Goal: Task Accomplishment & Management: Manage account settings

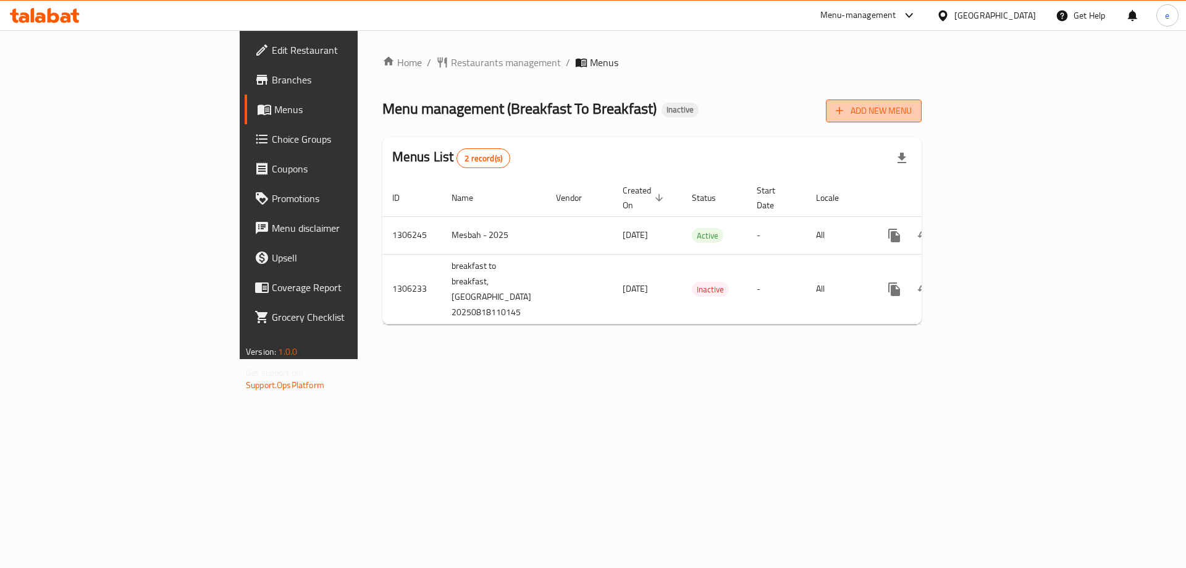
click at [912, 108] on span "Add New Menu" at bounding box center [874, 110] width 76 height 15
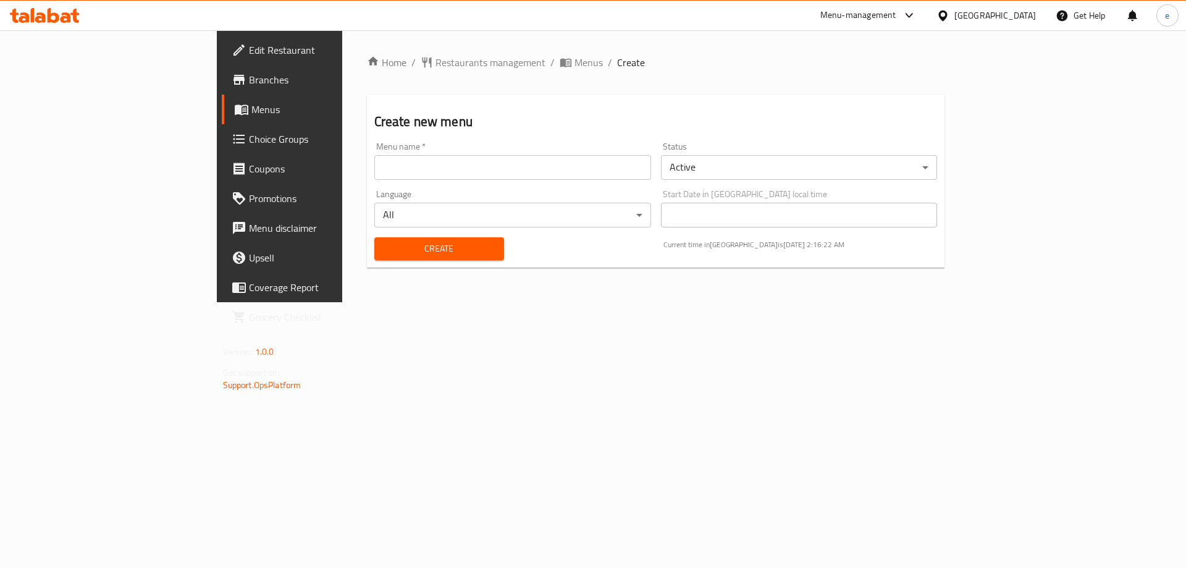
click at [449, 177] on input "text" at bounding box center [512, 167] width 277 height 25
type input "Final Menu"
click at [384, 250] on span "Create" at bounding box center [439, 248] width 110 height 15
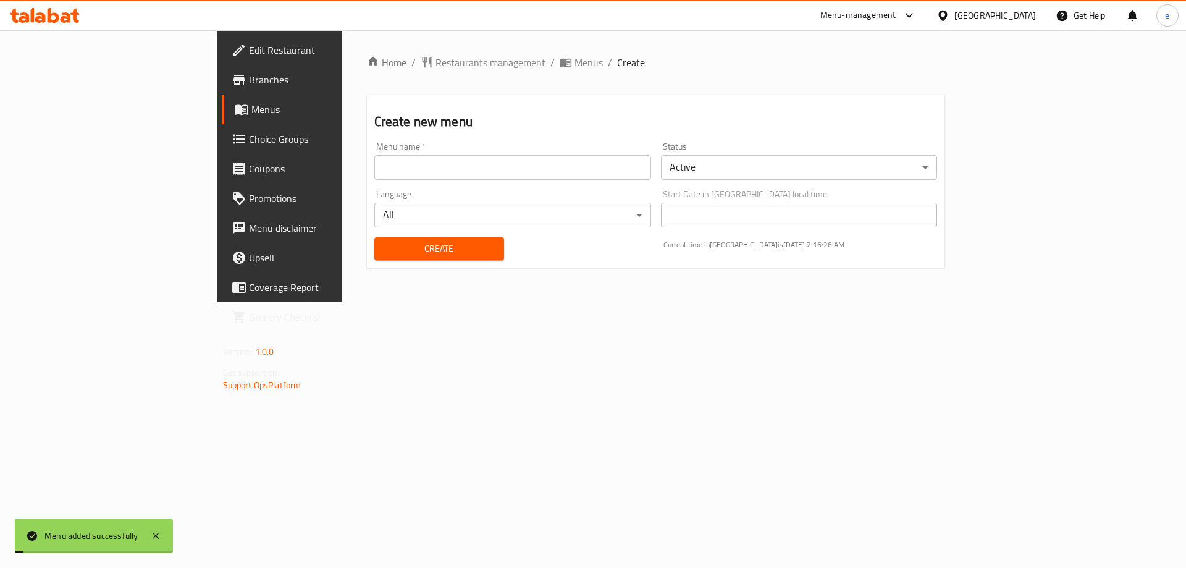
click at [575, 62] on span "Menus" at bounding box center [589, 62] width 28 height 15
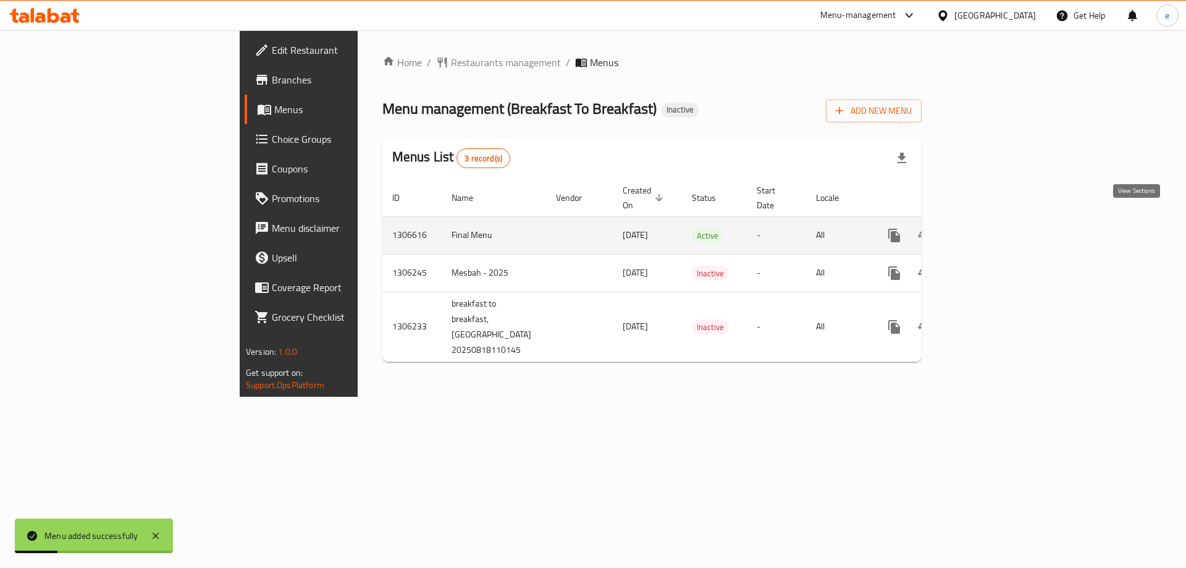
click at [991, 228] on icon "enhanced table" at bounding box center [983, 235] width 15 height 15
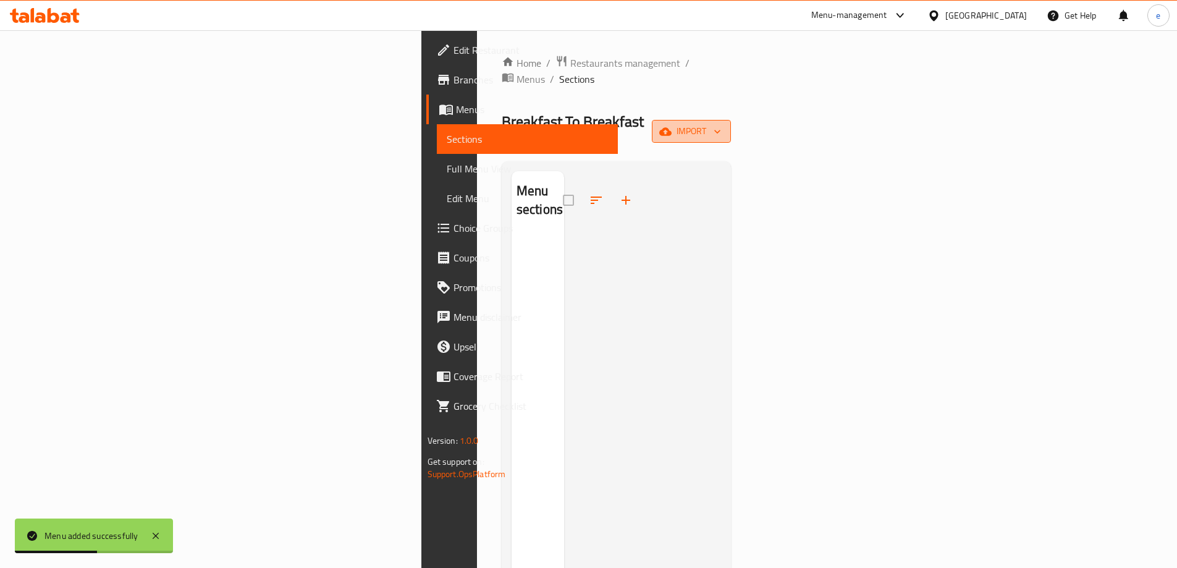
click at [721, 124] on span "import" at bounding box center [691, 131] width 59 height 15
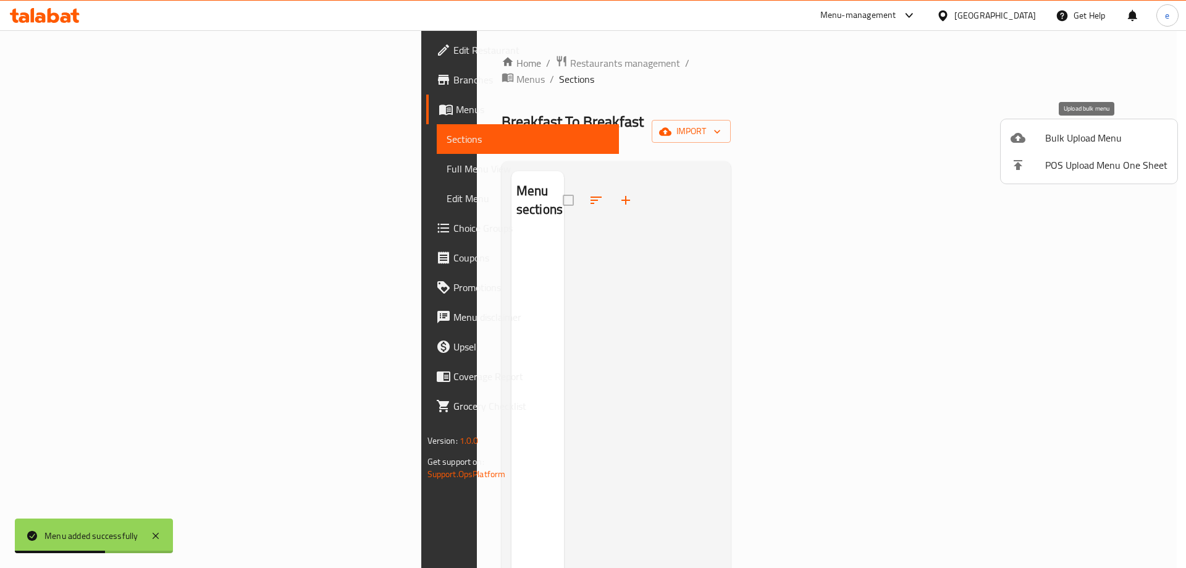
click at [1084, 130] on span "Bulk Upload Menu" at bounding box center [1106, 137] width 122 height 15
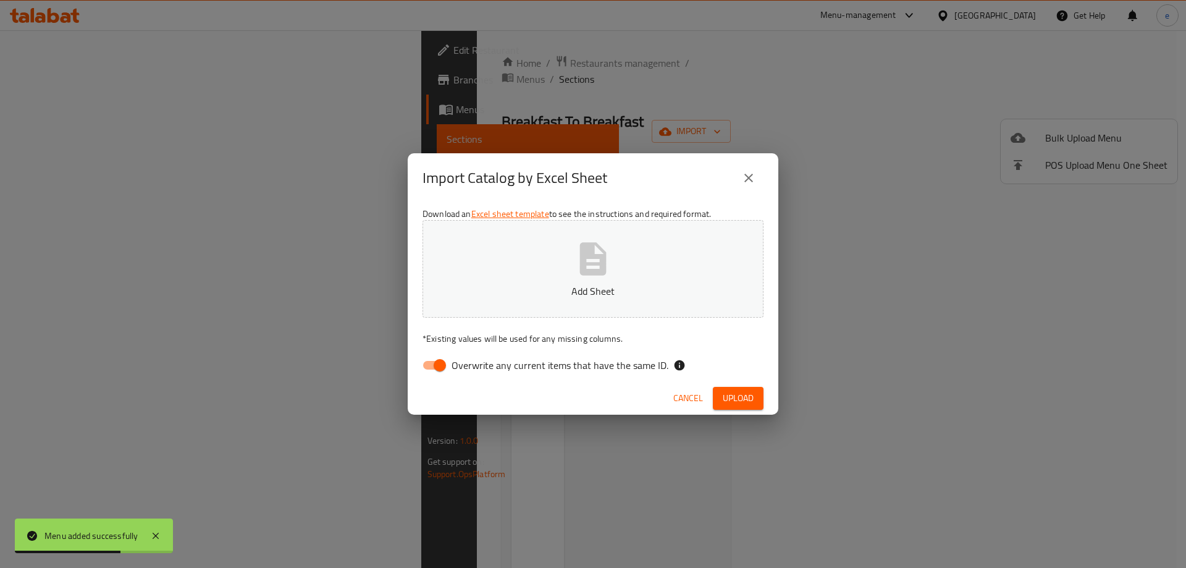
click at [442, 363] on input "Overwrite any current items that have the same ID." at bounding box center [440, 364] width 70 height 23
checkbox input "false"
click at [613, 277] on button "Add Sheet" at bounding box center [593, 269] width 341 height 98
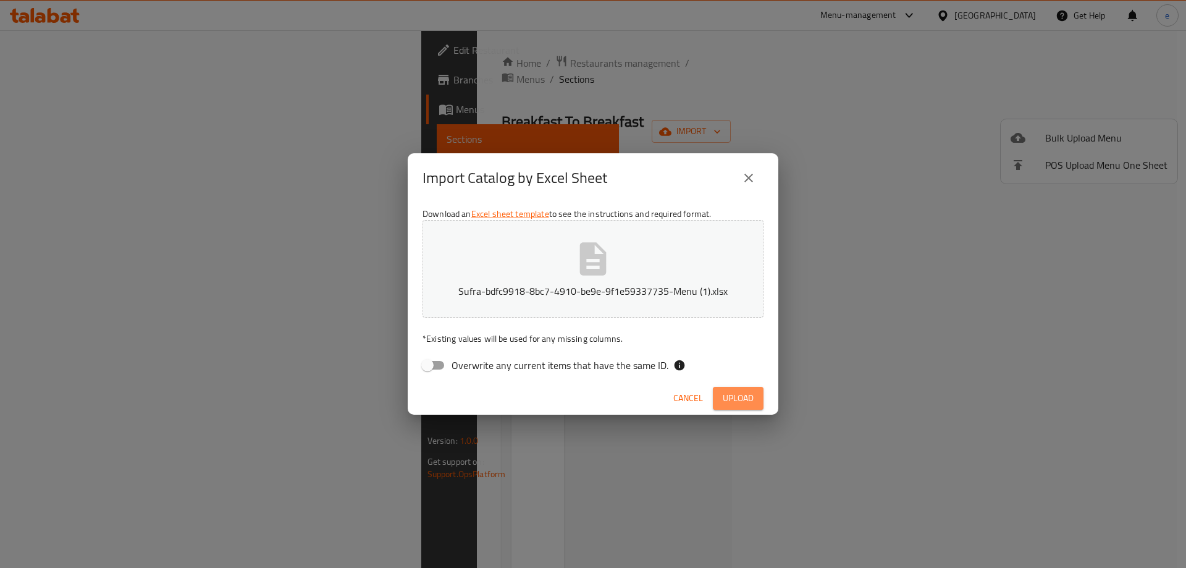
click at [742, 395] on span "Upload" at bounding box center [738, 397] width 31 height 15
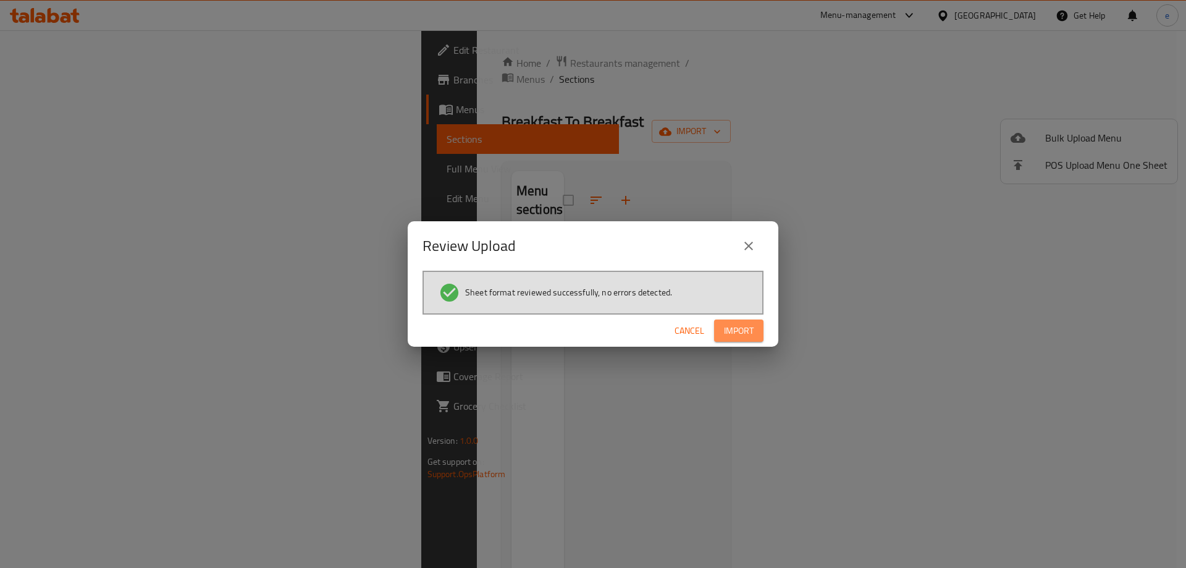
click at [734, 331] on span "Import" at bounding box center [739, 330] width 30 height 15
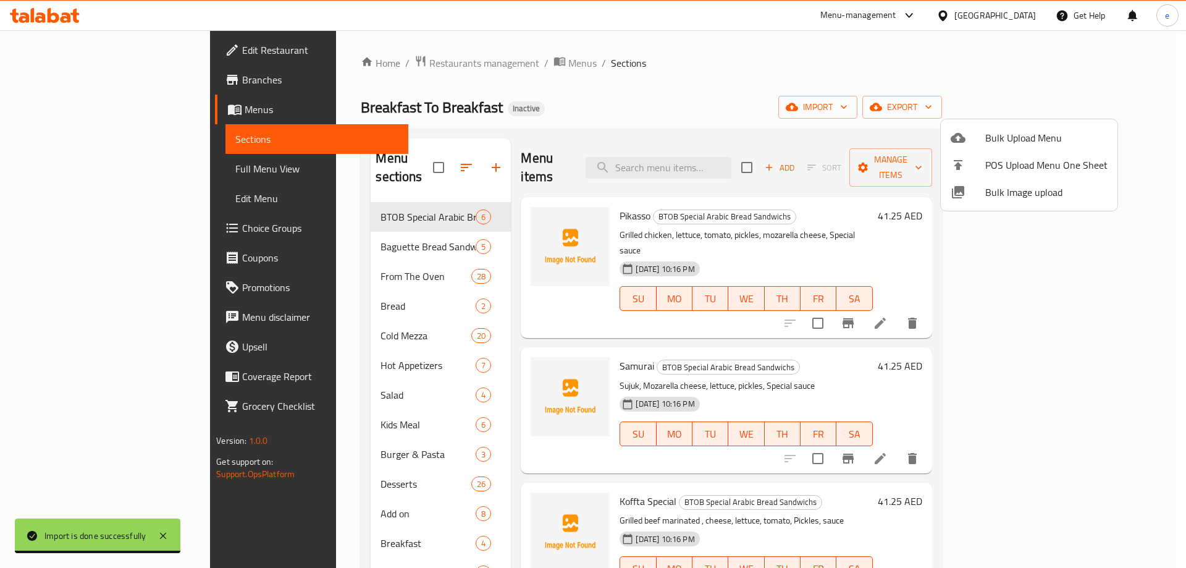
click at [137, 226] on div at bounding box center [593, 284] width 1186 height 568
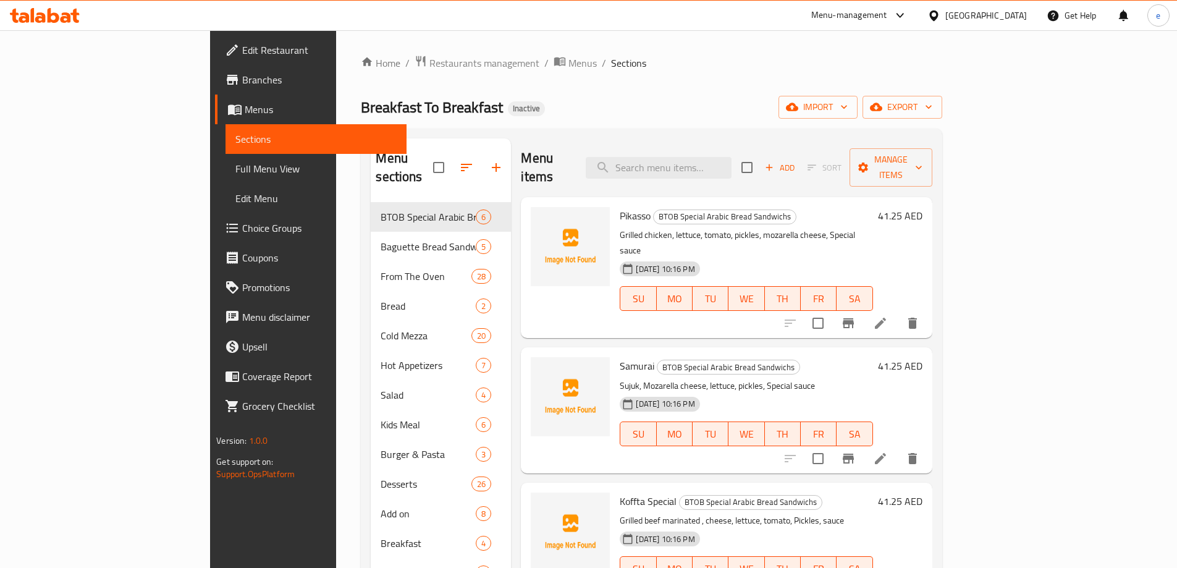
click at [242, 227] on span "Choice Groups" at bounding box center [319, 228] width 154 height 15
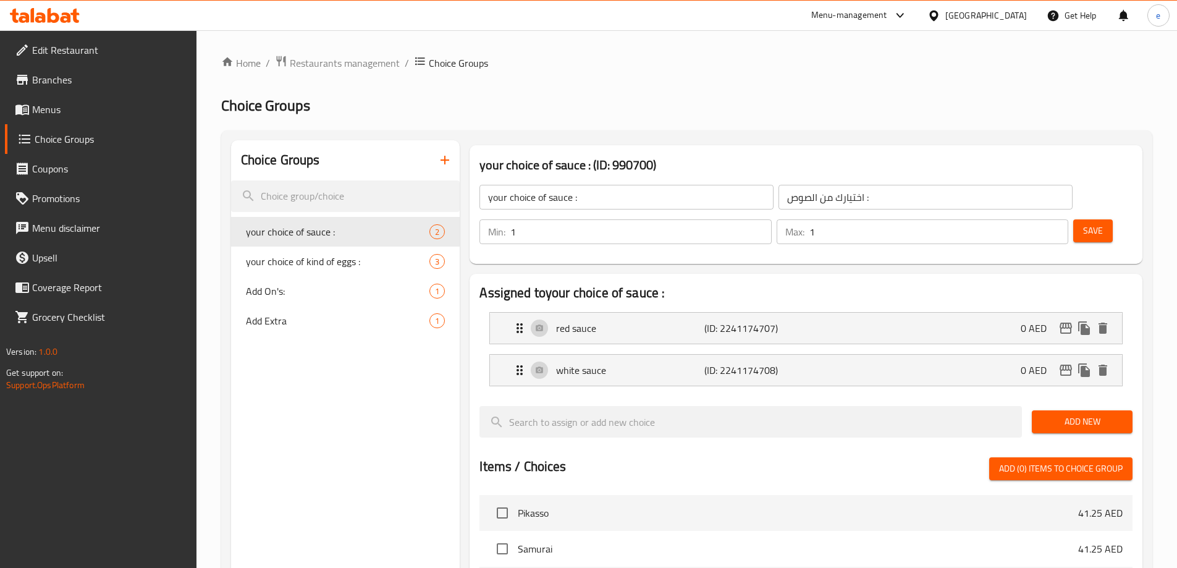
click at [441, 161] on icon "button" at bounding box center [445, 160] width 9 height 9
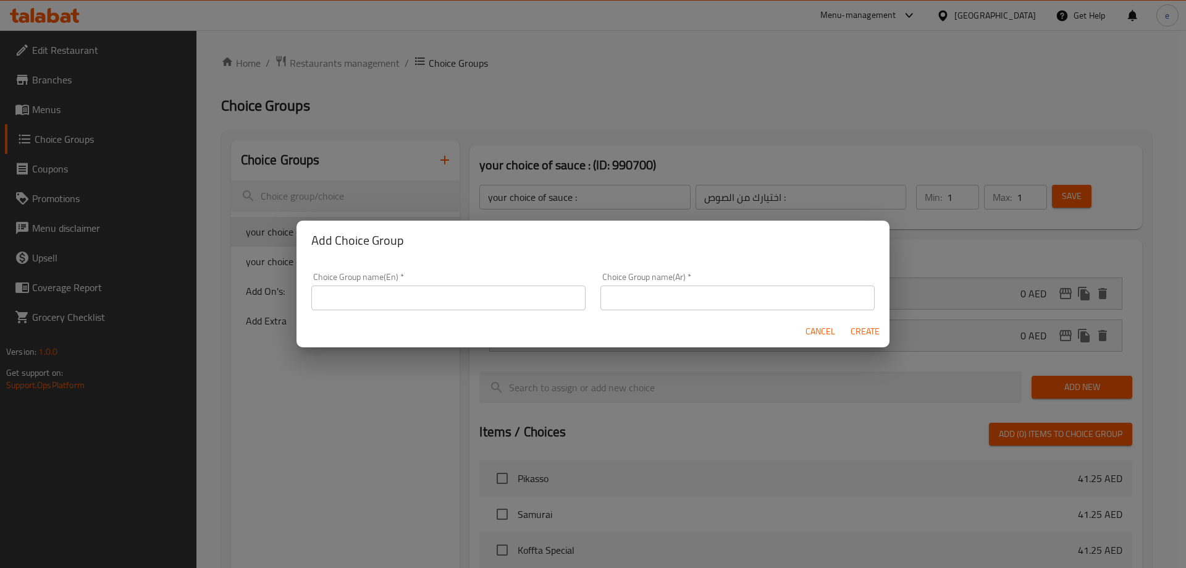
click at [449, 288] on input "text" at bounding box center [448, 297] width 274 height 25
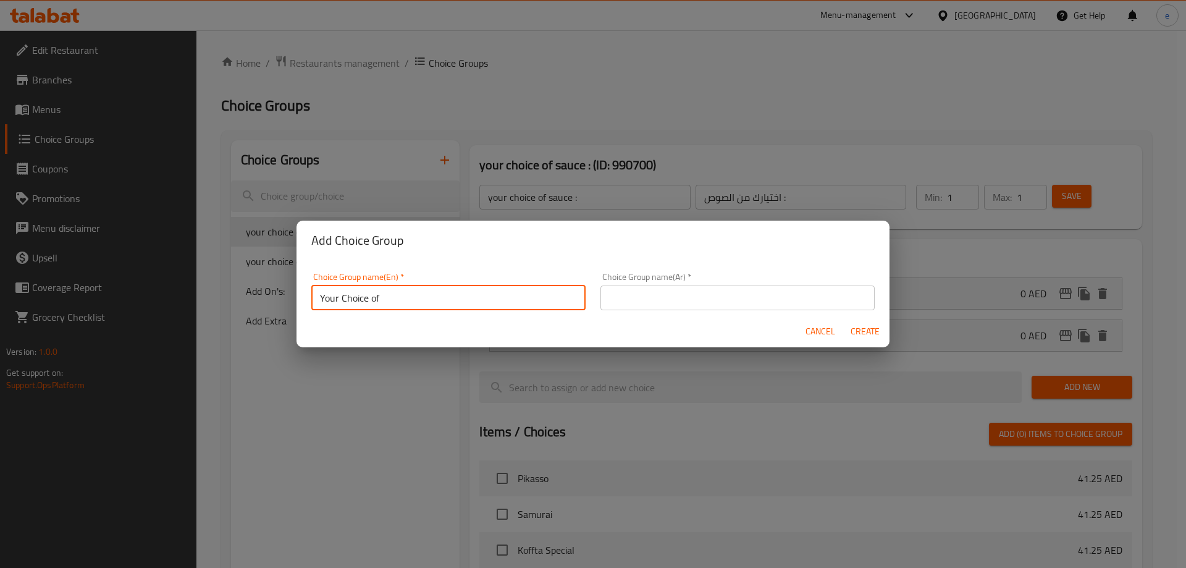
type input "Your Choice of"
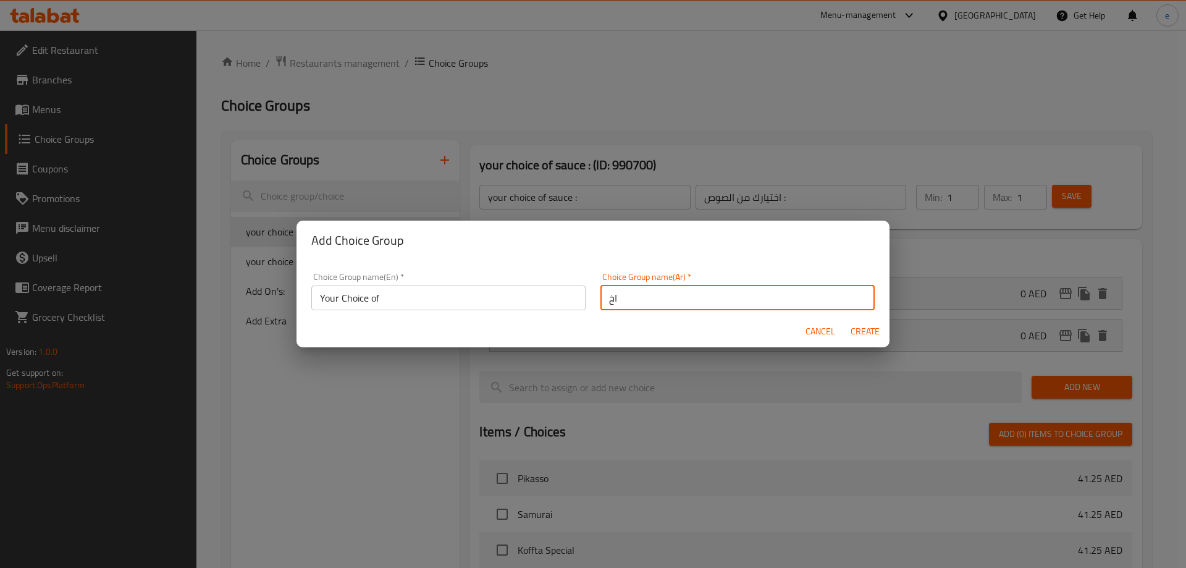
type input "اختيارك من"
click at [859, 320] on button "Create" at bounding box center [865, 331] width 40 height 23
type input "Your Choice of"
type input "اختيارك من"
type input "0"
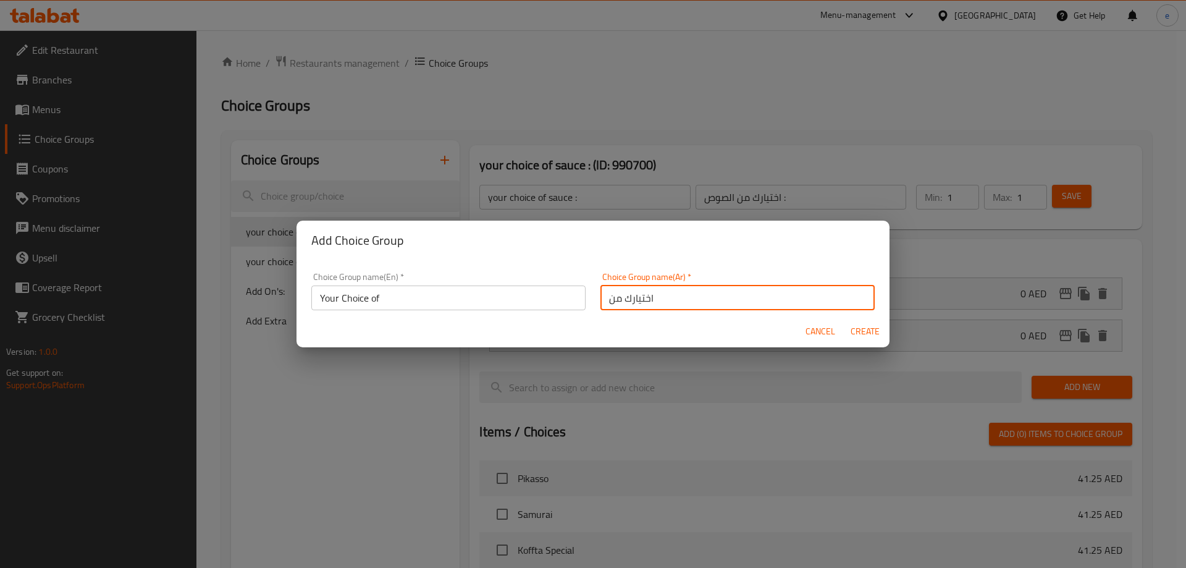
type input "0"
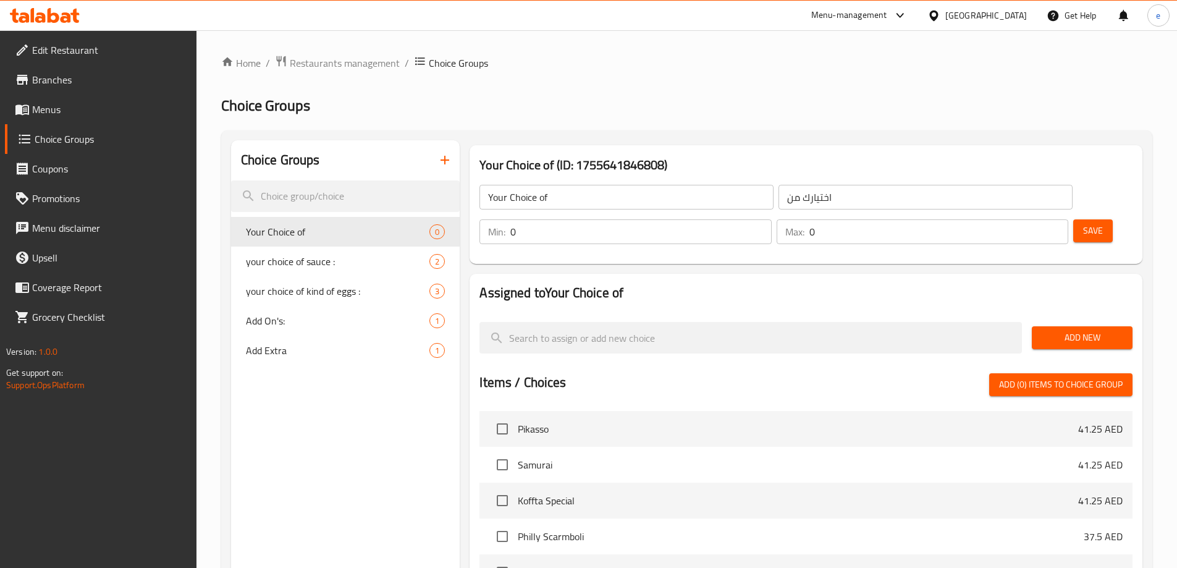
click at [771, 219] on input "0" at bounding box center [640, 231] width 261 height 25
type input "1"
click at [771, 219] on input "1" at bounding box center [640, 231] width 261 height 25
type input "1"
click at [1031, 219] on input "1" at bounding box center [938, 231] width 259 height 25
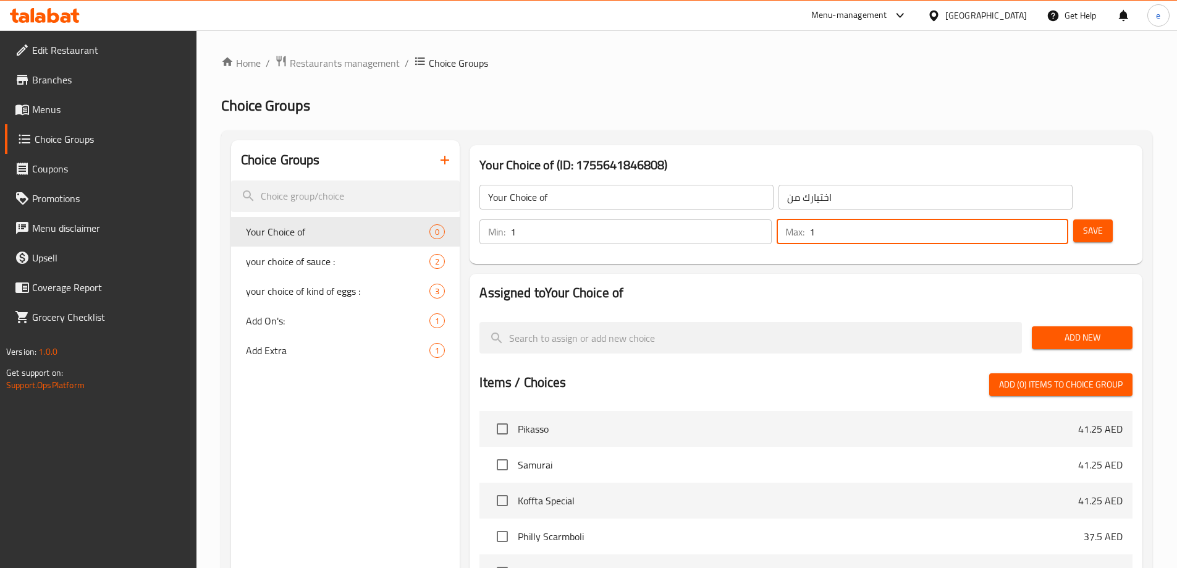
click at [1063, 330] on span "Add New" at bounding box center [1082, 337] width 81 height 15
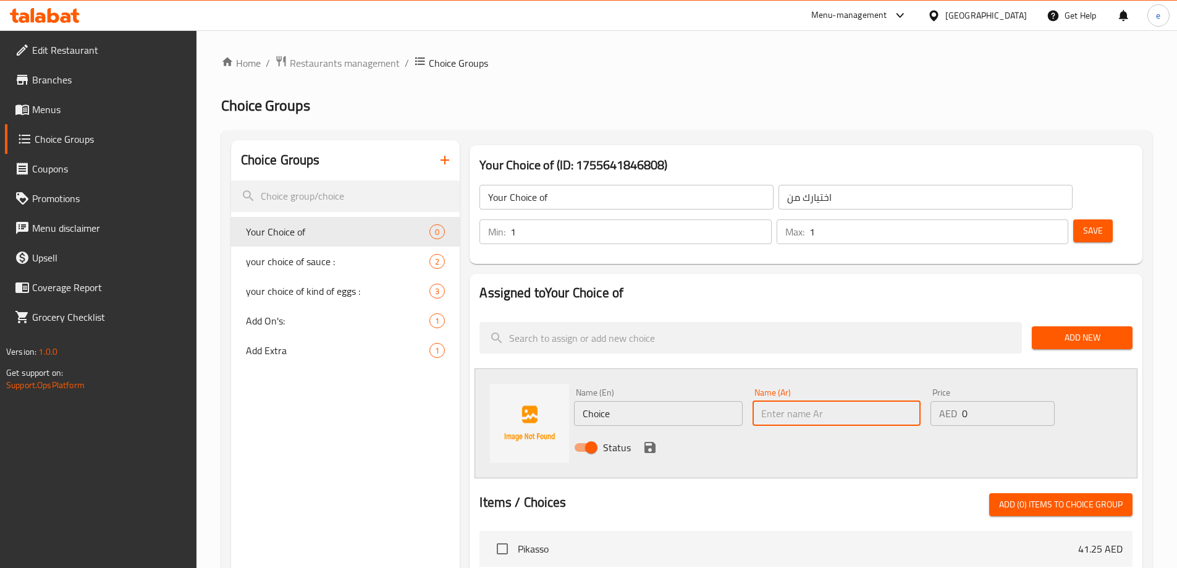
click at [777, 401] on input "text" at bounding box center [837, 413] width 168 height 25
type input "صغير"
click at [707, 401] on input "Choice" at bounding box center [658, 413] width 168 height 25
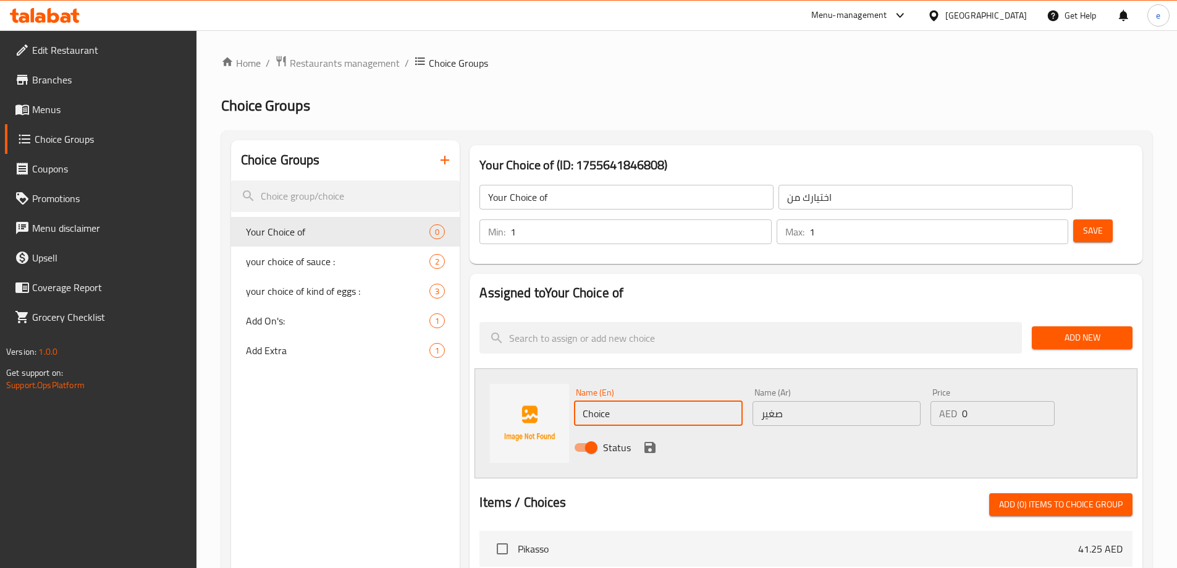
click at [707, 401] on input "Choice" at bounding box center [658, 413] width 168 height 25
type input "s"
type input "Small"
click at [652, 442] on icon "save" at bounding box center [649, 447] width 11 height 11
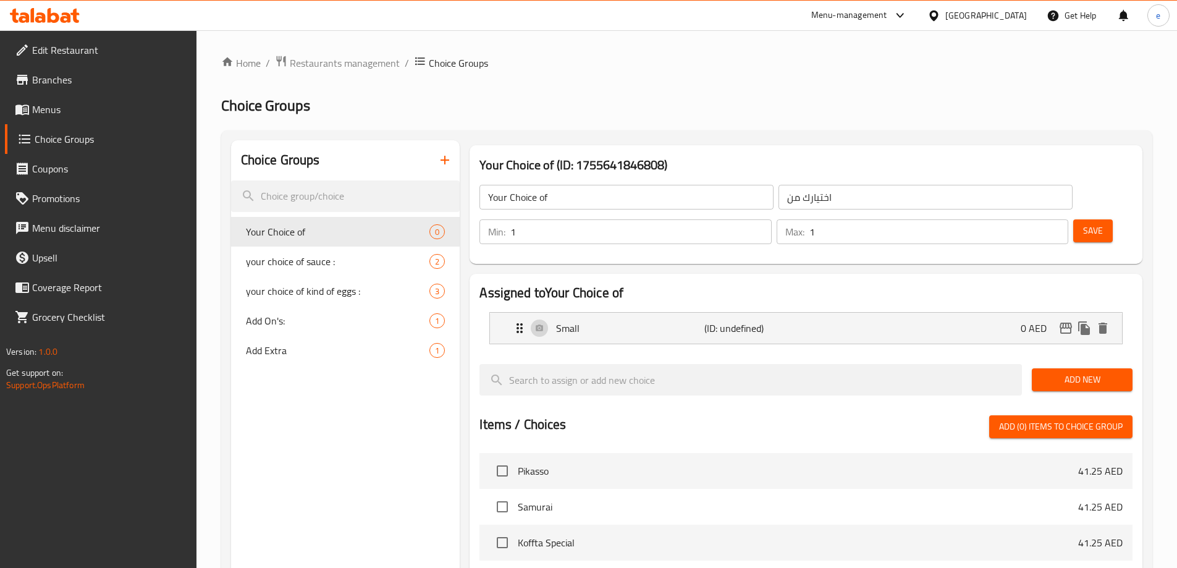
click at [1092, 372] on span "Add New" at bounding box center [1082, 379] width 81 height 15
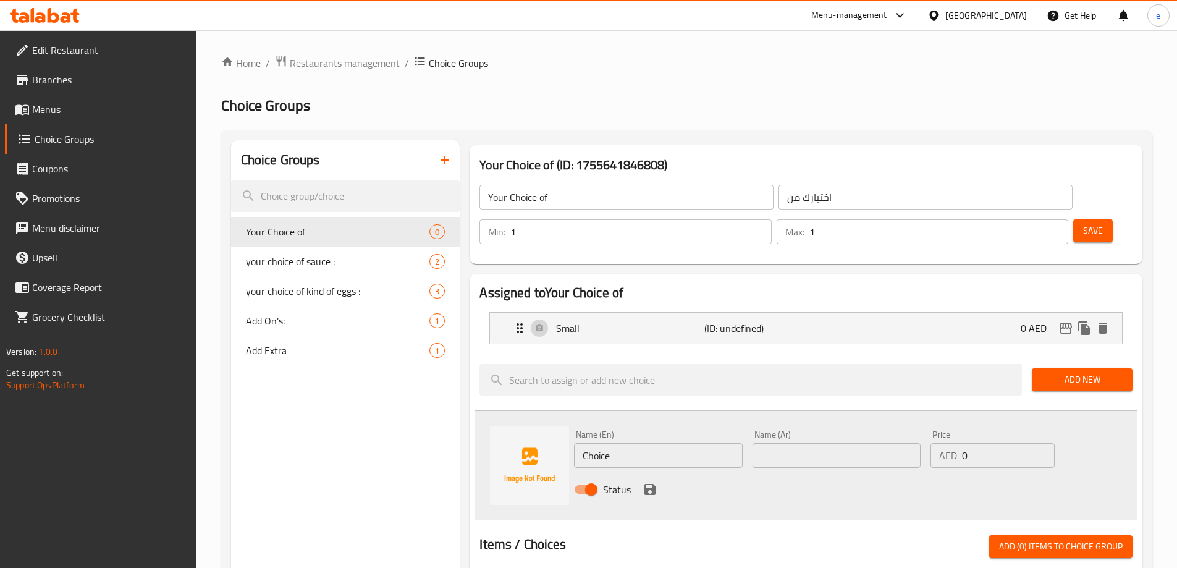
click at [663, 443] on input "Choice" at bounding box center [658, 455] width 168 height 25
type input "Large"
type input "كبير"
click at [650, 482] on icon "save" at bounding box center [650, 489] width 15 height 15
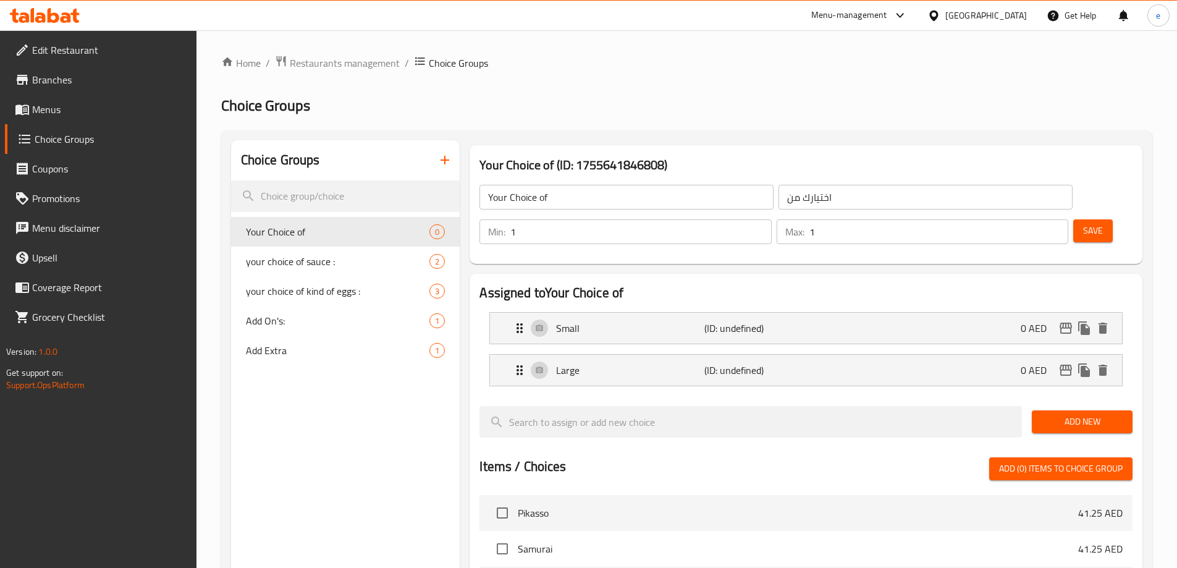
click at [1071, 217] on div "Save" at bounding box center [1098, 232] width 54 height 30
click at [1083, 223] on span "Save" at bounding box center [1093, 230] width 20 height 15
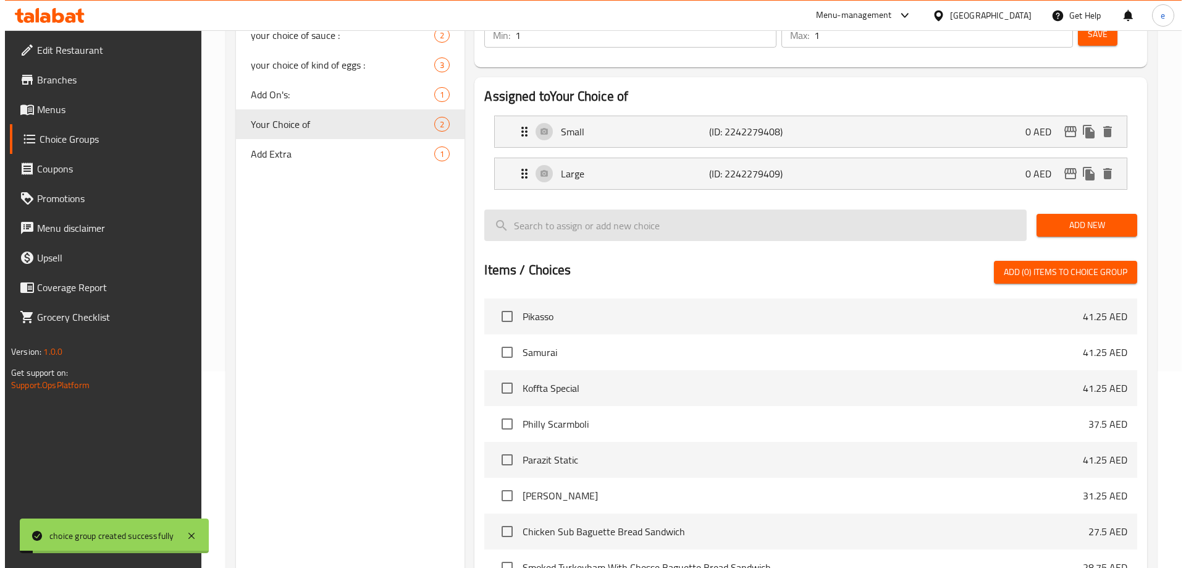
scroll to position [364, 0]
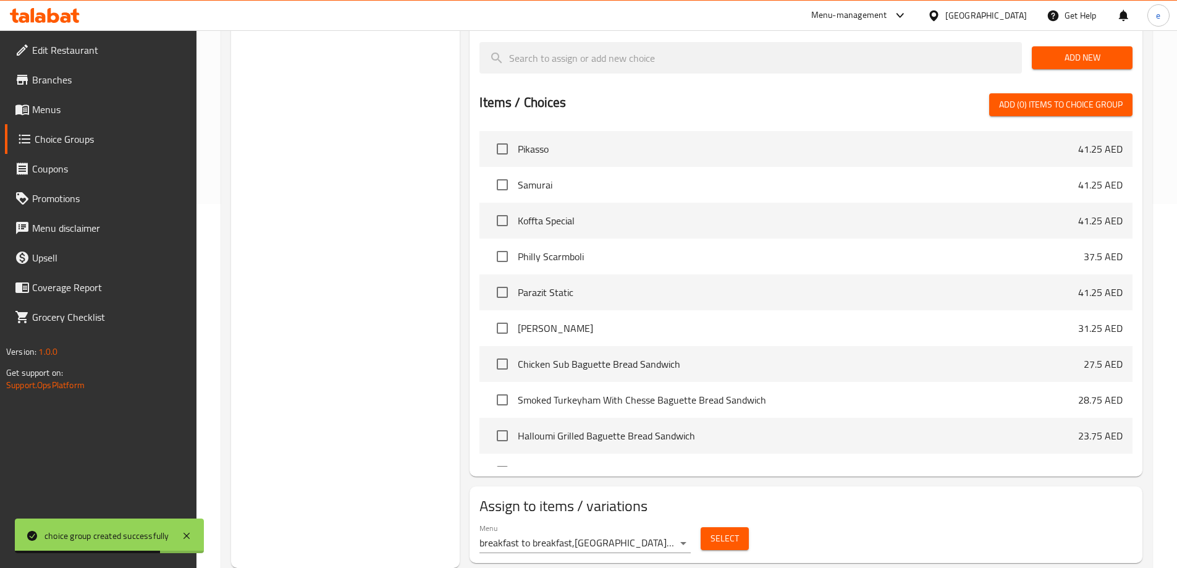
click at [725, 531] on span "Select" at bounding box center [725, 538] width 28 height 15
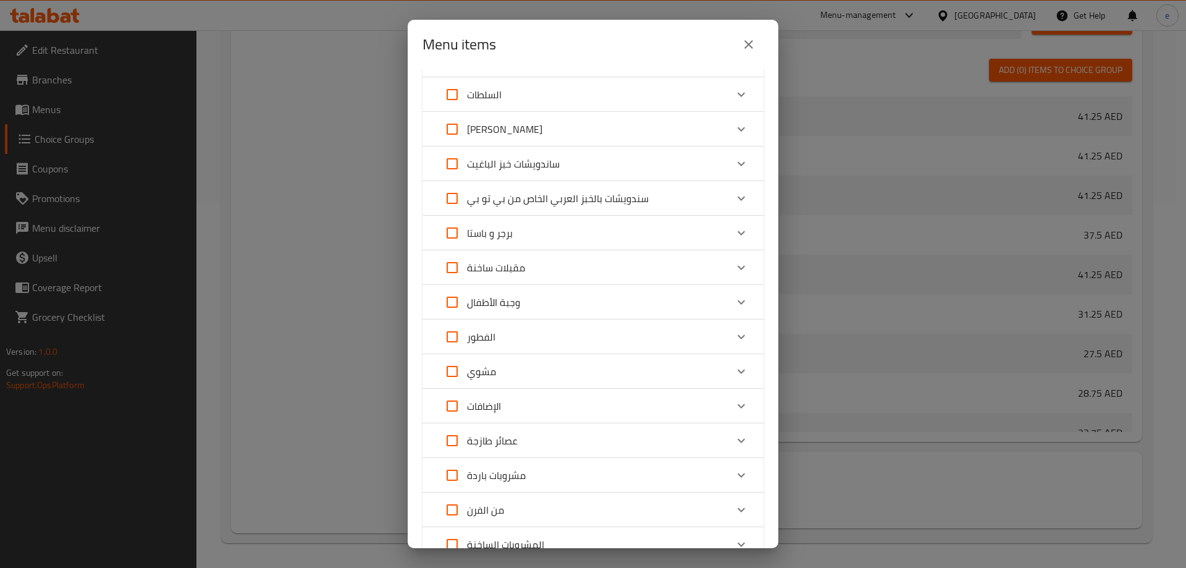
scroll to position [200, 0]
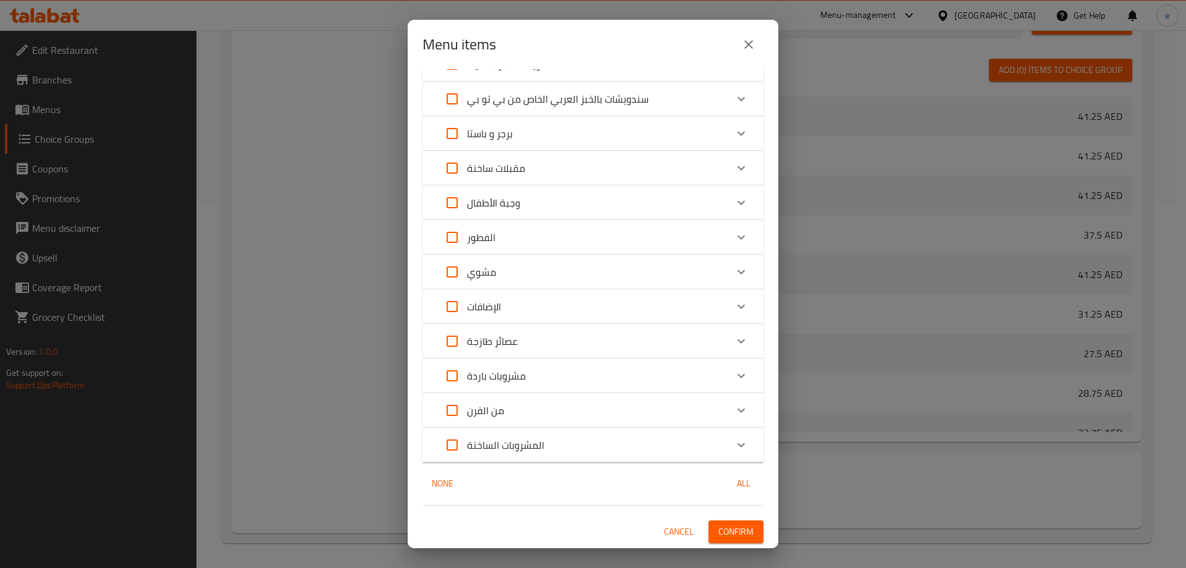
click at [673, 536] on span "Cancel" at bounding box center [679, 531] width 30 height 15
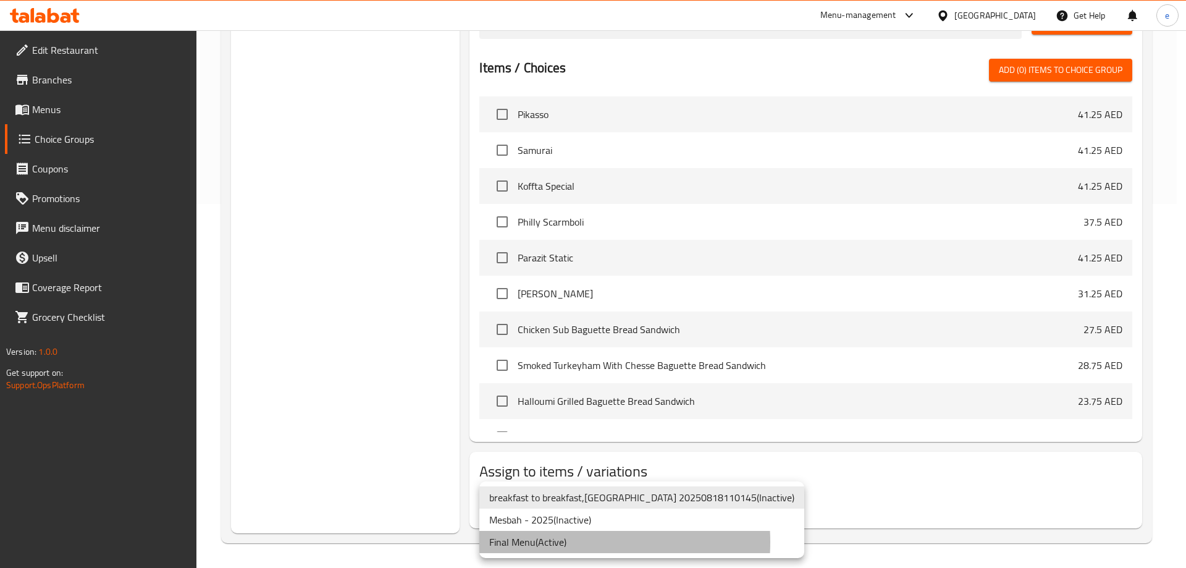
click at [565, 542] on li "Final Menu ( Active )" at bounding box center [641, 542] width 325 height 22
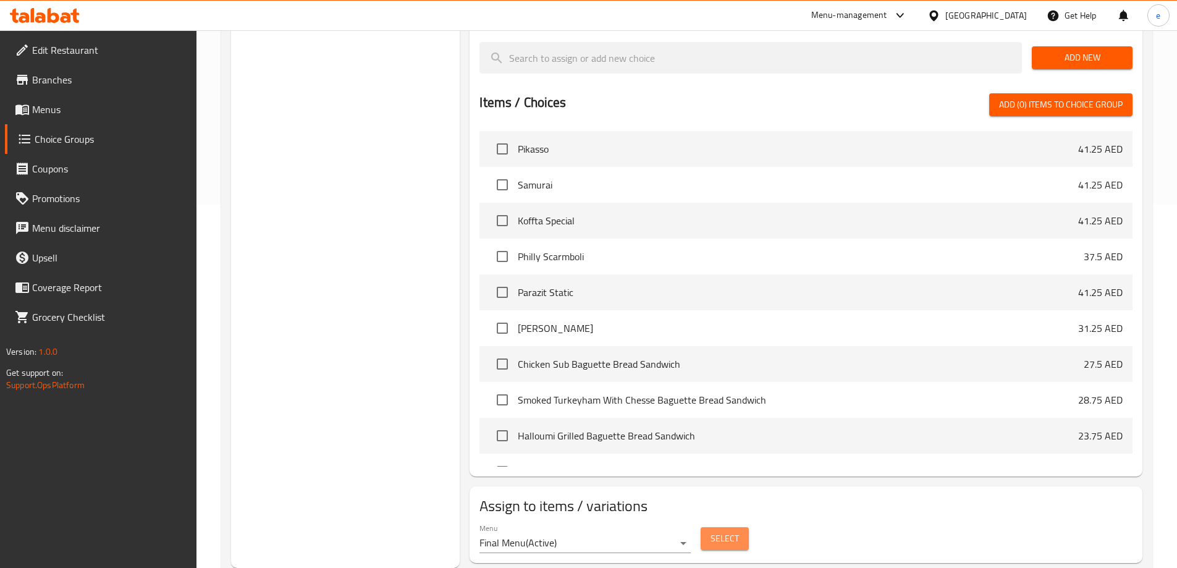
click at [733, 531] on span "Select" at bounding box center [725, 538] width 28 height 15
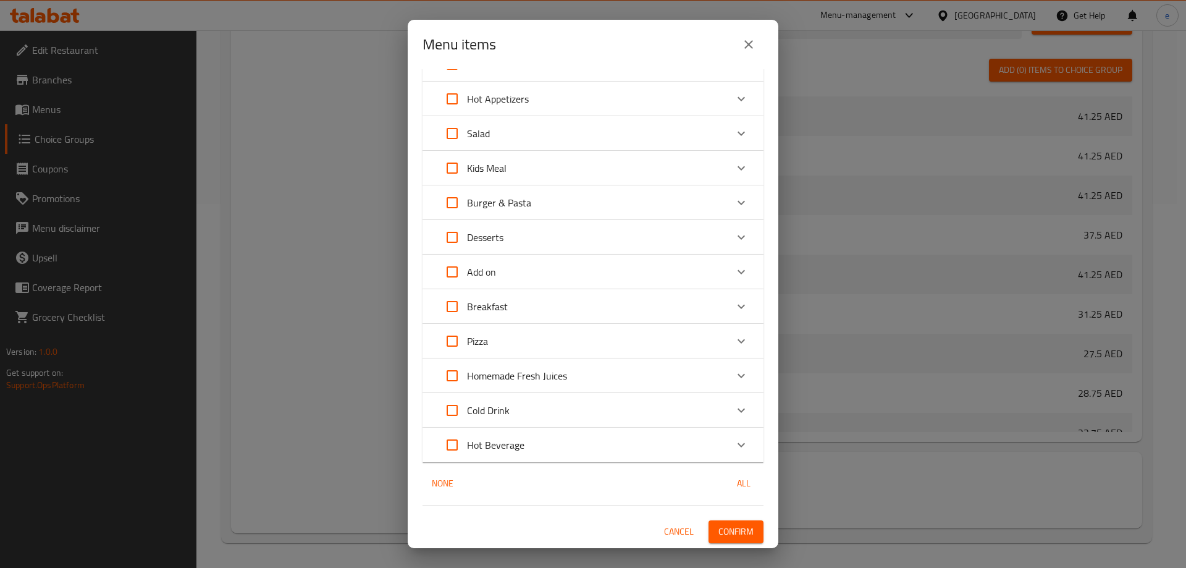
click at [515, 416] on div "Cold Drink" at bounding box center [581, 410] width 289 height 30
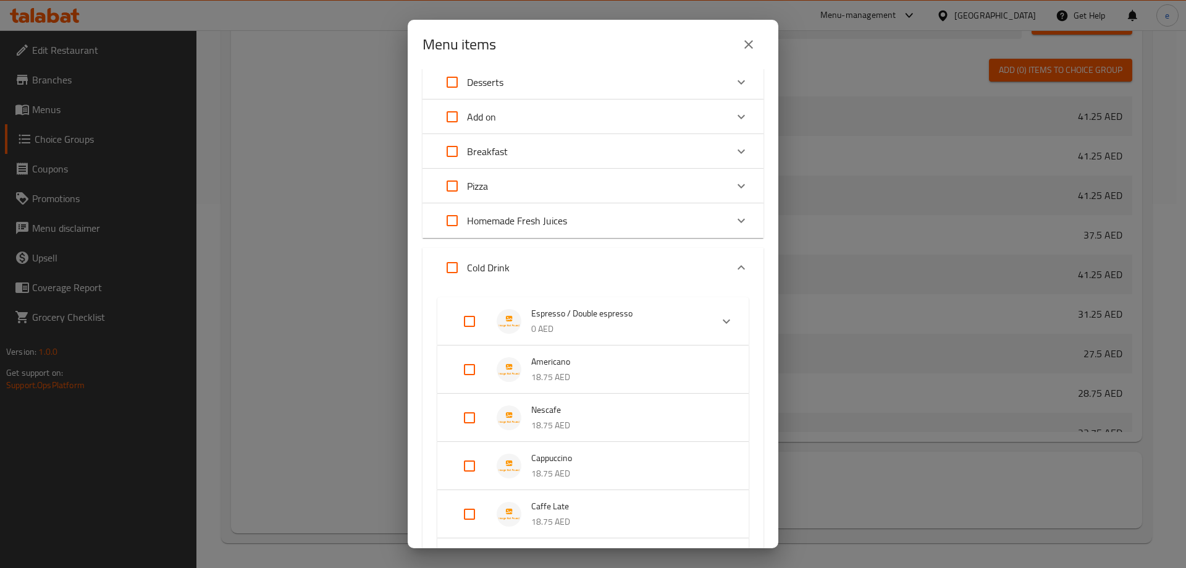
scroll to position [344, 0]
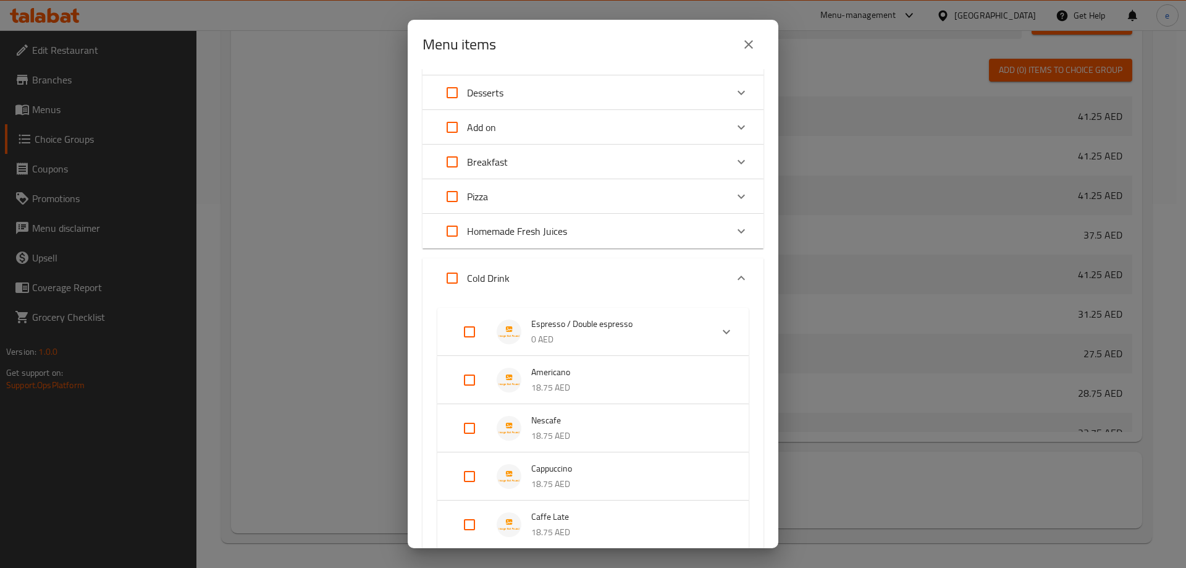
click at [557, 227] on p "Homemade Fresh Juices" at bounding box center [517, 231] width 100 height 15
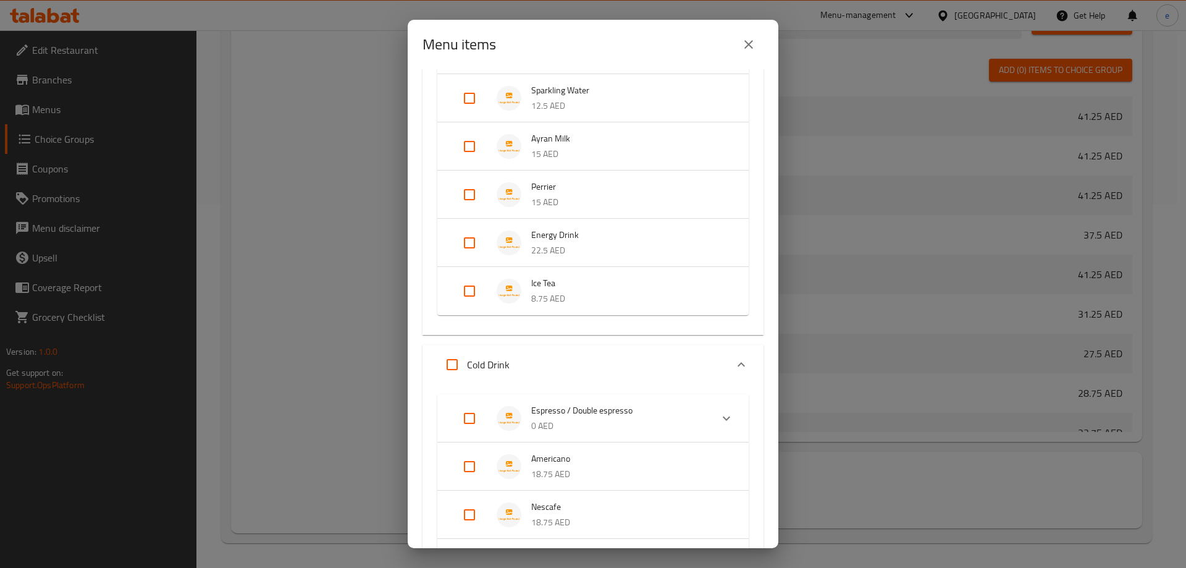
scroll to position [282, 0]
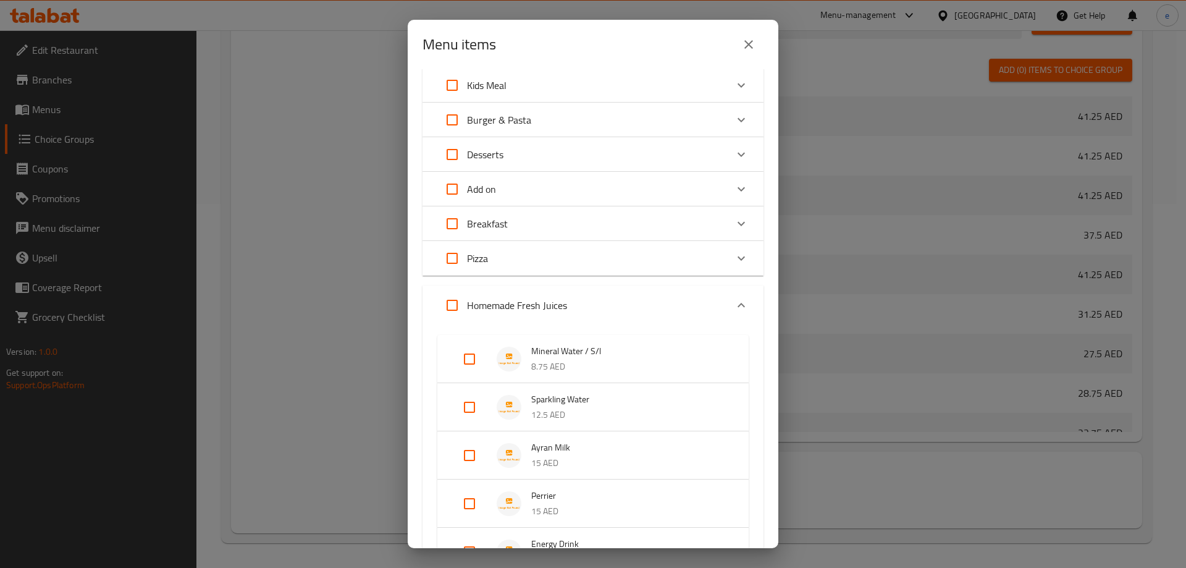
click at [472, 360] on input "Expand" at bounding box center [470, 359] width 30 height 30
checkbox input "true"
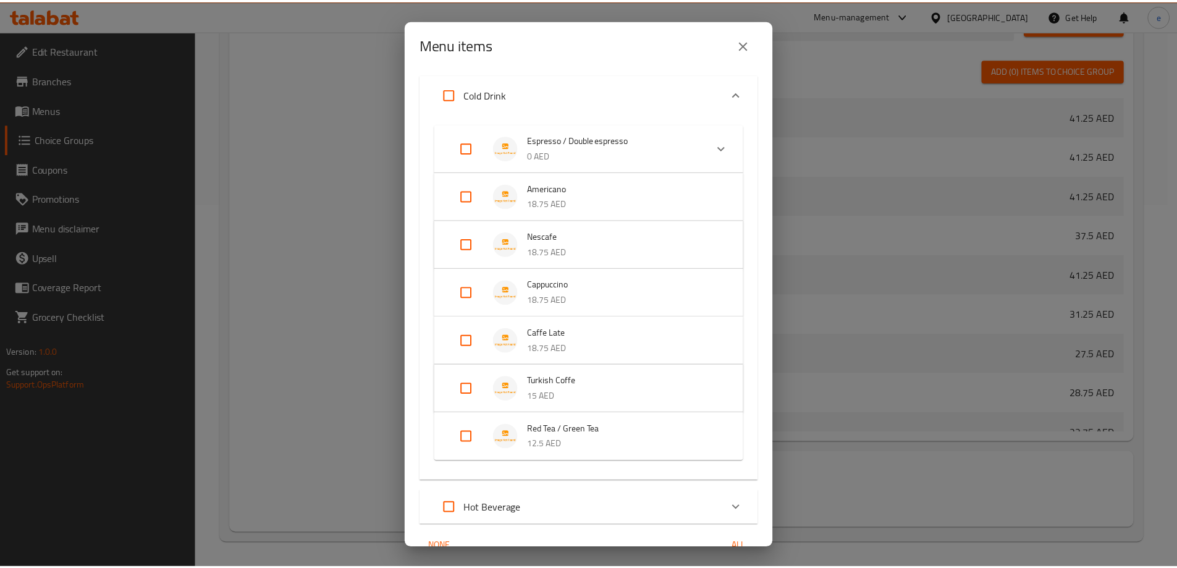
scroll to position [935, 0]
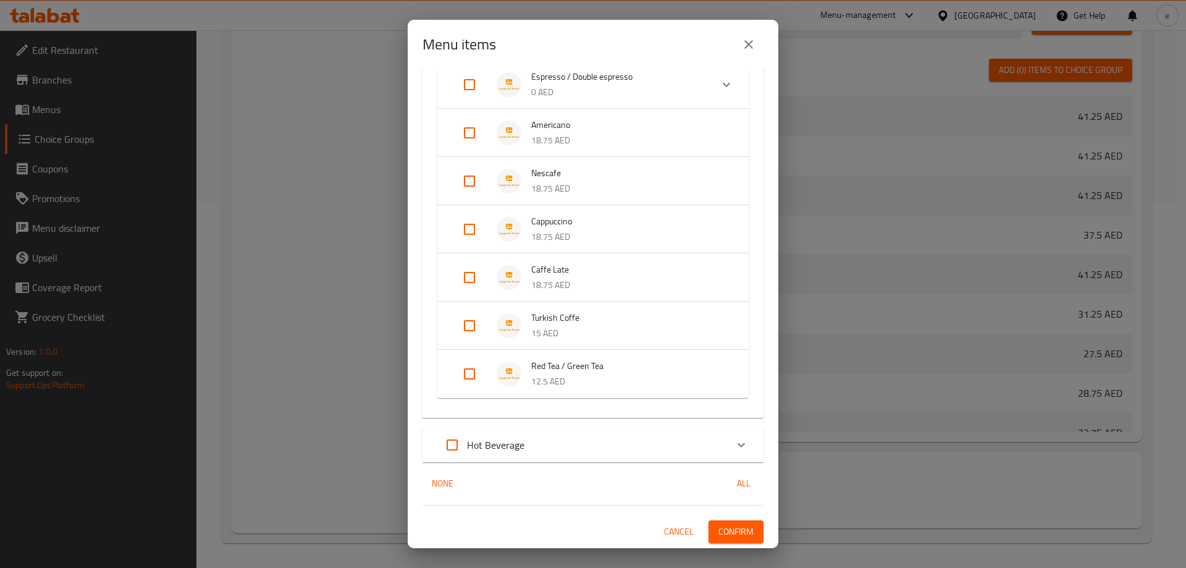
click at [733, 534] on span "Confirm" at bounding box center [736, 531] width 35 height 15
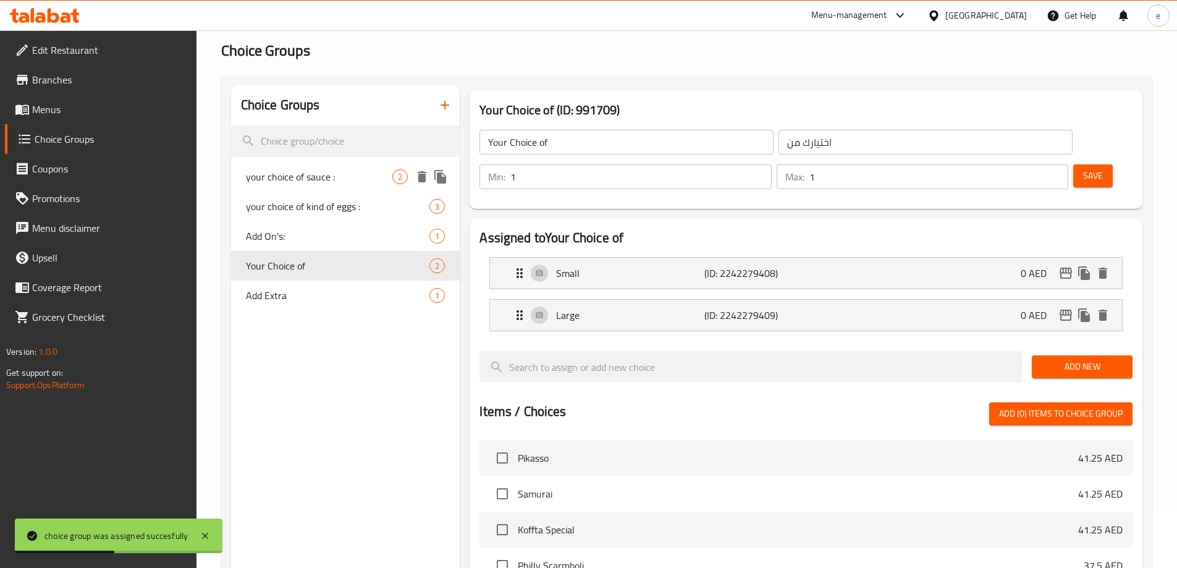
scroll to position [0, 0]
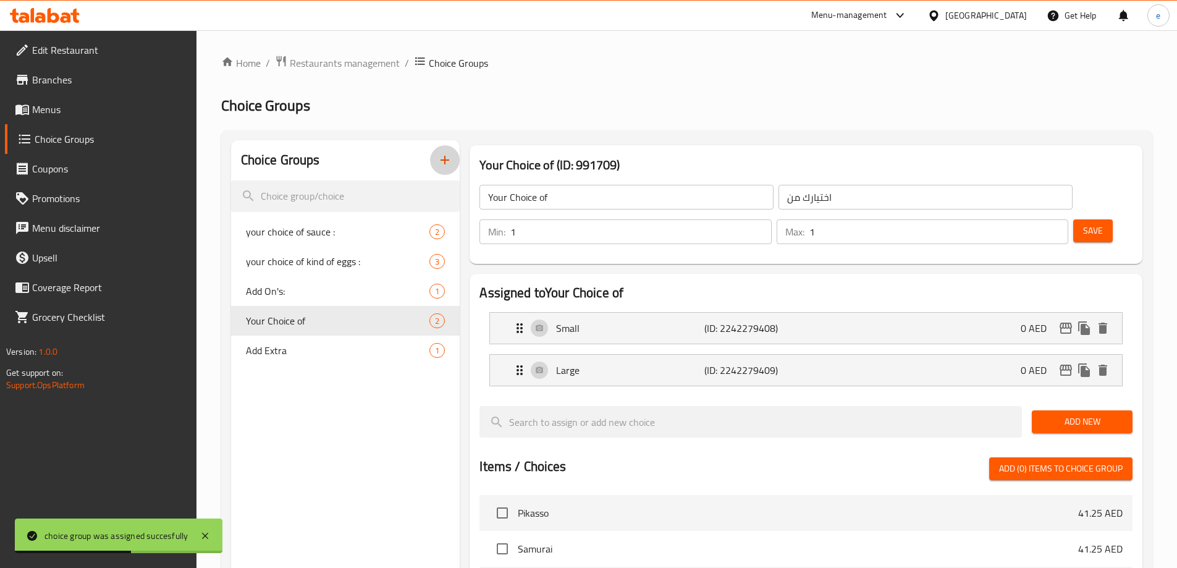
click at [447, 157] on icon "button" at bounding box center [444, 160] width 15 height 15
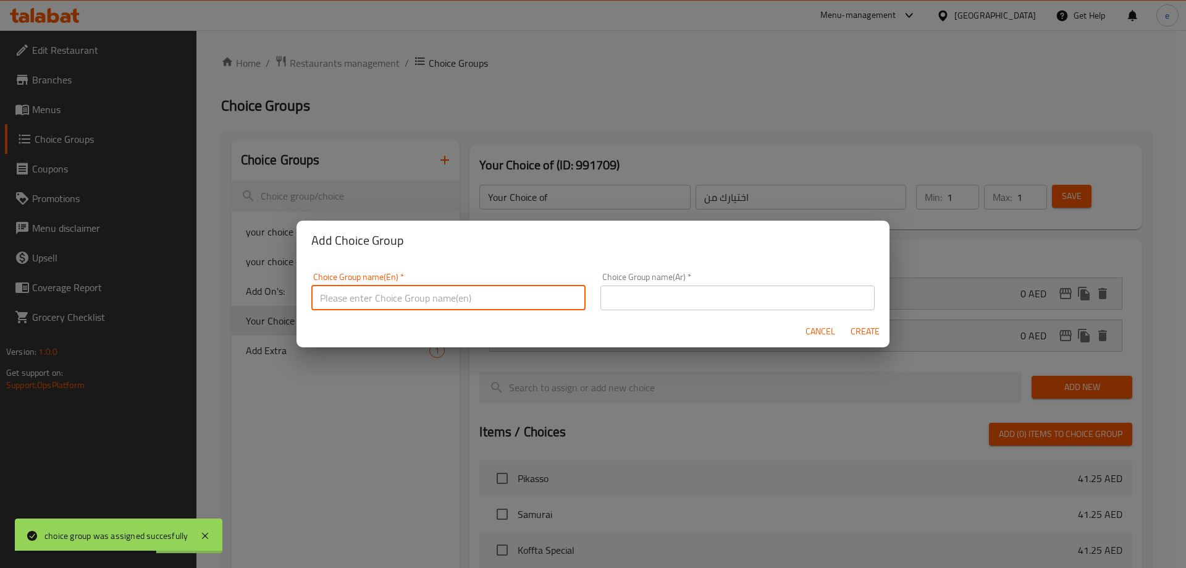
click at [439, 295] on input "text" at bounding box center [448, 297] width 274 height 25
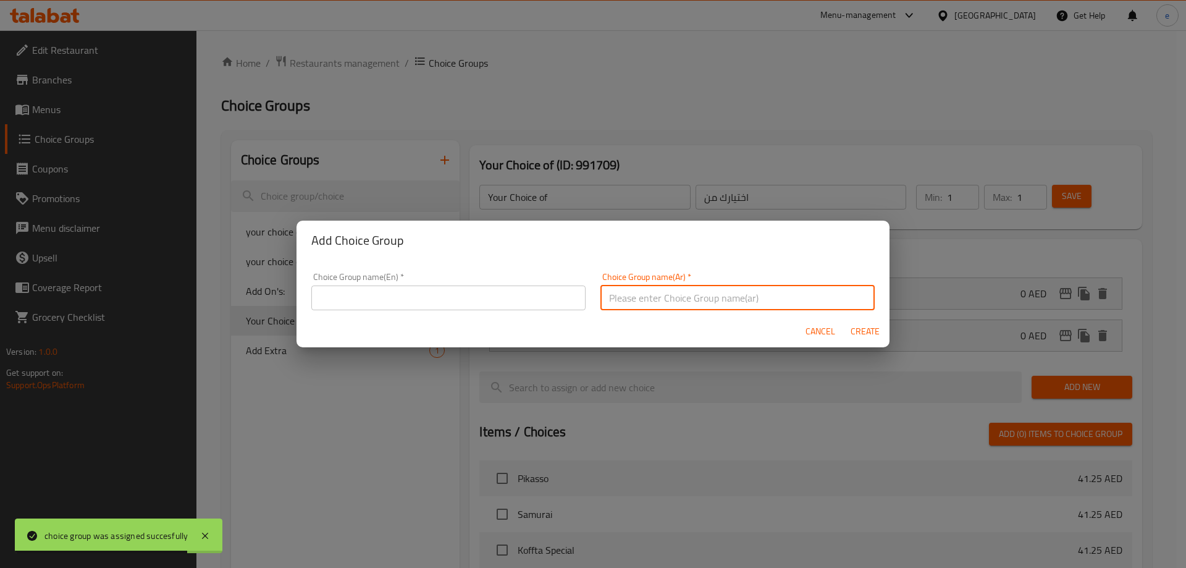
click at [706, 300] on input "text" at bounding box center [738, 297] width 274 height 25
type input "اختيارك من"
click at [531, 298] on input "text" at bounding box center [448, 297] width 274 height 25
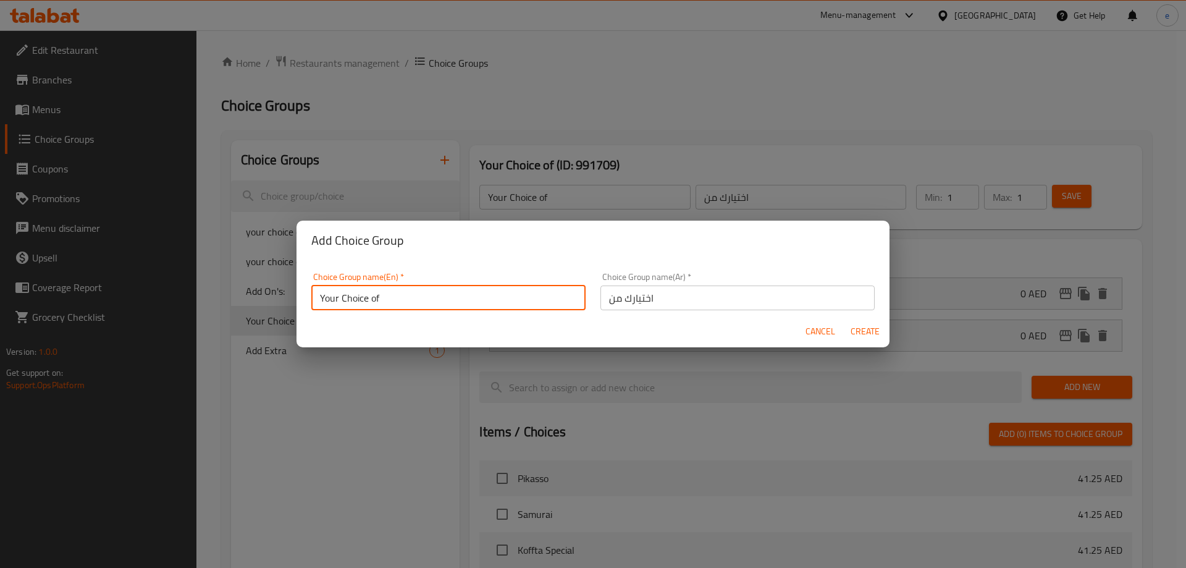
click at [372, 299] on input "Your Choice of" at bounding box center [448, 297] width 274 height 25
type input "Your Choice Of"
click at [871, 334] on span "Create" at bounding box center [865, 331] width 30 height 15
type input "Your Choice Of"
type input "0"
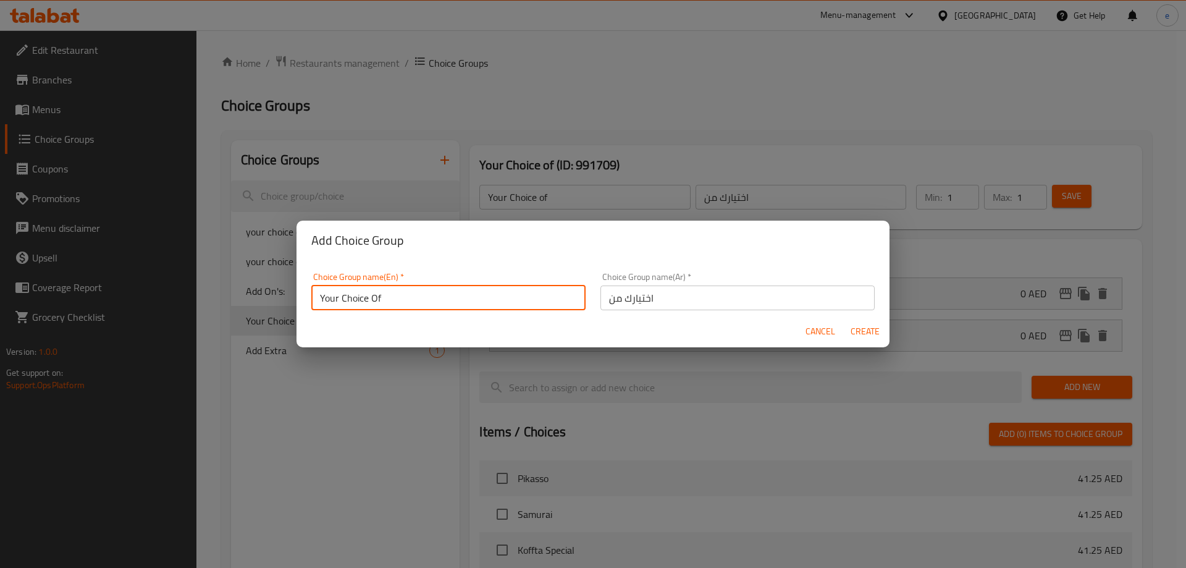
type input "0"
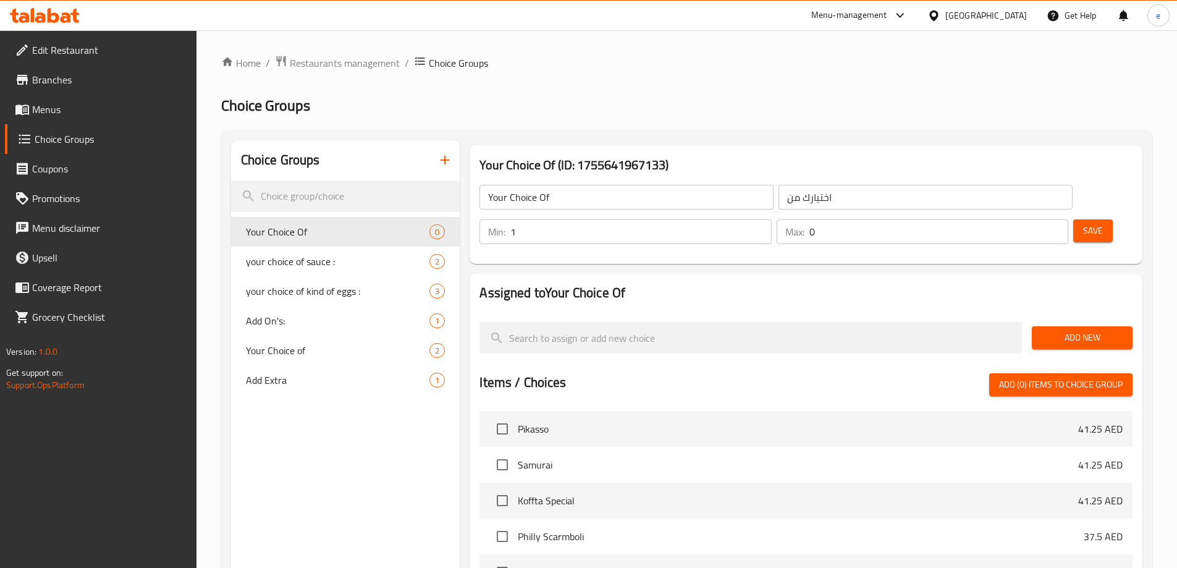
type input "1"
click at [771, 219] on input "1" at bounding box center [640, 231] width 261 height 25
type input "1"
click at [1032, 219] on input "1" at bounding box center [938, 231] width 259 height 25
click at [1072, 330] on span "Add New" at bounding box center [1082, 337] width 81 height 15
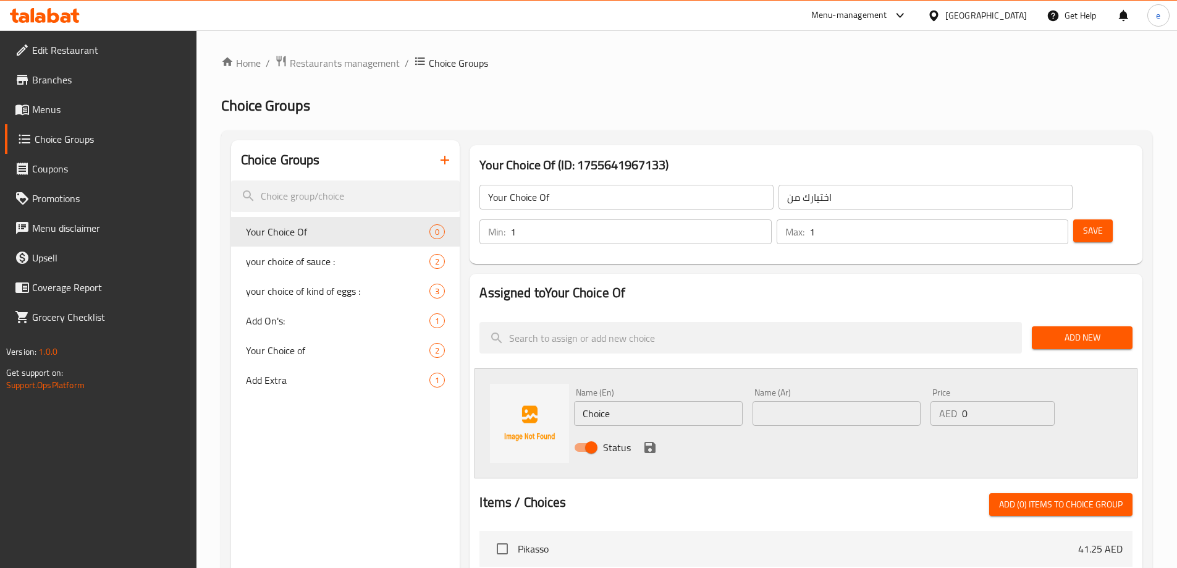
click at [639, 401] on input "Choice" at bounding box center [658, 413] width 168 height 25
paste input "Scrambled"
type input "Scrambled"
click at [798, 401] on input "text" at bounding box center [837, 413] width 168 height 25
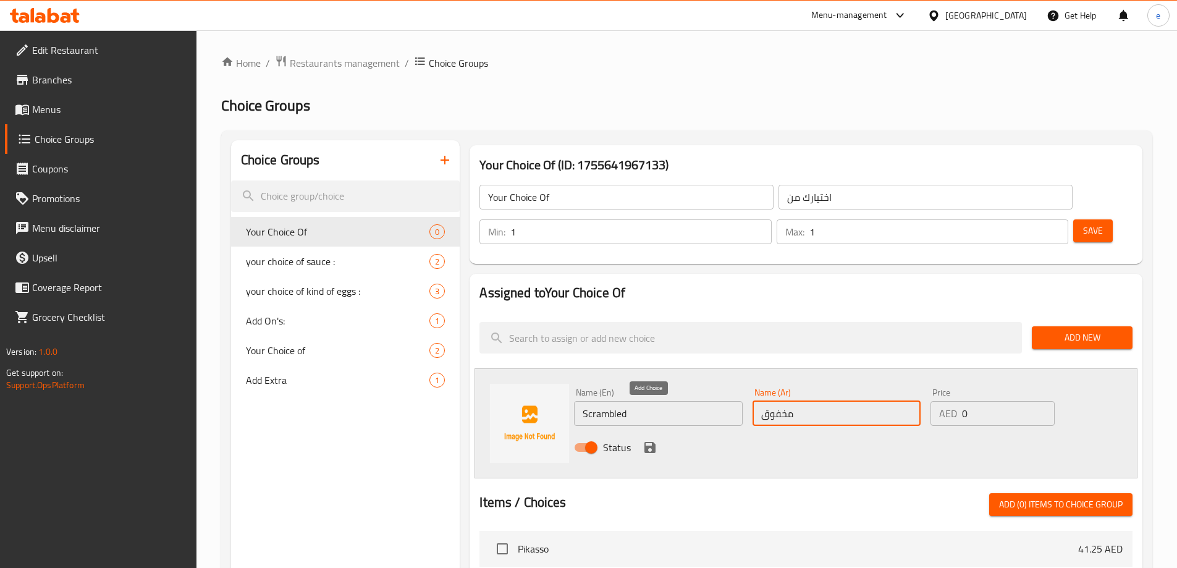
type input "مخفوق"
click at [649, 440] on icon "save" at bounding box center [650, 447] width 15 height 15
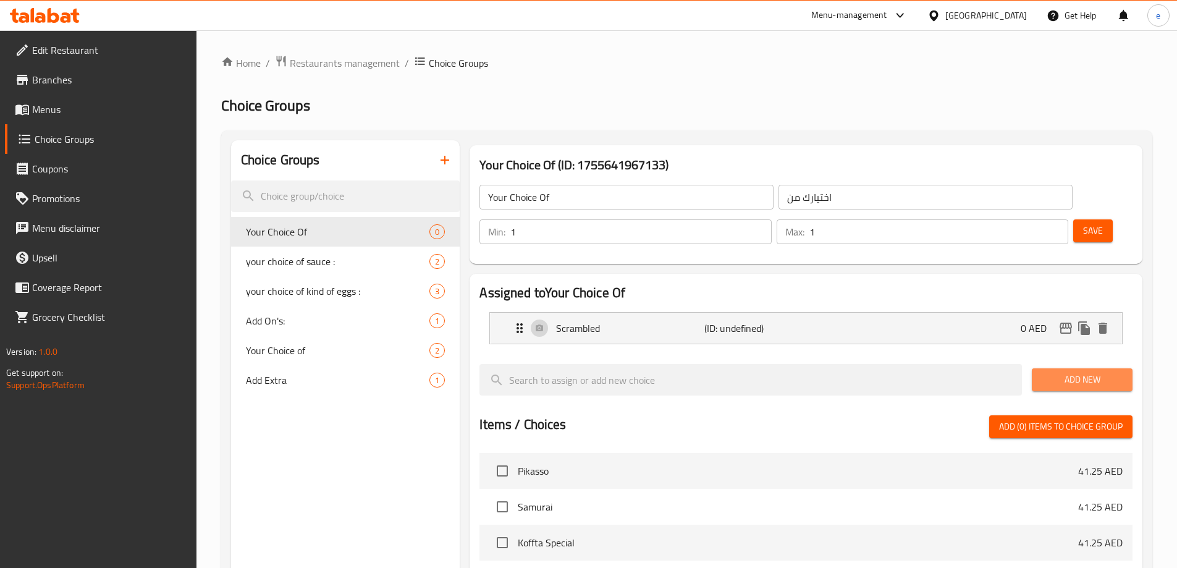
click at [1082, 368] on button "Add New" at bounding box center [1082, 379] width 101 height 23
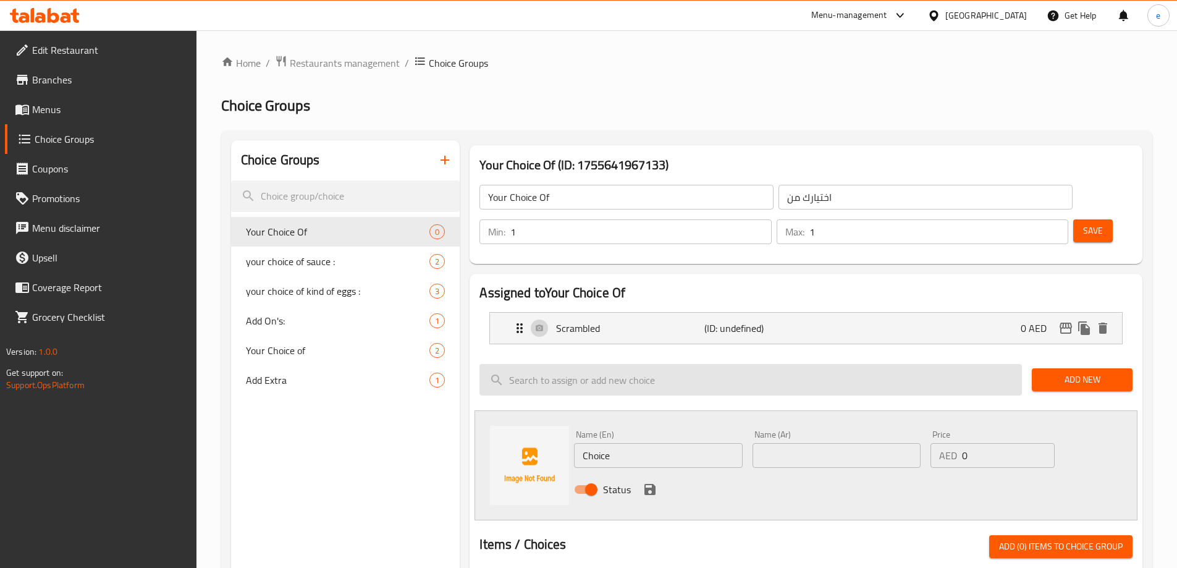
drag, startPoint x: 1052, startPoint y: 350, endPoint x: 1013, endPoint y: 348, distance: 39.6
click at [1052, 372] on span "Add New" at bounding box center [1082, 379] width 81 height 15
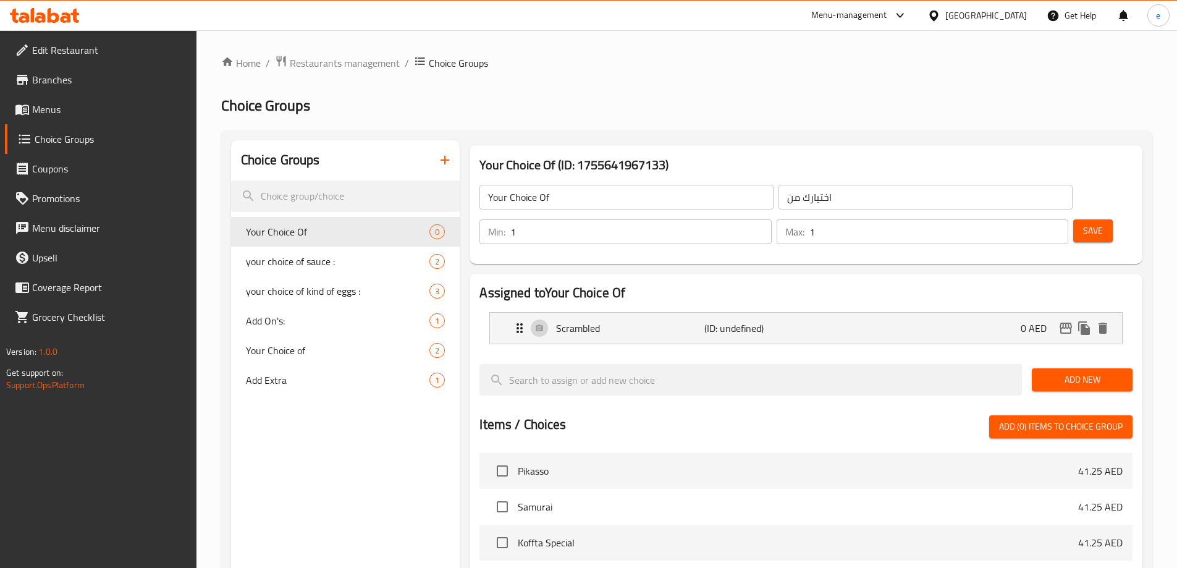
click at [1068, 372] on span "Add New" at bounding box center [1082, 379] width 81 height 15
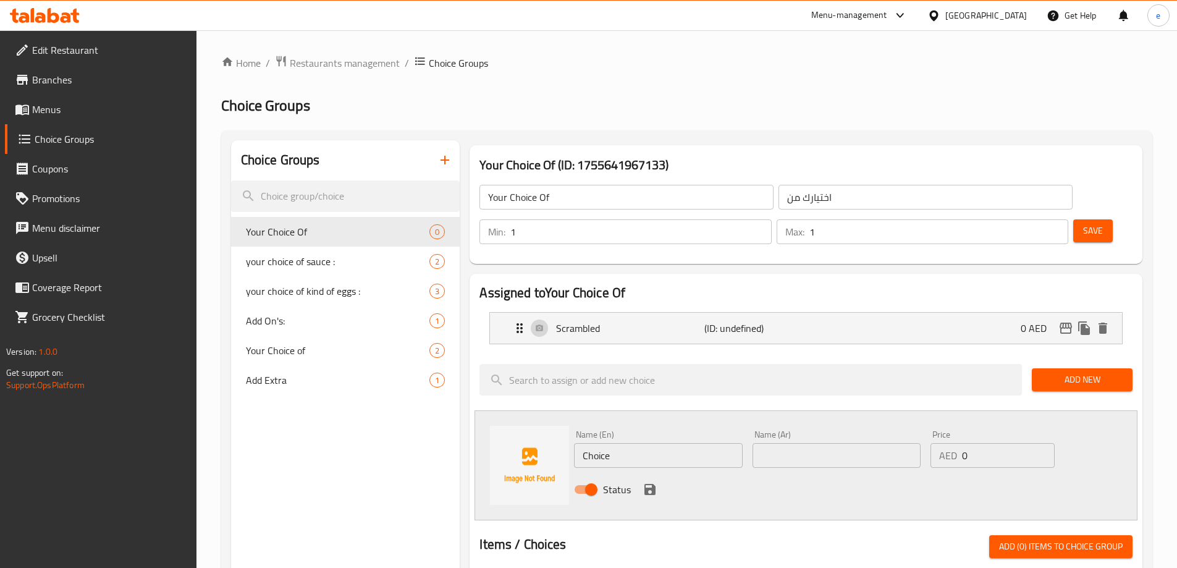
click at [648, 443] on input "Choice" at bounding box center [658, 455] width 168 height 25
paste input "Omlet"
type input "Omlete"
click at [808, 443] on input "text" at bounding box center [837, 455] width 168 height 25
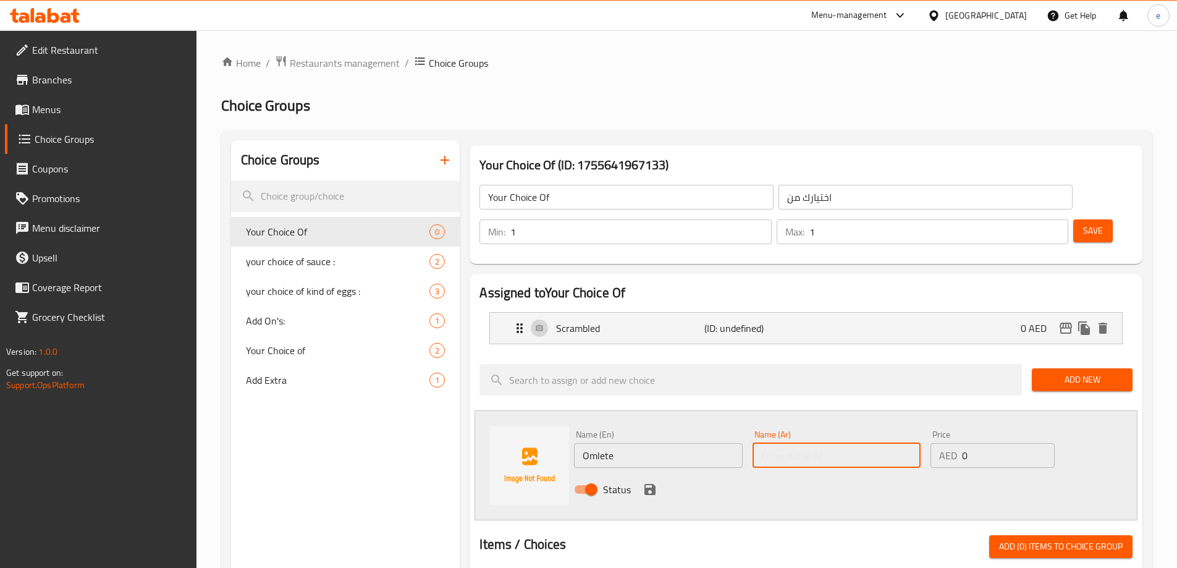
paste input "أومليت"
type input "أومليت"
click at [658, 443] on input "Omlete" at bounding box center [658, 455] width 168 height 25
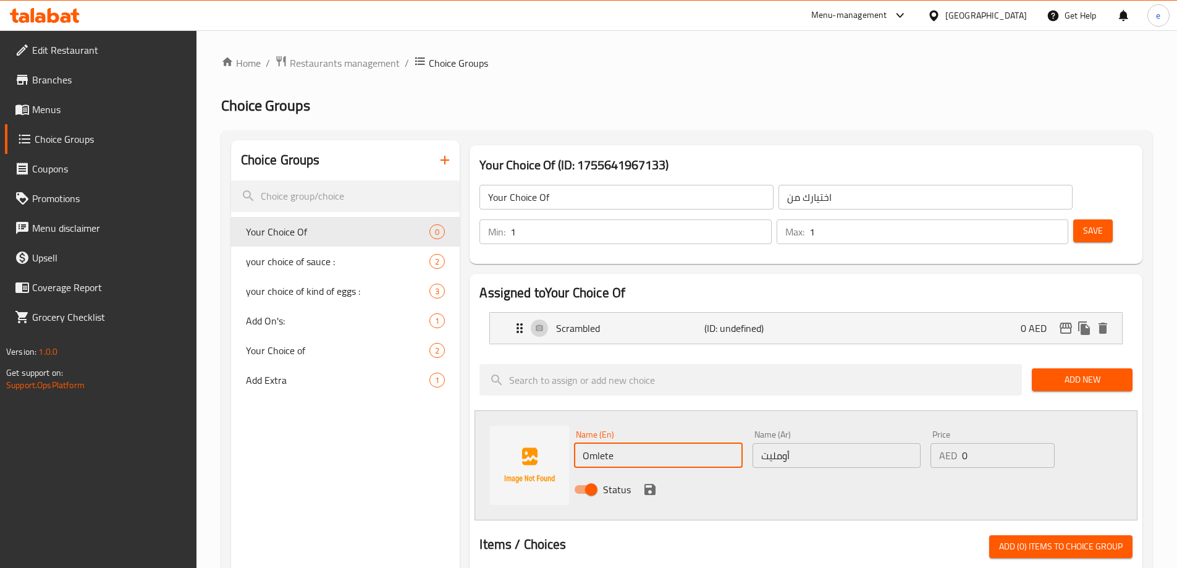
click at [658, 443] on input "Omlete" at bounding box center [658, 455] width 168 height 25
paste input "elet"
type input "Omelette"
click at [652, 484] on icon "save" at bounding box center [649, 489] width 11 height 11
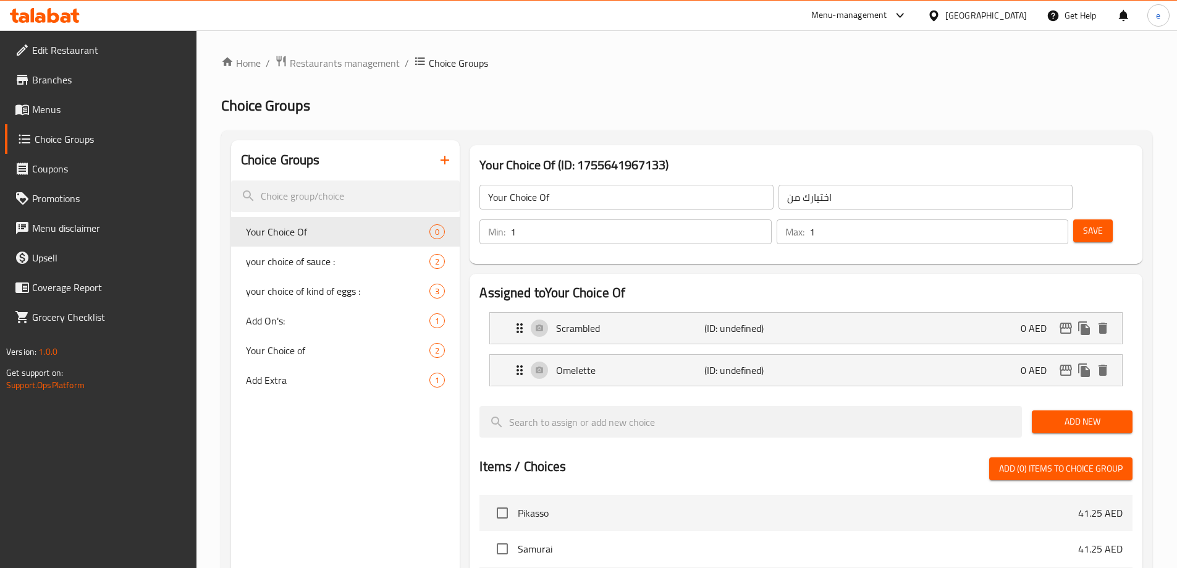
click at [1061, 414] on span "Add New" at bounding box center [1082, 421] width 81 height 15
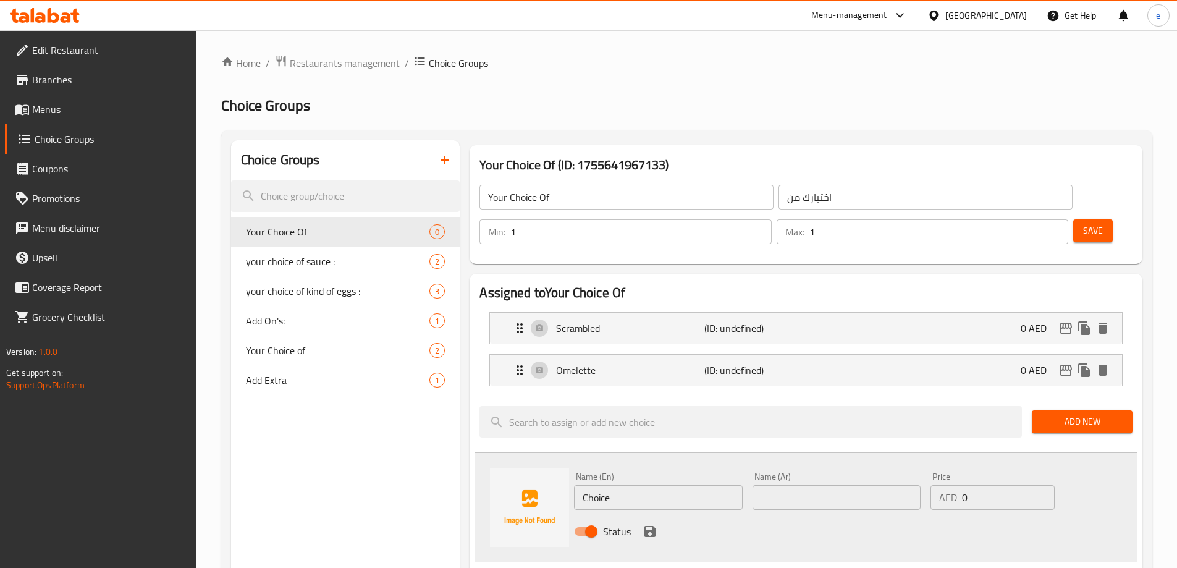
click at [1111, 410] on button "Add New" at bounding box center [1082, 421] width 101 height 23
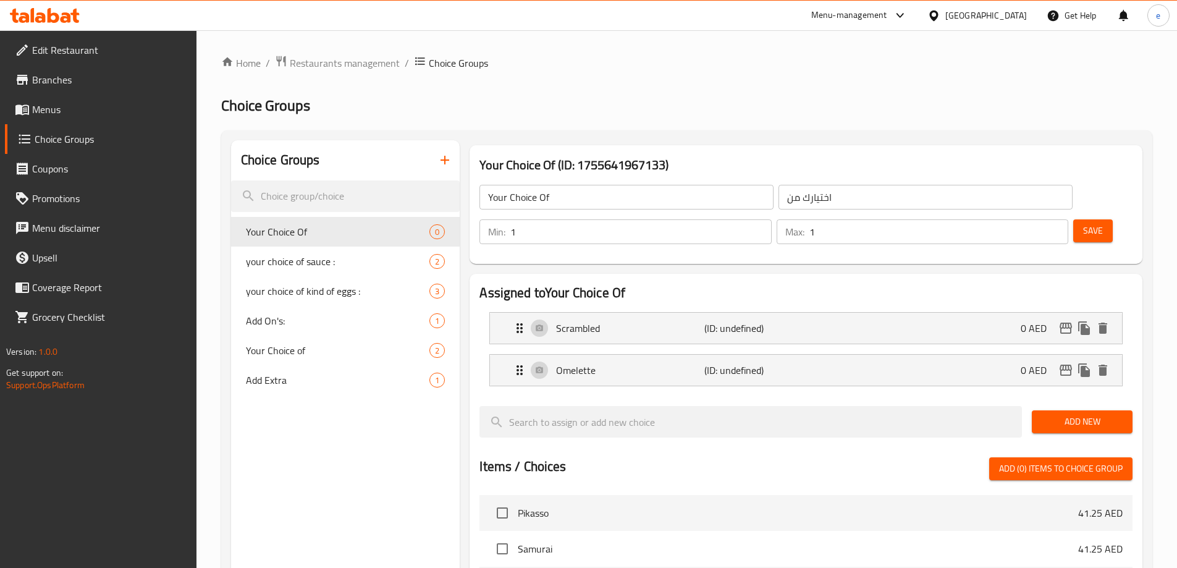
click at [1061, 414] on span "Add New" at bounding box center [1082, 421] width 81 height 15
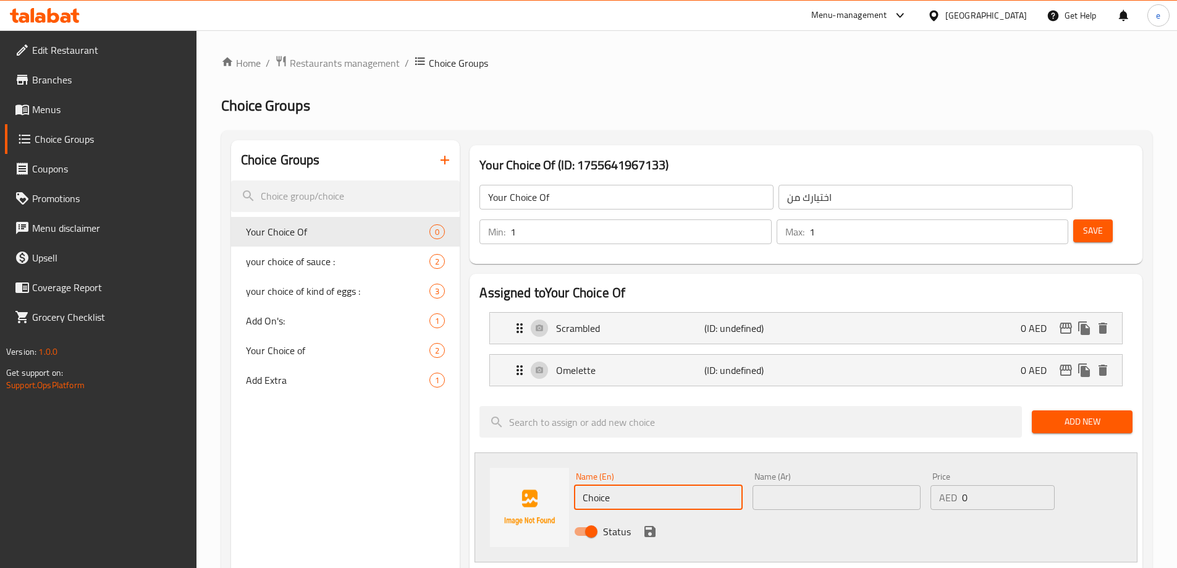
click at [635, 485] on input "Choice" at bounding box center [658, 497] width 168 height 25
paste input "Sunny Side Up"
type input "Sunny Side Up"
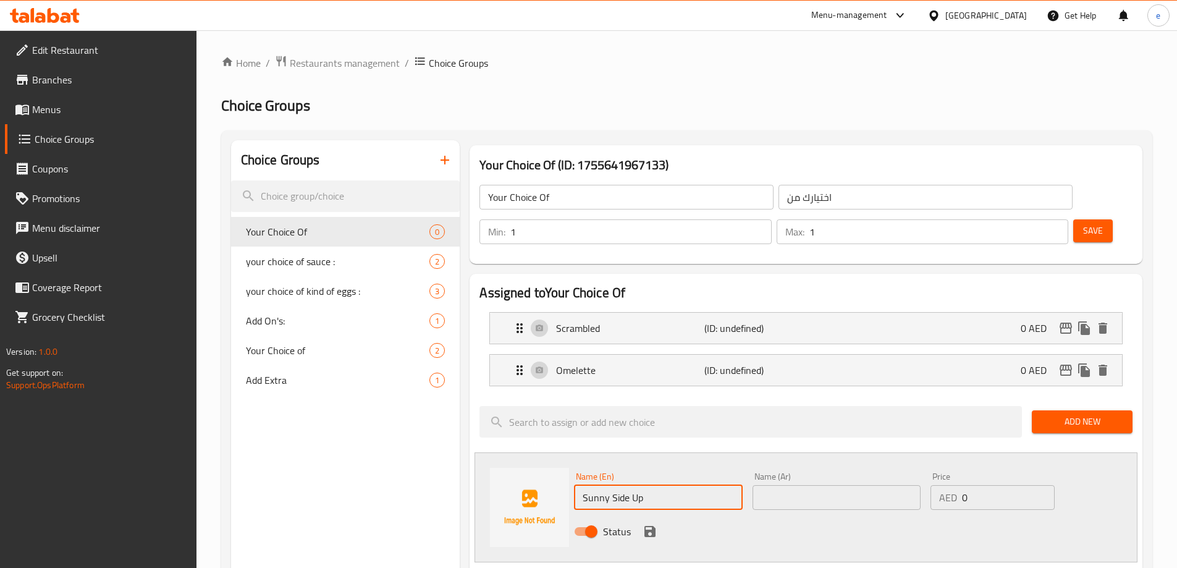
click at [834, 485] on input "text" at bounding box center [837, 497] width 168 height 25
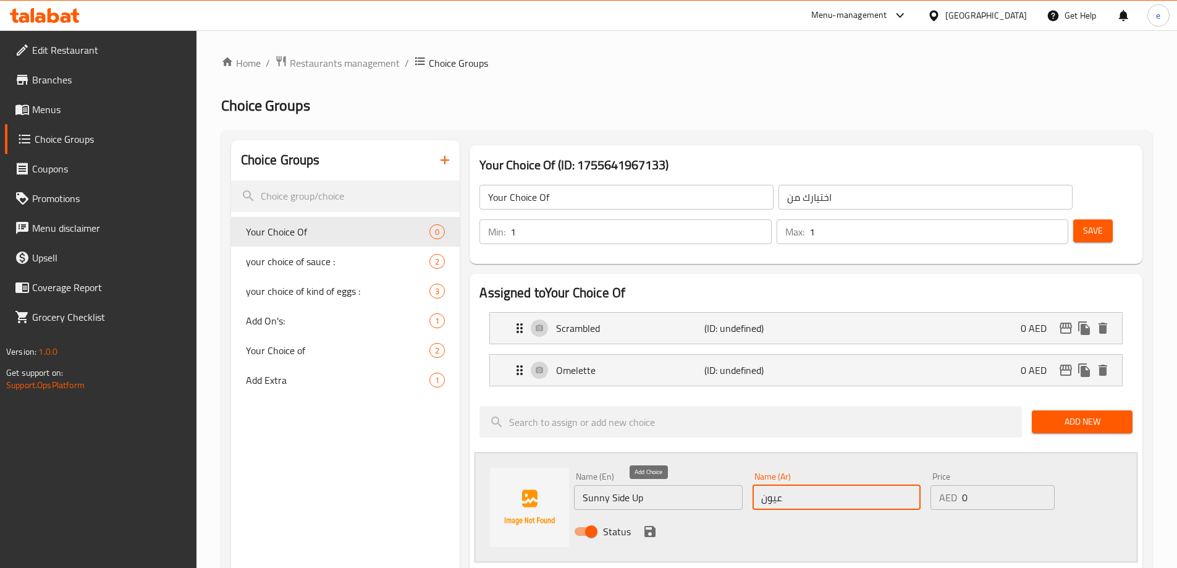
type input "عيون"
click at [647, 526] on icon "save" at bounding box center [649, 531] width 11 height 11
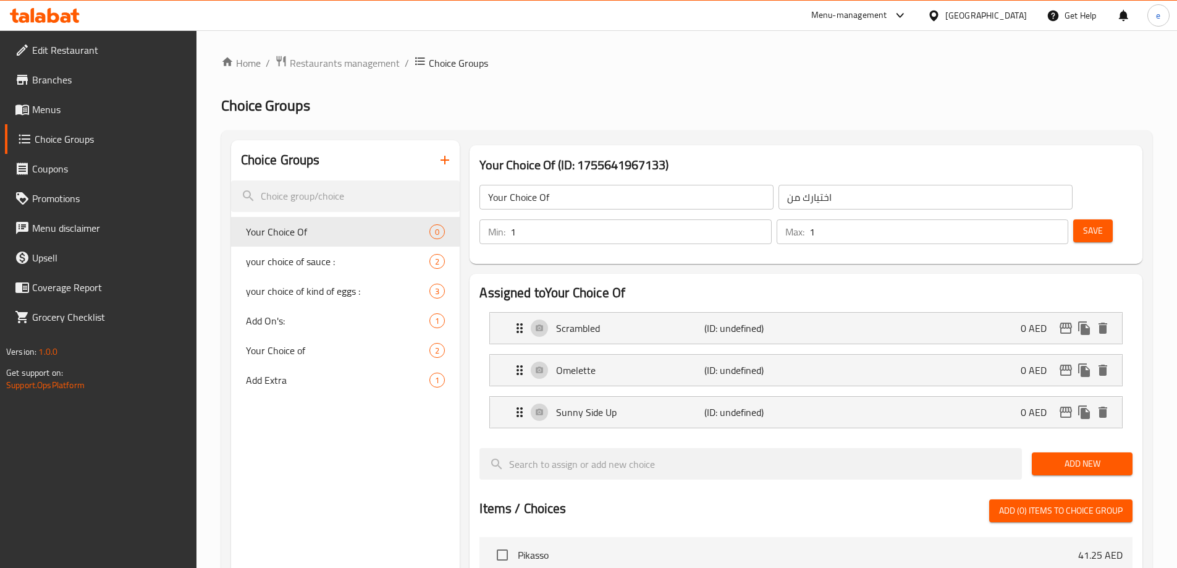
drag, startPoint x: 1081, startPoint y: 199, endPoint x: 331, endPoint y: 3, distance: 775.2
click at [1083, 223] on span "Save" at bounding box center [1093, 230] width 20 height 15
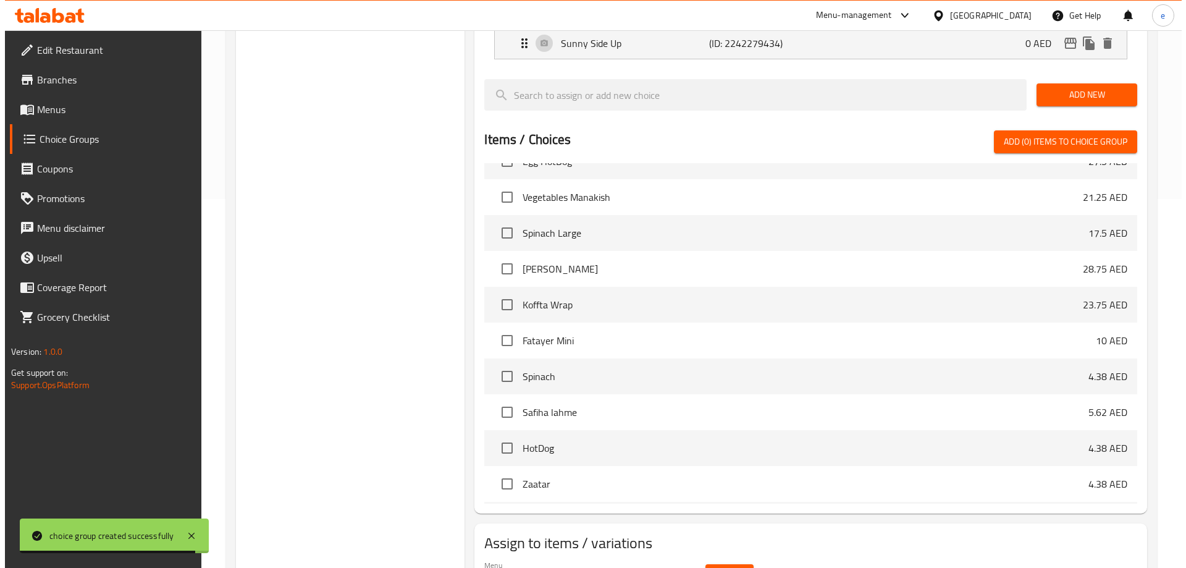
scroll to position [406, 0]
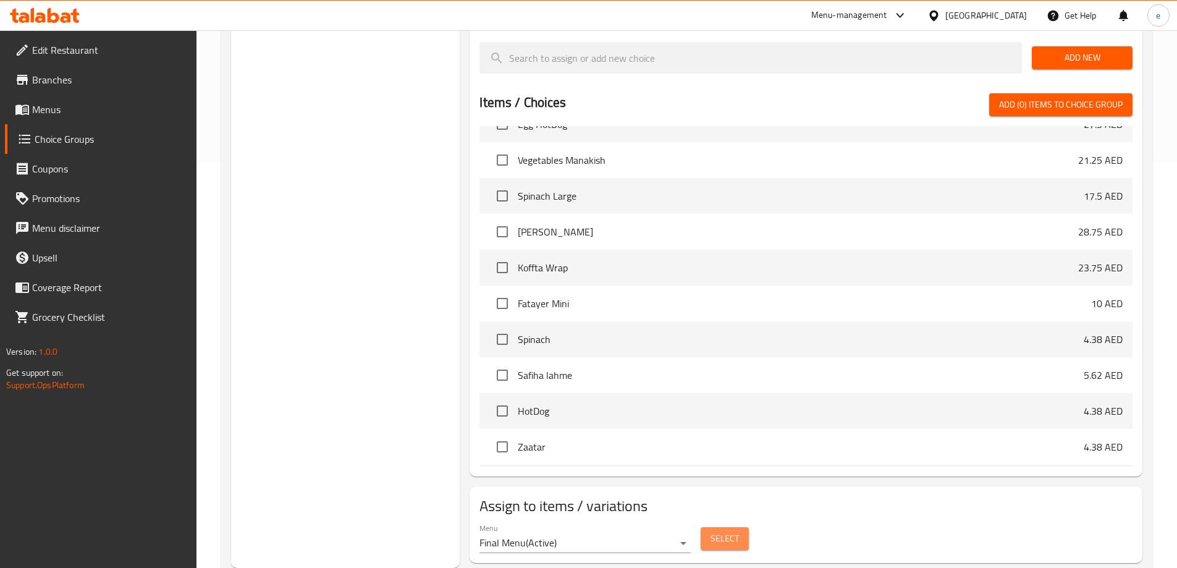
click at [712, 531] on span "Select" at bounding box center [725, 538] width 28 height 15
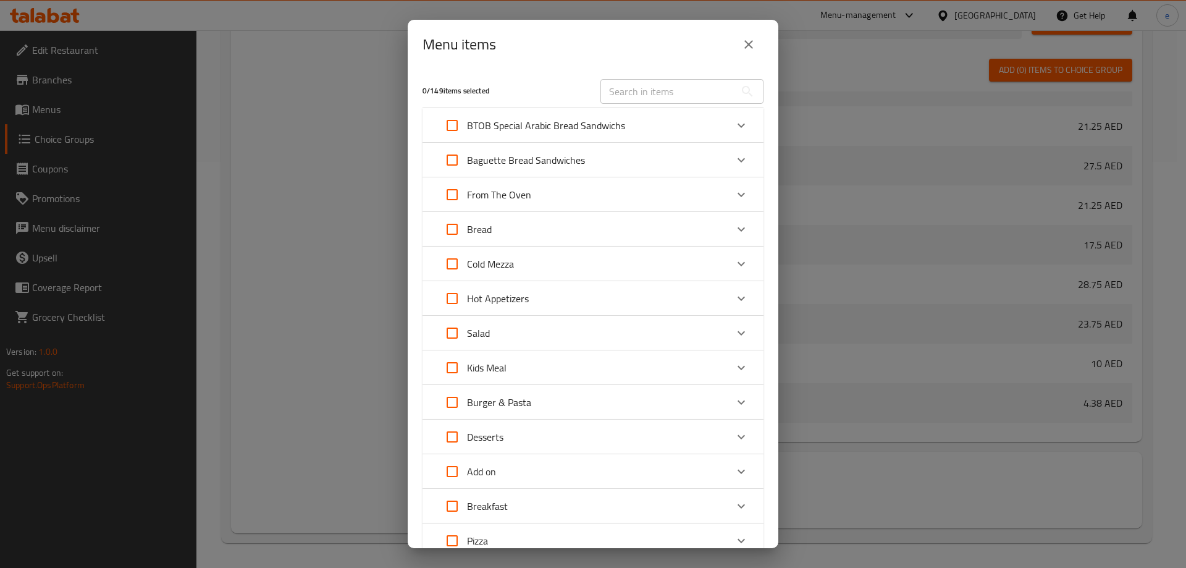
click at [511, 502] on div "Breakfast" at bounding box center [581, 506] width 289 height 30
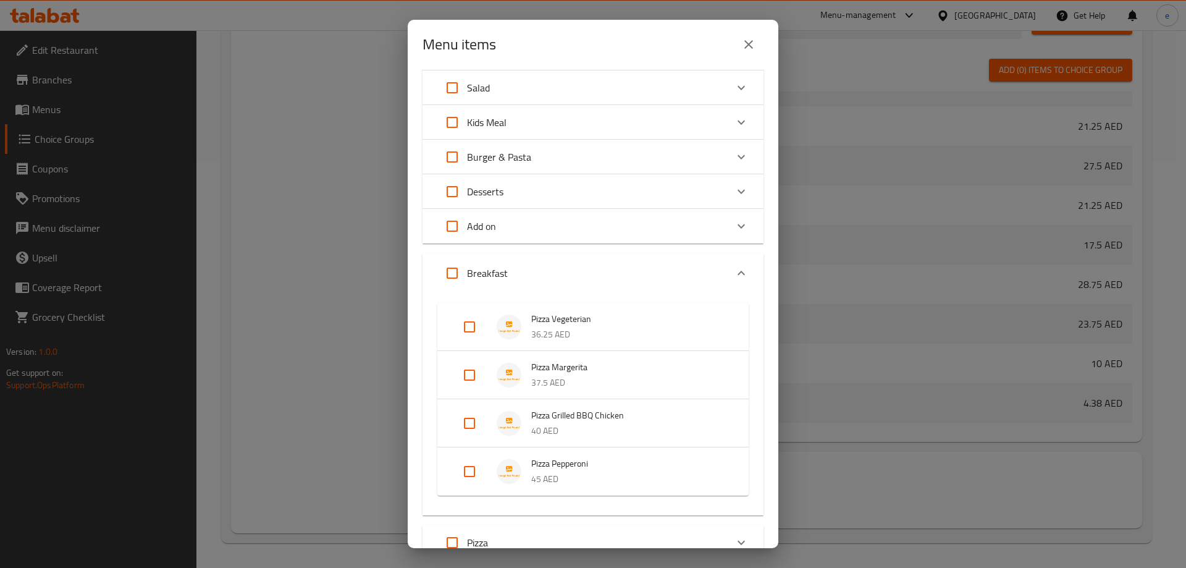
scroll to position [247, 0]
click at [491, 271] on p "Breakfast" at bounding box center [487, 271] width 41 height 15
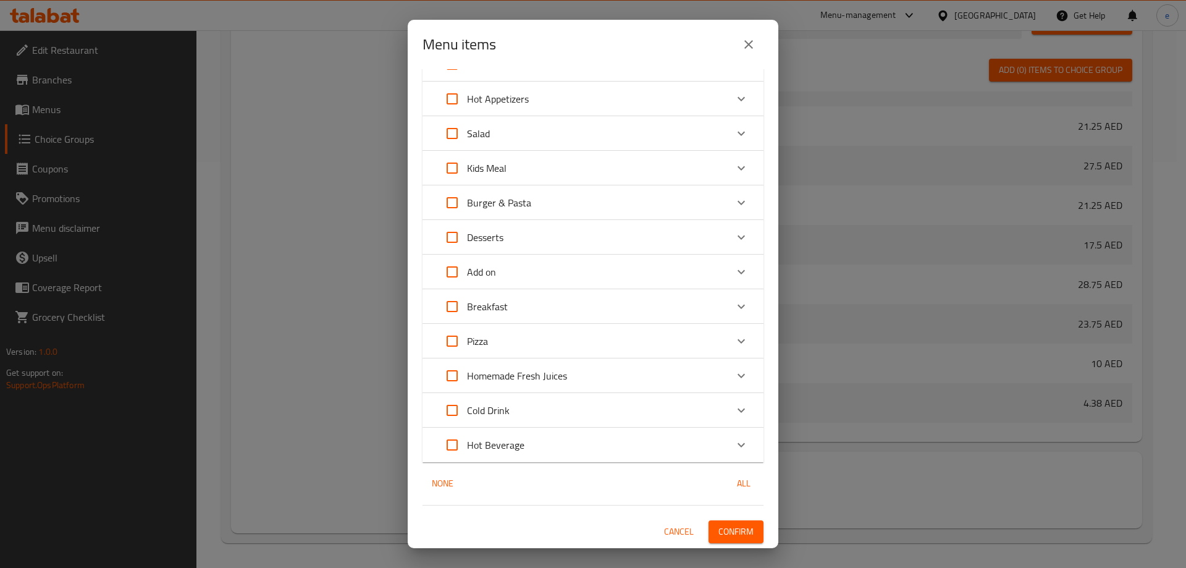
scroll to position [200, 0]
click at [507, 307] on p "Breakfast" at bounding box center [487, 306] width 41 height 15
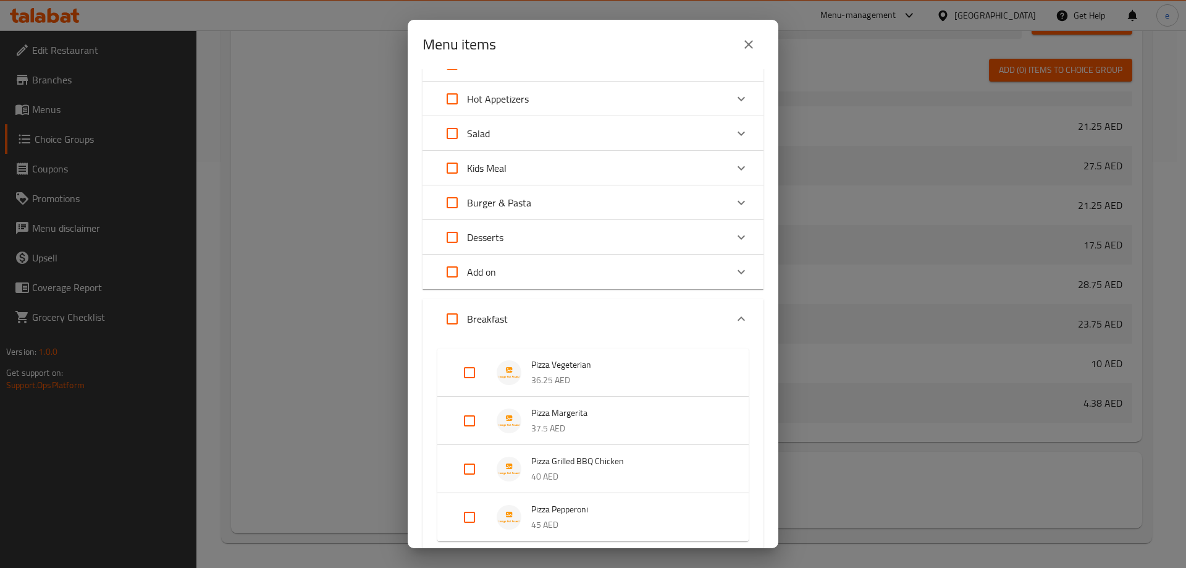
scroll to position [247, 0]
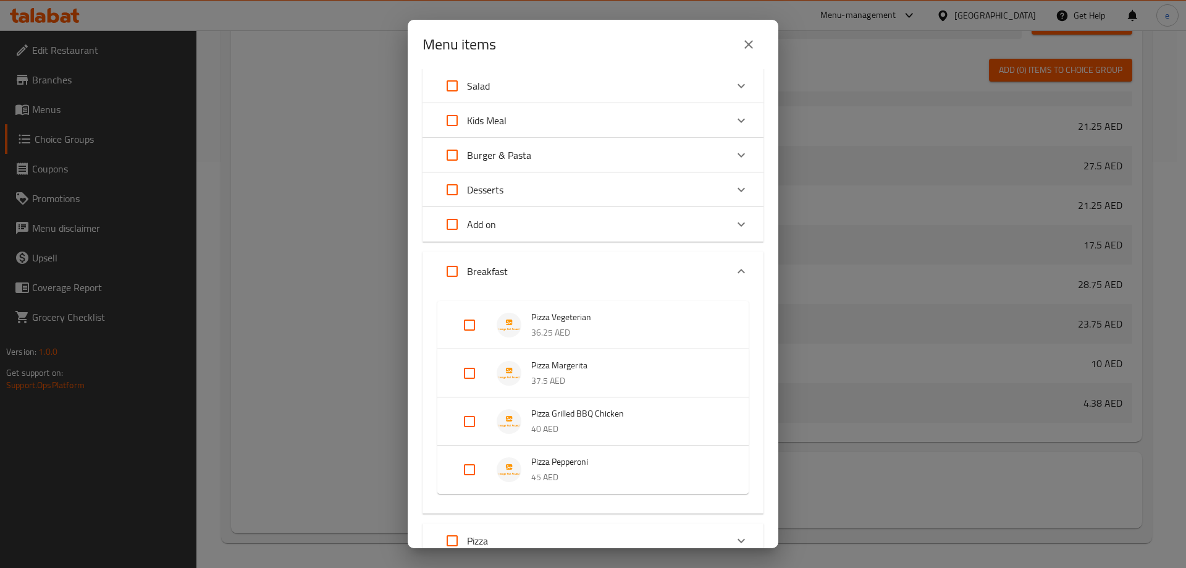
click at [492, 285] on div "Breakfast" at bounding box center [472, 271] width 70 height 30
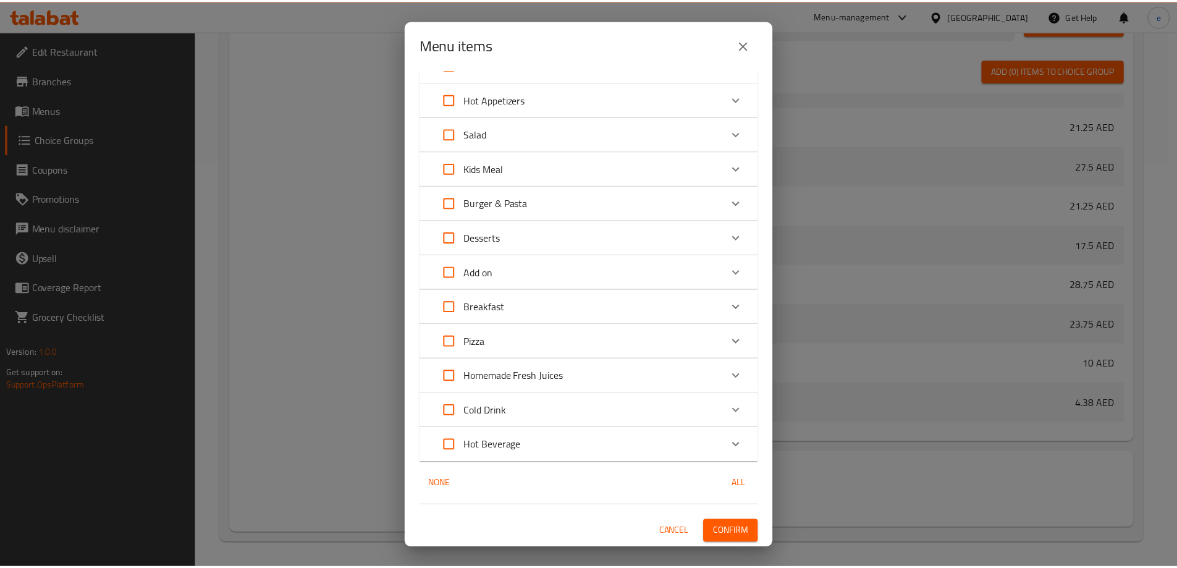
scroll to position [200, 0]
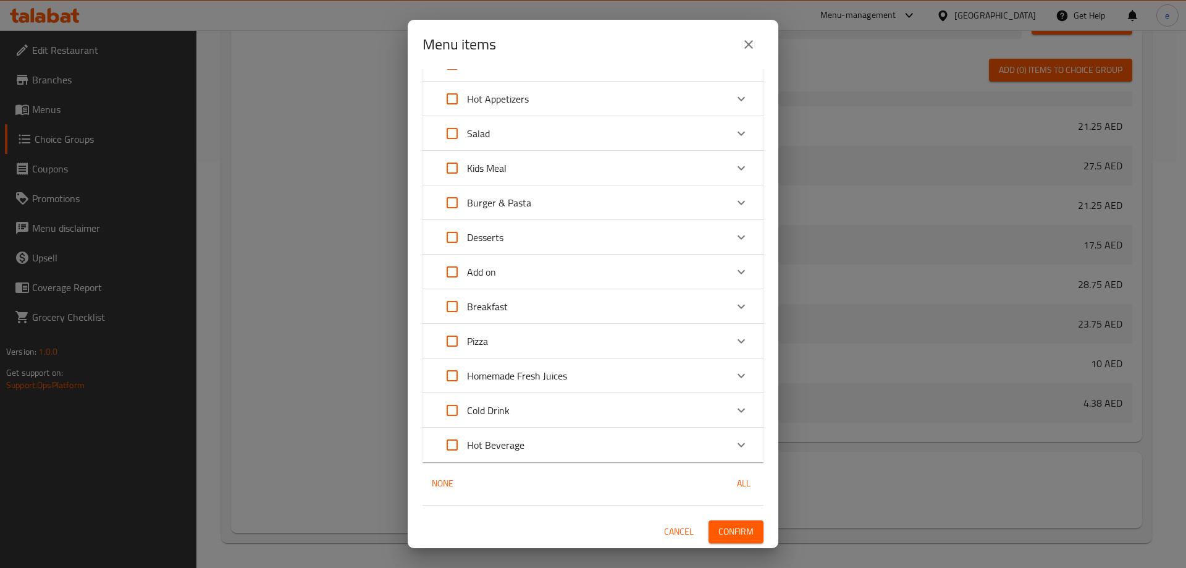
click at [494, 329] on div "Pizza" at bounding box center [581, 341] width 289 height 30
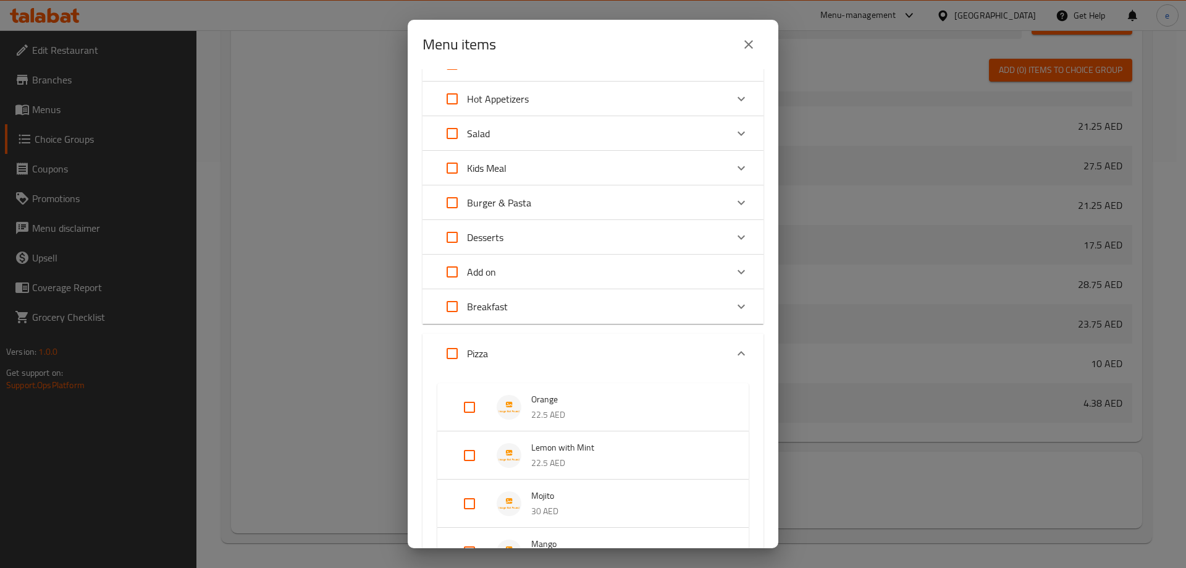
click at [499, 347] on div "Pizza" at bounding box center [581, 354] width 289 height 30
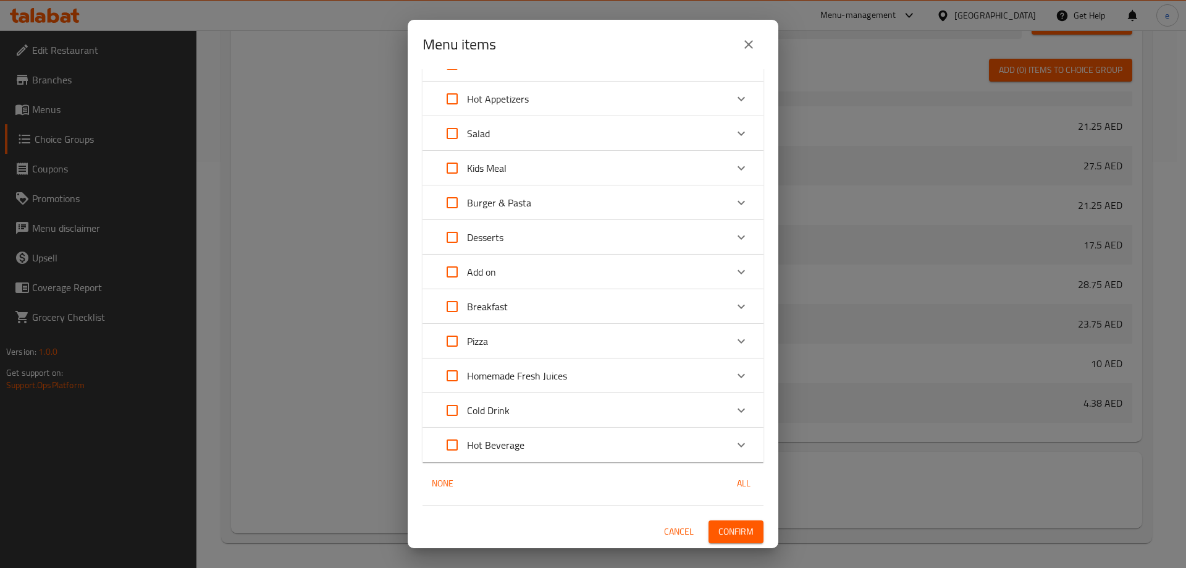
click at [665, 531] on span "Cancel" at bounding box center [679, 531] width 30 height 15
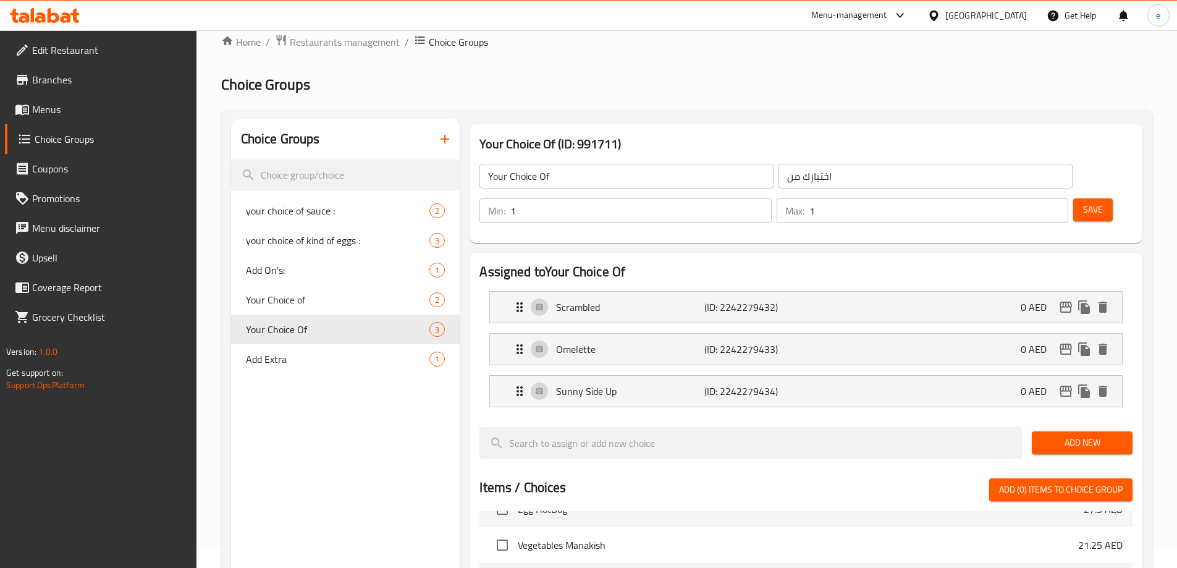
scroll to position [0, 0]
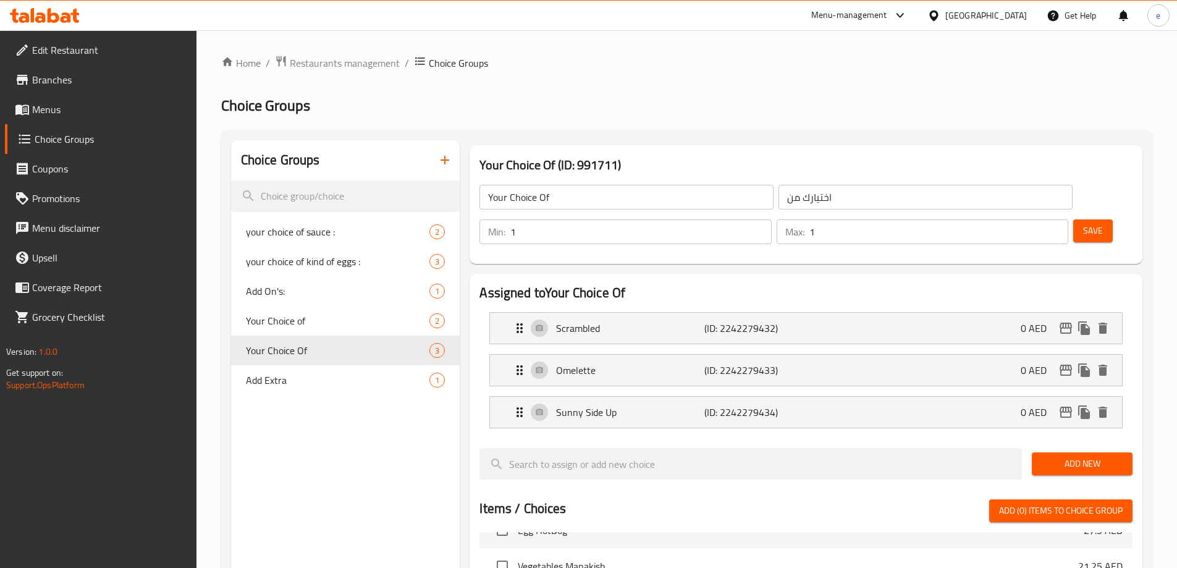
click at [117, 112] on span "Menus" at bounding box center [109, 109] width 154 height 15
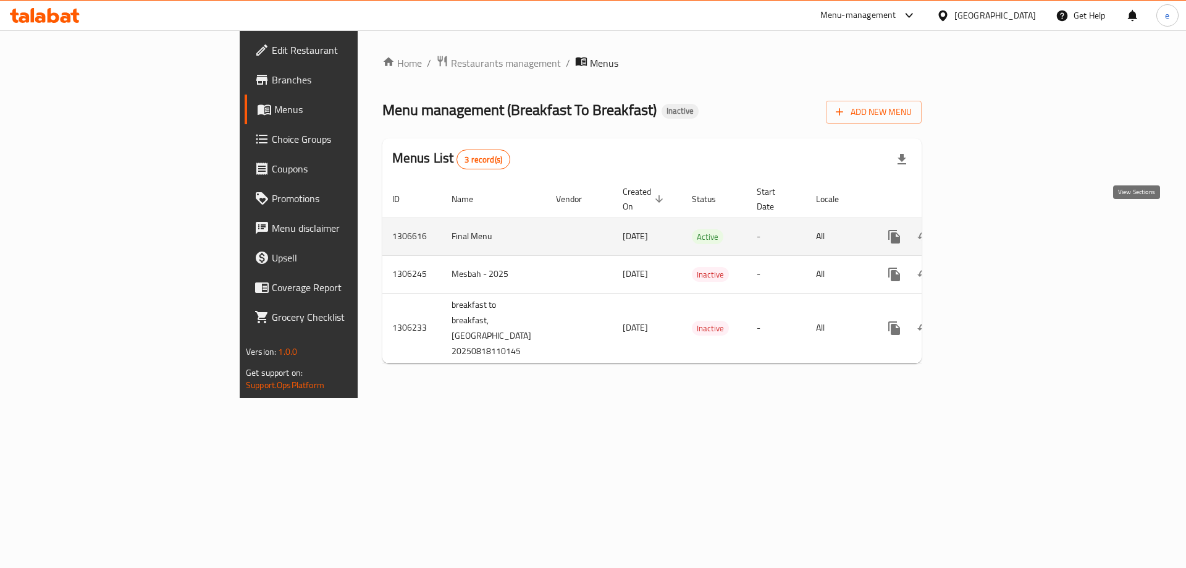
click at [989, 231] on icon "enhanced table" at bounding box center [983, 236] width 11 height 11
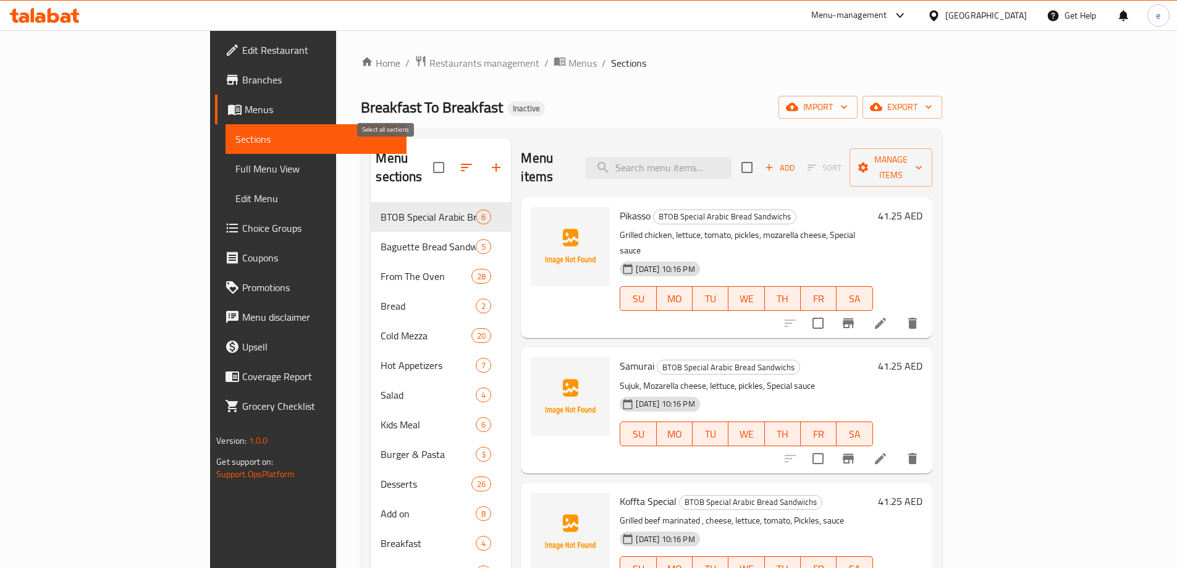
click at [426, 154] on input "checkbox" at bounding box center [439, 167] width 26 height 26
checkbox input "true"
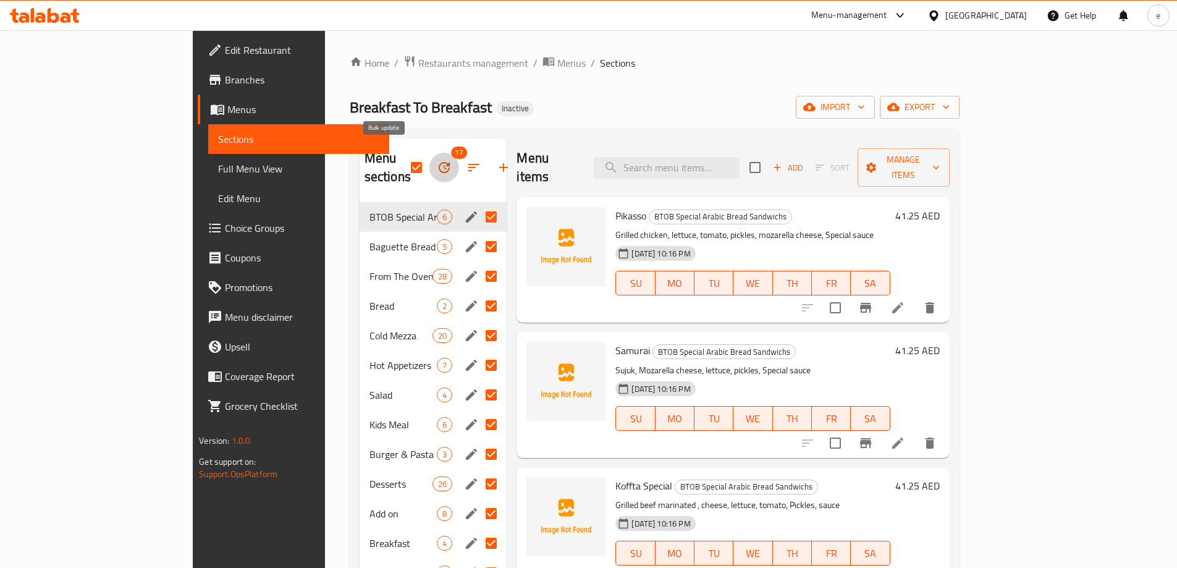
click at [437, 160] on icon "button" at bounding box center [444, 167] width 15 height 15
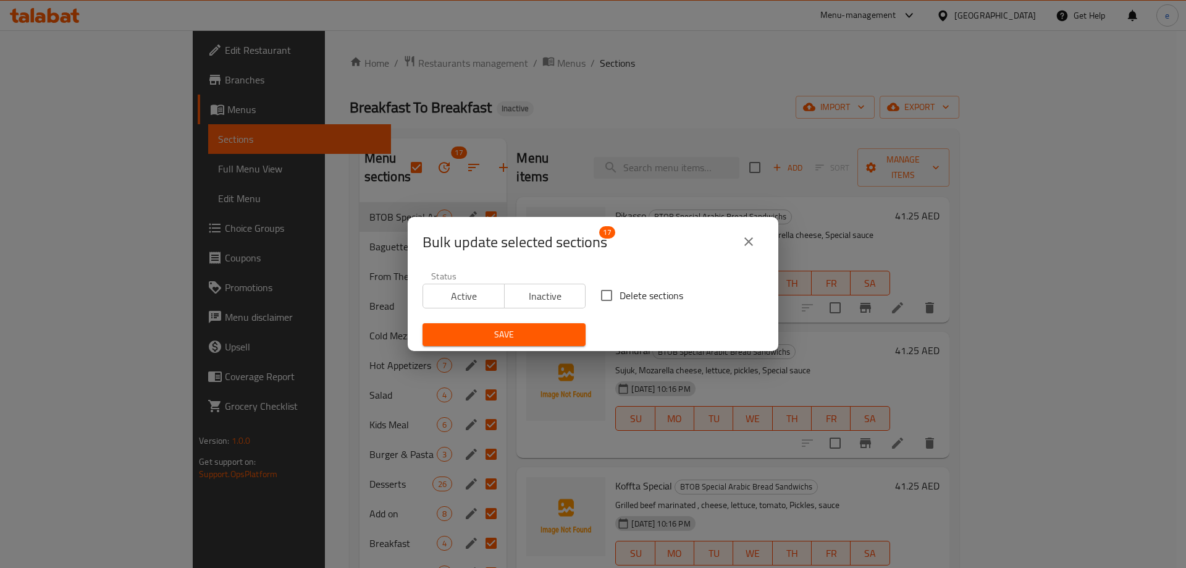
click at [608, 297] on input "Delete sections" at bounding box center [607, 295] width 26 height 26
checkbox input "true"
click at [544, 329] on span "Save" at bounding box center [503, 334] width 143 height 15
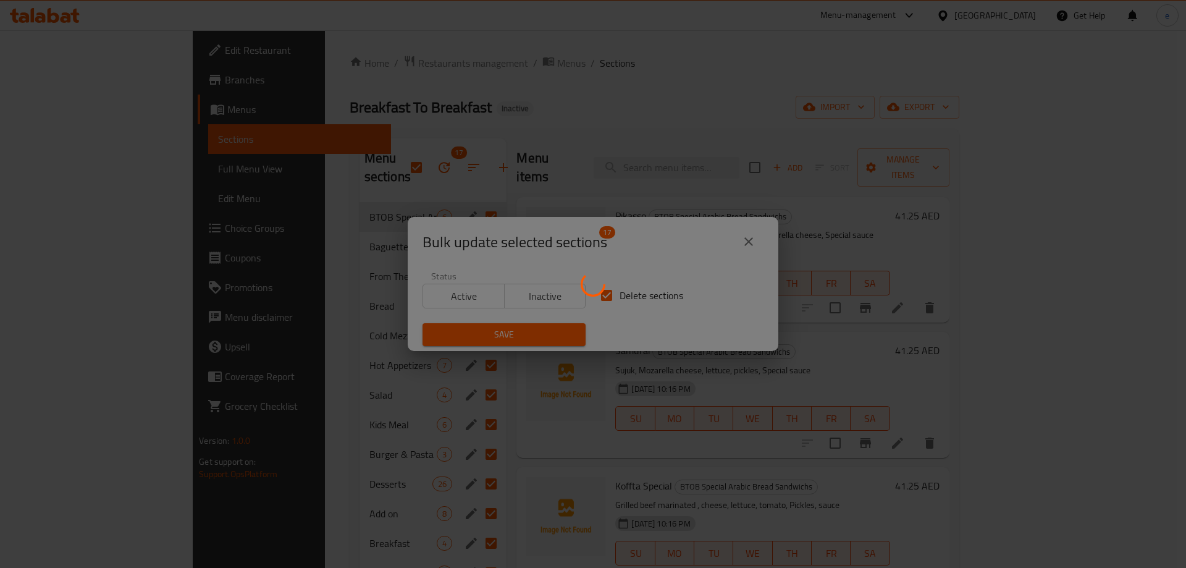
checkbox input "false"
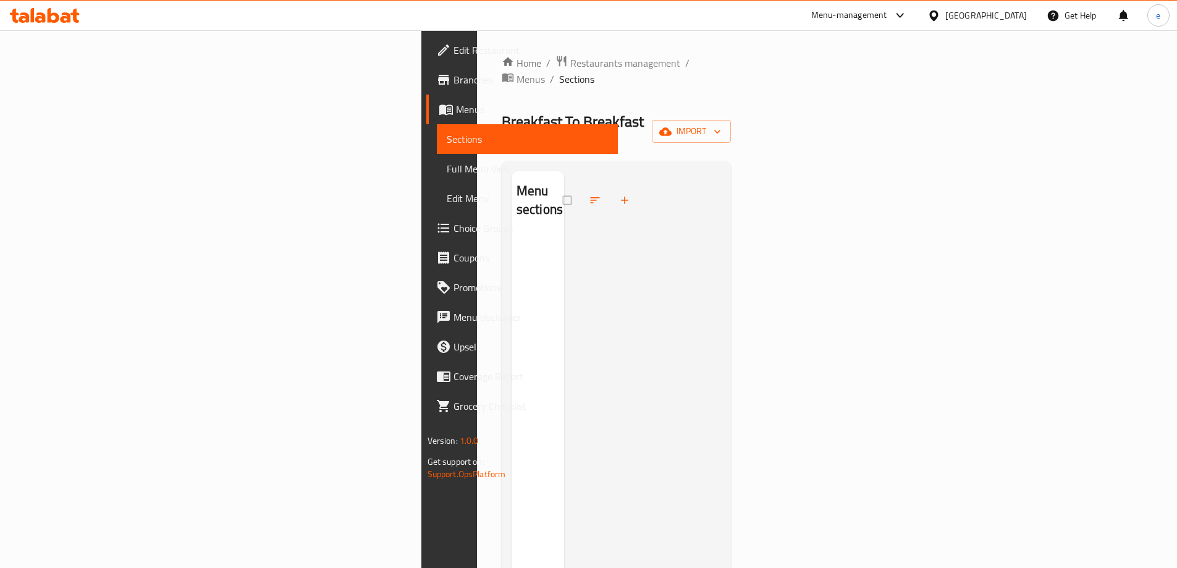
click at [453, 232] on span "Choice Groups" at bounding box center [530, 228] width 154 height 15
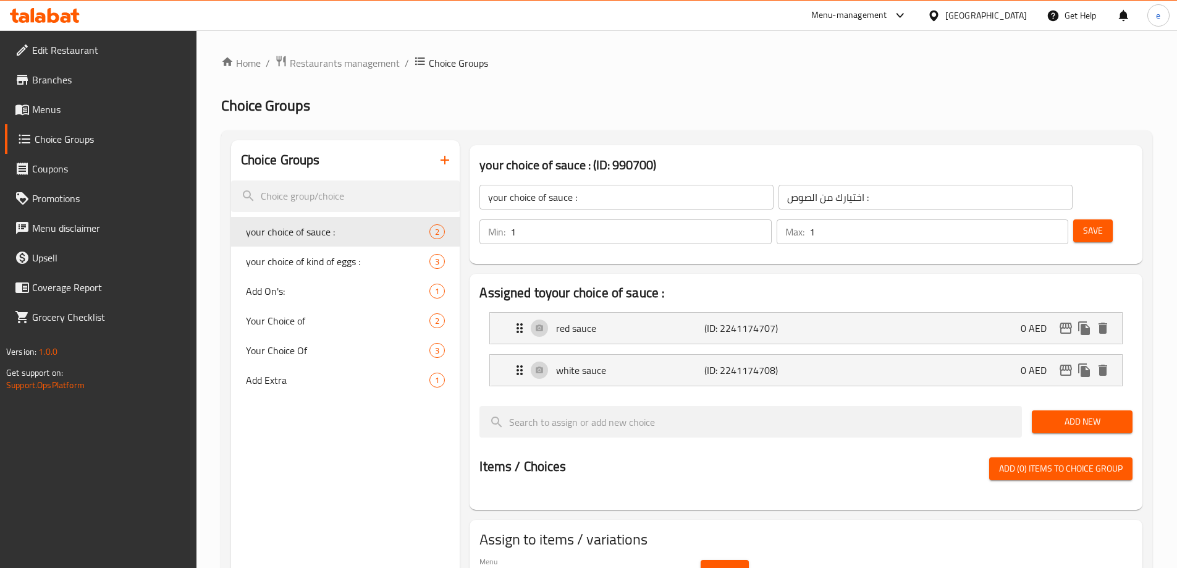
click at [54, 108] on span "Menus" at bounding box center [109, 109] width 154 height 15
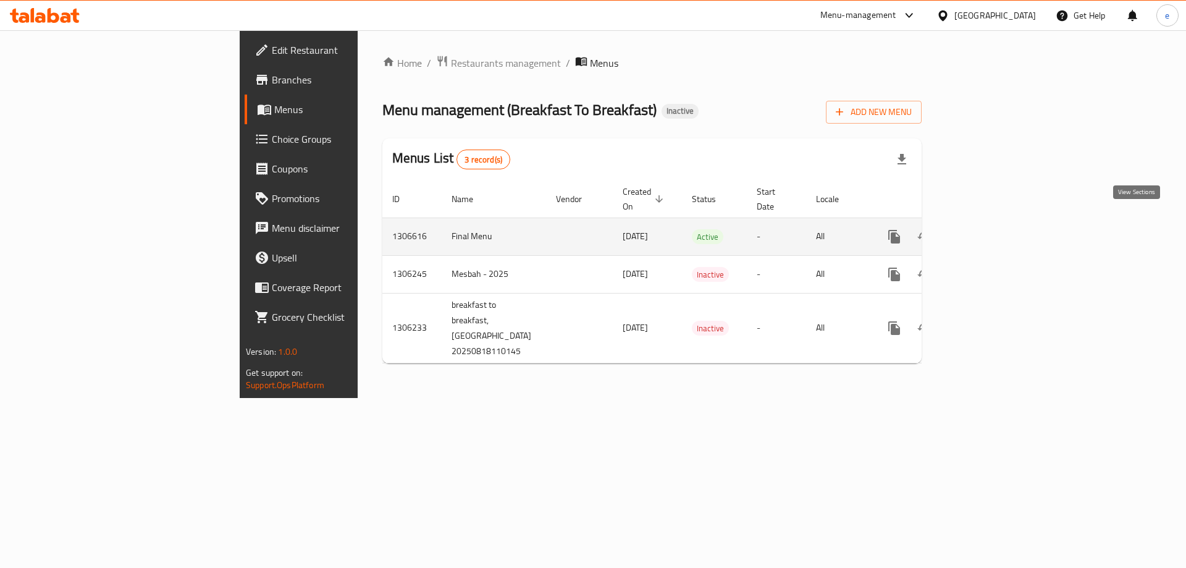
click at [998, 222] on link "enhanced table" at bounding box center [984, 237] width 30 height 30
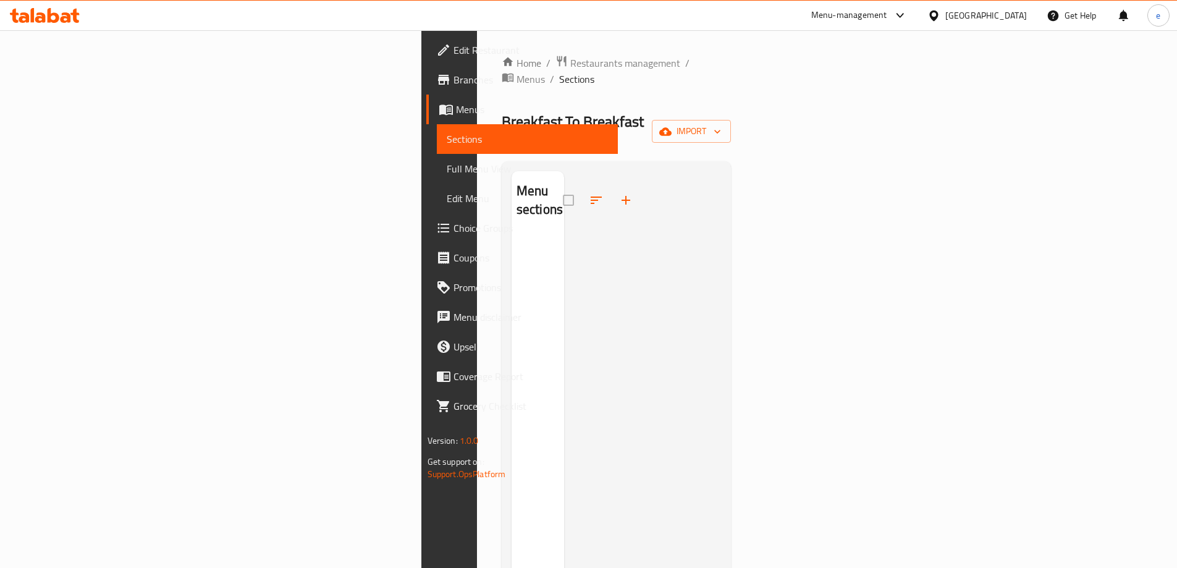
drag, startPoint x: 780, startPoint y: 238, endPoint x: 898, endPoint y: 200, distance: 124.1
click at [722, 238] on div at bounding box center [643, 455] width 158 height 568
click at [721, 124] on span "import" at bounding box center [691, 131] width 59 height 15
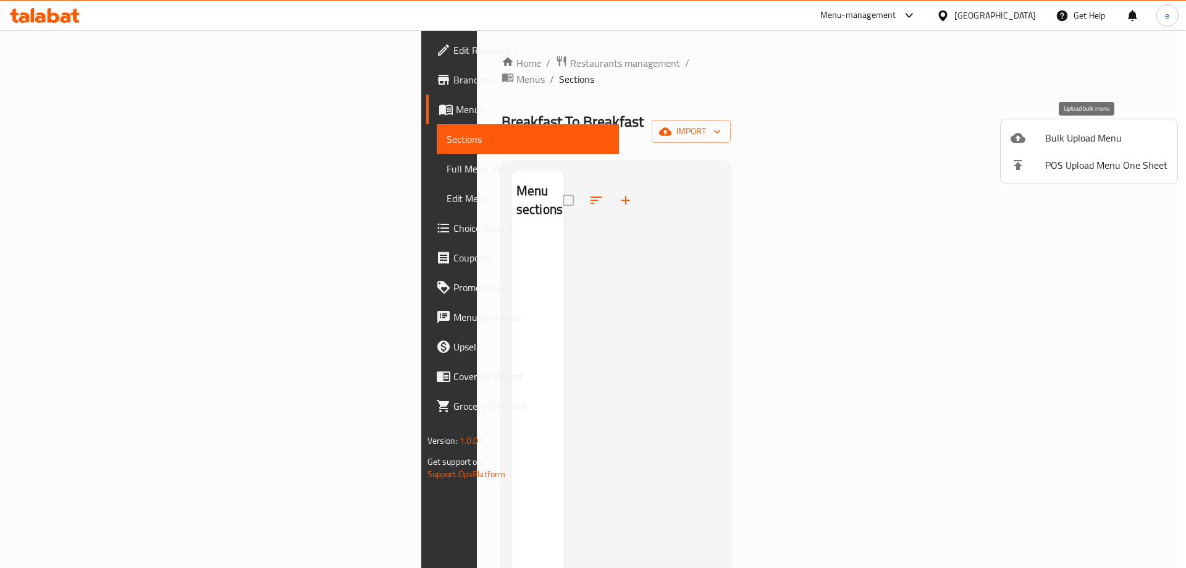
click at [1081, 137] on span "Bulk Upload Menu" at bounding box center [1106, 137] width 122 height 15
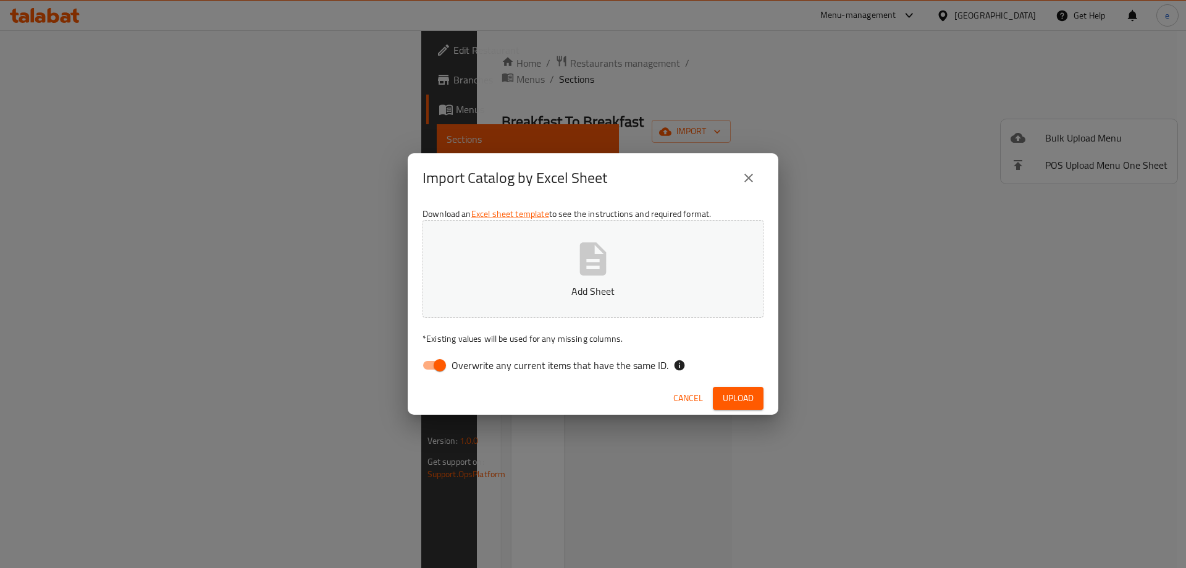
click at [430, 360] on input "Overwrite any current items that have the same ID." at bounding box center [440, 364] width 70 height 23
checkbox input "false"
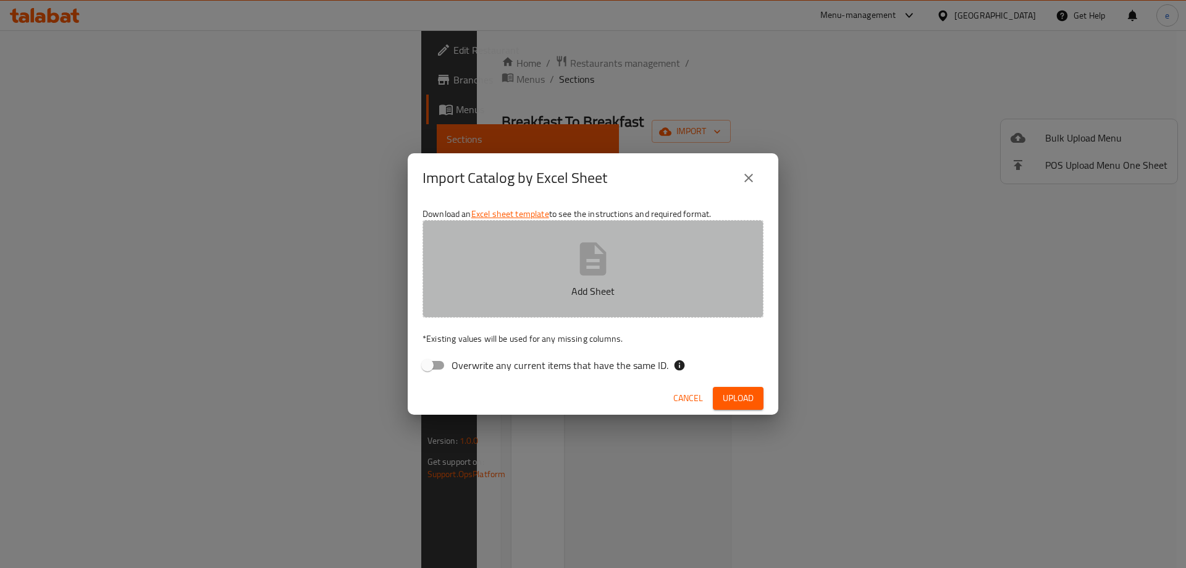
click at [546, 296] on p "Add Sheet" at bounding box center [593, 291] width 303 height 15
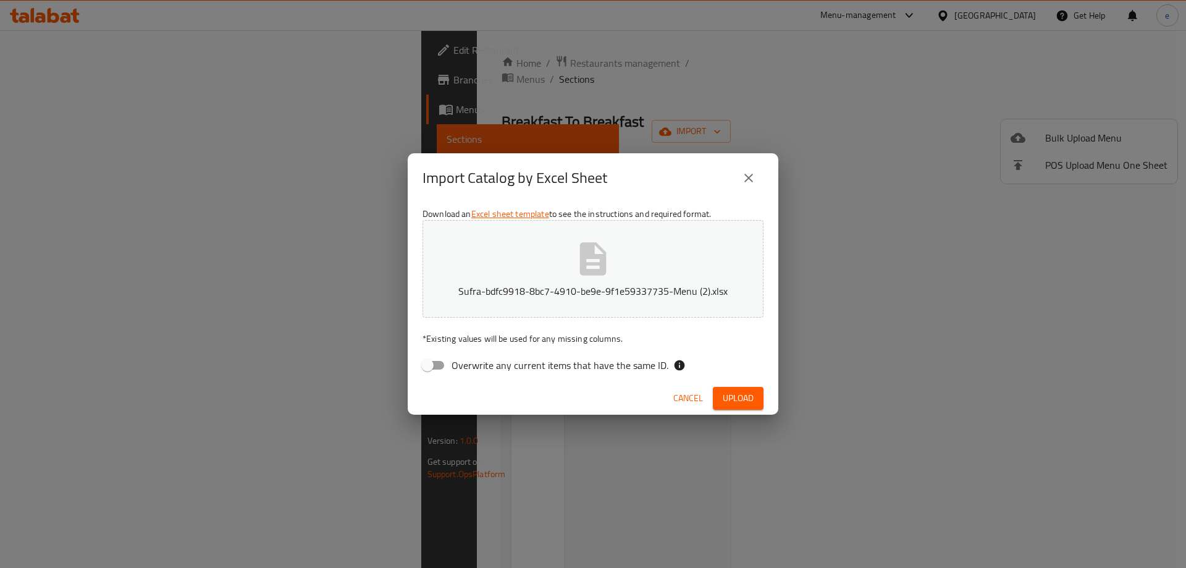
click at [742, 397] on span "Upload" at bounding box center [738, 397] width 31 height 15
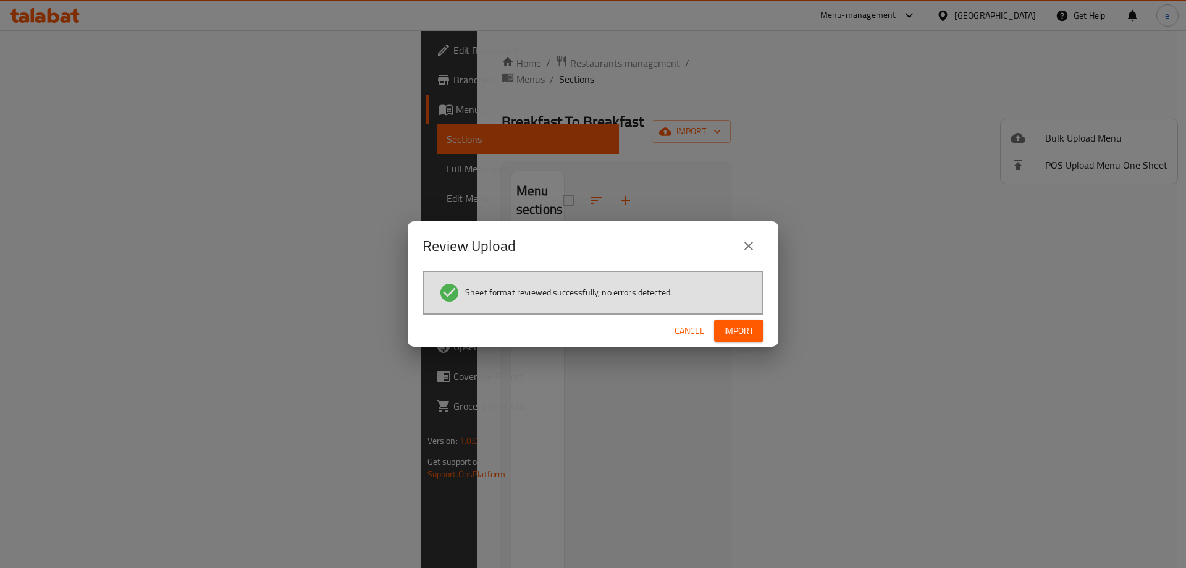
click at [725, 331] on span "Import" at bounding box center [739, 330] width 30 height 15
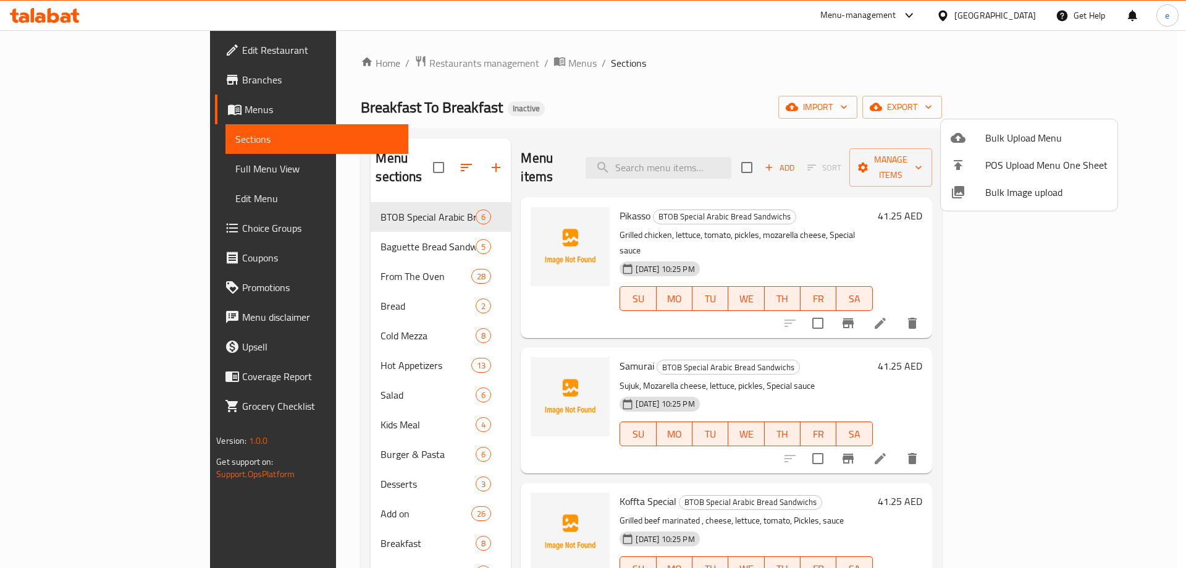
click at [83, 229] on div at bounding box center [593, 284] width 1186 height 568
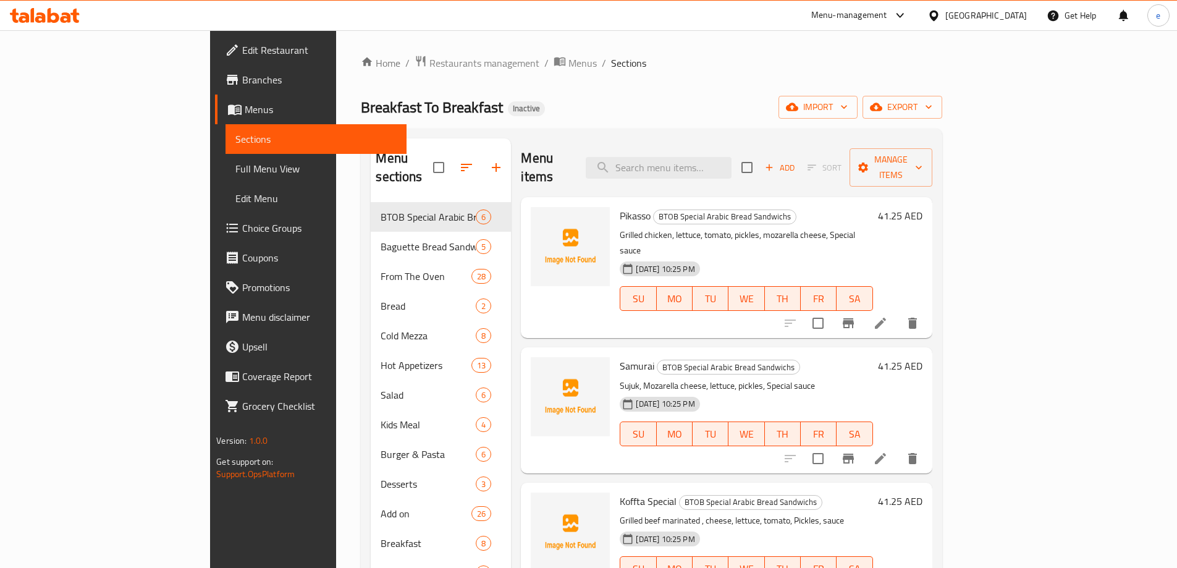
click at [242, 229] on span "Choice Groups" at bounding box center [319, 228] width 154 height 15
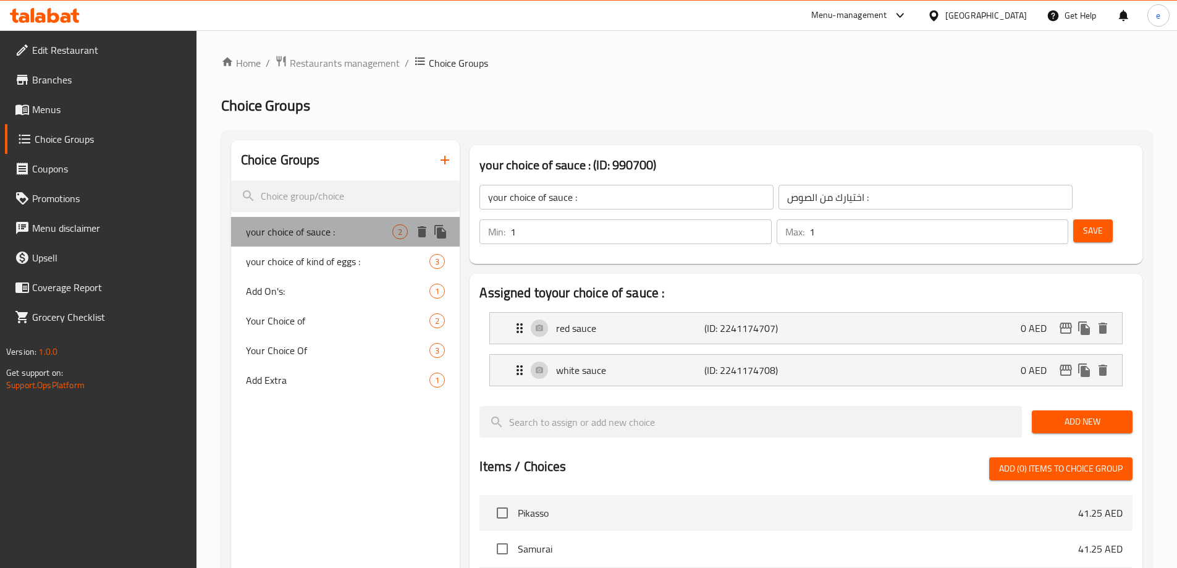
click at [310, 238] on span "your choice of sauce :" at bounding box center [319, 231] width 147 height 15
click at [316, 272] on div "your choice of kind of eggs : 3" at bounding box center [345, 262] width 229 height 30
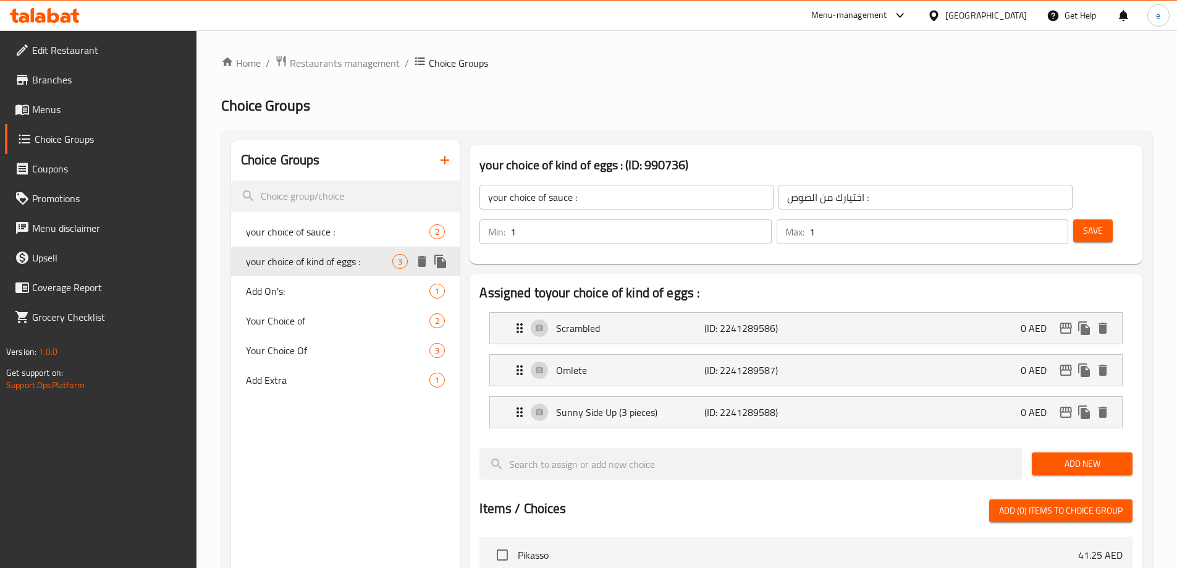
type input "your choice of kind of eggs :"
type input "اختيارك من نوع البيض :"
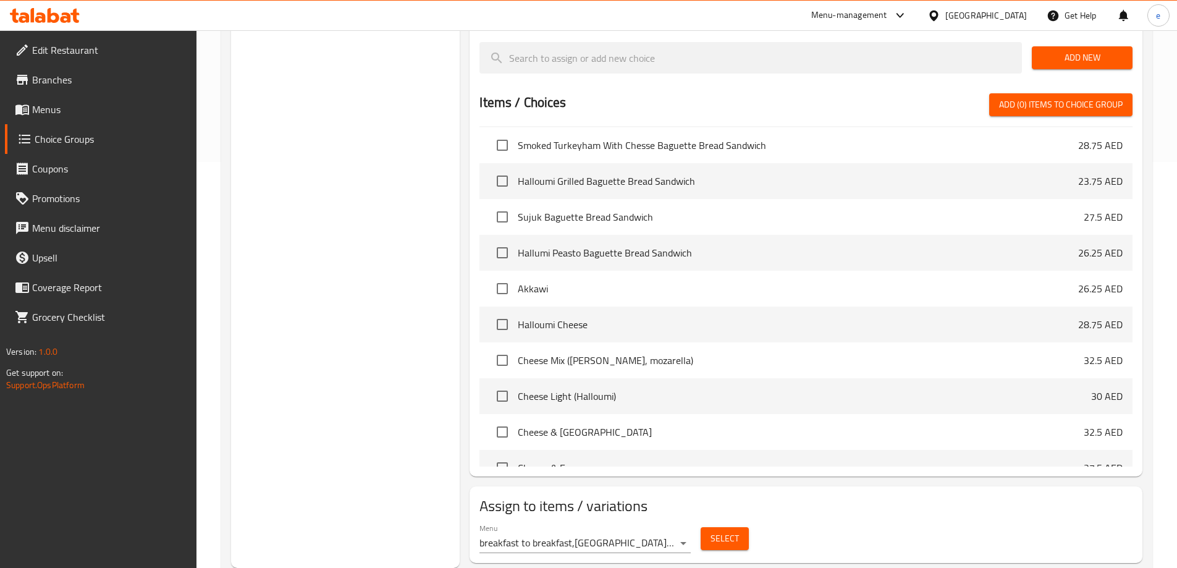
scroll to position [309, 0]
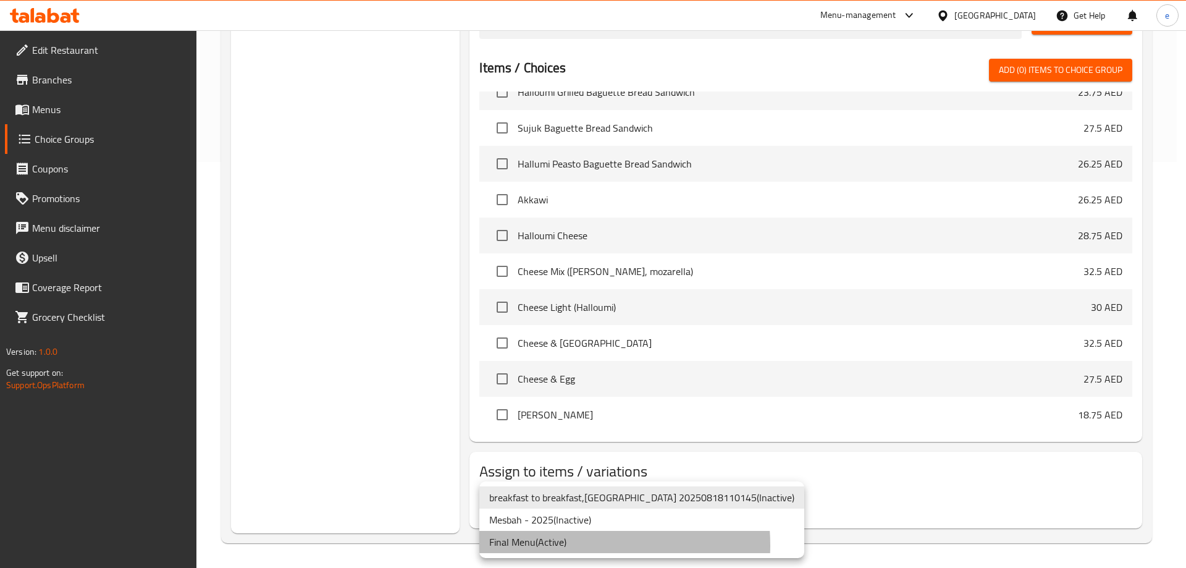
click at [565, 545] on li "Final Menu ( Active )" at bounding box center [641, 542] width 325 height 22
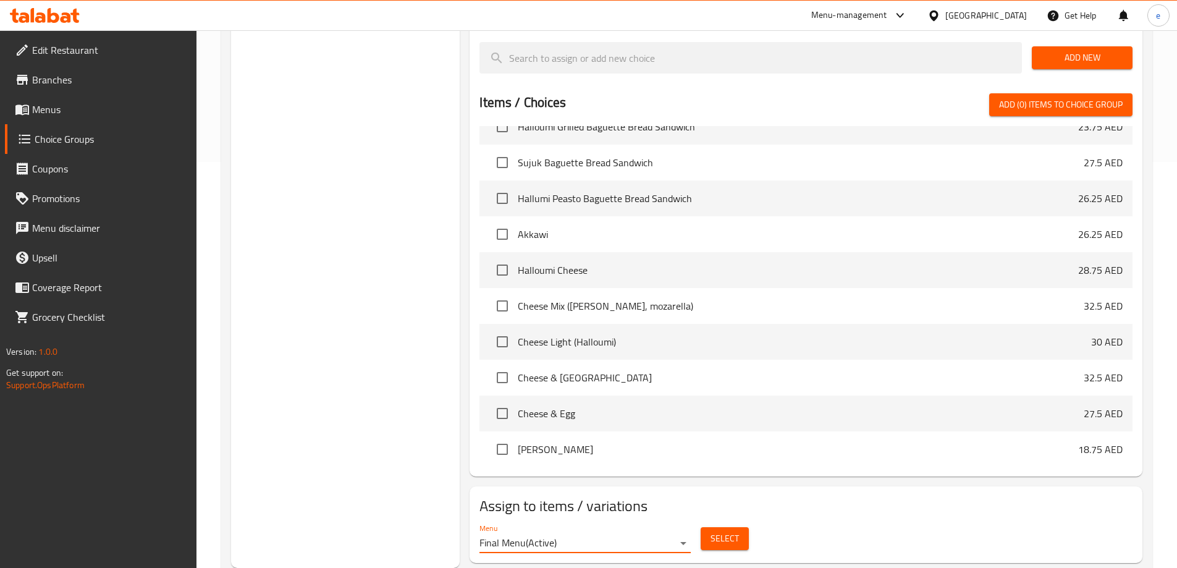
click at [726, 531] on span "Select" at bounding box center [725, 538] width 28 height 15
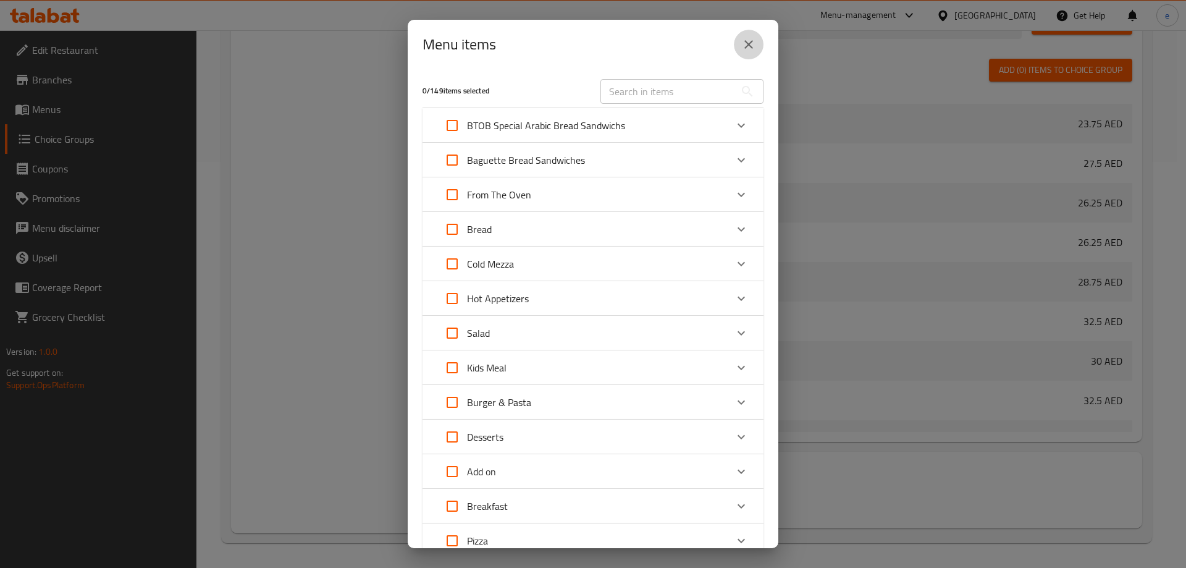
click at [756, 44] on icon "close" at bounding box center [748, 44] width 15 height 15
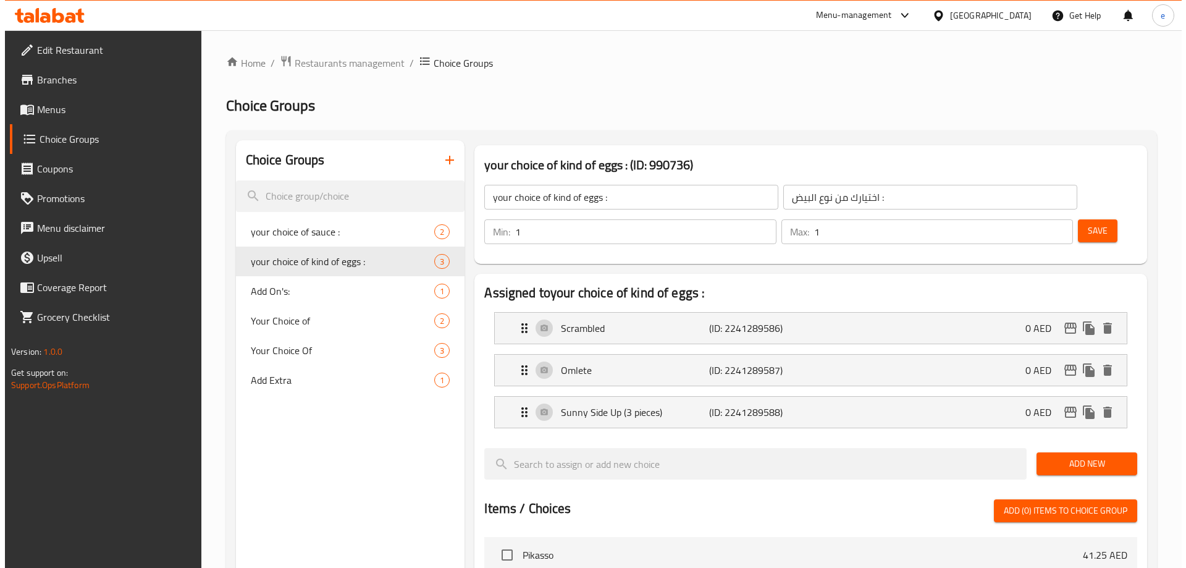
scroll to position [406, 0]
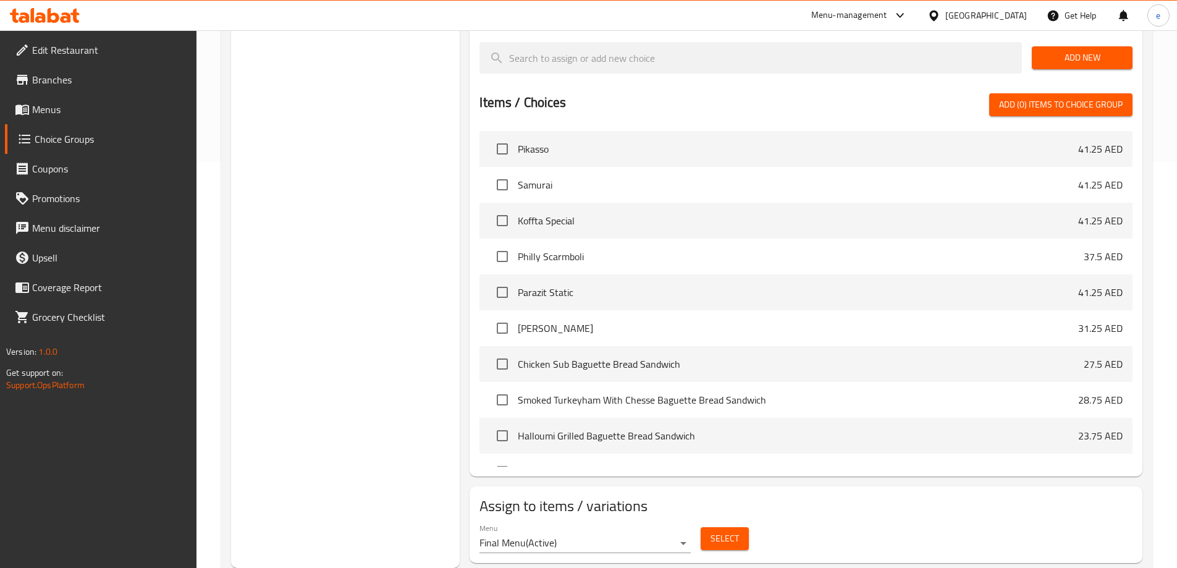
click at [738, 531] on span "Select" at bounding box center [725, 538] width 28 height 15
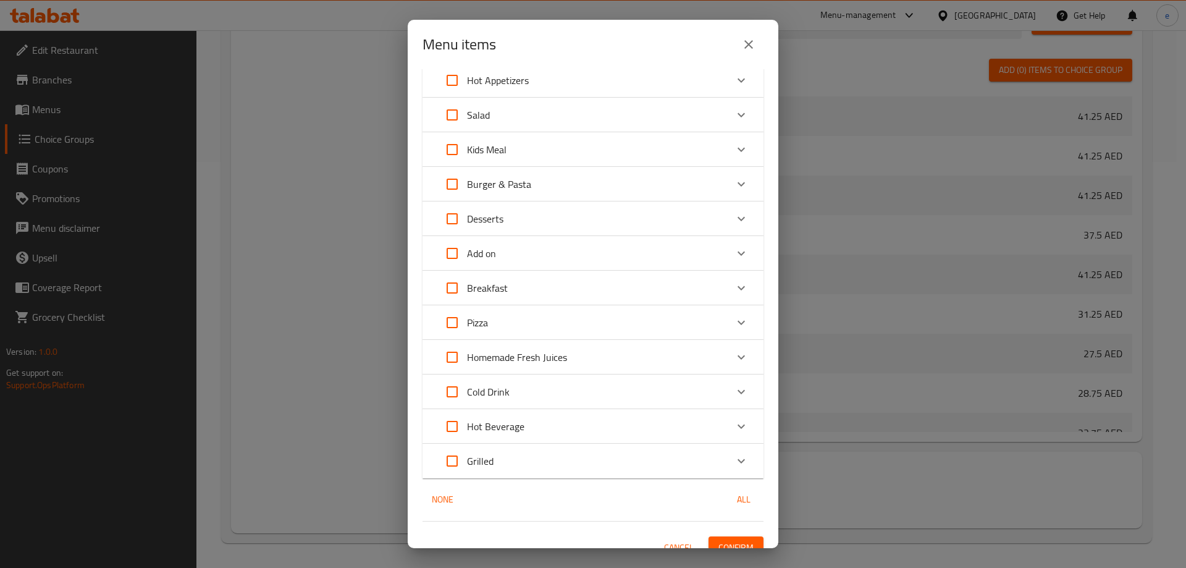
scroll to position [234, 0]
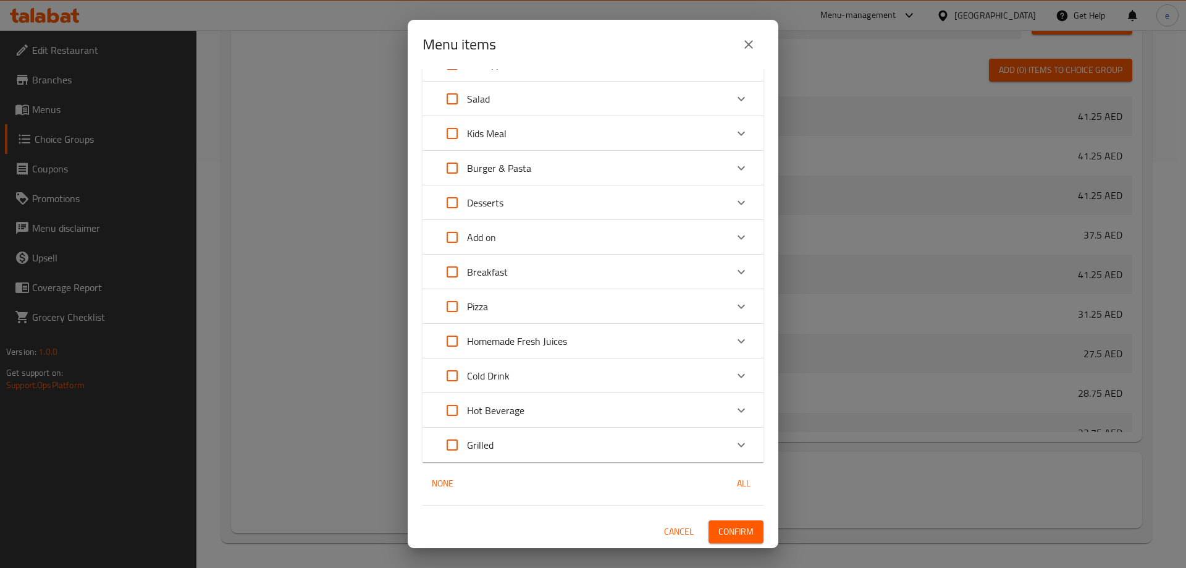
click at [514, 276] on div "Breakfast" at bounding box center [581, 272] width 289 height 30
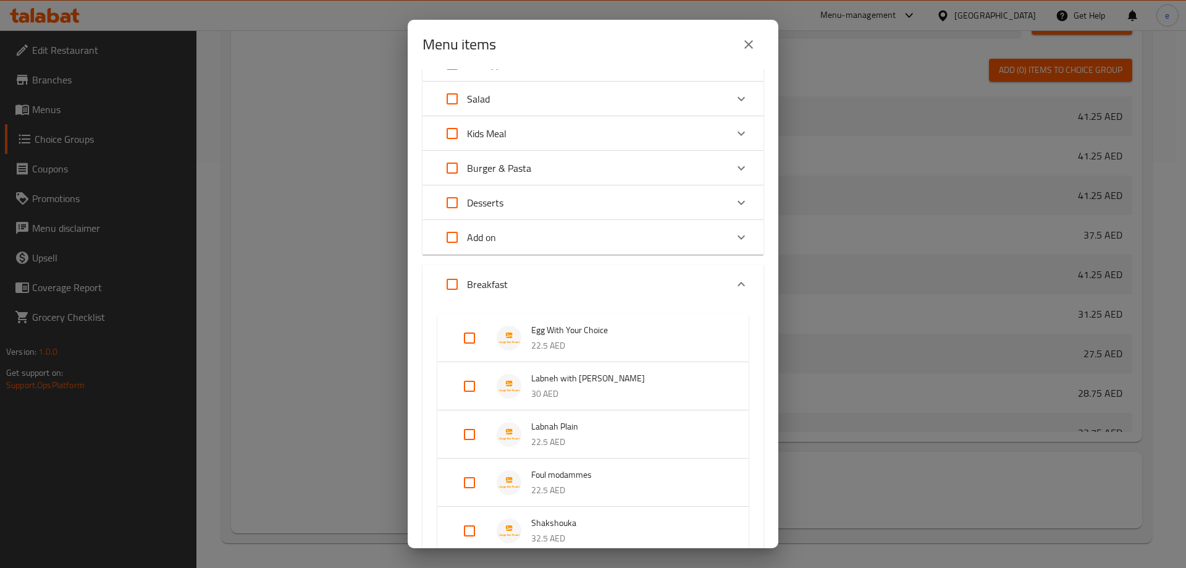
click at [474, 331] on input "Expand" at bounding box center [470, 338] width 30 height 30
checkbox input "true"
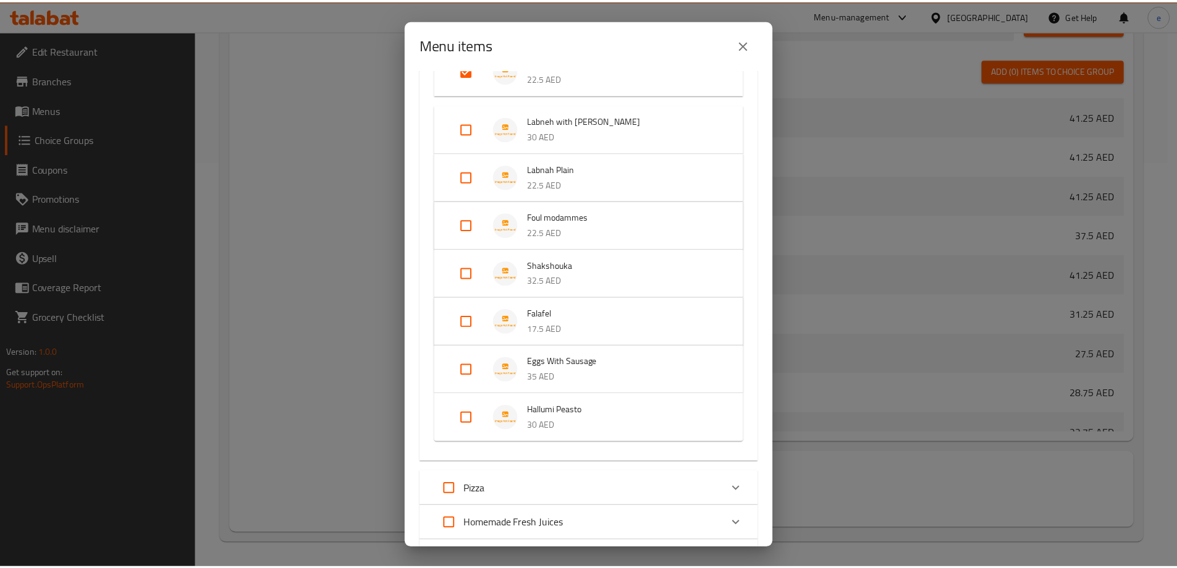
scroll to position [684, 0]
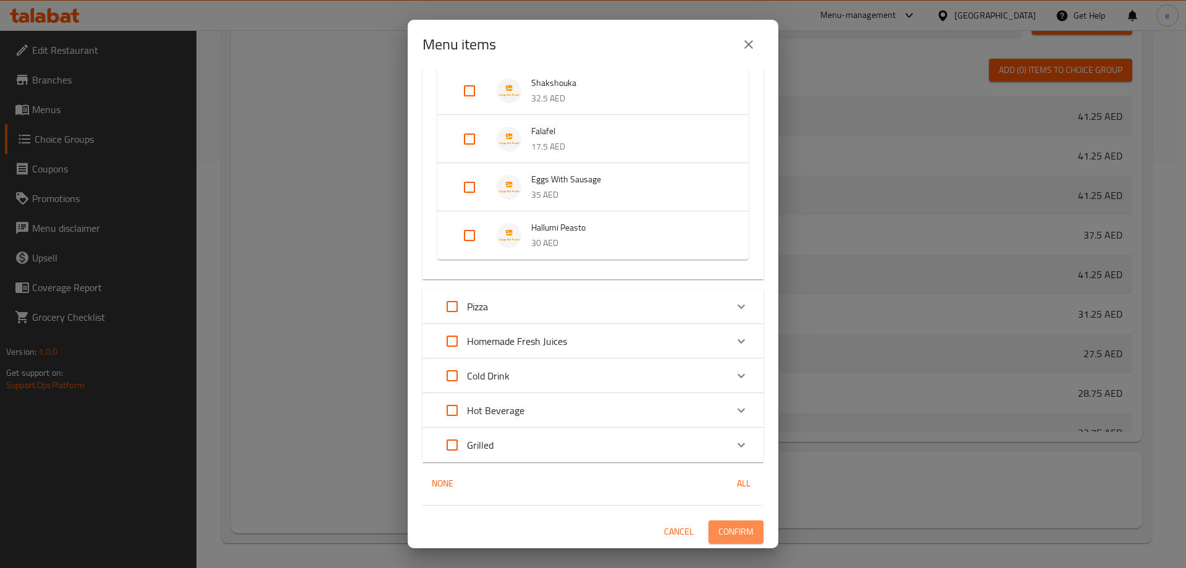
click at [721, 528] on span "Confirm" at bounding box center [736, 531] width 35 height 15
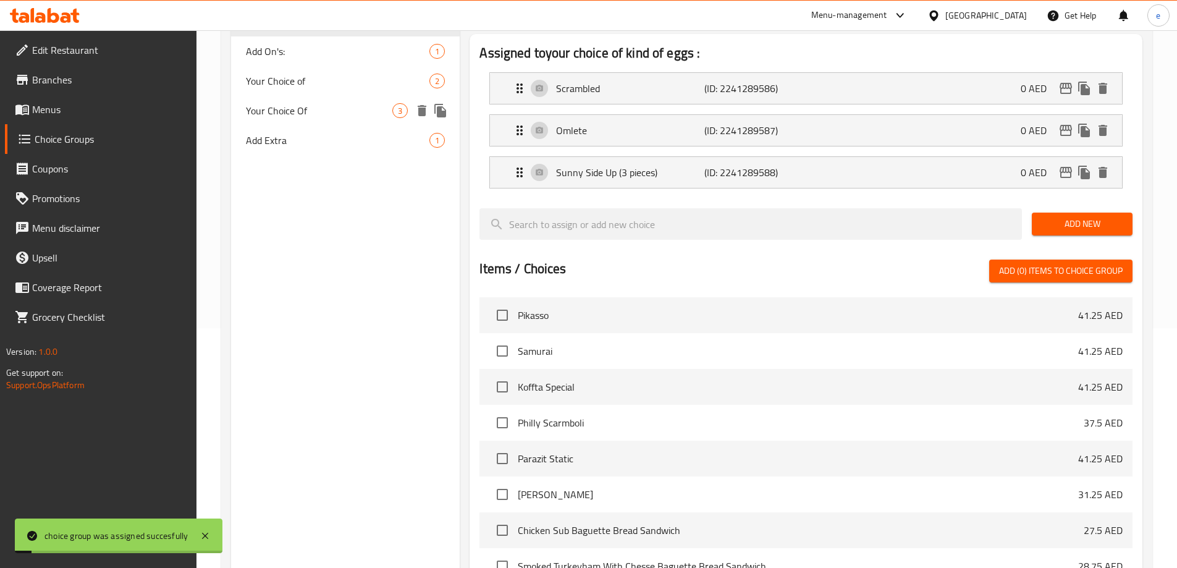
scroll to position [0, 0]
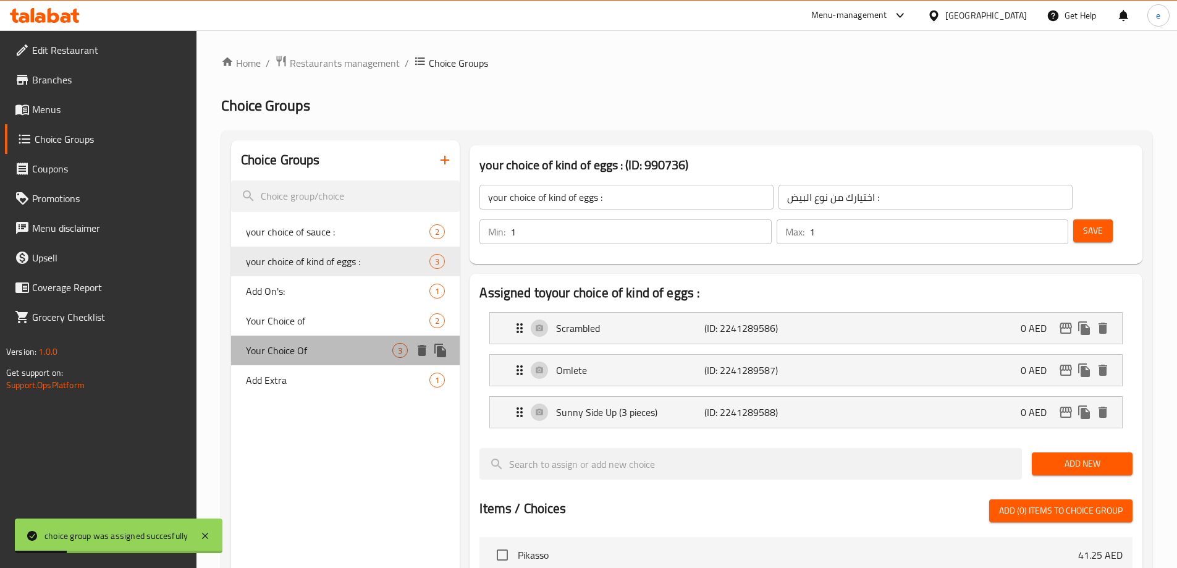
click at [303, 346] on span "Your Choice Of" at bounding box center [319, 350] width 147 height 15
type input "Your Choice Of"
type input "اختيارك من"
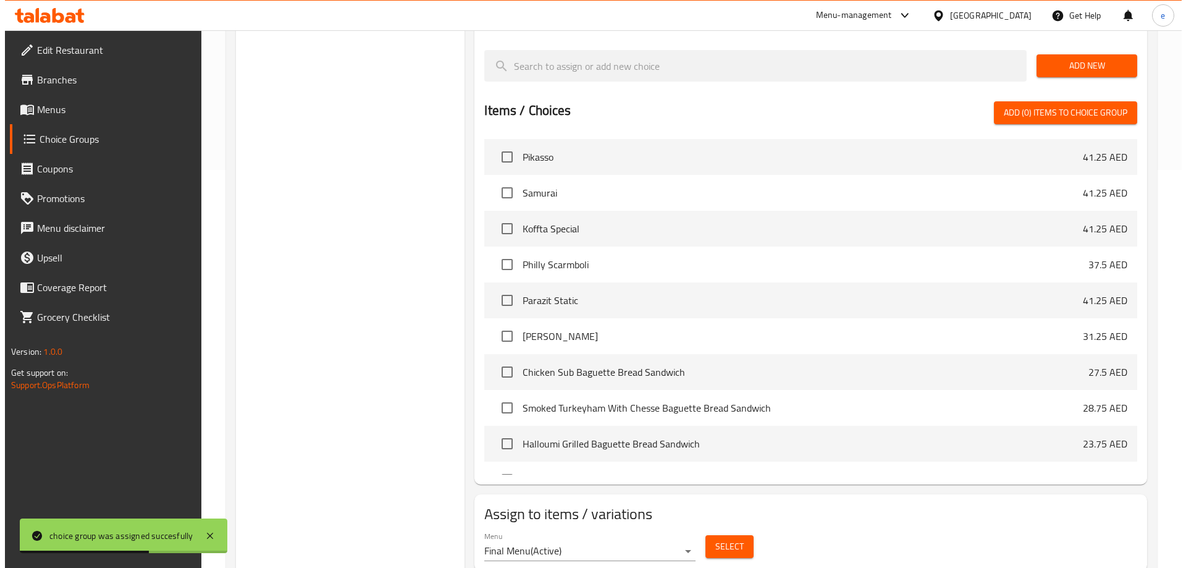
scroll to position [406, 0]
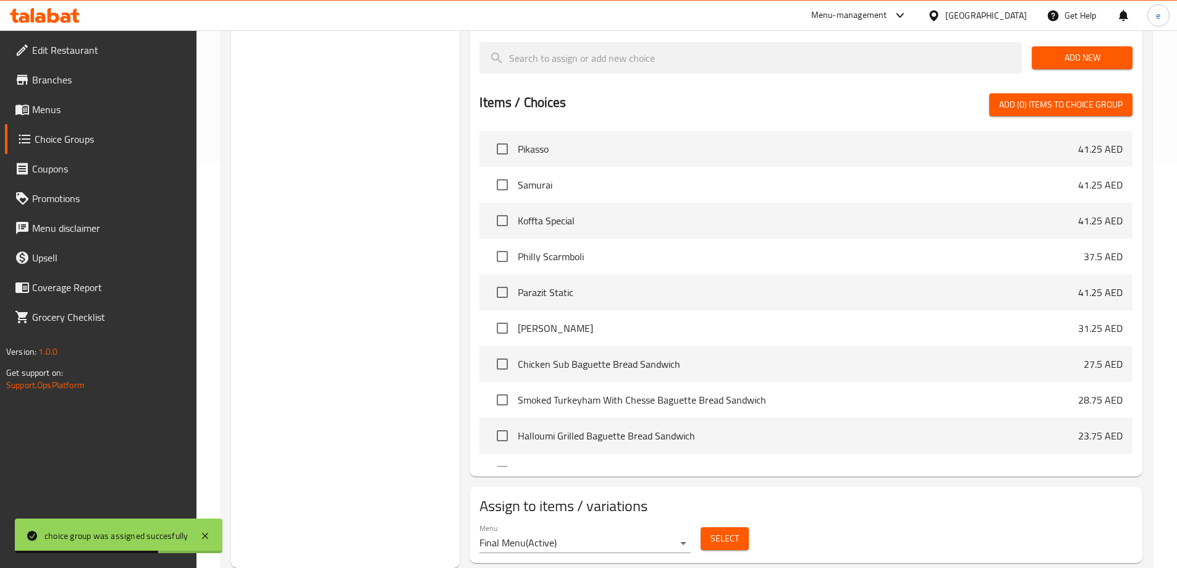
click at [708, 527] on button "Select" at bounding box center [725, 538] width 48 height 23
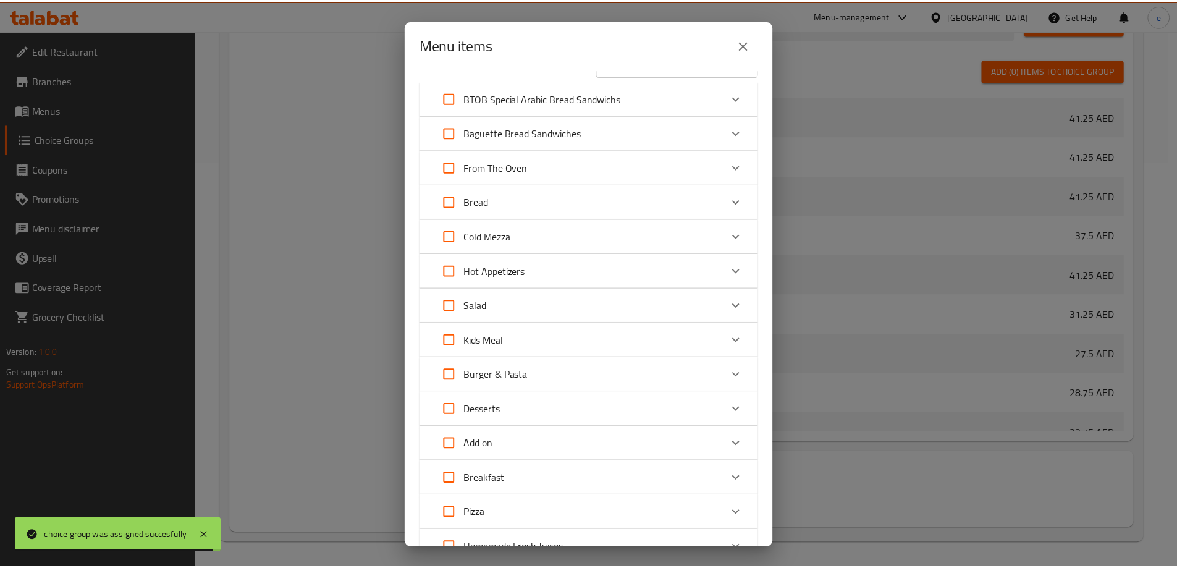
scroll to position [234, 0]
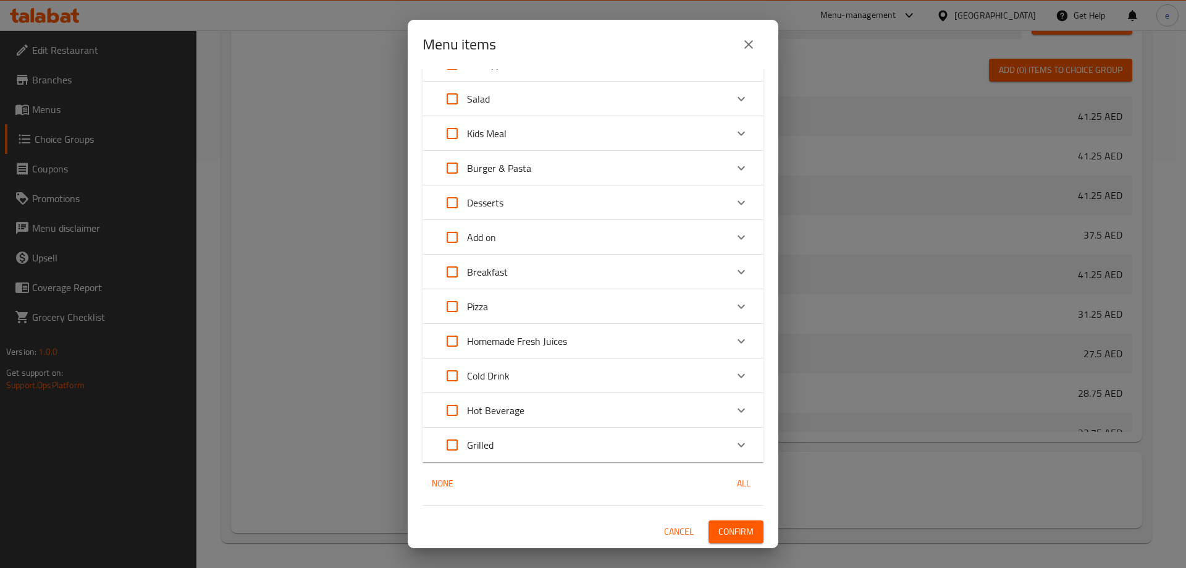
click at [517, 271] on div "Breakfast" at bounding box center [581, 272] width 289 height 30
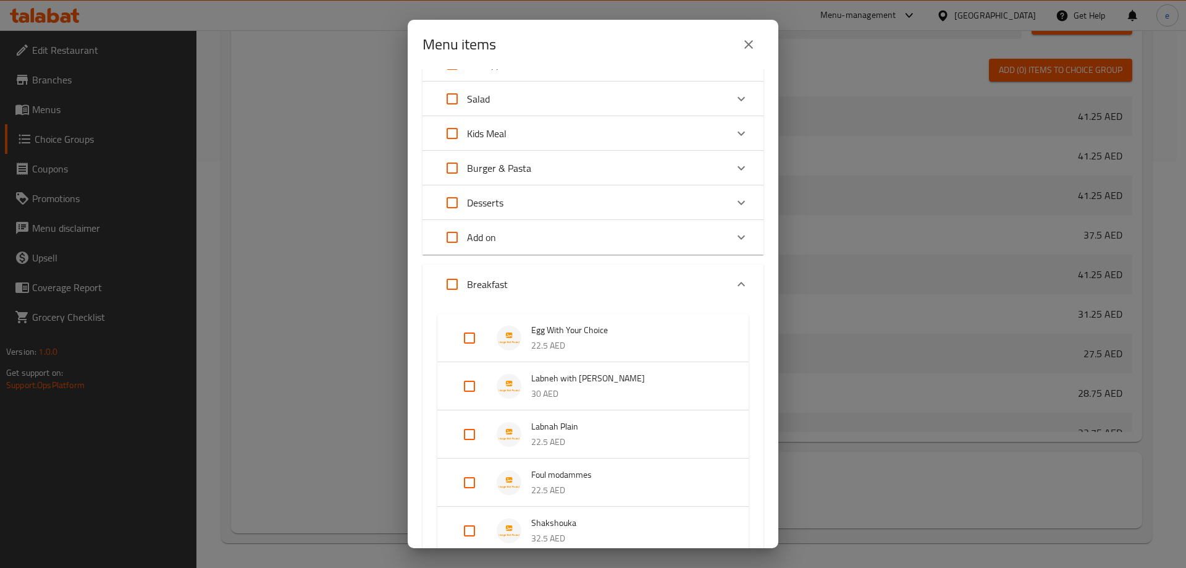
click at [321, 341] on div "Menu items 0 / 149 items selected ​ BTOB Special Arabic Bread Sandwichs Pikasso…" at bounding box center [593, 284] width 1186 height 568
click at [751, 48] on icon "close" at bounding box center [748, 44] width 15 height 15
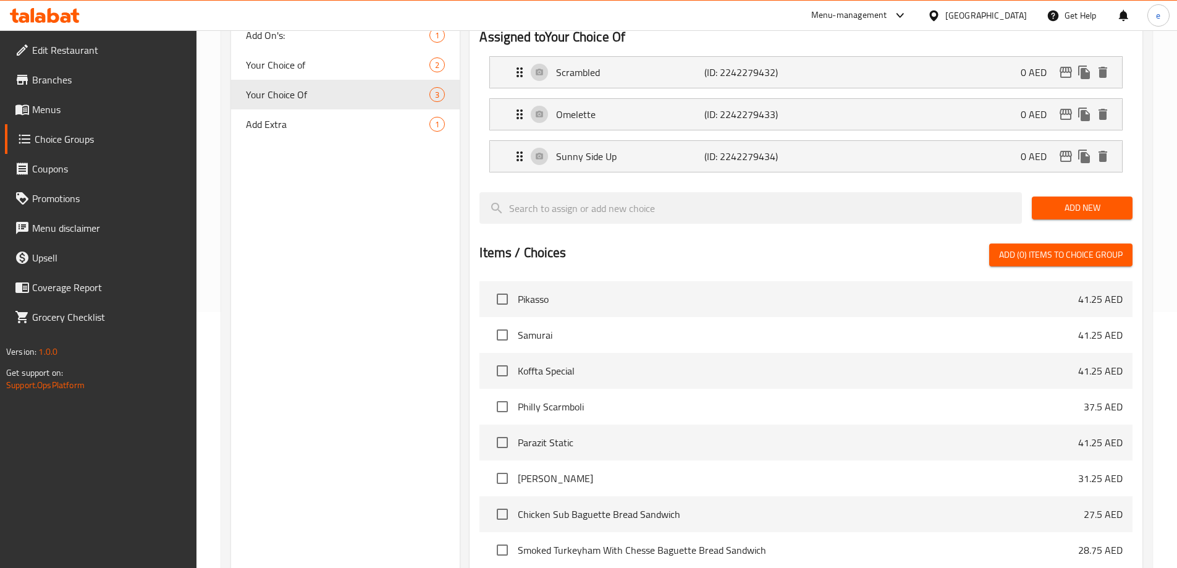
scroll to position [0, 0]
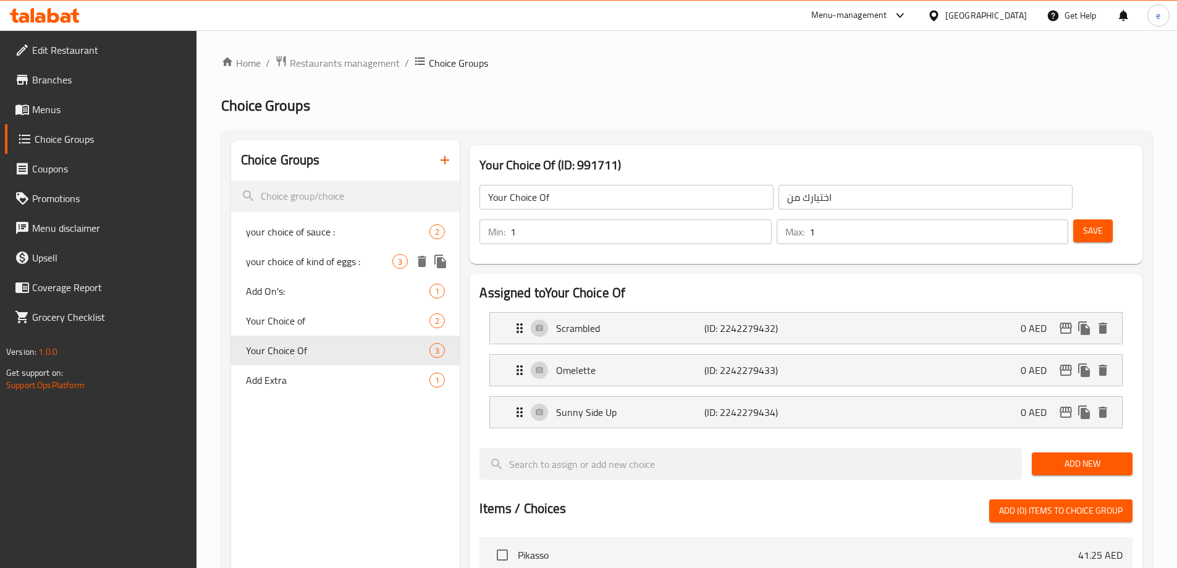
click at [331, 263] on span "your choice of kind of eggs :" at bounding box center [319, 261] width 147 height 15
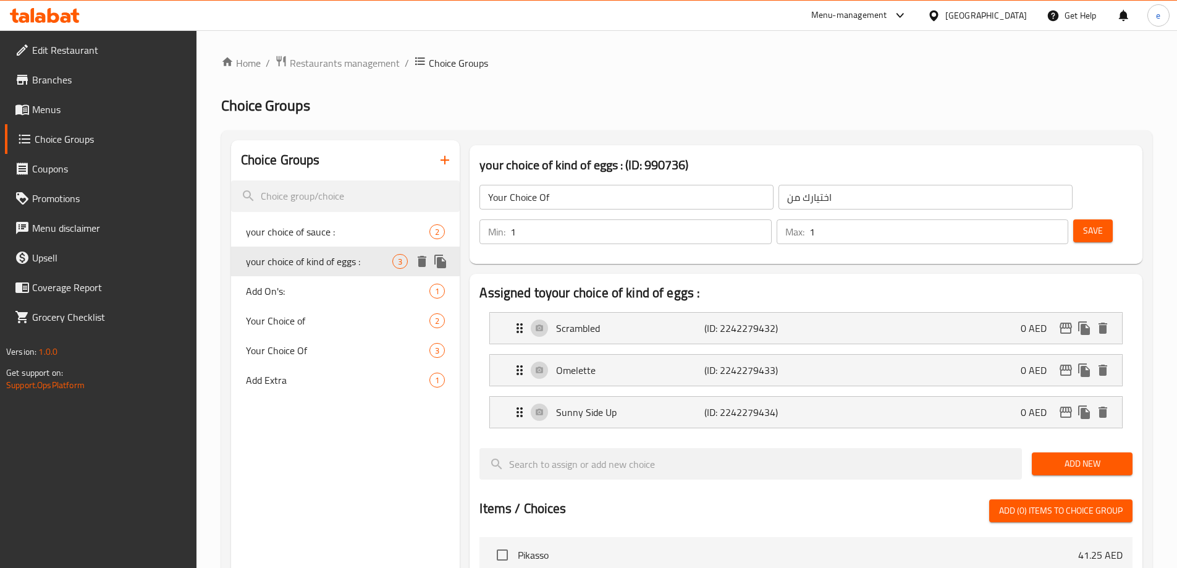
type input "your choice of kind of eggs :"
type input "اختيارك من نوع البيض :"
click at [662, 313] on li "Scrambled (ID: 2241289586) 0 AED Name (En) Scrambled Name (En) Name (Ar) مخفوق …" at bounding box center [805, 328] width 653 height 42
click at [654, 313] on div "Scrambled (ID: 2241289586) 0 AED" at bounding box center [809, 328] width 595 height 31
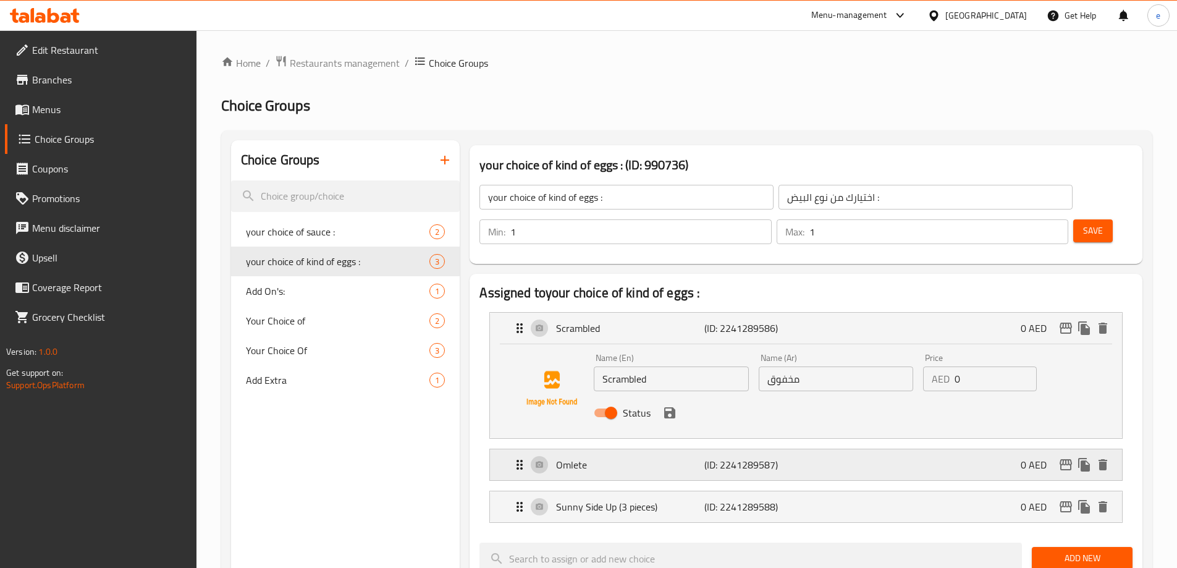
click at [643, 449] on div "Omlete (ID: 2241289587) 0 AED" at bounding box center [809, 464] width 595 height 31
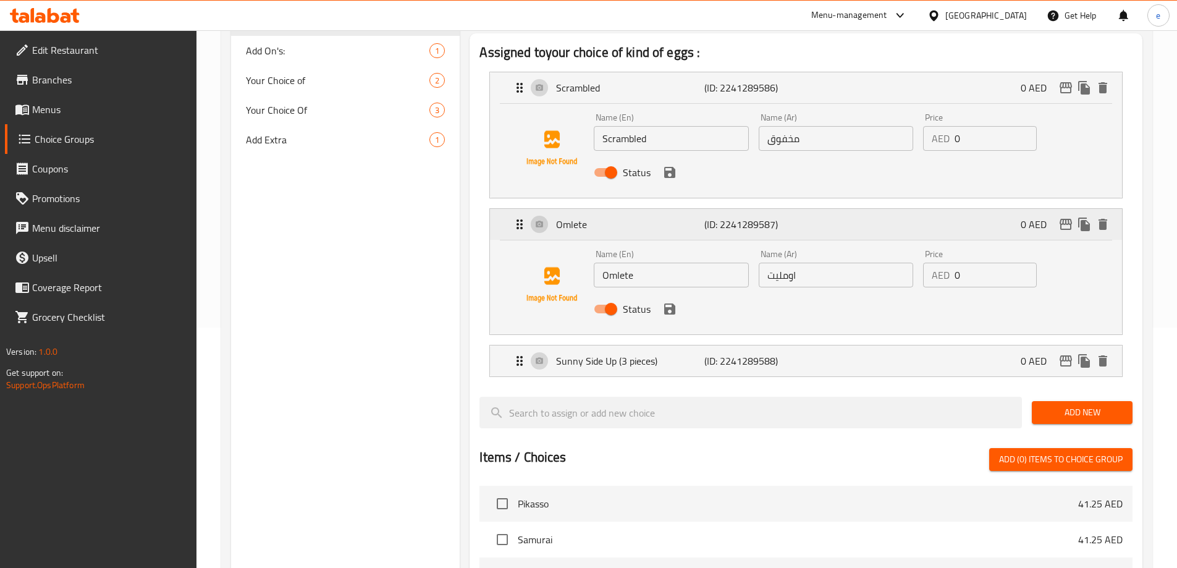
scroll to position [247, 0]
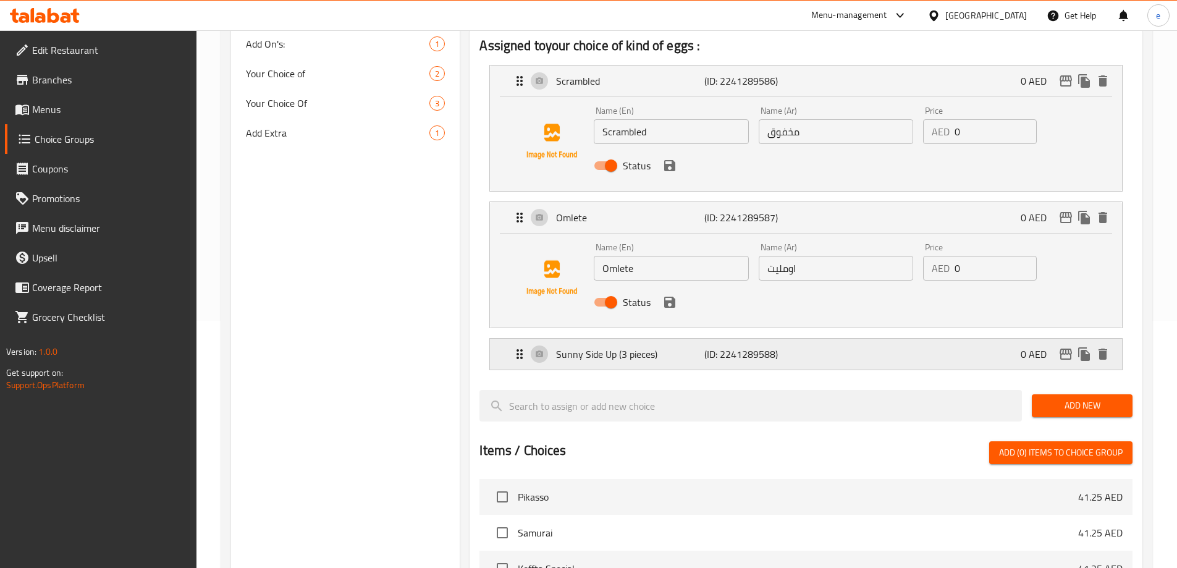
click at [671, 339] on div "Sunny Side Up (3 pieces) (ID: 2241289588) 0 AED" at bounding box center [809, 354] width 595 height 31
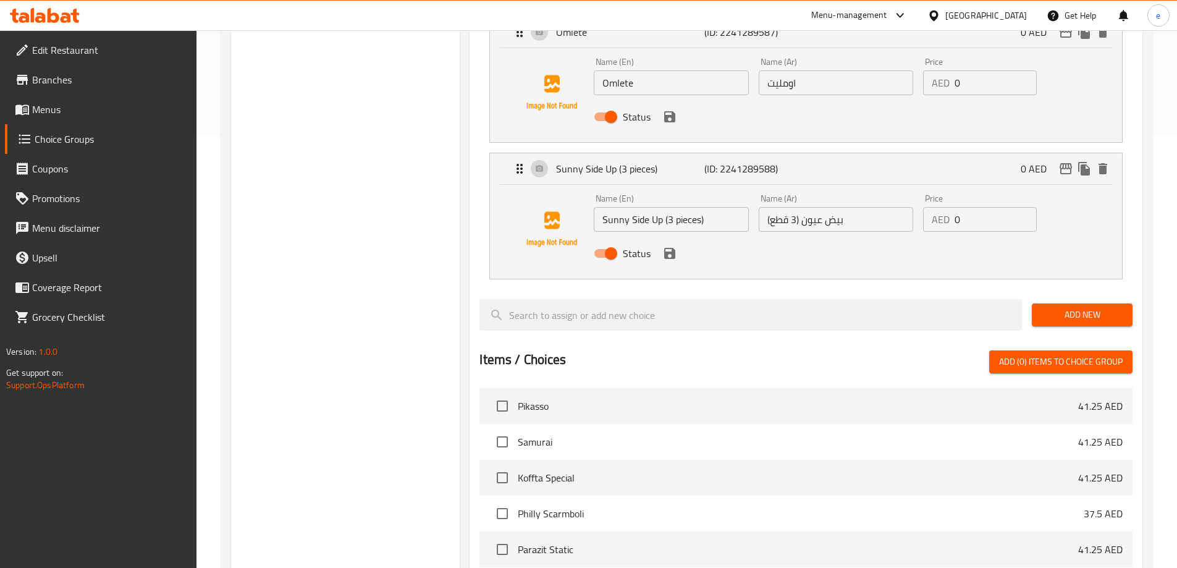
scroll to position [690, 0]
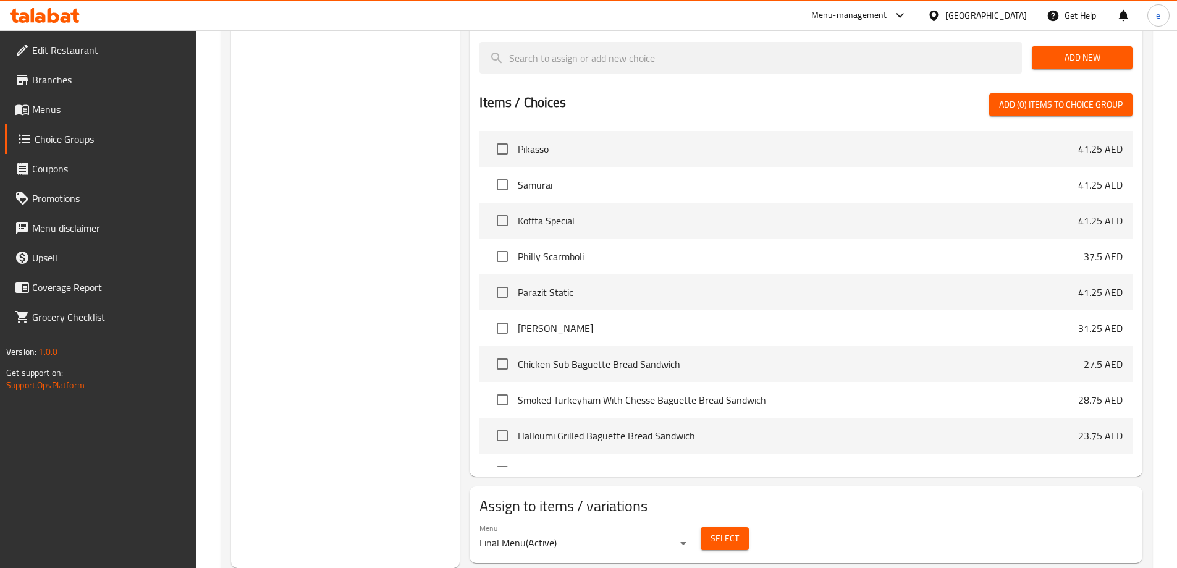
click at [711, 531] on span "Select" at bounding box center [725, 538] width 28 height 15
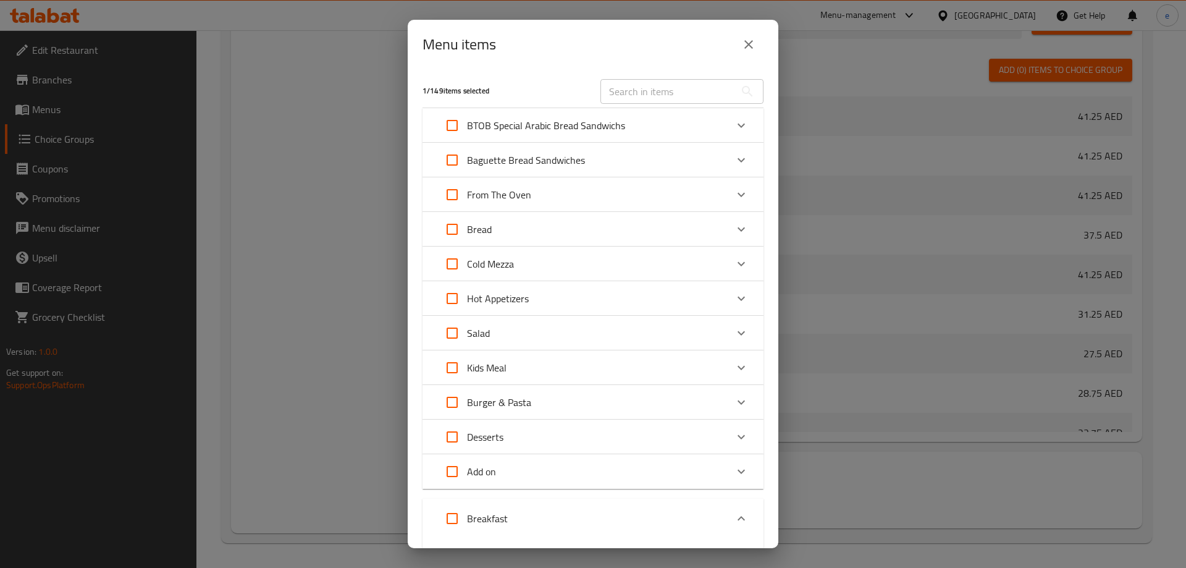
click at [759, 43] on button "close" at bounding box center [749, 45] width 30 height 30
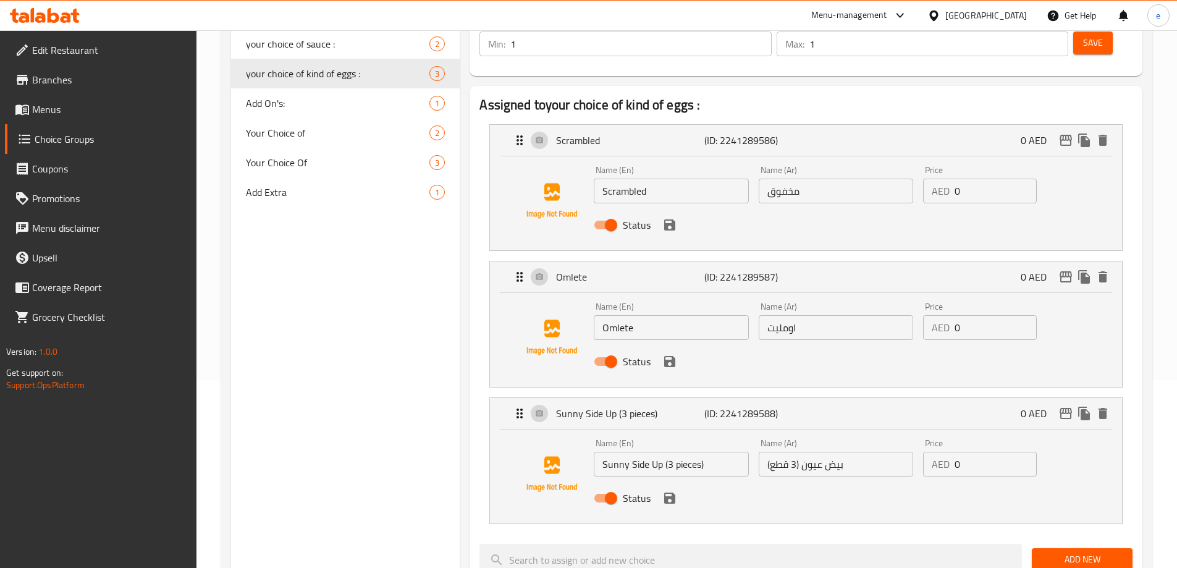
scroll to position [0, 0]
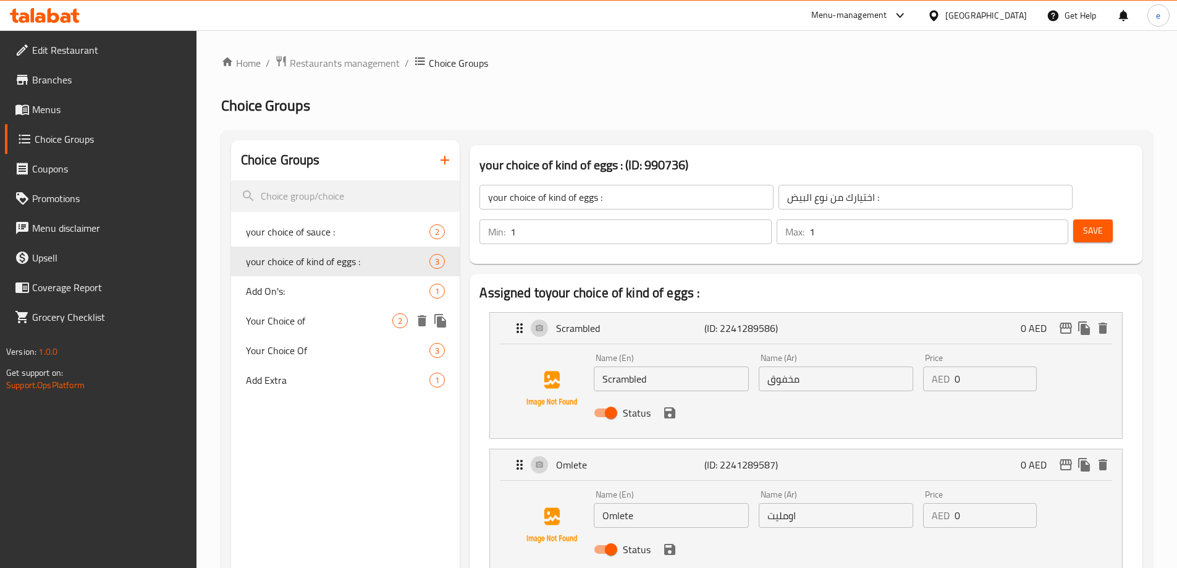
click at [302, 321] on span "Your Choice of" at bounding box center [319, 320] width 147 height 15
type input "Your Choice of"
type input "اختيارك من"
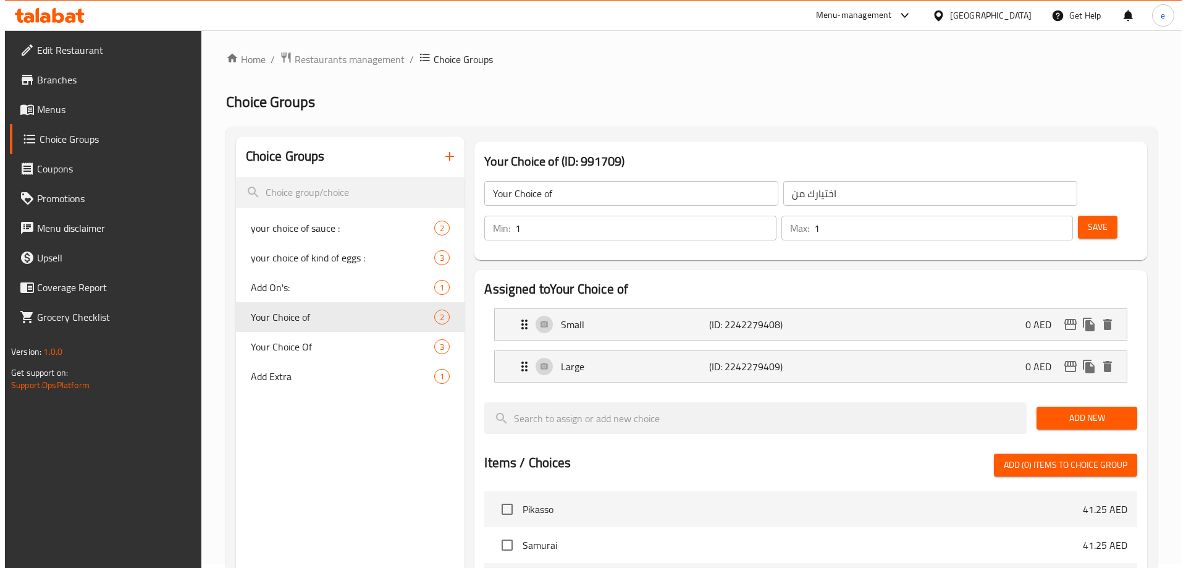
scroll to position [364, 0]
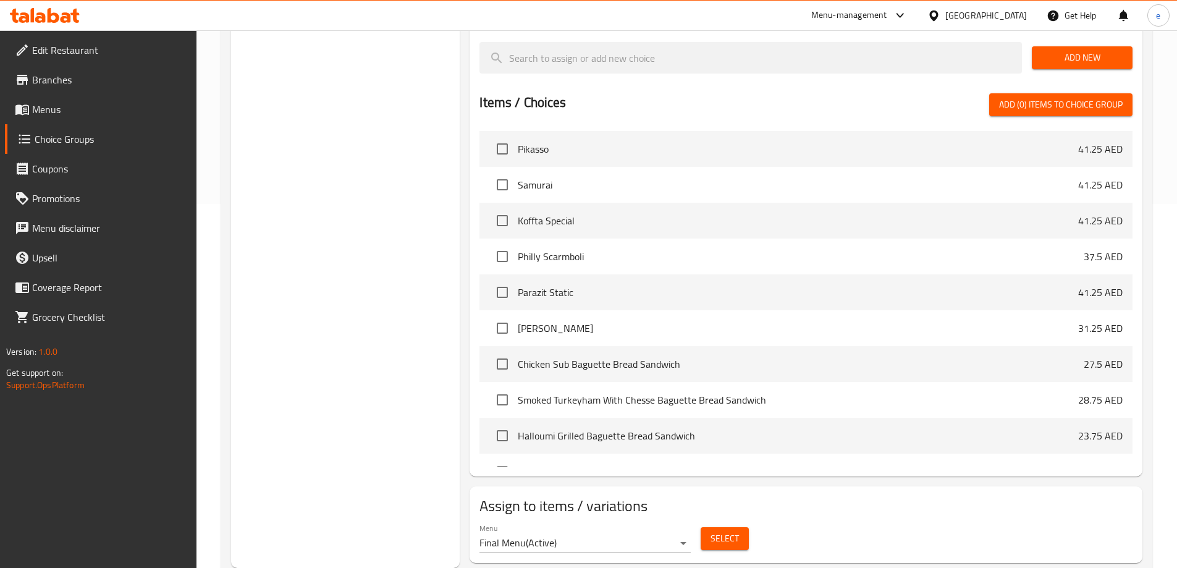
click at [738, 527] on button "Select" at bounding box center [725, 538] width 48 height 23
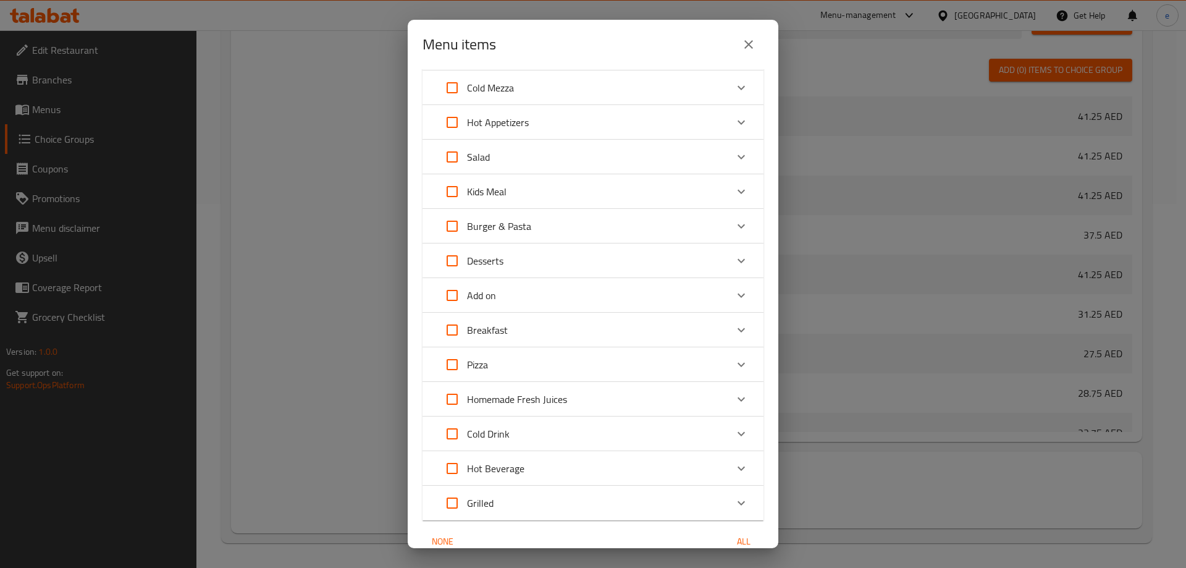
scroll to position [234, 0]
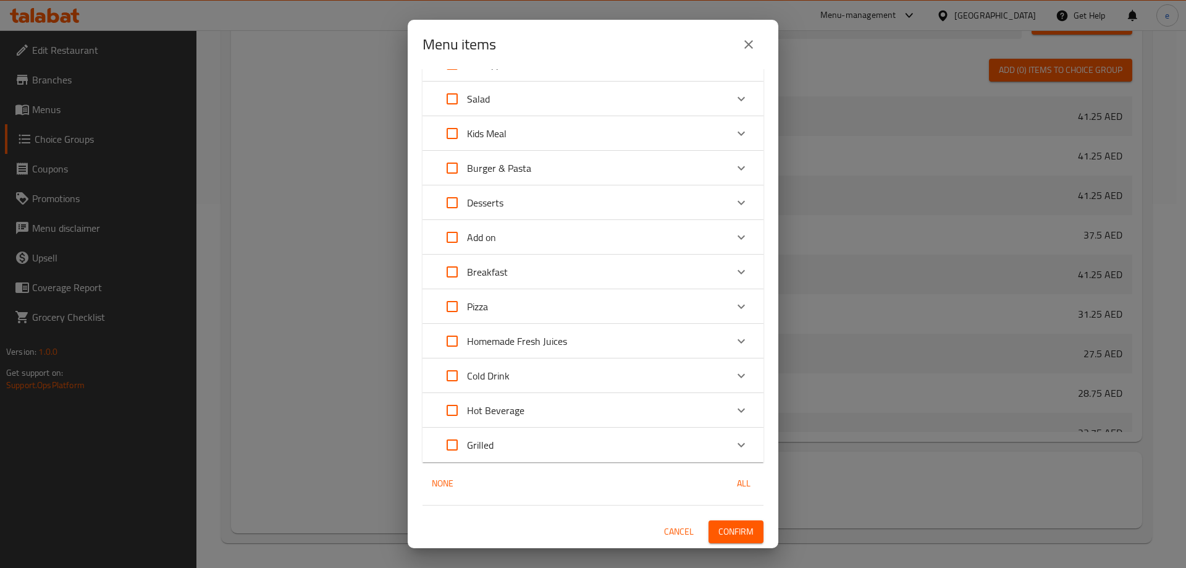
click at [536, 370] on div "Cold Drink" at bounding box center [581, 376] width 289 height 30
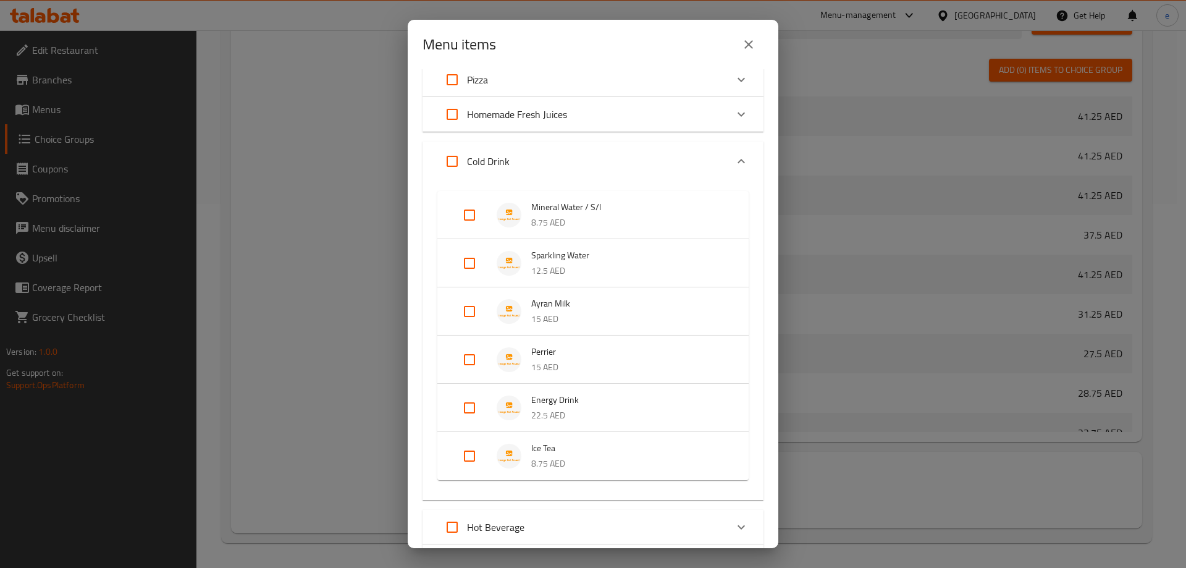
scroll to position [481, 0]
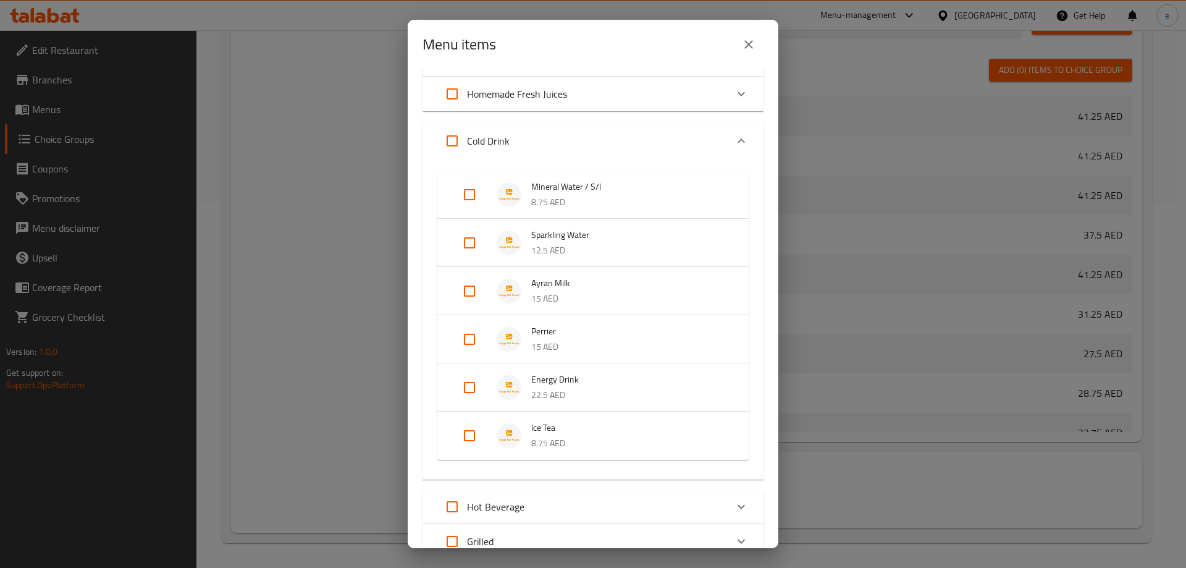
click at [470, 201] on input "Expand" at bounding box center [470, 195] width 30 height 30
checkbox input "true"
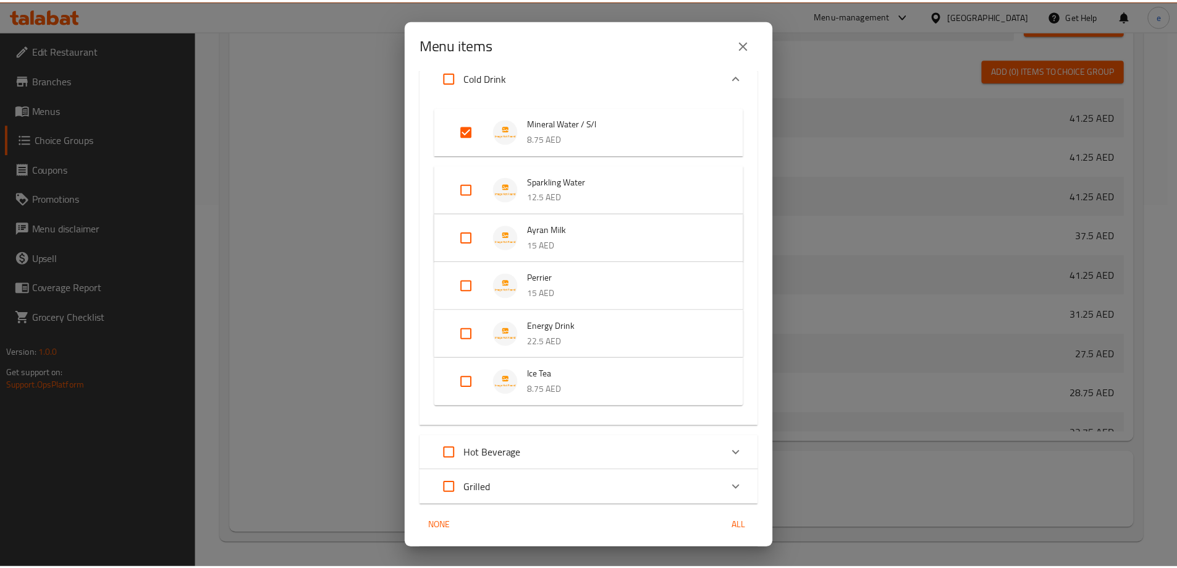
scroll to position [588, 0]
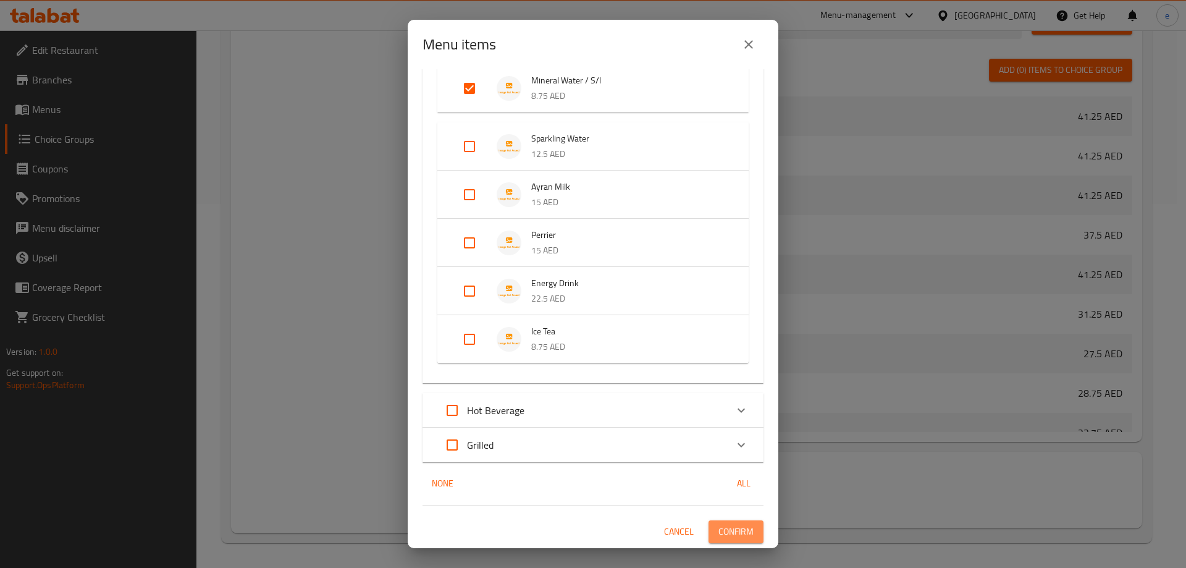
click at [727, 532] on span "Confirm" at bounding box center [736, 531] width 35 height 15
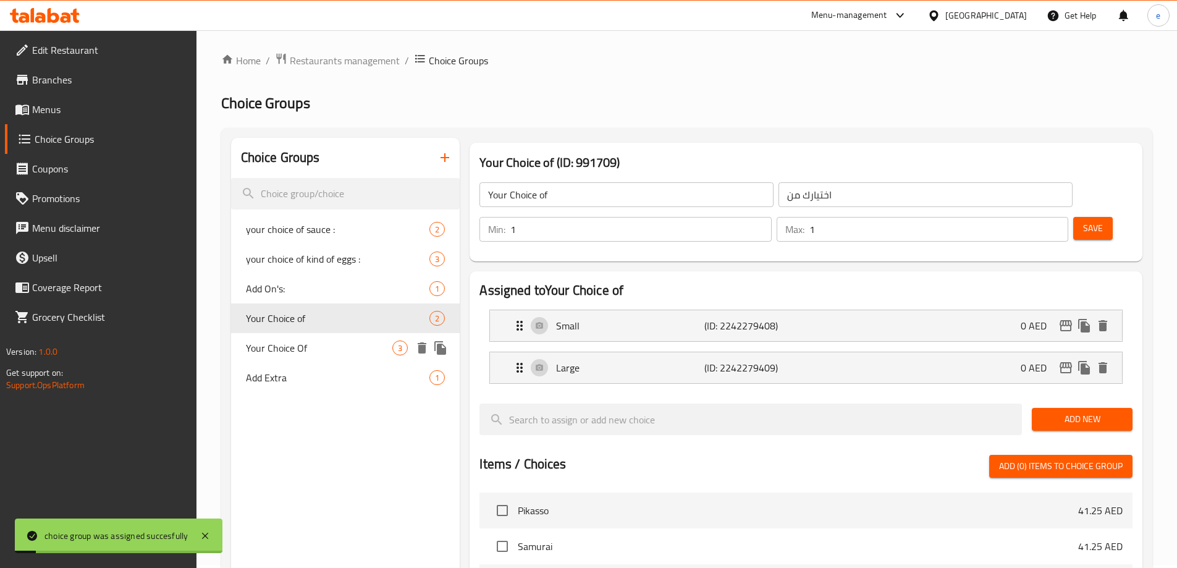
scroll to position [0, 0]
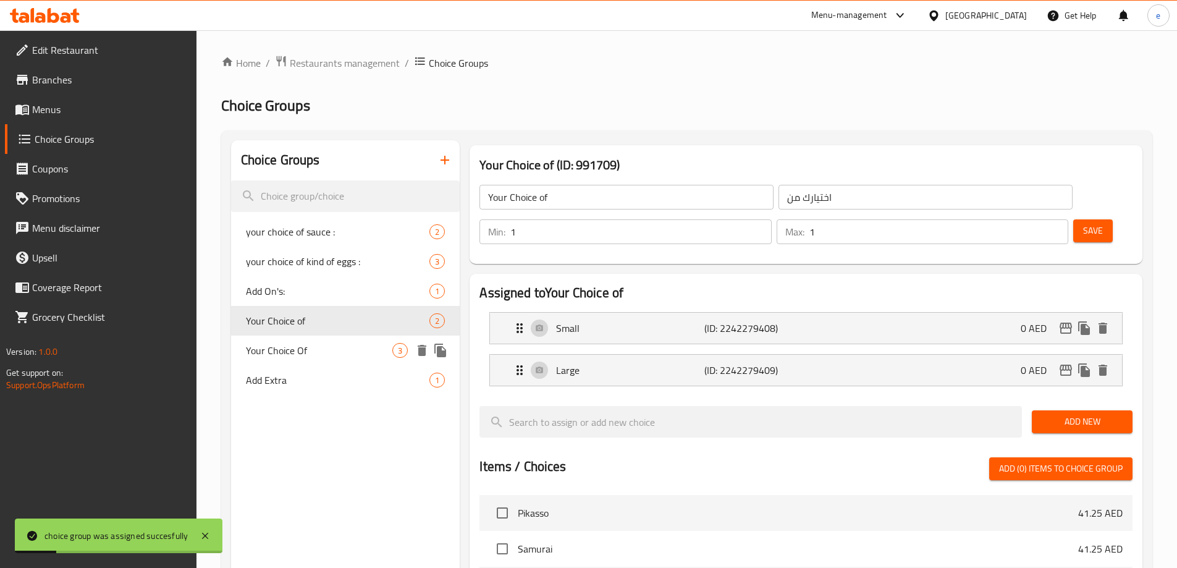
click at [307, 358] on div "Your Choice Of 3" at bounding box center [345, 350] width 229 height 30
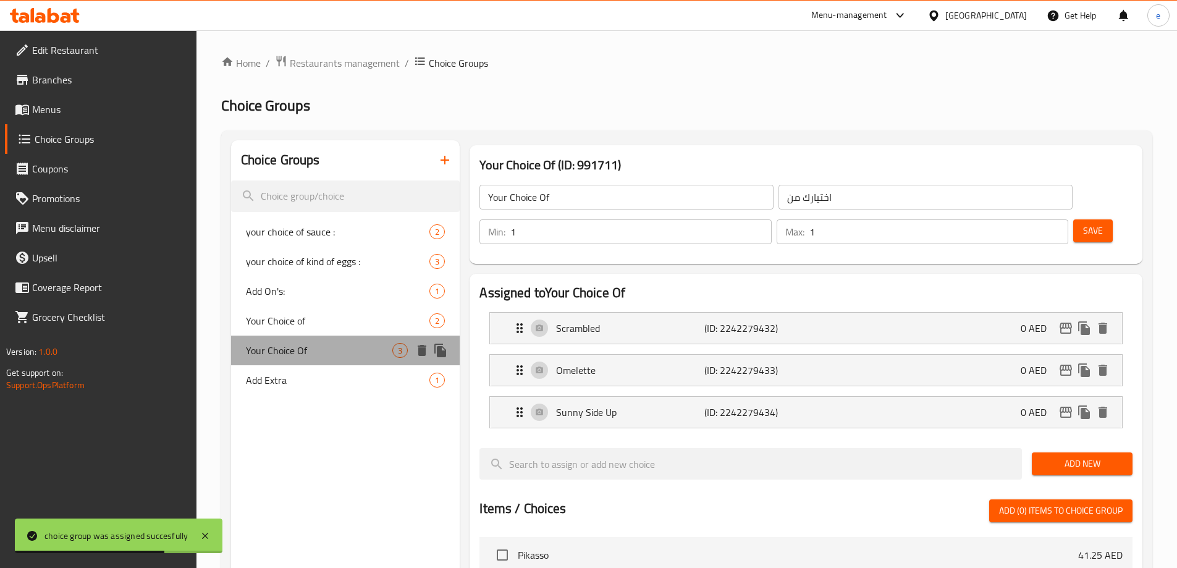
click at [349, 354] on span "Your Choice Of" at bounding box center [319, 350] width 147 height 15
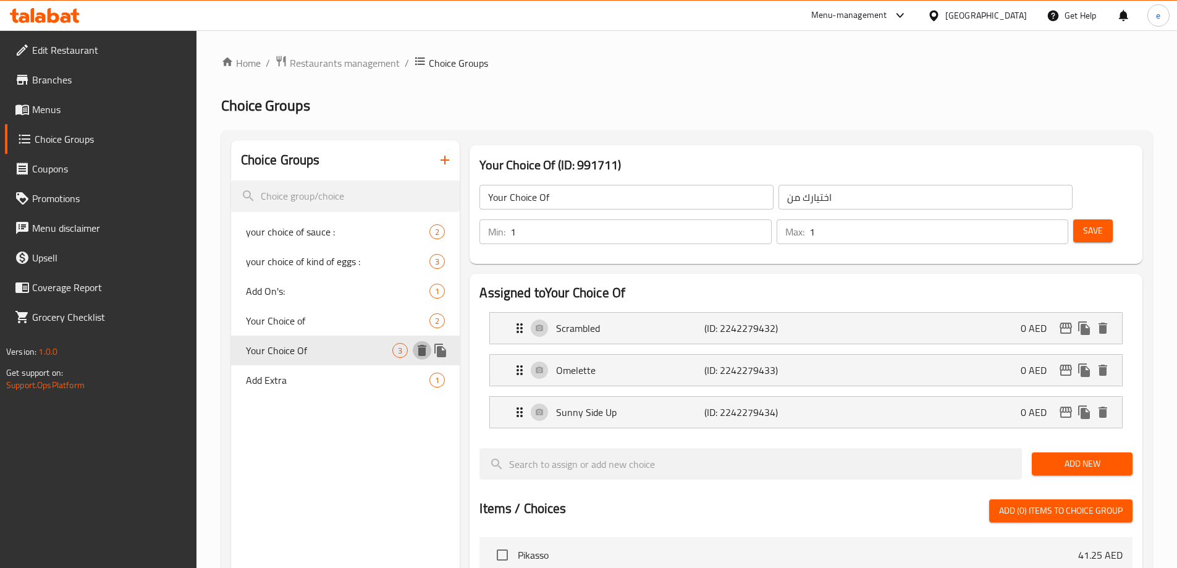
click at [424, 350] on icon "delete" at bounding box center [422, 350] width 9 height 11
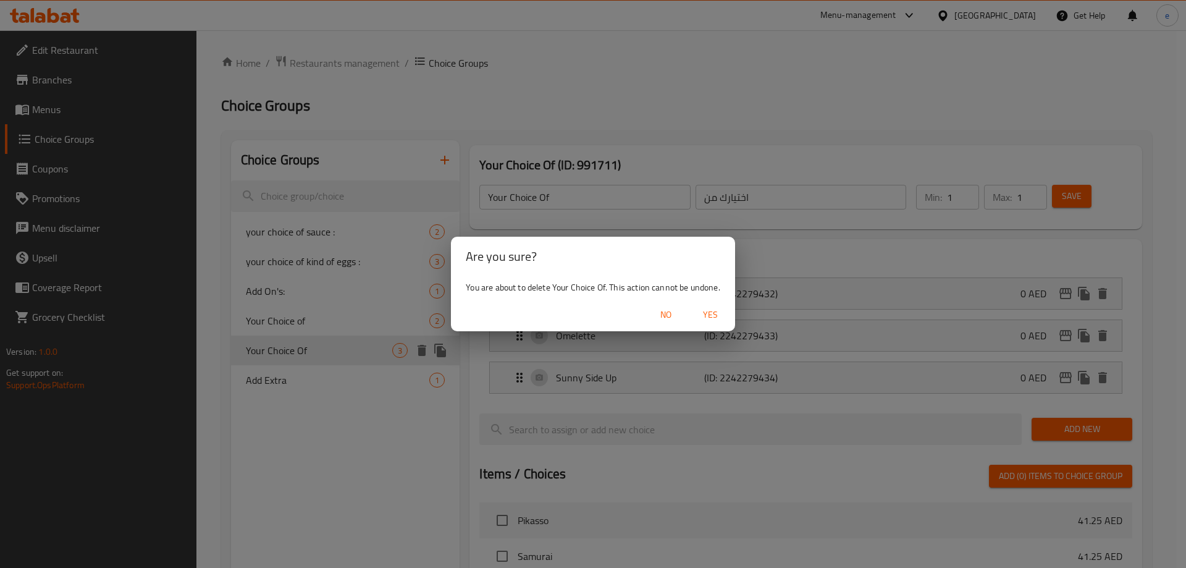
click at [714, 316] on span "Yes" at bounding box center [711, 314] width 30 height 15
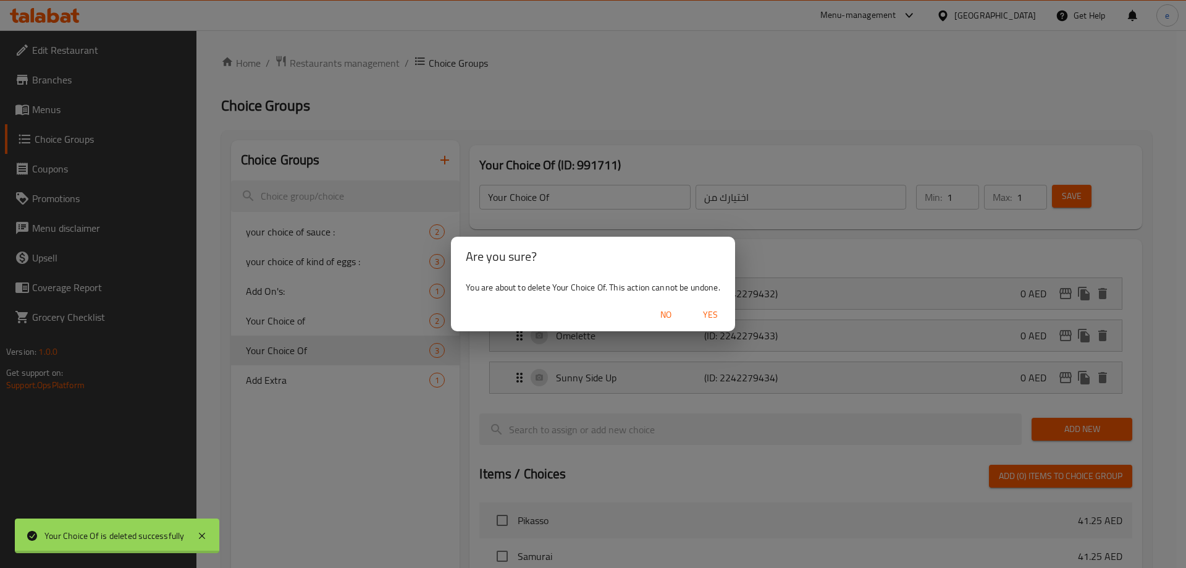
type input "your choice of sauce :"
type input "اختيارك من الصوص :"
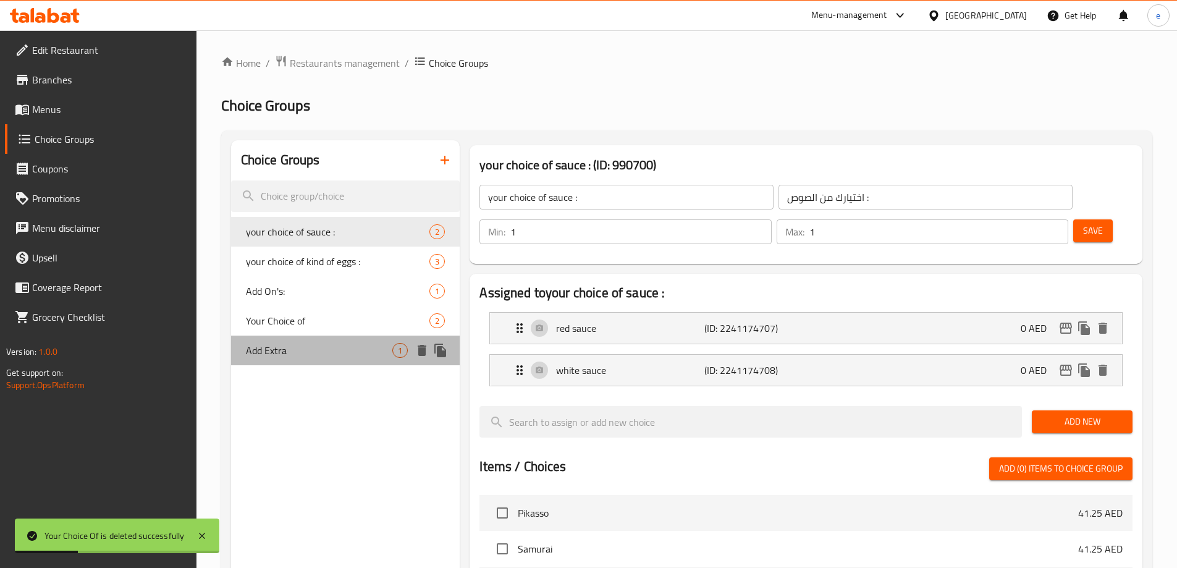
click at [293, 346] on span "Add Extra" at bounding box center [319, 350] width 147 height 15
type input "Add Extra"
type input "اضافة اكسترا"
type input "0"
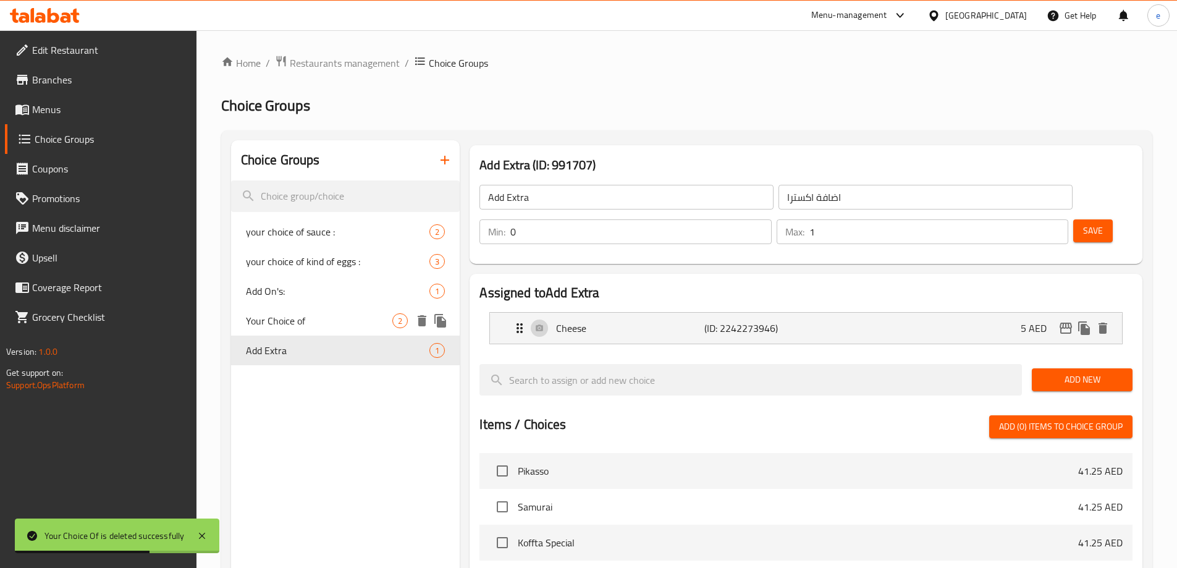
click at [314, 326] on span "Your Choice of" at bounding box center [319, 320] width 147 height 15
type input "Your Choice of"
type input "اختيارك من"
type input "1"
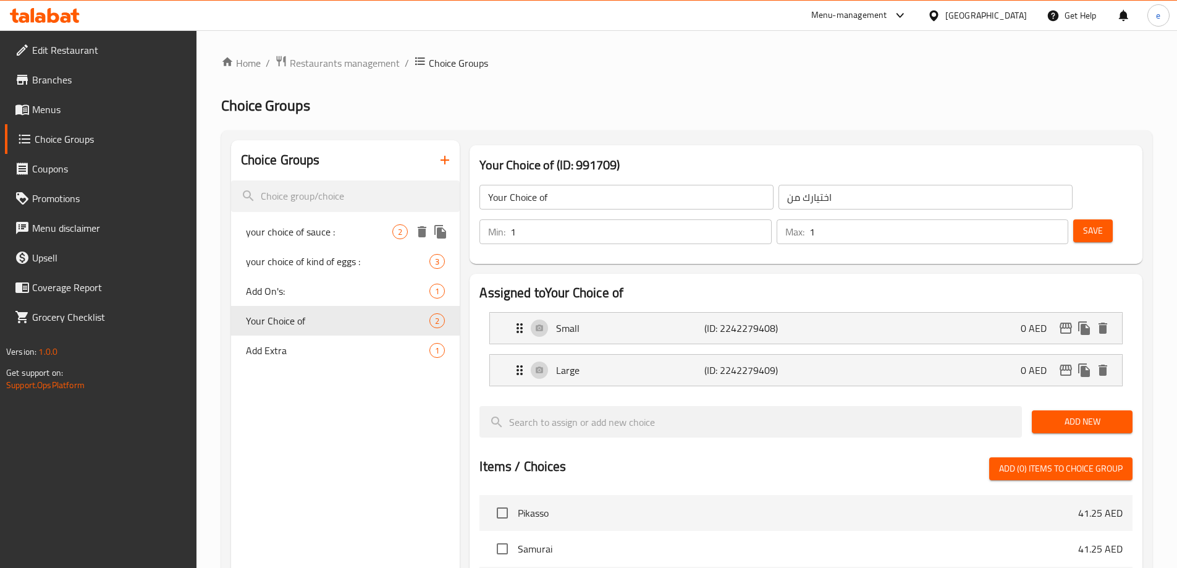
click at [300, 242] on div "your choice of sauce : 2" at bounding box center [345, 232] width 229 height 30
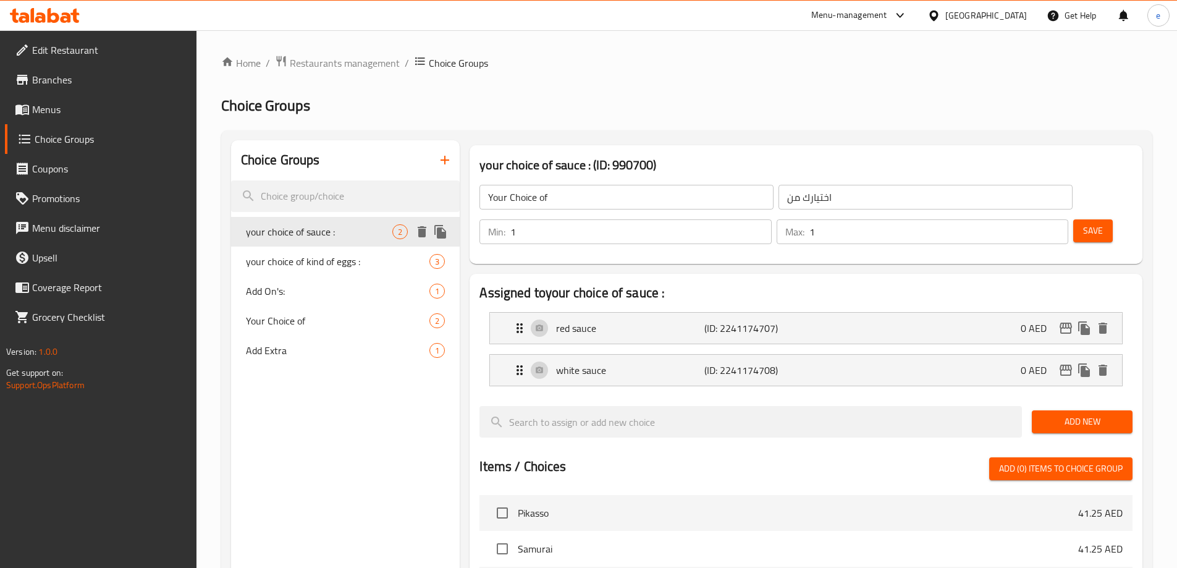
type input "your choice of sauce :"
type input "اختيارك من الصوص :"
click at [609, 321] on p "red sauce" at bounding box center [630, 328] width 148 height 15
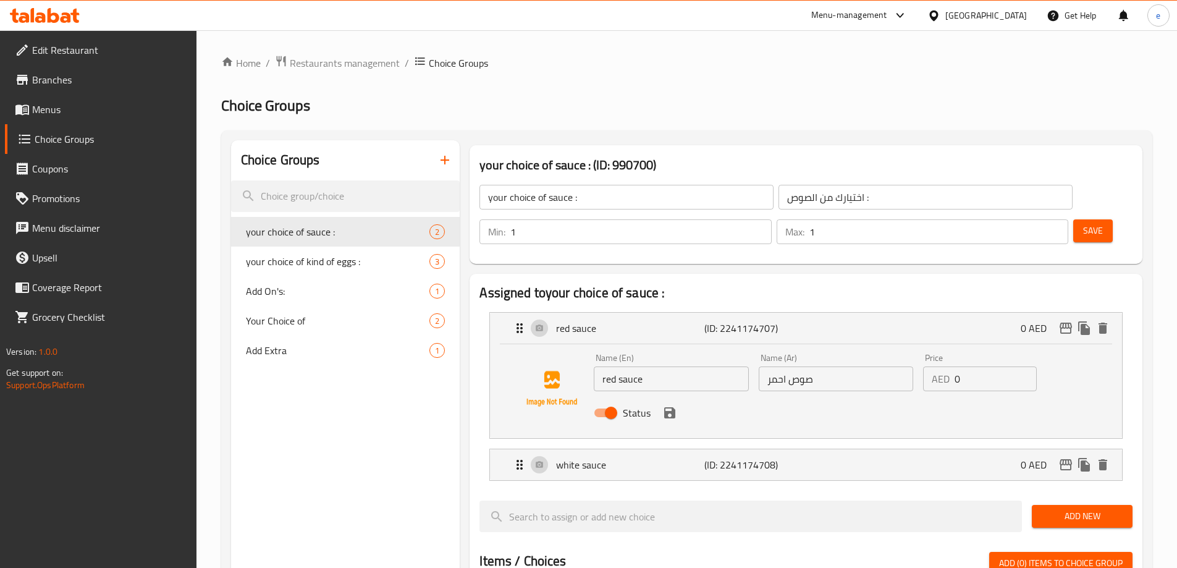
click at [618, 366] on input "red sauce" at bounding box center [671, 378] width 154 height 25
click at [640, 457] on p "white sauce" at bounding box center [630, 464] width 148 height 15
click at [639, 457] on p "white sauce" at bounding box center [630, 464] width 148 height 15
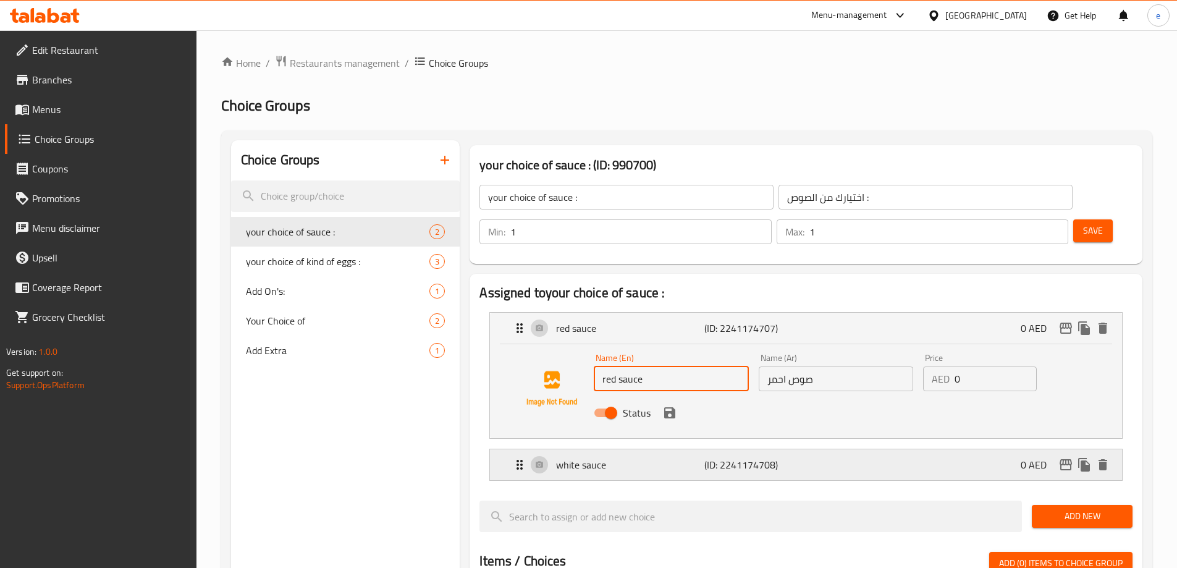
click at [631, 457] on p "white sauce" at bounding box center [630, 464] width 148 height 15
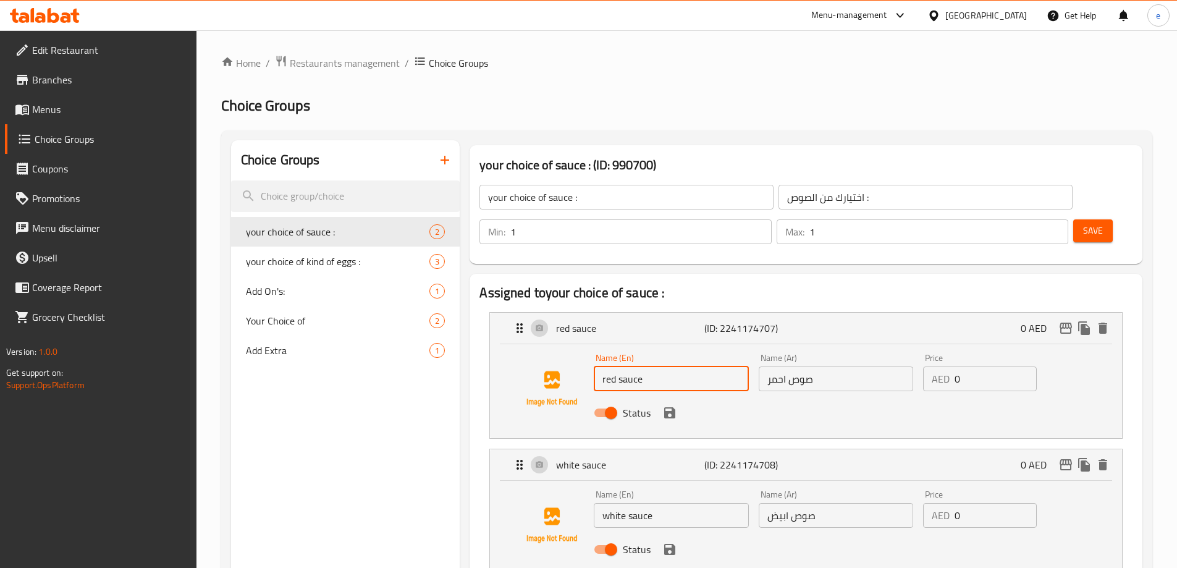
click at [651, 503] on input "white sauce" at bounding box center [671, 515] width 154 height 25
click at [820, 503] on input "صوص ابيض" at bounding box center [836, 515] width 154 height 25
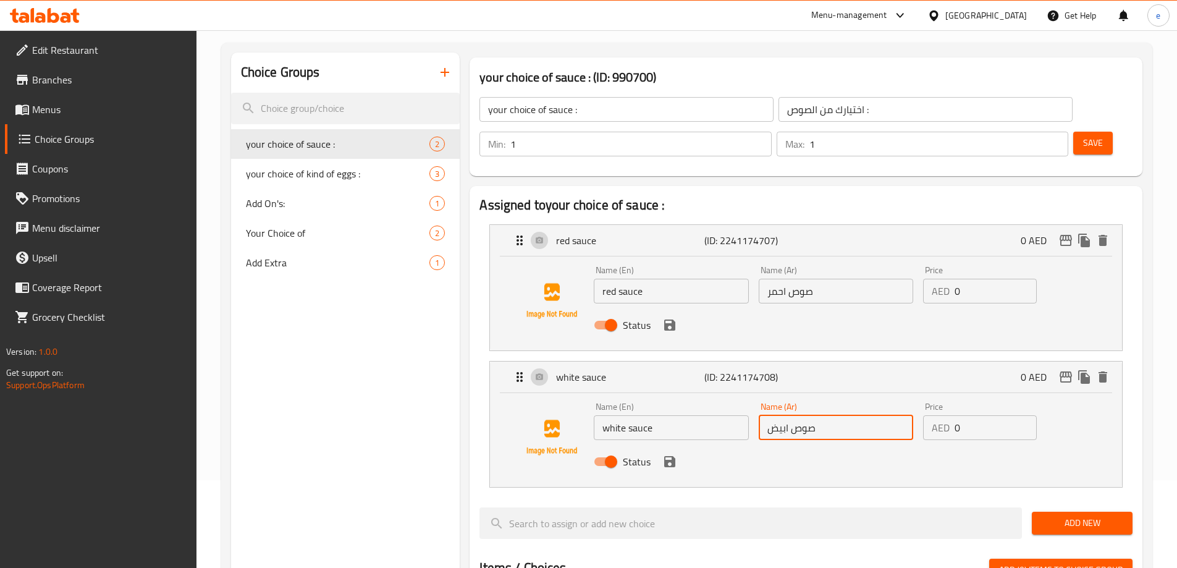
scroll to position [62, 0]
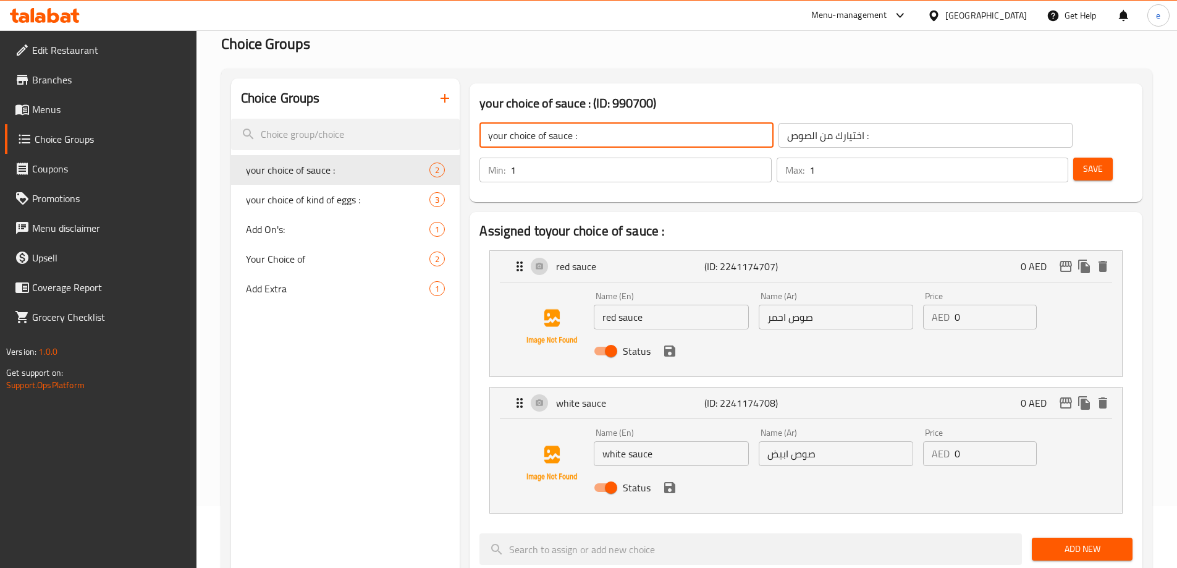
click at [606, 145] on input "your choice of sauce :" at bounding box center [626, 135] width 294 height 25
type input "your choice of sauce"
click at [806, 138] on input "اختيارك من الصوص :" at bounding box center [925, 135] width 294 height 25
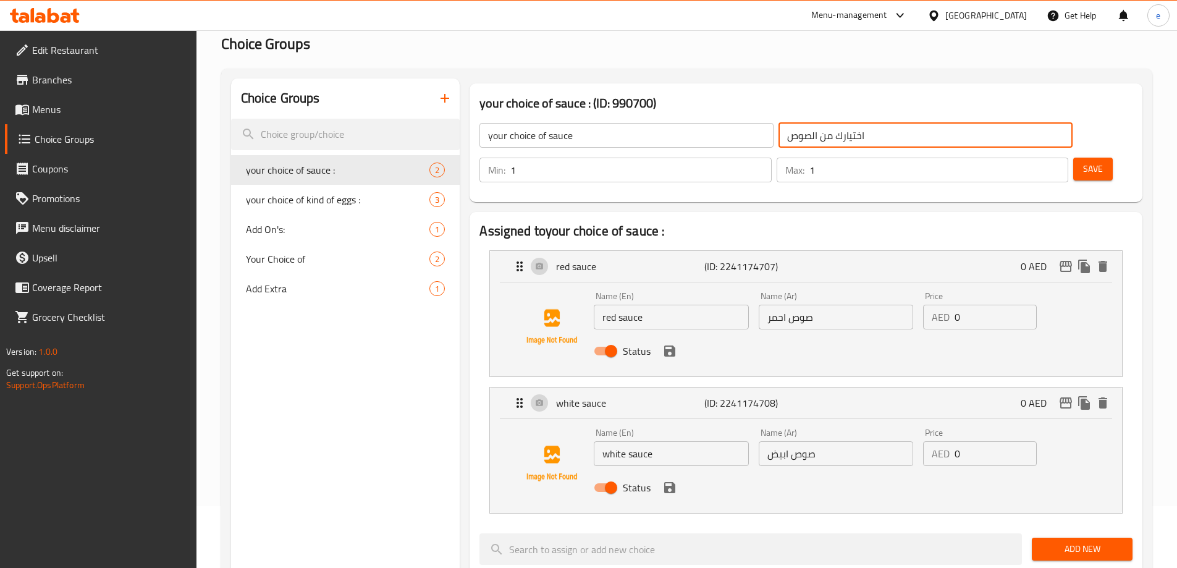
type input "اختيارك من الصوص"
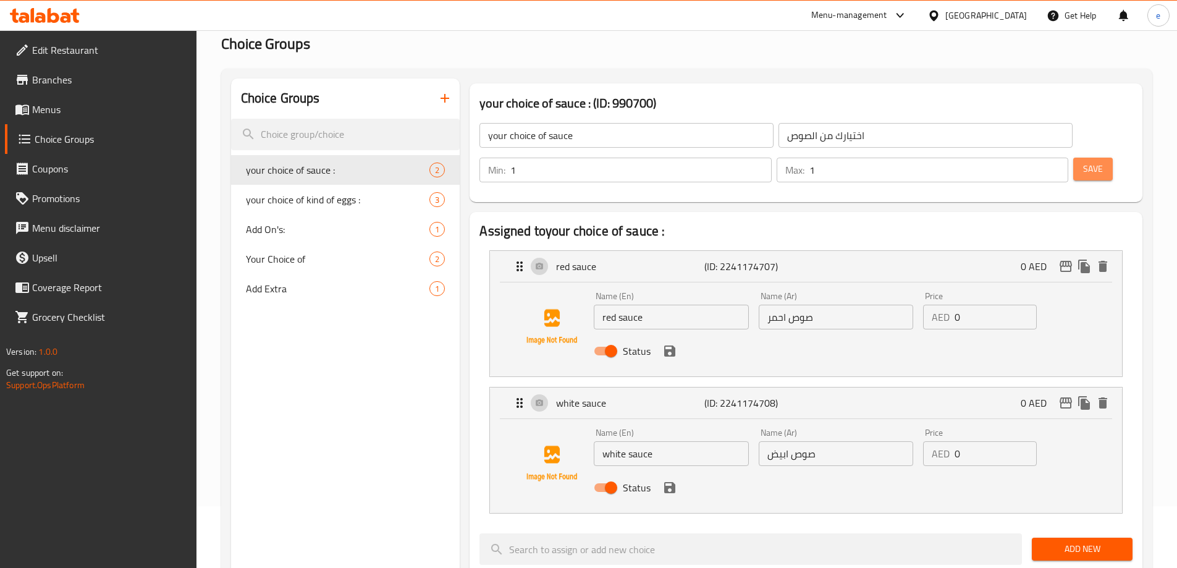
click at [1083, 161] on span "Save" at bounding box center [1093, 168] width 20 height 15
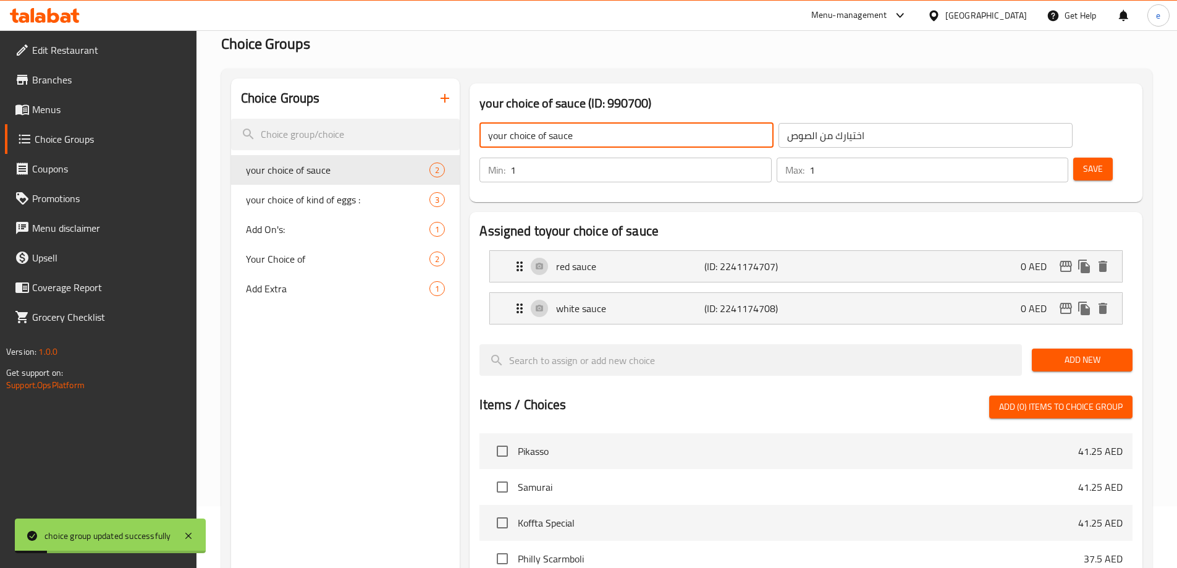
click at [500, 132] on input "your choice of sauce" at bounding box center [626, 135] width 294 height 25
type input "Your choice of sauce"
click at [1083, 161] on span "Save" at bounding box center [1093, 168] width 20 height 15
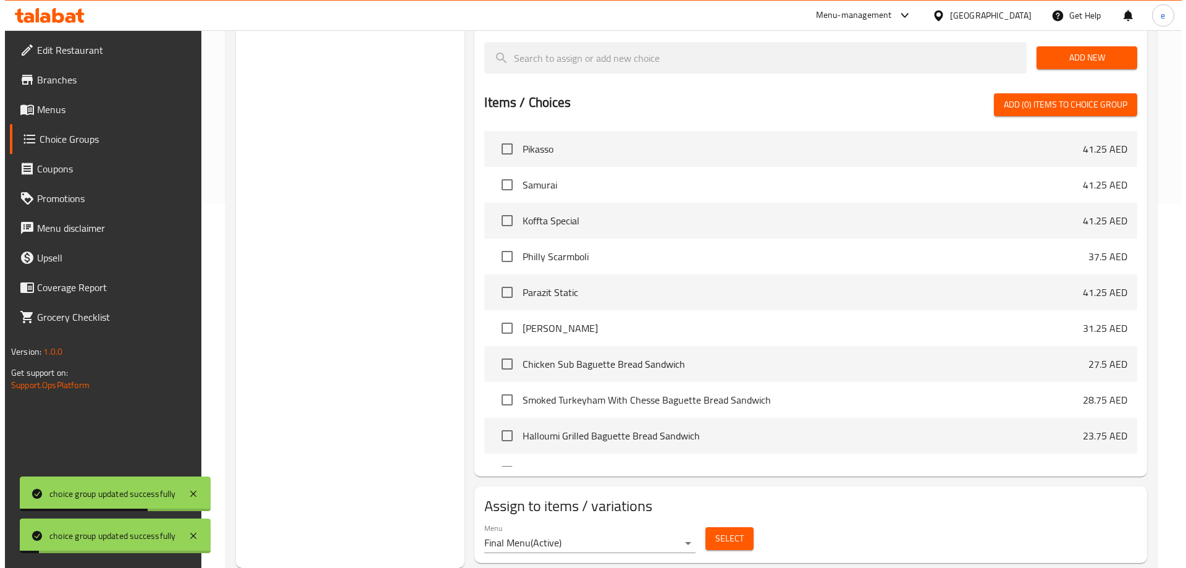
scroll to position [432, 0]
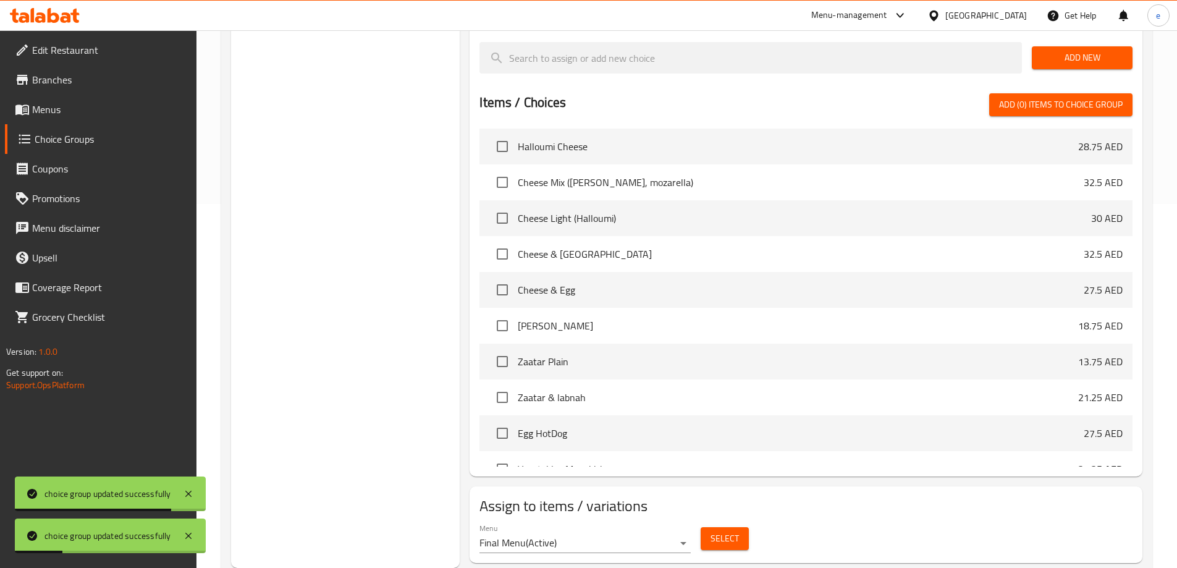
click at [714, 527] on button "Select" at bounding box center [725, 538] width 48 height 23
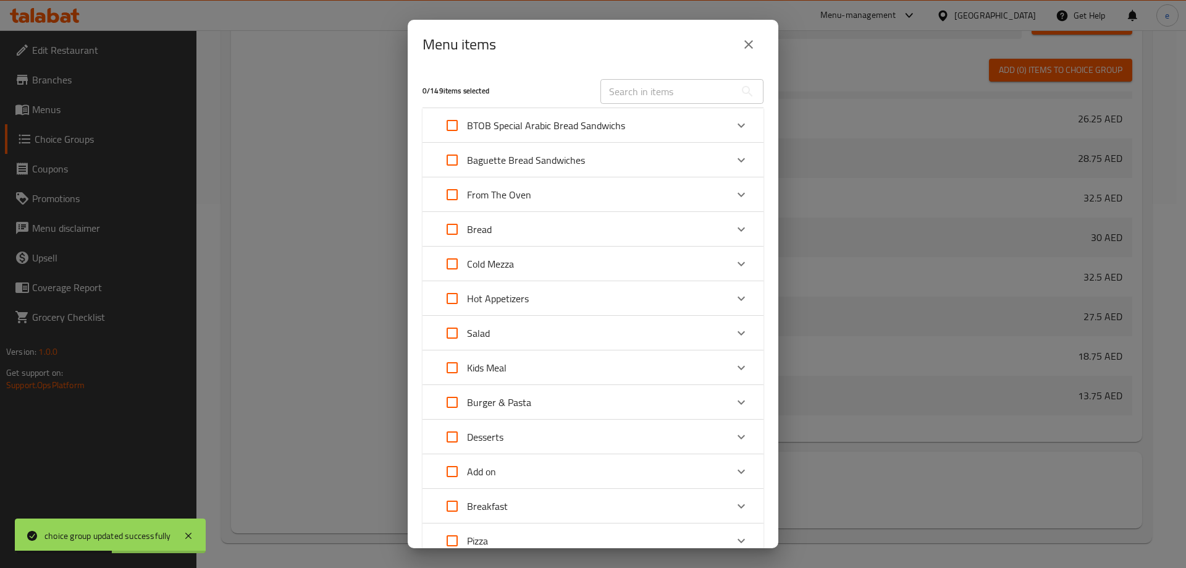
scroll to position [473, 0]
click at [509, 362] on div "Kids Meal" at bounding box center [581, 368] width 289 height 30
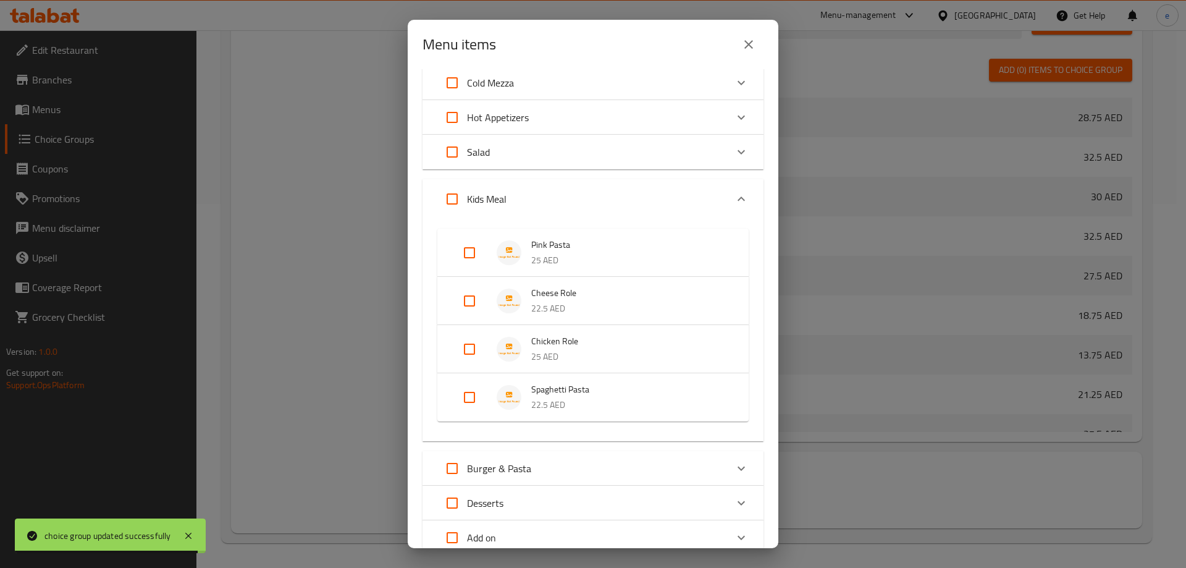
scroll to position [185, 0]
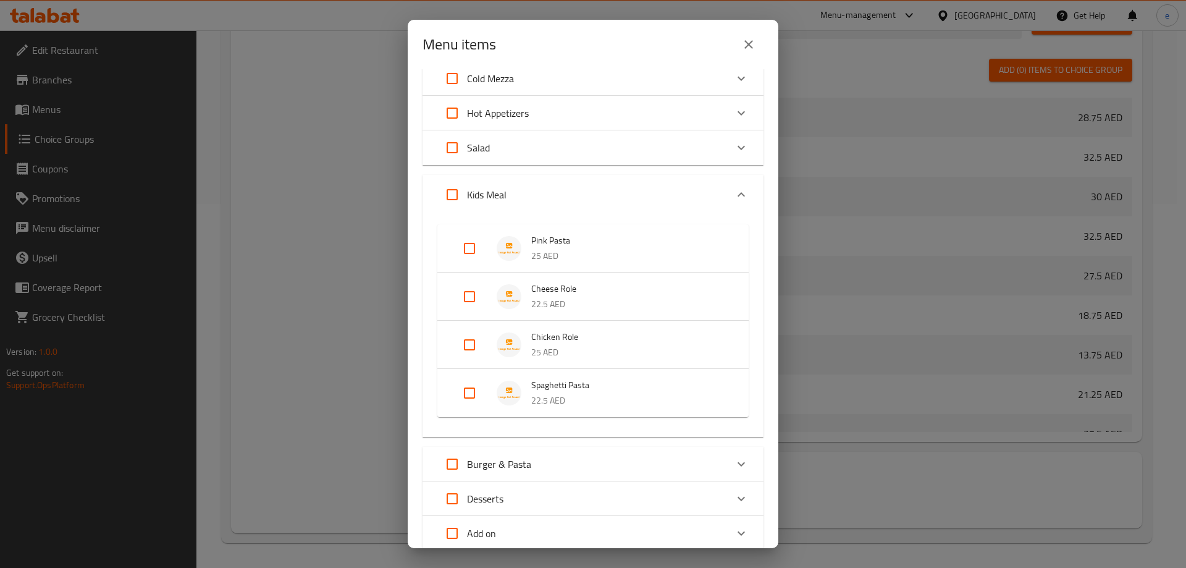
click at [471, 387] on input "Expand" at bounding box center [470, 393] width 30 height 30
checkbox input "true"
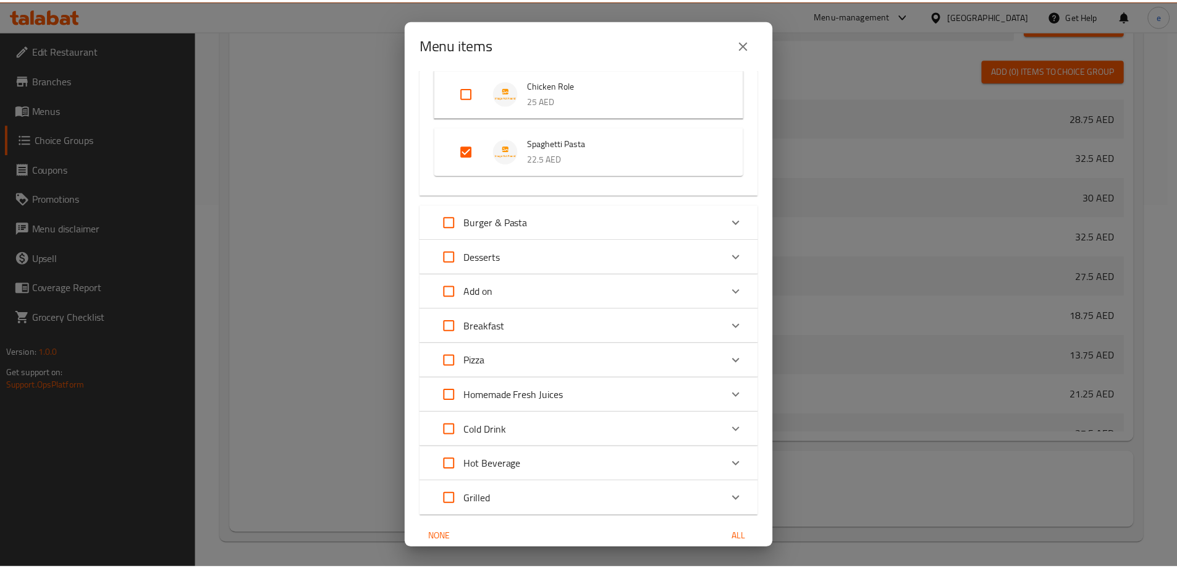
scroll to position [491, 0]
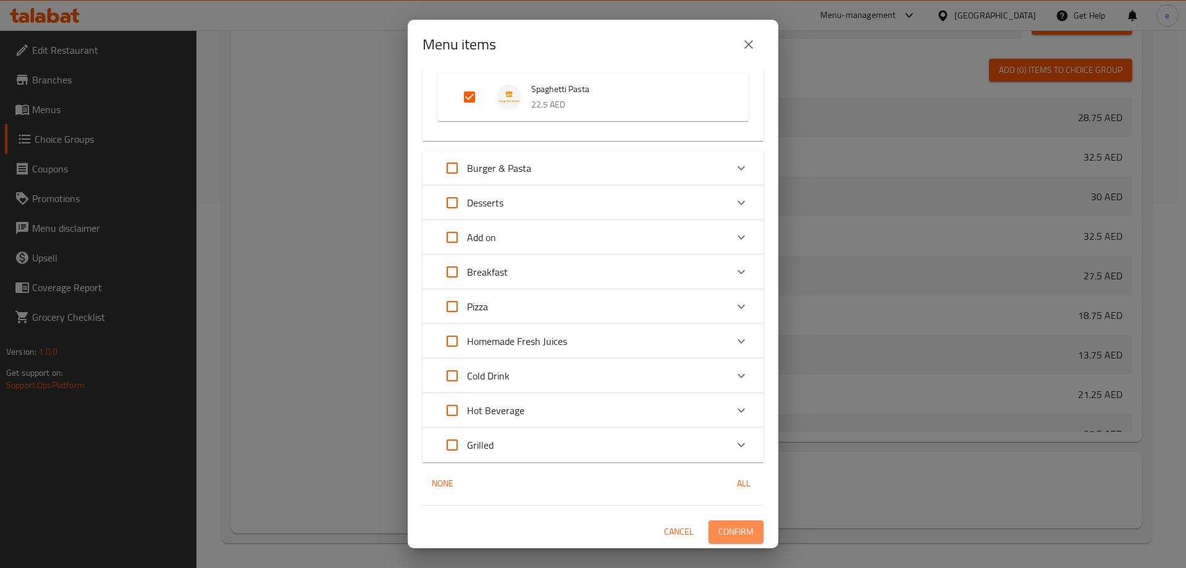
click at [734, 536] on span "Confirm" at bounding box center [736, 531] width 35 height 15
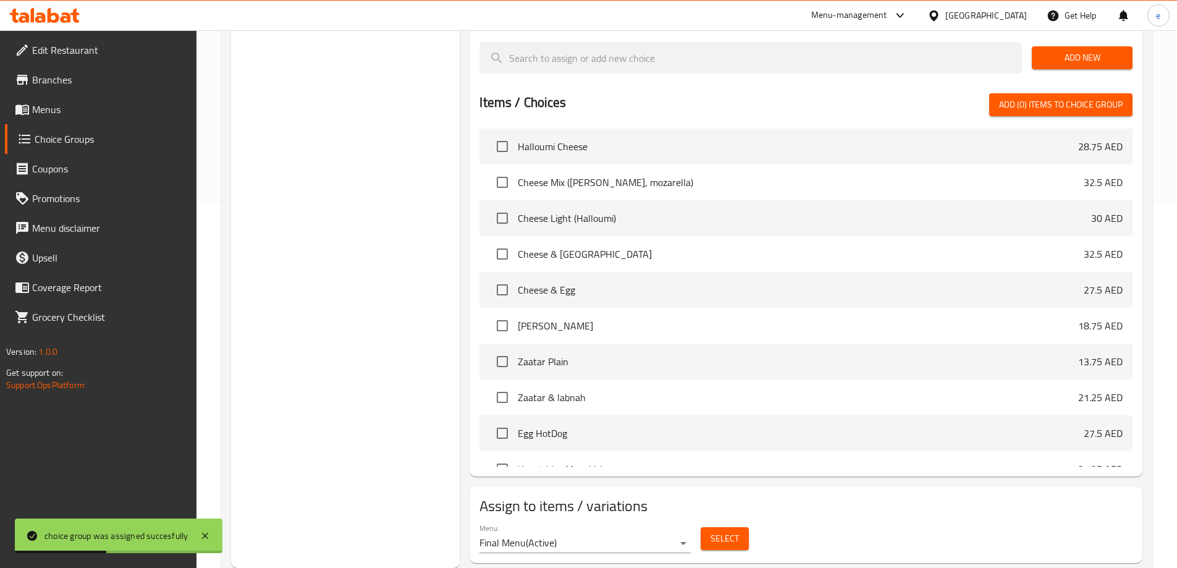
scroll to position [55, 0]
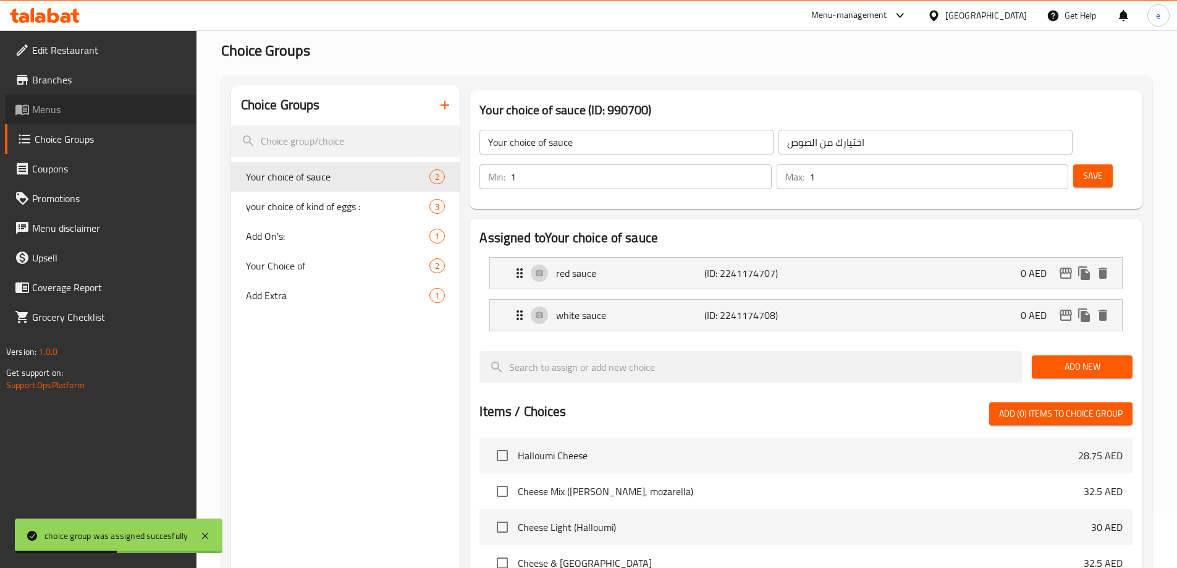
click at [119, 109] on span "Menus" at bounding box center [109, 109] width 154 height 15
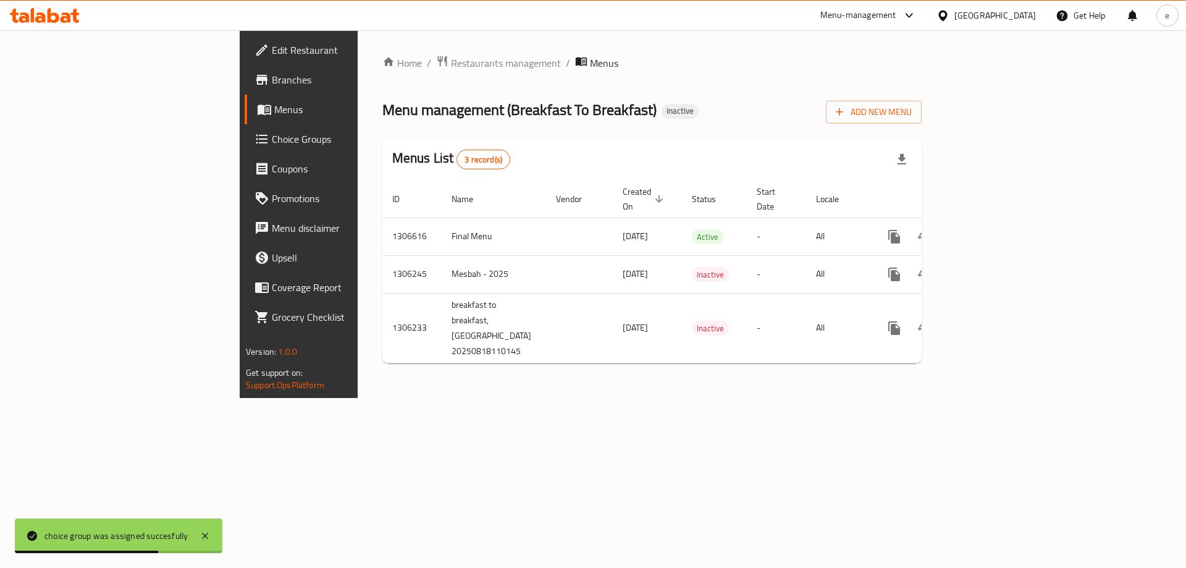
click at [991, 229] on icon "enhanced table" at bounding box center [983, 236] width 15 height 15
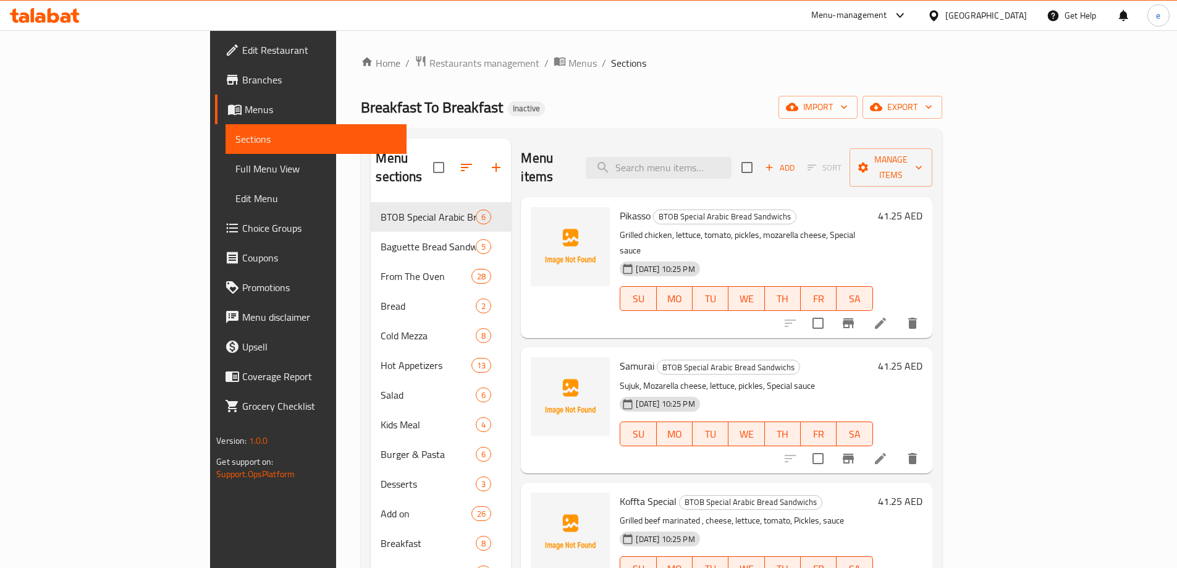
drag, startPoint x: 80, startPoint y: 166, endPoint x: 1112, endPoint y: 0, distance: 1045.0
click at [235, 166] on span "Full Menu View" at bounding box center [315, 168] width 161 height 15
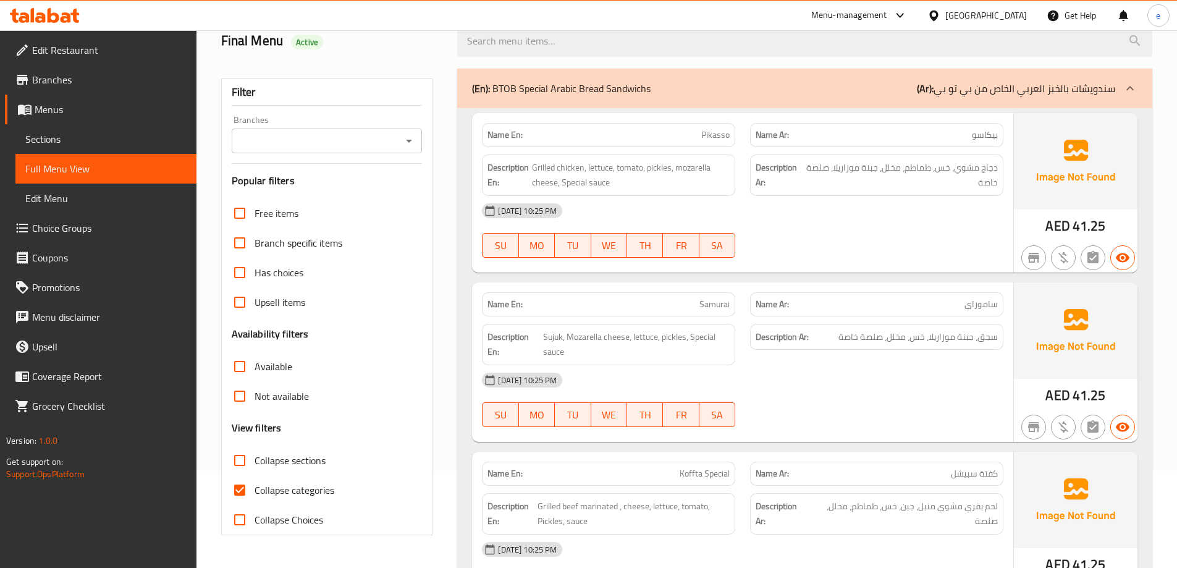
scroll to position [247, 0]
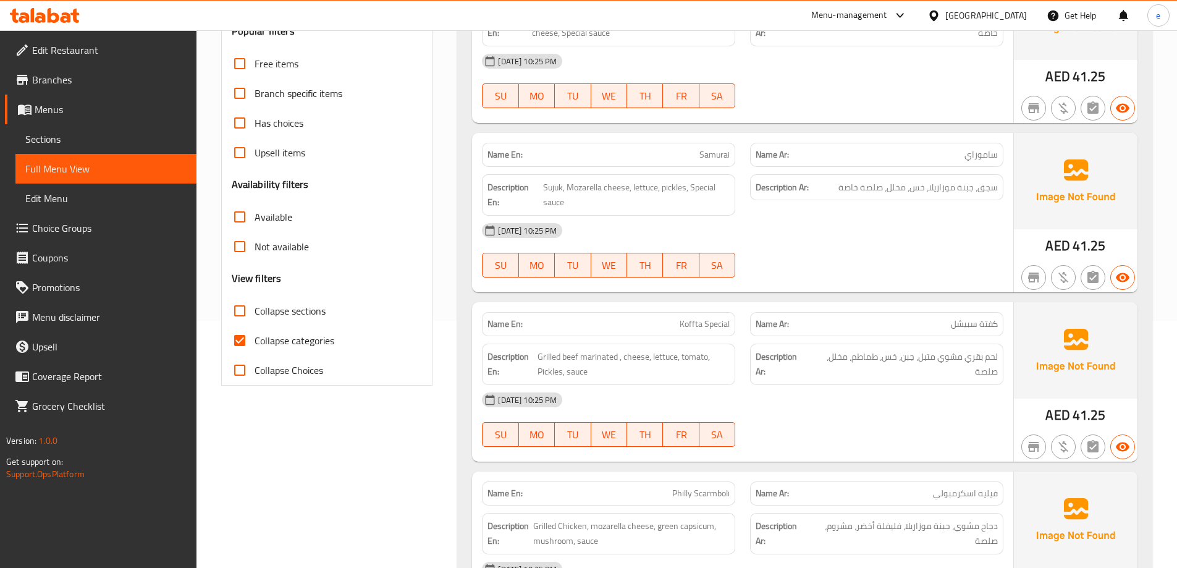
click at [245, 344] on input "Collapse categories" at bounding box center [240, 341] width 30 height 30
checkbox input "false"
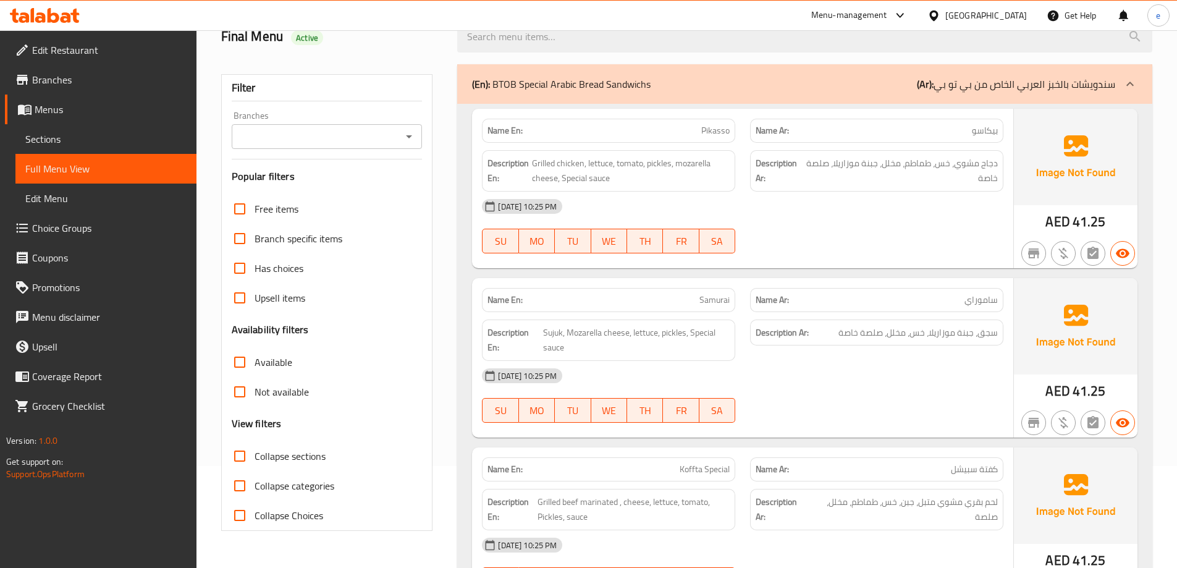
scroll to position [124, 0]
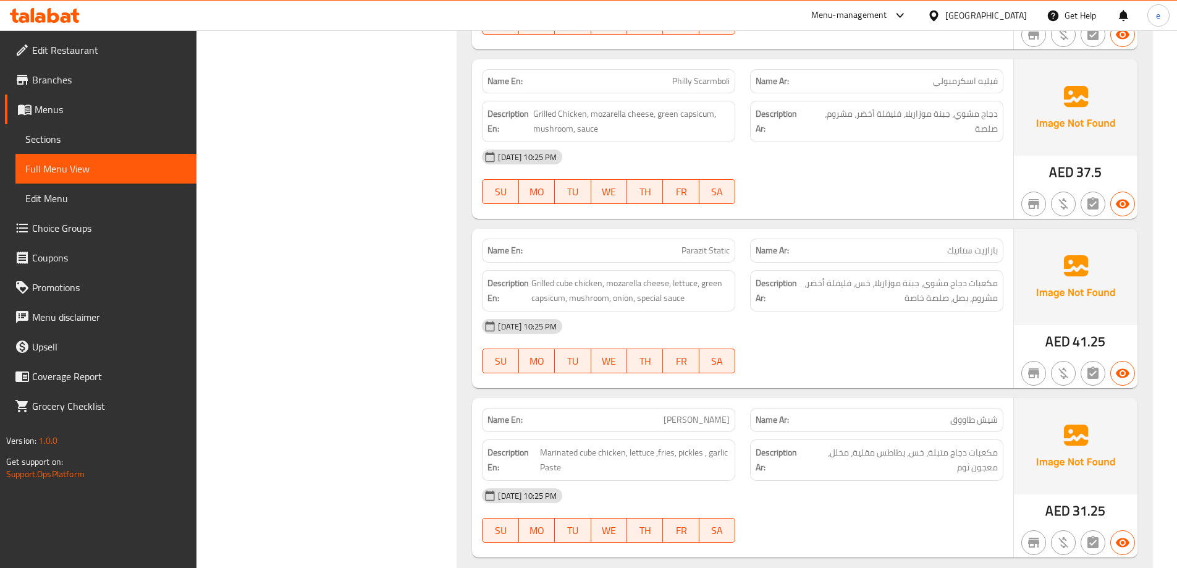
scroll to position [680, 0]
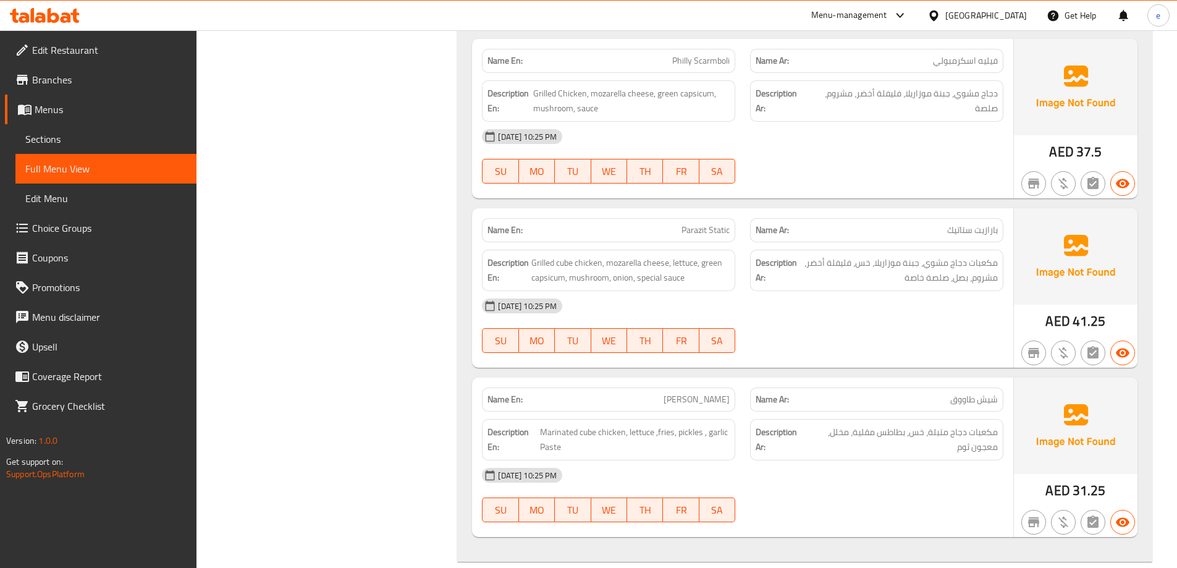
click at [889, 319] on div "[DATE] 10:25 PM" at bounding box center [742, 306] width 536 height 30
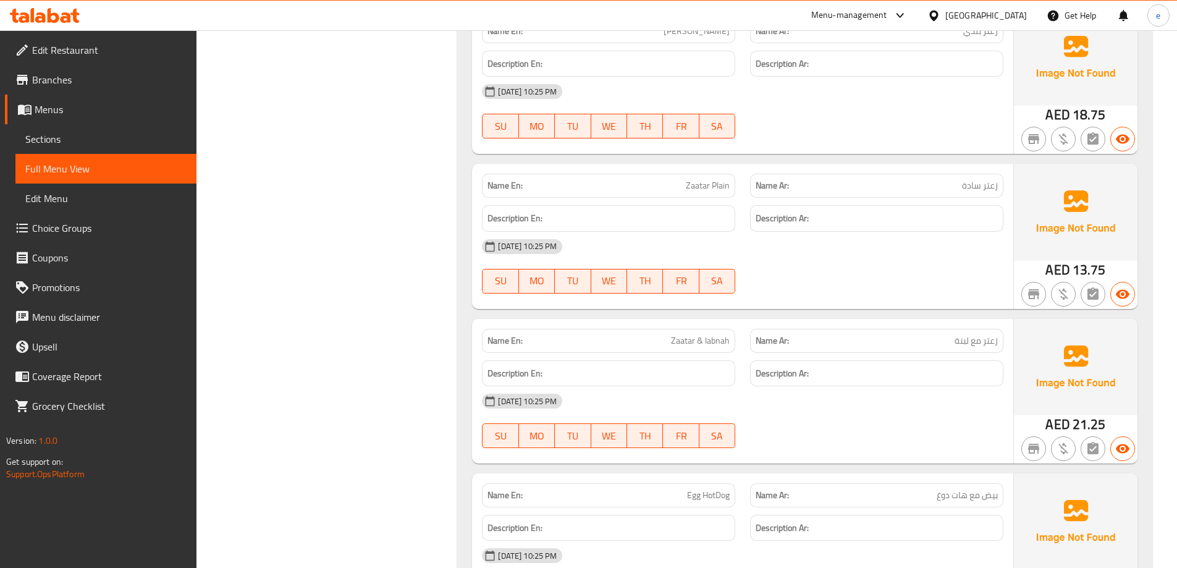
scroll to position [3213, 0]
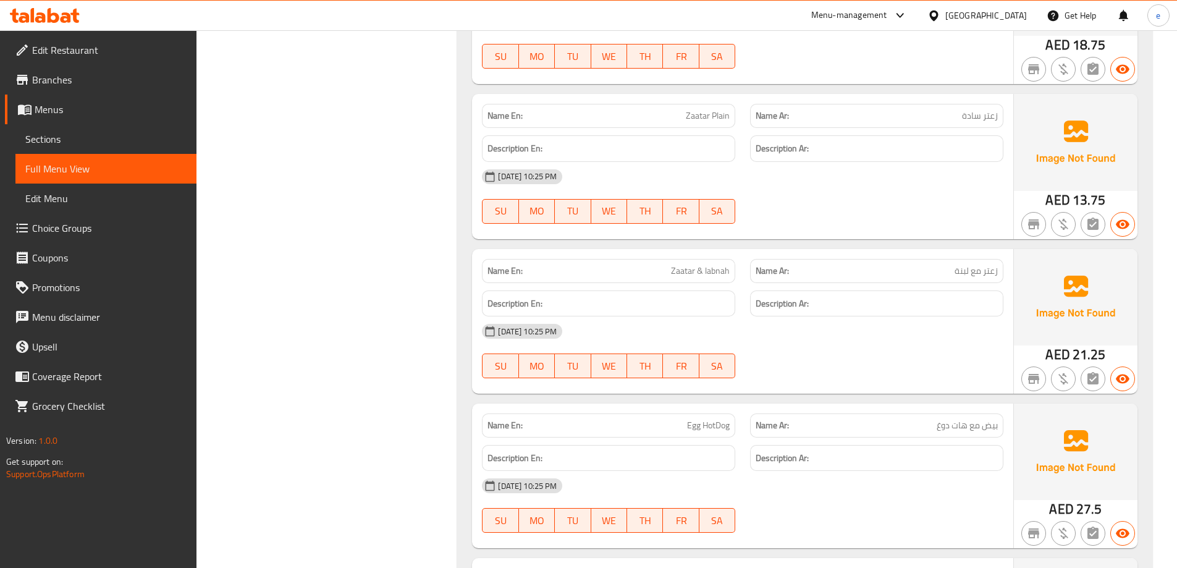
click at [722, 428] on span "Egg HotDog" at bounding box center [708, 425] width 43 height 13
copy span "Egg HotDog"
click at [46, 139] on span "Sections" at bounding box center [105, 139] width 161 height 15
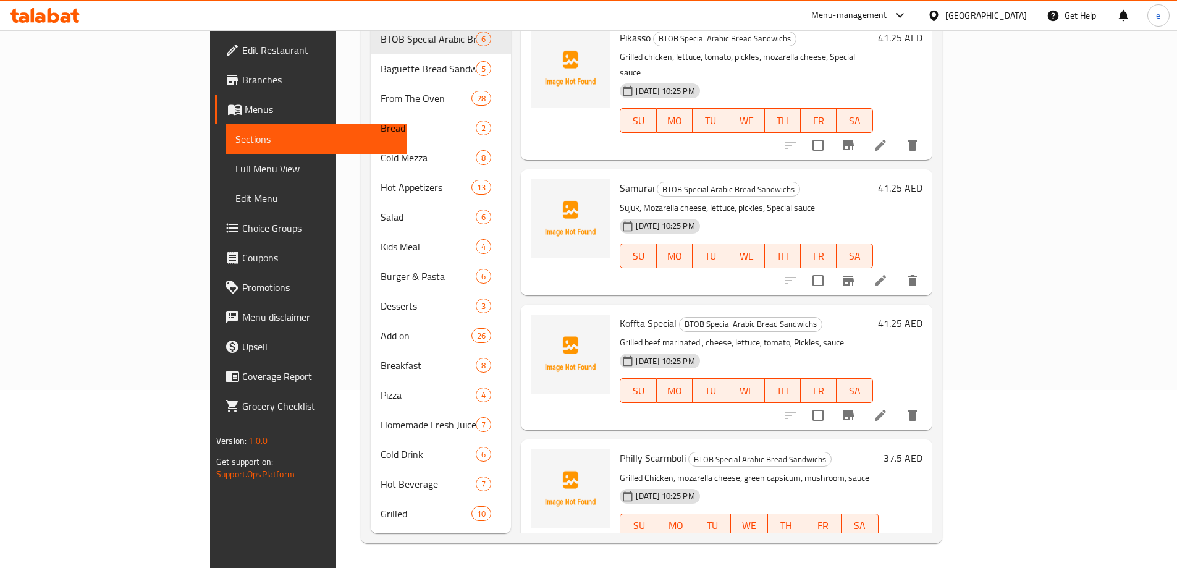
scroll to position [173, 0]
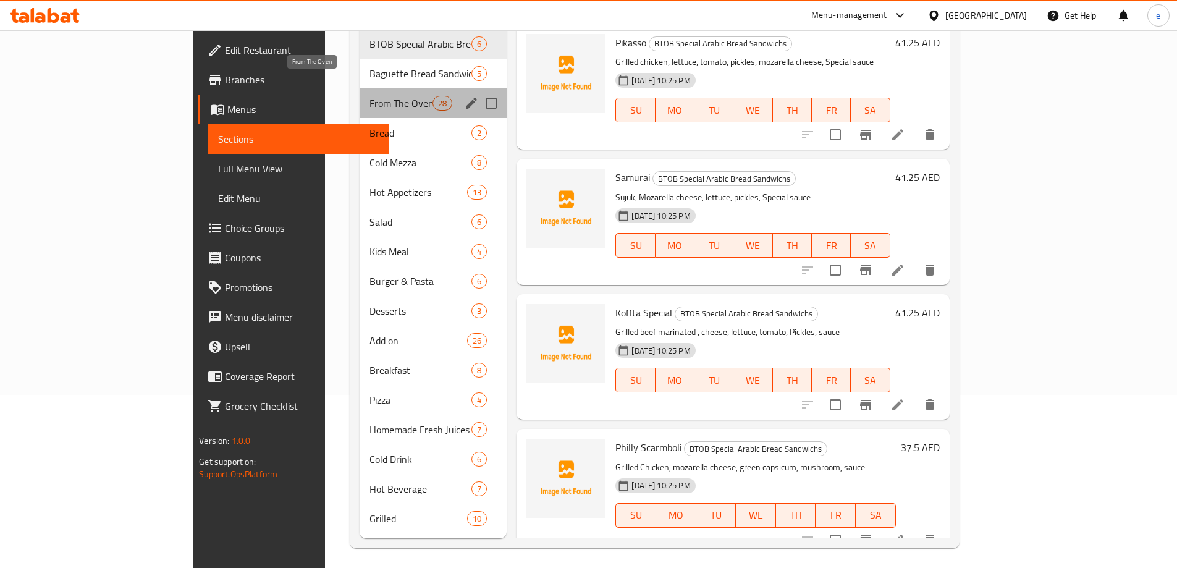
click at [369, 96] on span "From The Oven" at bounding box center [400, 103] width 63 height 15
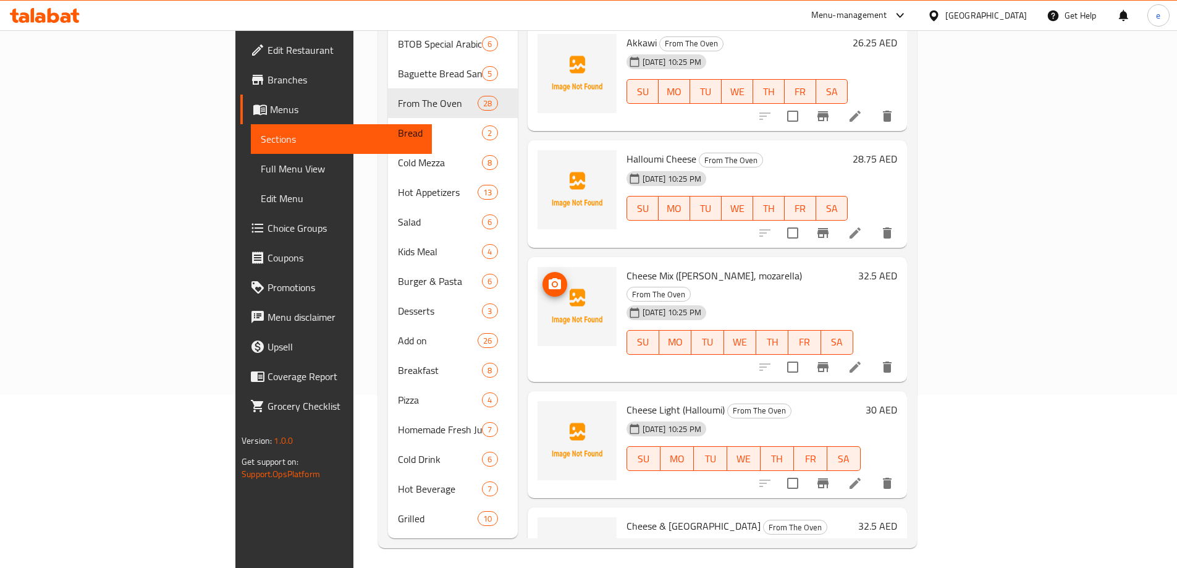
scroll to position [824, 0]
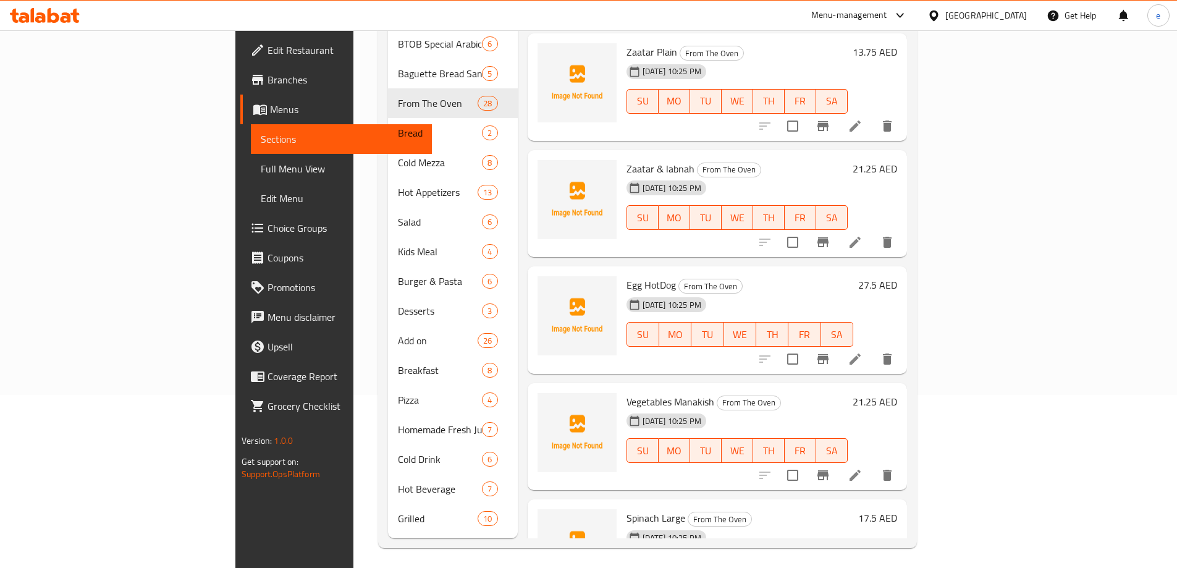
click at [862, 352] on icon at bounding box center [855, 359] width 15 height 15
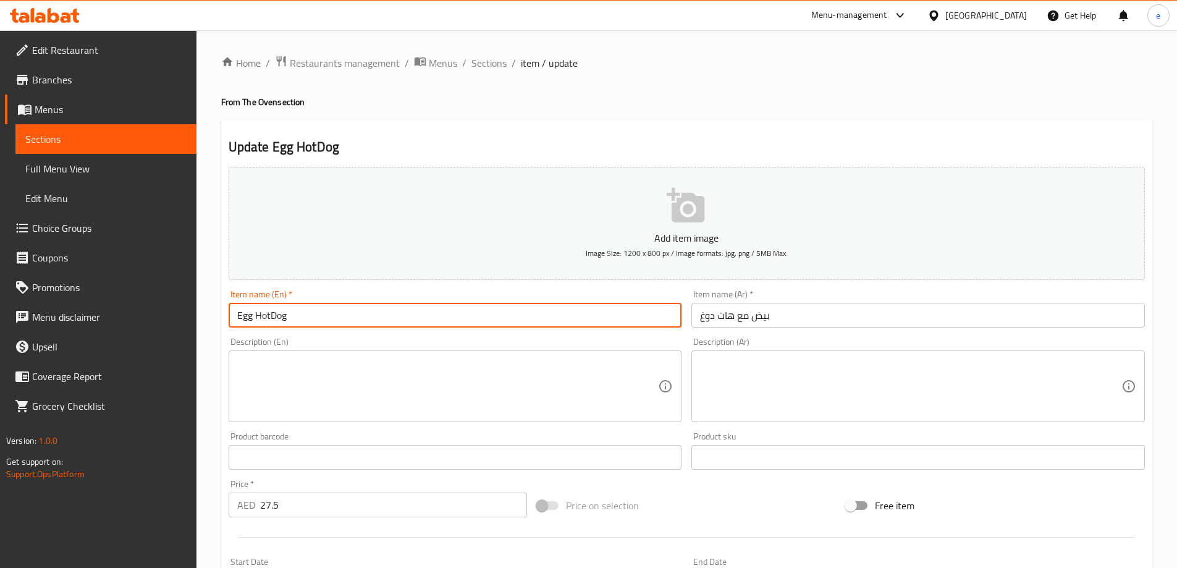
click at [253, 322] on input "Egg HotDog" at bounding box center [455, 315] width 453 height 25
click at [290, 313] on input "Egg With HotDog" at bounding box center [455, 315] width 453 height 25
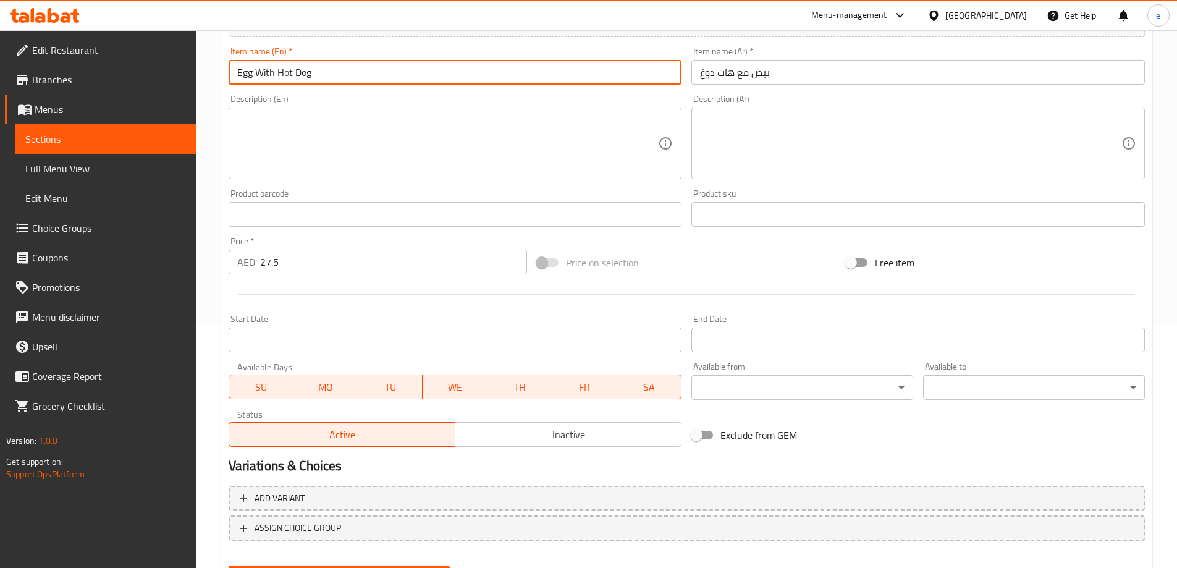
scroll to position [305, 0]
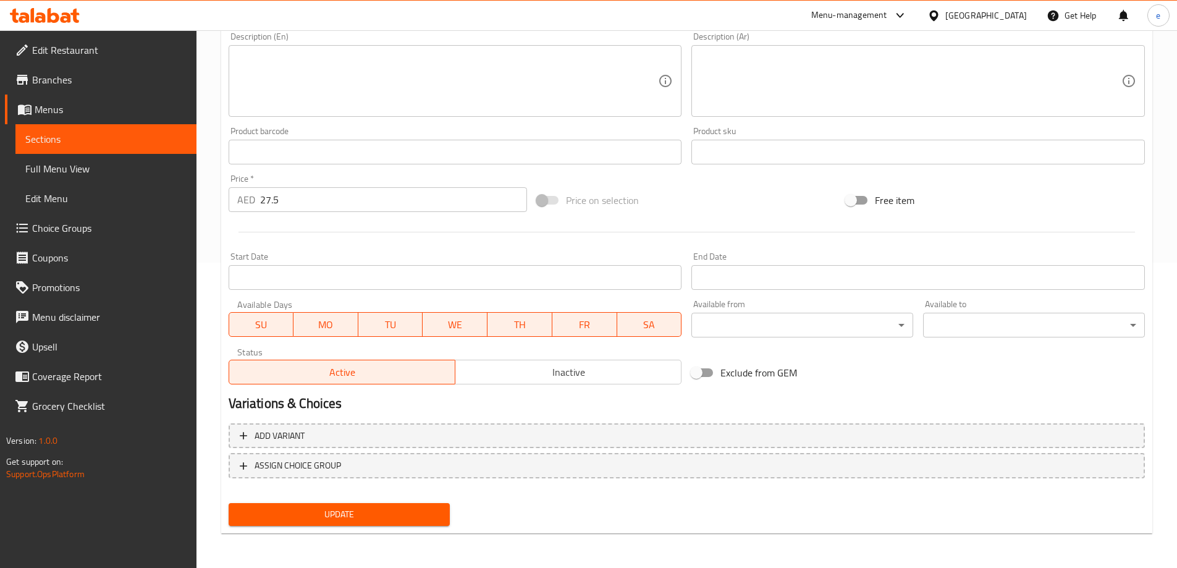
type input "Egg With Hot Dog"
click at [332, 507] on span "Update" at bounding box center [339, 514] width 202 height 15
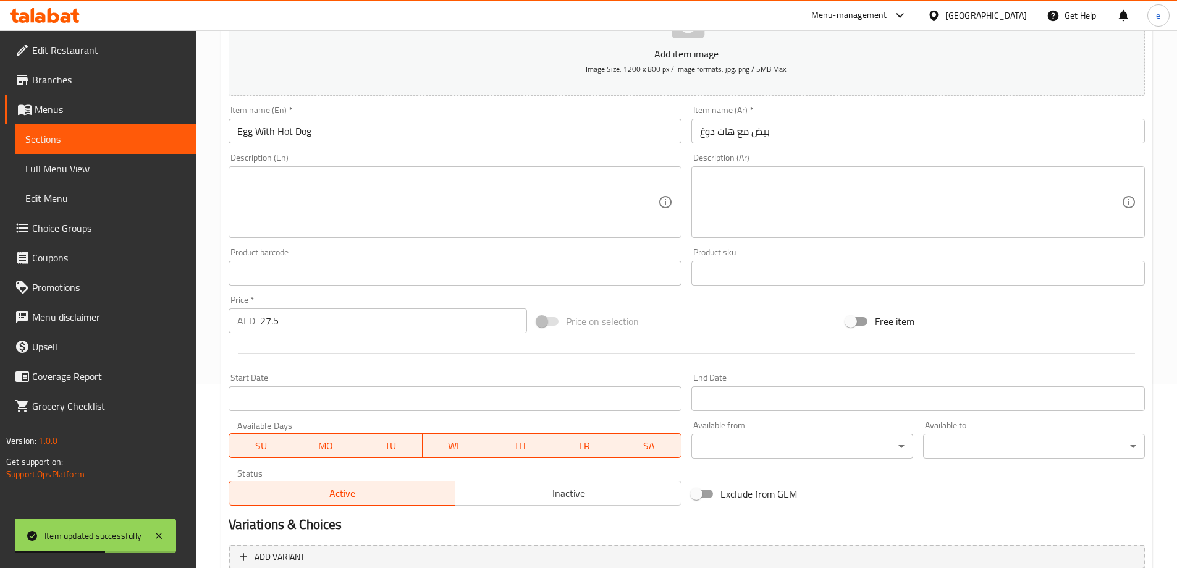
scroll to position [0, 0]
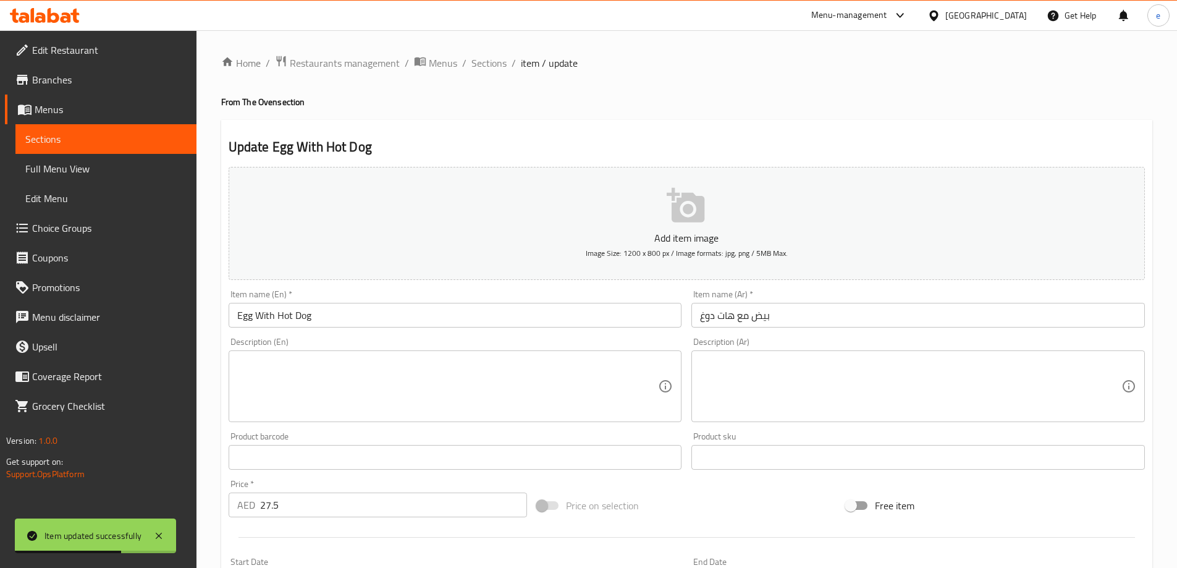
click at [308, 319] on input "Egg With Hot Dog" at bounding box center [455, 315] width 453 height 25
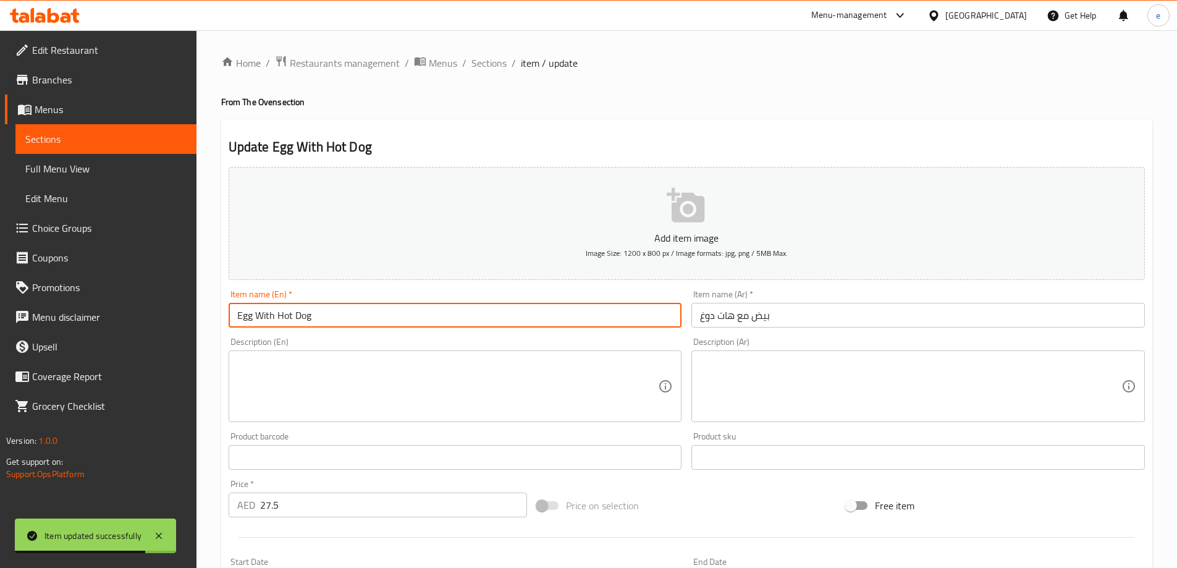
click at [131, 172] on span "Full Menu View" at bounding box center [105, 168] width 161 height 15
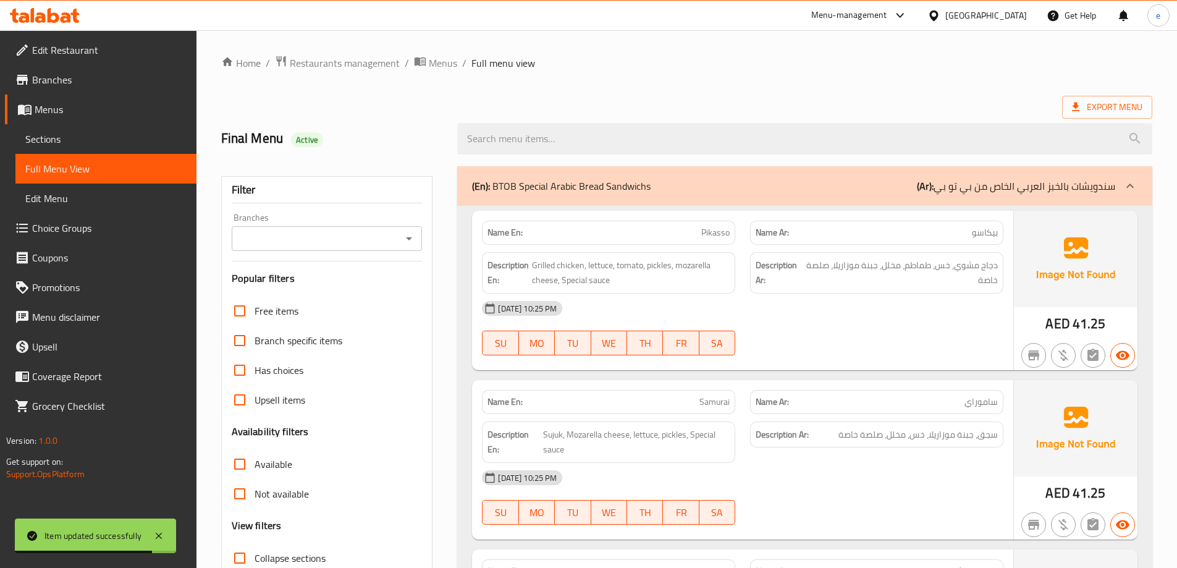
scroll to position [247, 0]
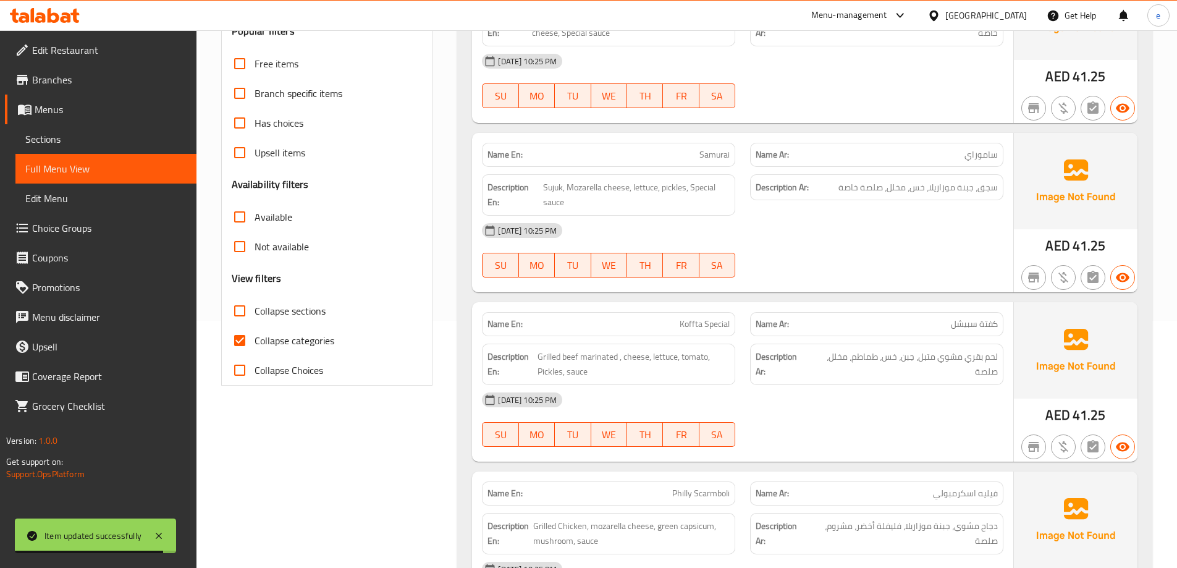
click at [237, 337] on input "Collapse categories" at bounding box center [240, 341] width 30 height 30
checkbox input "false"
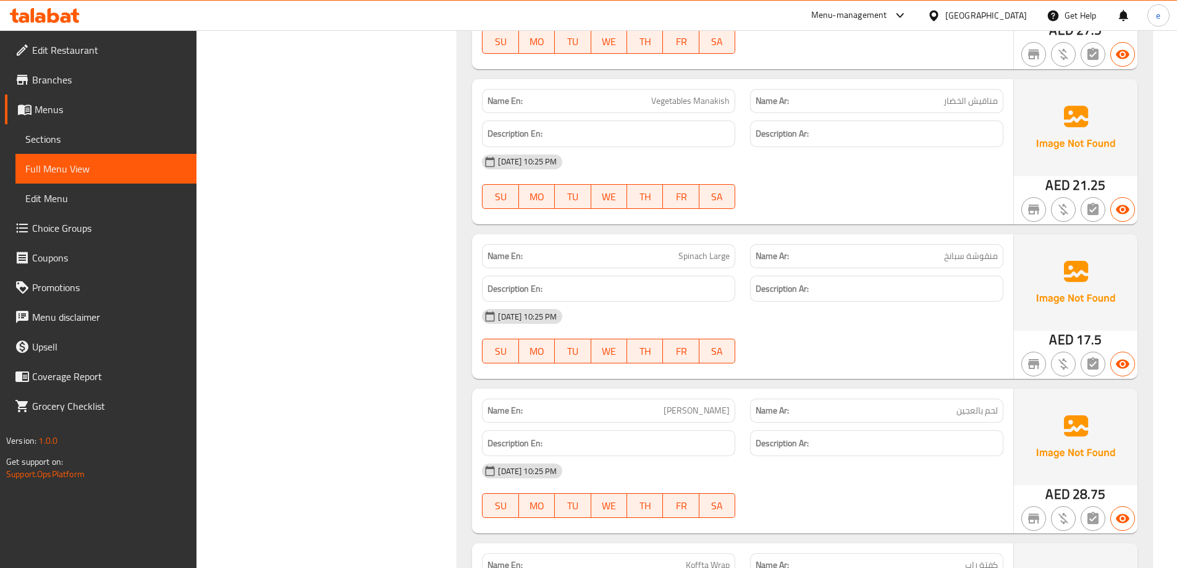
scroll to position [3722, 0]
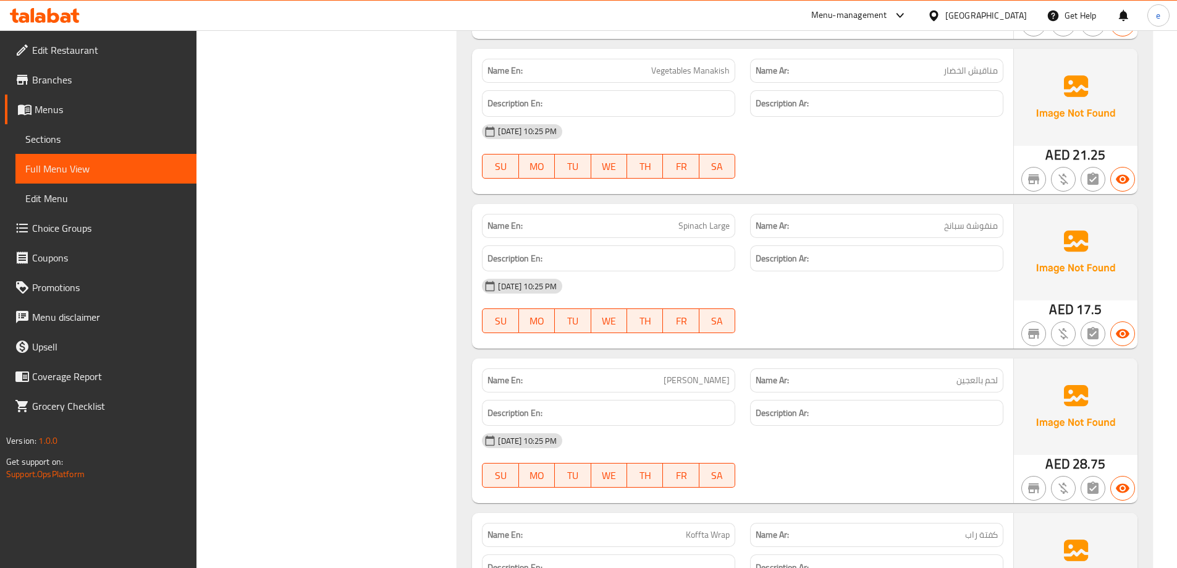
click at [713, 227] on span "Spinach Large" at bounding box center [703, 225] width 51 height 13
copy span "Spinach Large"
click at [103, 148] on link "Sections" at bounding box center [105, 139] width 181 height 30
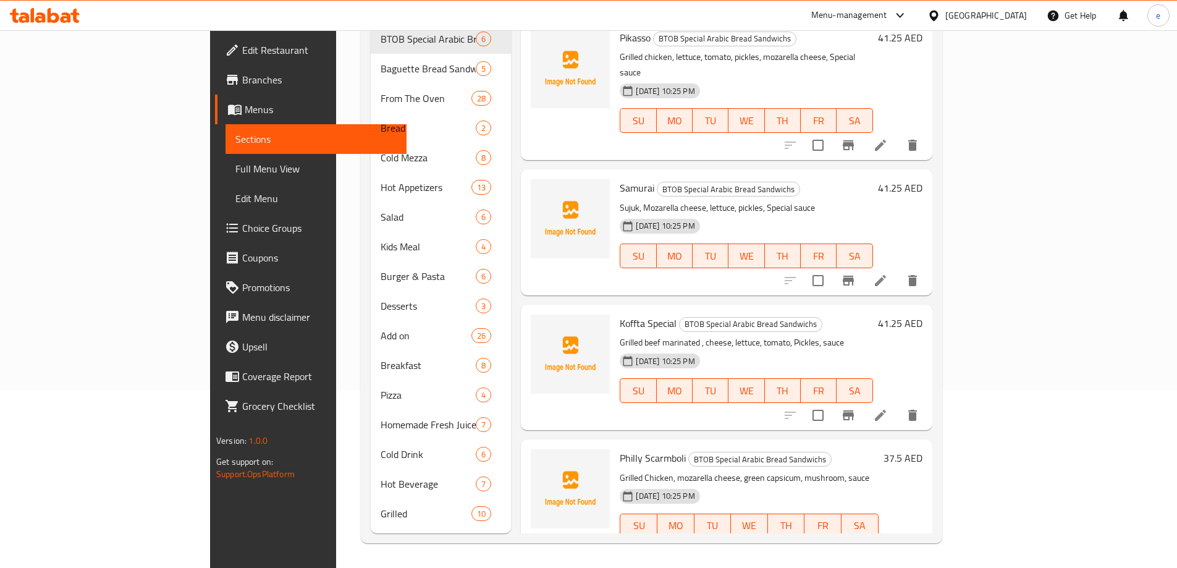
scroll to position [173, 0]
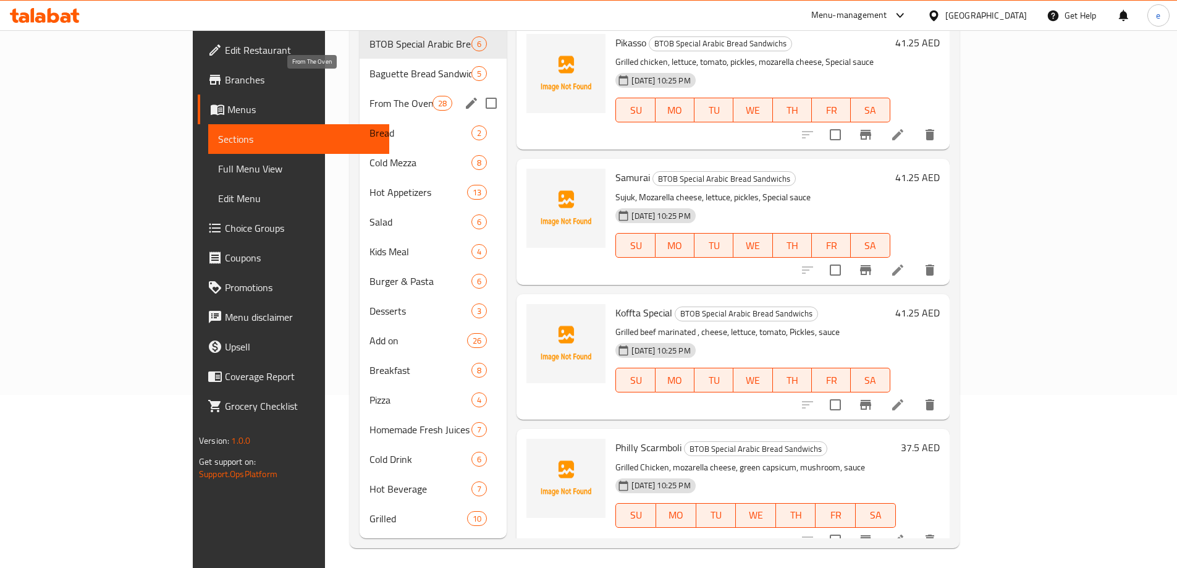
click at [369, 96] on span "From The Oven" at bounding box center [400, 103] width 63 height 15
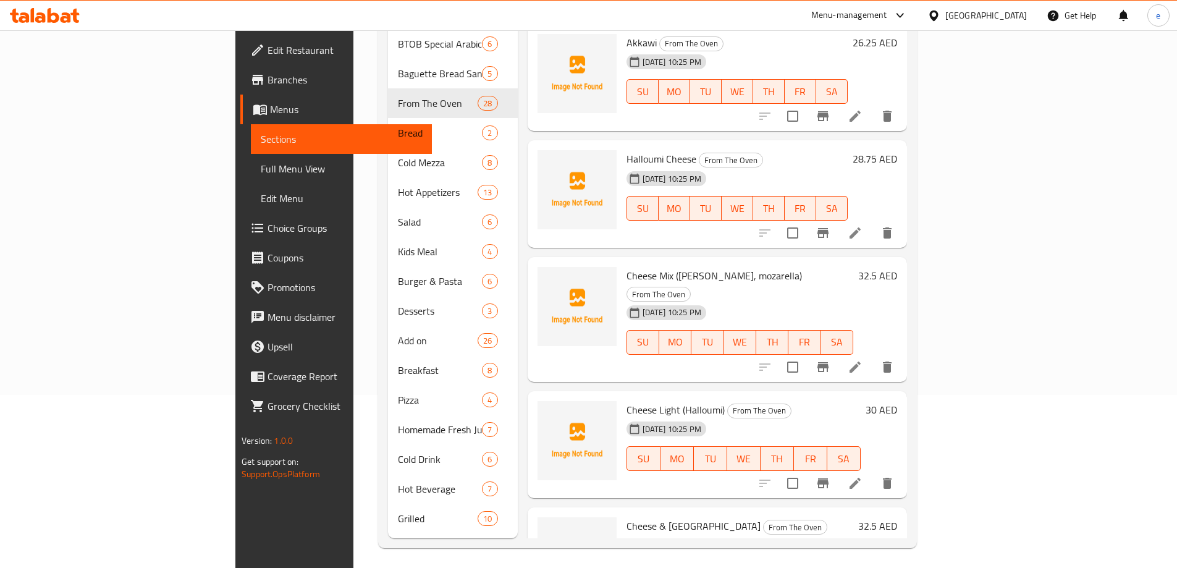
scroll to position [1056, 0]
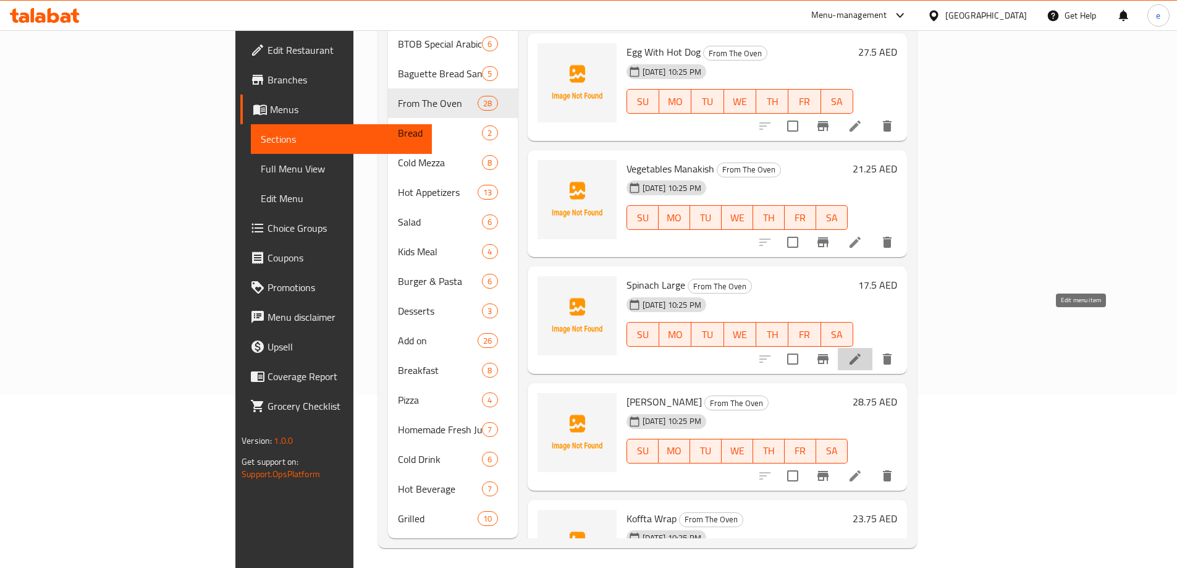
click at [862, 352] on icon at bounding box center [855, 359] width 15 height 15
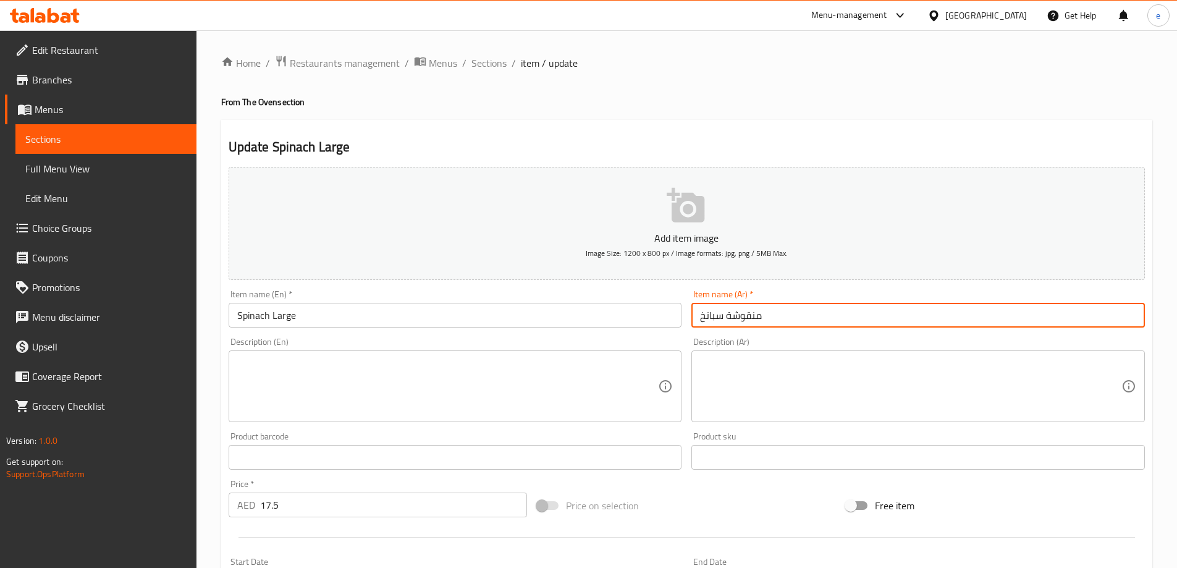
click at [784, 317] on input "منقوشة سبانخ" at bounding box center [917, 315] width 453 height 25
click at [1116, 313] on input "منقوشة سبانخ كبيرة" at bounding box center [917, 315] width 453 height 25
type input "منقوشة سبانخ كبيرة"
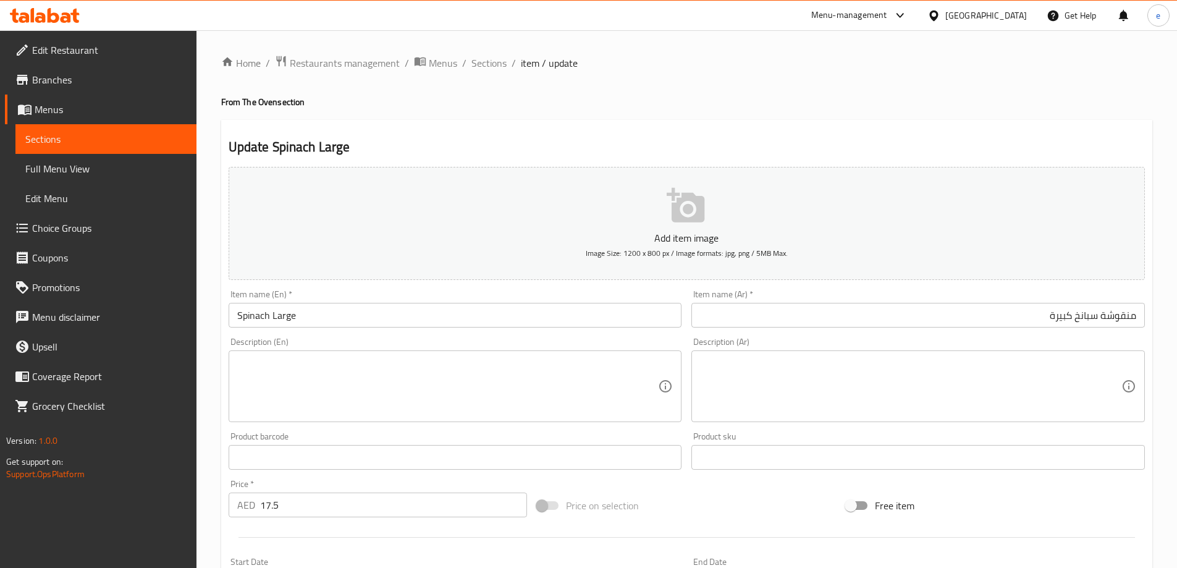
click at [321, 315] on input "Spinach Large" at bounding box center [455, 315] width 453 height 25
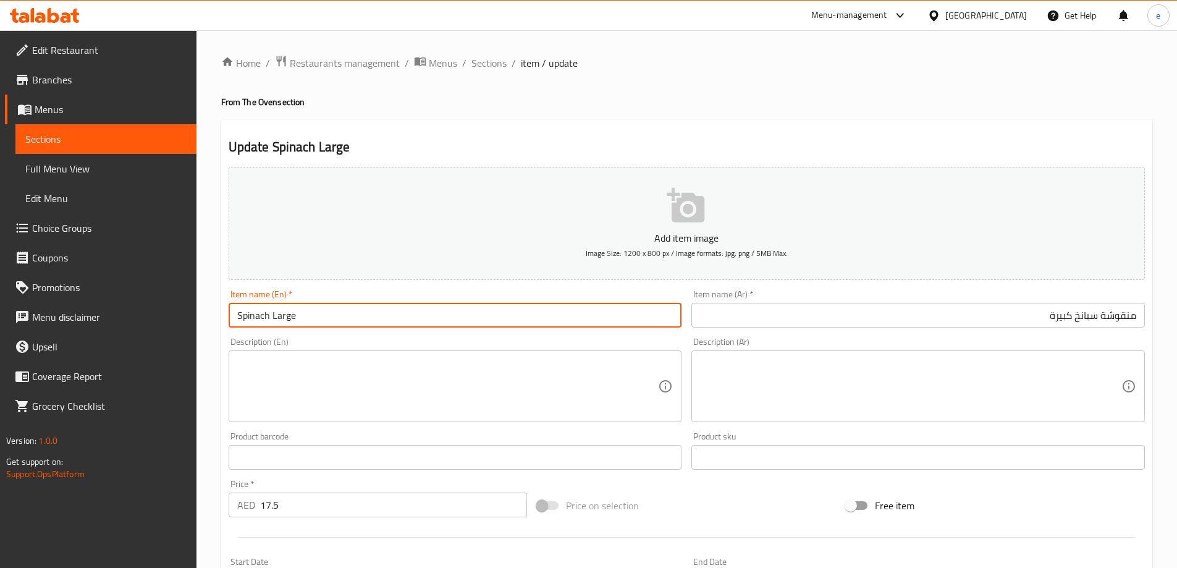
click at [272, 314] on input "Spinach Large" at bounding box center [455, 315] width 453 height 25
paste input "Manoushe"
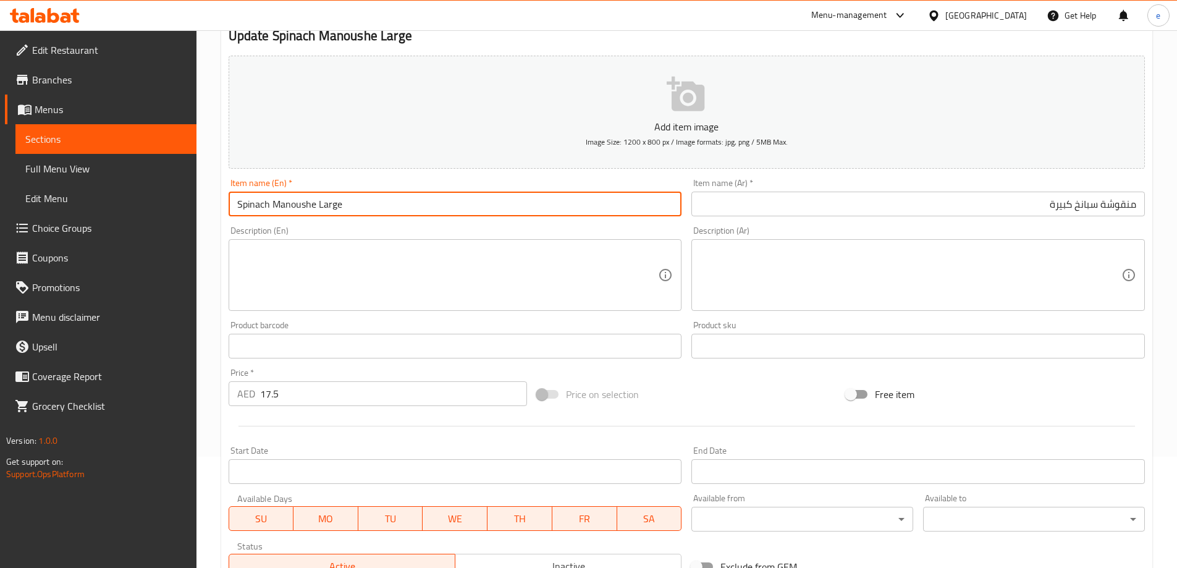
scroll to position [305, 0]
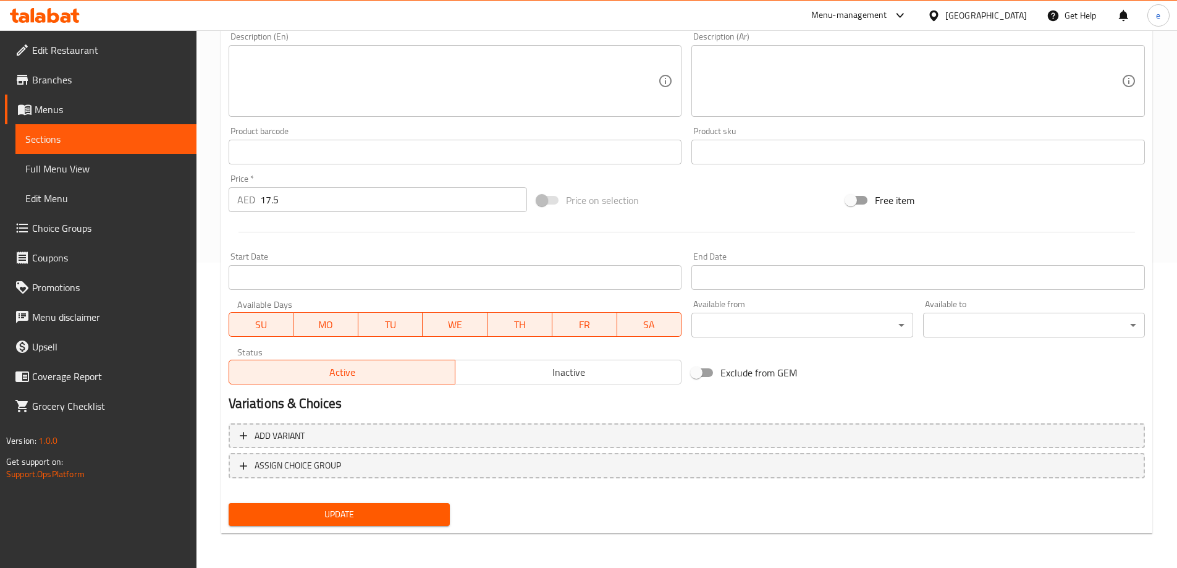
type input "Spinach Manoushe Large"
click at [372, 520] on span "Update" at bounding box center [339, 514] width 202 height 15
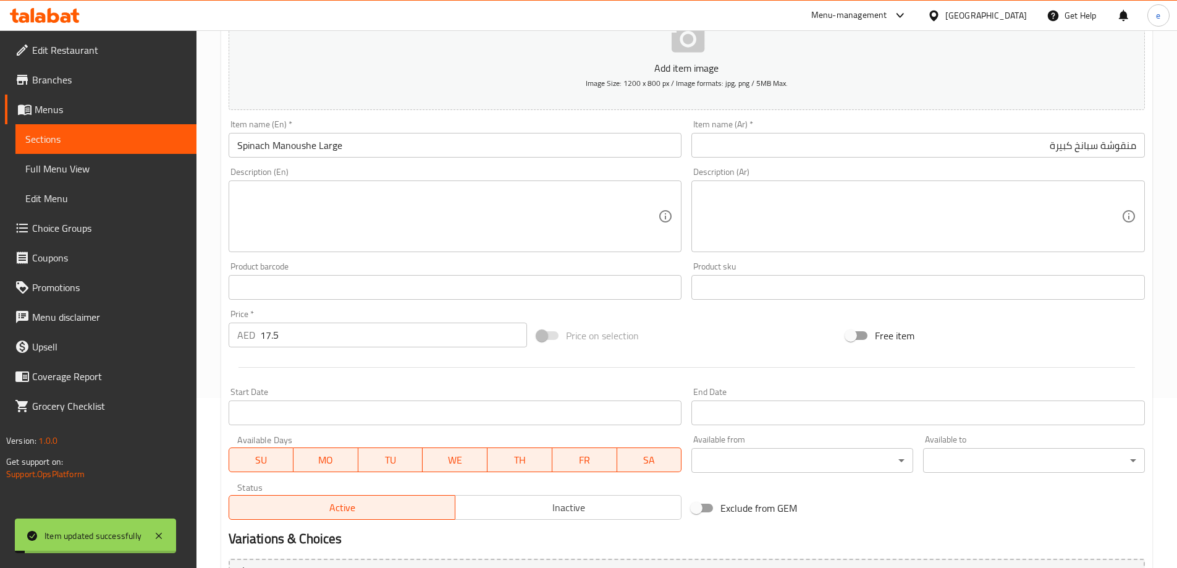
scroll to position [0, 0]
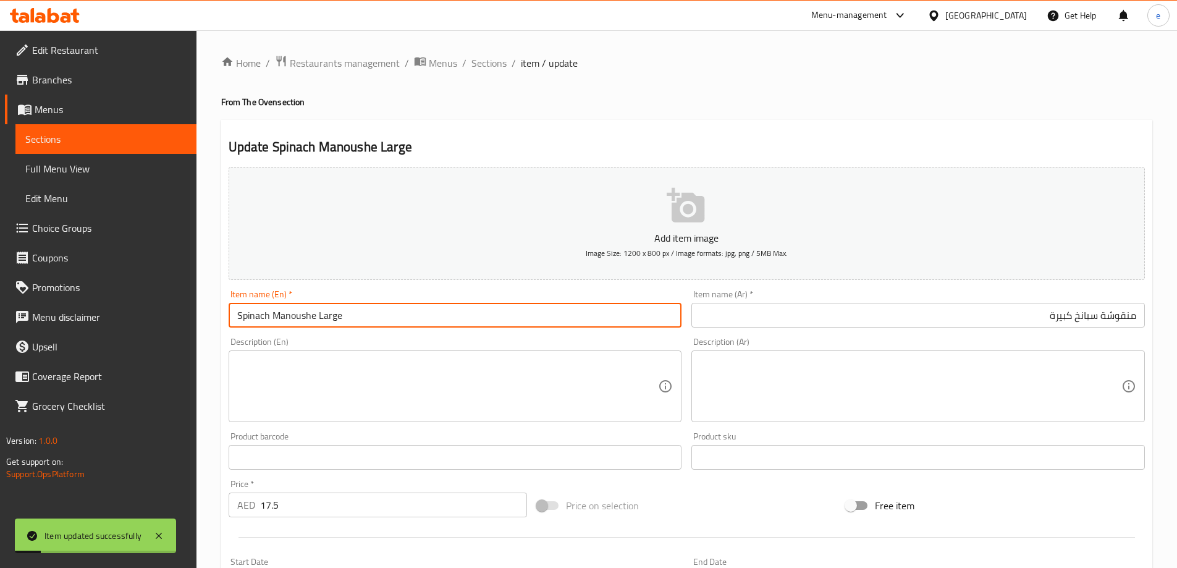
click at [339, 319] on input "Spinach Manoushe Large" at bounding box center [455, 315] width 453 height 25
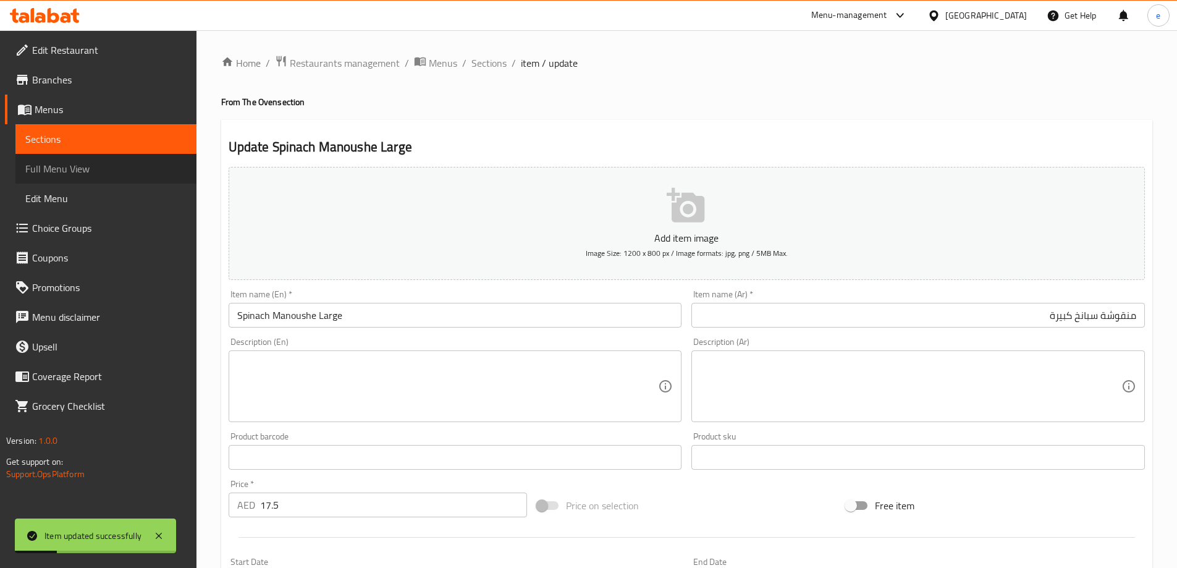
click at [77, 168] on span "Full Menu View" at bounding box center [105, 168] width 161 height 15
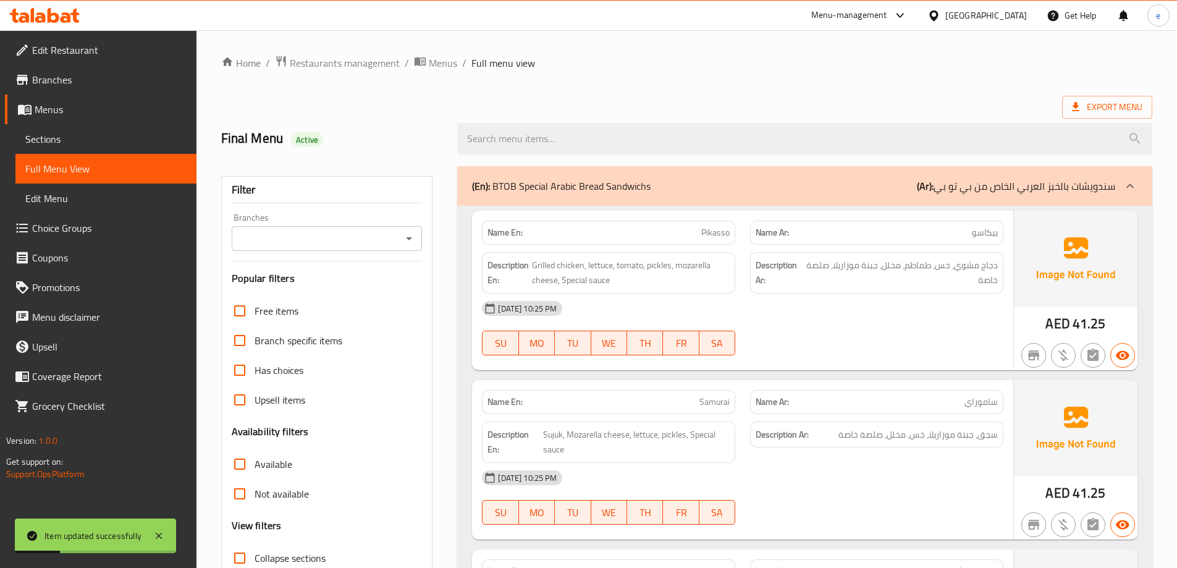
scroll to position [185, 0]
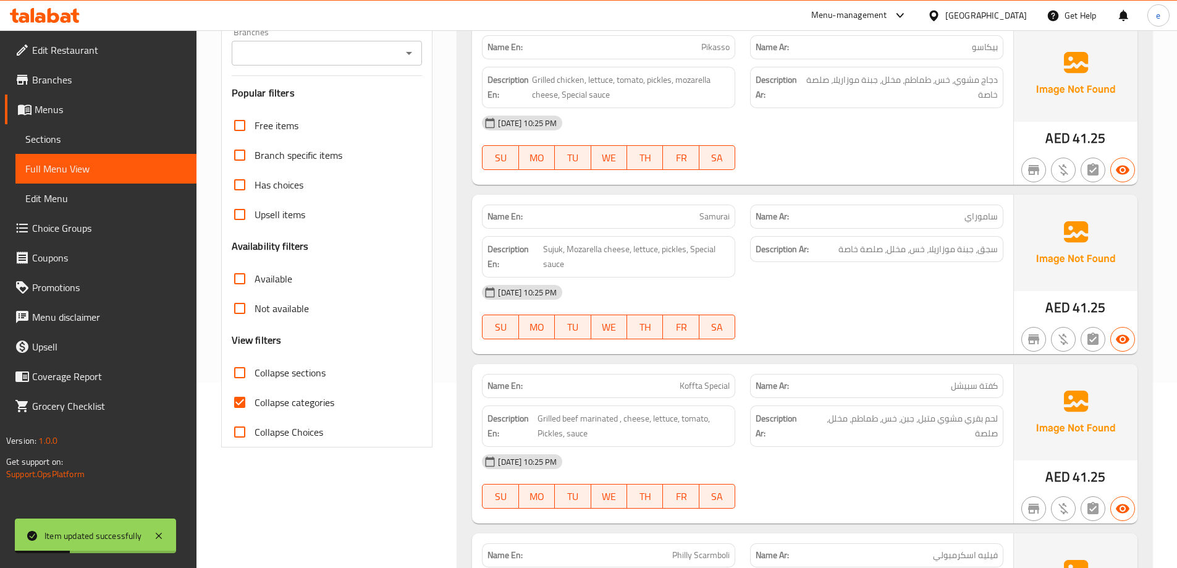
click at [264, 405] on span "Collapse categories" at bounding box center [295, 402] width 80 height 15
click at [255, 405] on input "Collapse categories" at bounding box center [240, 402] width 30 height 30
checkbox input "false"
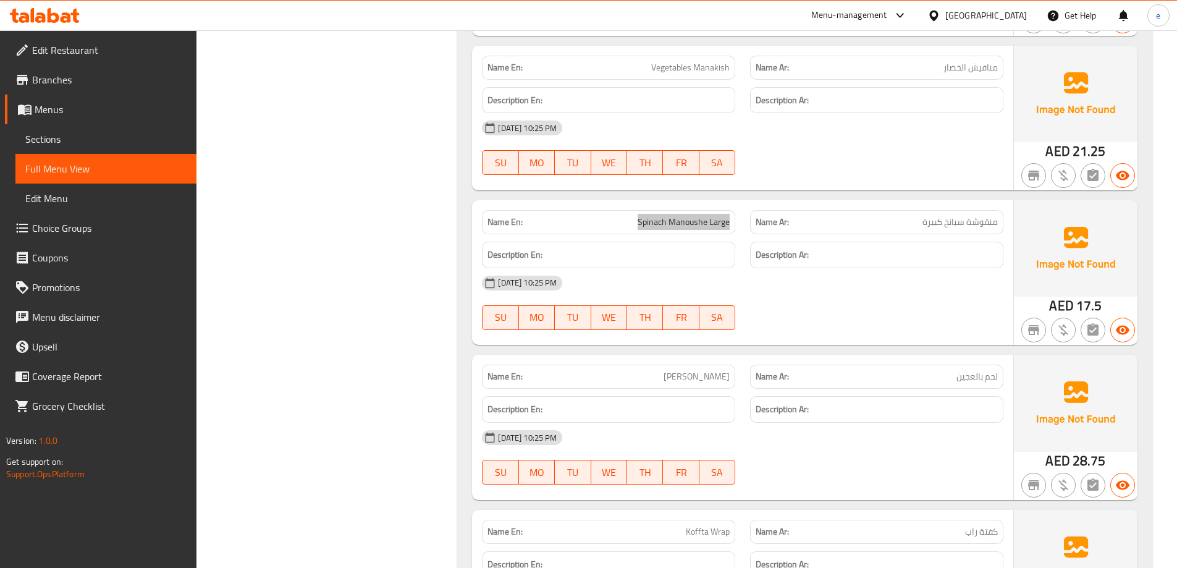
scroll to position [3620, 0]
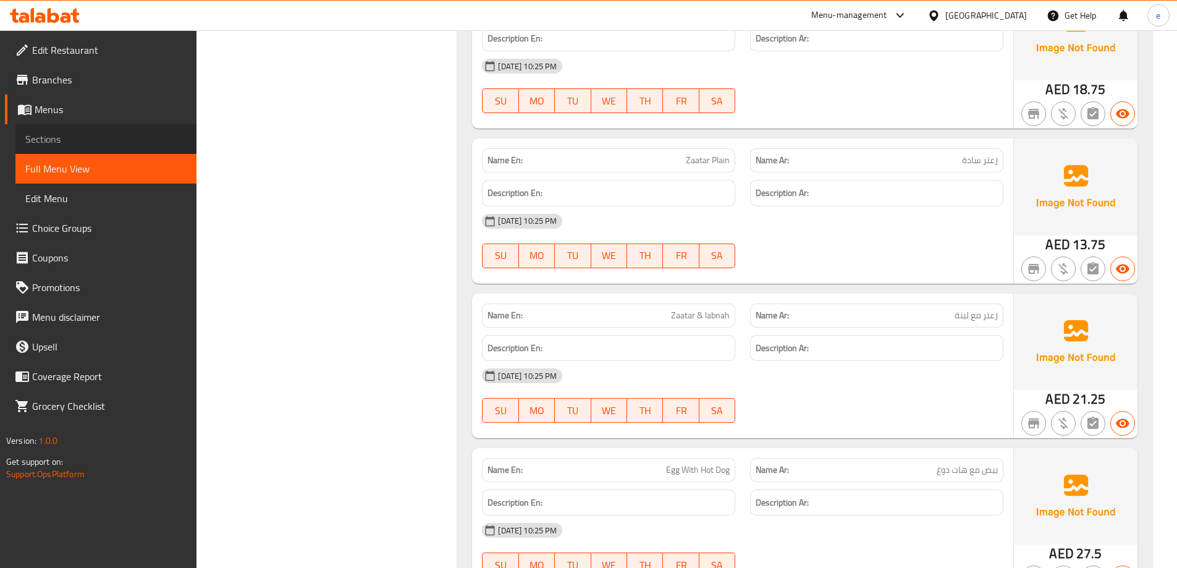
click at [66, 140] on span "Sections" at bounding box center [105, 139] width 161 height 15
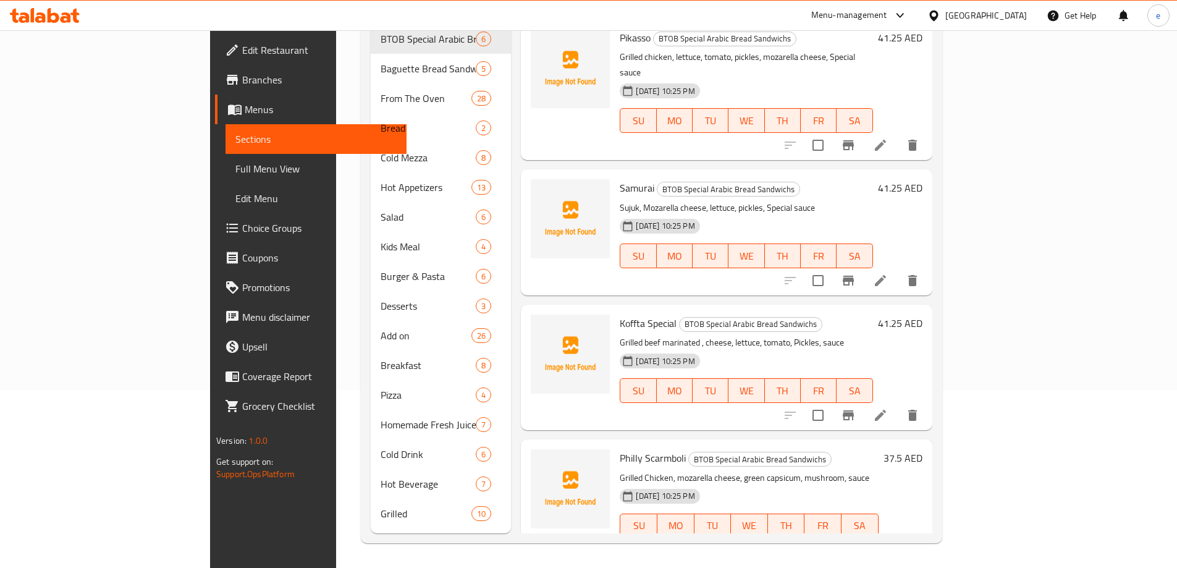
scroll to position [173, 0]
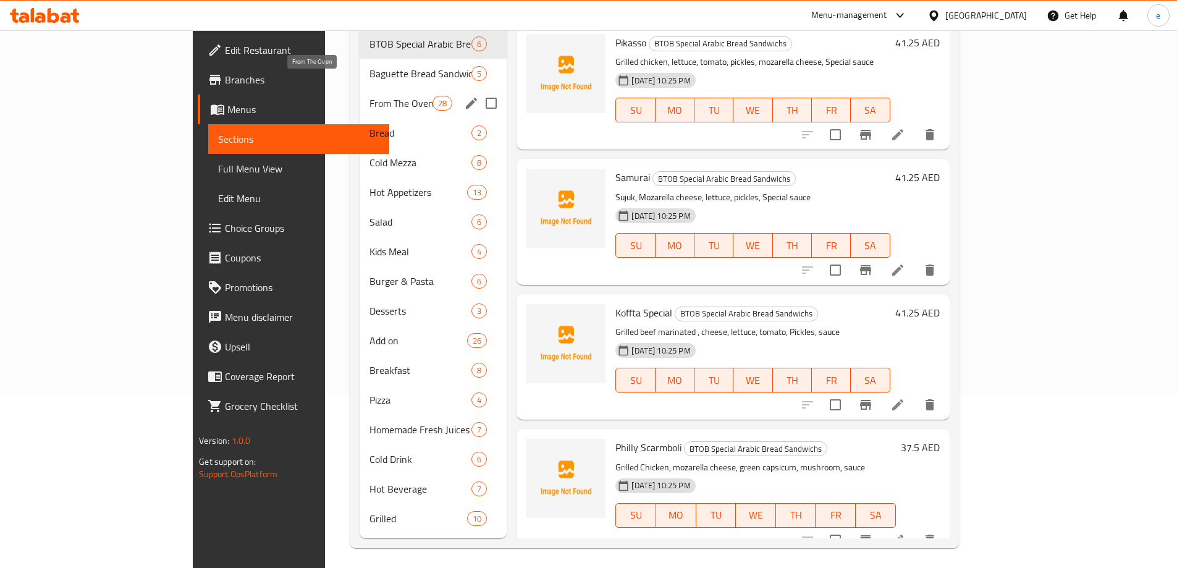
click at [369, 96] on span "From The Oven" at bounding box center [400, 103] width 63 height 15
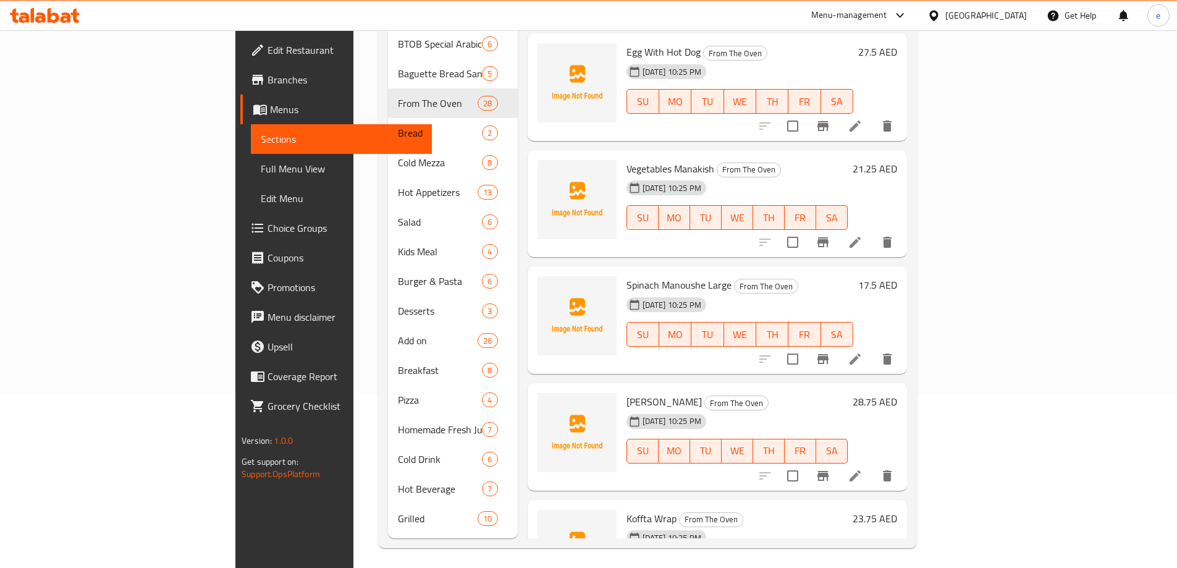
scroll to position [1522, 0]
click at [872, 348] on li at bounding box center [855, 359] width 35 height 22
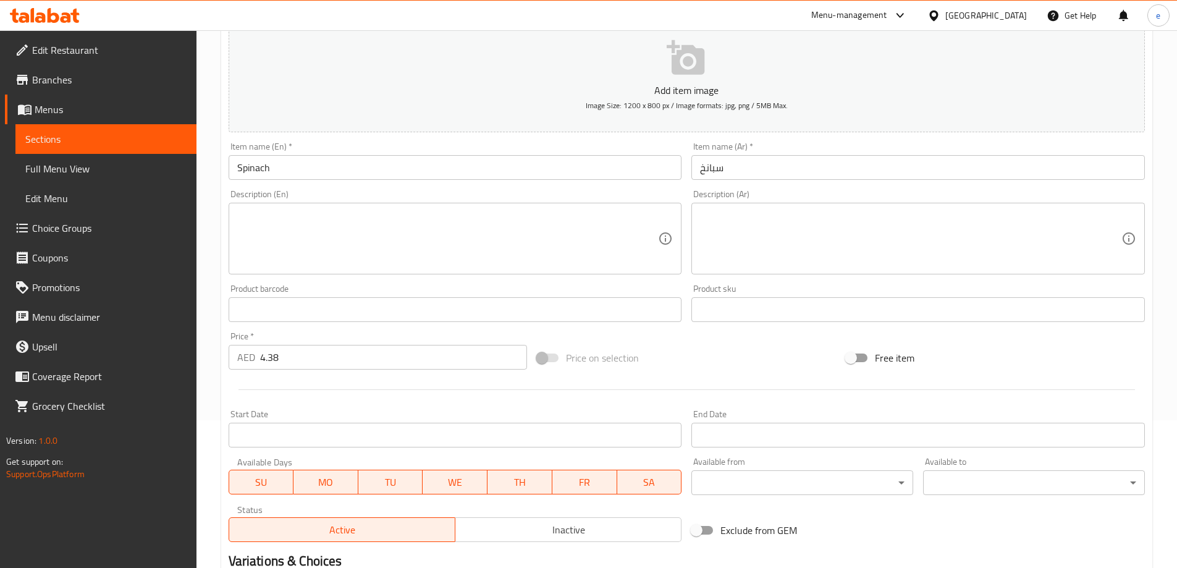
scroll to position [305, 0]
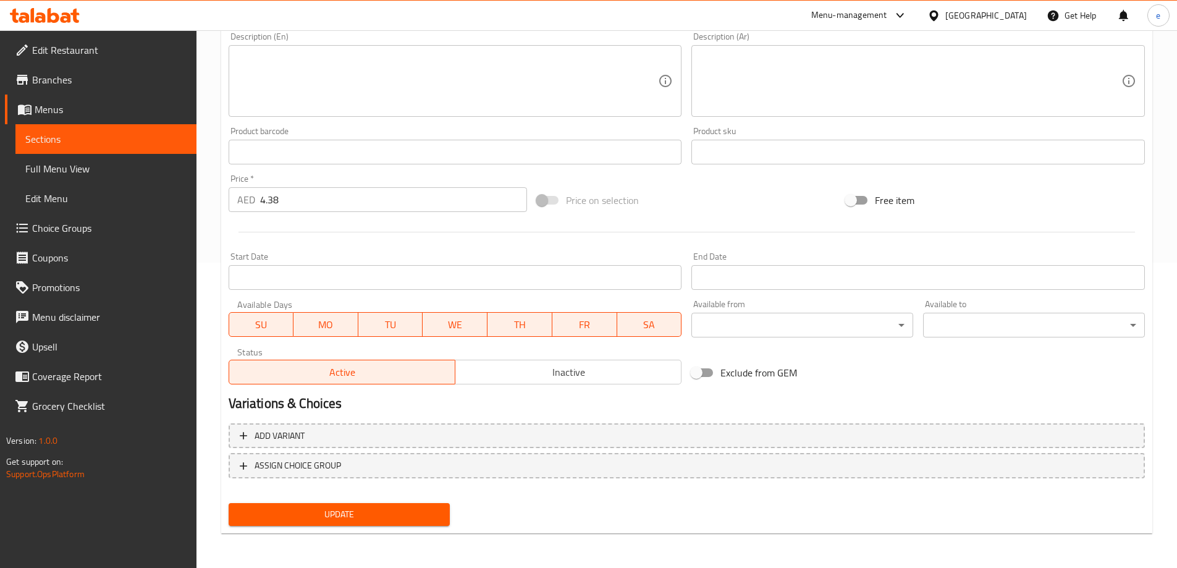
click at [390, 200] on input "4.38" at bounding box center [394, 199] width 268 height 25
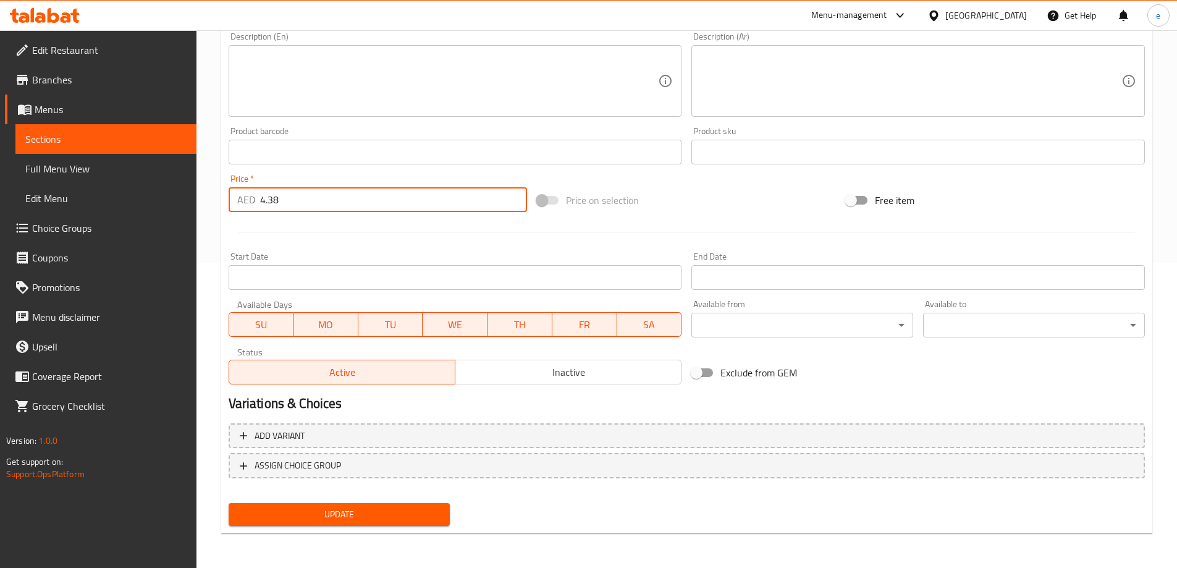
click at [390, 200] on input "4.38" at bounding box center [394, 199] width 268 height 25
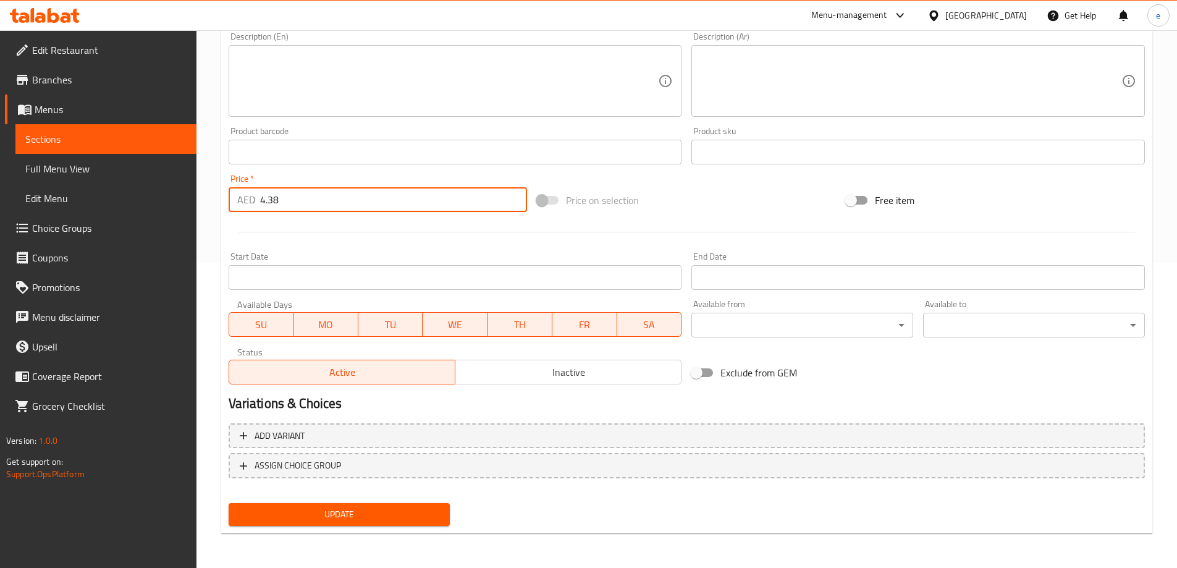
paste input "75"
type input "4.375"
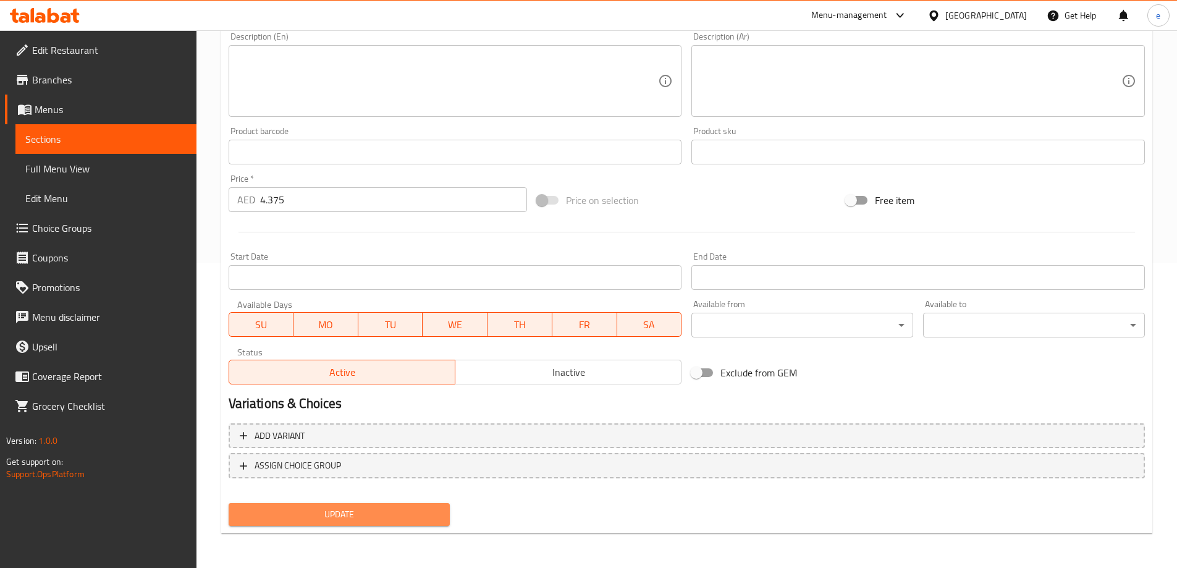
click at [390, 512] on span "Update" at bounding box center [339, 514] width 202 height 15
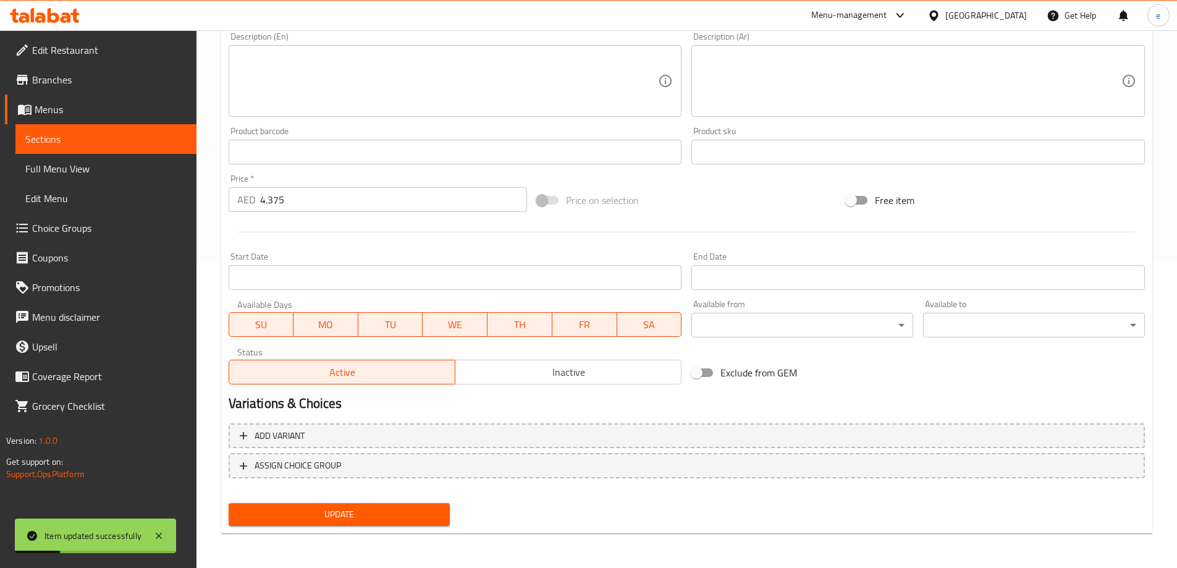
scroll to position [0, 0]
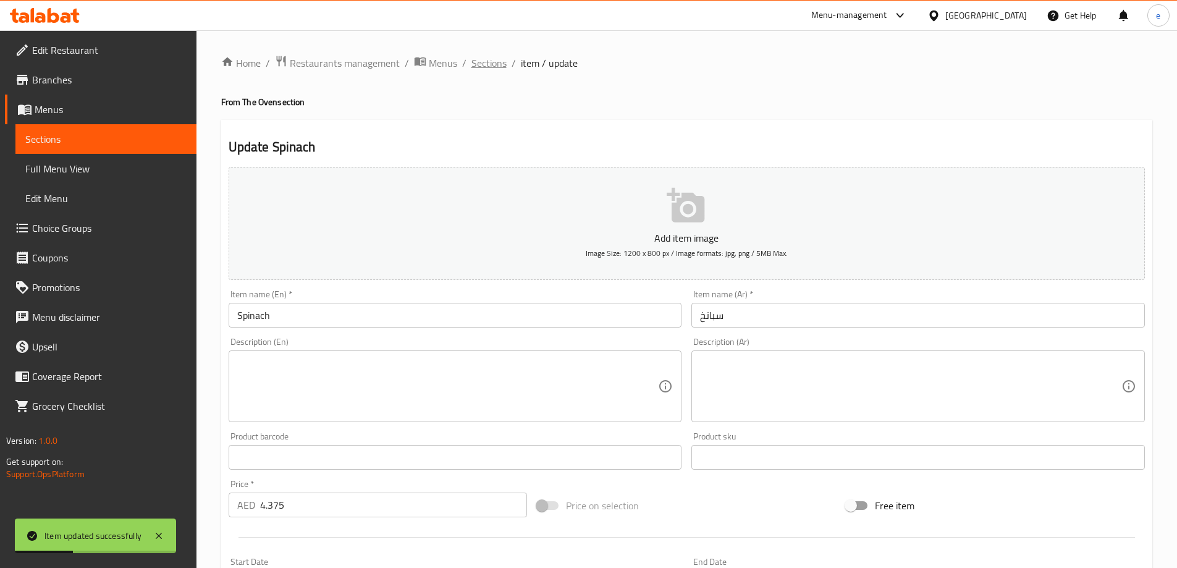
click at [489, 59] on span "Sections" at bounding box center [488, 63] width 35 height 15
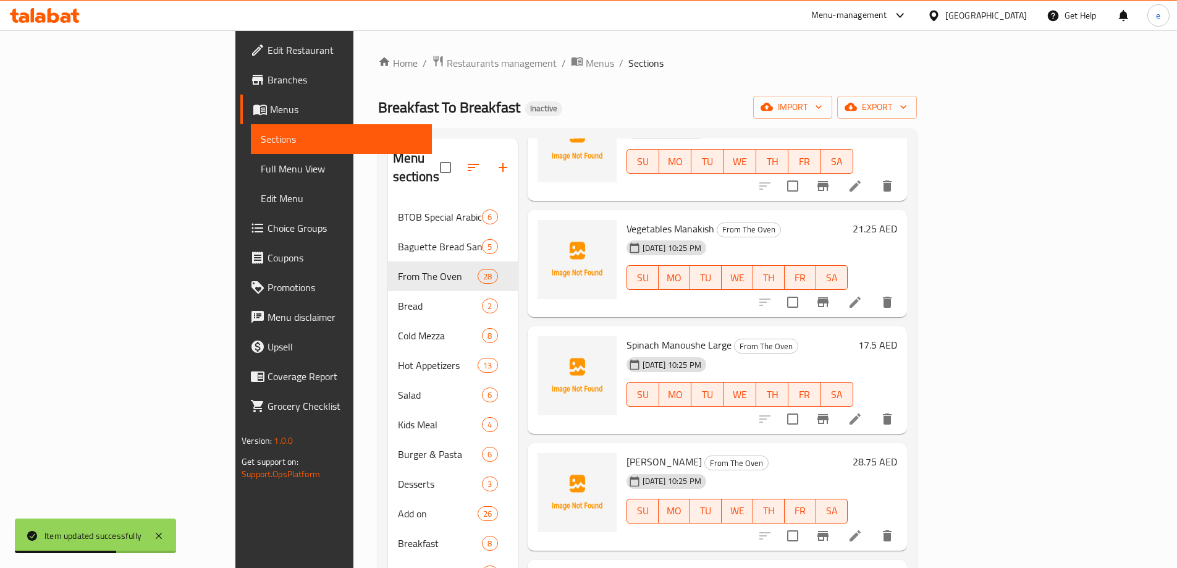
scroll to position [1180, 0]
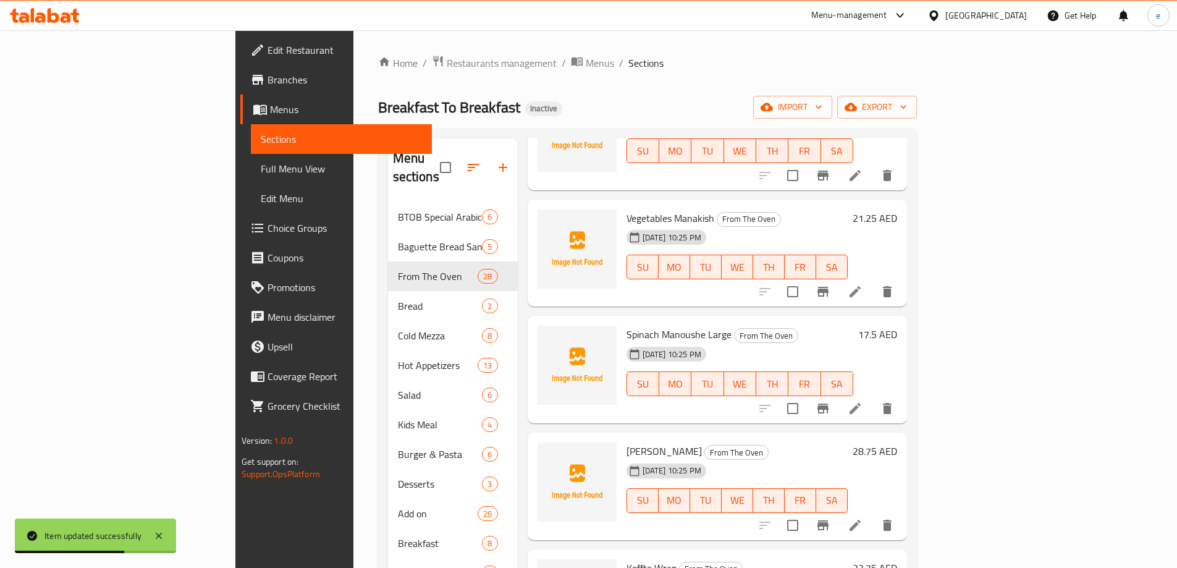
click at [862, 518] on icon at bounding box center [855, 525] width 15 height 15
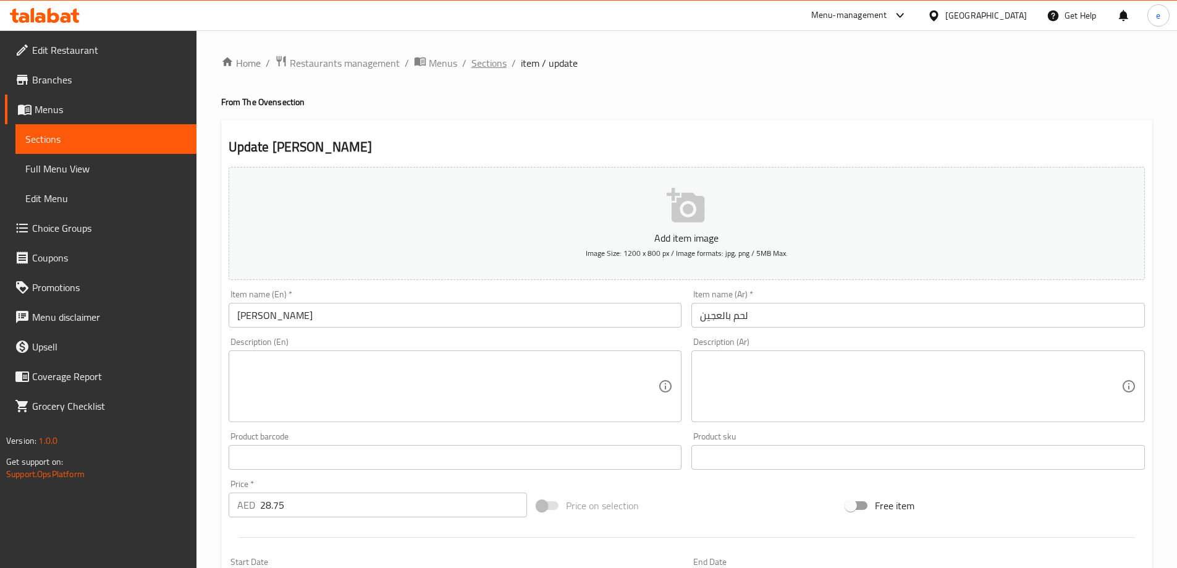
click at [500, 62] on span "Sections" at bounding box center [488, 63] width 35 height 15
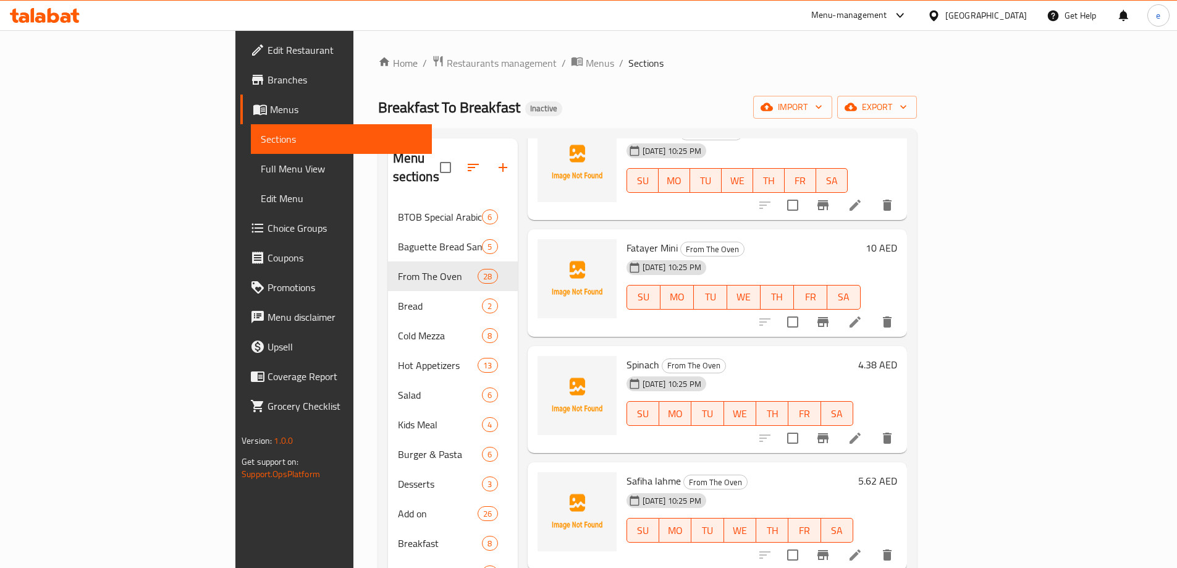
scroll to position [1646, 0]
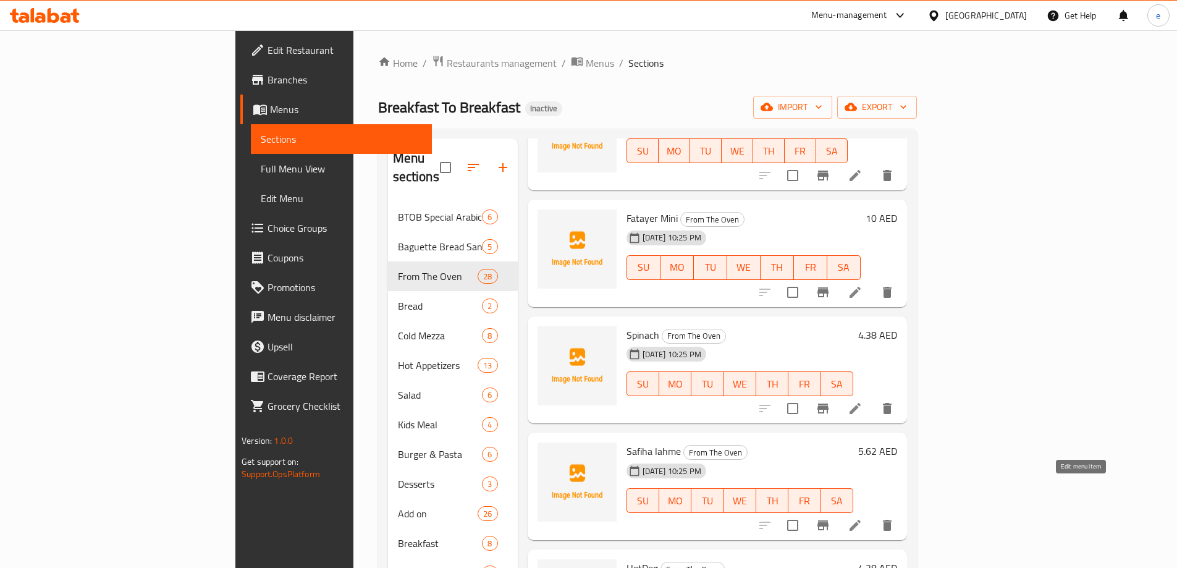
click at [861, 520] on icon at bounding box center [855, 525] width 11 height 11
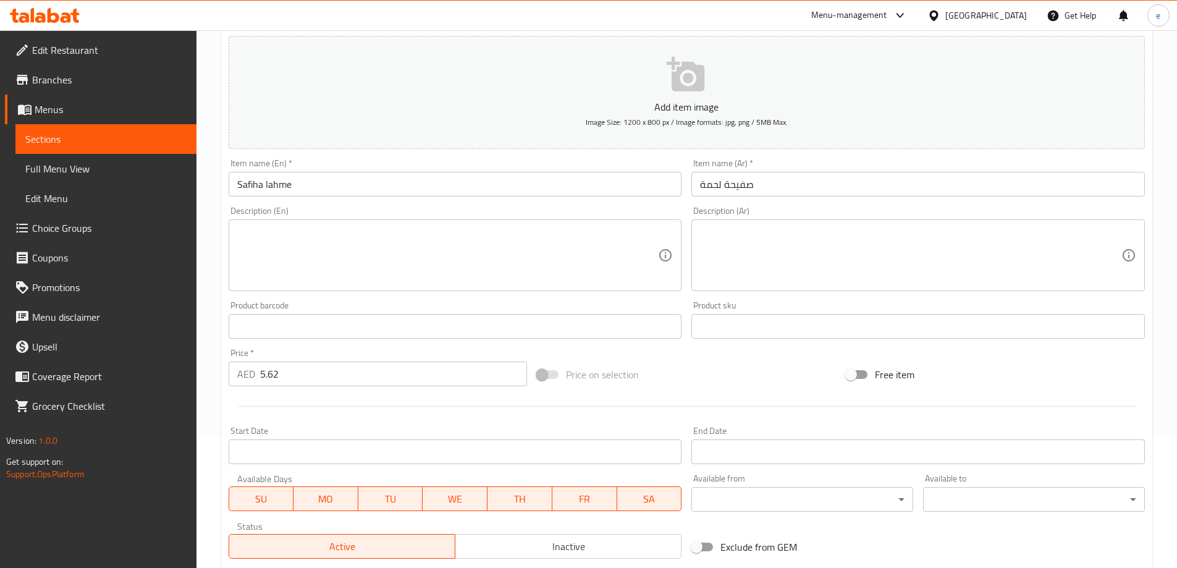
scroll to position [305, 0]
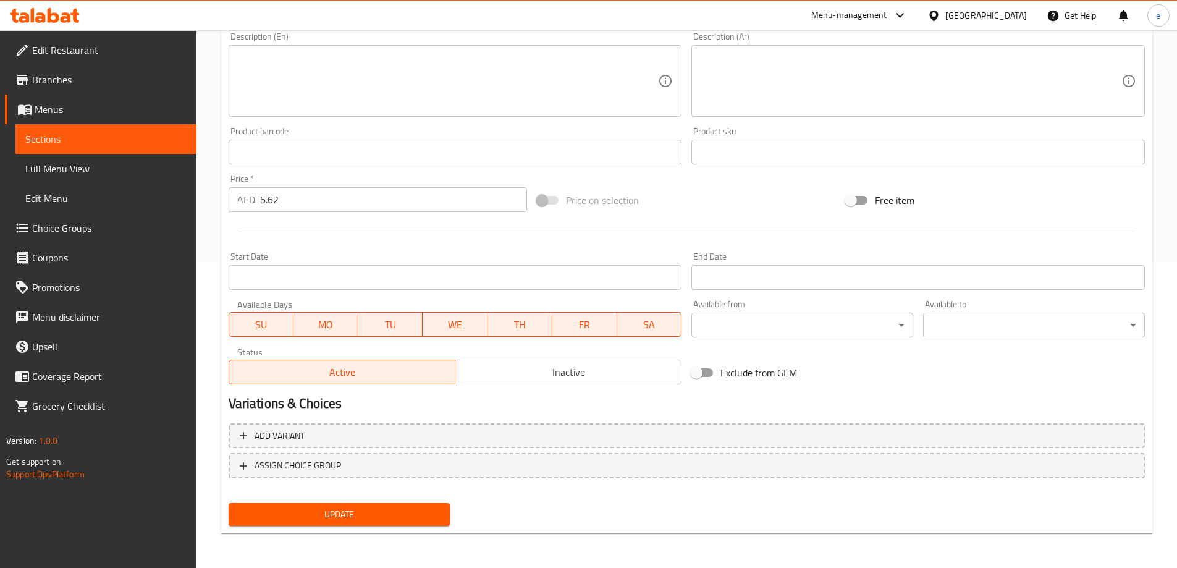
click at [331, 198] on input "5.62" at bounding box center [394, 199] width 268 height 25
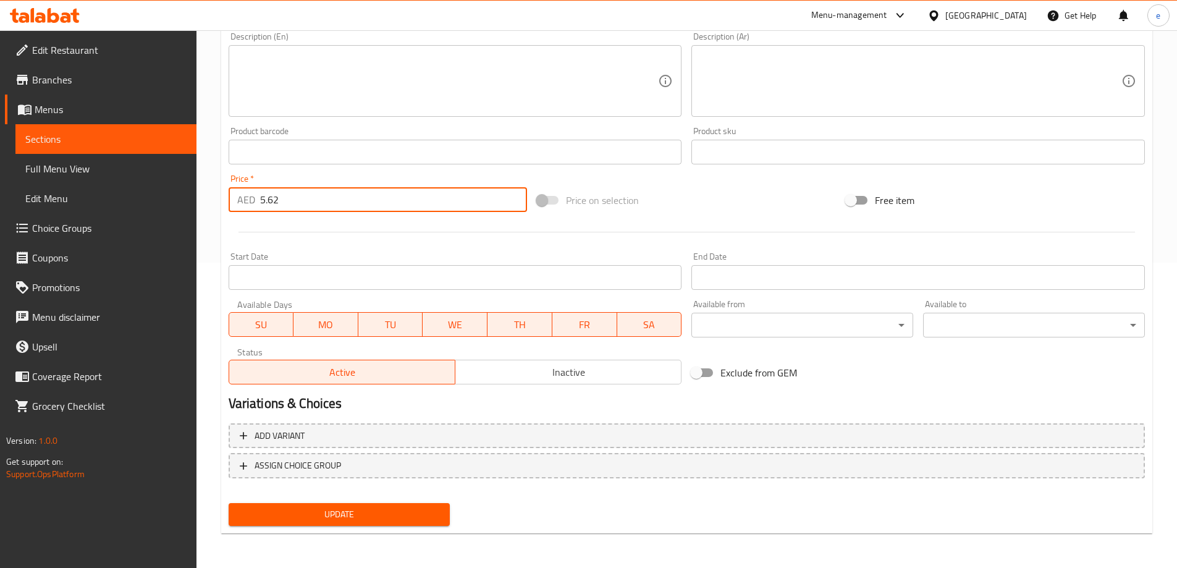
click at [331, 198] on input "5.62" at bounding box center [394, 199] width 268 height 25
paste input "5"
type input "5.625"
click at [381, 517] on span "Update" at bounding box center [339, 514] width 202 height 15
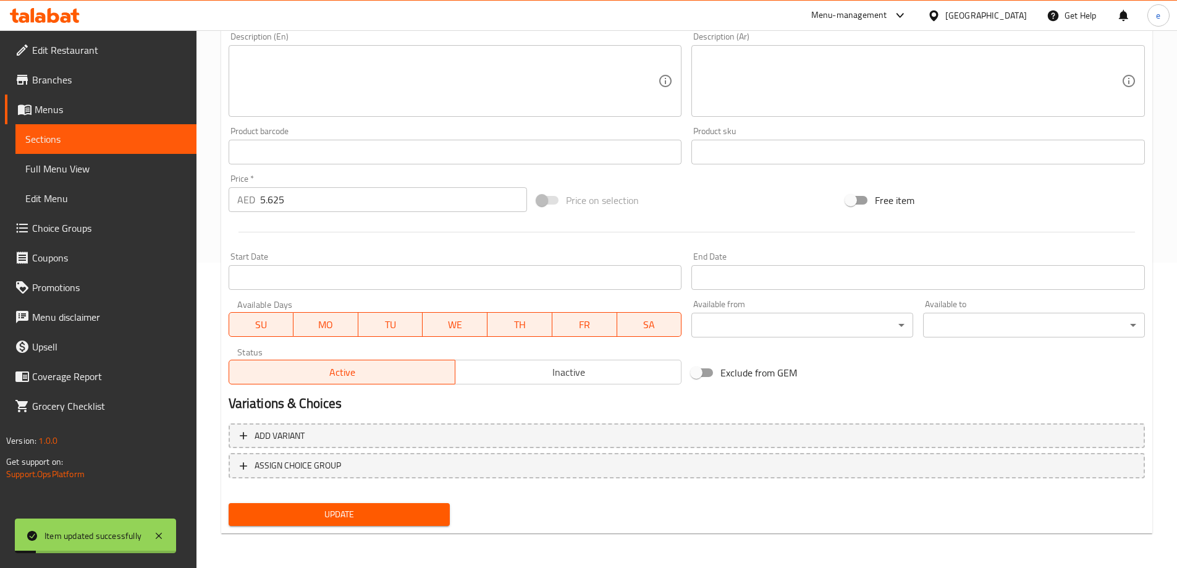
scroll to position [0, 0]
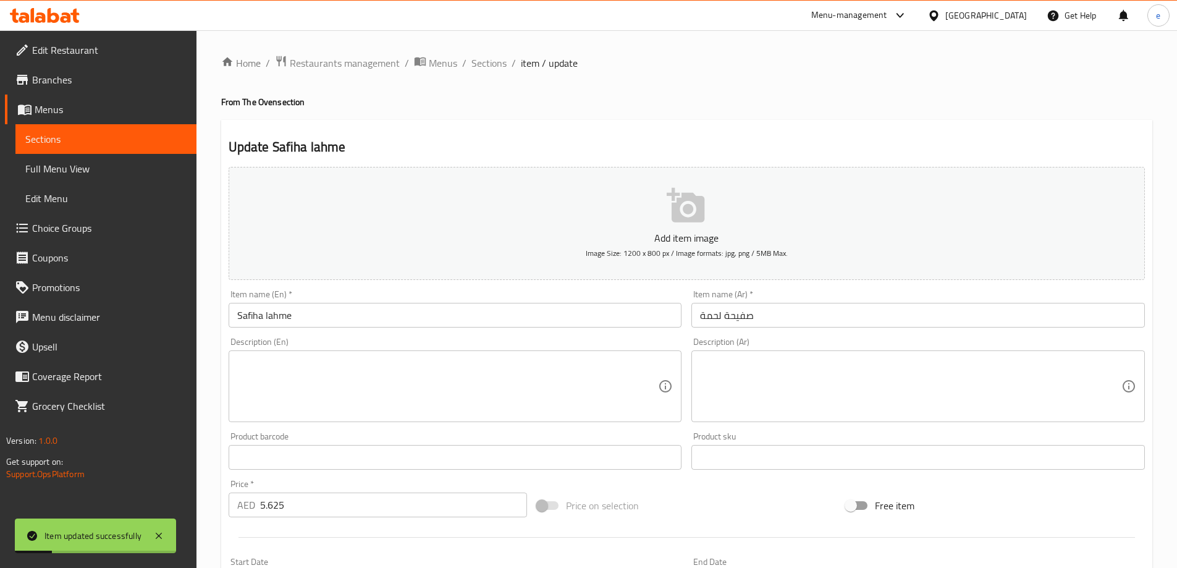
drag, startPoint x: 486, startPoint y: 70, endPoint x: 733, endPoint y: 6, distance: 255.8
click at [486, 70] on span "Sections" at bounding box center [488, 63] width 35 height 15
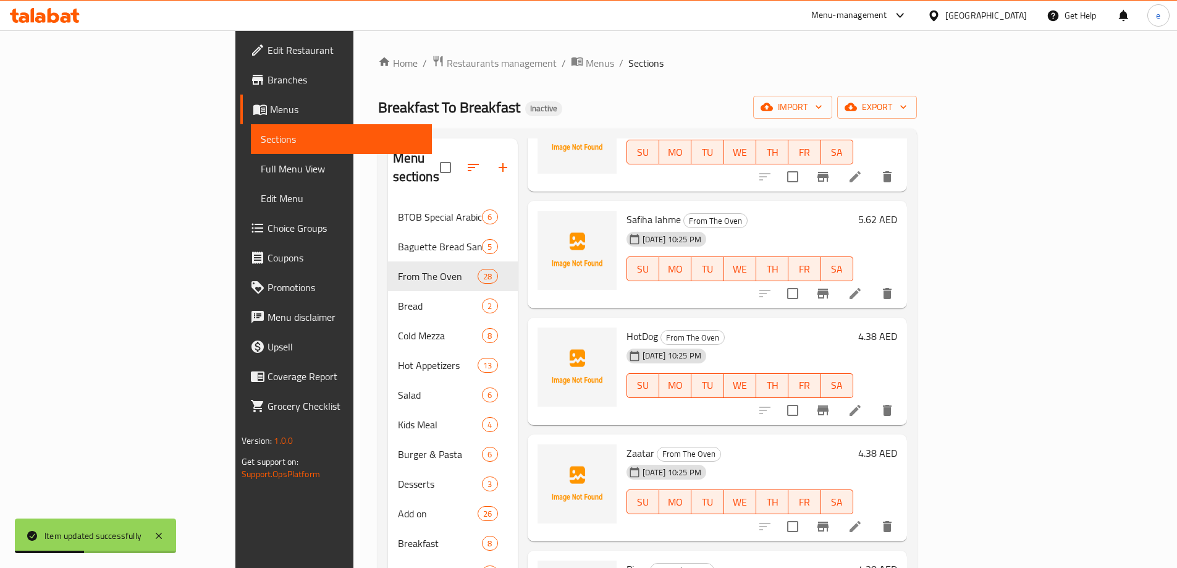
scroll to position [1879, 0]
click at [872, 398] on li at bounding box center [855, 409] width 35 height 22
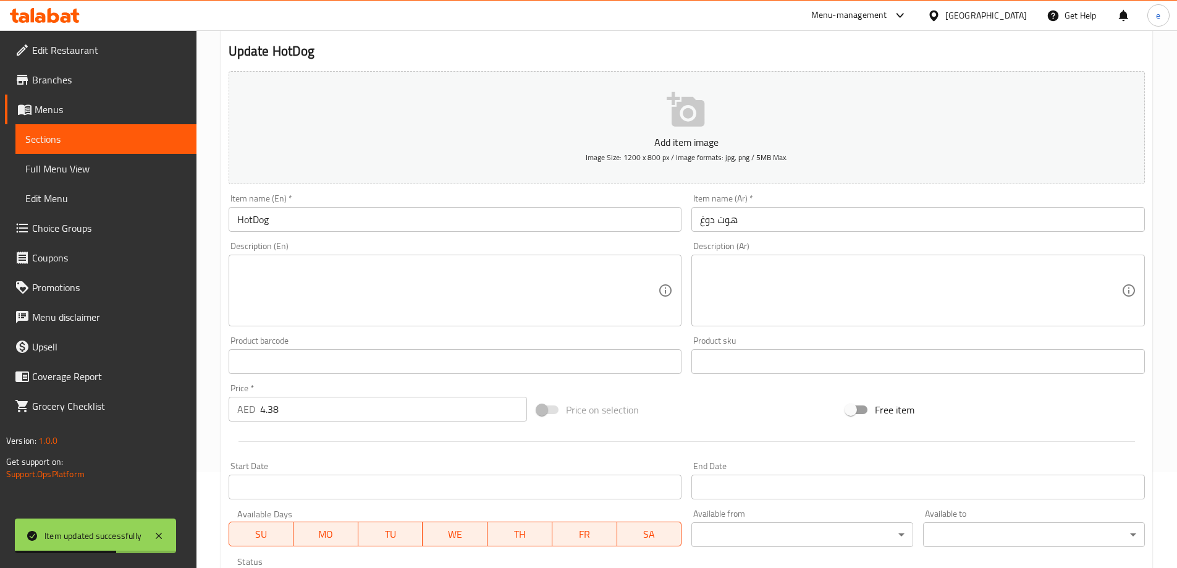
scroll to position [247, 0]
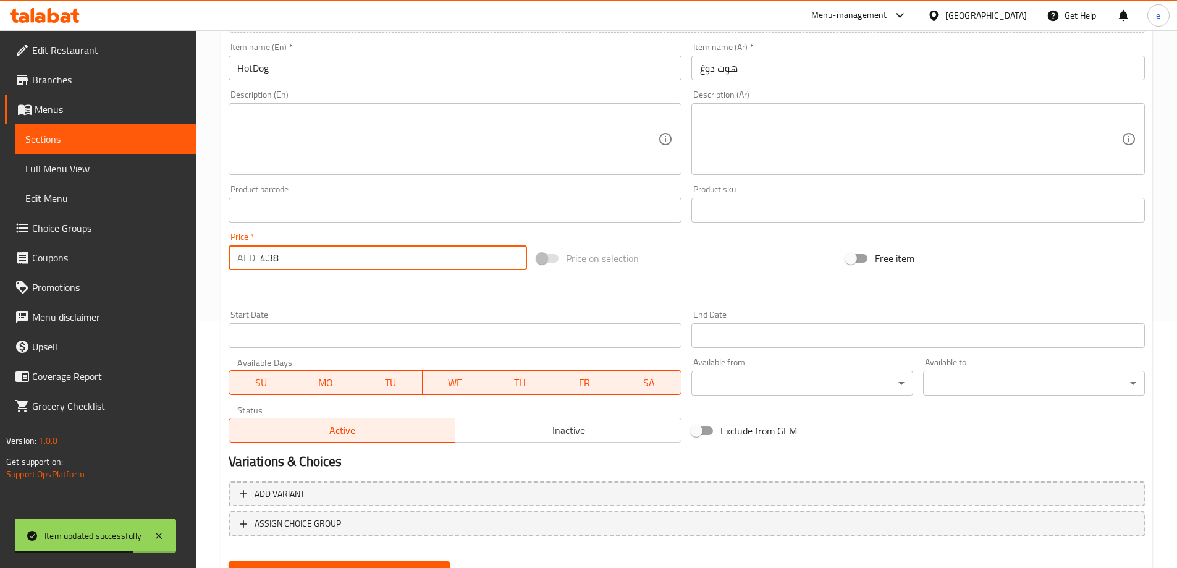
click at [339, 264] on input "4.38" at bounding box center [394, 257] width 268 height 25
paste input "75"
type input "4.375"
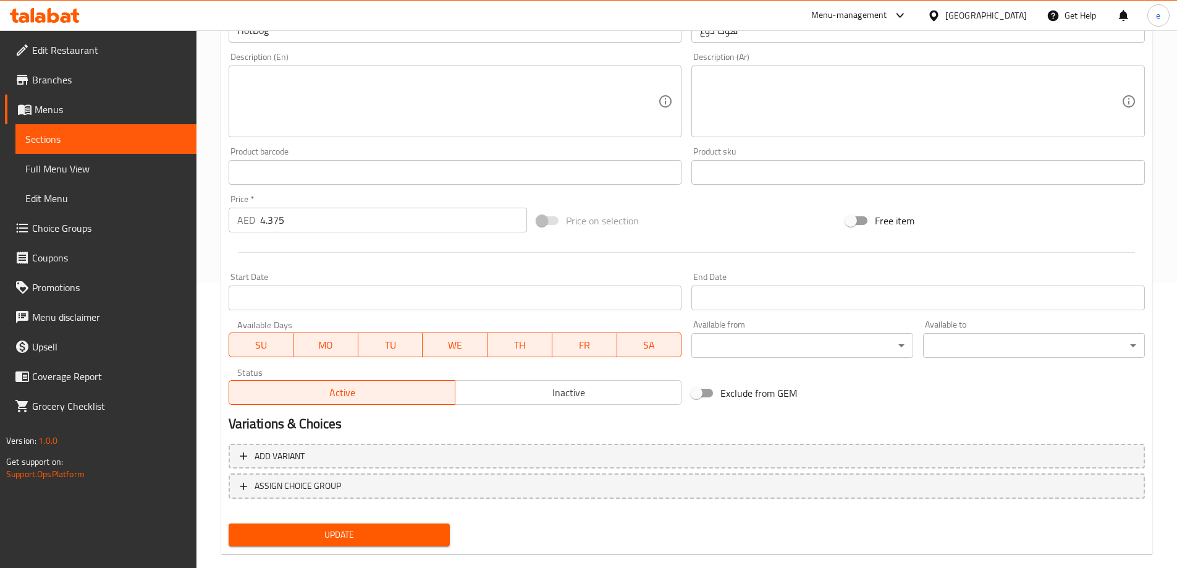
scroll to position [305, 0]
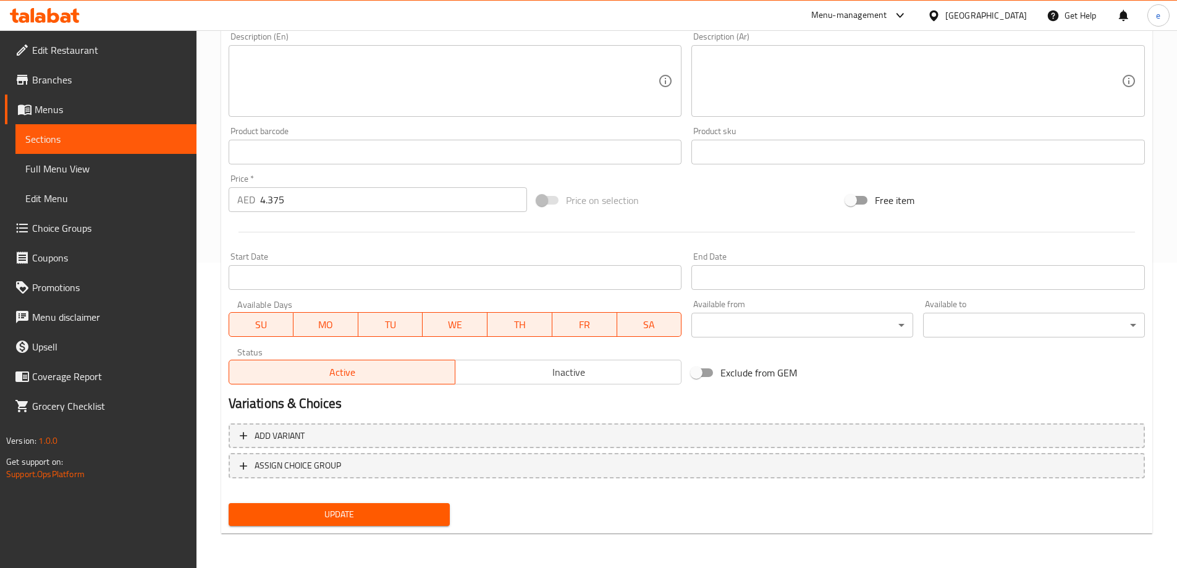
click at [413, 513] on span "Update" at bounding box center [339, 514] width 202 height 15
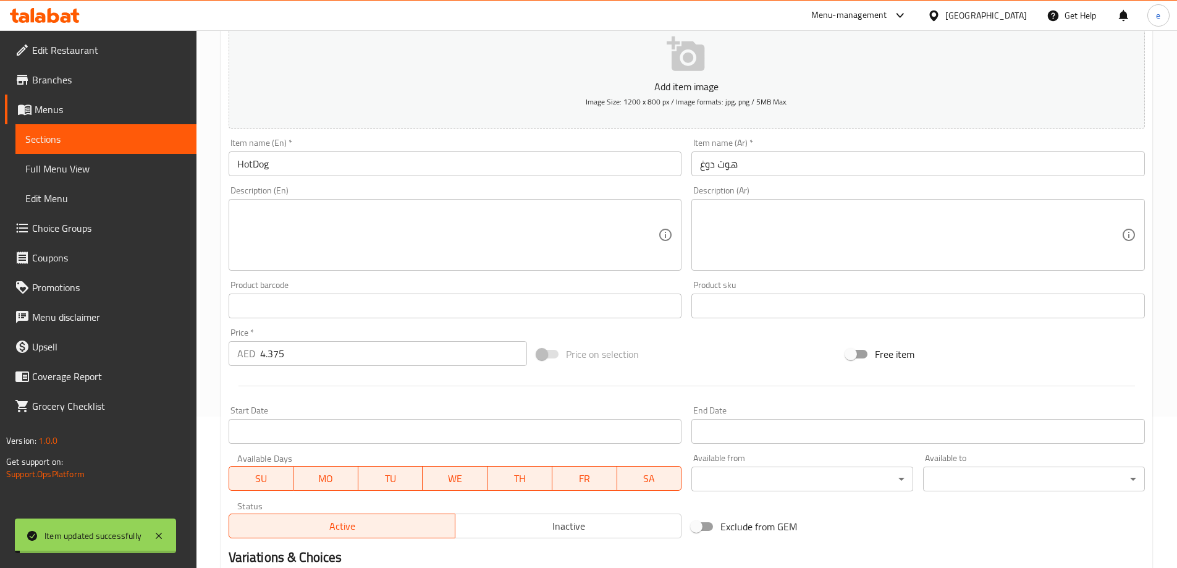
scroll to position [0, 0]
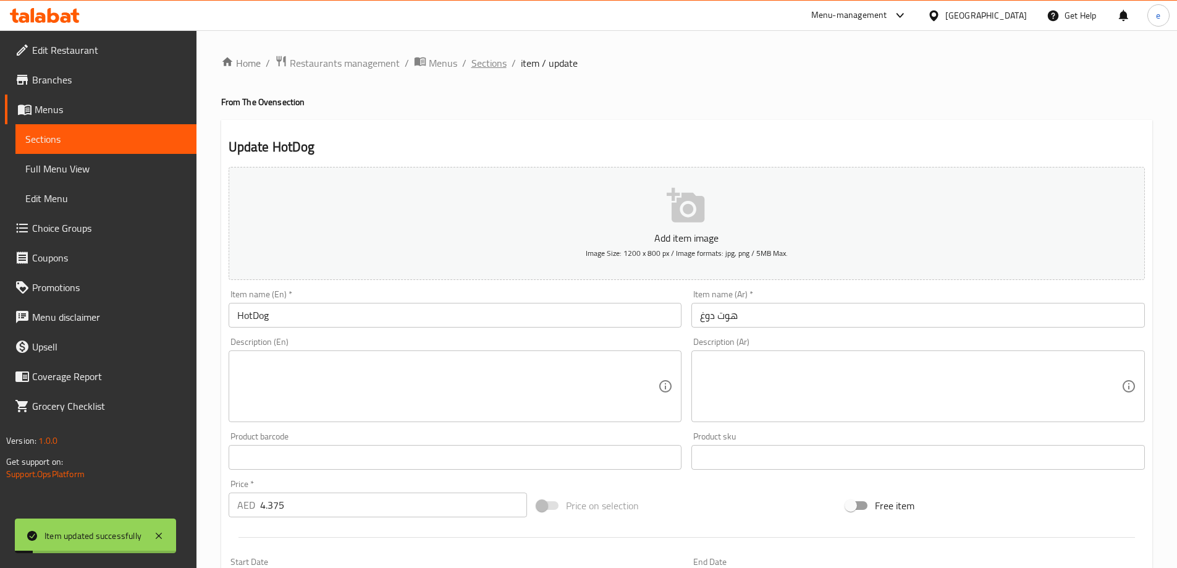
click at [487, 56] on span "Sections" at bounding box center [488, 63] width 35 height 15
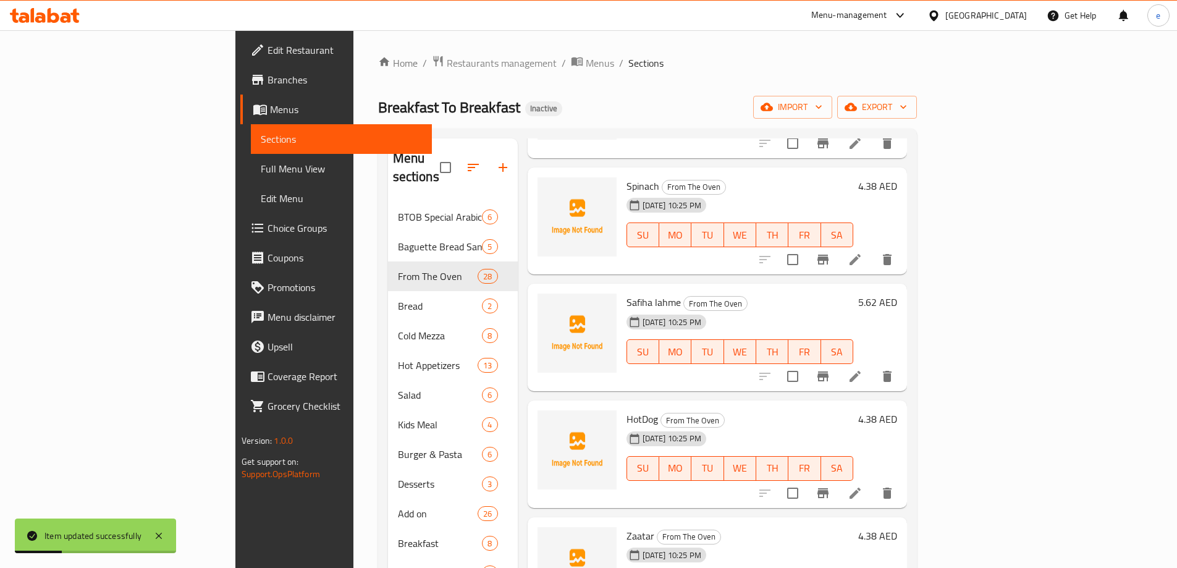
scroll to position [1817, 0]
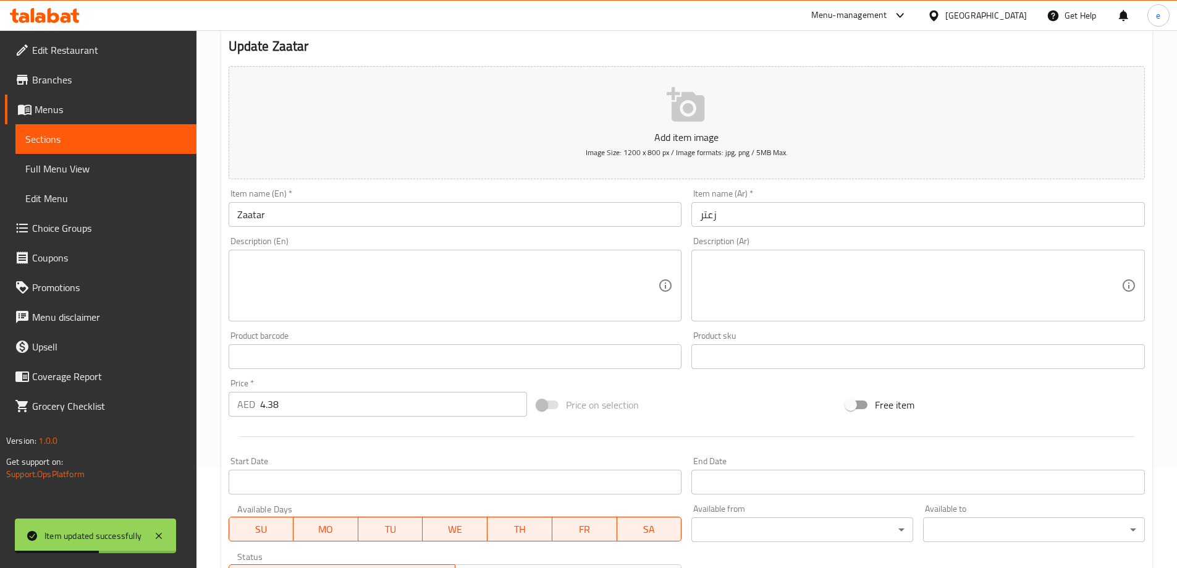
scroll to position [305, 0]
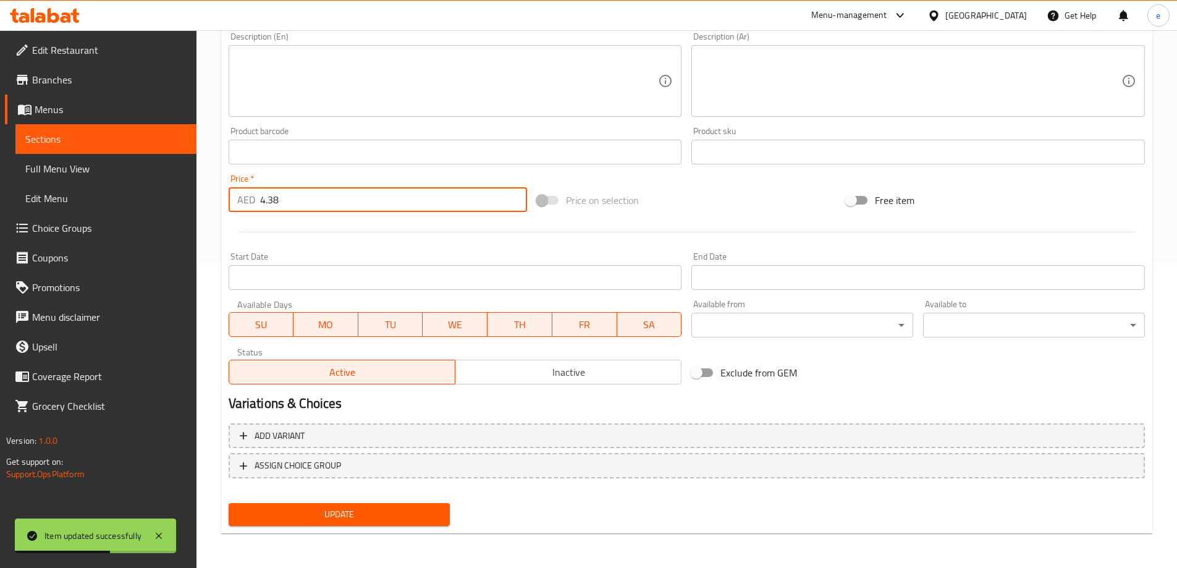
click at [354, 200] on input "4.38" at bounding box center [394, 199] width 268 height 25
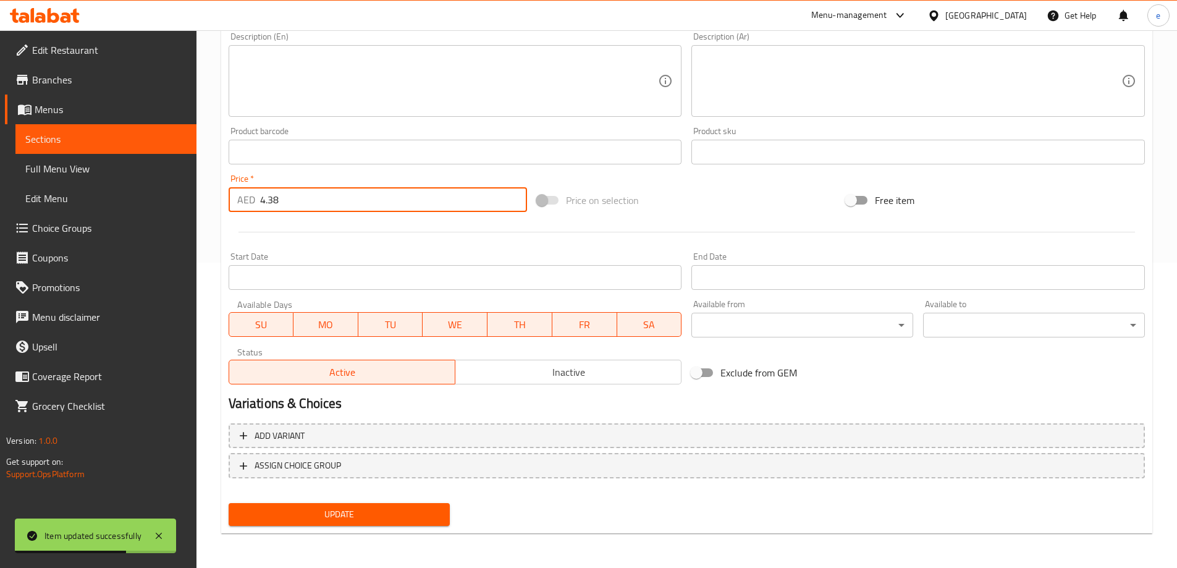
click at [354, 200] on input "4.38" at bounding box center [394, 199] width 268 height 25
paste input "75"
type input "4.375"
click at [391, 508] on span "Update" at bounding box center [339, 514] width 202 height 15
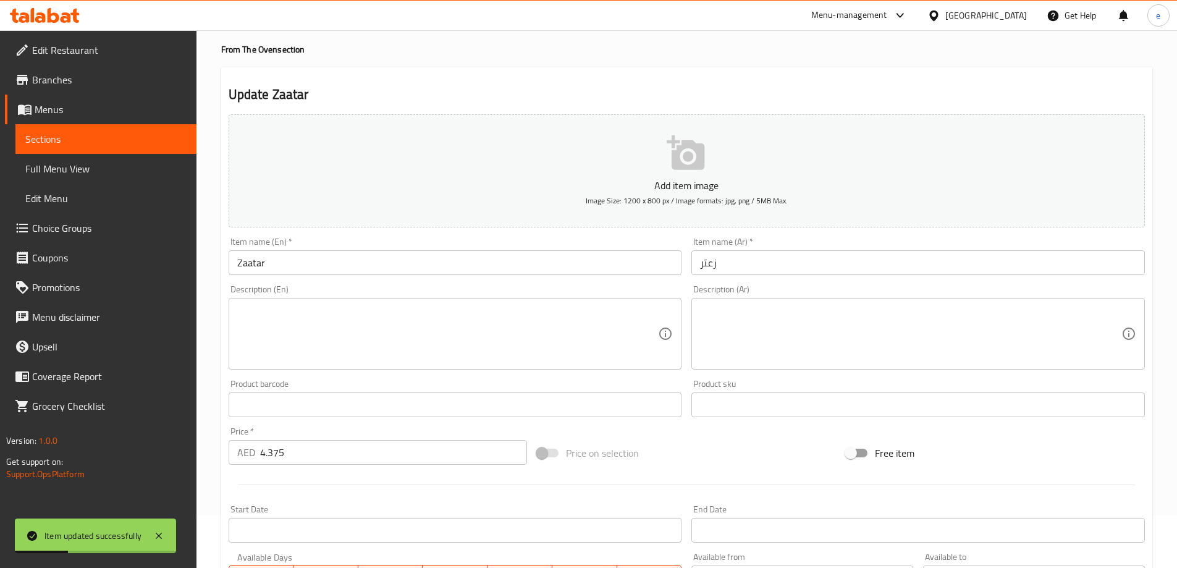
scroll to position [0, 0]
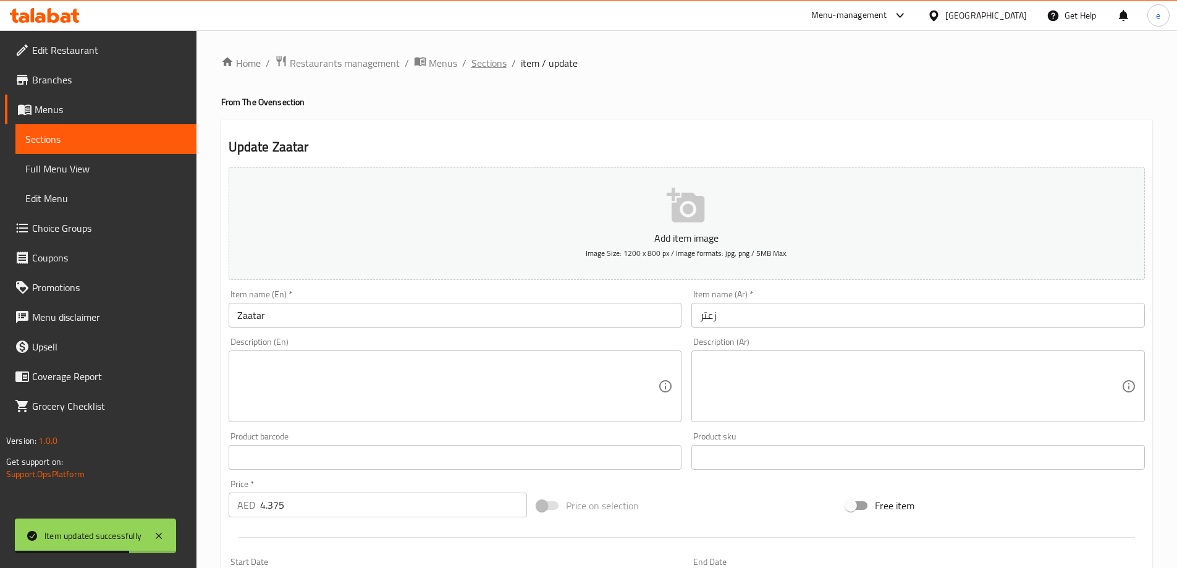
click at [476, 67] on span "Sections" at bounding box center [488, 63] width 35 height 15
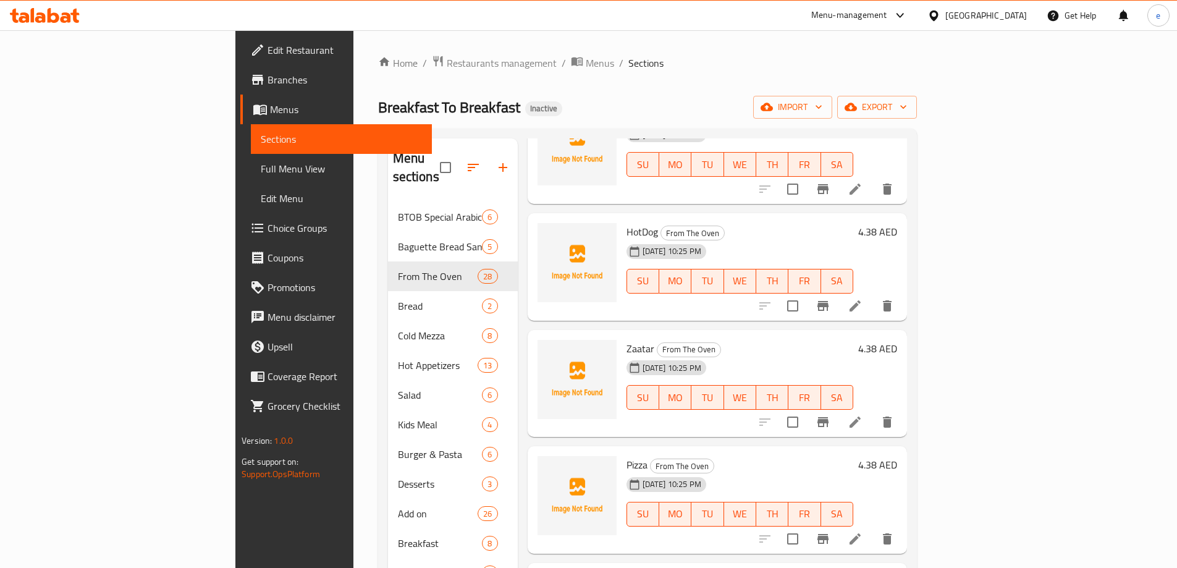
scroll to position [2002, 0]
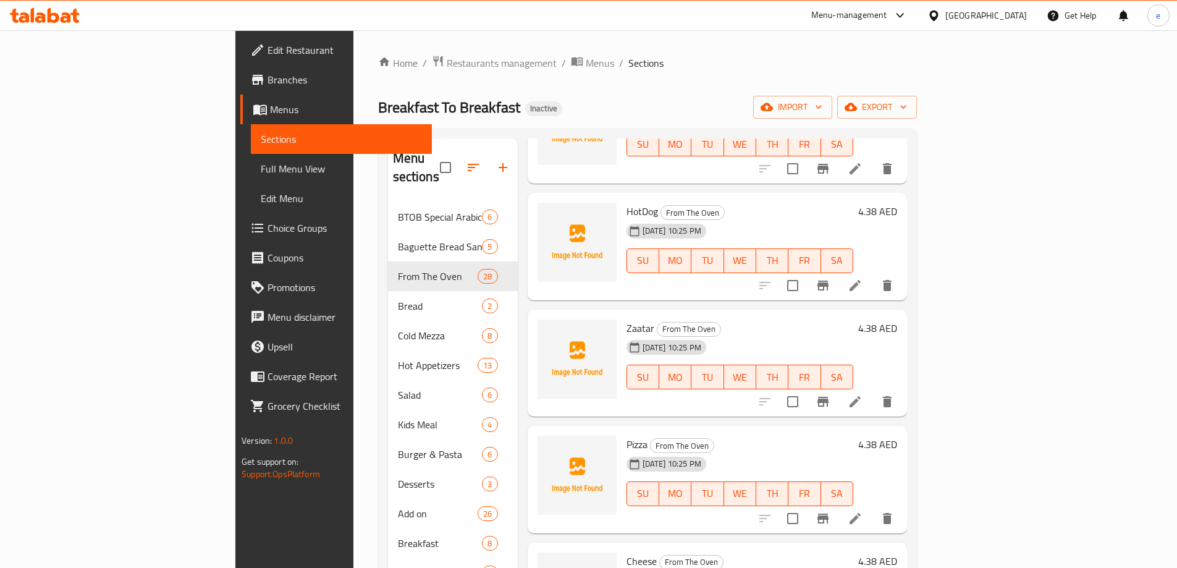
click at [862, 511] on icon at bounding box center [855, 518] width 15 height 15
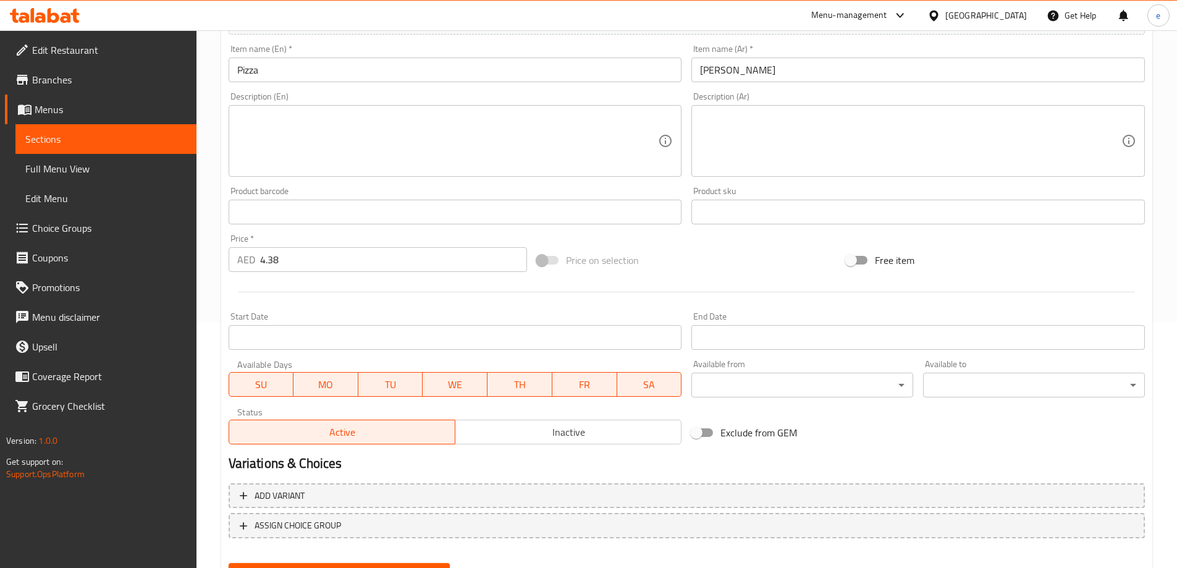
scroll to position [247, 0]
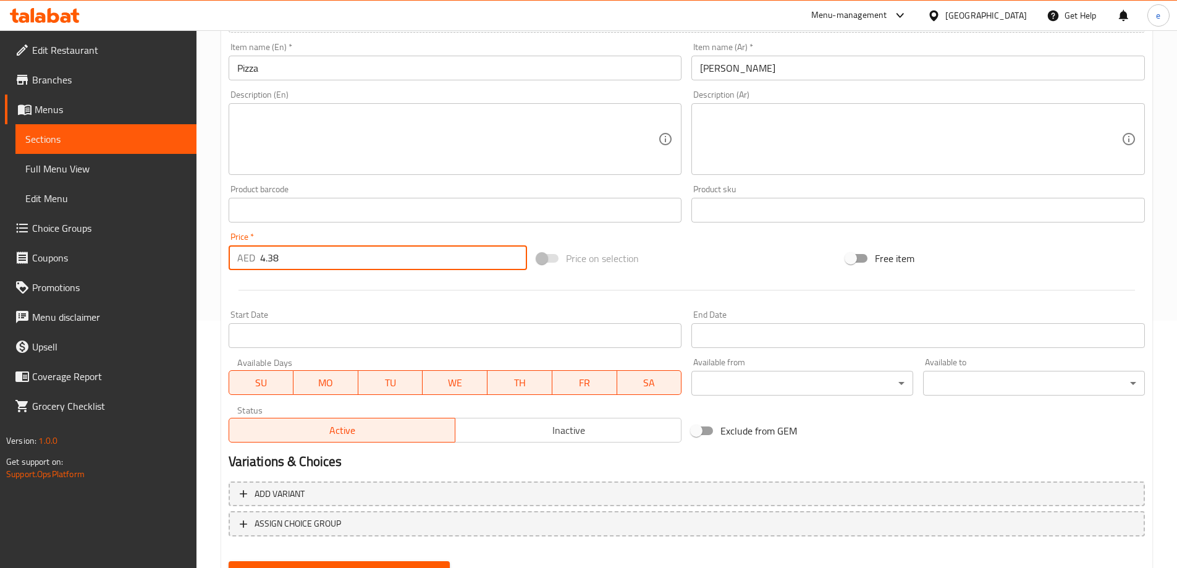
click at [333, 248] on input "4.38" at bounding box center [394, 257] width 268 height 25
click at [333, 251] on input "4.38" at bounding box center [394, 257] width 268 height 25
paste input "75"
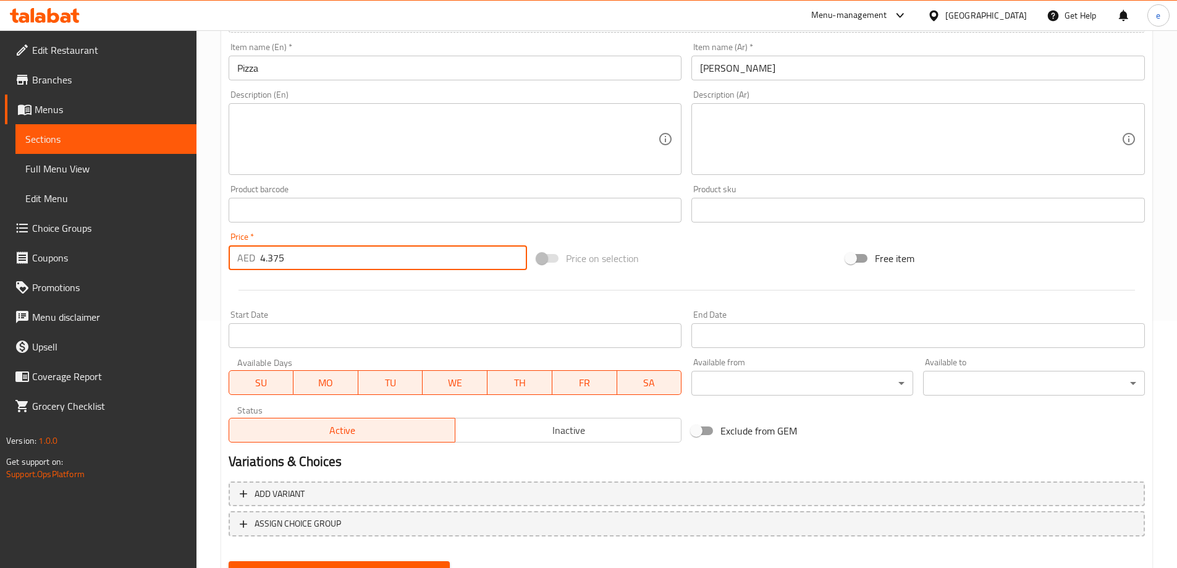
scroll to position [305, 0]
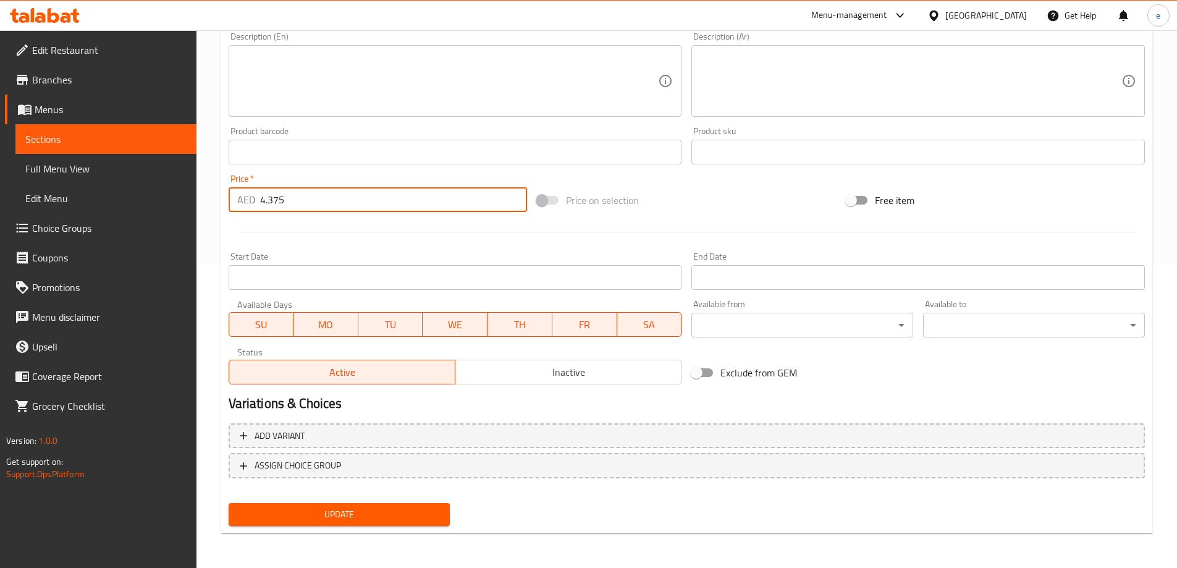
type input "4.375"
click at [373, 522] on span "Update" at bounding box center [339, 514] width 202 height 15
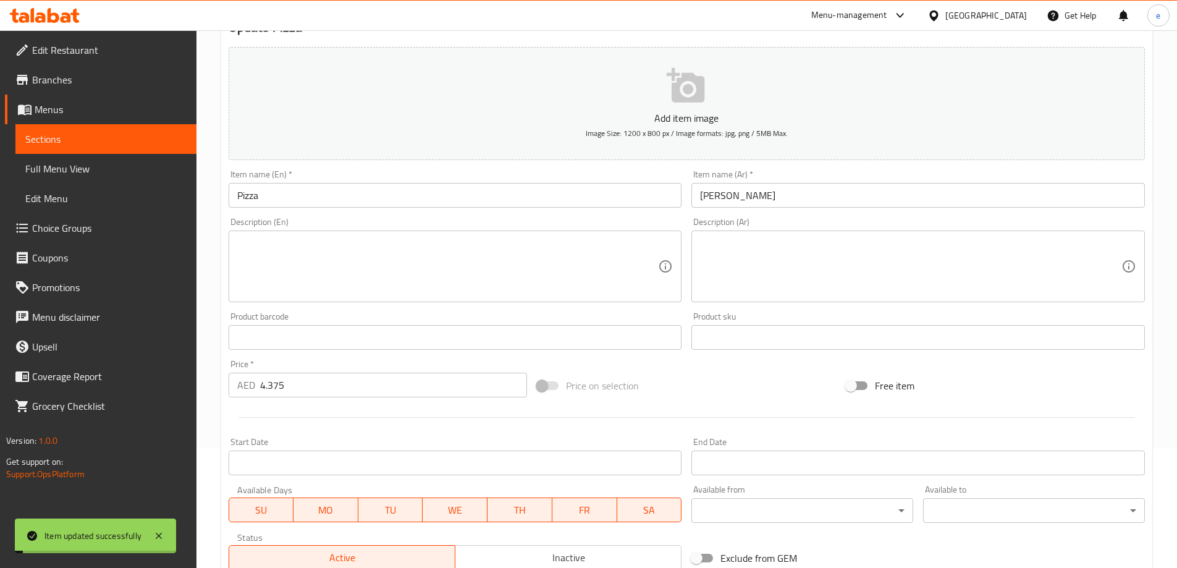
scroll to position [0, 0]
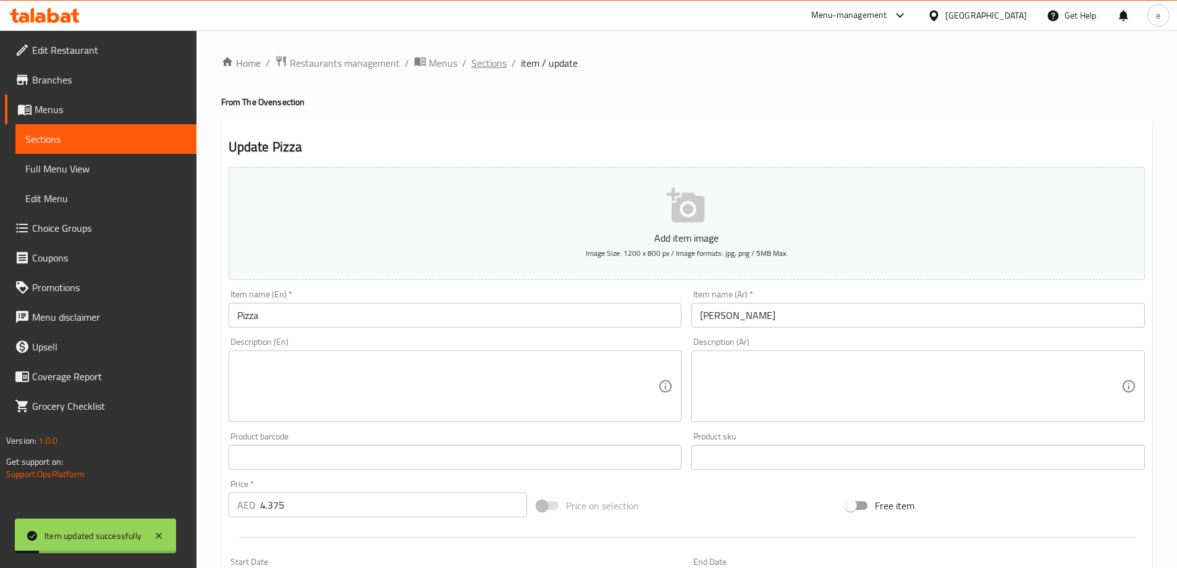
click at [486, 56] on span "Sections" at bounding box center [488, 63] width 35 height 15
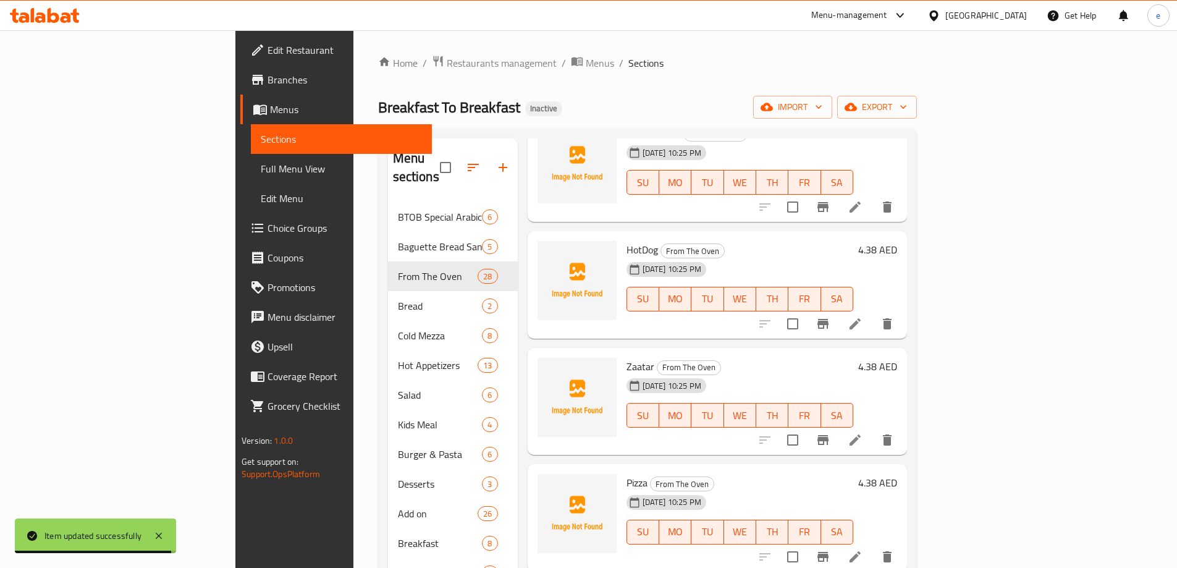
scroll to position [2126, 0]
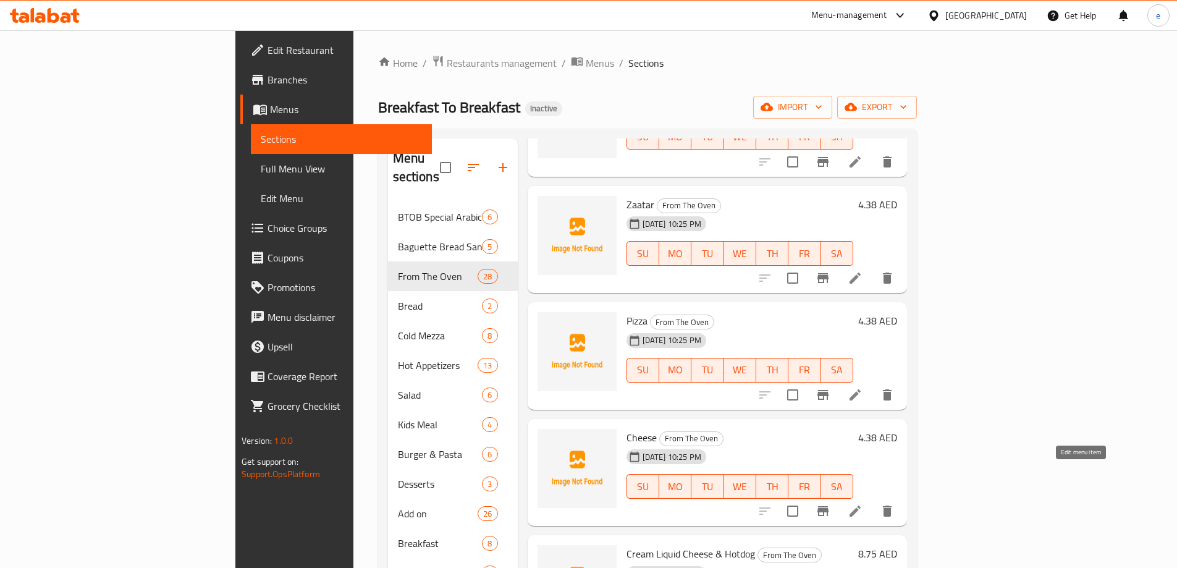
click at [862, 504] on icon at bounding box center [855, 511] width 15 height 15
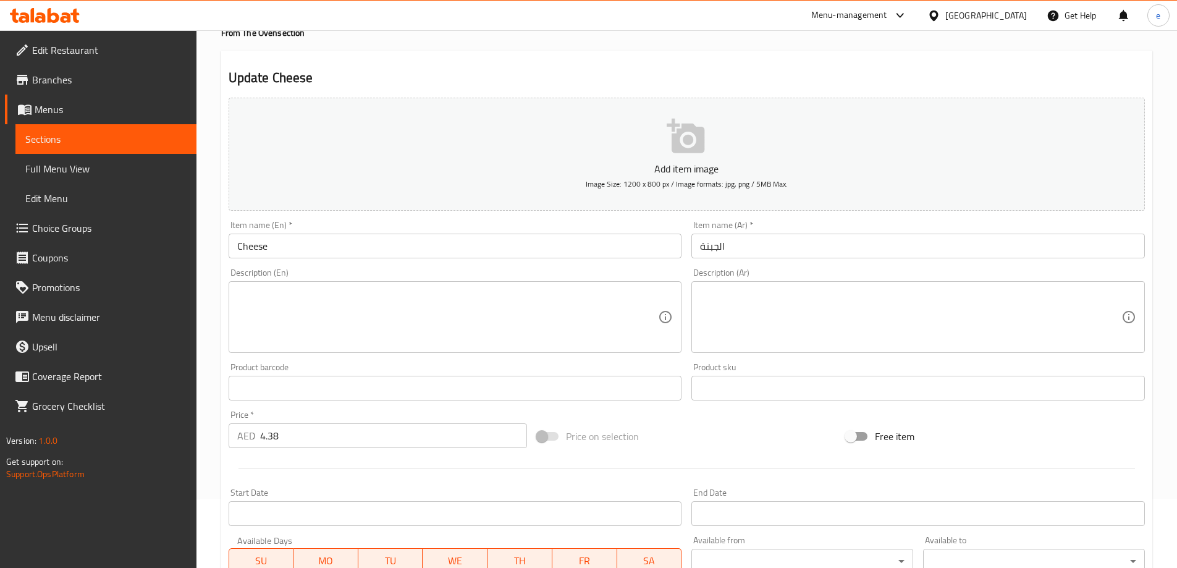
scroll to position [305, 0]
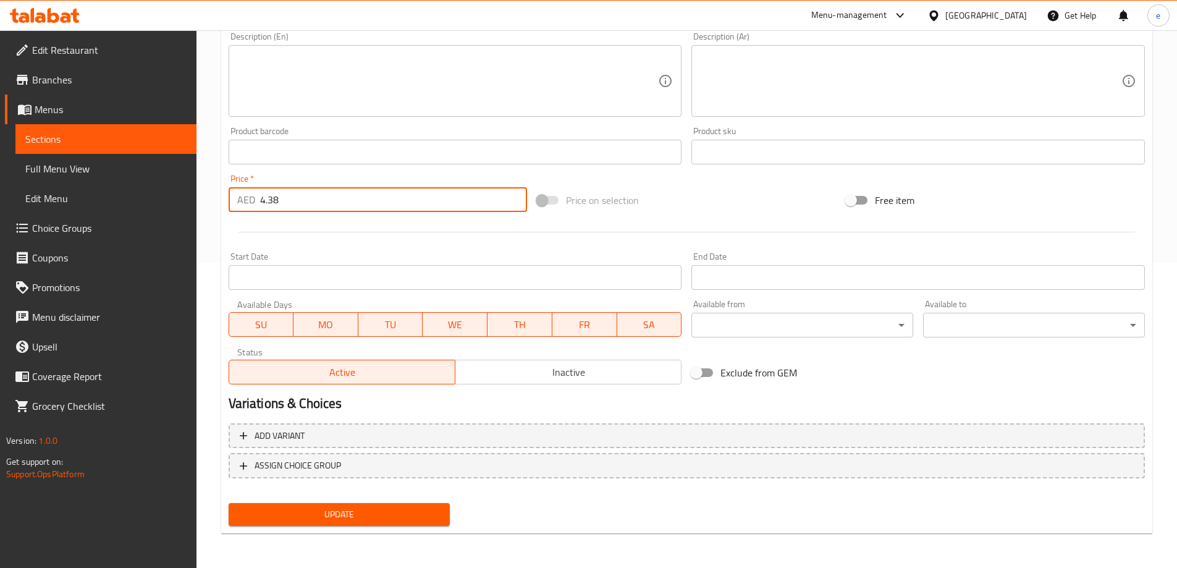
click at [303, 203] on input "4.38" at bounding box center [394, 199] width 268 height 25
paste input "75"
type input "4.375"
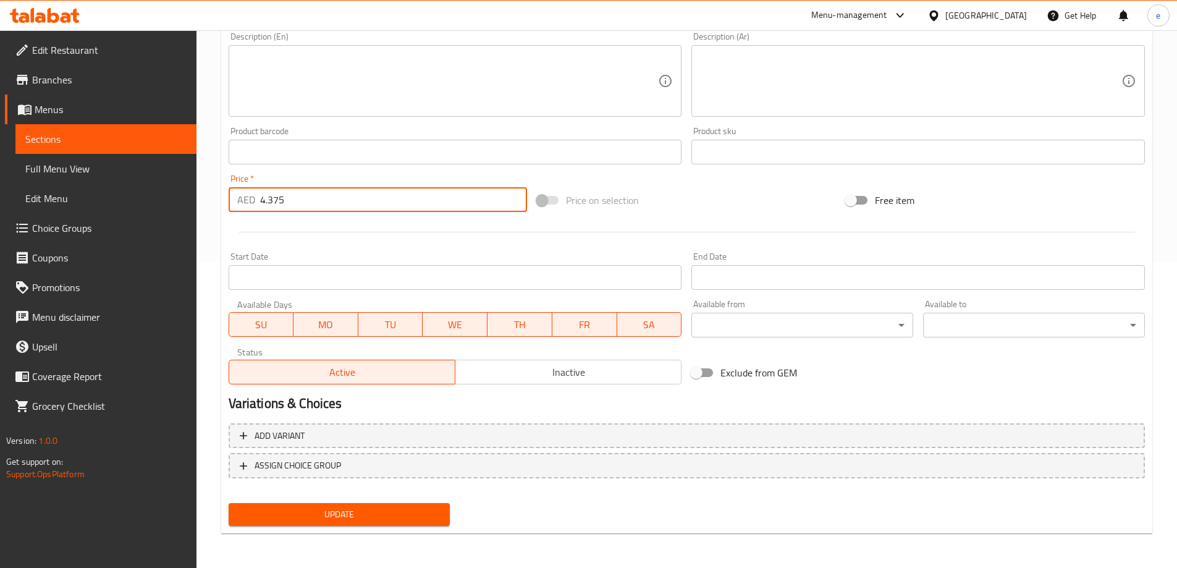
click at [372, 513] on span "Update" at bounding box center [339, 514] width 202 height 15
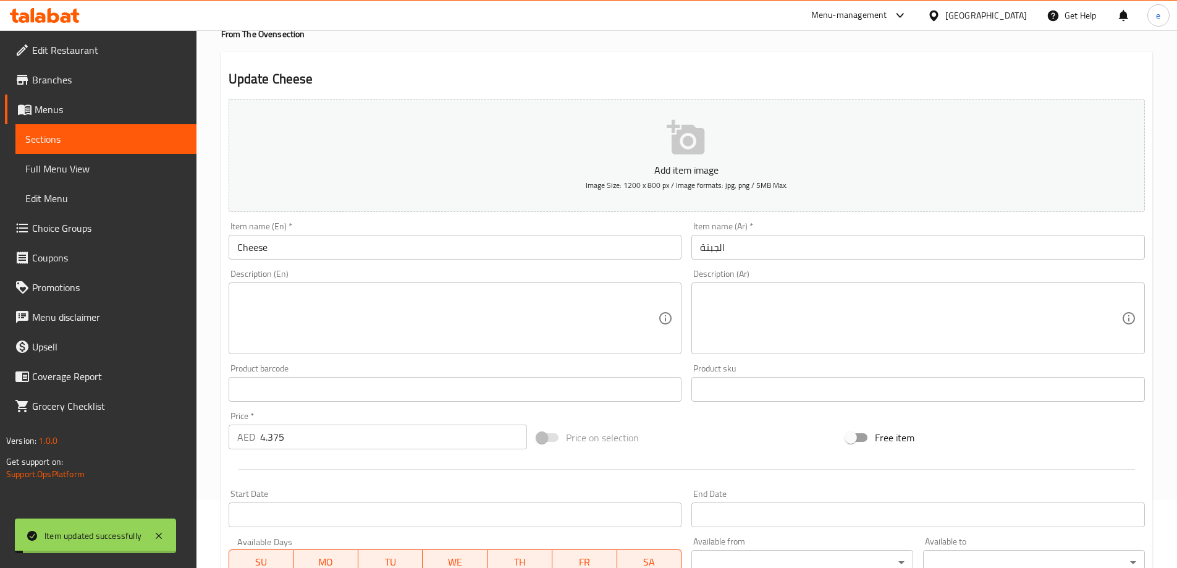
scroll to position [0, 0]
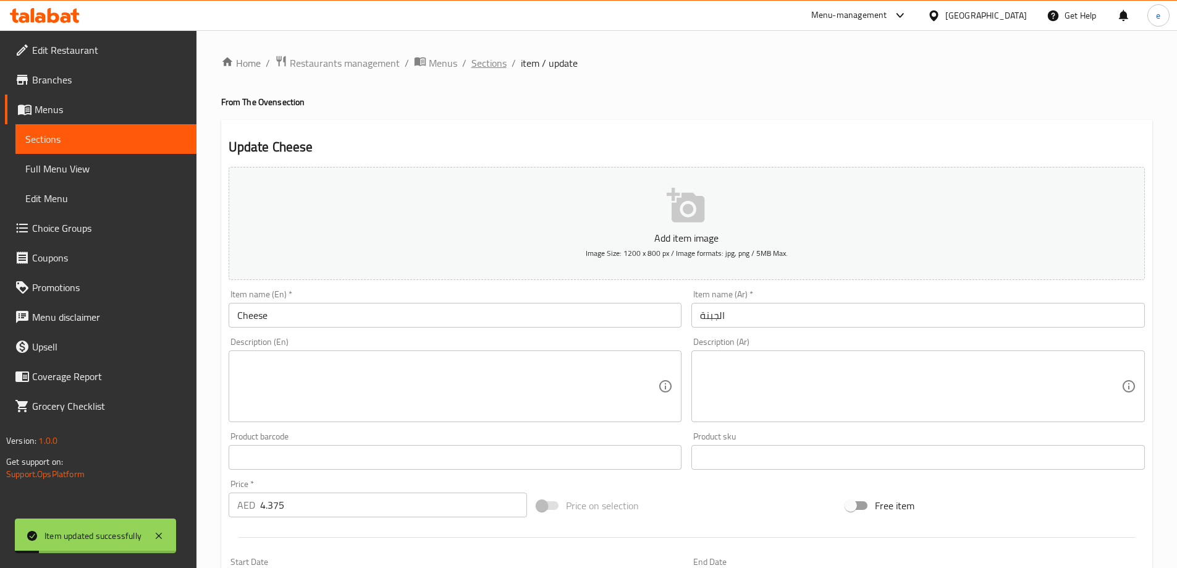
click at [498, 65] on span "Sections" at bounding box center [488, 63] width 35 height 15
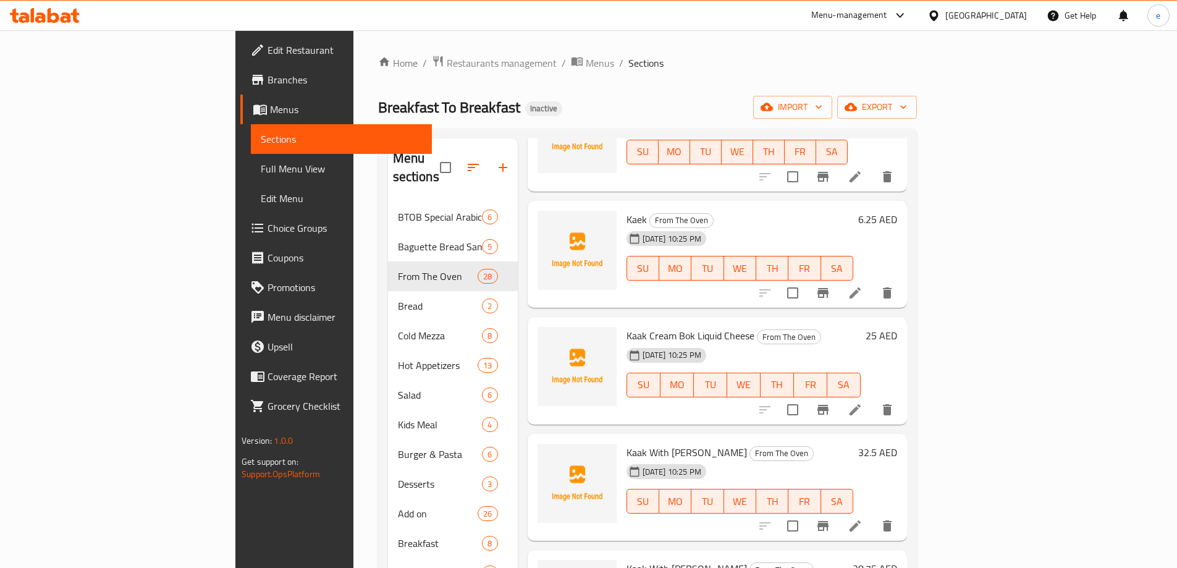
scroll to position [2725, 0]
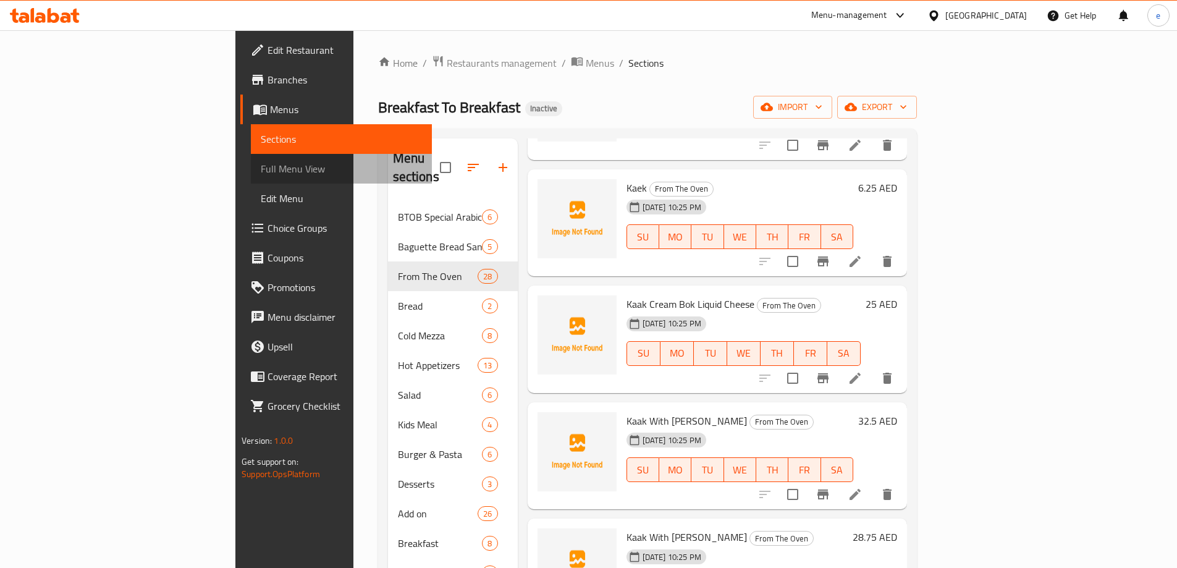
click at [261, 171] on span "Full Menu View" at bounding box center [341, 168] width 161 height 15
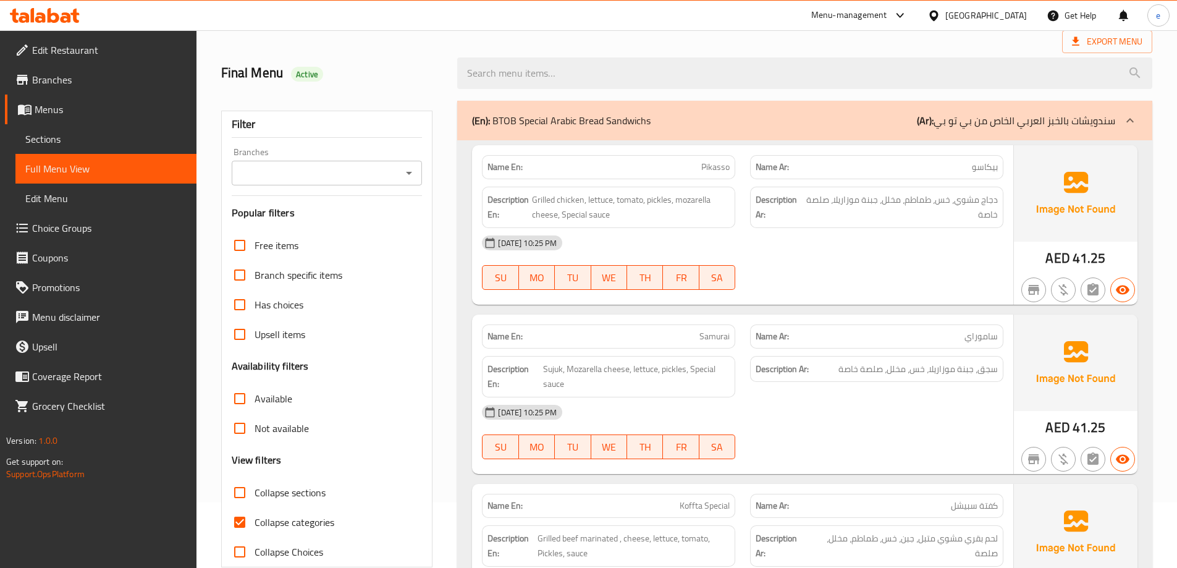
scroll to position [247, 0]
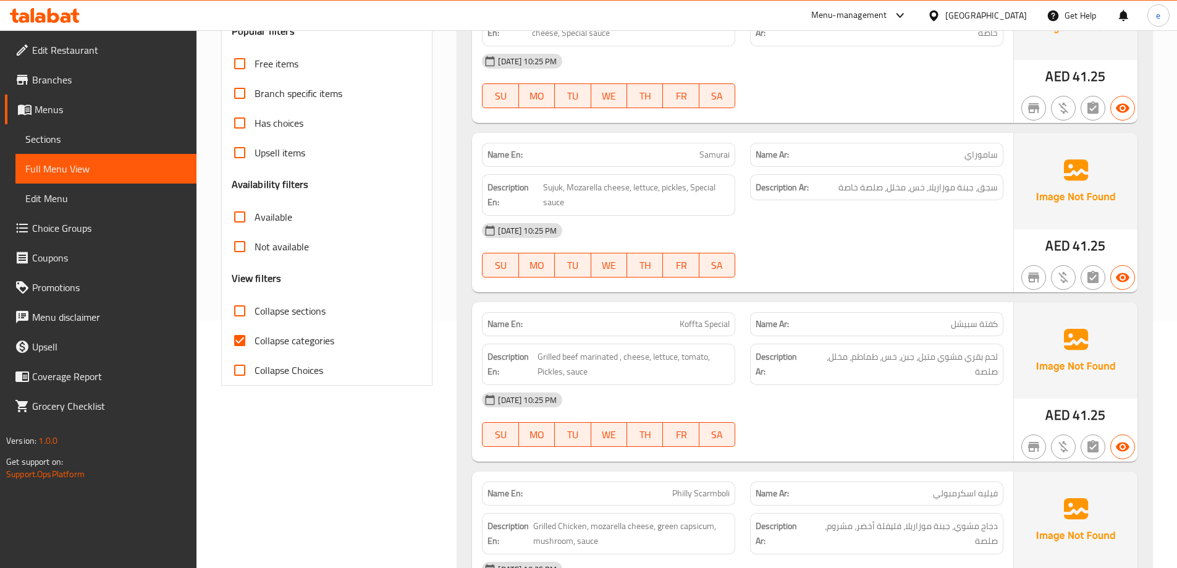
click at [253, 334] on input "Collapse categories" at bounding box center [240, 341] width 30 height 30
checkbox input "false"
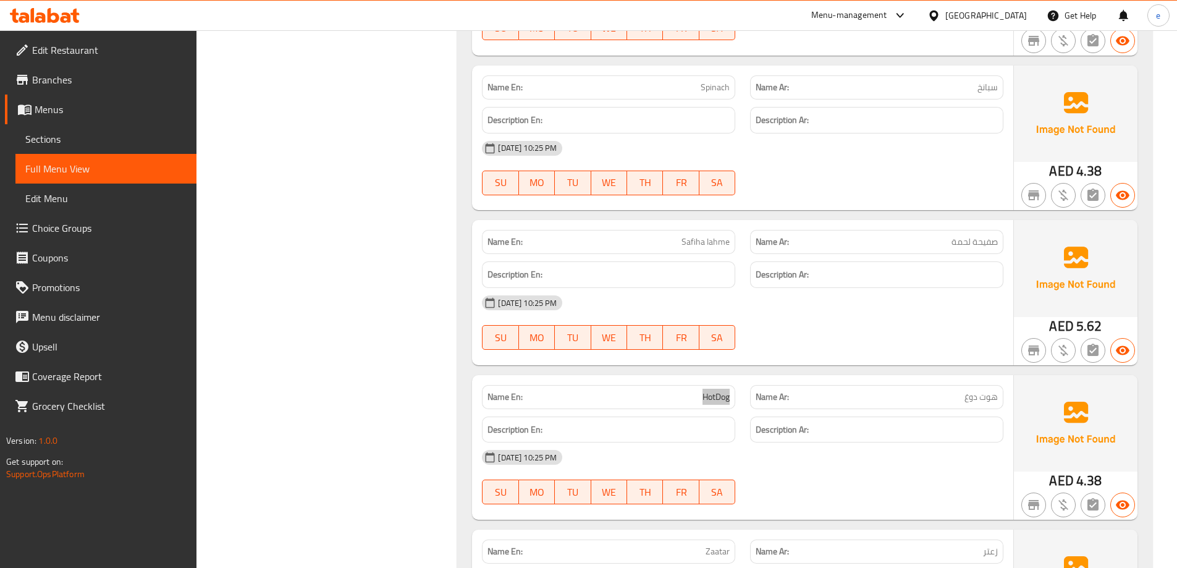
scroll to position [4547, 0]
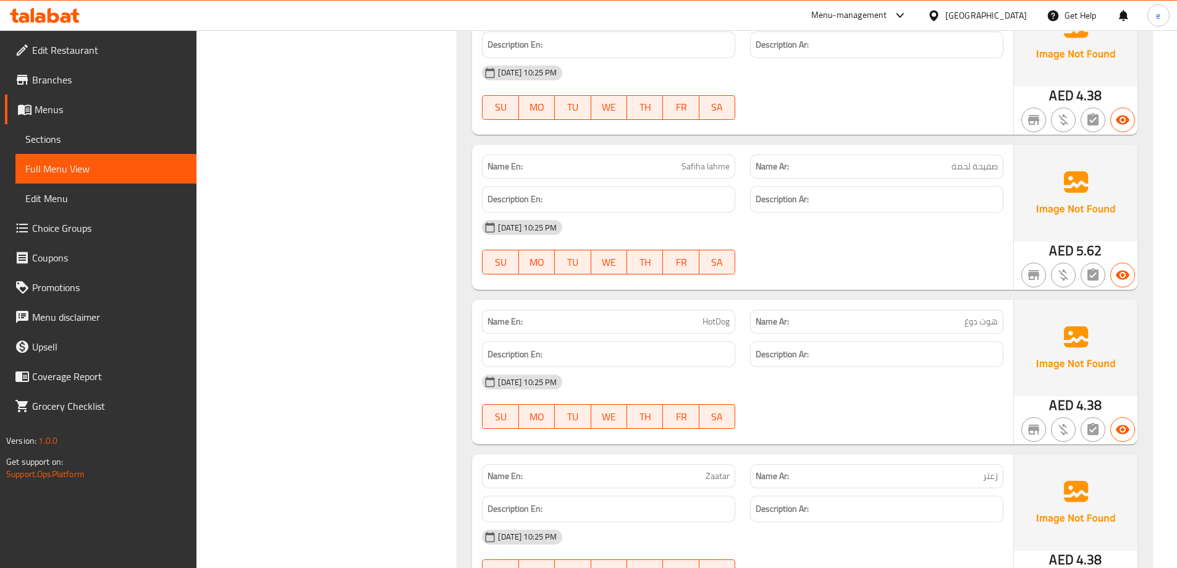
click at [883, 407] on div "[DATE] 10:25 PM SU MO TU WE TH FR SA" at bounding box center [742, 401] width 536 height 69
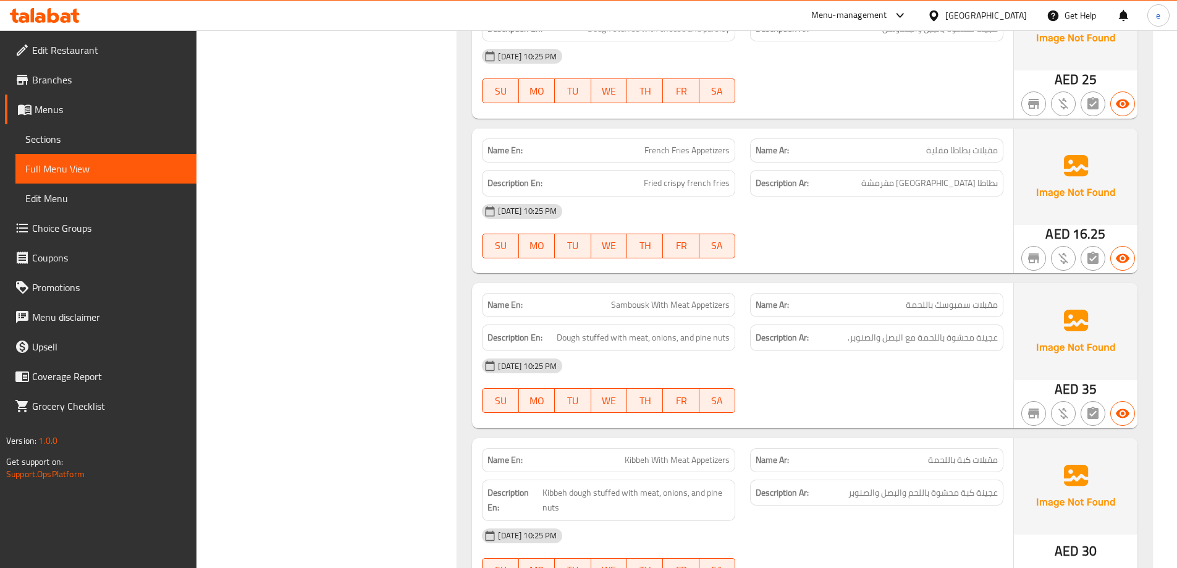
scroll to position [8810, 0]
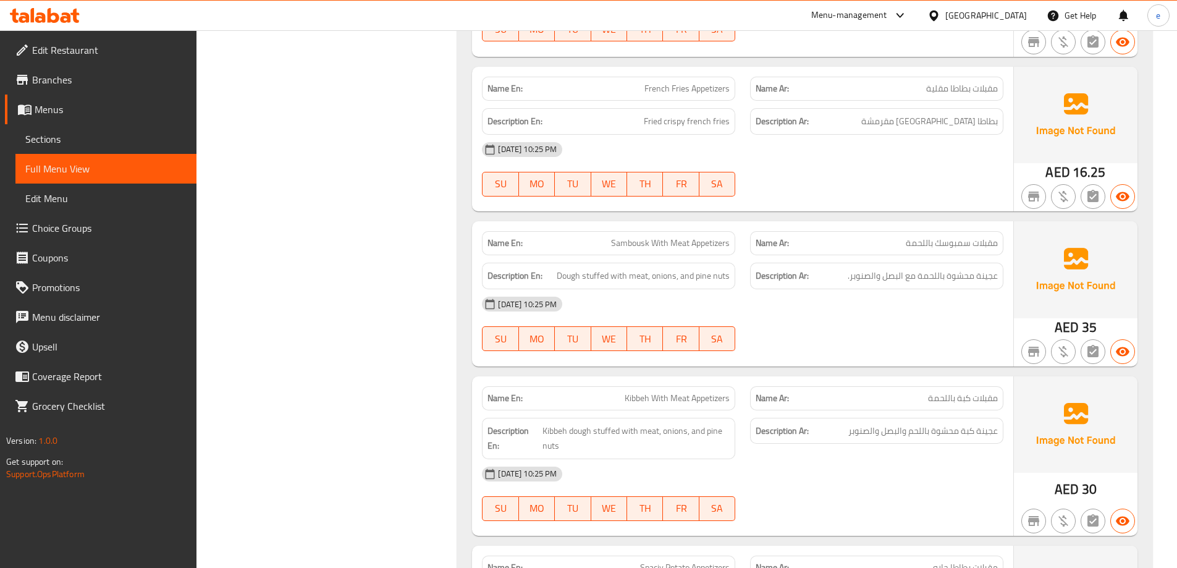
copy span "Sambousk With Meat Appetizers"
click at [52, 132] on span "Sections" at bounding box center [105, 139] width 161 height 15
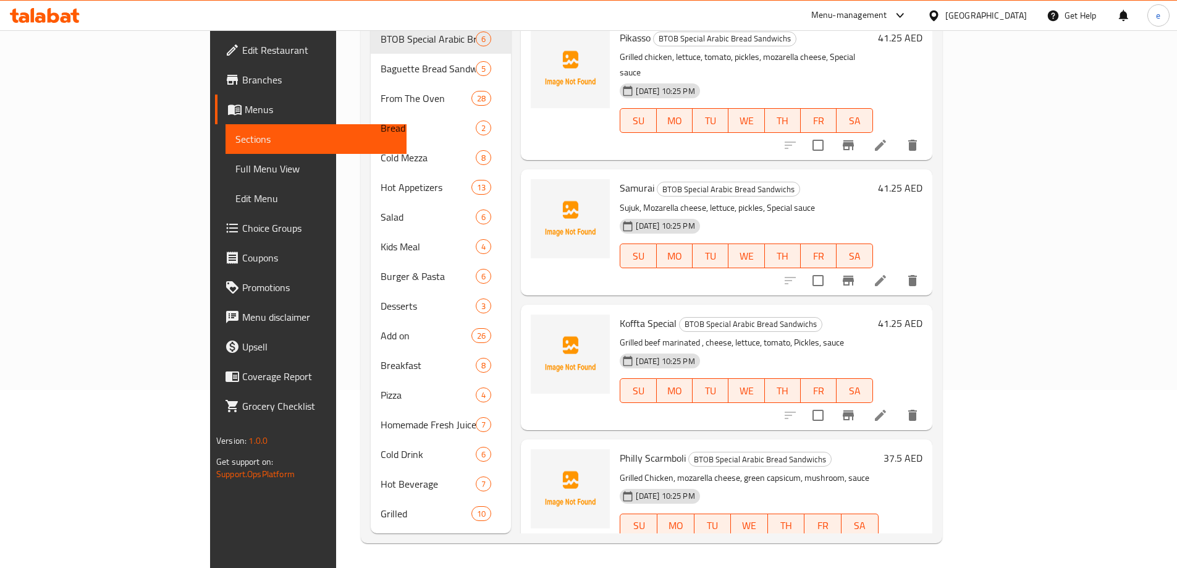
scroll to position [173, 0]
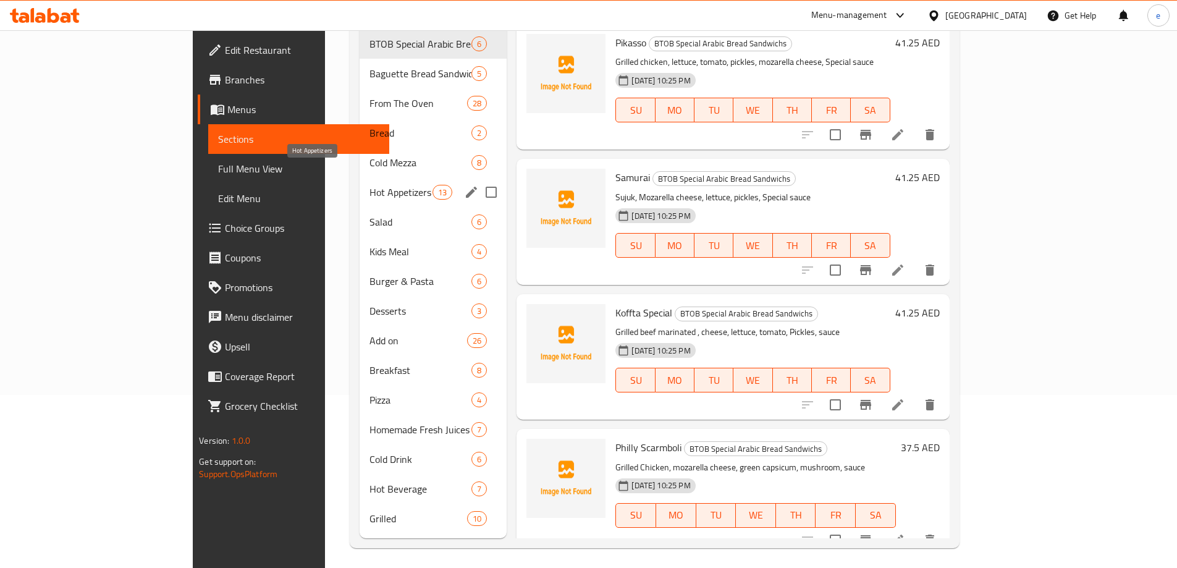
click at [369, 185] on span "Hot Appetizers" at bounding box center [400, 192] width 63 height 15
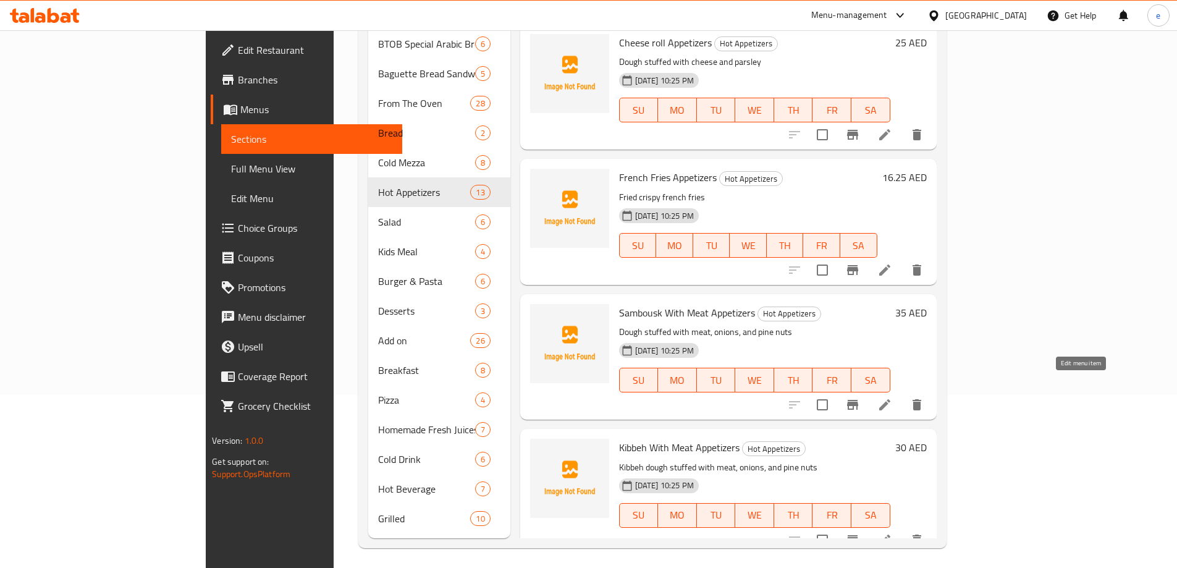
click at [892, 397] on icon at bounding box center [884, 404] width 15 height 15
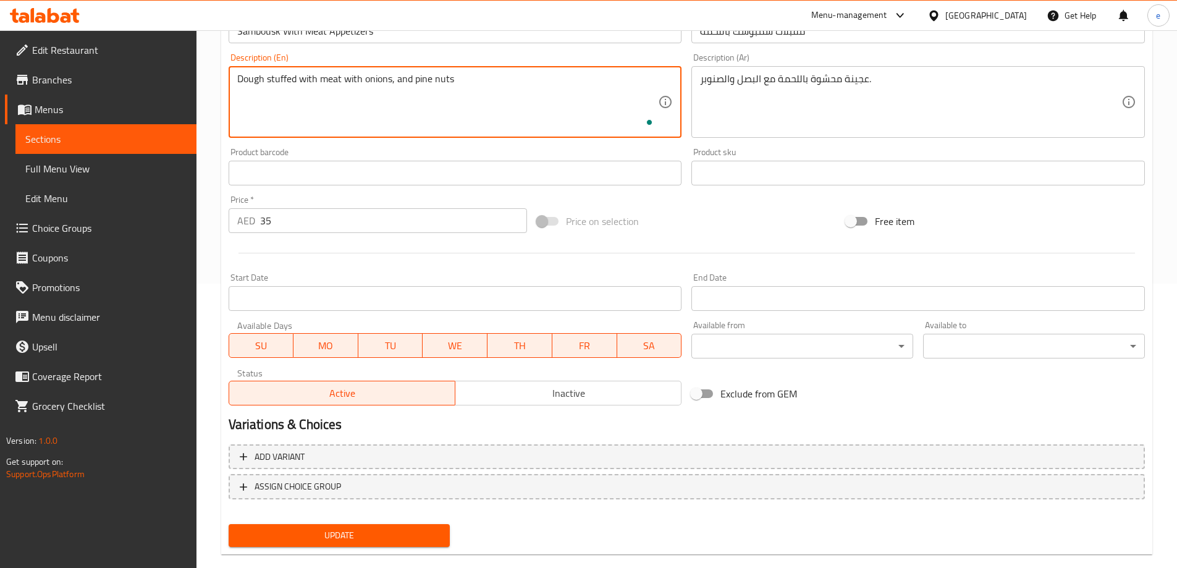
scroll to position [305, 0]
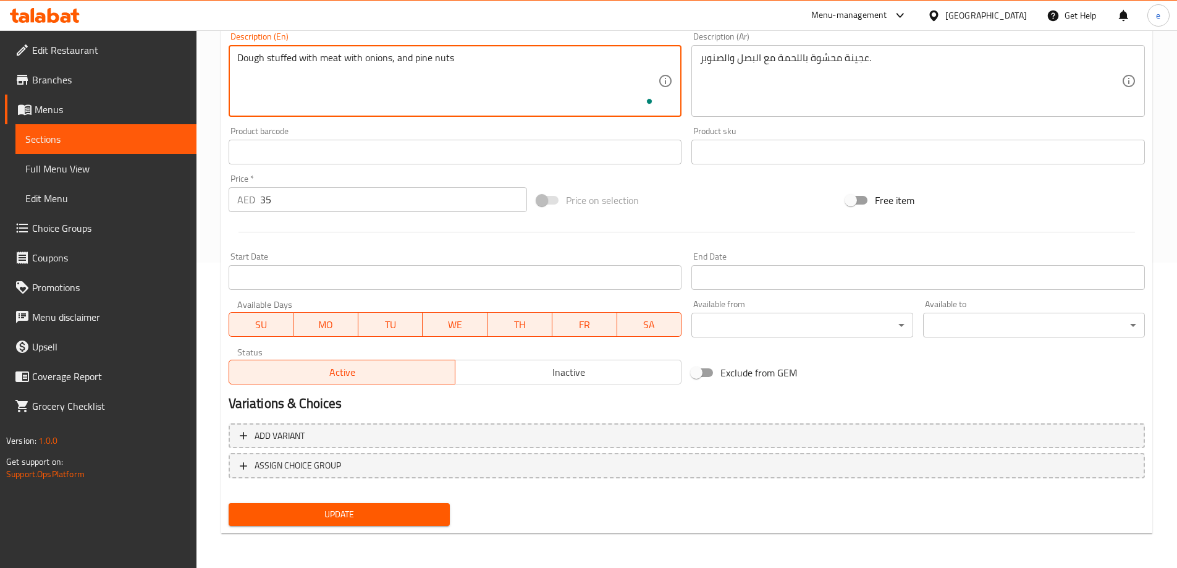
type textarea "Dough stuffed with meat with onions, and pine nuts"
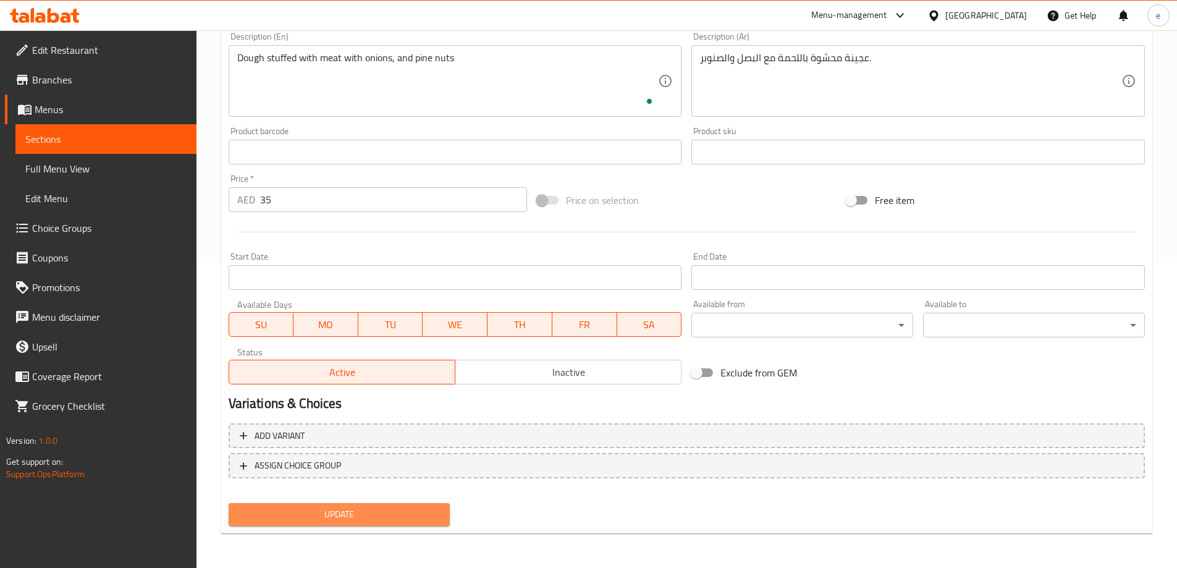
click at [340, 504] on button "Update" at bounding box center [340, 514] width 222 height 23
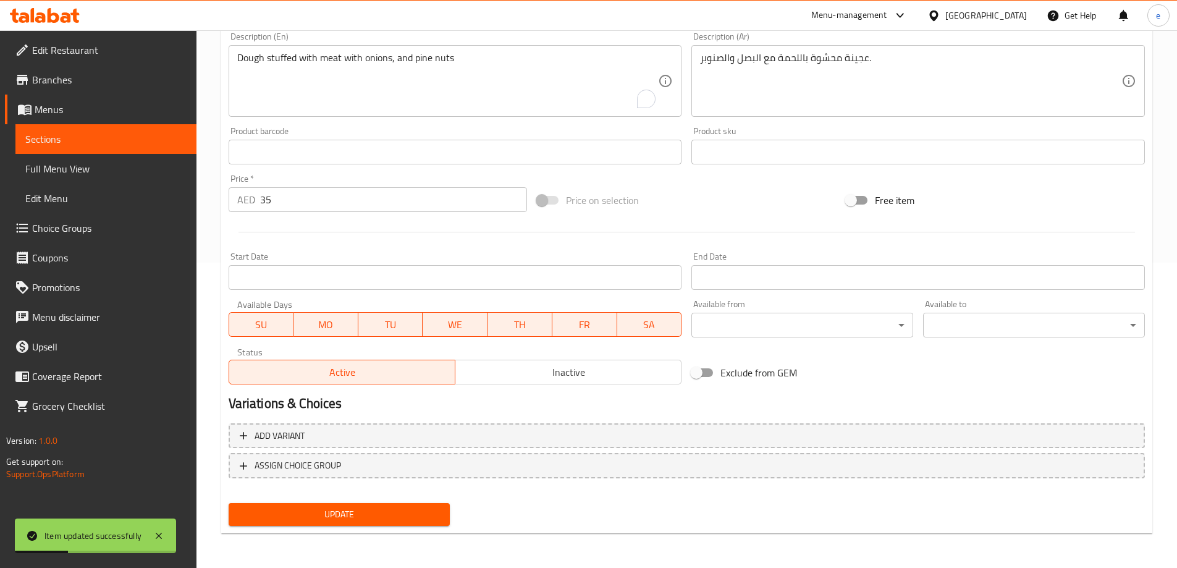
click at [153, 173] on span "Full Menu View" at bounding box center [105, 168] width 161 height 15
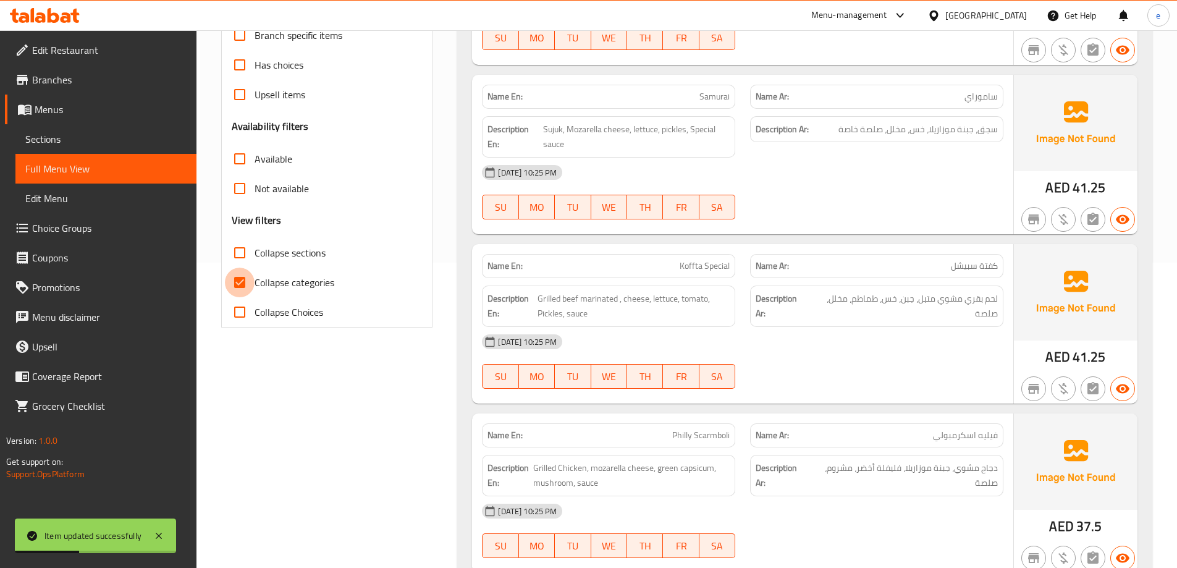
click at [248, 281] on input "Collapse categories" at bounding box center [240, 283] width 30 height 30
checkbox input "false"
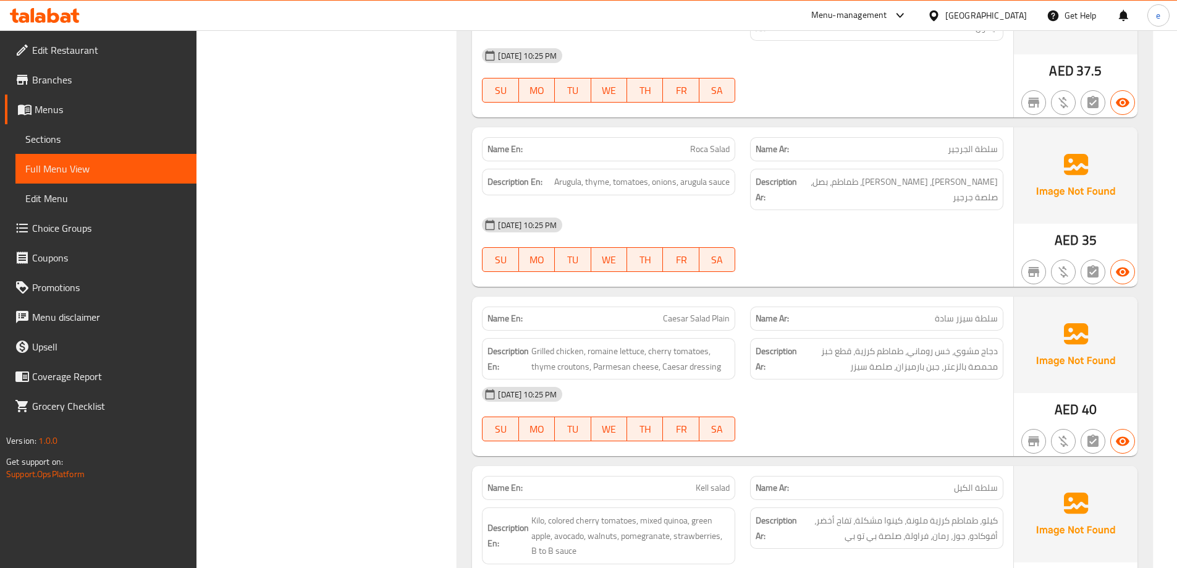
scroll to position [11310, 0]
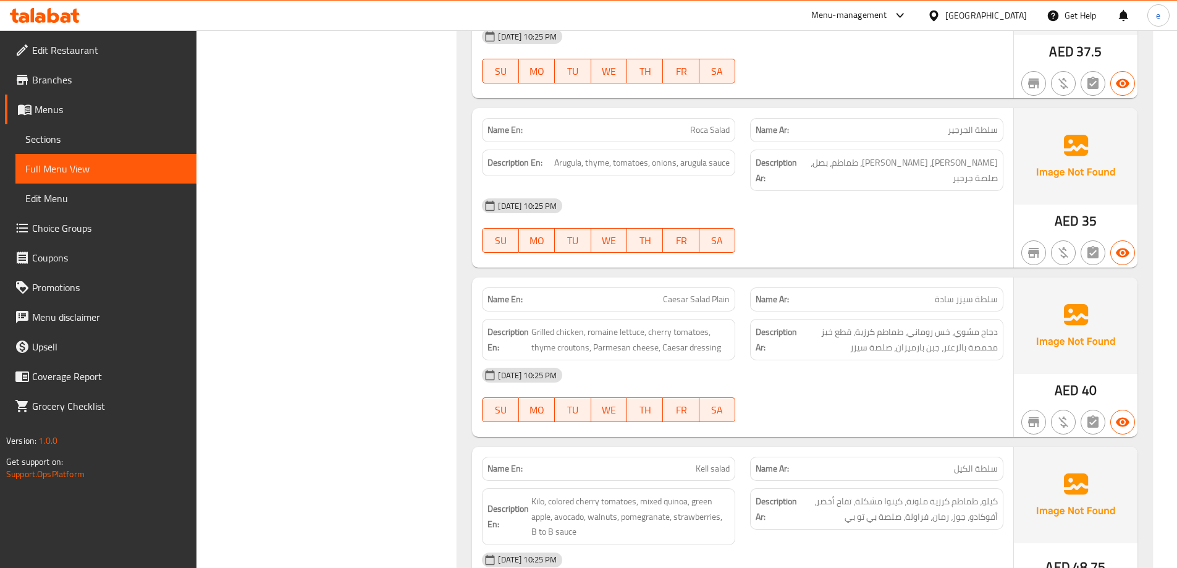
drag, startPoint x: 589, startPoint y: 276, endPoint x: 533, endPoint y: 276, distance: 56.2
click at [533, 324] on span "Grilled chicken, romaine lettuce, cherry tomatoes, thyme croutons, Parmesan che…" at bounding box center [630, 339] width 198 height 30
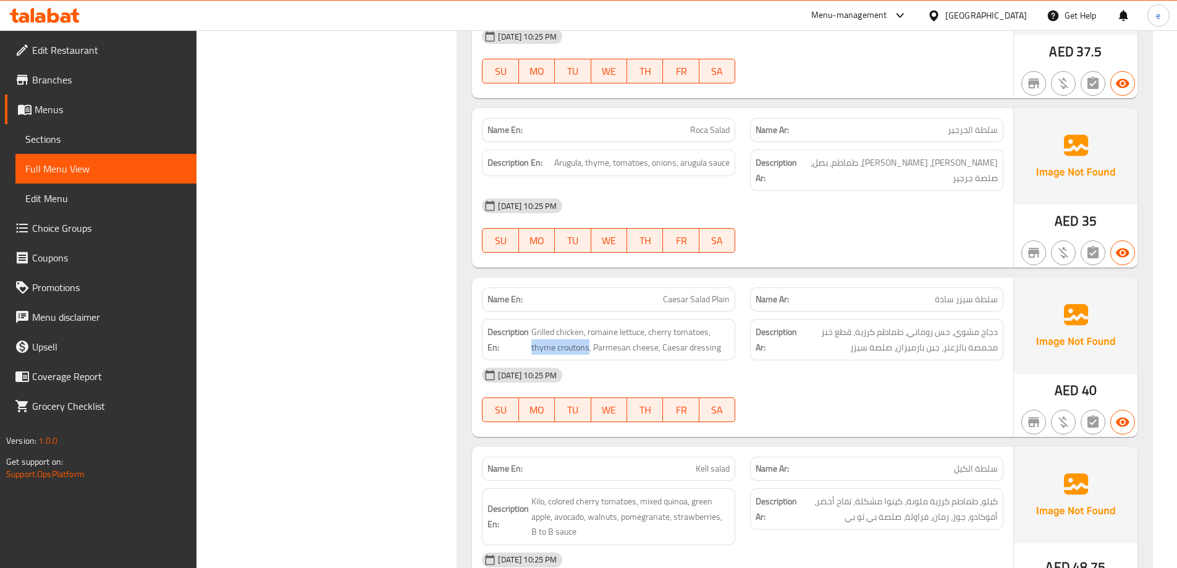
copy span "thyme croutons"
copy span "Caesar Salad Plain"
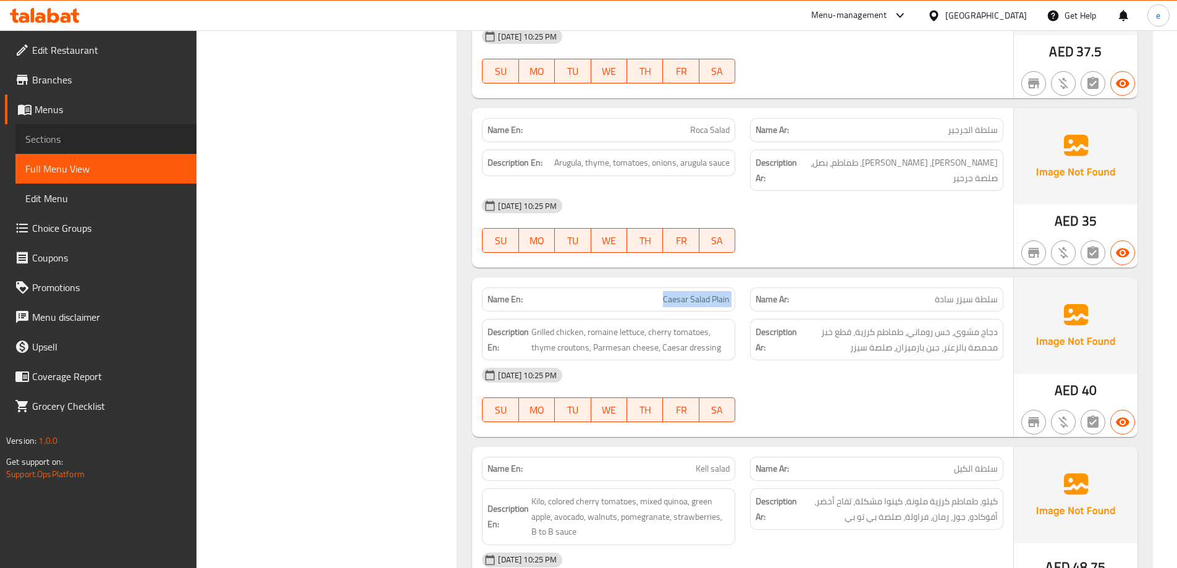
click at [155, 136] on span "Sections" at bounding box center [105, 139] width 161 height 15
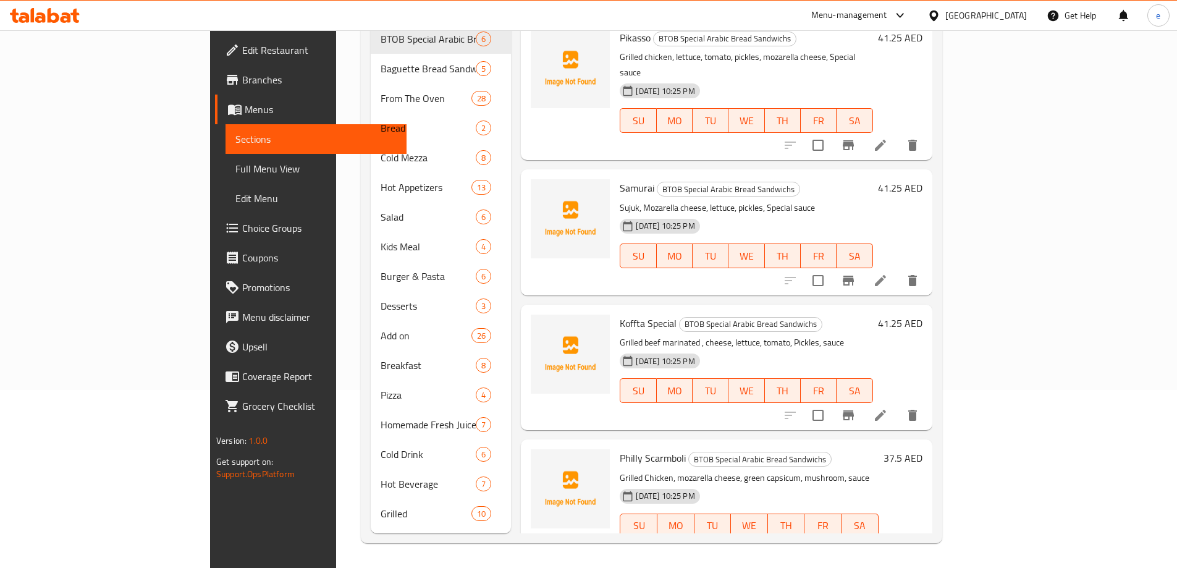
scroll to position [173, 0]
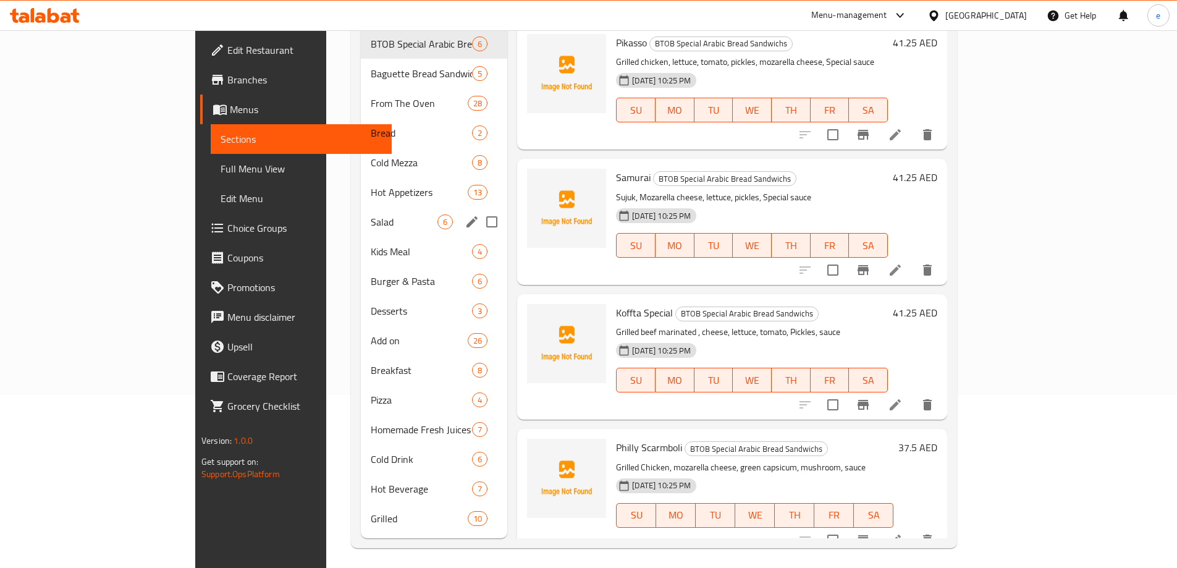
click at [371, 214] on span "Salad" at bounding box center [404, 221] width 67 height 15
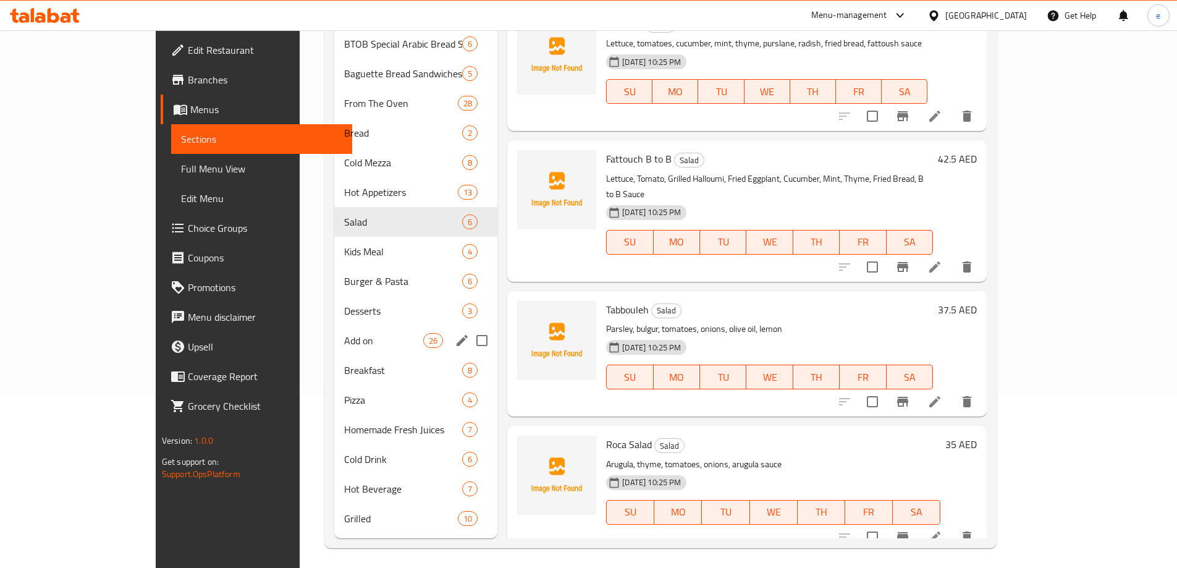
scroll to position [273, 0]
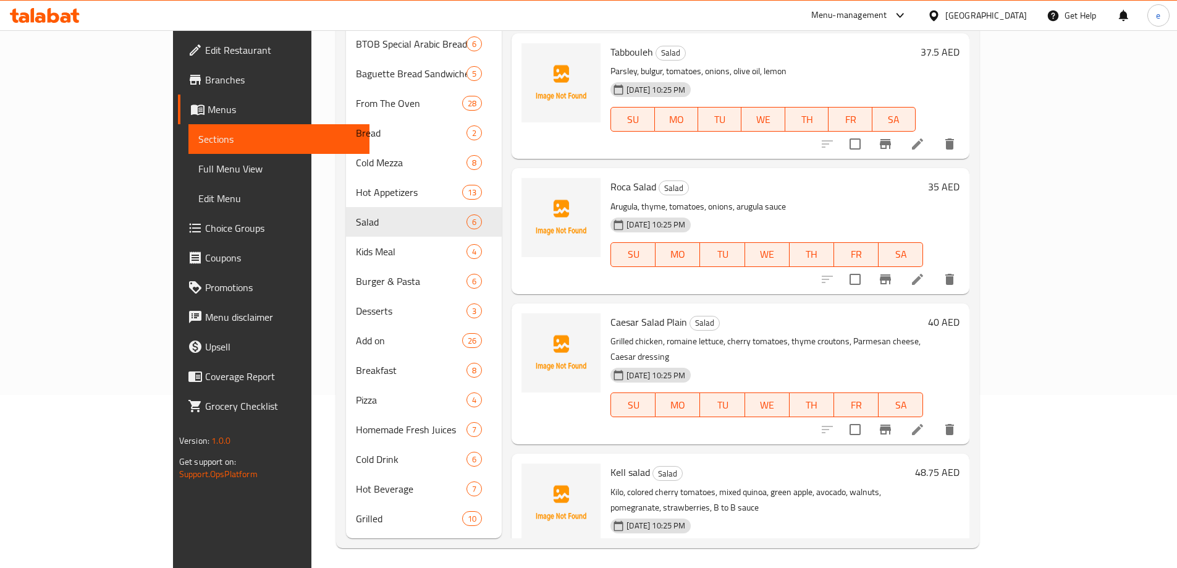
click at [935, 418] on li at bounding box center [917, 429] width 35 height 22
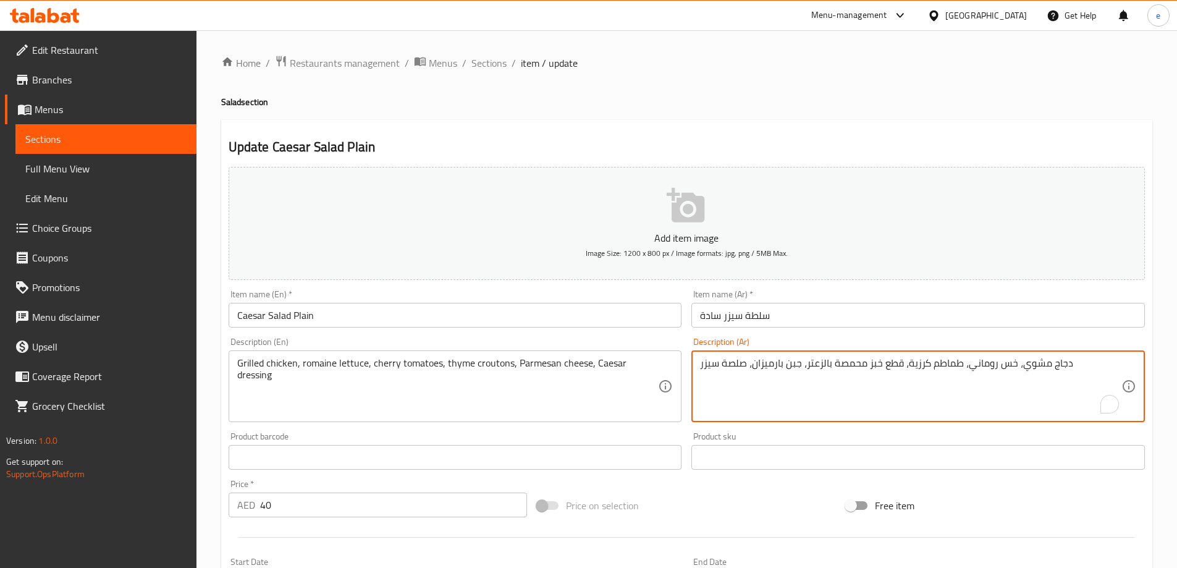
click at [891, 364] on textarea "دجاج مشوي، خس روماني، طماطم كرزية، قطع خبز محمصة بالزعتر، جبن بارميزان، صلصة سي…" at bounding box center [910, 386] width 421 height 59
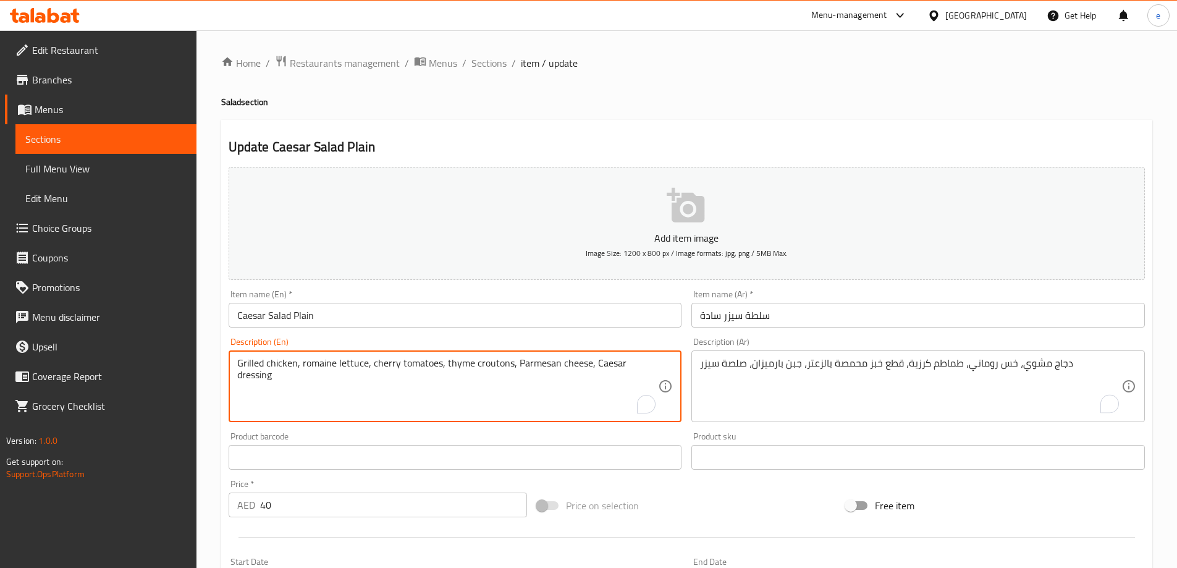
click at [492, 367] on textarea "Grilled chicken, romaine lettuce, cherry tomatoes, thyme croutons, Parmesan che…" at bounding box center [447, 386] width 421 height 59
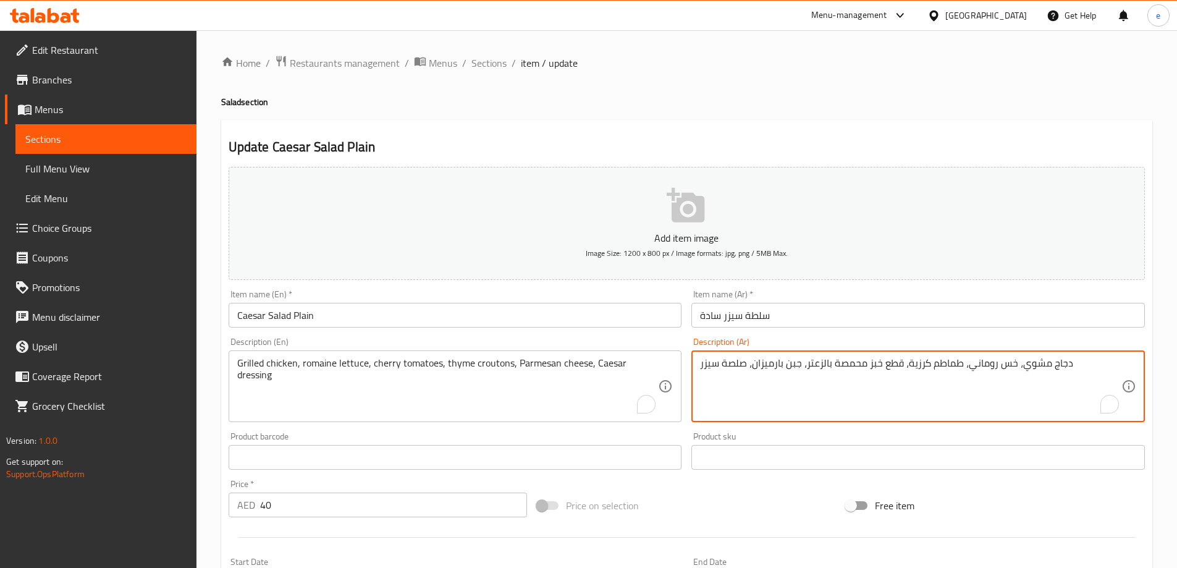
click at [898, 361] on textarea "دجاج مشوي، خس روماني، طماطم كرزية، قطع خبز محمصة بالزعتر، جبن بارميزان، صلصة سي…" at bounding box center [910, 386] width 421 height 59
click at [835, 364] on textarea "دجاج مشوي، خس روماني، طماطم كرزية، خبز محمصة بالزعتر، جبن بارميزان، صلصة سيزر" at bounding box center [910, 386] width 421 height 59
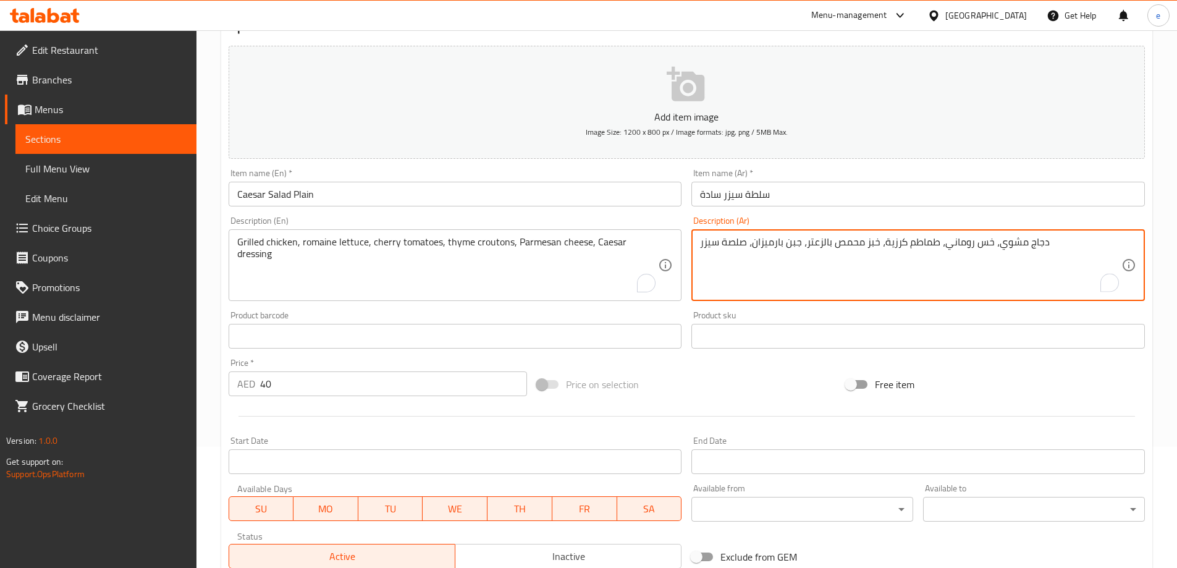
scroll to position [305, 0]
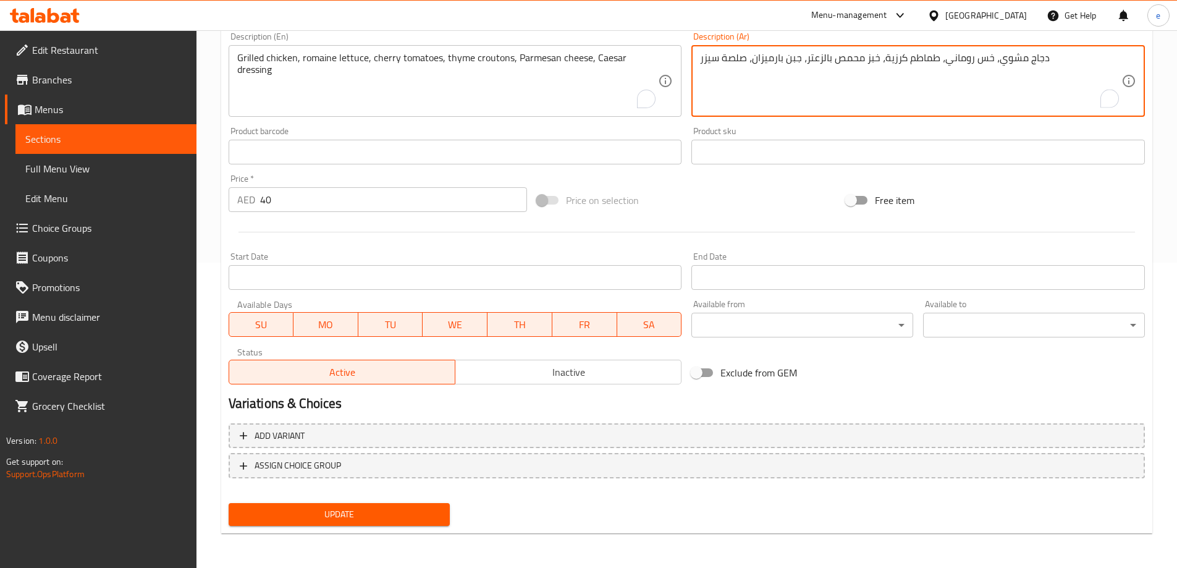
type textarea "دجاج مشوي، خس روماني، طماطم كرزية، خبز محمص بالزعتر، جبن بارميزان، صلصة سيزر"
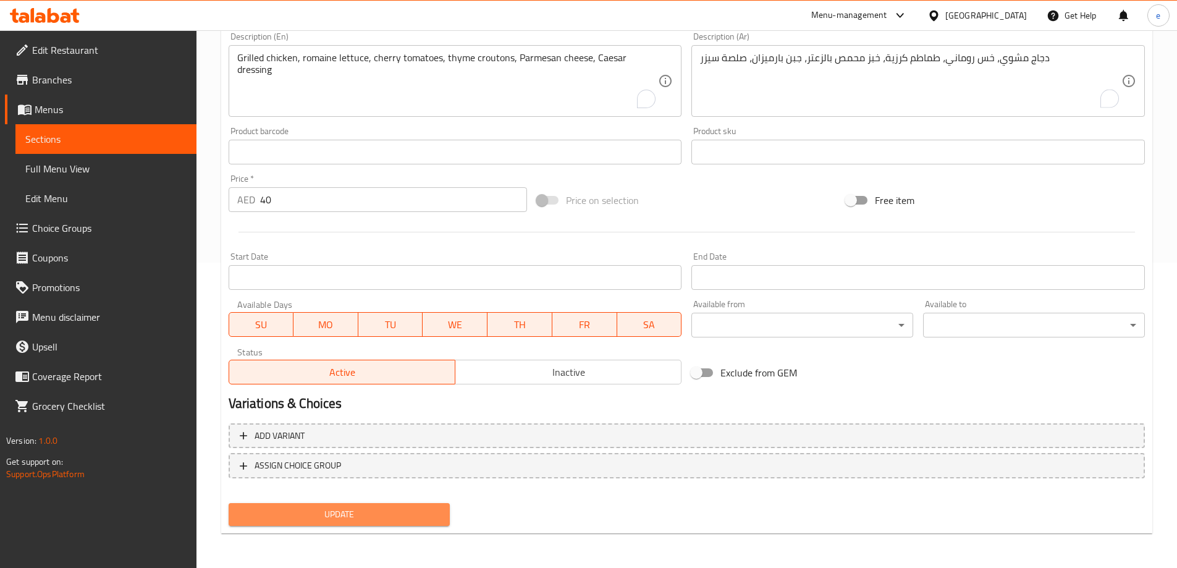
click at [444, 518] on button "Update" at bounding box center [340, 514] width 222 height 23
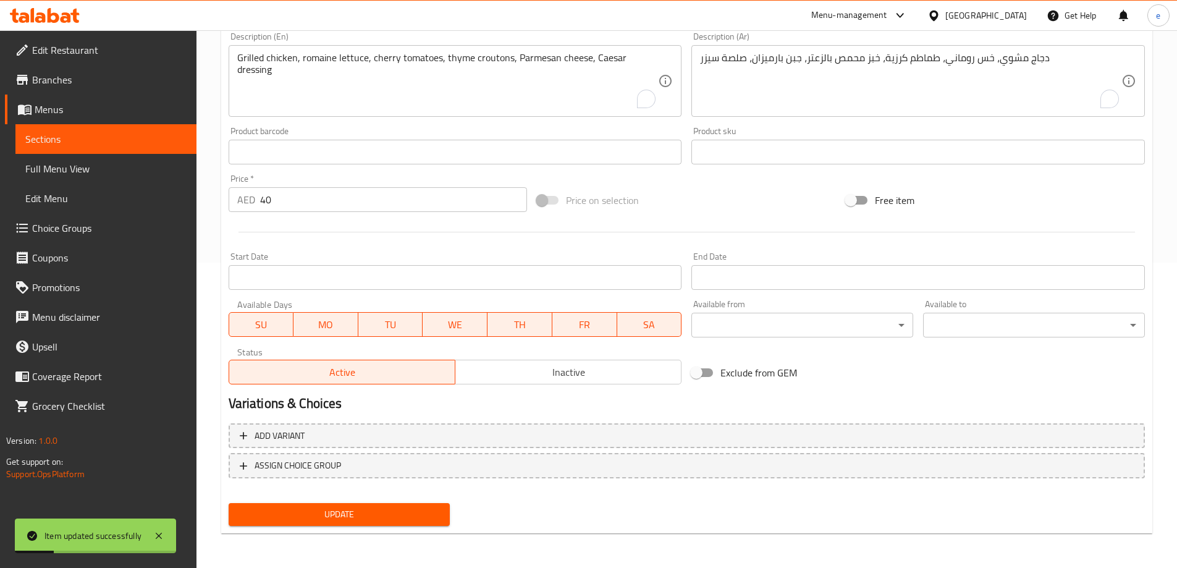
click at [100, 174] on span "Full Menu View" at bounding box center [105, 168] width 161 height 15
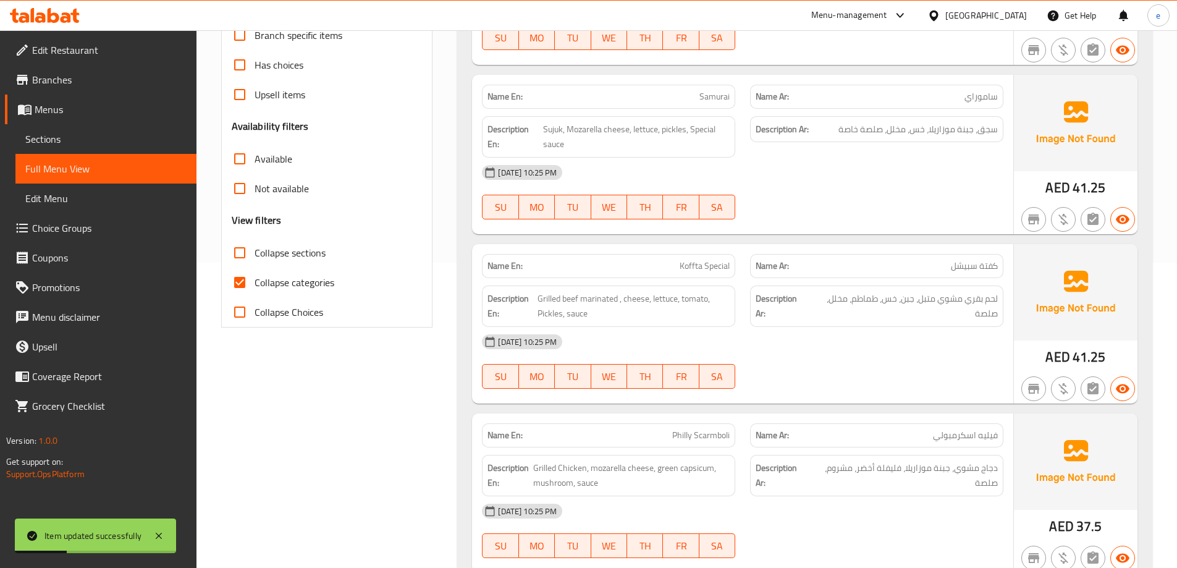
click at [246, 278] on input "Collapse categories" at bounding box center [240, 283] width 30 height 30
checkbox input "false"
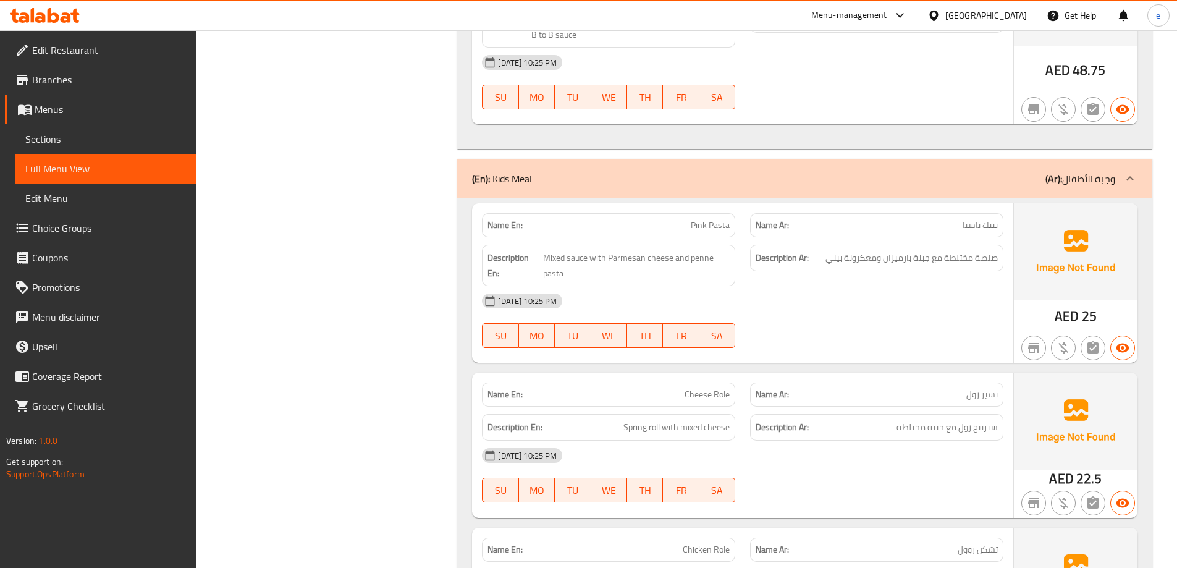
scroll to position [11866, 0]
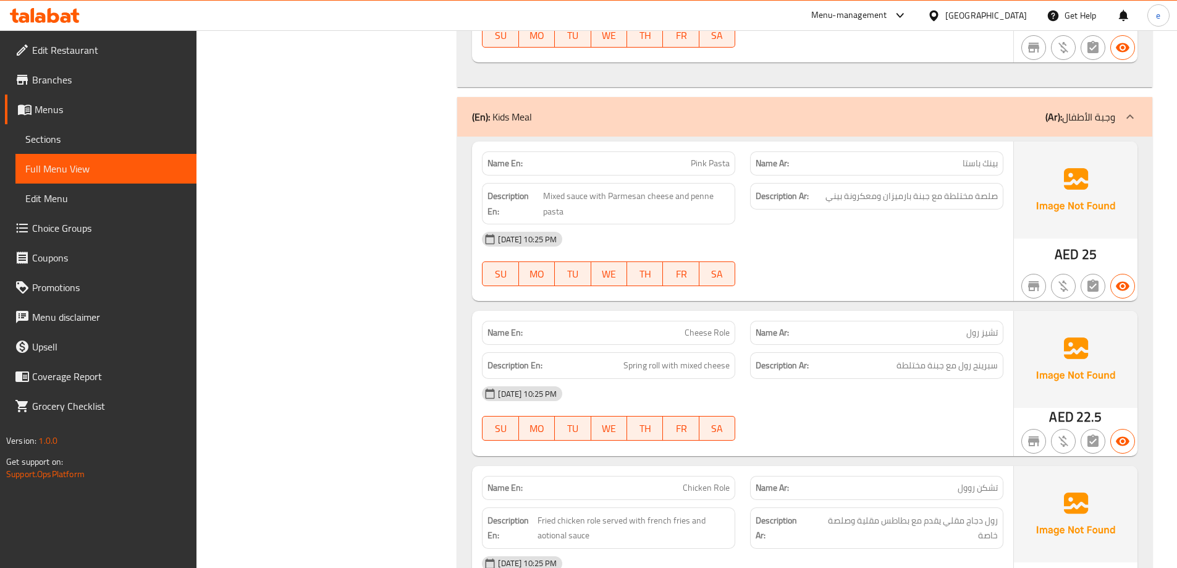
copy span "Pink Pasta"
click at [127, 133] on span "Sections" at bounding box center [105, 139] width 161 height 15
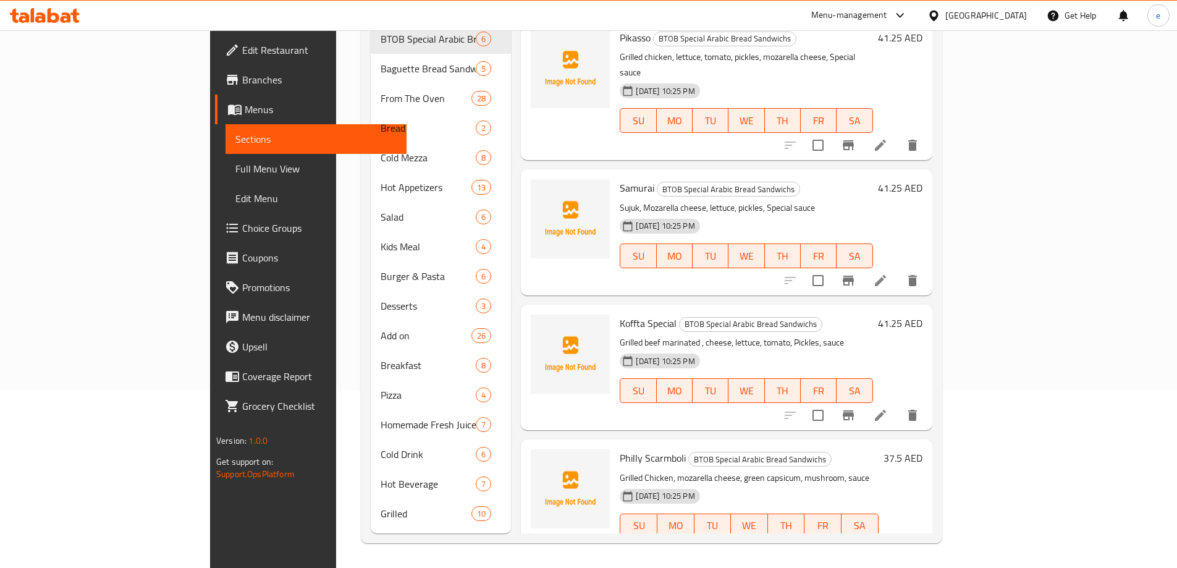
scroll to position [173, 0]
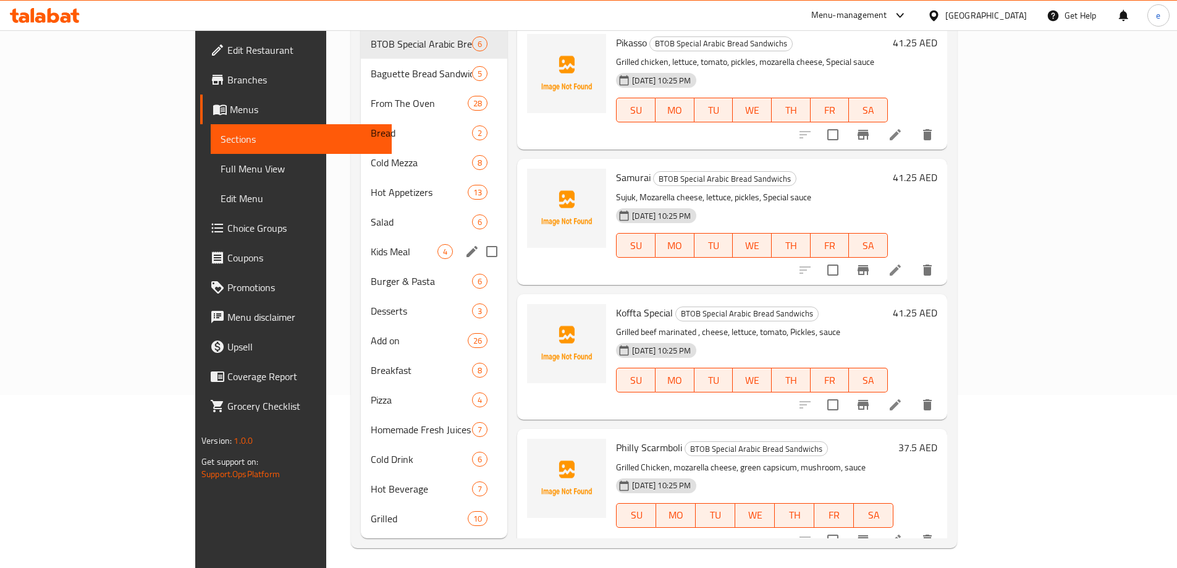
click at [371, 244] on span "Kids Meal" at bounding box center [404, 251] width 67 height 15
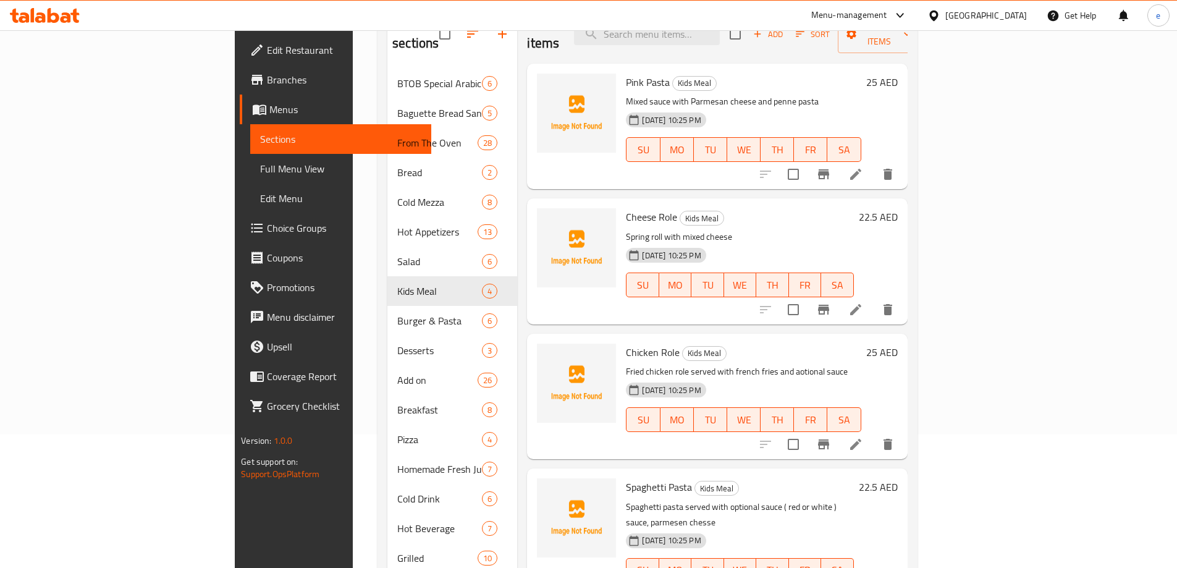
scroll to position [111, 0]
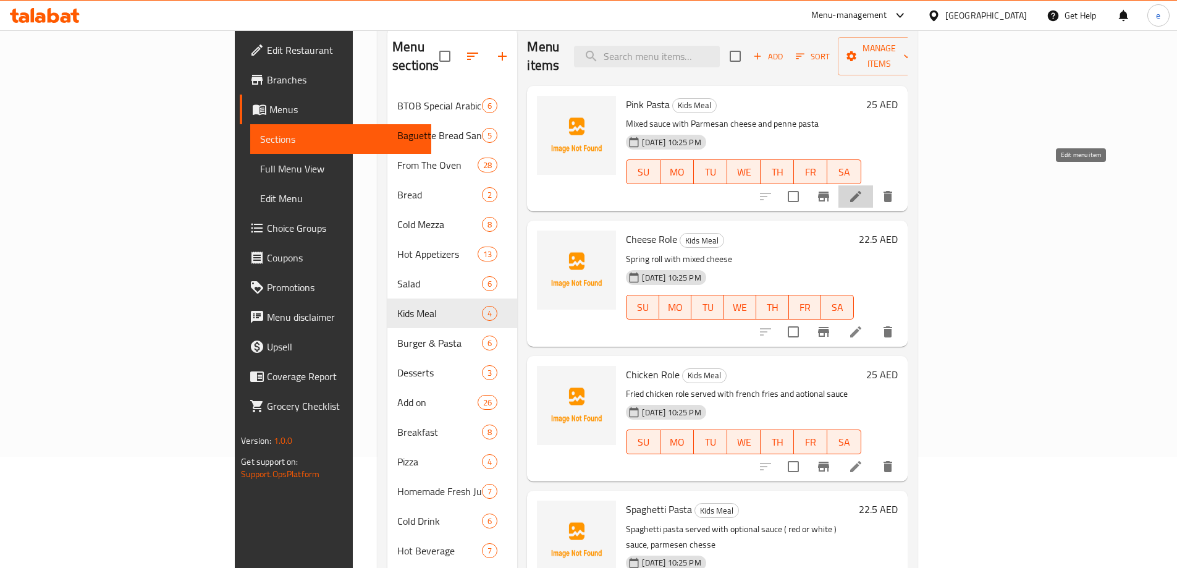
click at [863, 189] on icon at bounding box center [855, 196] width 15 height 15
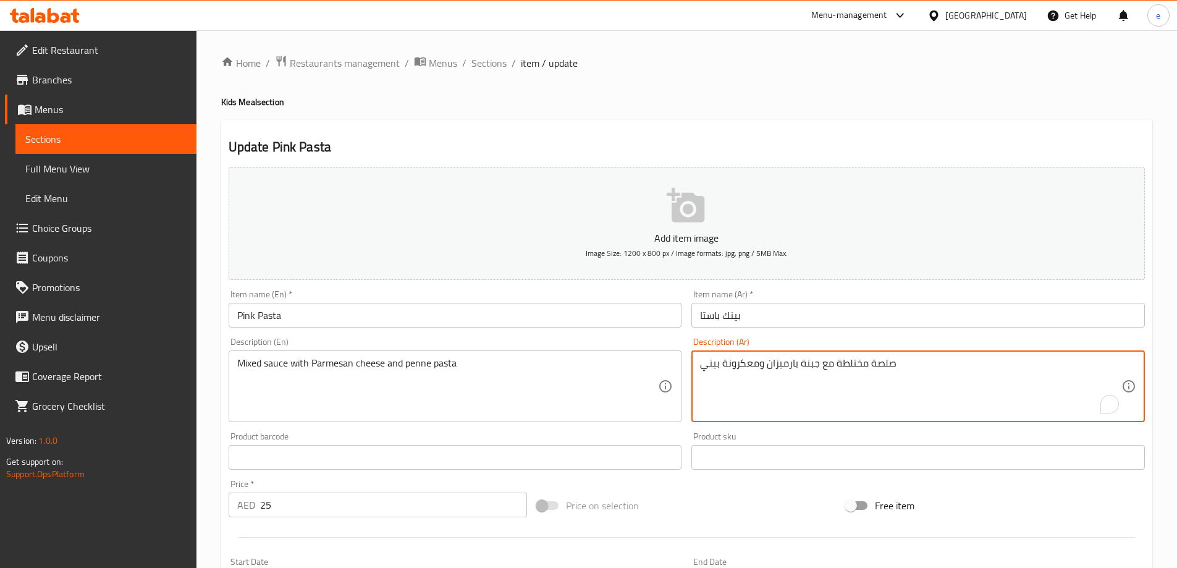
click at [850, 365] on textarea "صلصة مختلطة مع جبنة بارميزان ومعكرونة بيني" at bounding box center [910, 386] width 421 height 59
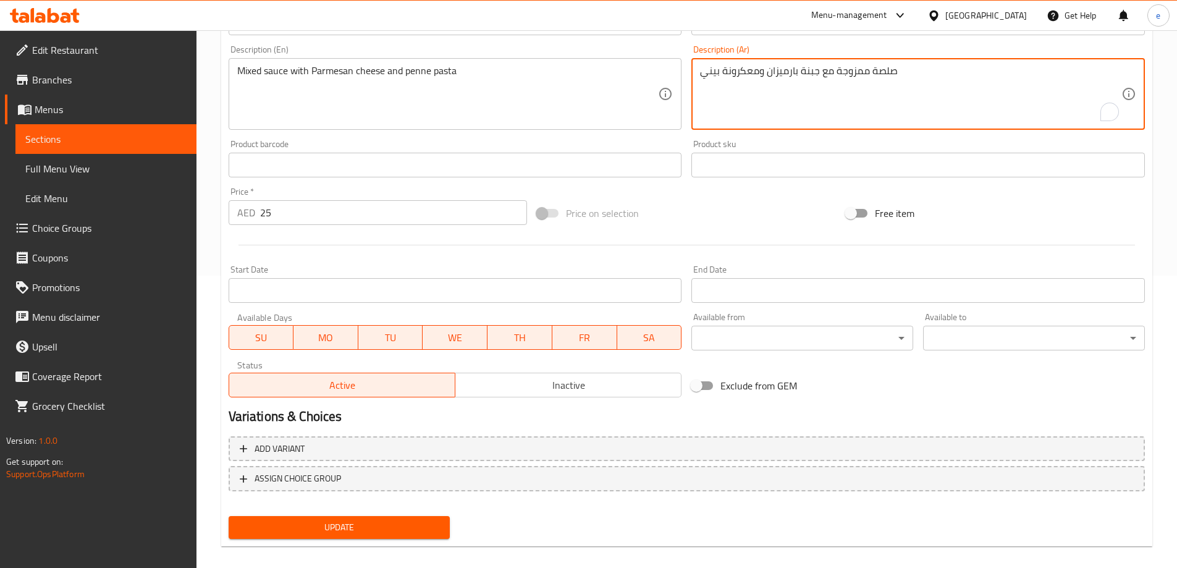
scroll to position [305, 0]
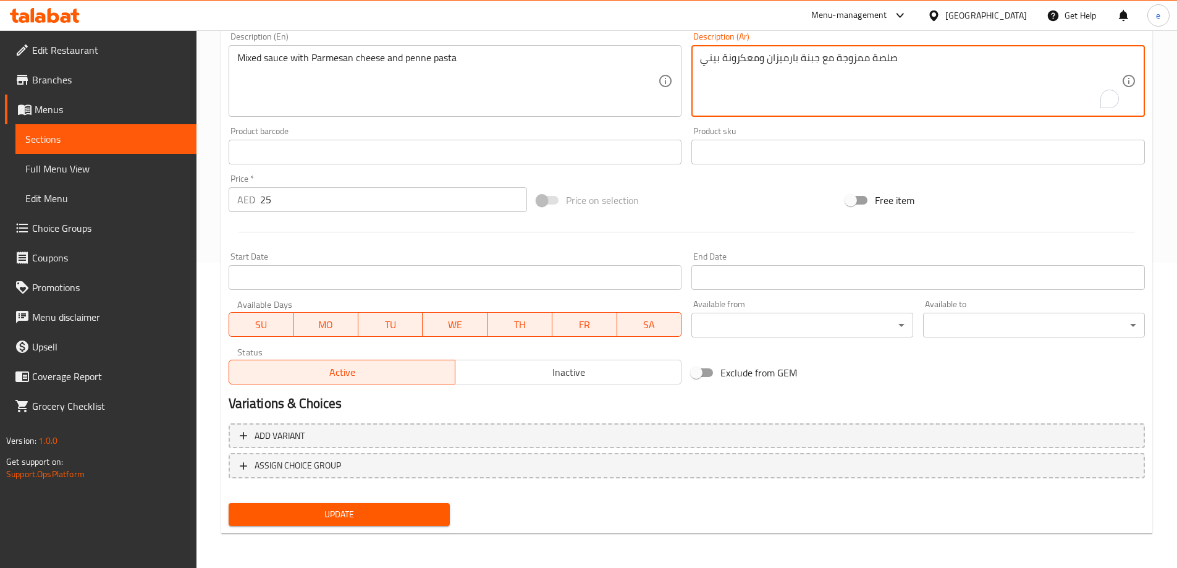
type textarea "صلصة ممزوجة مع جبنة بارميزان ومعكرونة بيني"
click at [412, 512] on span "Update" at bounding box center [339, 514] width 202 height 15
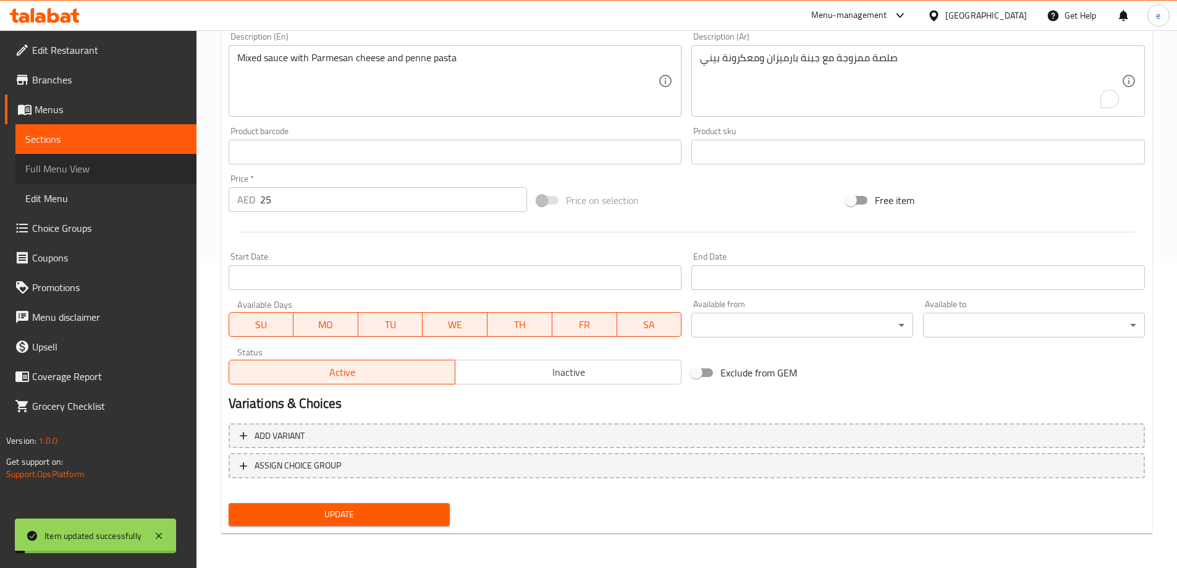
click at [94, 177] on link "Full Menu View" at bounding box center [105, 169] width 181 height 30
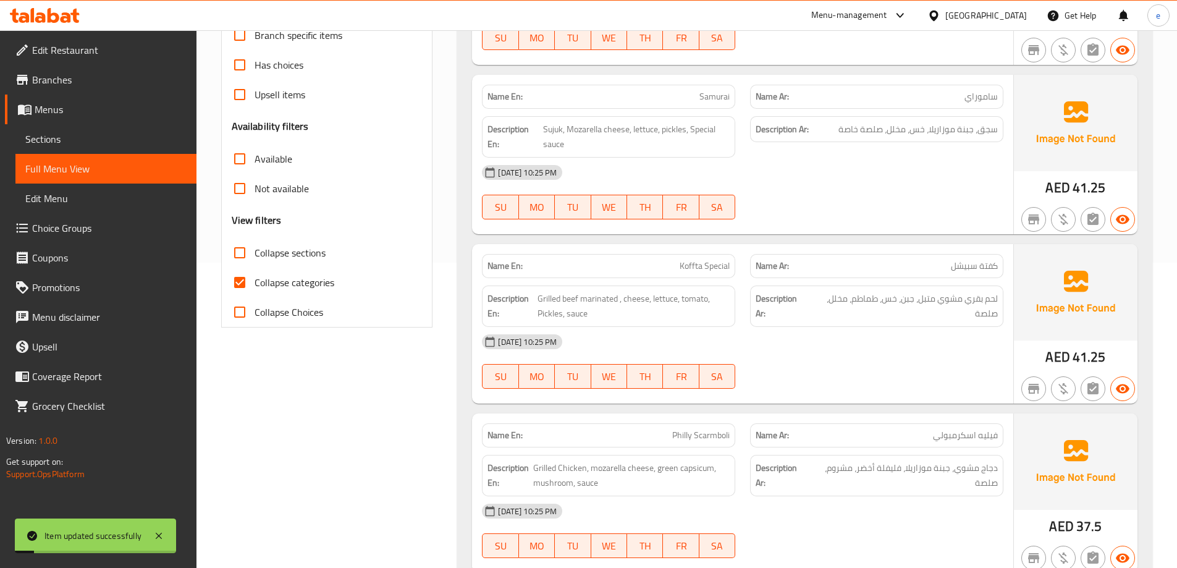
click at [259, 272] on label "Collapse categories" at bounding box center [279, 283] width 109 height 30
click at [255, 272] on input "Collapse categories" at bounding box center [240, 283] width 30 height 30
checkbox input "false"
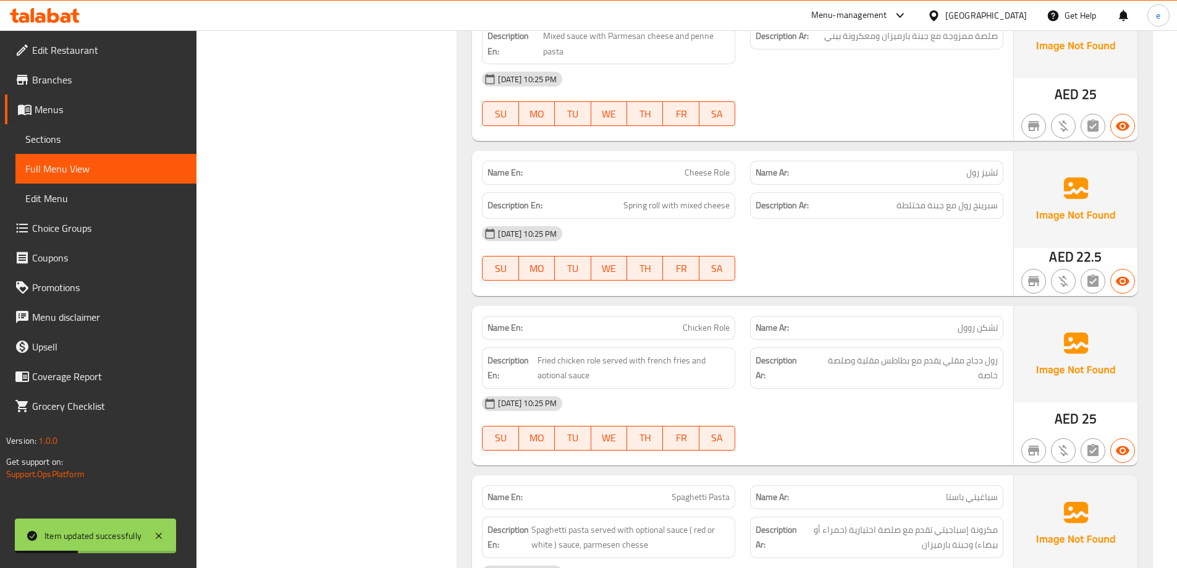
scroll to position [12040, 0]
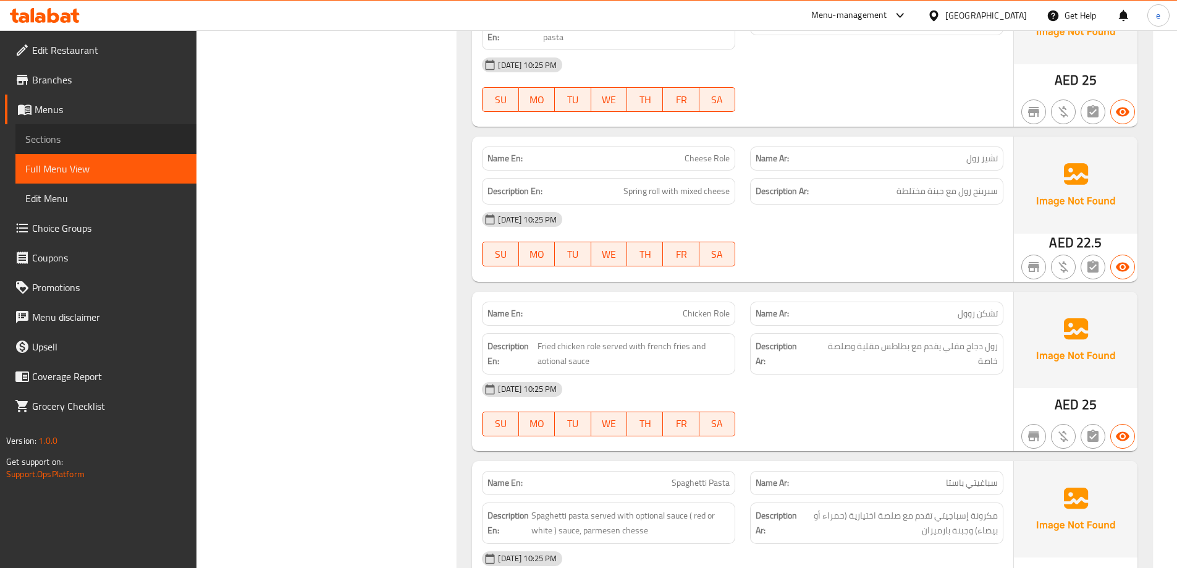
click at [135, 137] on span "Sections" at bounding box center [105, 139] width 161 height 15
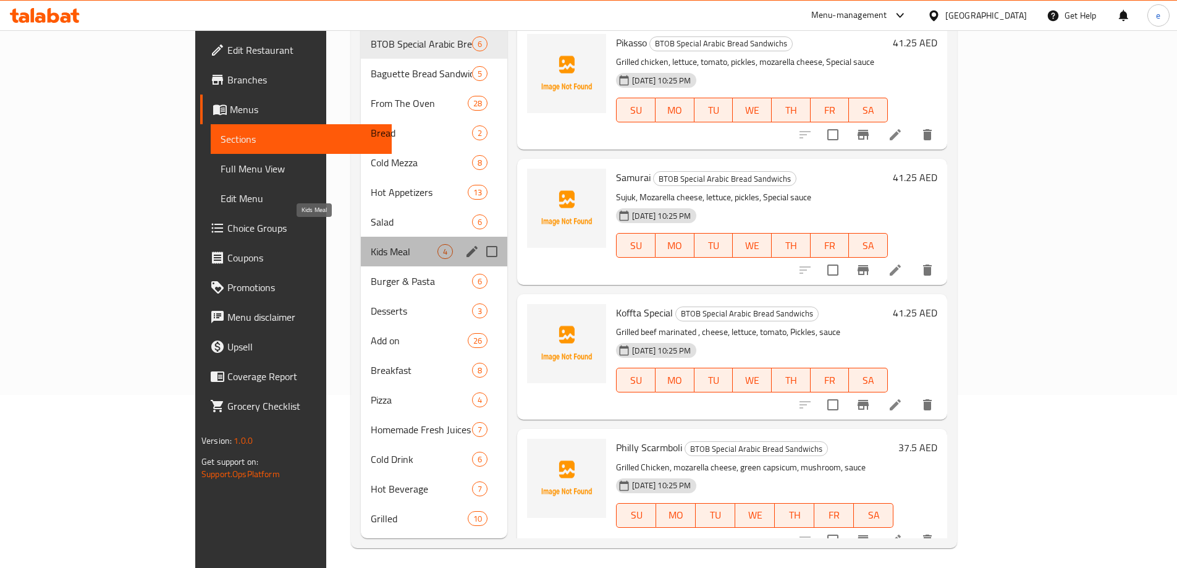
click at [371, 244] on span "Kids Meal" at bounding box center [404, 251] width 67 height 15
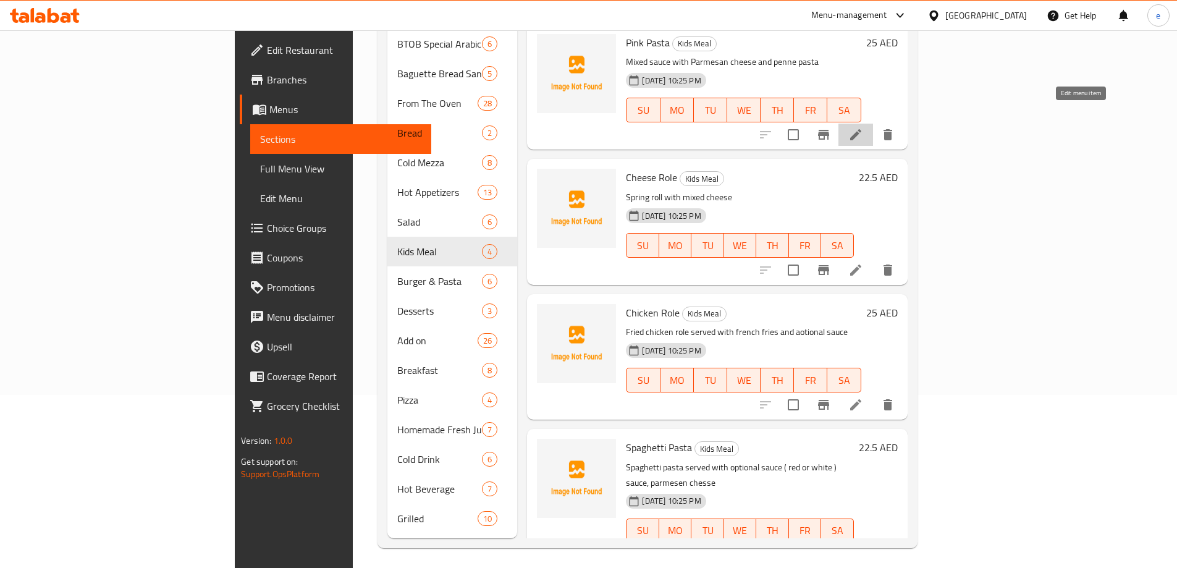
click at [861, 129] on icon at bounding box center [855, 134] width 11 height 11
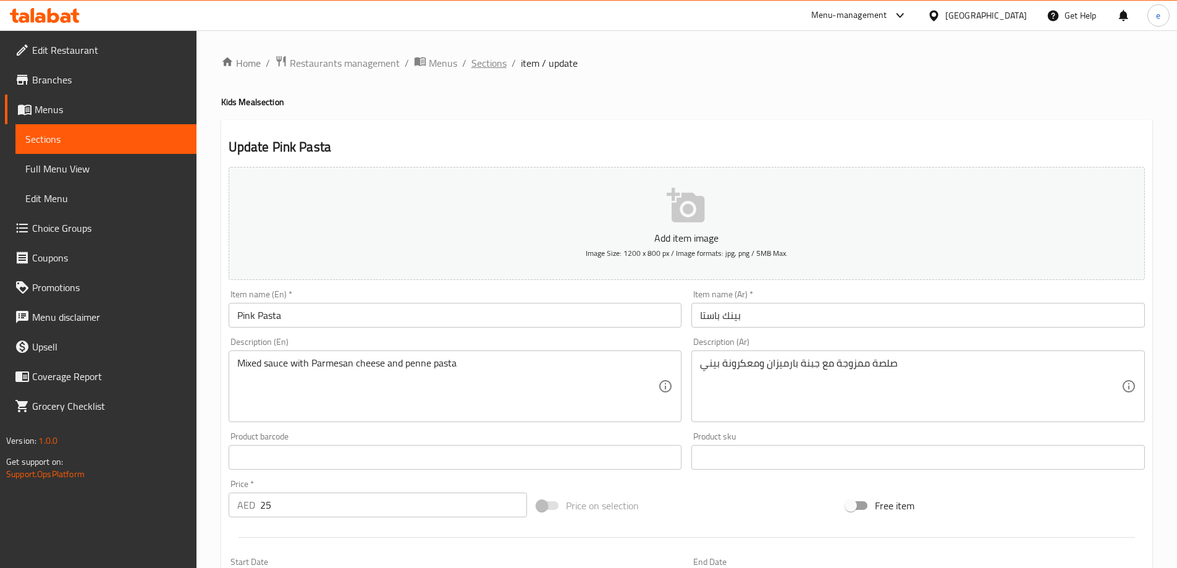
click at [483, 64] on span "Sections" at bounding box center [488, 63] width 35 height 15
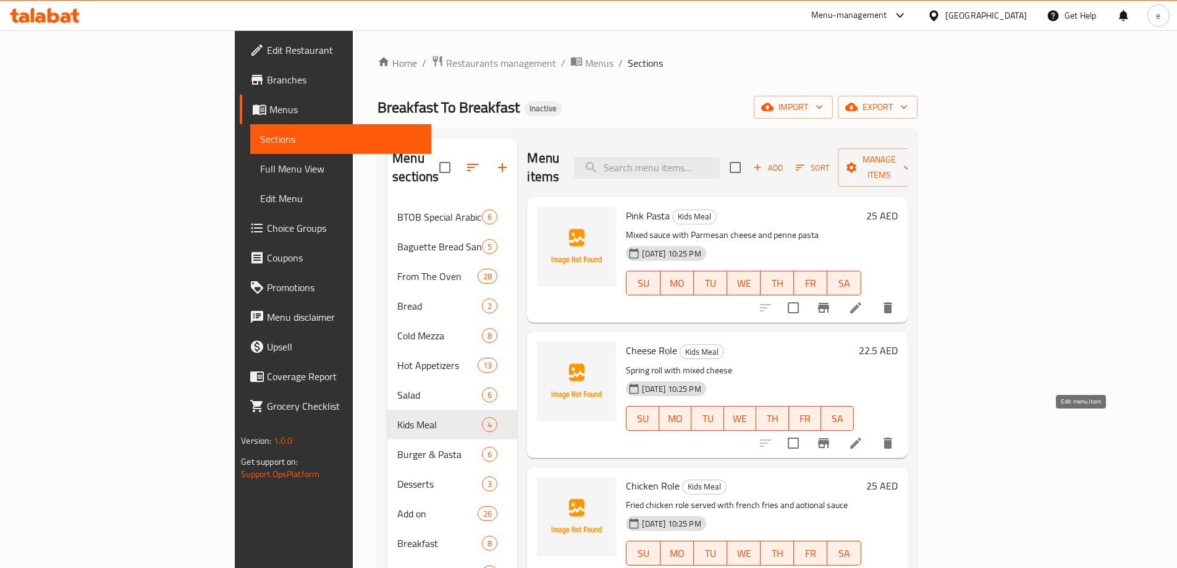
click at [863, 436] on icon at bounding box center [855, 443] width 15 height 15
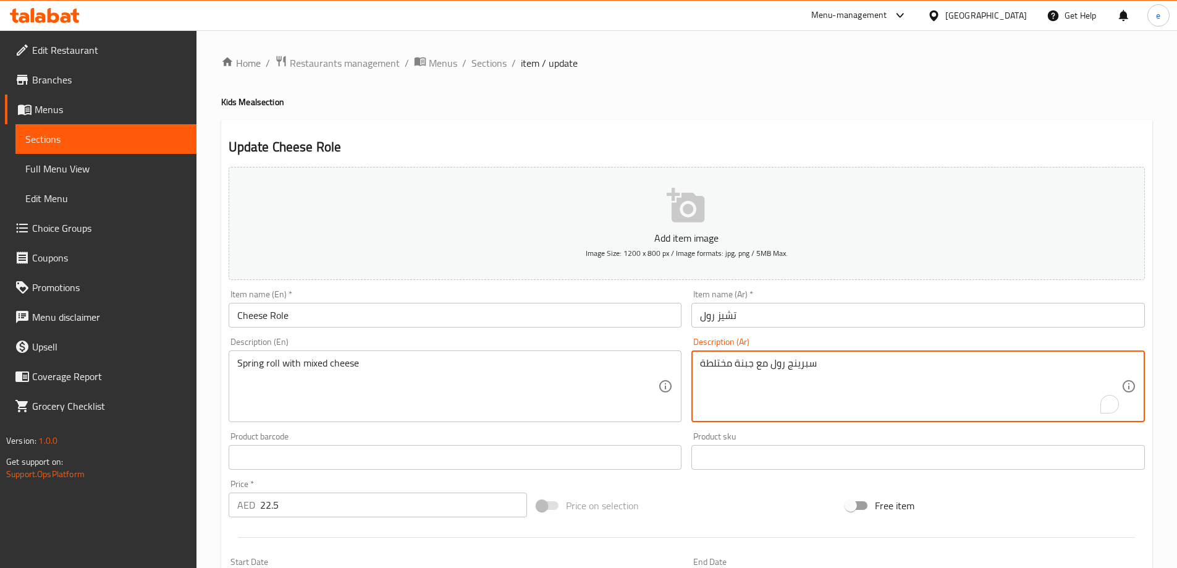
click at [719, 363] on textarea "سبرينج رول مع جبنة مختلطة" at bounding box center [910, 386] width 421 height 59
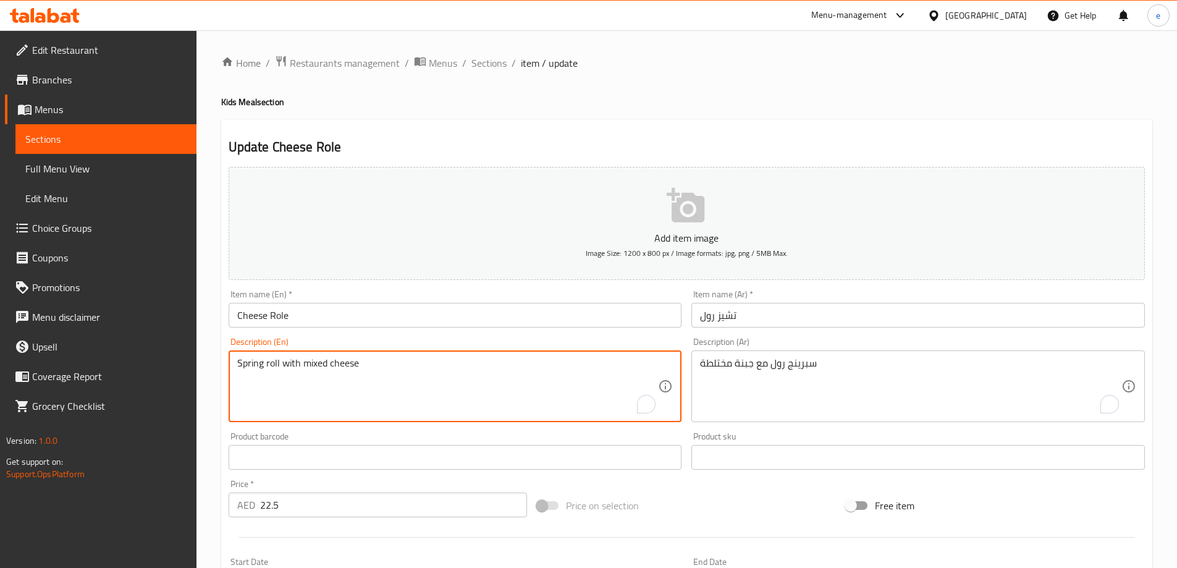
drag, startPoint x: 406, startPoint y: 368, endPoint x: 302, endPoint y: 368, distance: 104.4
click at [58, 175] on span "Full Menu View" at bounding box center [105, 168] width 161 height 15
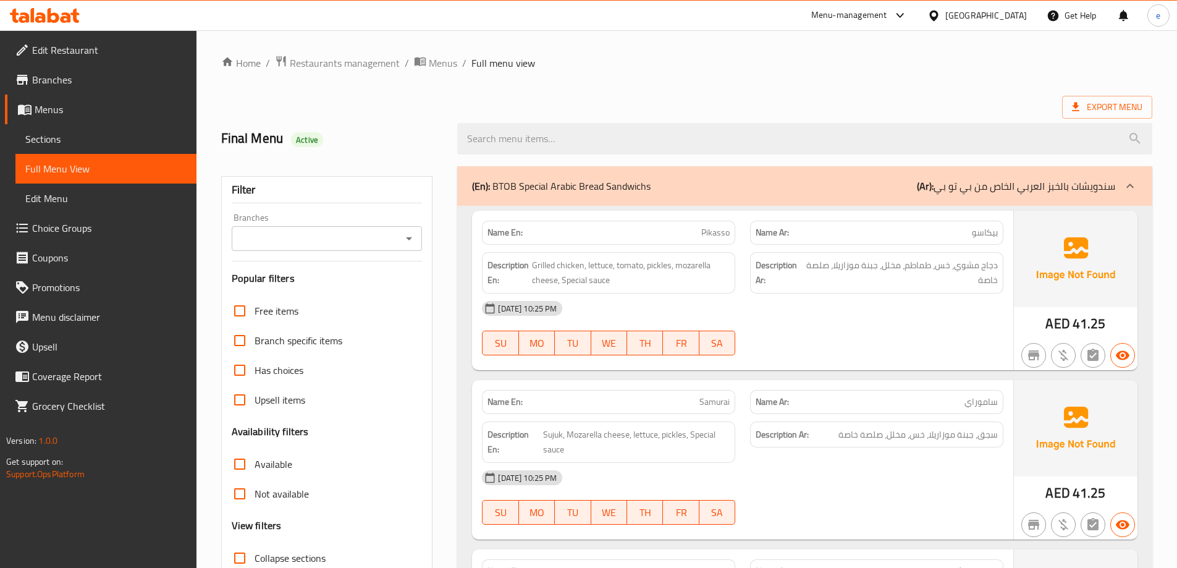
scroll to position [247, 0]
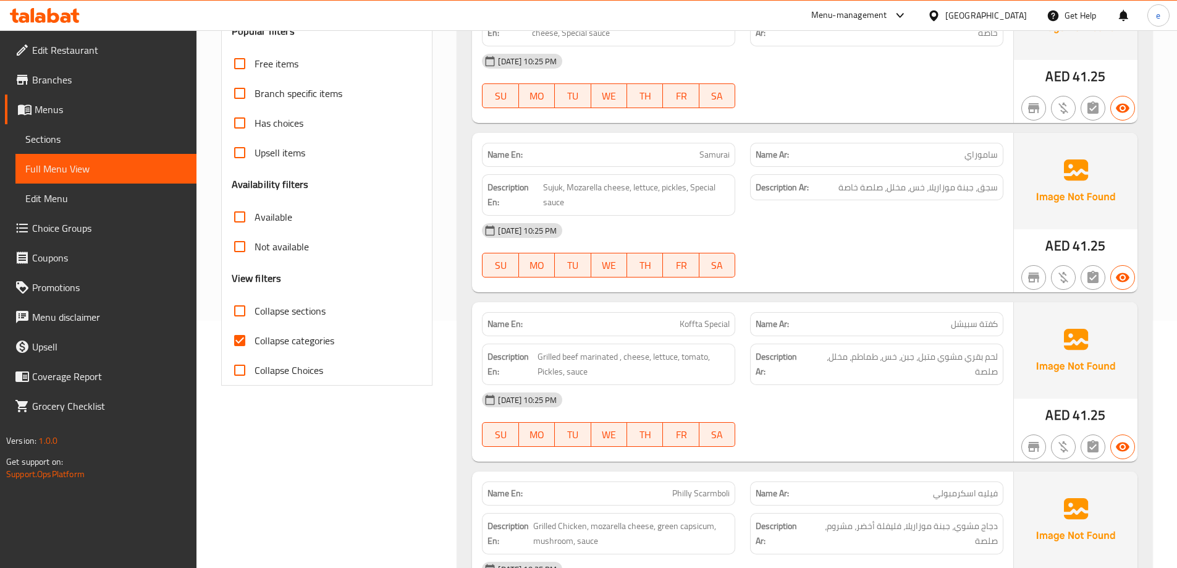
click at [259, 343] on span "Collapse categories" at bounding box center [295, 340] width 80 height 15
click at [255, 343] on input "Collapse categories" at bounding box center [240, 341] width 30 height 30
checkbox input "false"
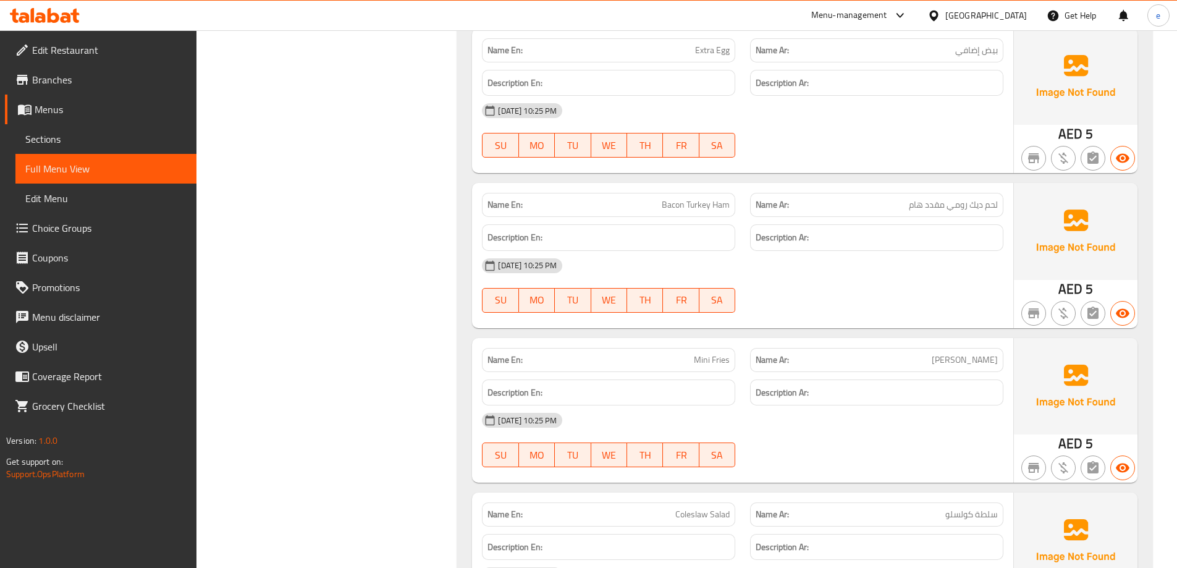
scroll to position [17045, 0]
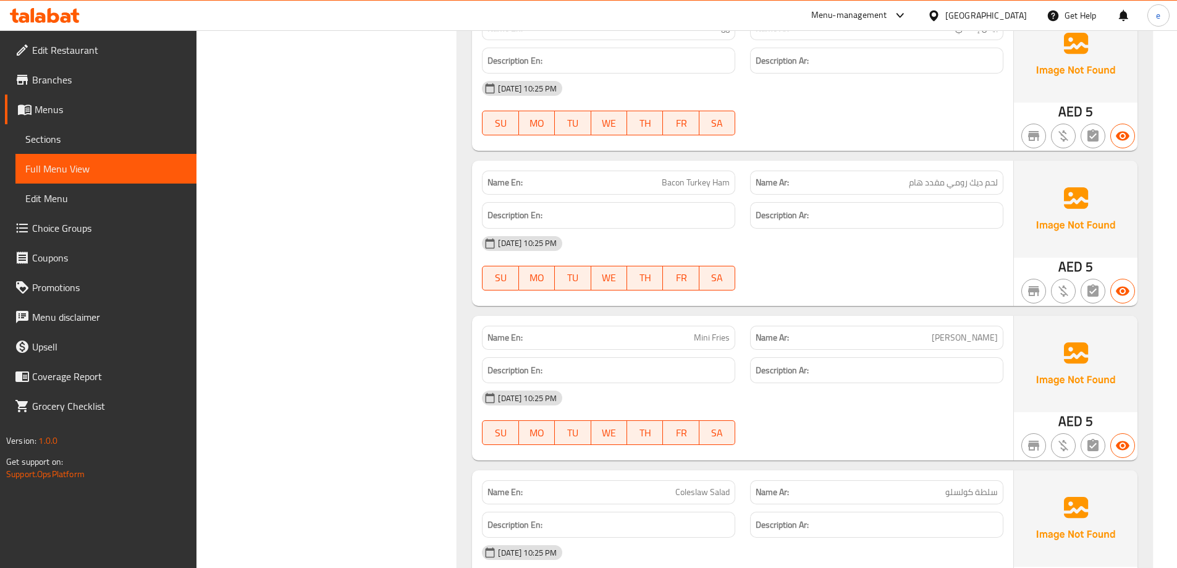
copy span "Bacon Turkey Ham"
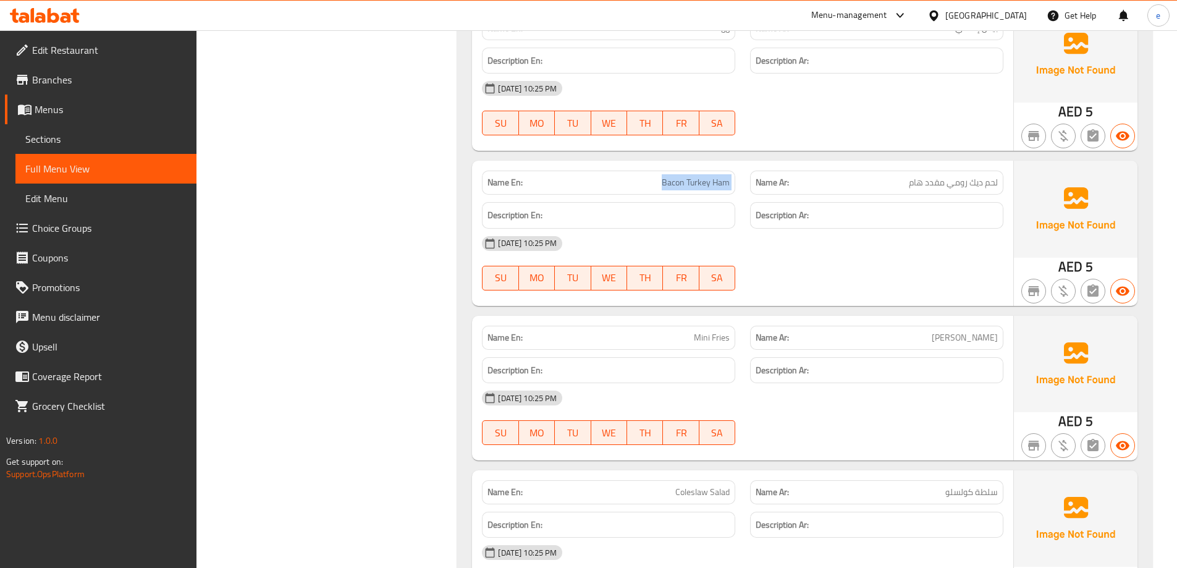
click at [153, 137] on span "Sections" at bounding box center [105, 139] width 161 height 15
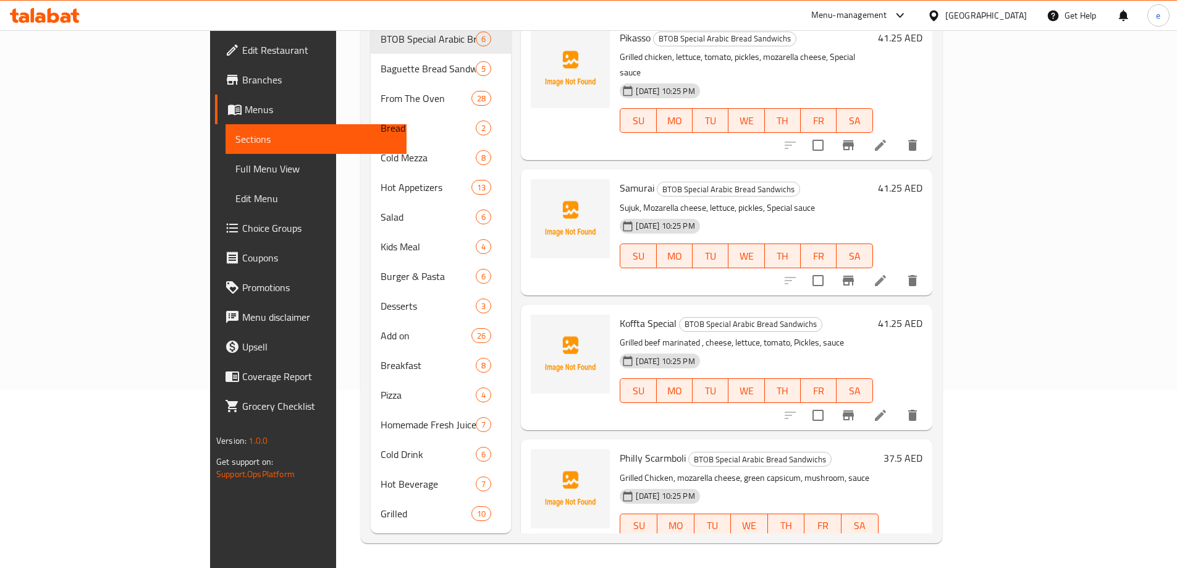
scroll to position [173, 0]
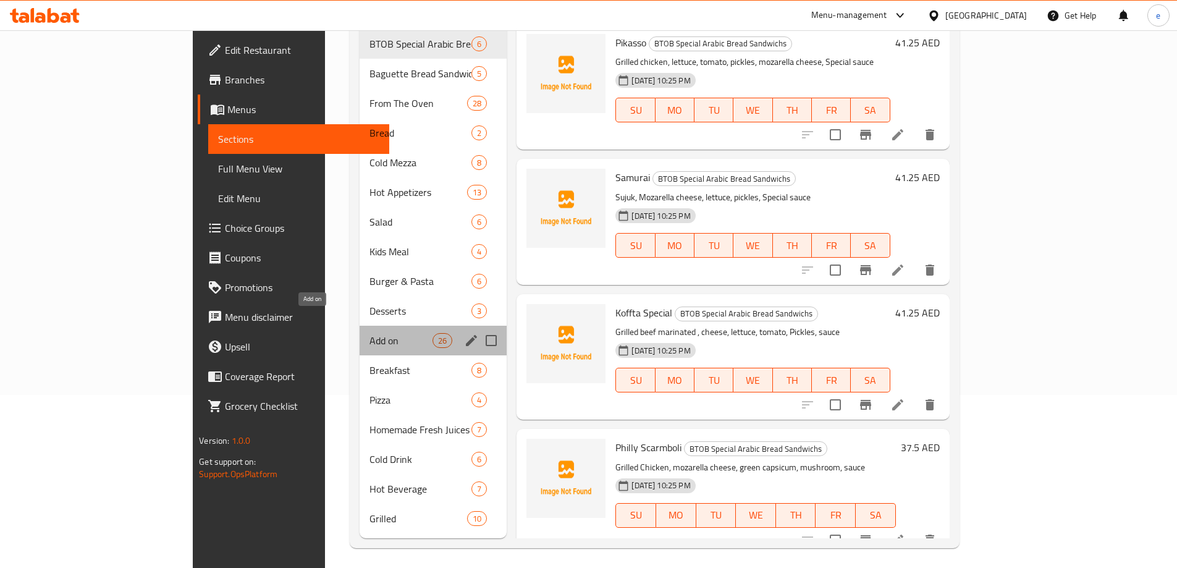
click at [369, 333] on span "Add on" at bounding box center [400, 340] width 63 height 15
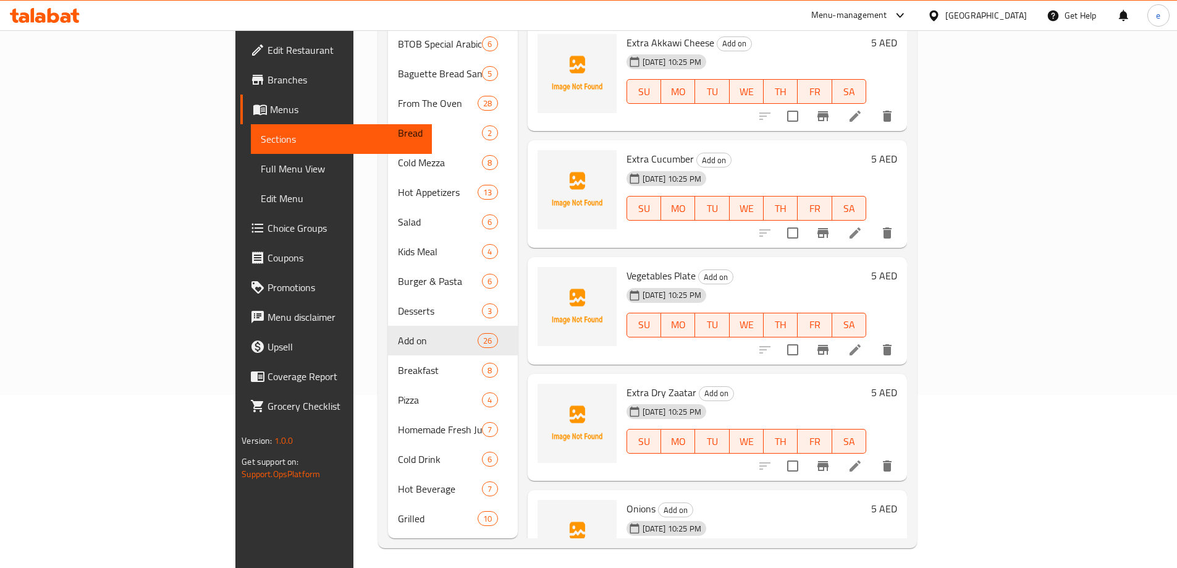
scroll to position [1755, 0]
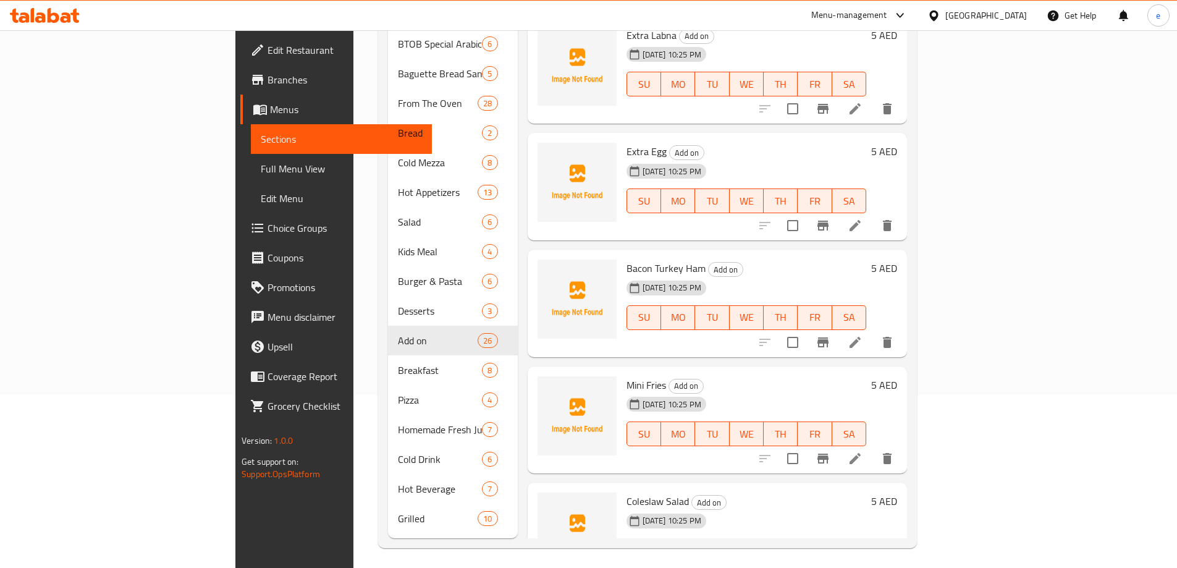
click at [861, 337] on icon at bounding box center [855, 342] width 11 height 11
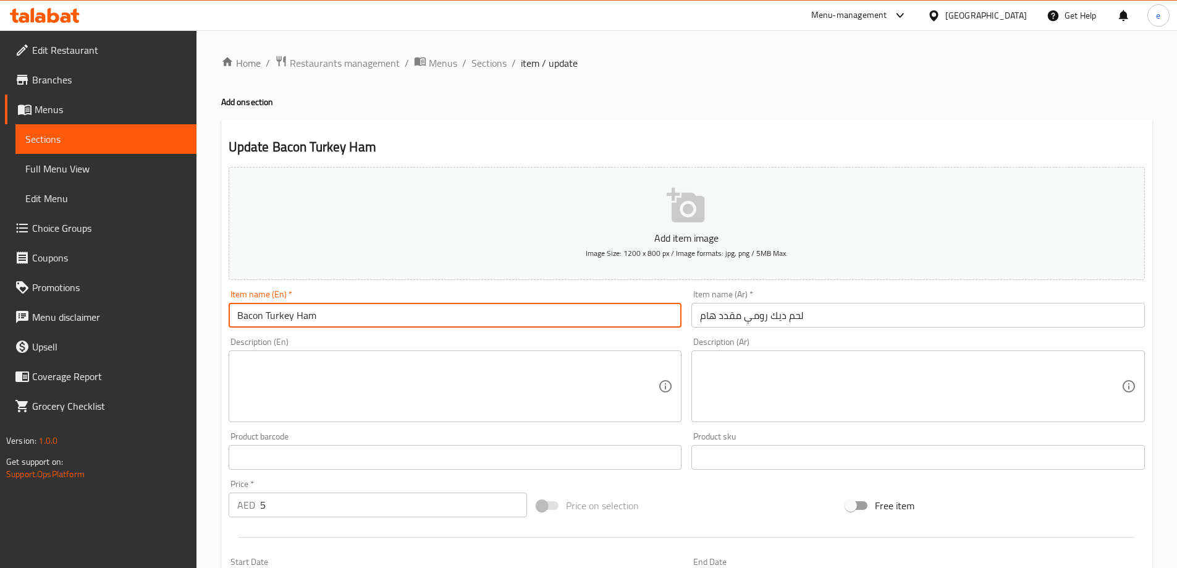
drag, startPoint x: 264, startPoint y: 317, endPoint x: 188, endPoint y: 330, distance: 77.1
click at [188, 330] on div "Edit Restaurant Branches Menus Sections Full Menu View Edit Menu Choice Groups …" at bounding box center [588, 451] width 1177 height 843
click at [298, 321] on input "Turkey Ham" at bounding box center [455, 315] width 453 height 25
type input "Turkey Ham"
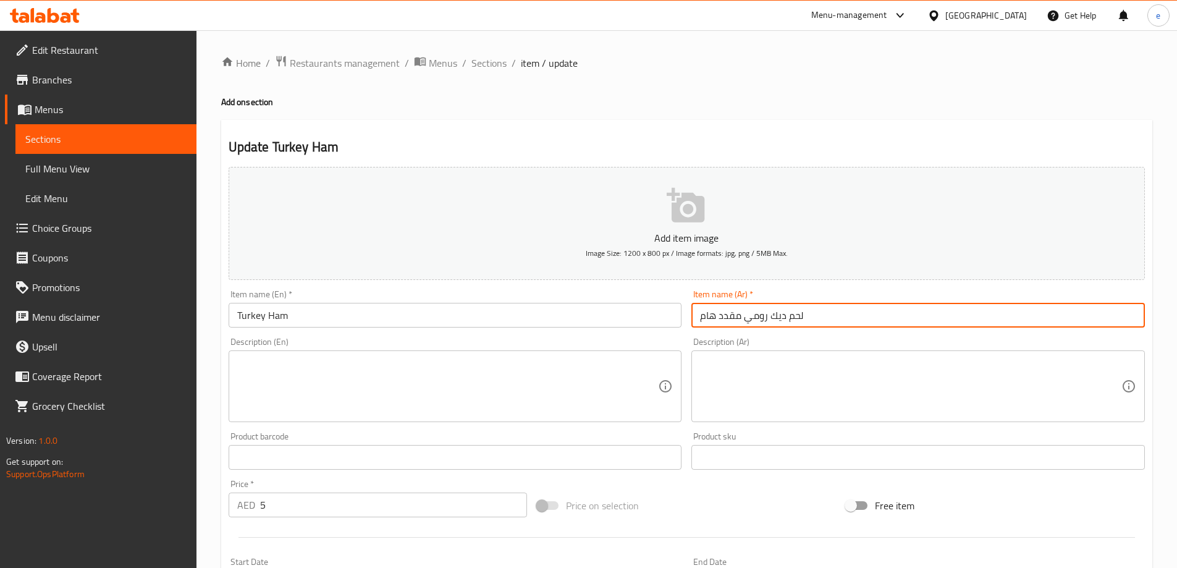
click at [730, 314] on input "لحم ديك رومي مقدد هام" at bounding box center [917, 315] width 453 height 25
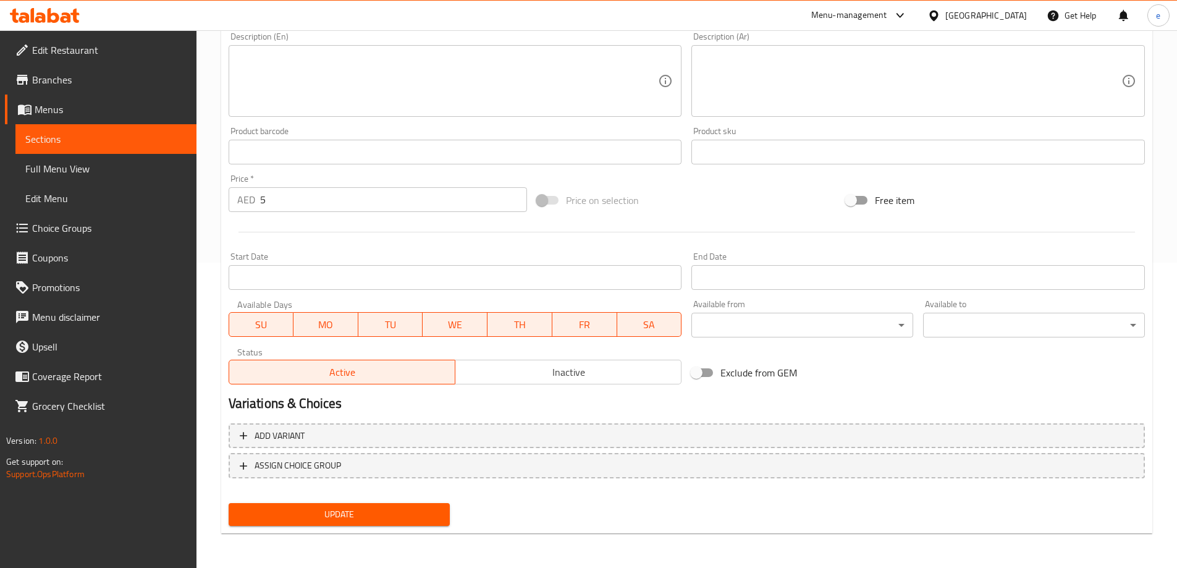
type input "لحم ديك رومي هام"
click at [325, 516] on span "Update" at bounding box center [339, 514] width 202 height 15
click at [109, 169] on span "Full Menu View" at bounding box center [105, 168] width 161 height 15
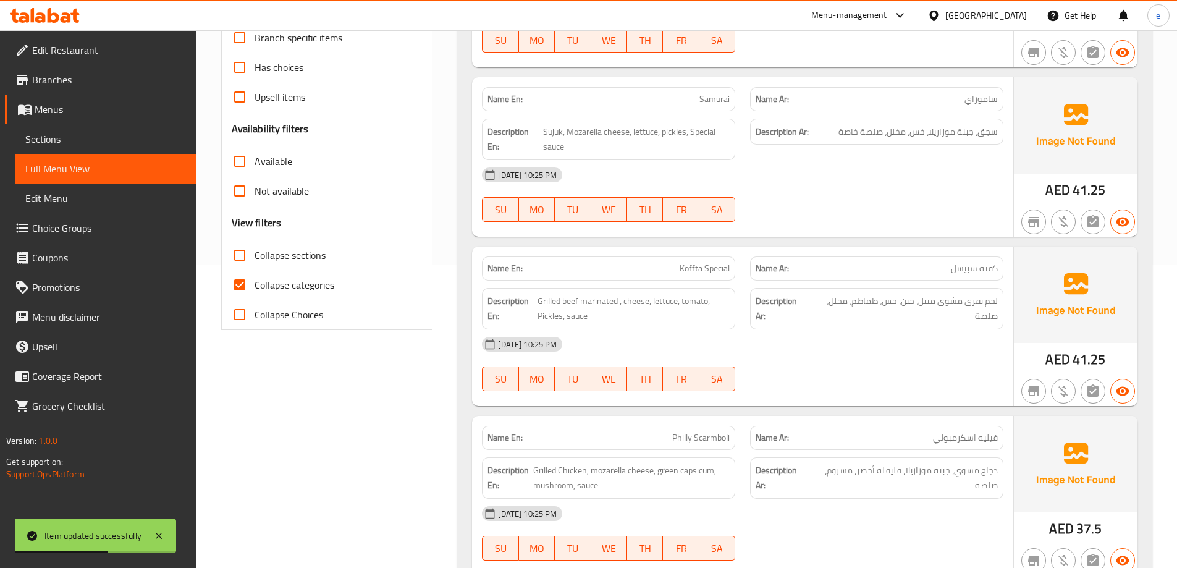
scroll to position [104, 0]
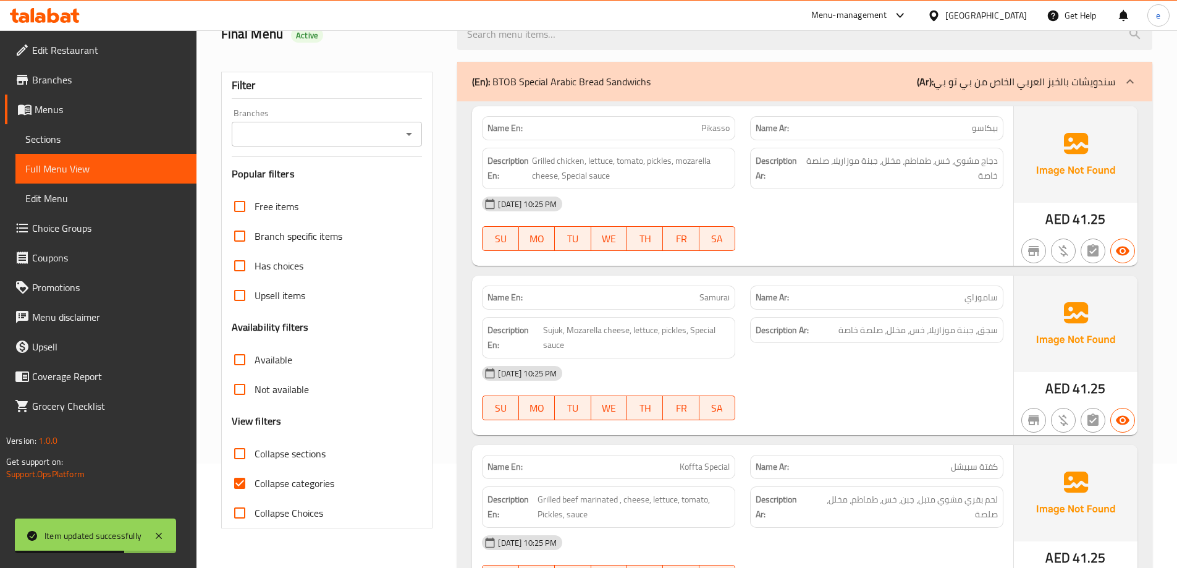
click at [263, 484] on span "Collapse categories" at bounding box center [295, 483] width 80 height 15
click at [255, 484] on input "Collapse categories" at bounding box center [240, 483] width 30 height 30
checkbox input "false"
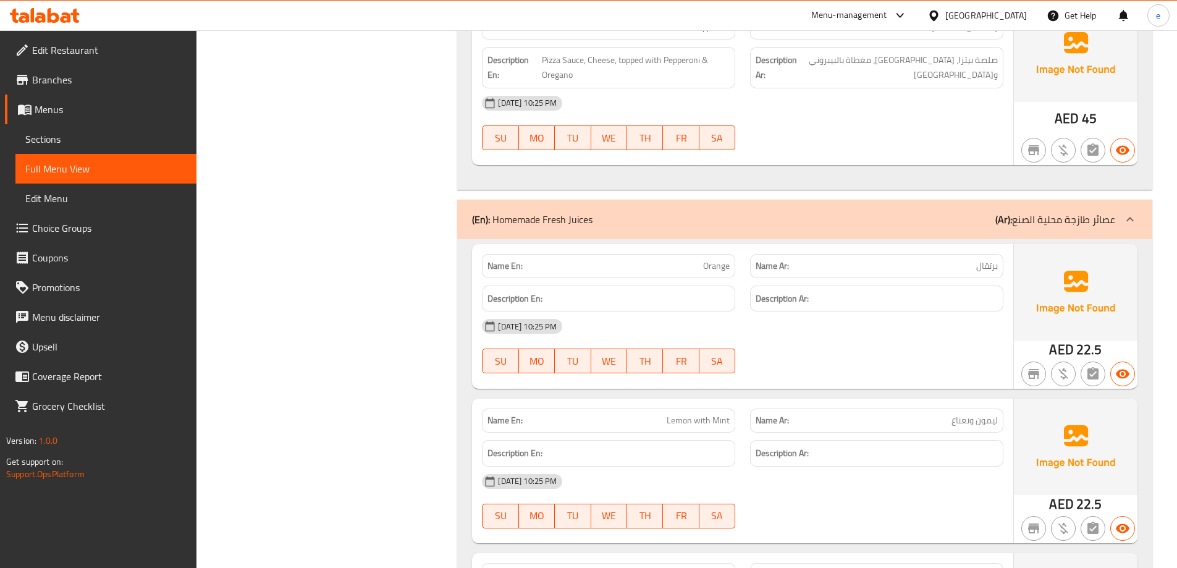
scroll to position [20759, 0]
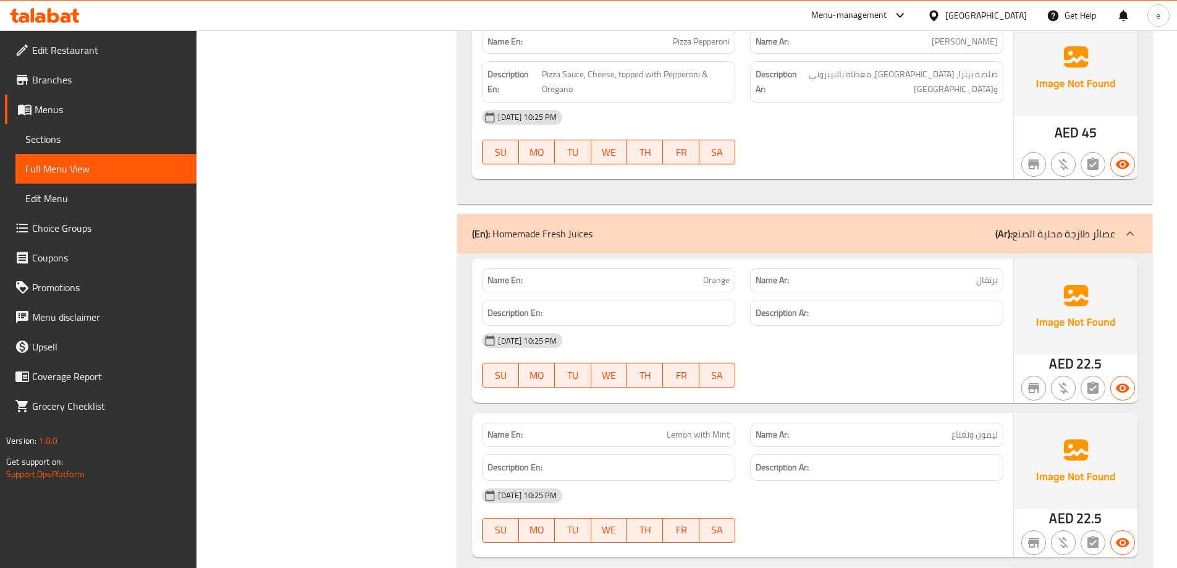
copy span "Orange"
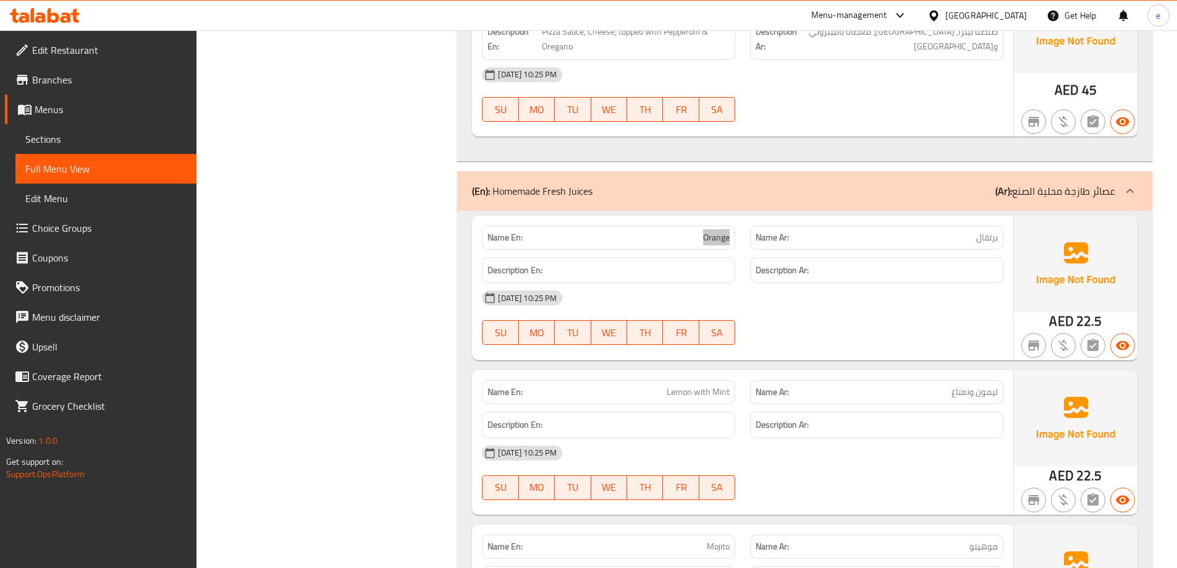
scroll to position [20821, 0]
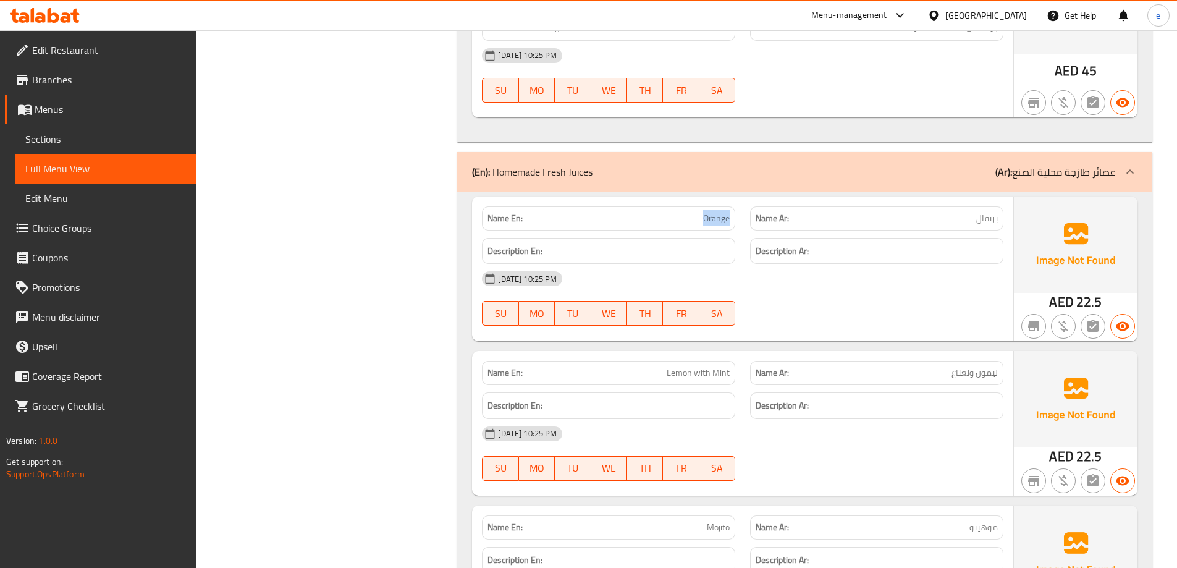
copy span "Lemon with Mint"
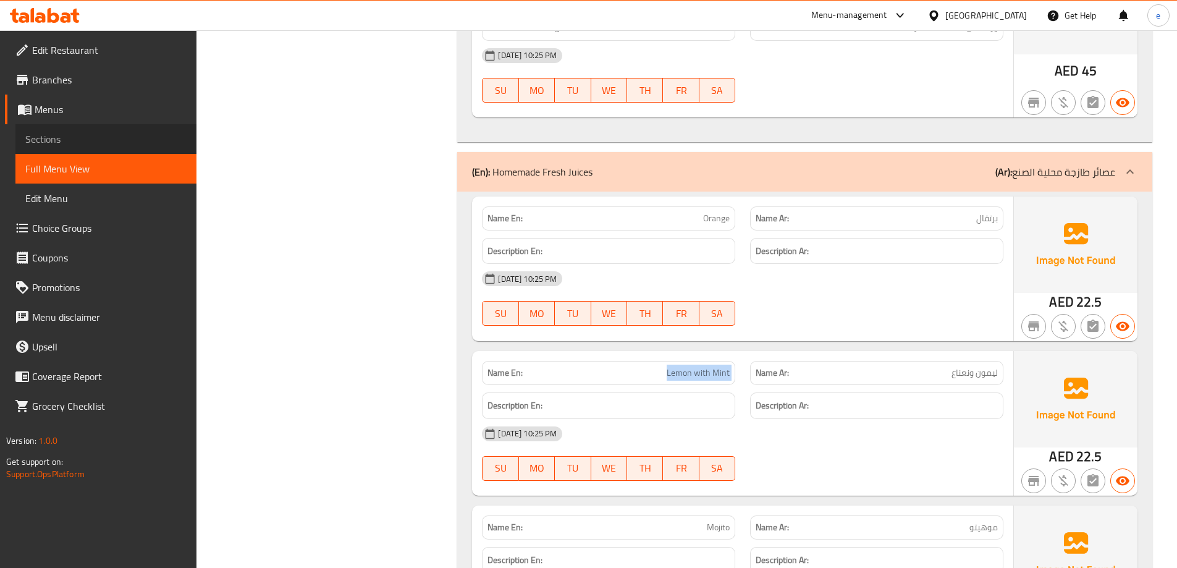
click at [111, 145] on span "Sections" at bounding box center [105, 139] width 161 height 15
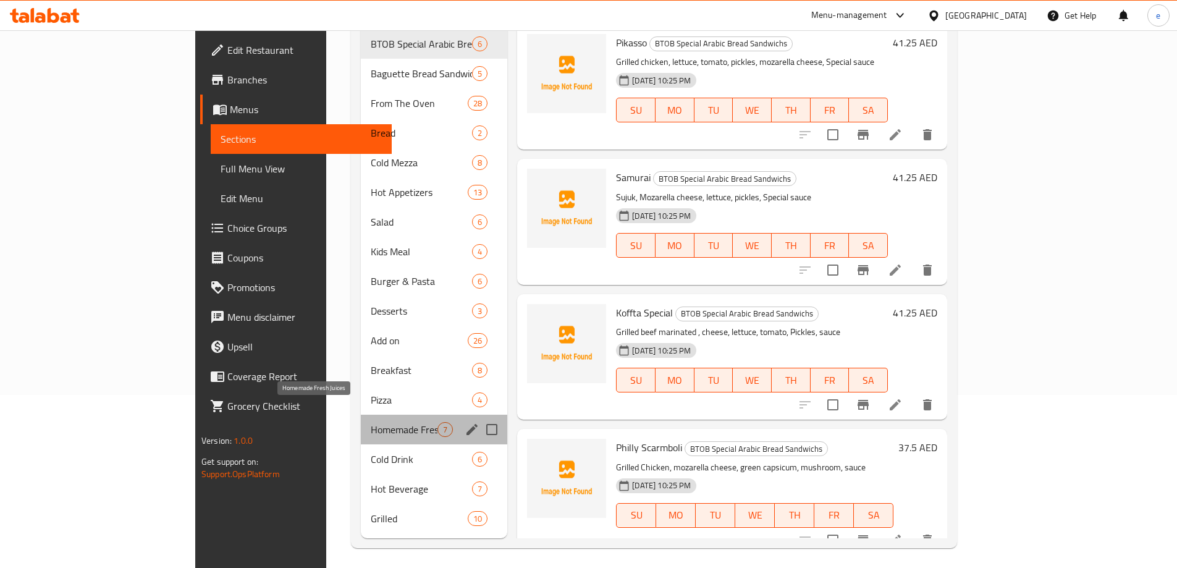
click at [371, 422] on span "Homemade Fresh Juices" at bounding box center [404, 429] width 67 height 15
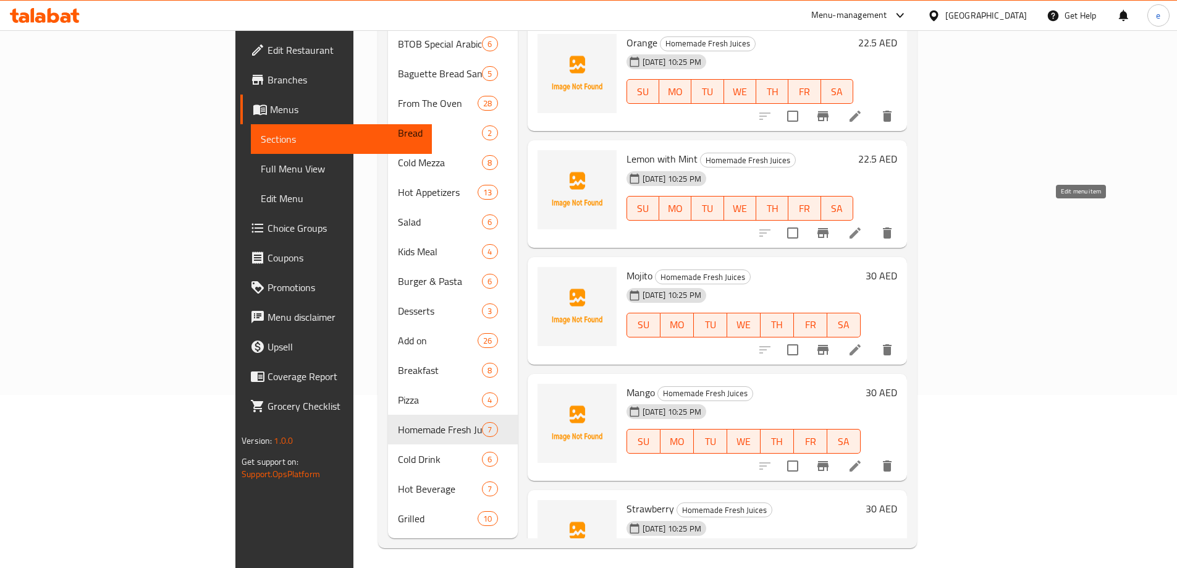
click at [862, 226] on icon at bounding box center [855, 233] width 15 height 15
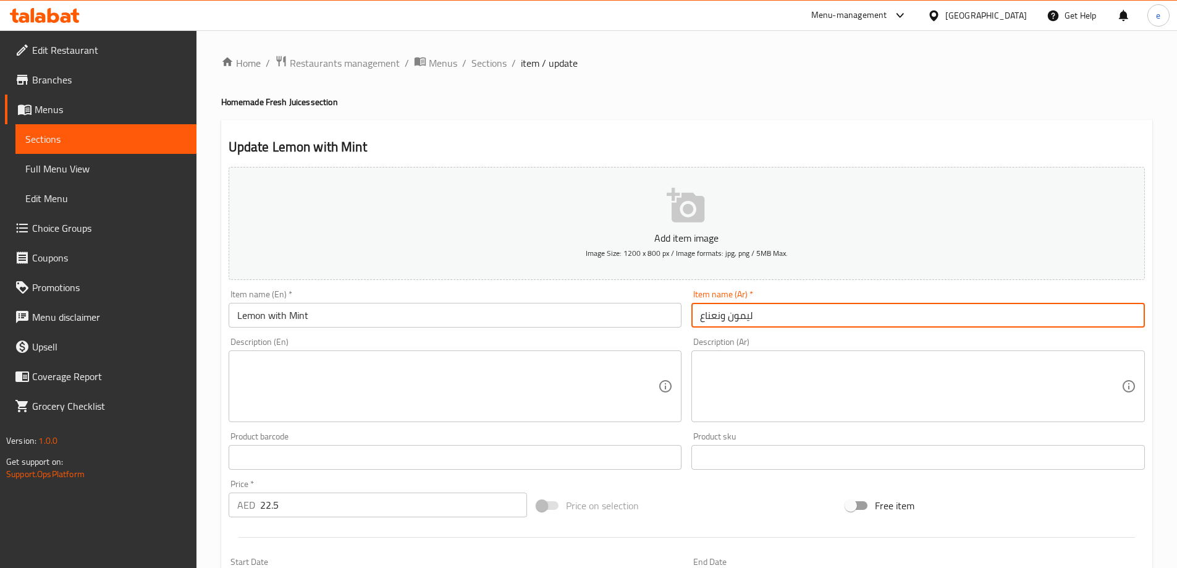
click at [725, 321] on input "ليمون ونعناع" at bounding box center [917, 315] width 453 height 25
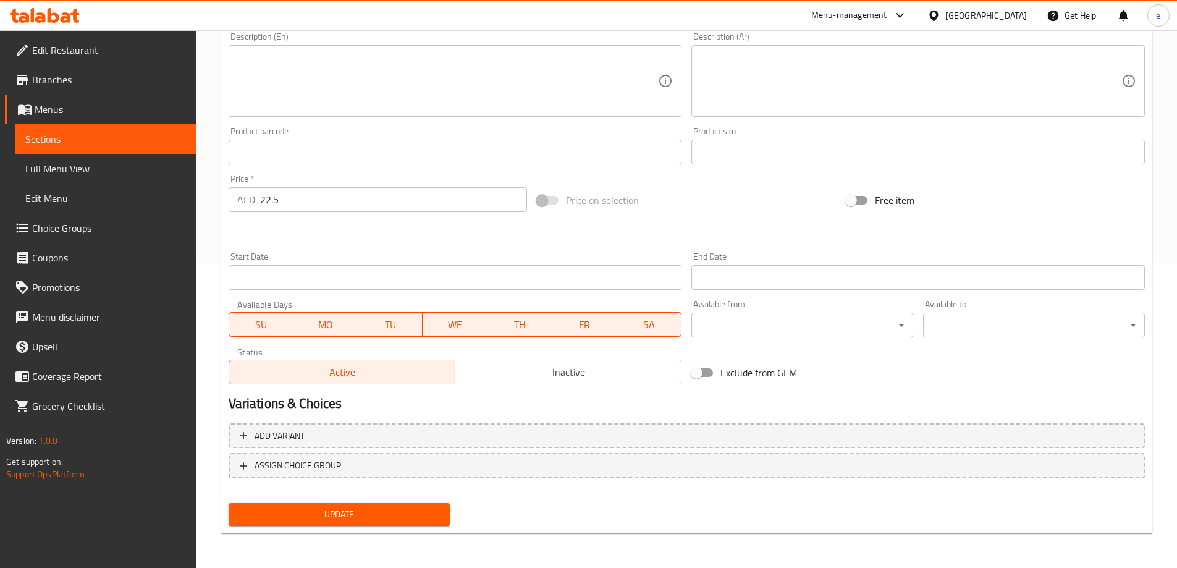
type input "ليمون بالنعناع"
click at [431, 529] on div "Update" at bounding box center [340, 514] width 232 height 33
click at [431, 520] on span "Update" at bounding box center [339, 514] width 202 height 15
click at [93, 169] on span "Full Menu View" at bounding box center [105, 168] width 161 height 15
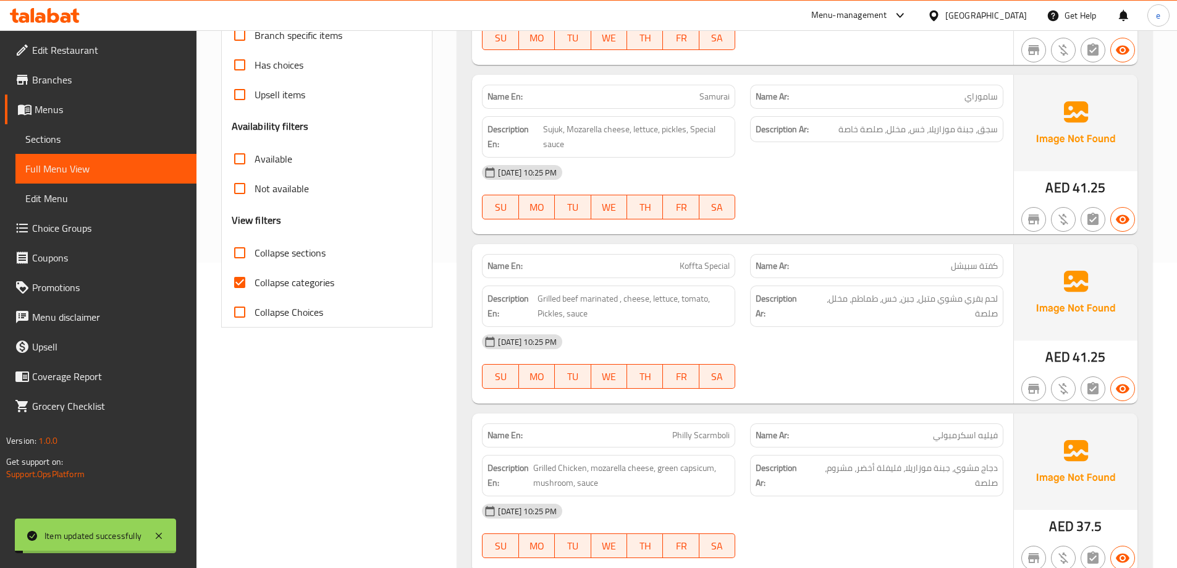
click at [240, 285] on input "Collapse categories" at bounding box center [240, 283] width 30 height 30
checkbox input "false"
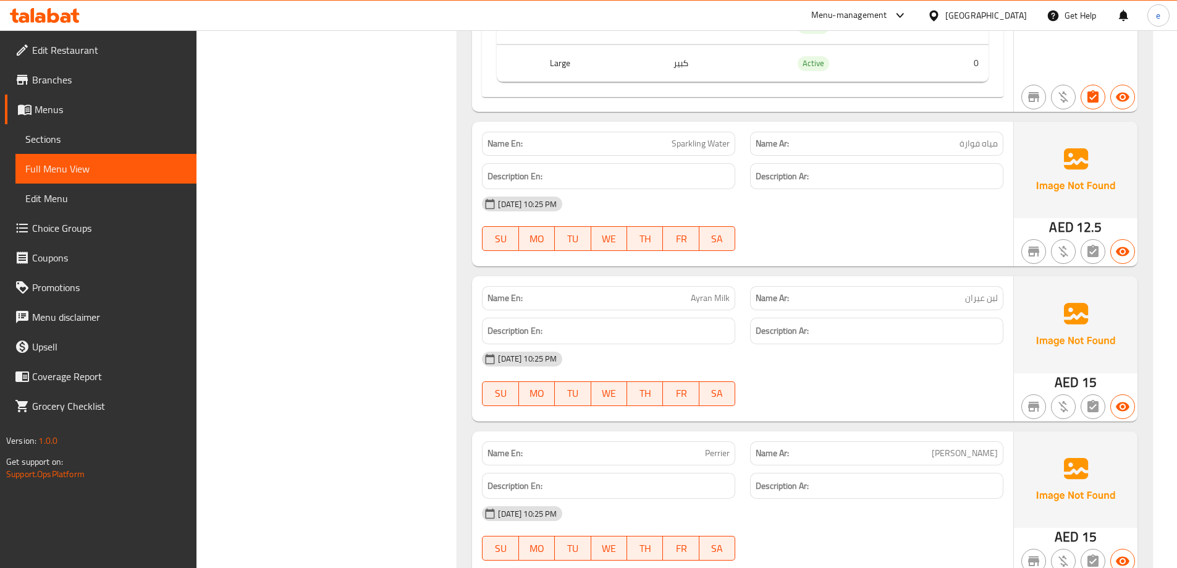
scroll to position [22455, 0]
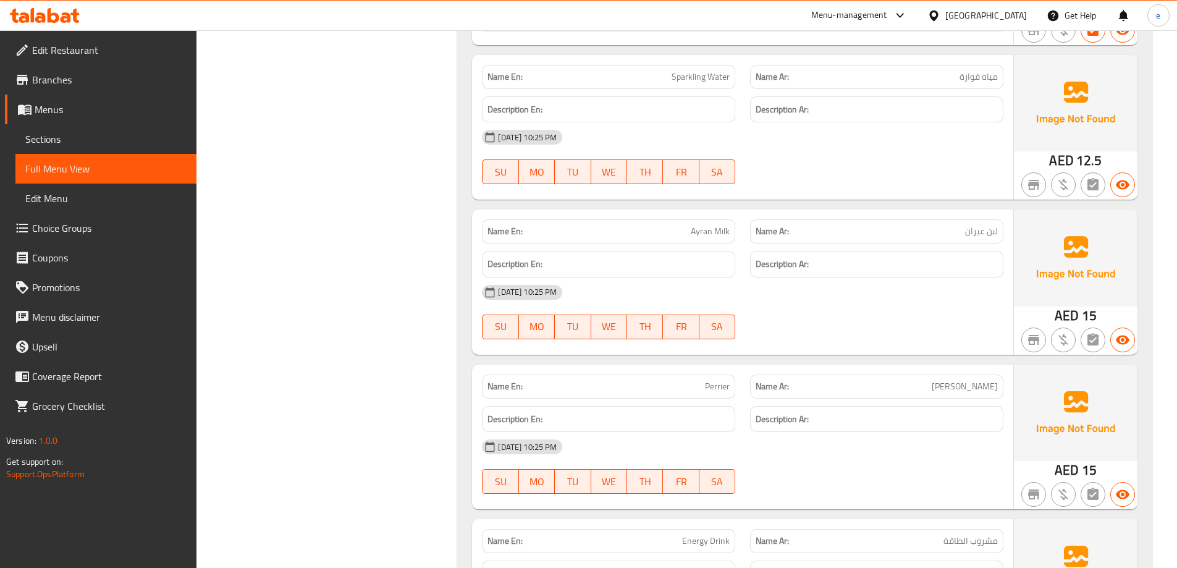
click at [88, 140] on span "Sections" at bounding box center [105, 139] width 161 height 15
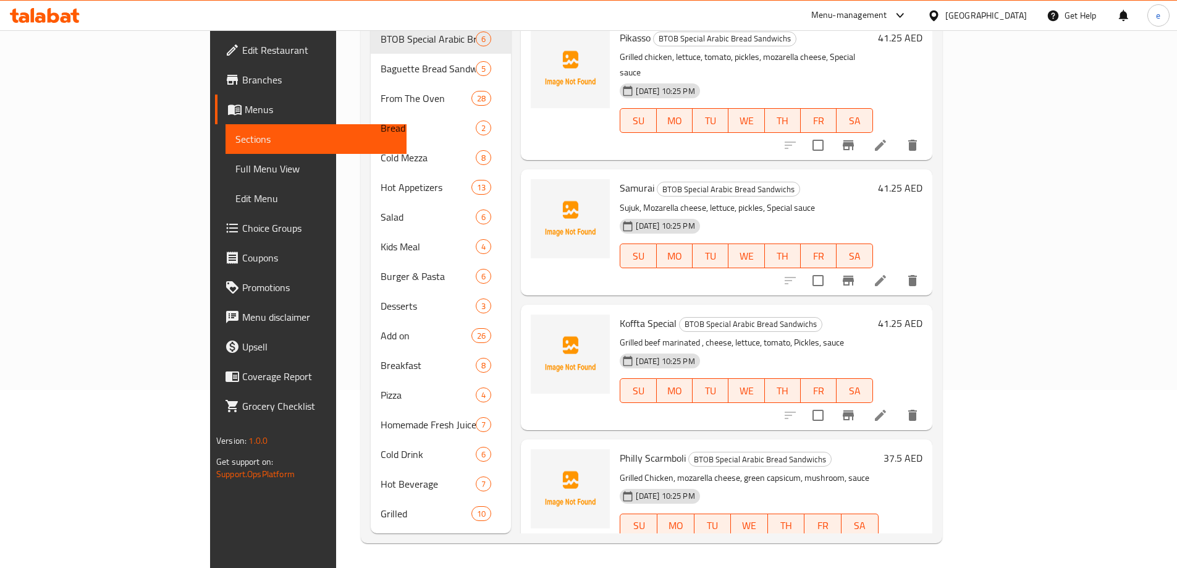
scroll to position [173, 0]
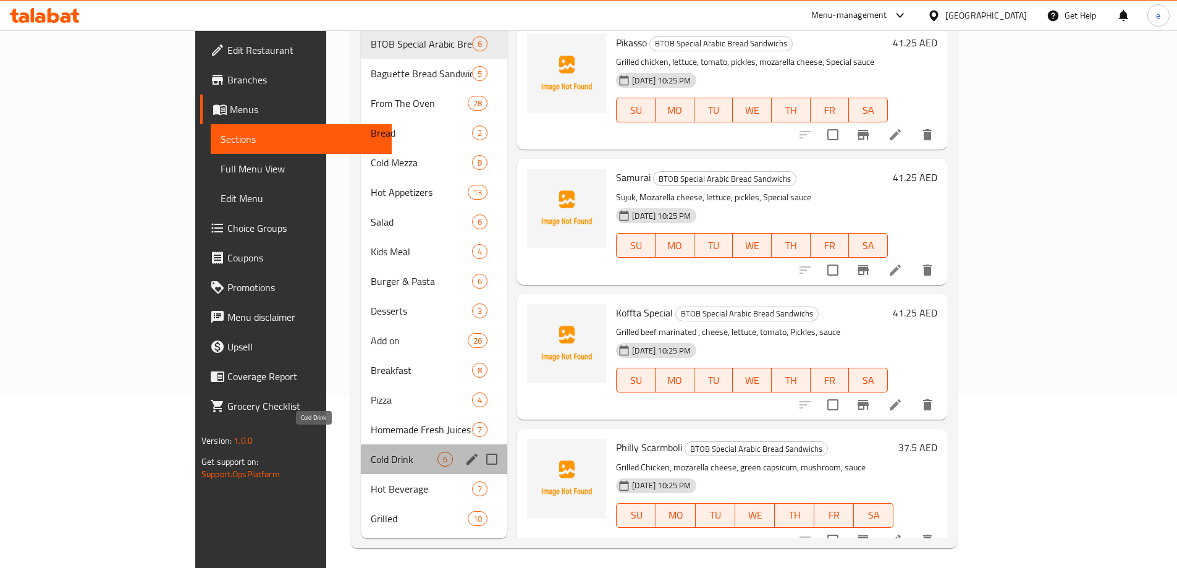
click at [371, 452] on span "Cold Drink" at bounding box center [404, 459] width 67 height 15
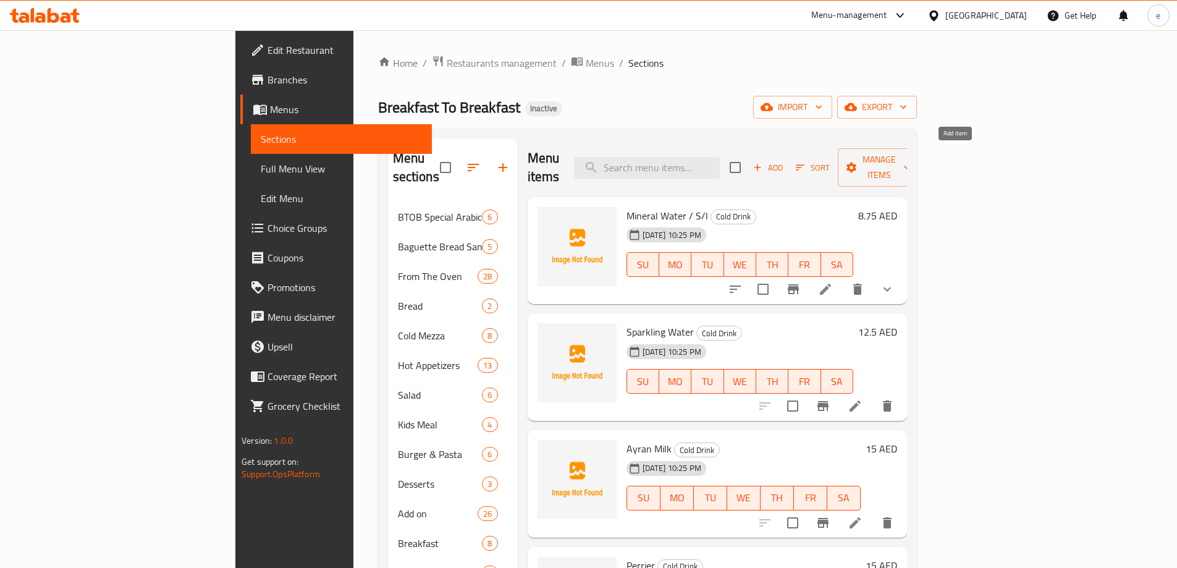
click at [785, 161] on span "Add" at bounding box center [767, 168] width 33 height 14
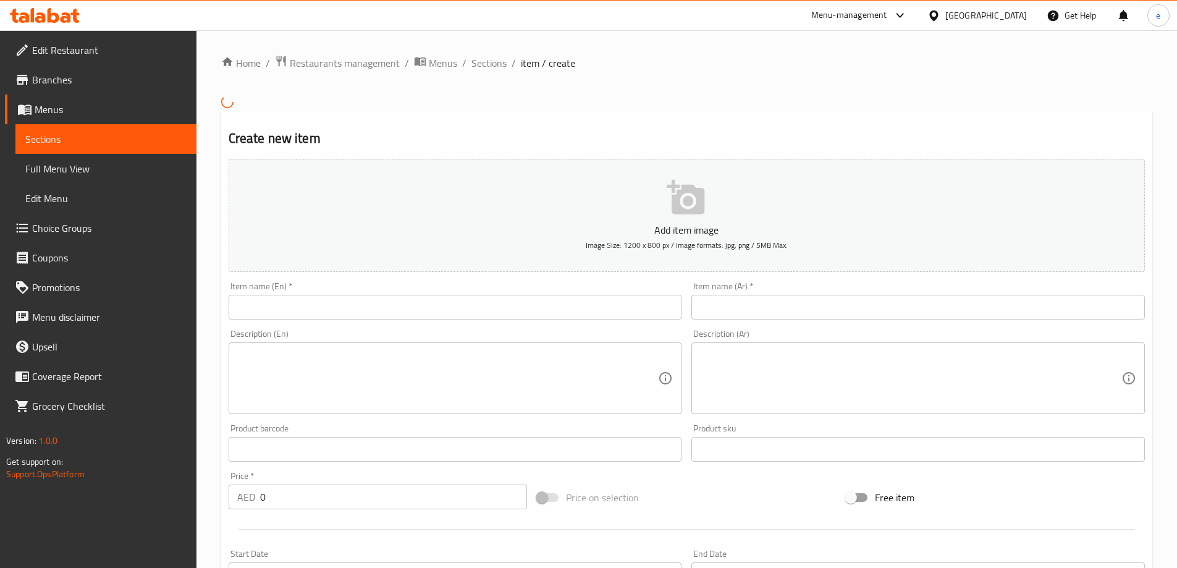
click at [319, 360] on textarea at bounding box center [447, 377] width 421 height 59
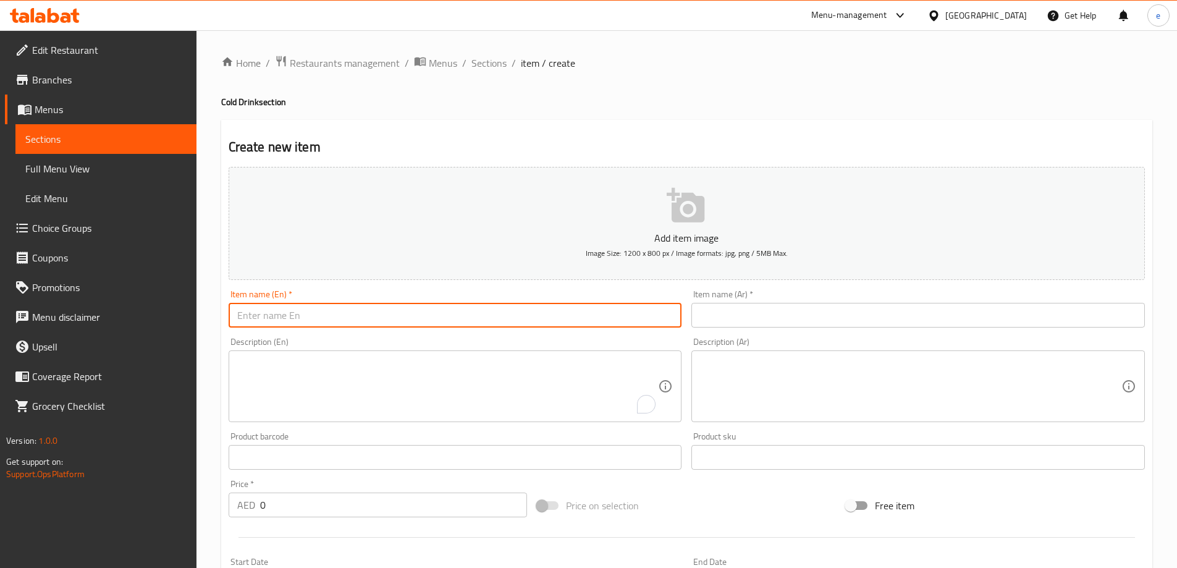
click at [339, 308] on input "text" at bounding box center [455, 315] width 453 height 25
type input "Soft Drikns"
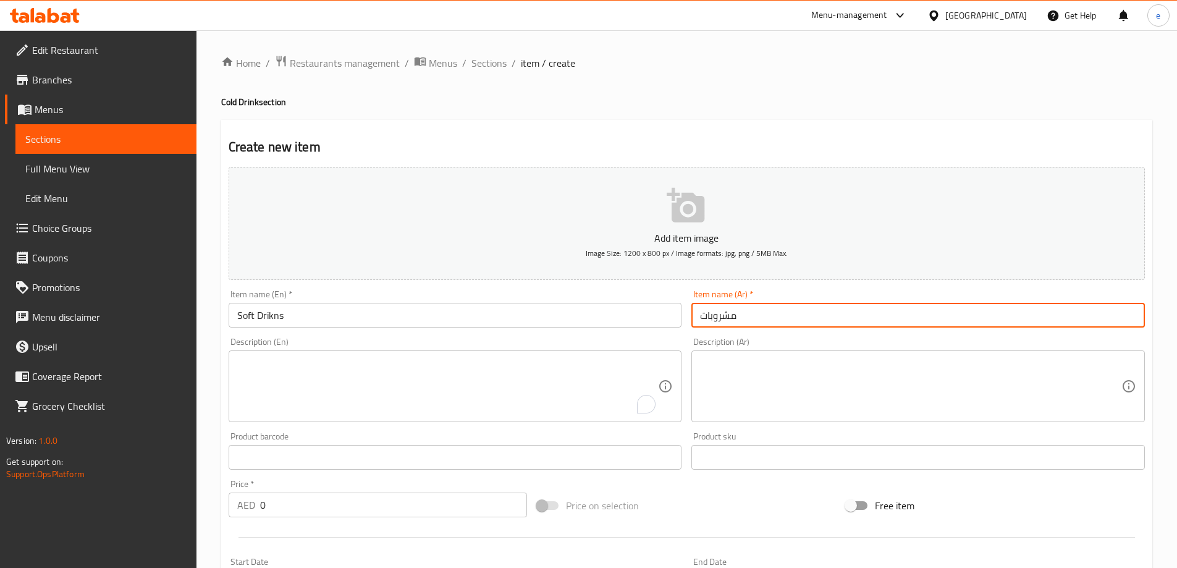
type input "مشروبات غازية"
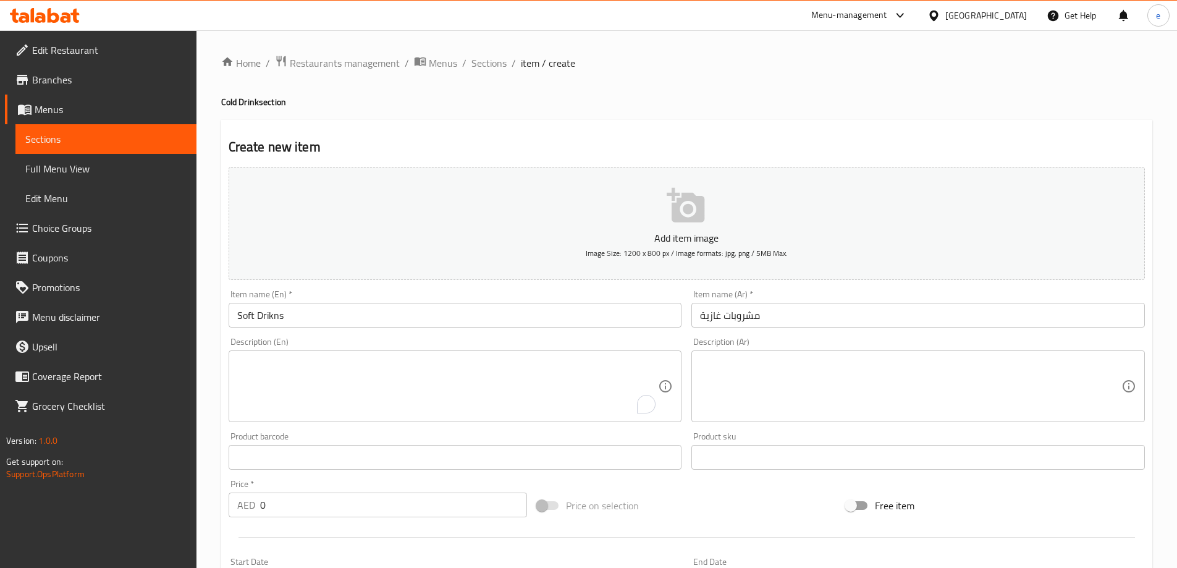
scroll to position [185, 0]
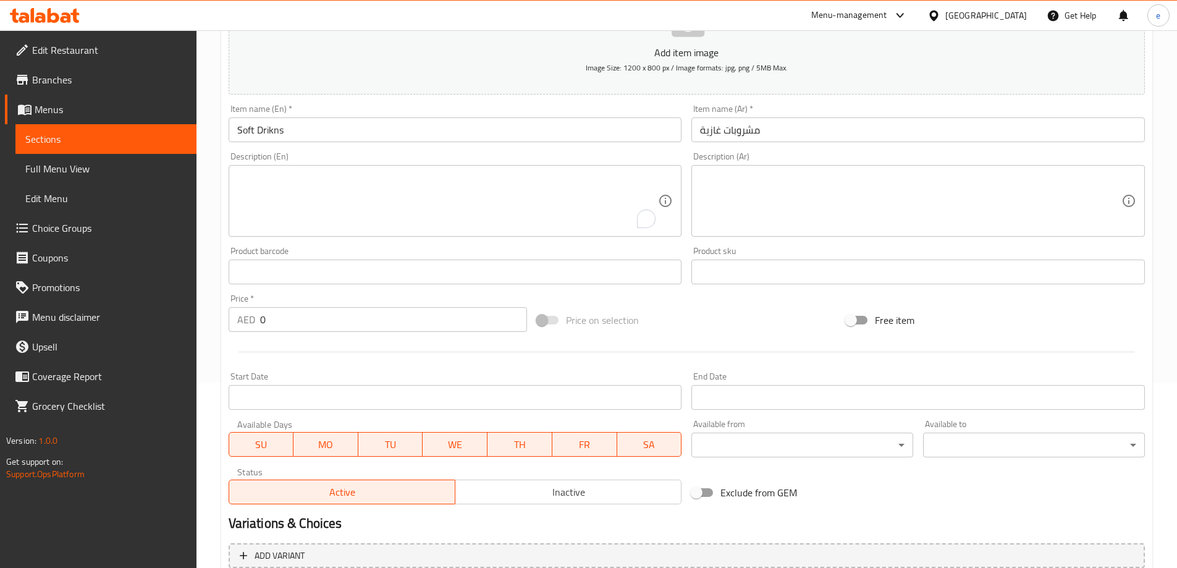
click at [323, 323] on input "0" at bounding box center [394, 319] width 268 height 25
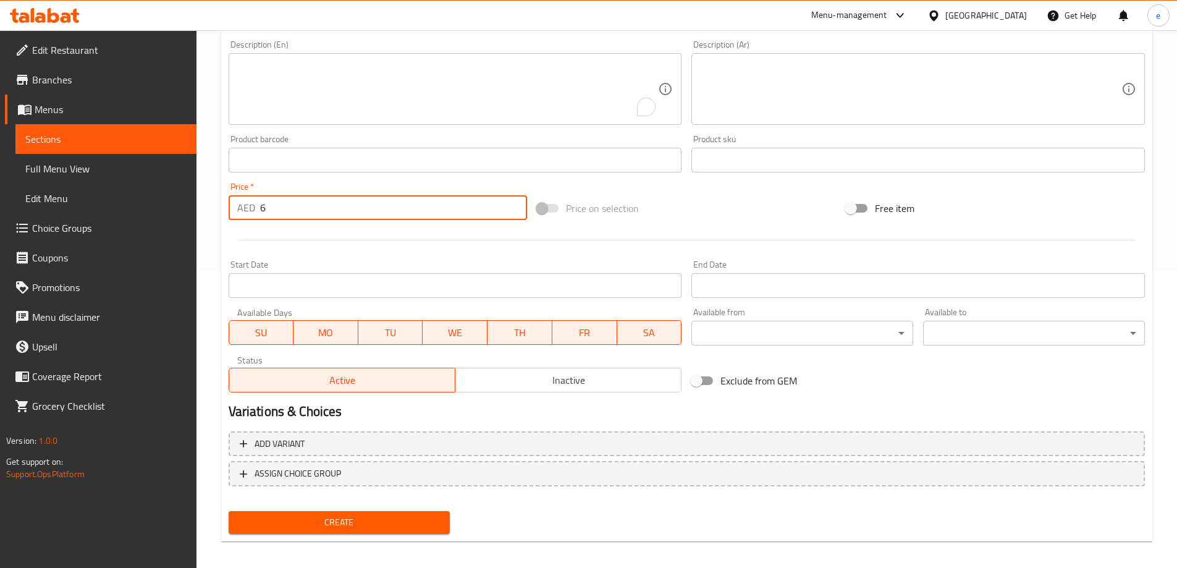
scroll to position [305, 0]
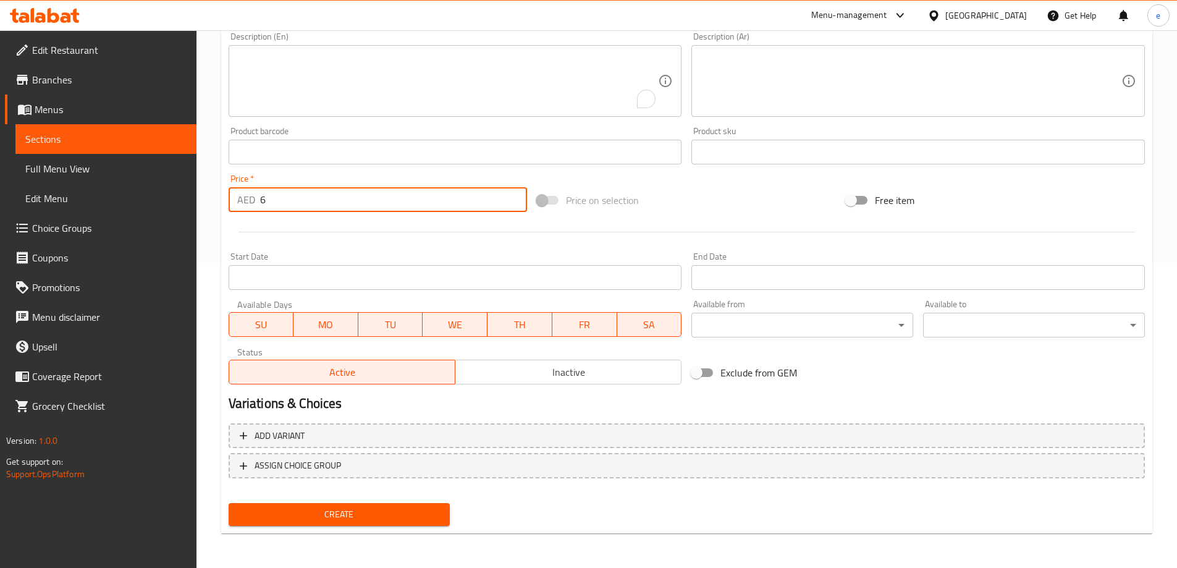
type input "6"
click at [304, 506] on button "Create" at bounding box center [340, 514] width 222 height 23
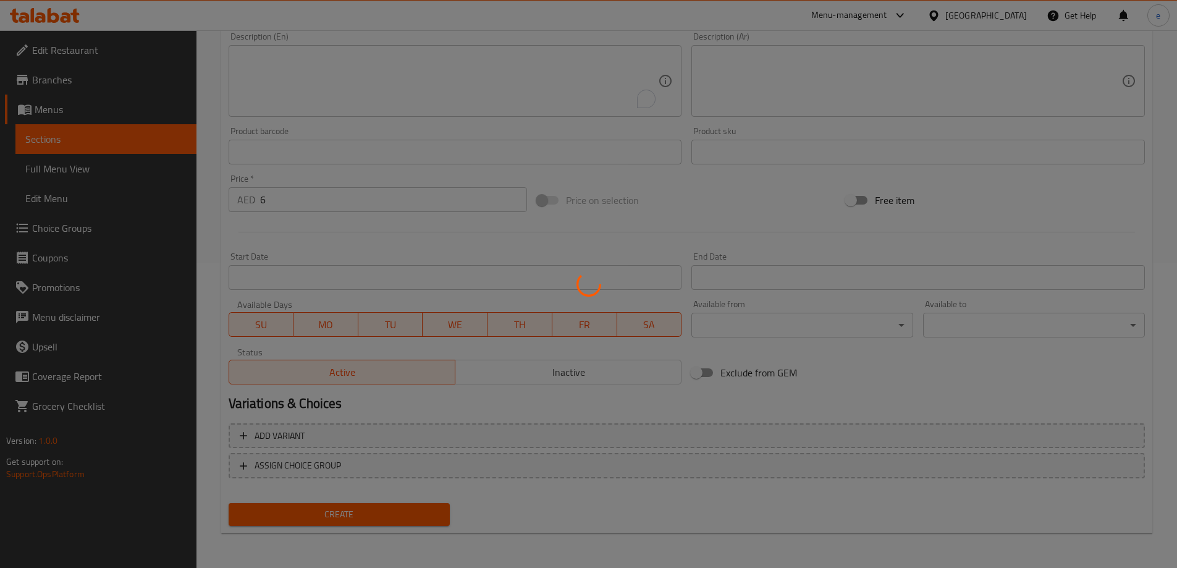
type input "0"
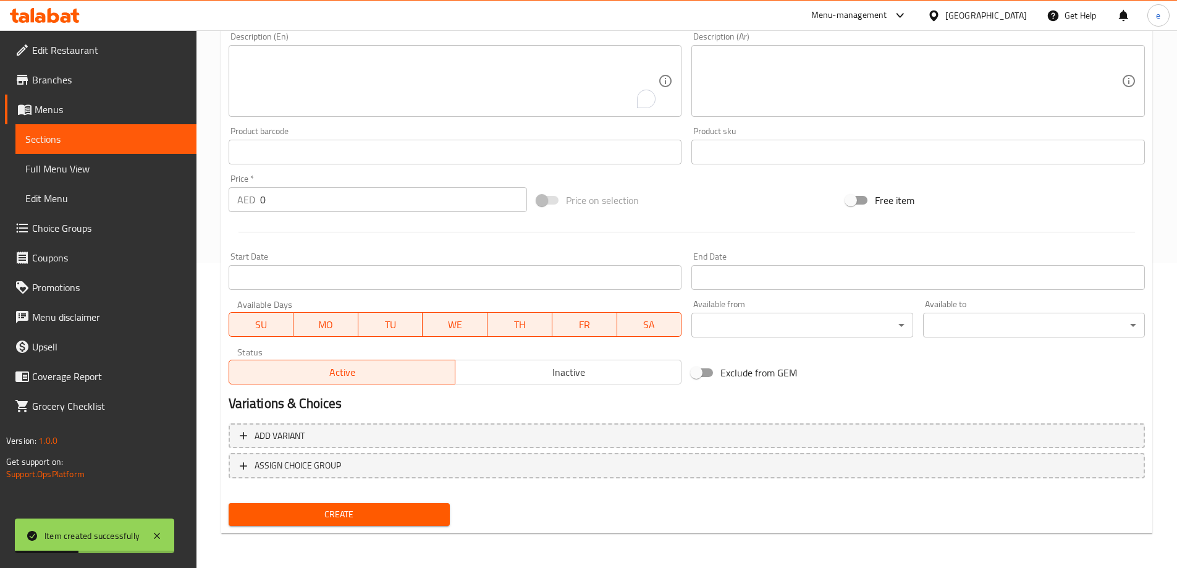
scroll to position [0, 0]
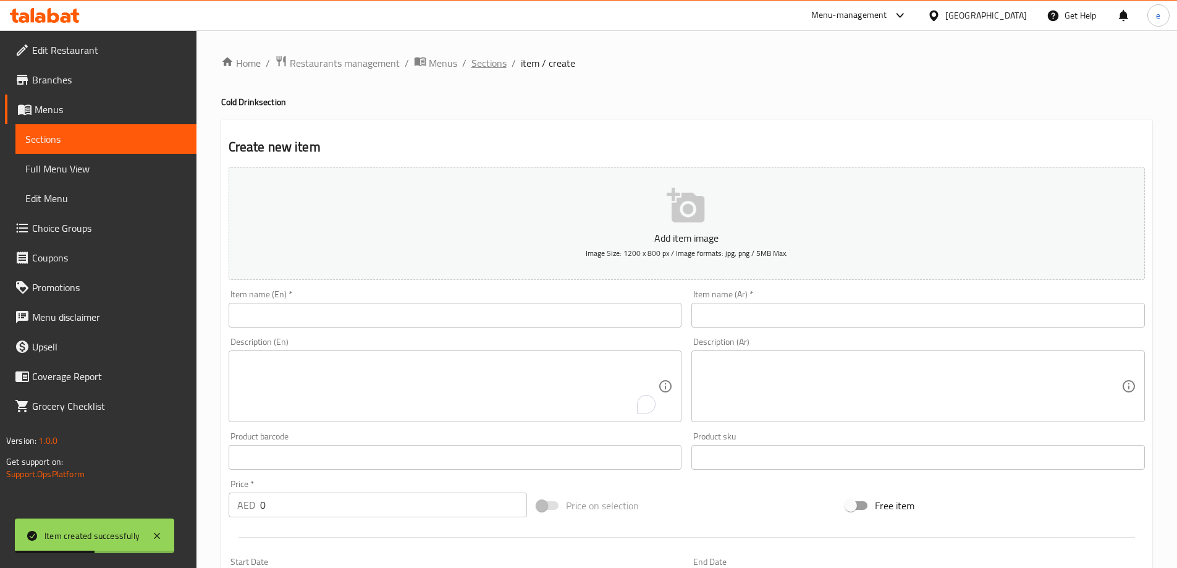
click at [487, 65] on span "Sections" at bounding box center [488, 63] width 35 height 15
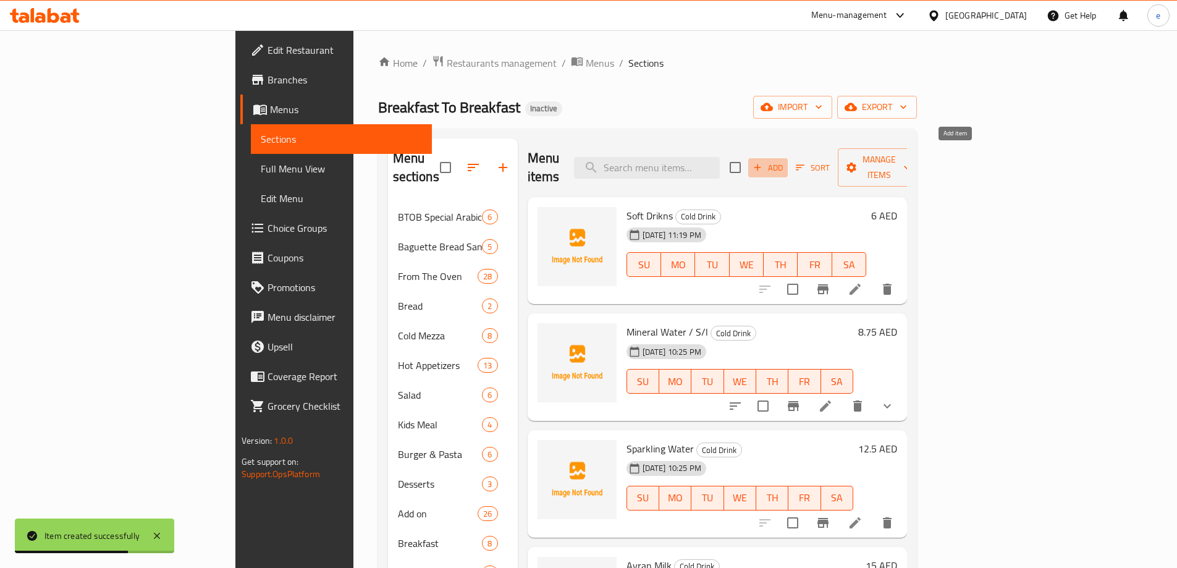
click at [785, 161] on span "Add" at bounding box center [767, 168] width 33 height 14
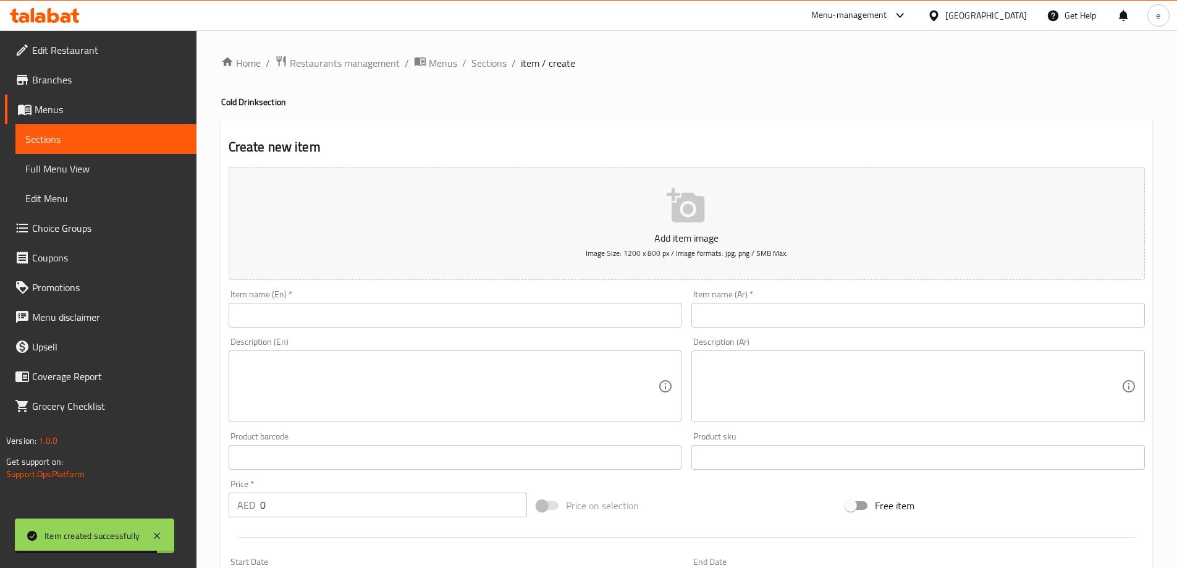
click at [873, 324] on input "text" at bounding box center [917, 315] width 453 height 25
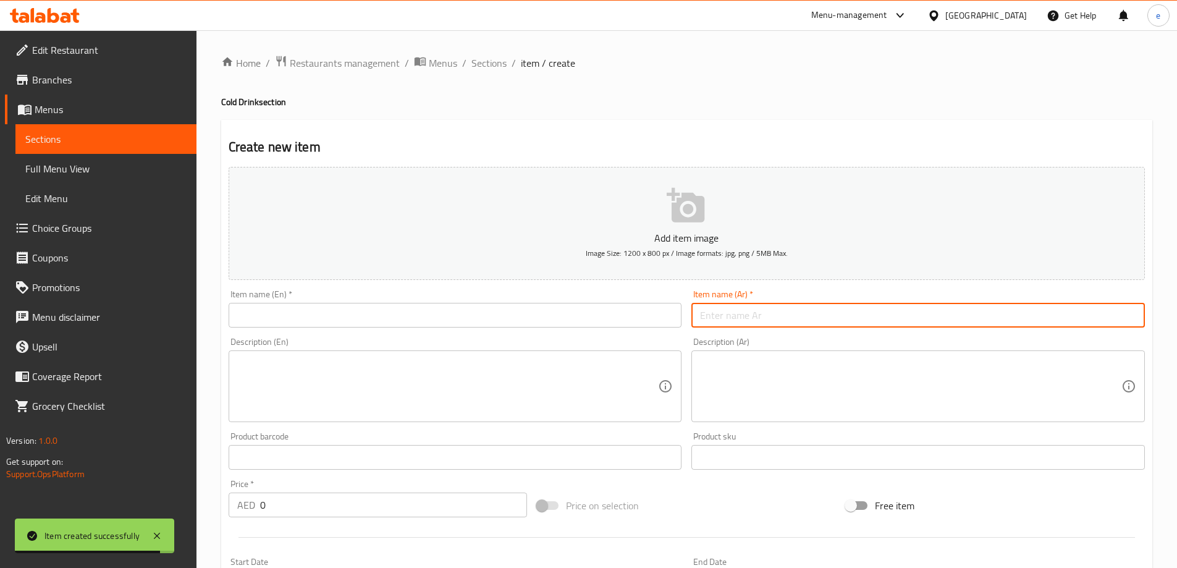
paste input "شراب شعير خال من الكحول"
type input "شراب شعير خال من الكحول"
click at [451, 308] on input "text" at bounding box center [455, 315] width 453 height 25
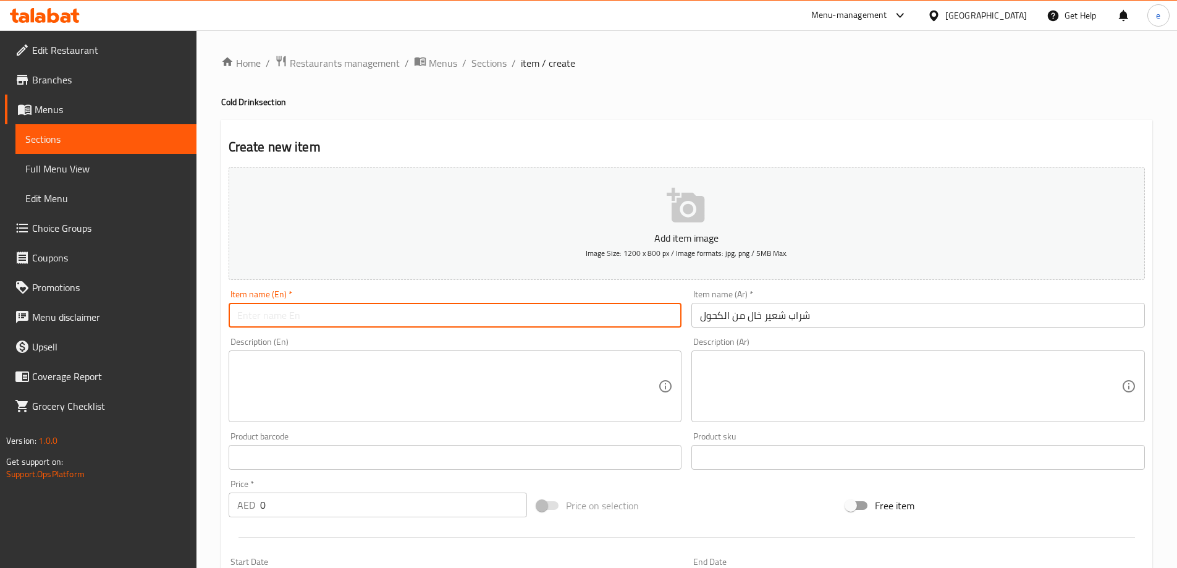
paste input "barley drink"
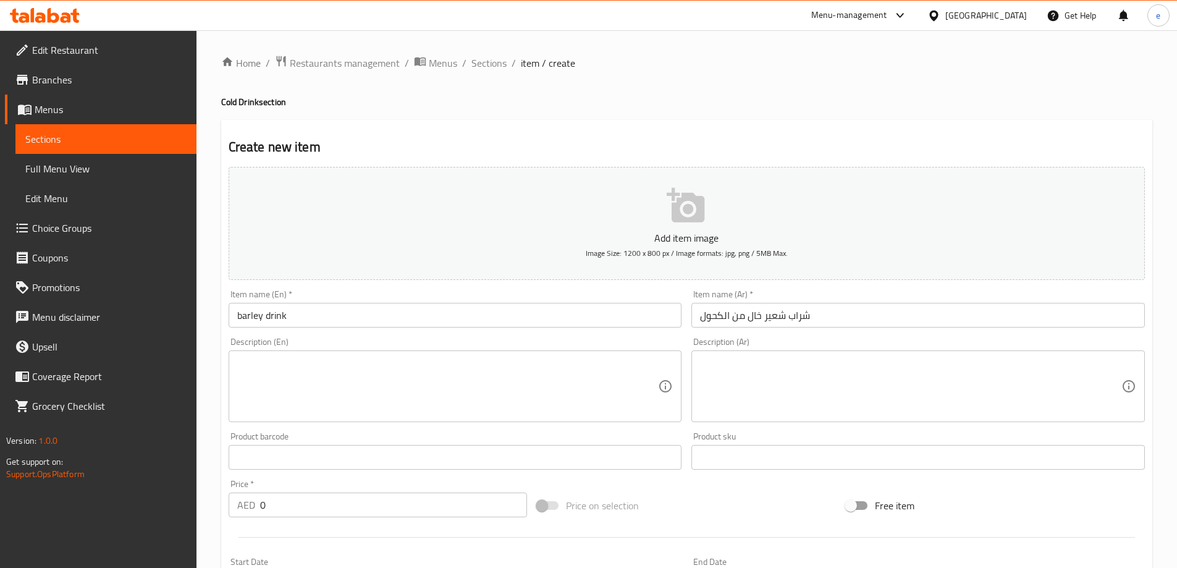
click at [320, 321] on input "barley drink" at bounding box center [455, 315] width 453 height 25
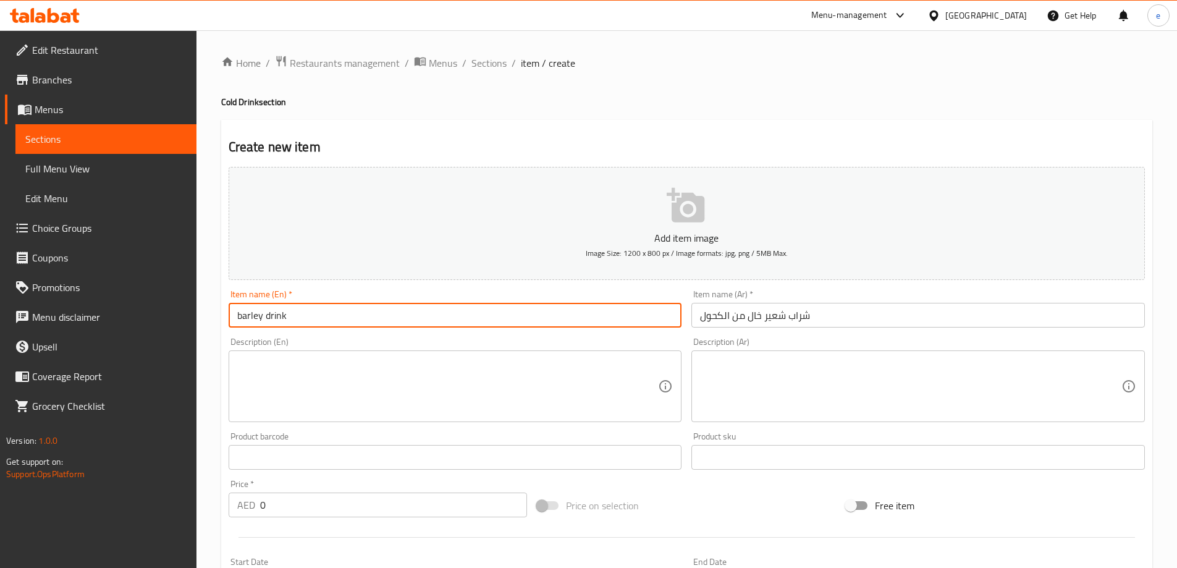
paste input "Non-Alcoholic Beer"
type input "barley drink Non-Alcoholic Beer"
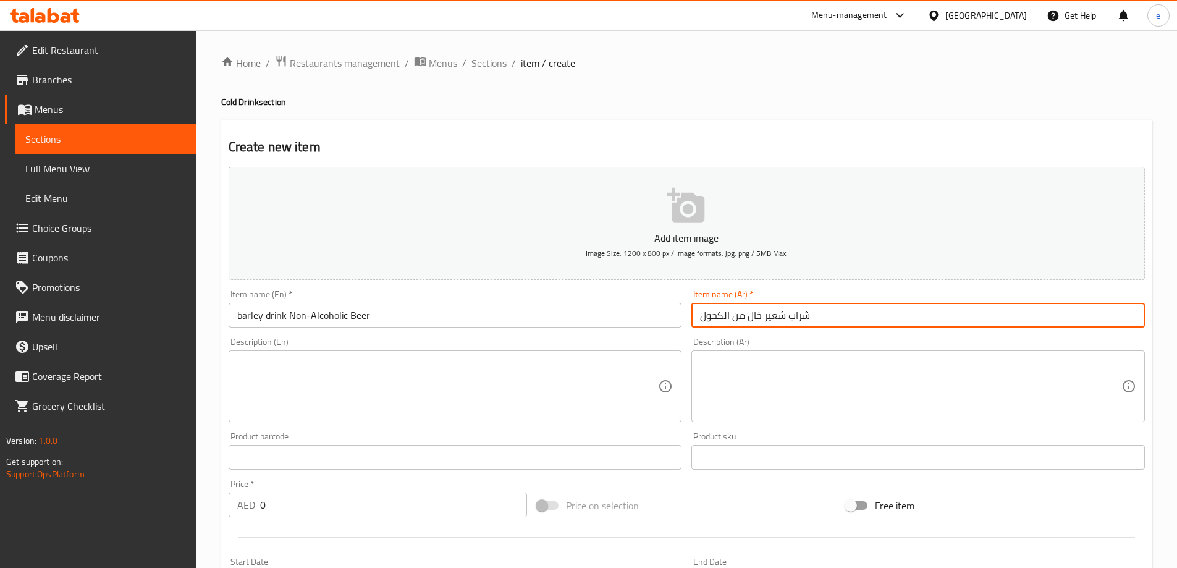
click at [765, 314] on input "شراب شعير خال من الكحول" at bounding box center [917, 315] width 453 height 25
paste input "بيرة"
click at [753, 315] on input "شراب شعير بيرة خال من الكحول" at bounding box center [917, 315] width 453 height 25
type input "شراب شعير بيرة خالي من الكحول"
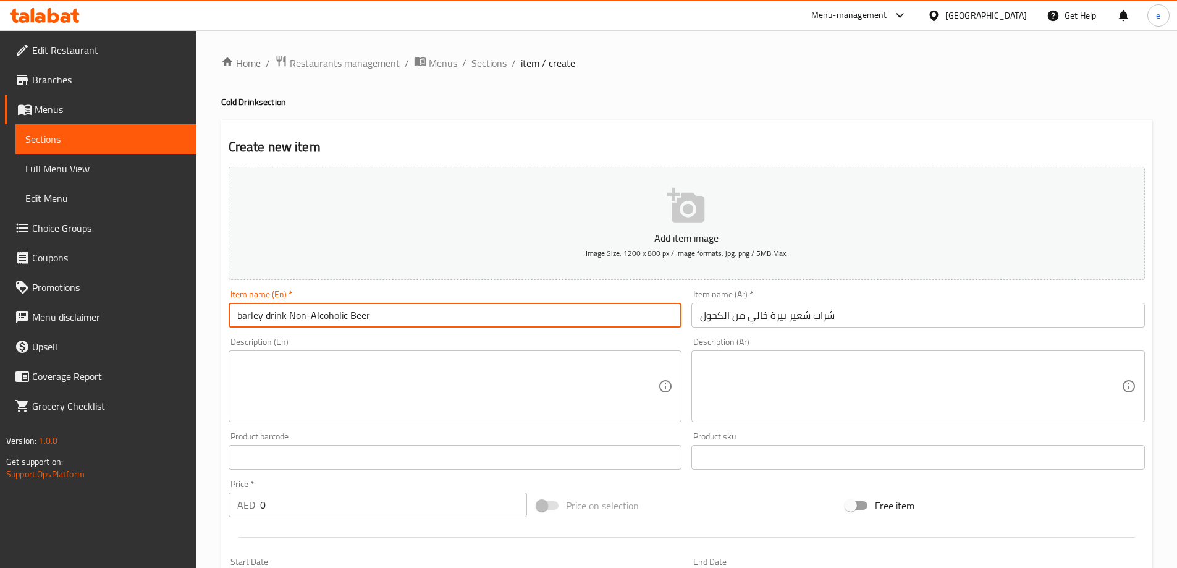
click at [390, 324] on input "barley drink Non-Alcoholic Beer" at bounding box center [455, 315] width 453 height 25
type input "Barley Drink Non-alcoholic Beer"
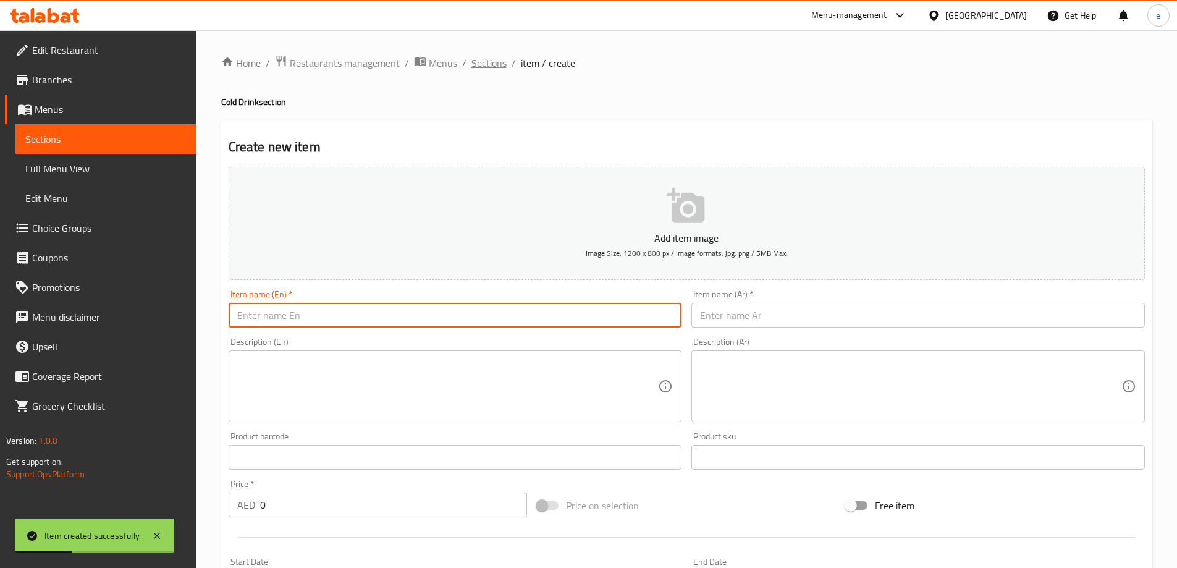
click at [487, 65] on span "Sections" at bounding box center [488, 63] width 35 height 15
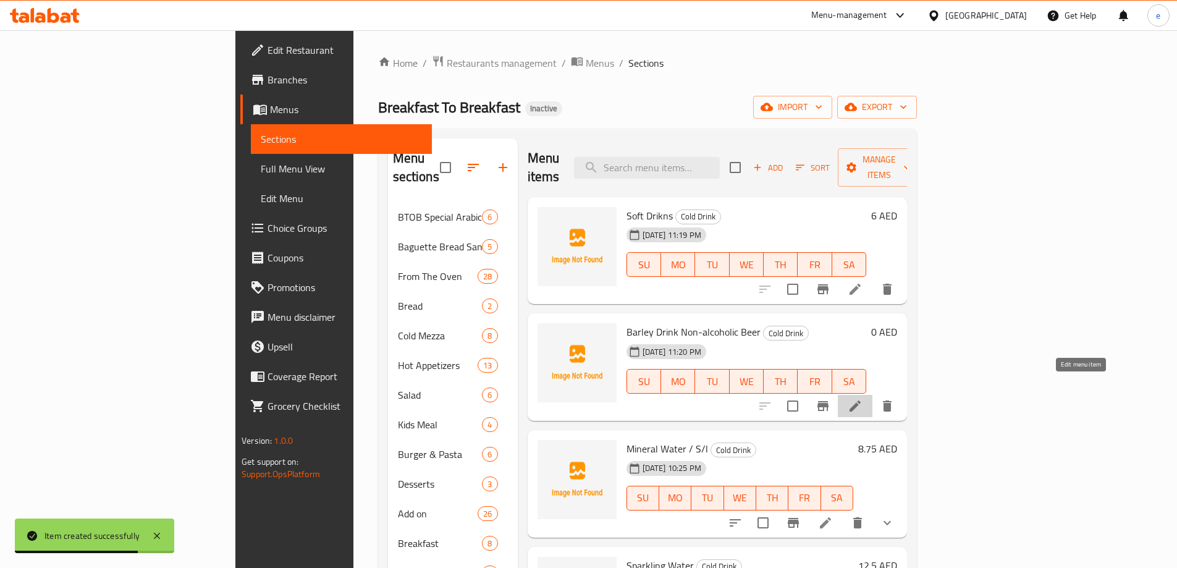
click at [862, 399] on icon at bounding box center [855, 406] width 15 height 15
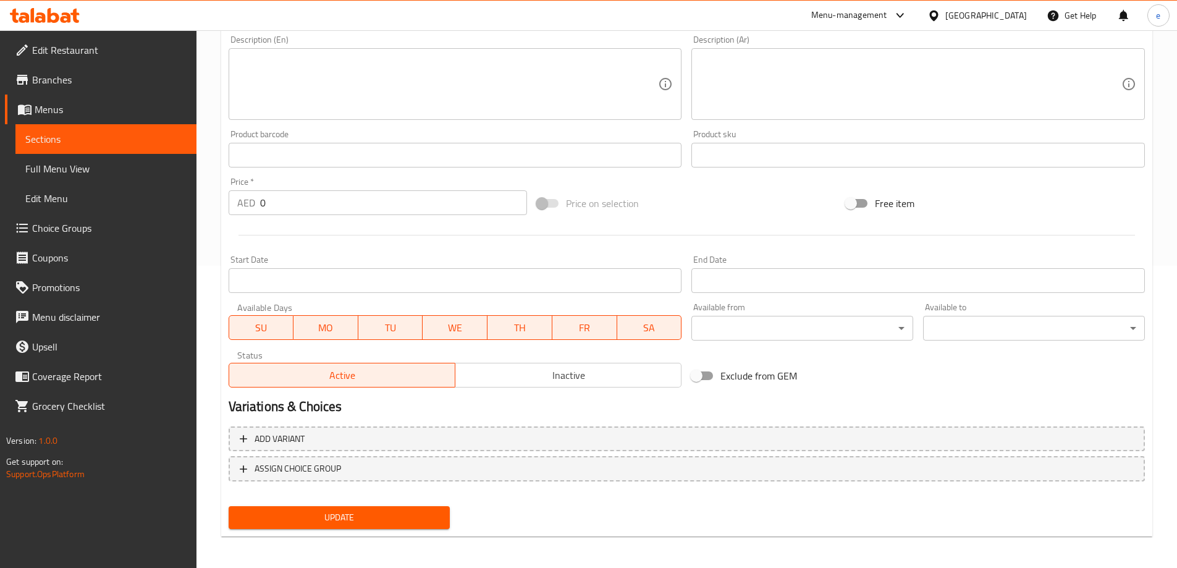
scroll to position [305, 0]
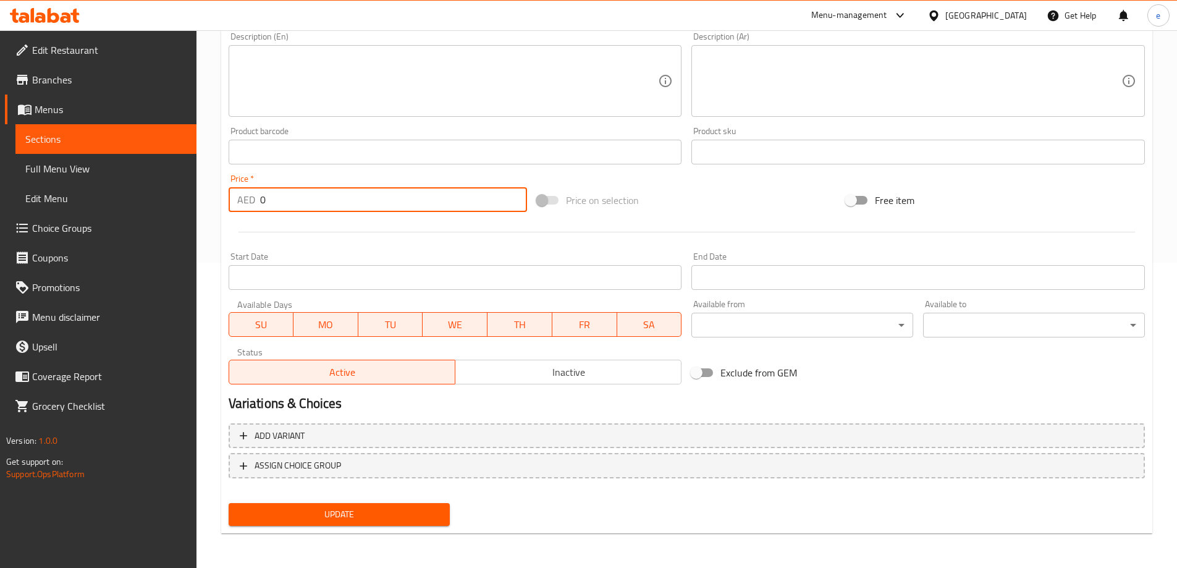
click at [295, 203] on input "0" at bounding box center [394, 199] width 268 height 25
type input "18.75"
click at [427, 514] on span "Update" at bounding box center [339, 514] width 202 height 15
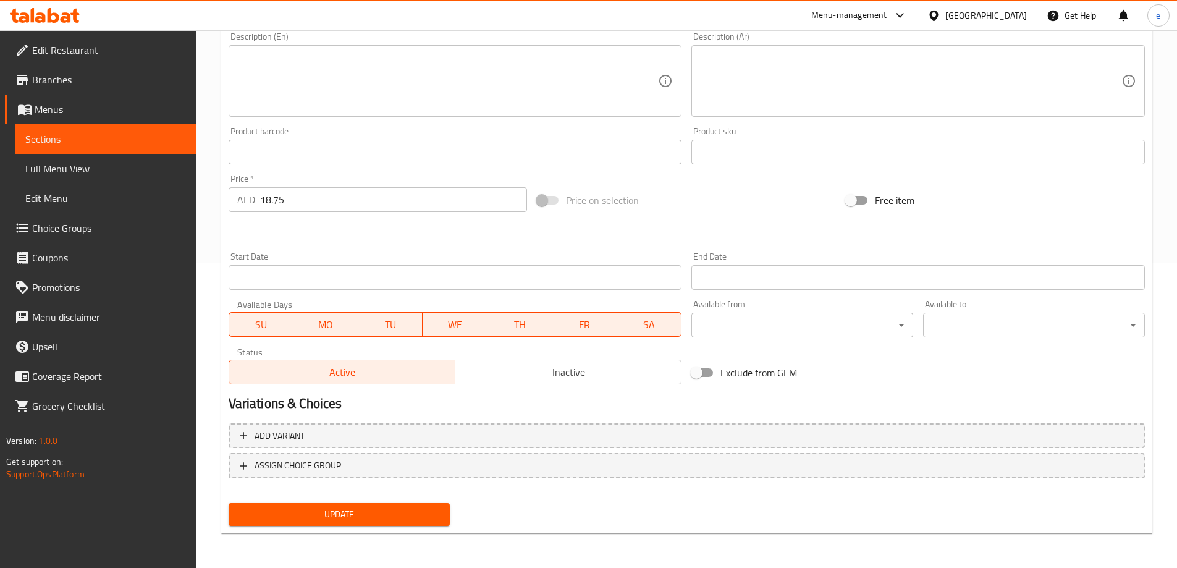
click at [345, 515] on span "Update" at bounding box center [339, 514] width 202 height 15
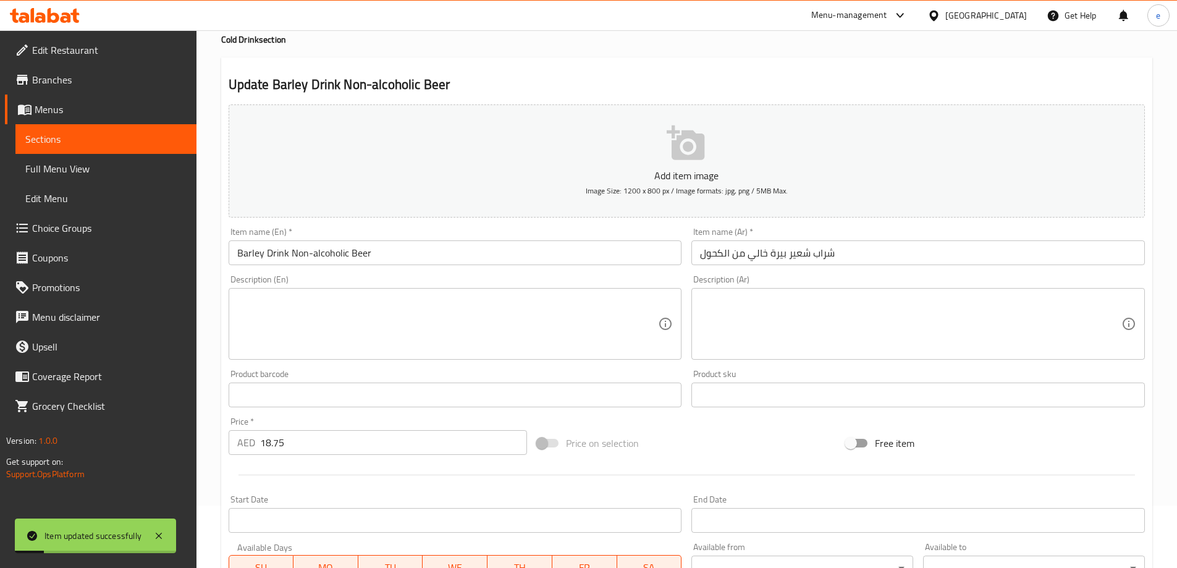
scroll to position [0, 0]
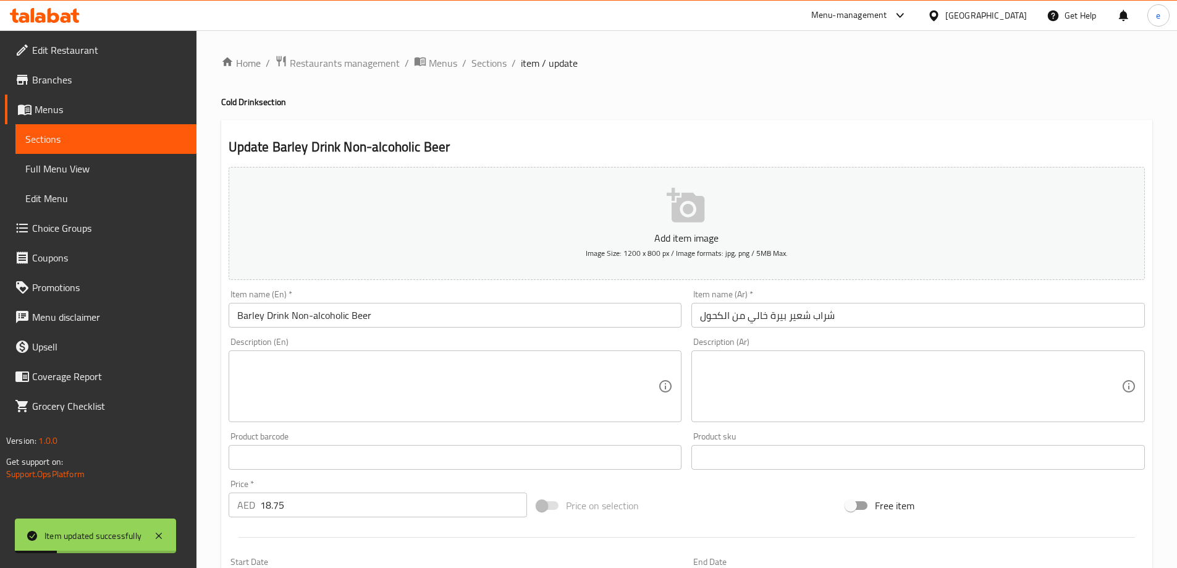
click at [361, 312] on input "Barley Drink Non-alcoholic Beer" at bounding box center [455, 315] width 453 height 25
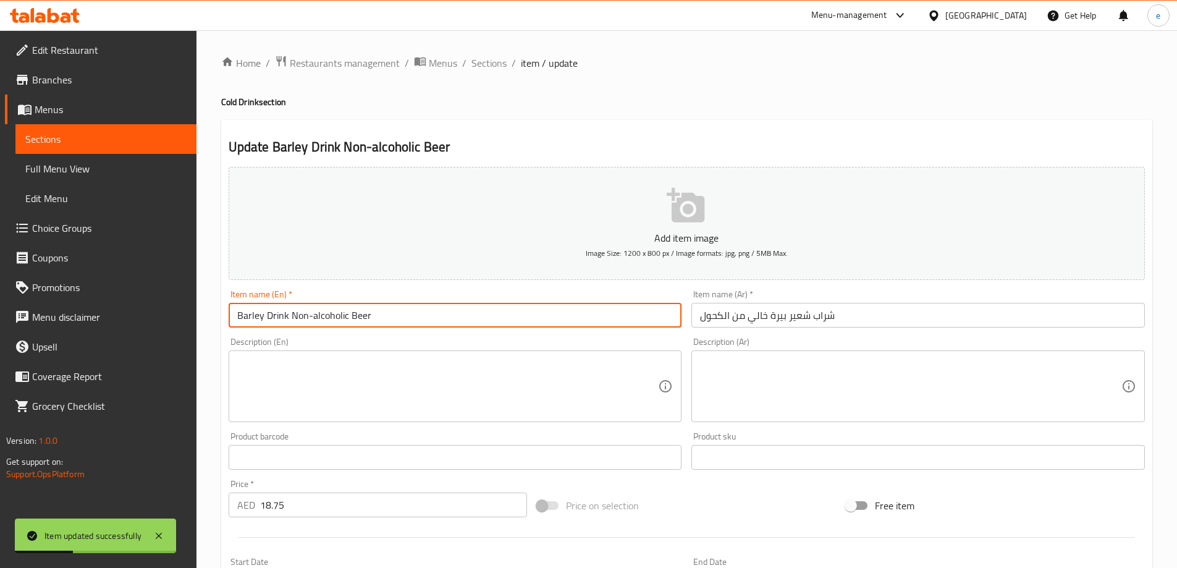
click at [99, 166] on span "Full Menu View" at bounding box center [105, 168] width 161 height 15
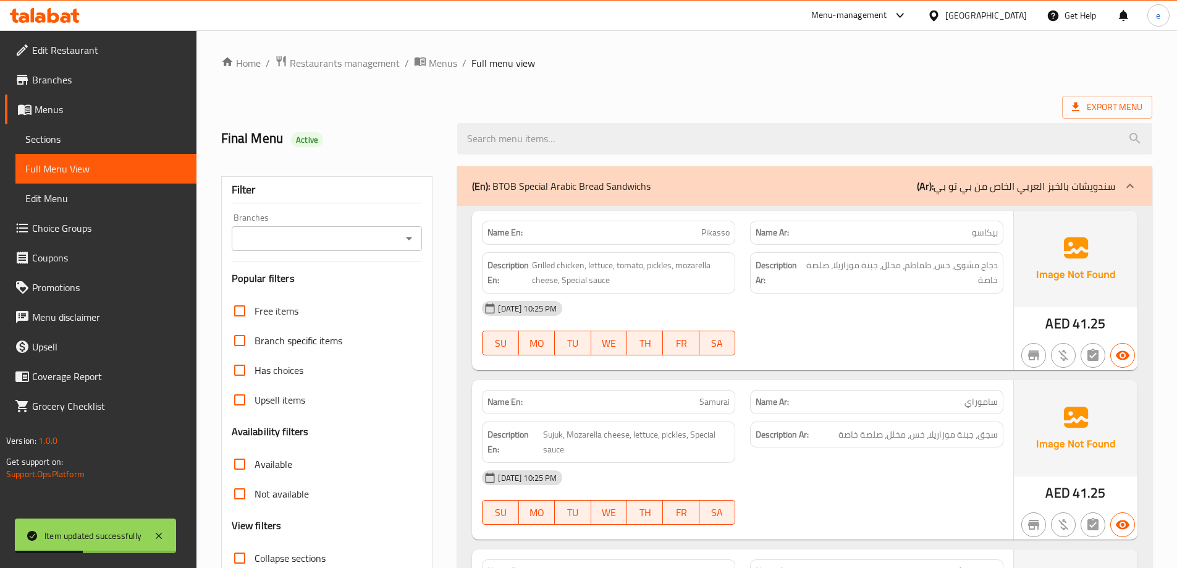
scroll to position [185, 0]
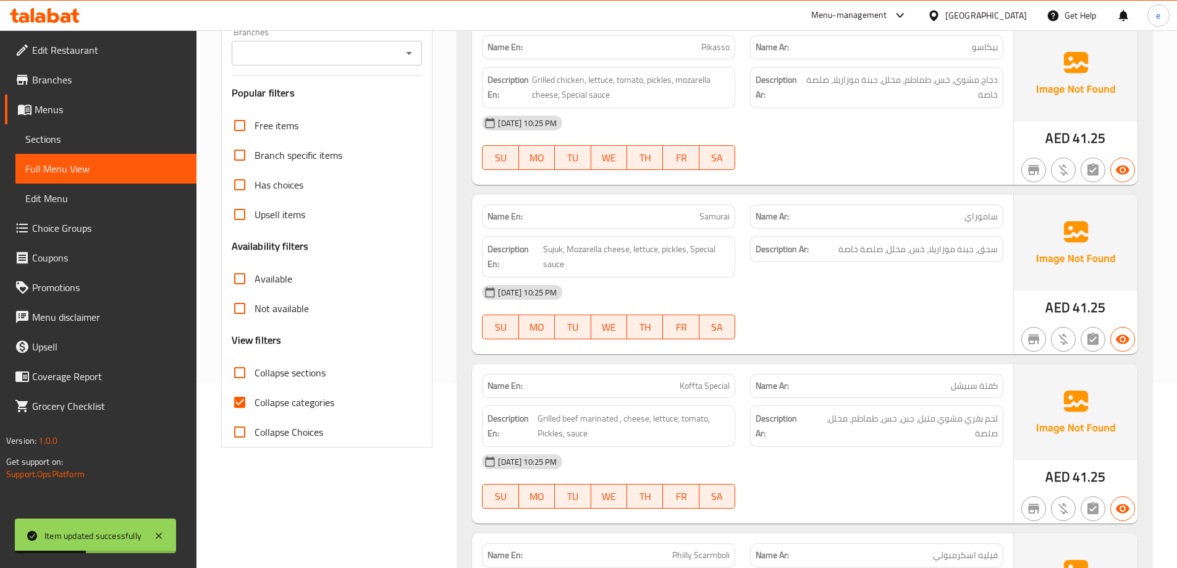
click at [242, 398] on input "Collapse categories" at bounding box center [240, 402] width 30 height 30
checkbox input "false"
click at [466, 291] on div "Name En: Pikasso Name Ar: بيكاسو Description En: Grilled chicken, lettuce, toma…" at bounding box center [804, 537] width 695 height 1035
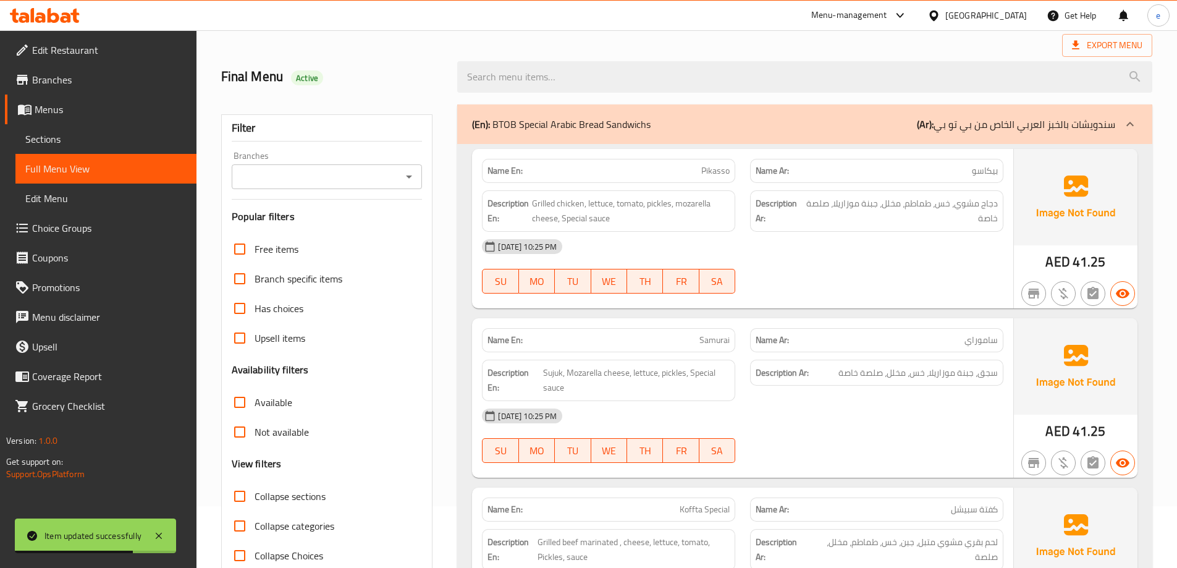
scroll to position [21936, 0]
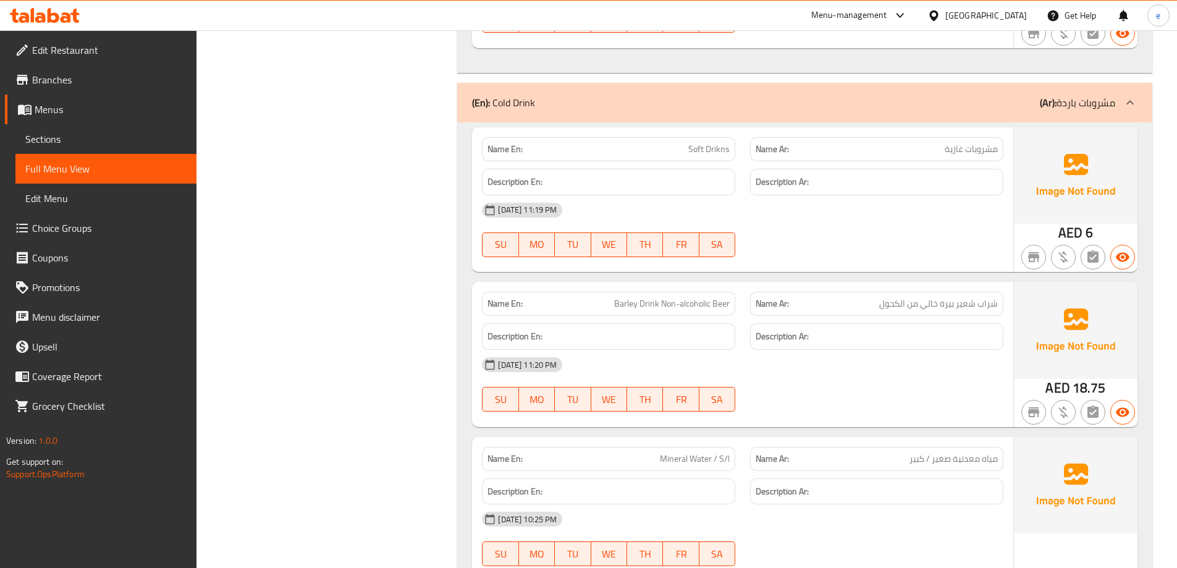
scroll to position [21874, 0]
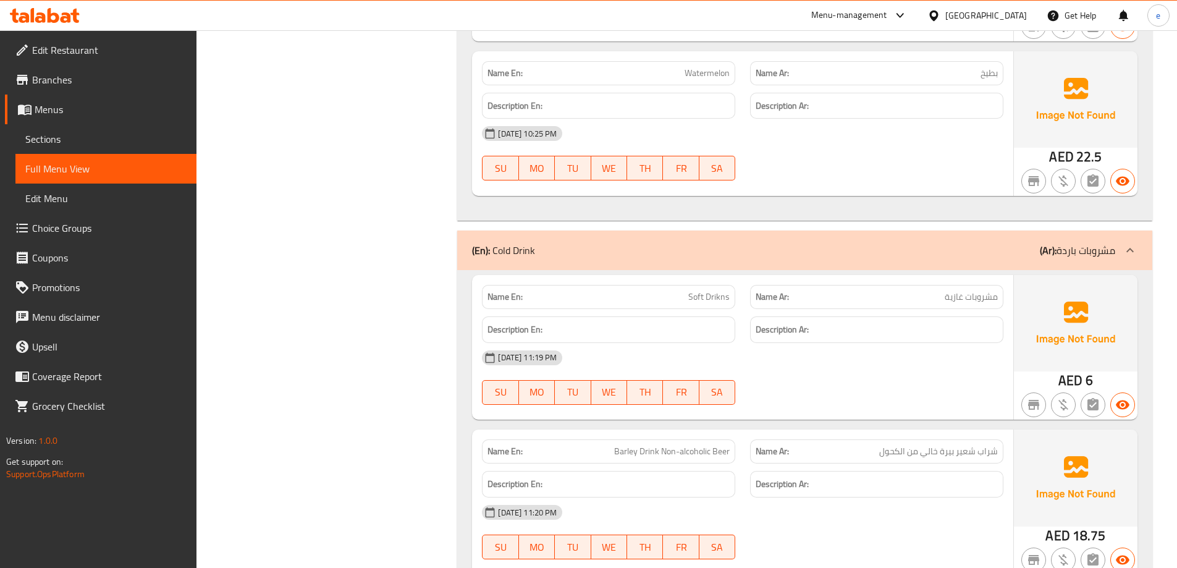
click at [90, 135] on span "Sections" at bounding box center [105, 139] width 161 height 15
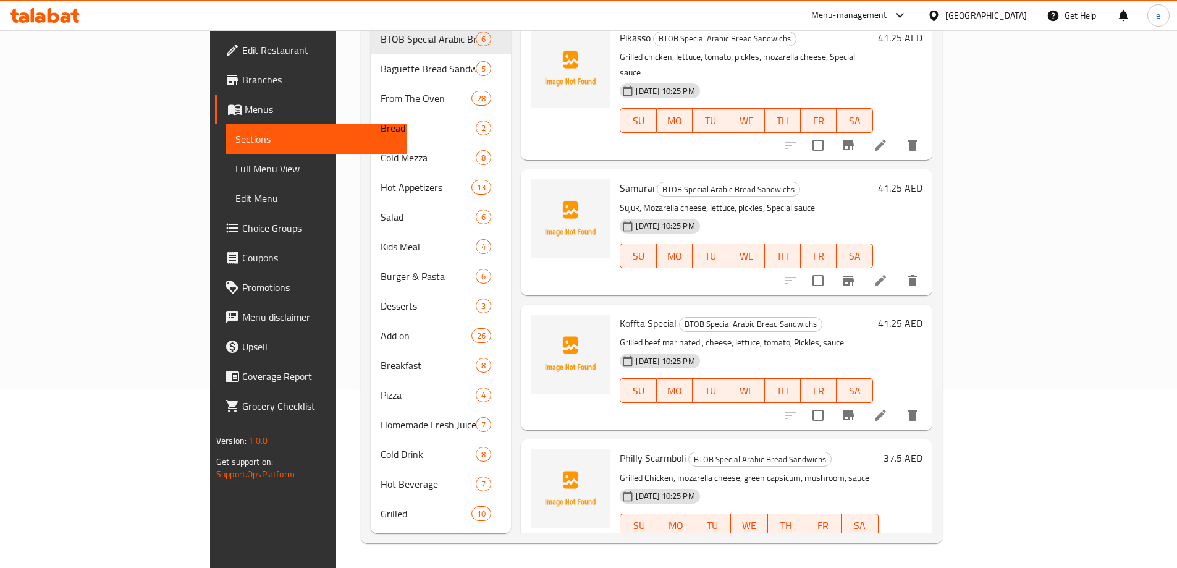
scroll to position [173, 0]
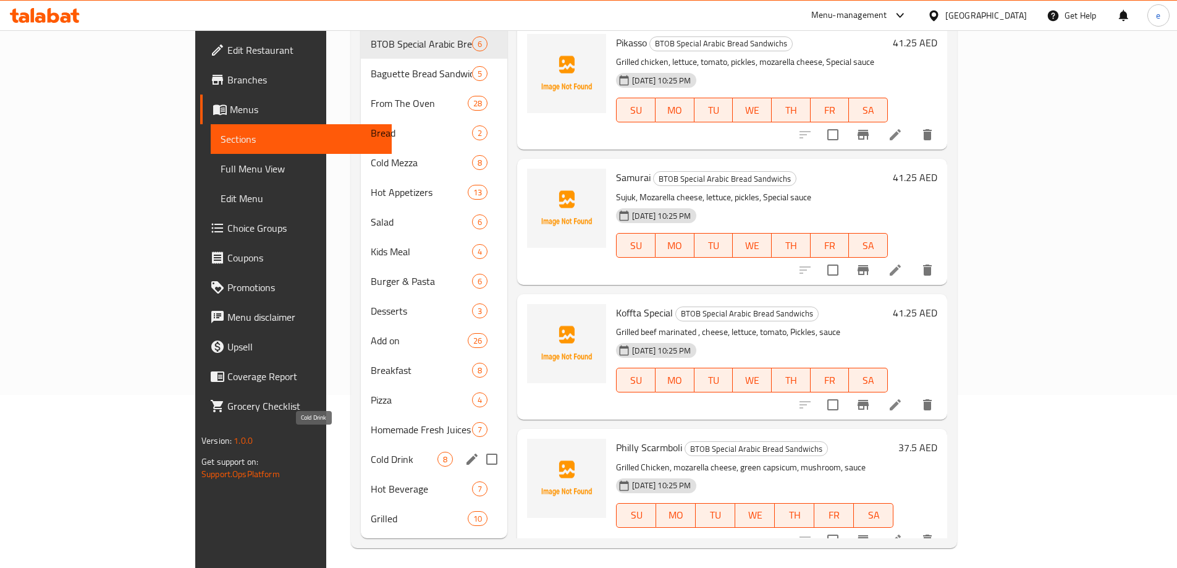
click at [371, 452] on span "Cold Drink" at bounding box center [404, 459] width 67 height 15
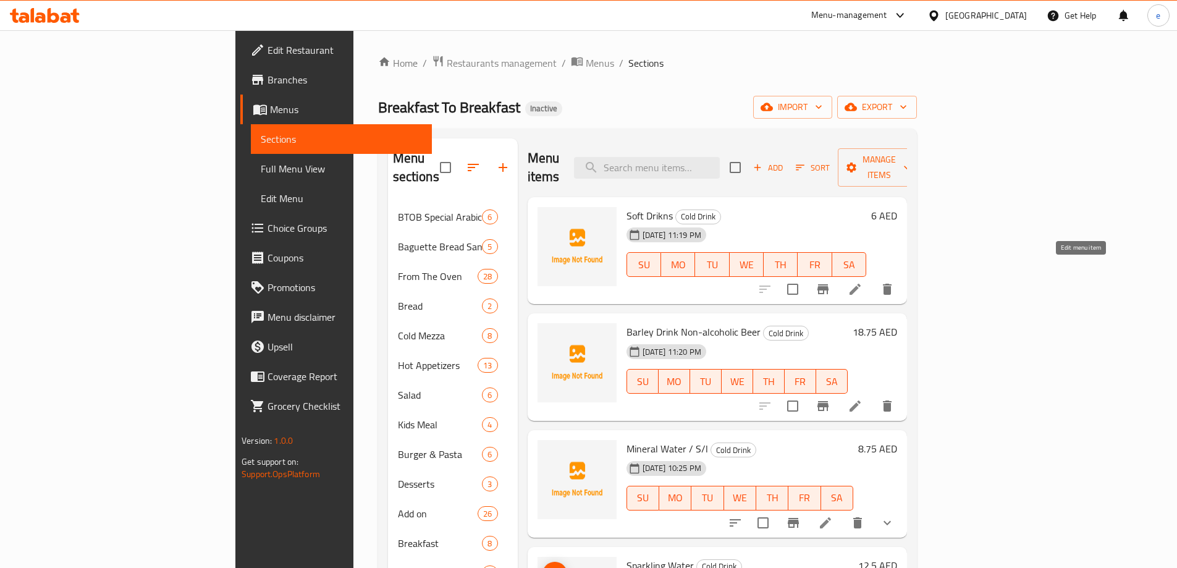
click at [862, 282] on icon at bounding box center [855, 289] width 15 height 15
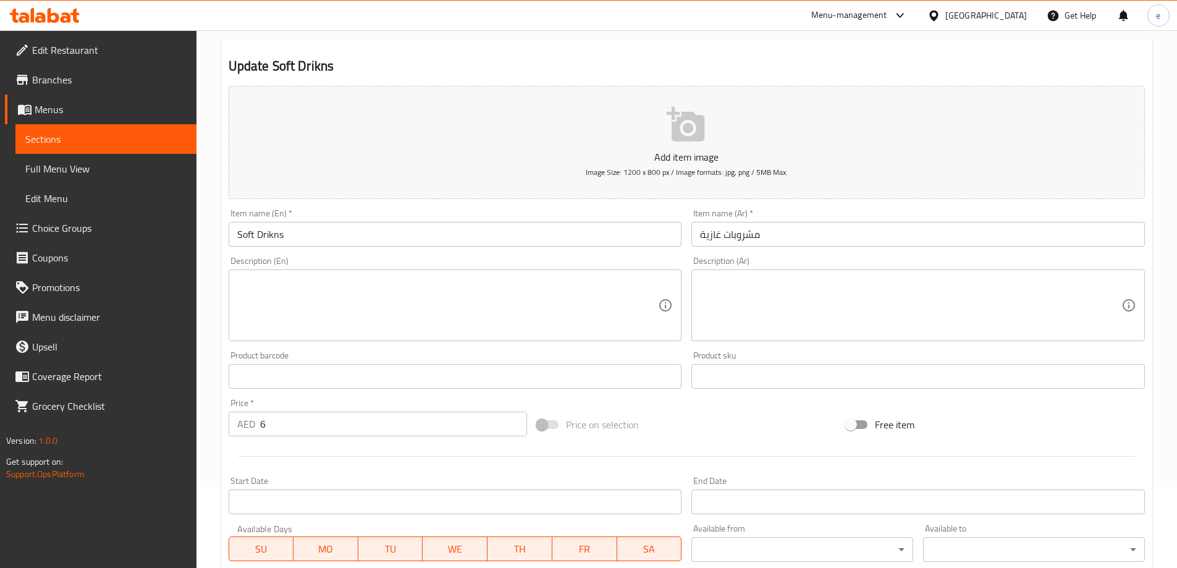
scroll to position [124, 0]
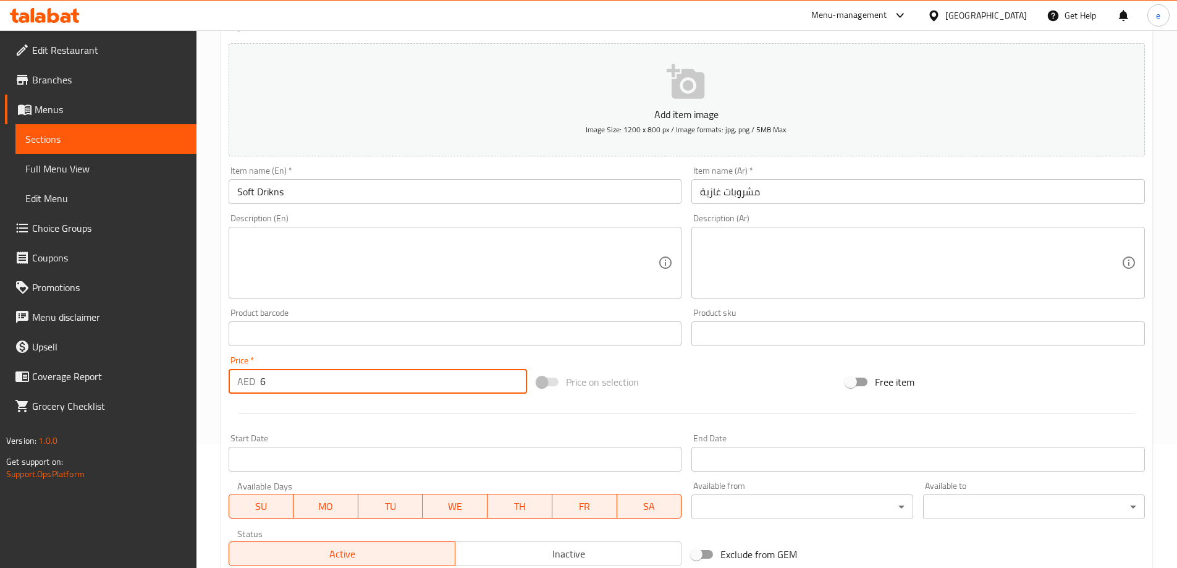
click at [352, 384] on input "6" at bounding box center [394, 381] width 268 height 25
type input "6"
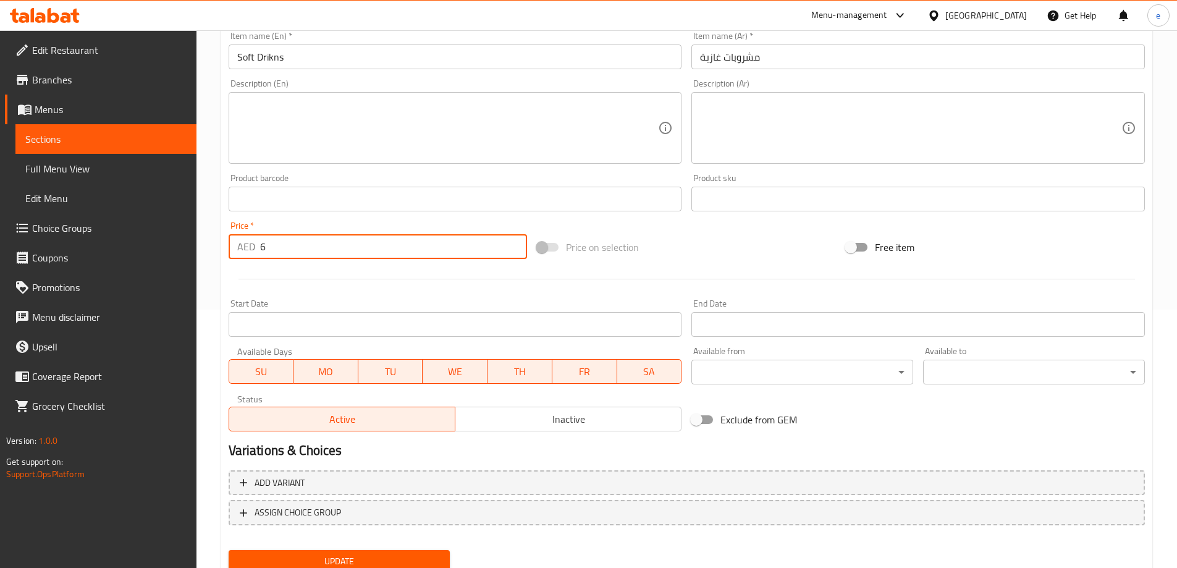
scroll to position [305, 0]
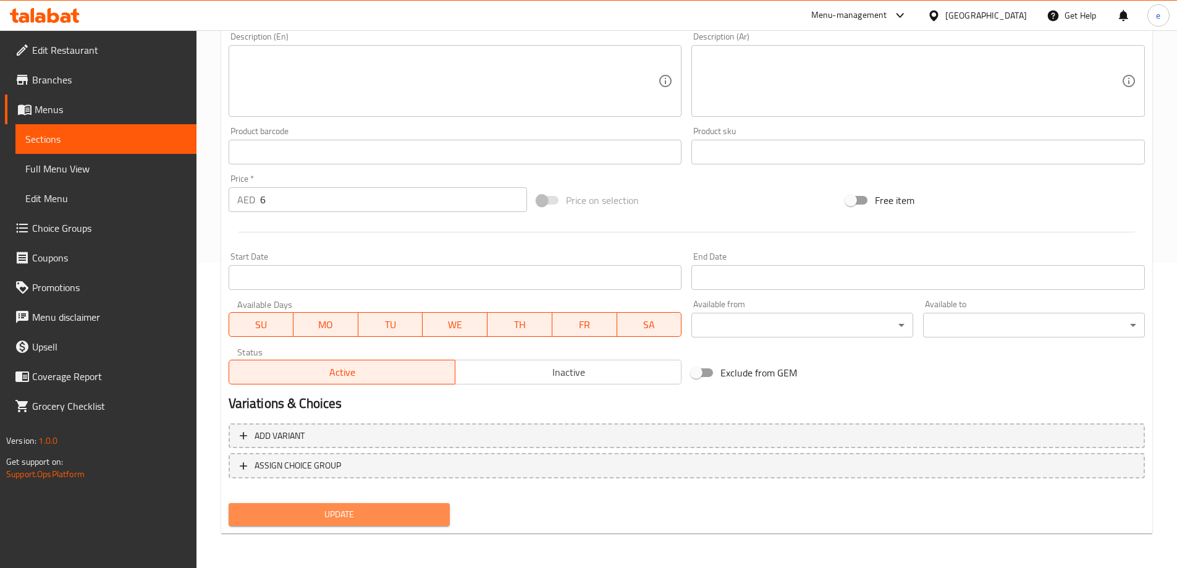
click at [370, 507] on button "Update" at bounding box center [340, 514] width 222 height 23
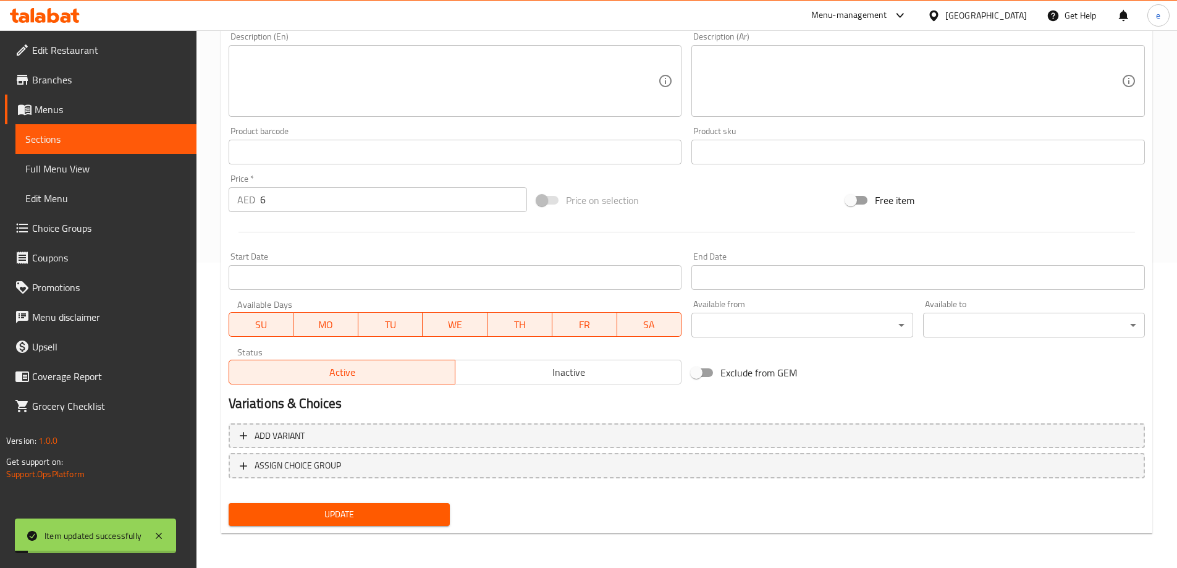
click at [350, 199] on input "6" at bounding box center [394, 199] width 268 height 25
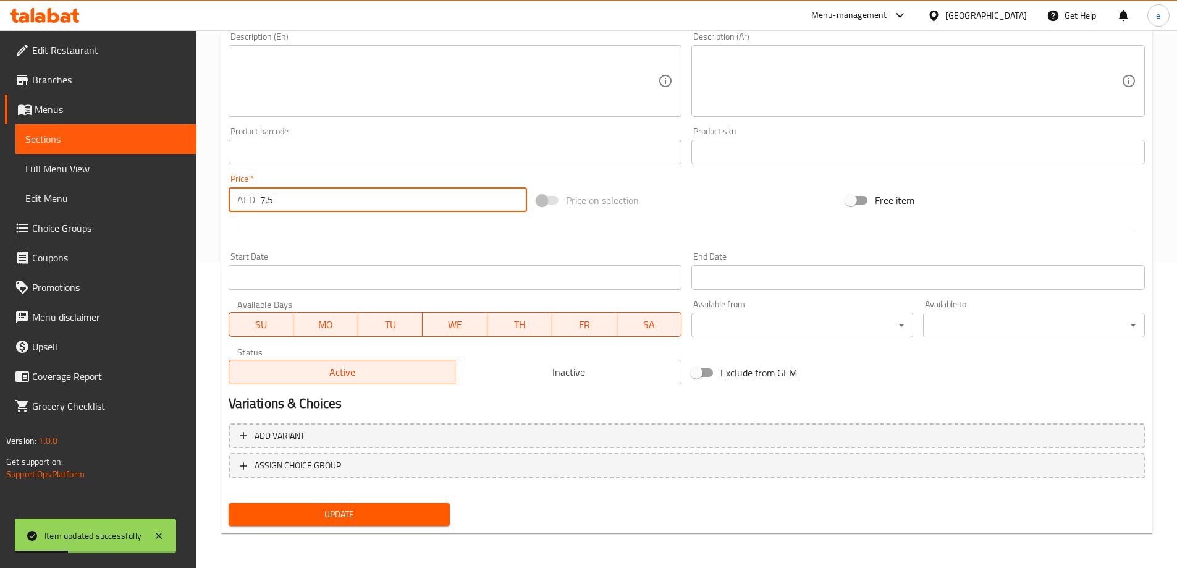
type input "7.5"
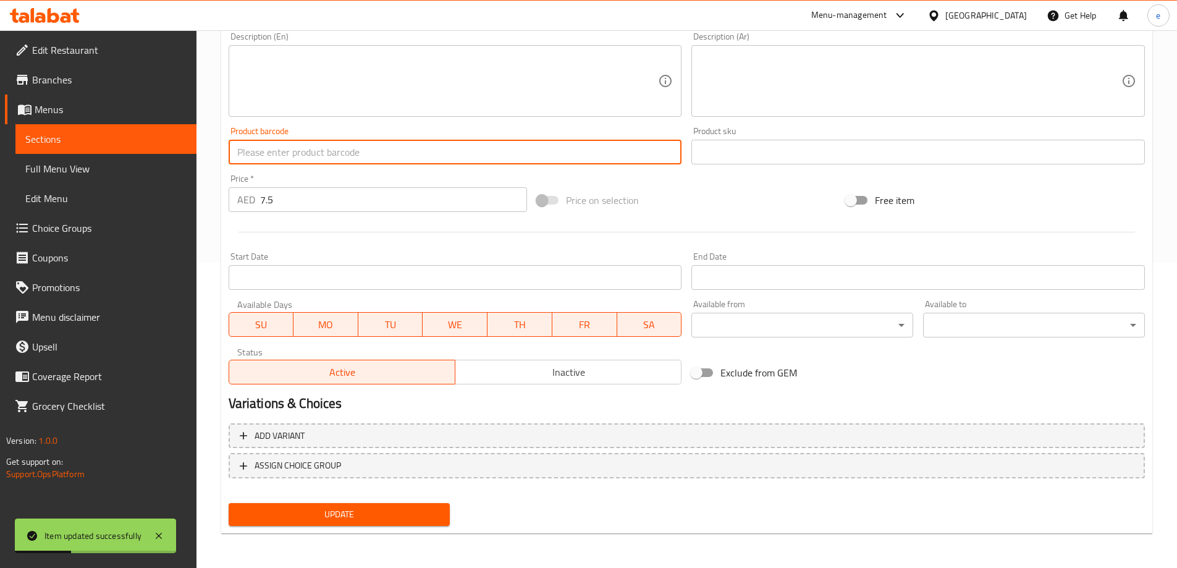
click at [384, 164] on input "text" at bounding box center [455, 152] width 453 height 25
click at [379, 245] on div at bounding box center [687, 232] width 926 height 30
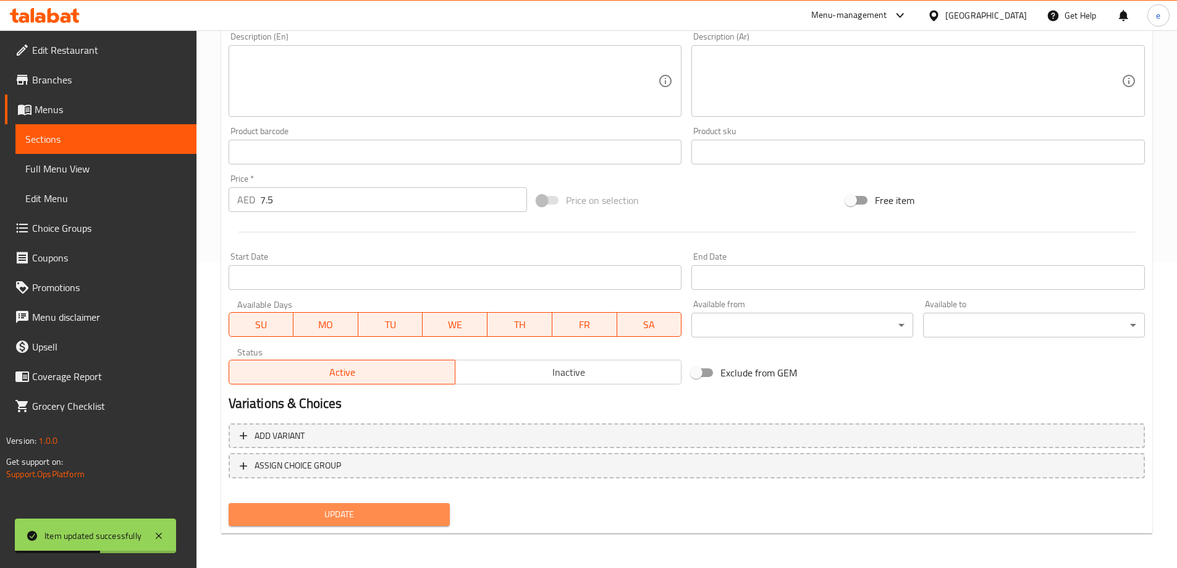
click at [378, 517] on span "Update" at bounding box center [339, 514] width 202 height 15
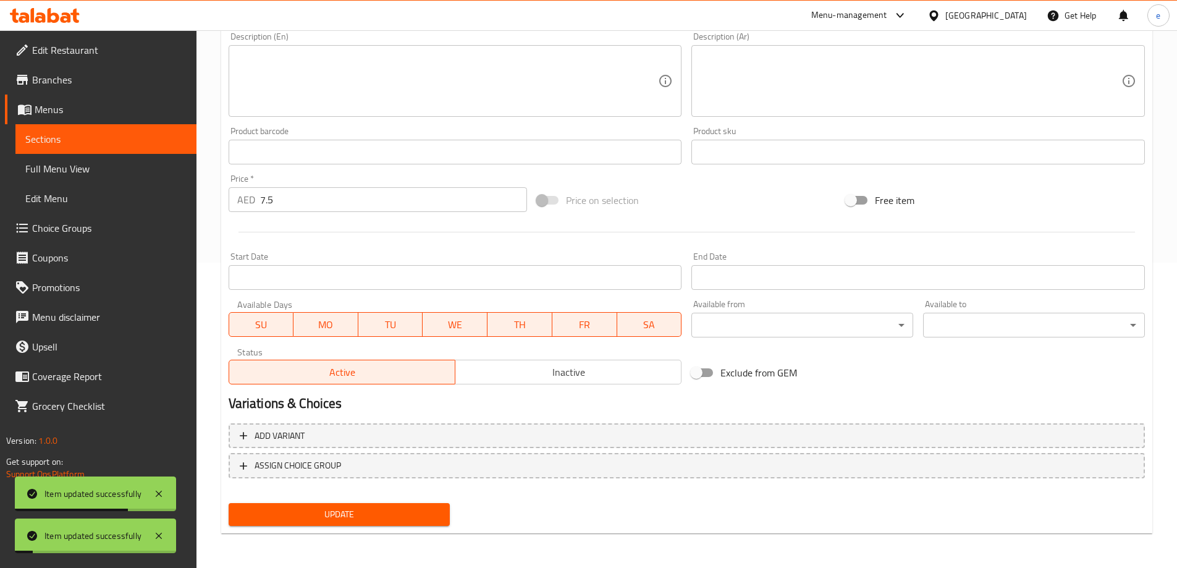
click at [113, 173] on span "Full Menu View" at bounding box center [105, 168] width 161 height 15
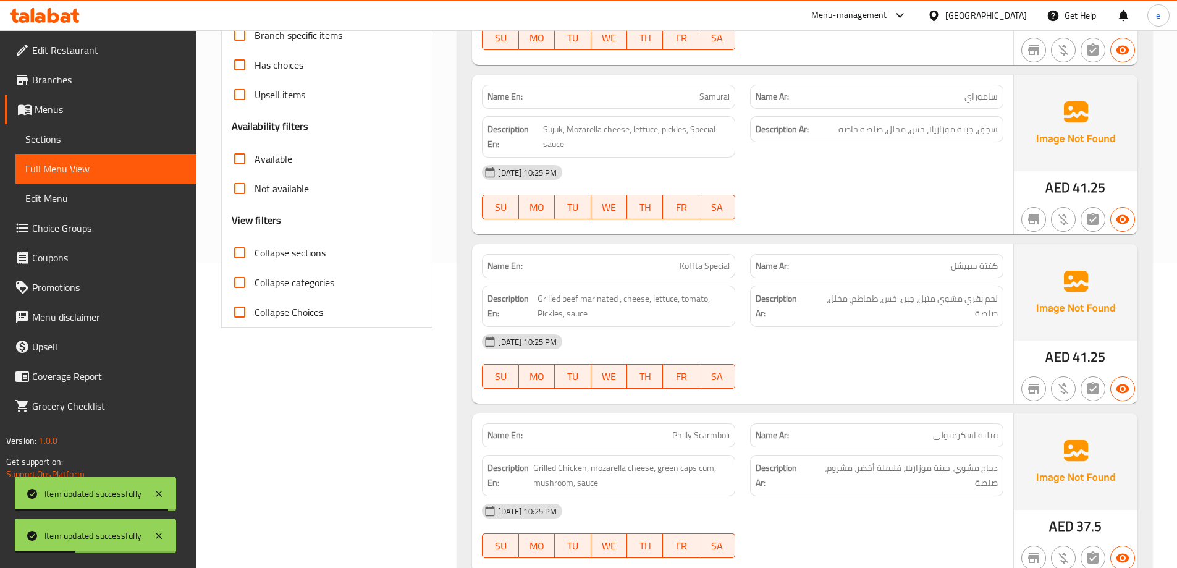
scroll to position [21936, 0]
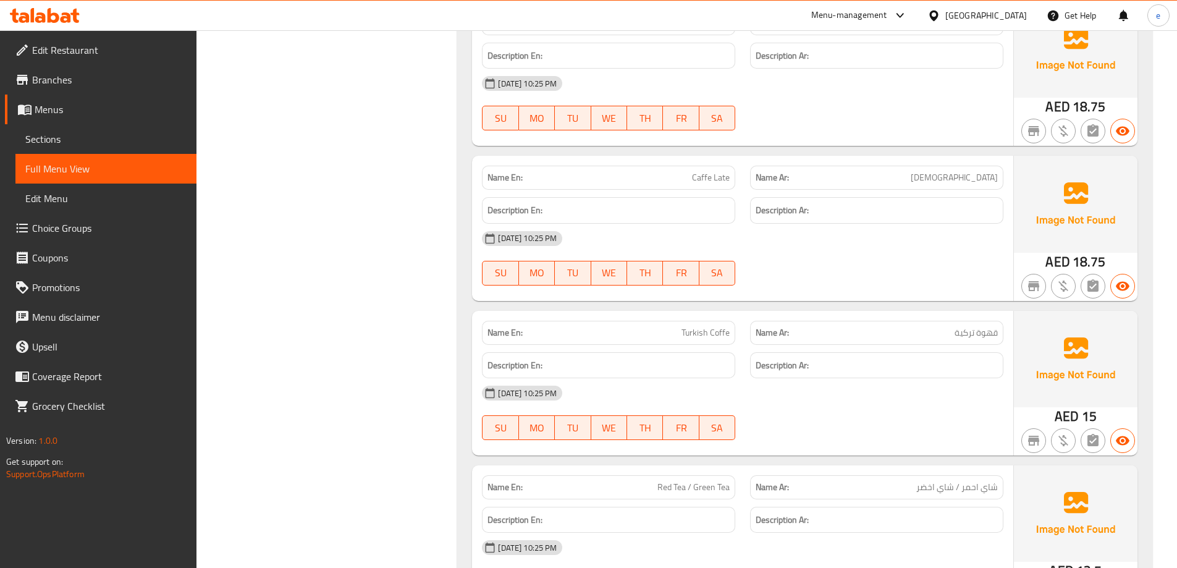
scroll to position [24345, 0]
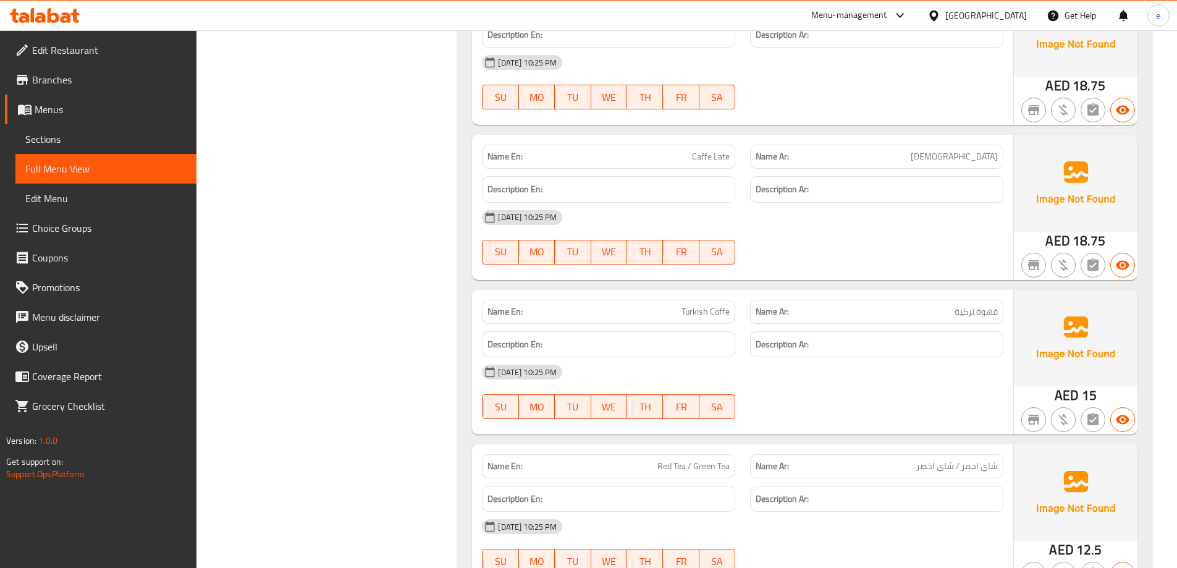
copy span "Red Tea / Green Tea"
click at [77, 221] on span "Choice Groups" at bounding box center [109, 228] width 154 height 15
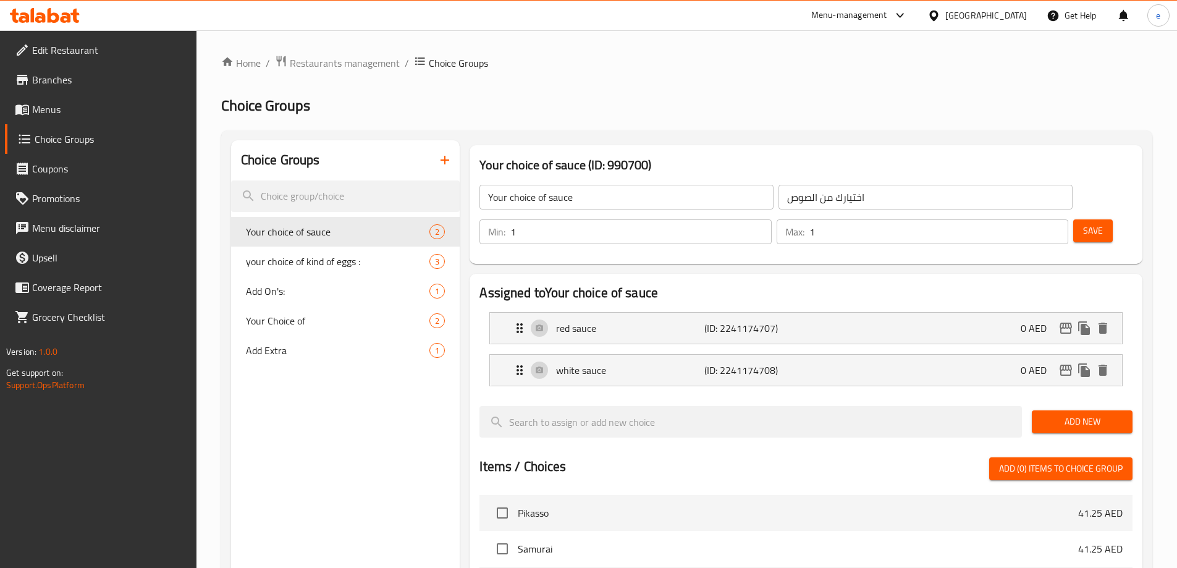
click at [439, 159] on icon "button" at bounding box center [444, 160] width 15 height 15
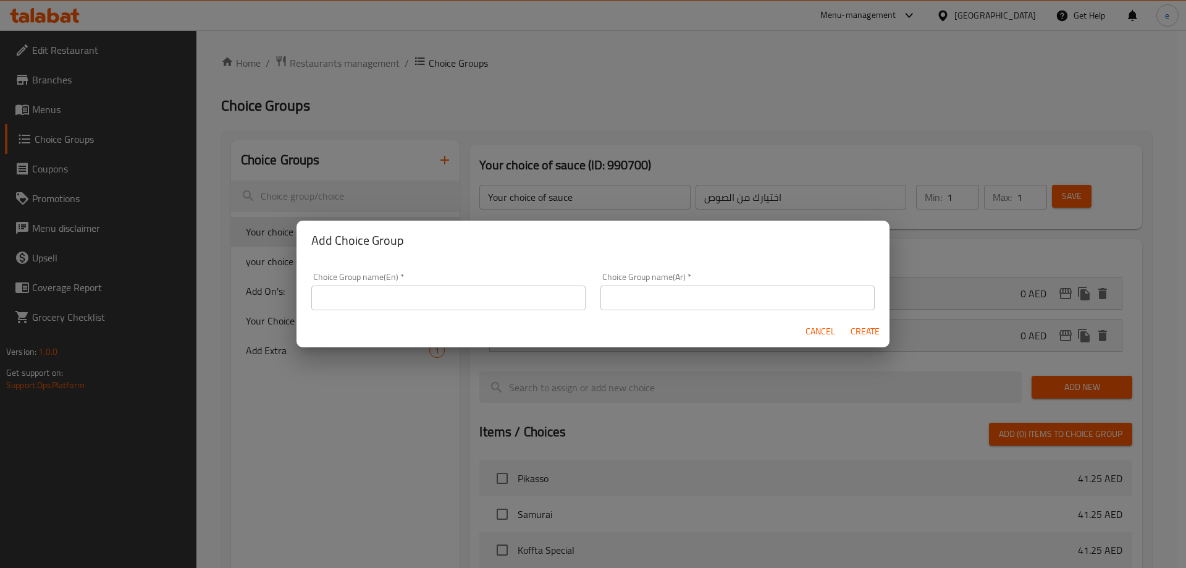
click at [390, 300] on input "text" at bounding box center [448, 297] width 274 height 25
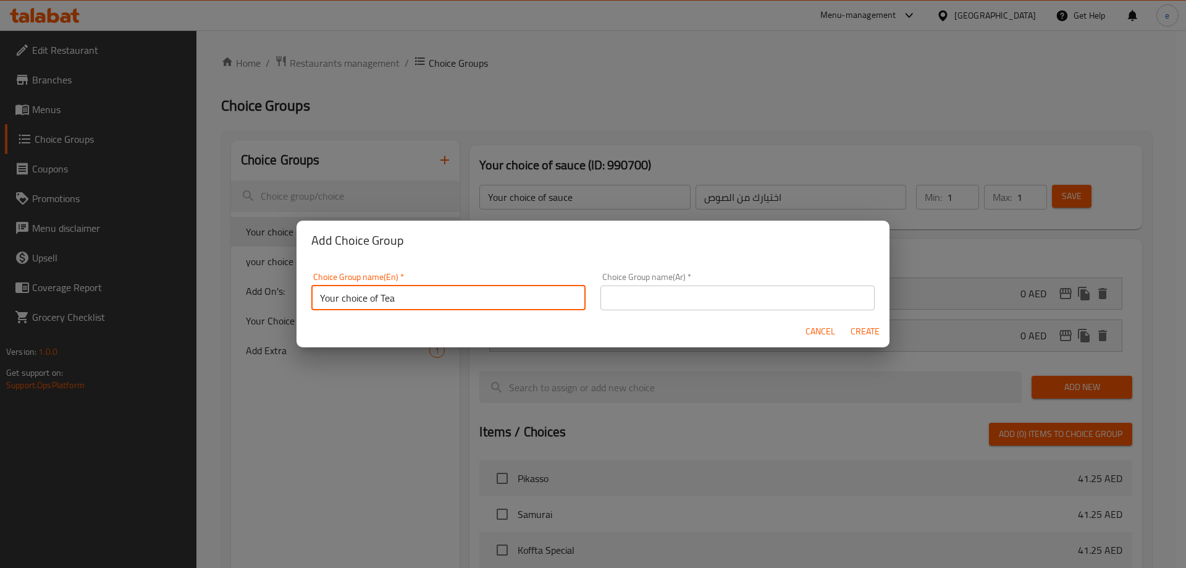
click at [349, 299] on input "Your choice of Tea" at bounding box center [448, 297] width 274 height 25
type input "Your Choice of Tea"
click at [746, 297] on input "text" at bounding box center [738, 297] width 274 height 25
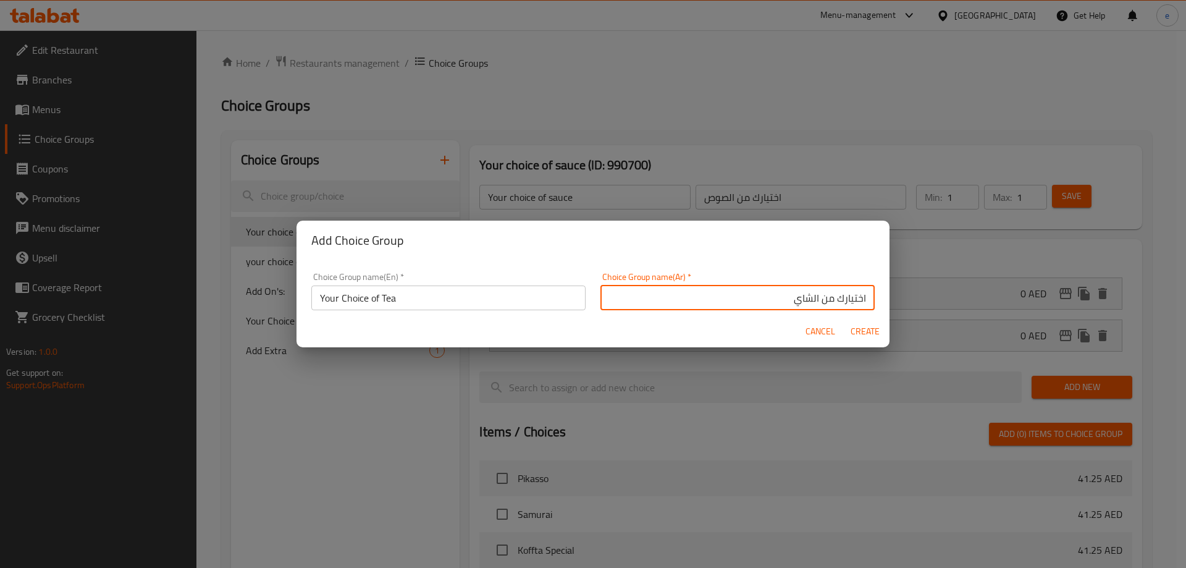
type input "اختيارك من الشاي"
click at [872, 329] on span "Create" at bounding box center [865, 331] width 30 height 15
type input "Your Choice of Tea"
type input "اختيارك من الشاي"
type input "0"
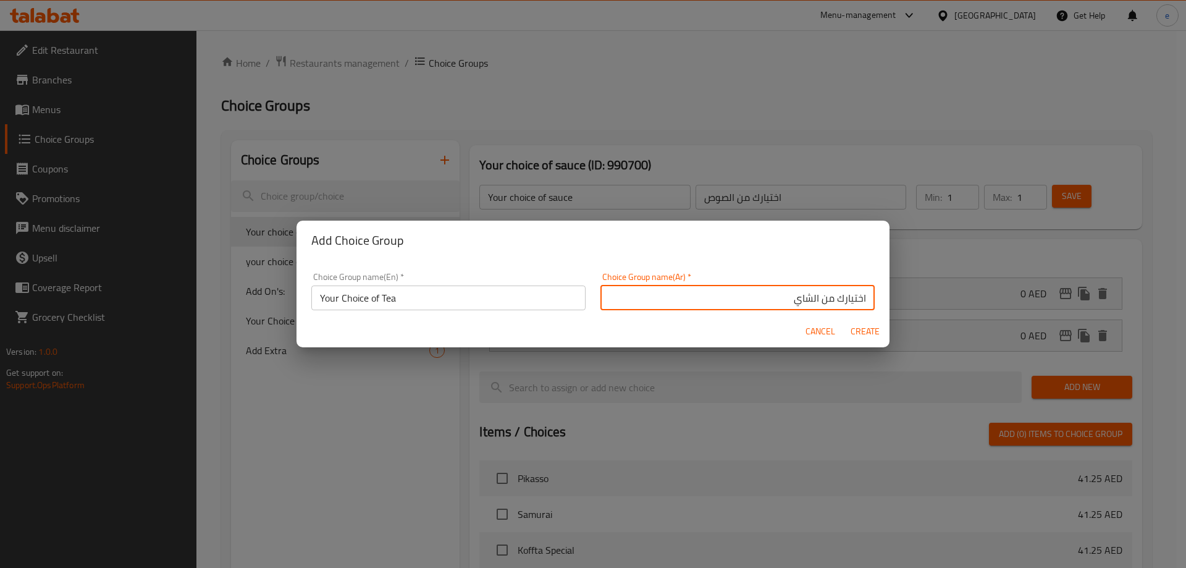
type input "0"
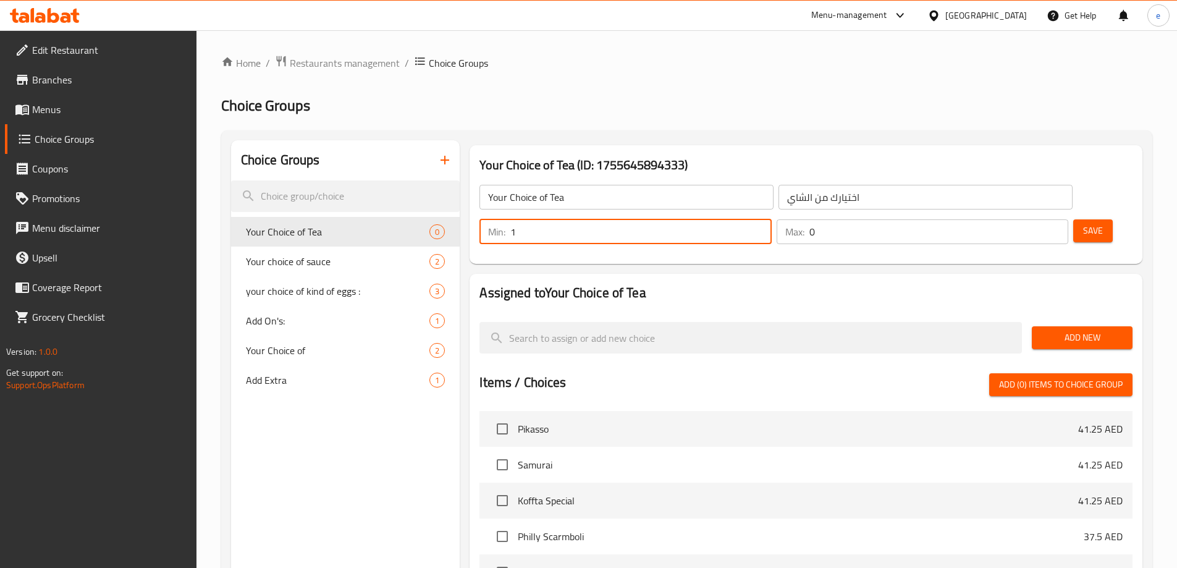
type input "1"
click at [771, 219] on input "1" at bounding box center [640, 231] width 261 height 25
type input "1"
click at [1034, 219] on input "1" at bounding box center [938, 231] width 259 height 25
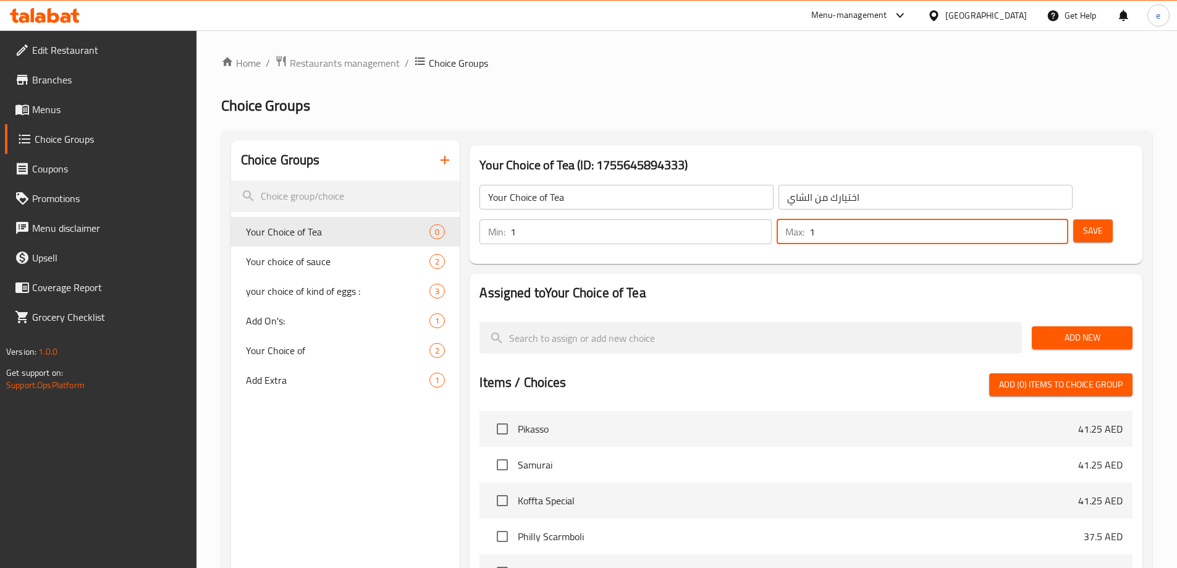
click at [1051, 326] on button "Add New" at bounding box center [1082, 337] width 101 height 23
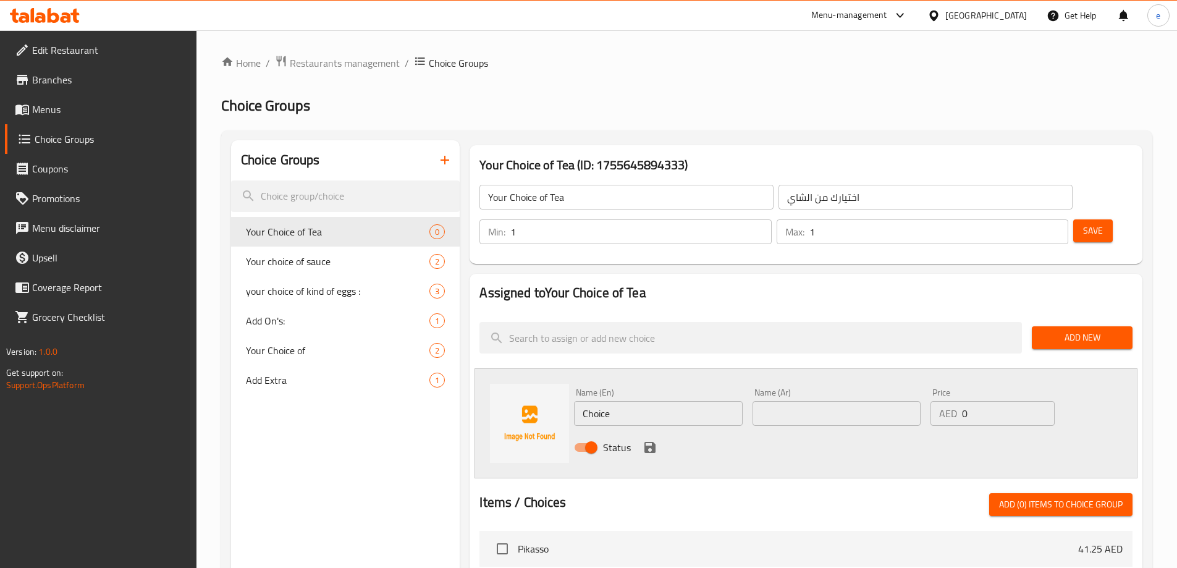
click at [861, 401] on input "text" at bounding box center [837, 413] width 168 height 25
type input "شاي اخضر"
click at [668, 401] on input "Choice" at bounding box center [658, 413] width 168 height 25
type input "Green Tea"
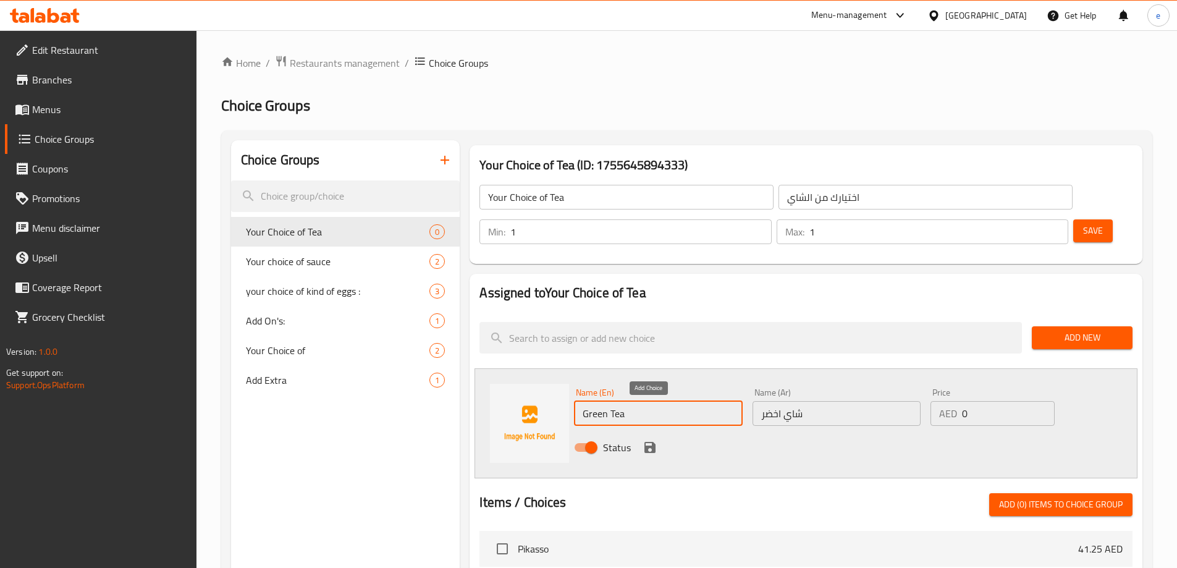
click at [651, 442] on icon "save" at bounding box center [649, 447] width 11 height 11
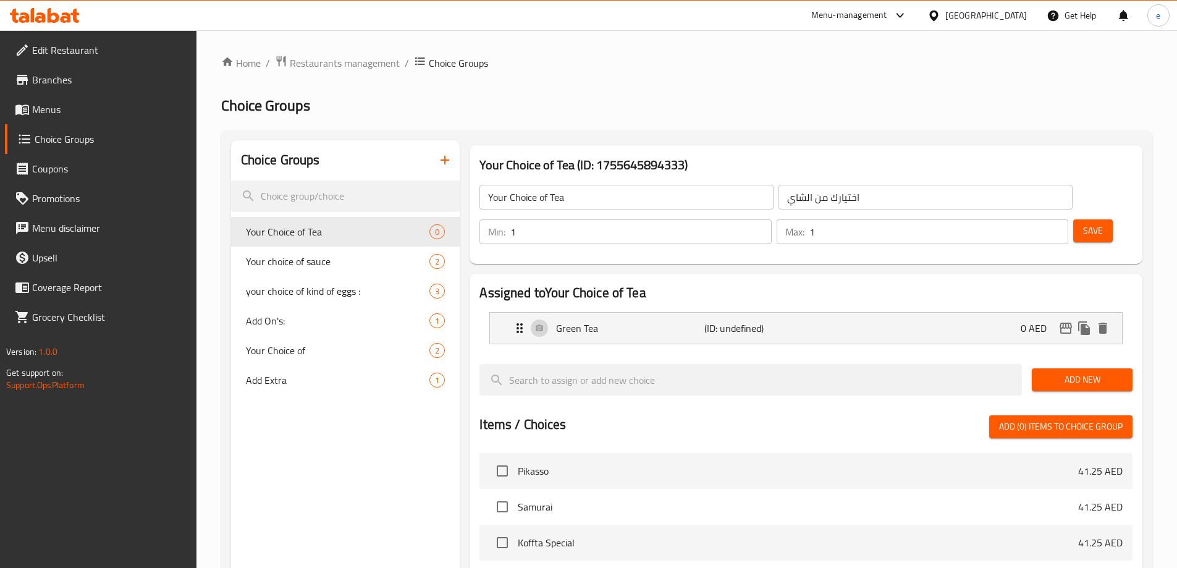
click at [1077, 372] on span "Add New" at bounding box center [1082, 379] width 81 height 15
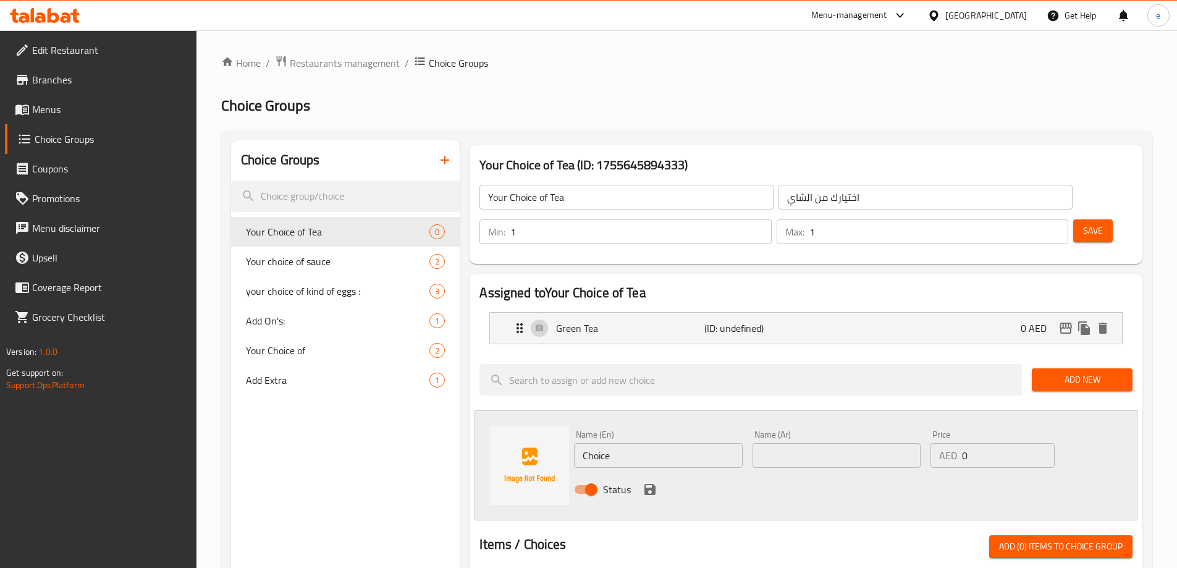
click at [686, 443] on input "Choice" at bounding box center [658, 455] width 168 height 25
type input "Red Tea"
type input "شاي احمر"
click at [646, 484] on icon "save" at bounding box center [649, 489] width 11 height 11
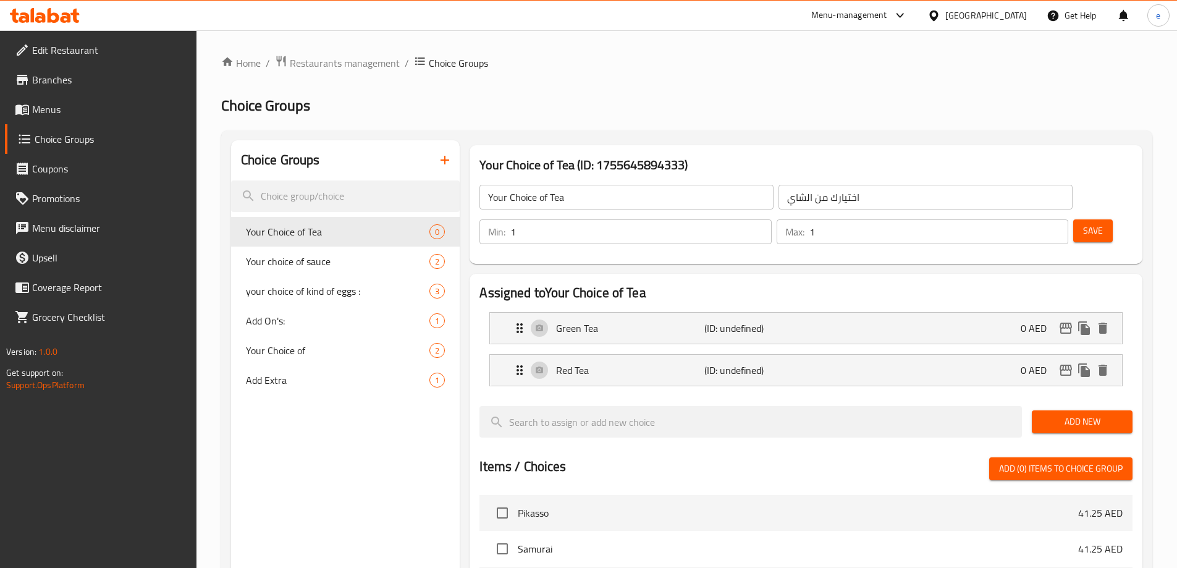
click at [1083, 223] on span "Save" at bounding box center [1093, 230] width 20 height 15
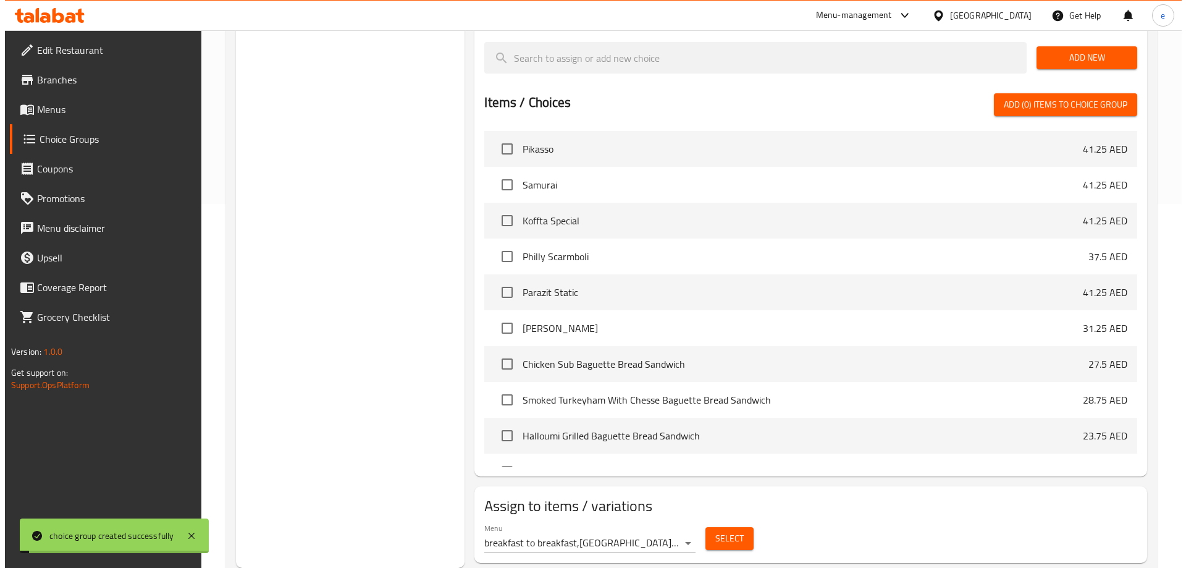
scroll to position [432, 0]
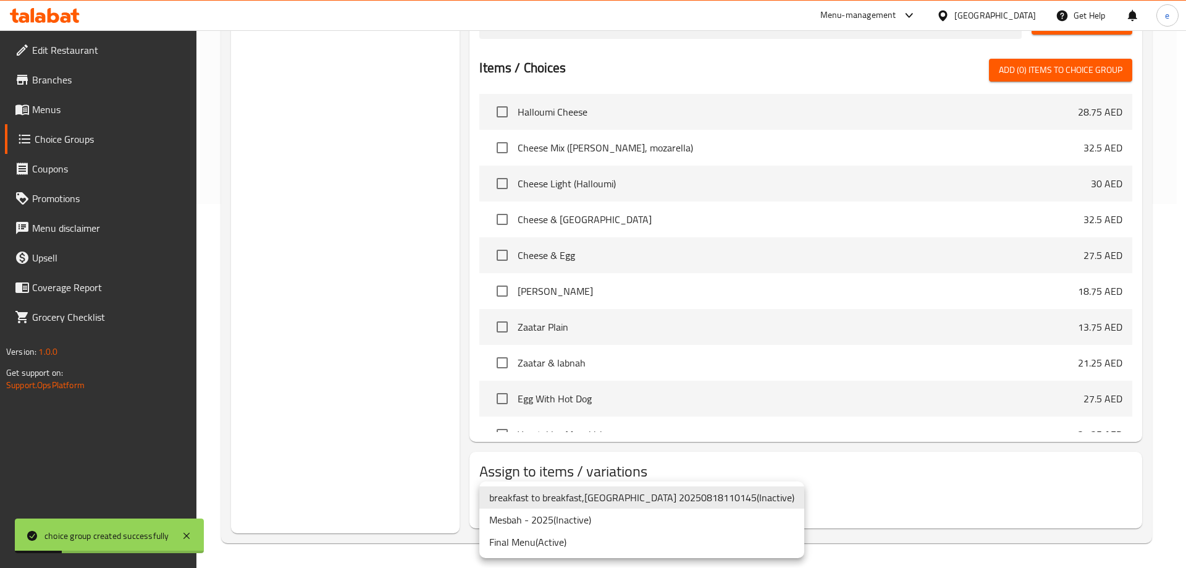
click at [554, 537] on li "Final Menu ( Active )" at bounding box center [641, 542] width 325 height 22
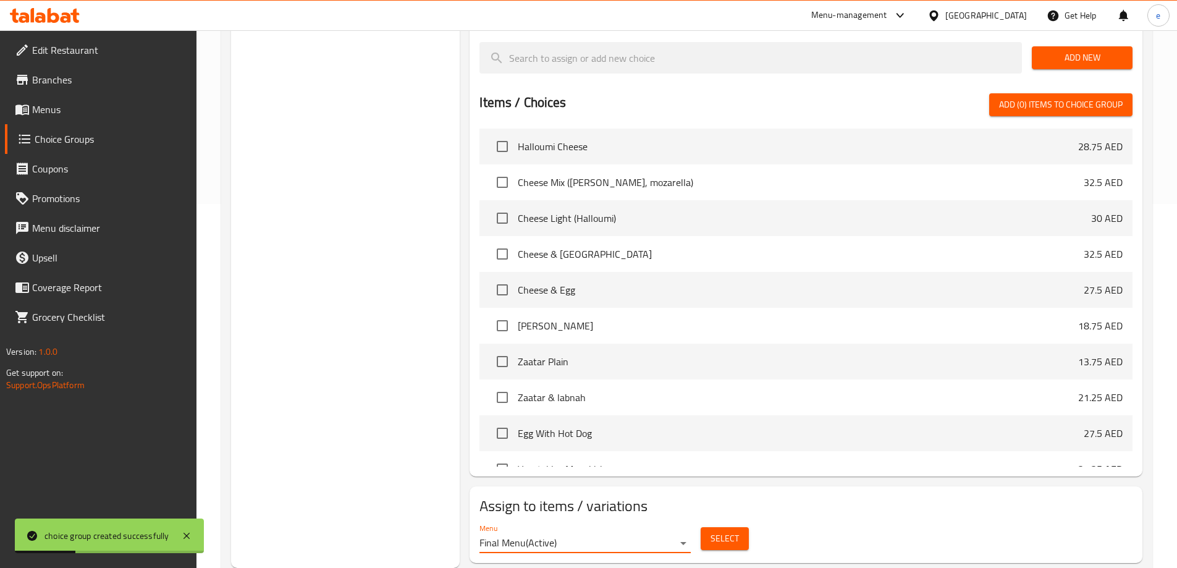
click at [714, 531] on span "Select" at bounding box center [725, 538] width 28 height 15
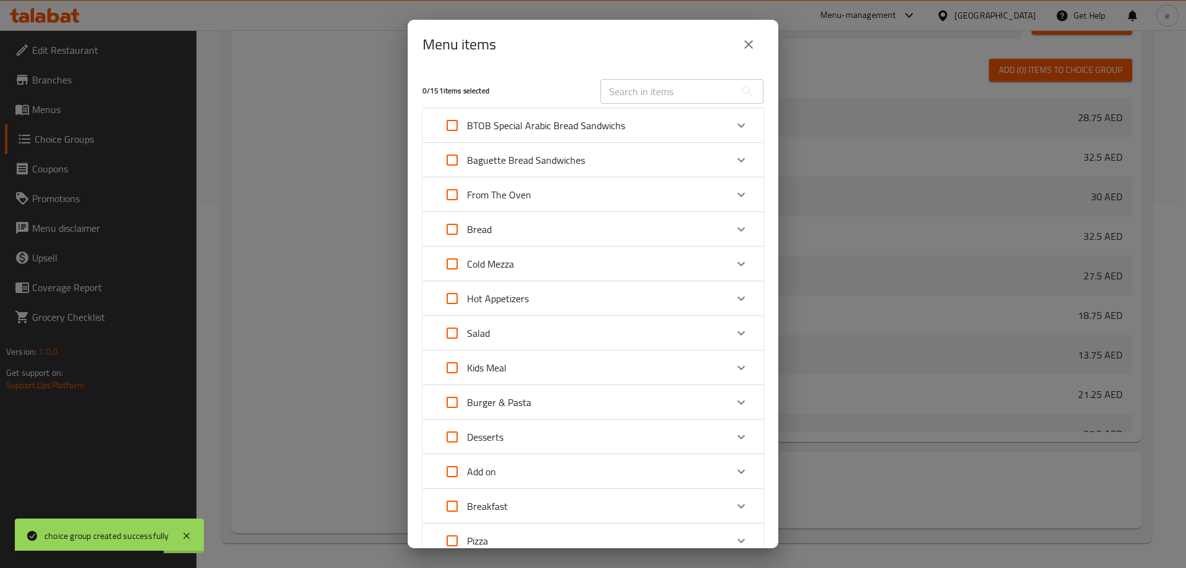
scroll to position [234, 0]
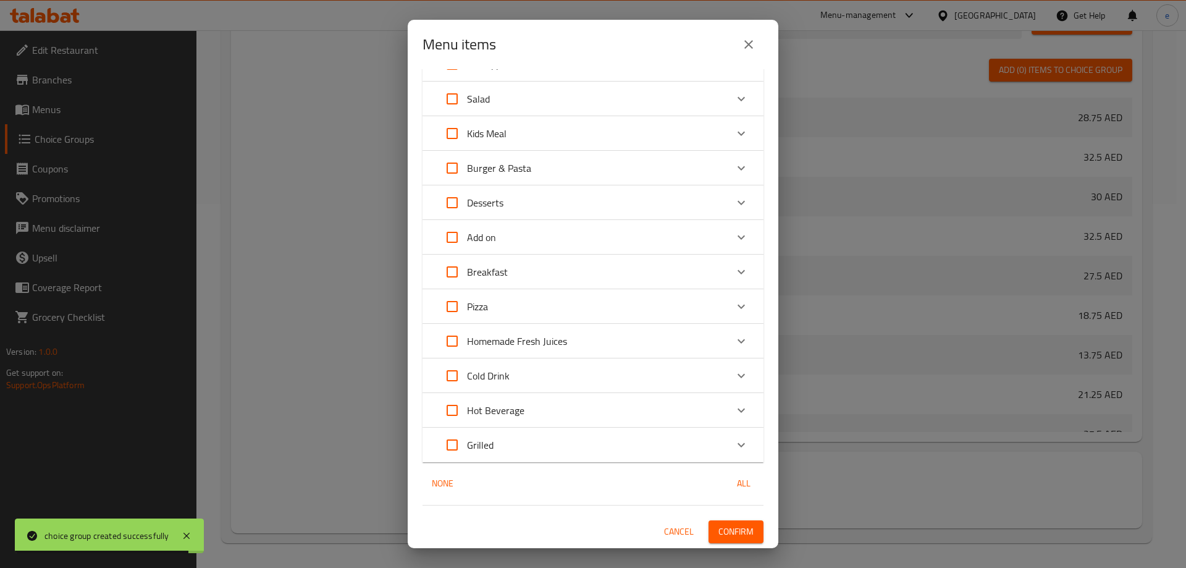
click at [508, 411] on p "Hot Beverage" at bounding box center [495, 410] width 57 height 15
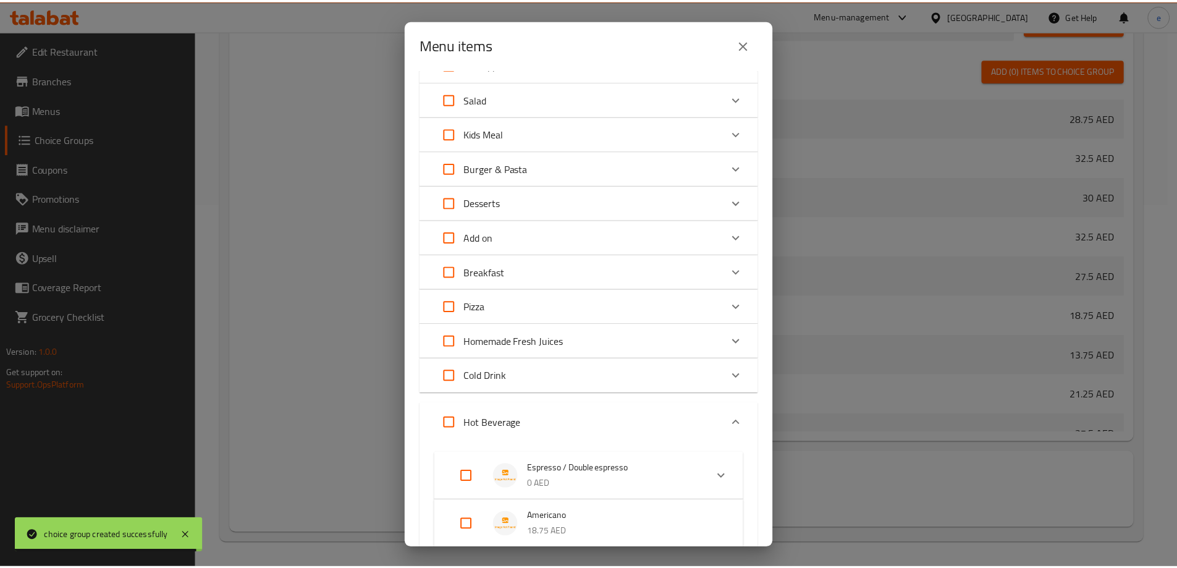
scroll to position [626, 0]
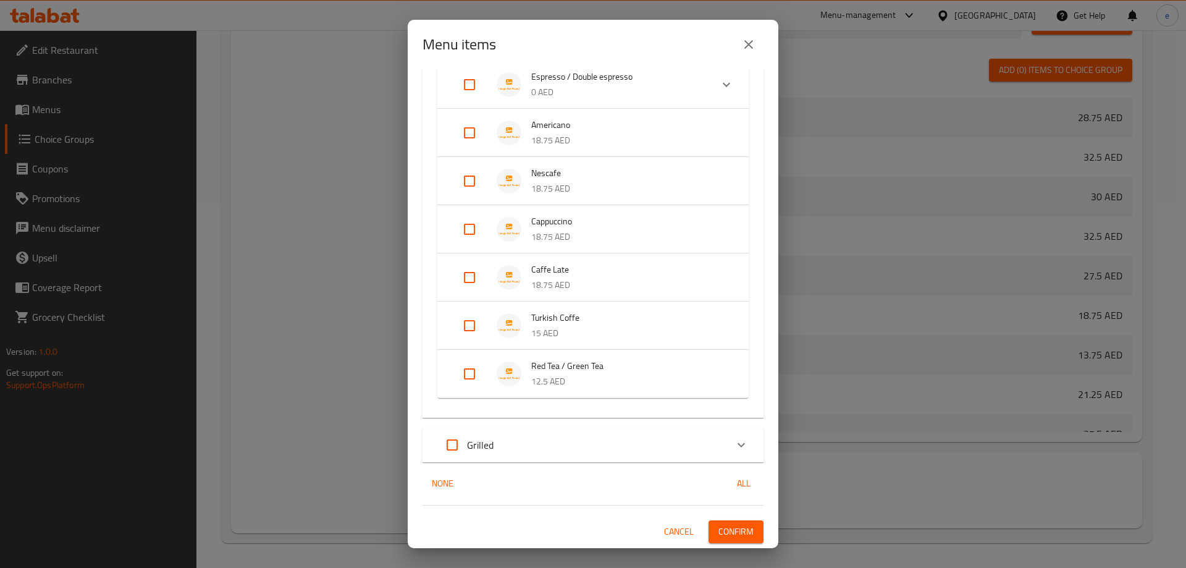
click at [480, 371] on input "Expand" at bounding box center [470, 374] width 30 height 30
checkbox input "true"
click at [740, 534] on span "Confirm" at bounding box center [736, 541] width 35 height 15
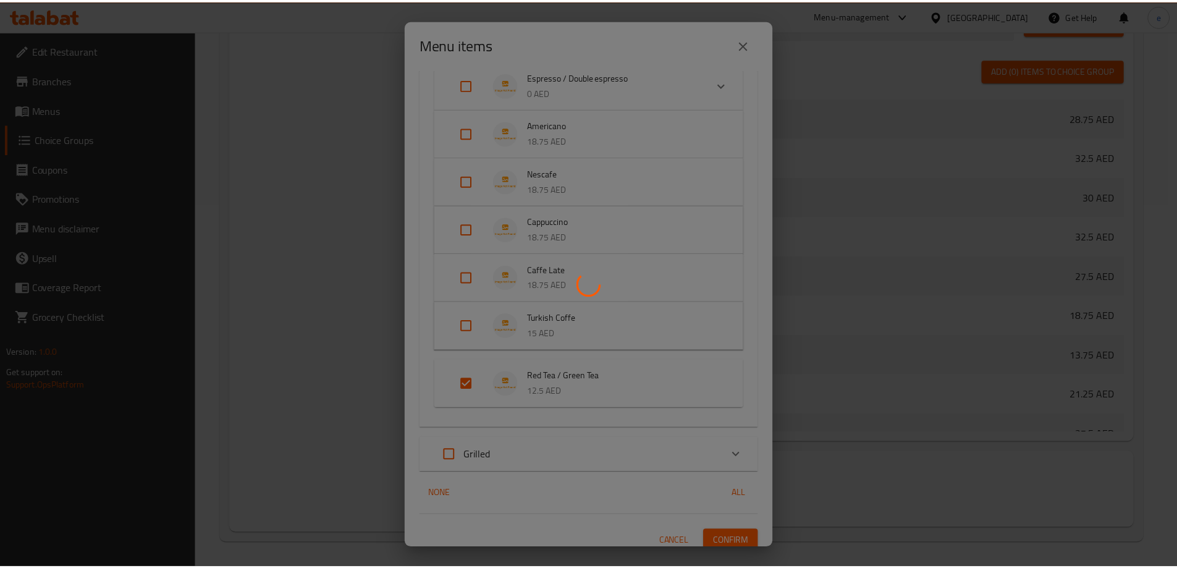
scroll to position [432, 0]
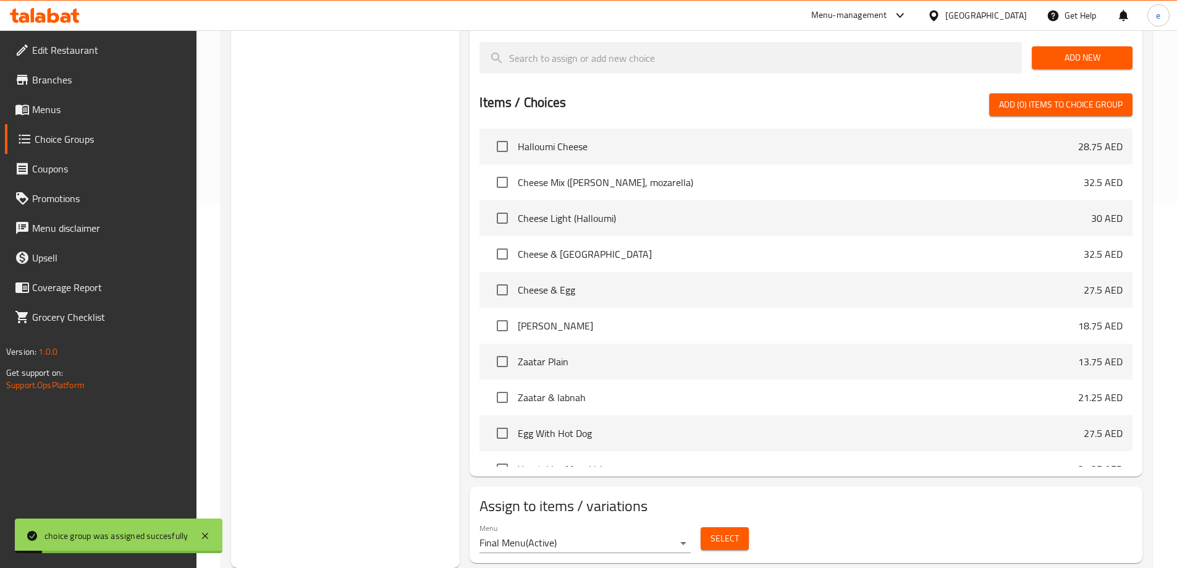
click at [100, 120] on link "Menus" at bounding box center [101, 110] width 192 height 30
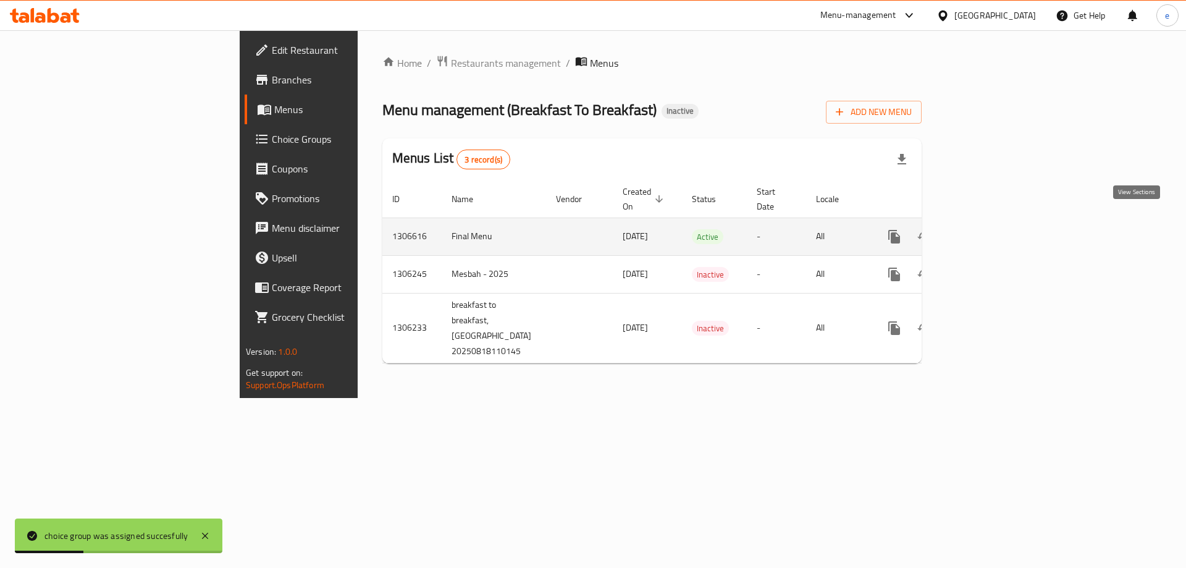
click at [991, 229] on icon "enhanced table" at bounding box center [983, 236] width 15 height 15
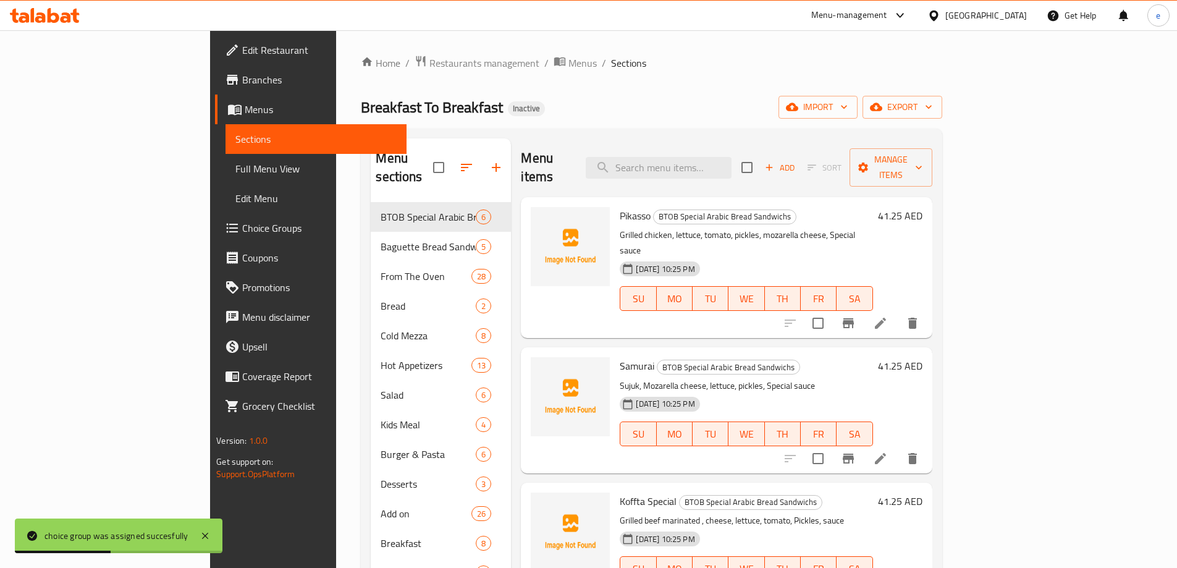
click at [235, 167] on span "Full Menu View" at bounding box center [315, 168] width 161 height 15
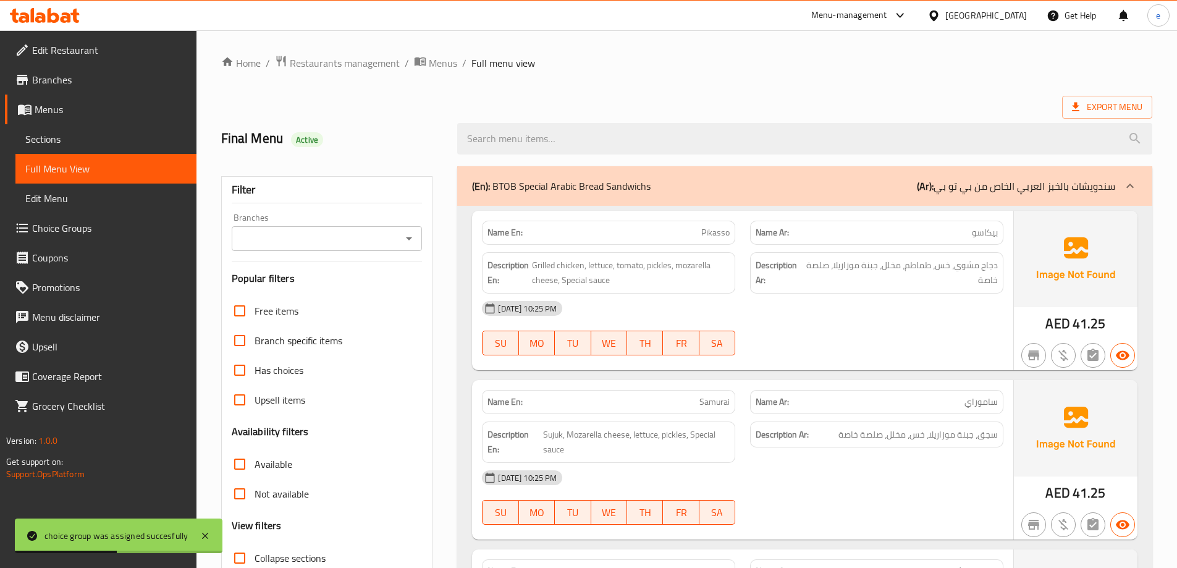
scroll to position [309, 0]
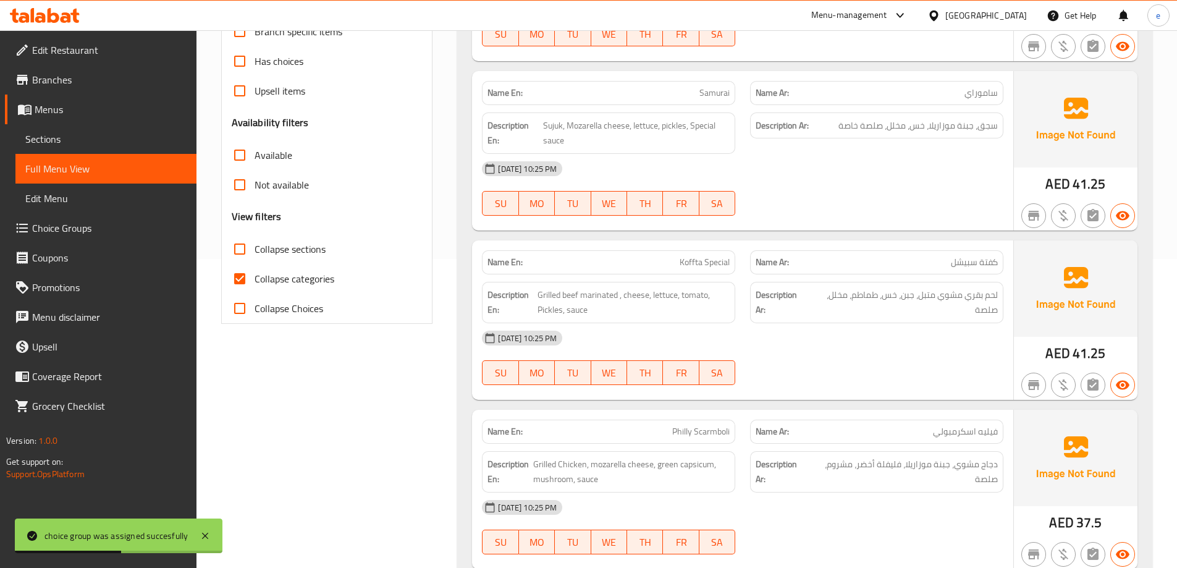
click at [247, 280] on input "Collapse categories" at bounding box center [240, 279] width 30 height 30
checkbox input "false"
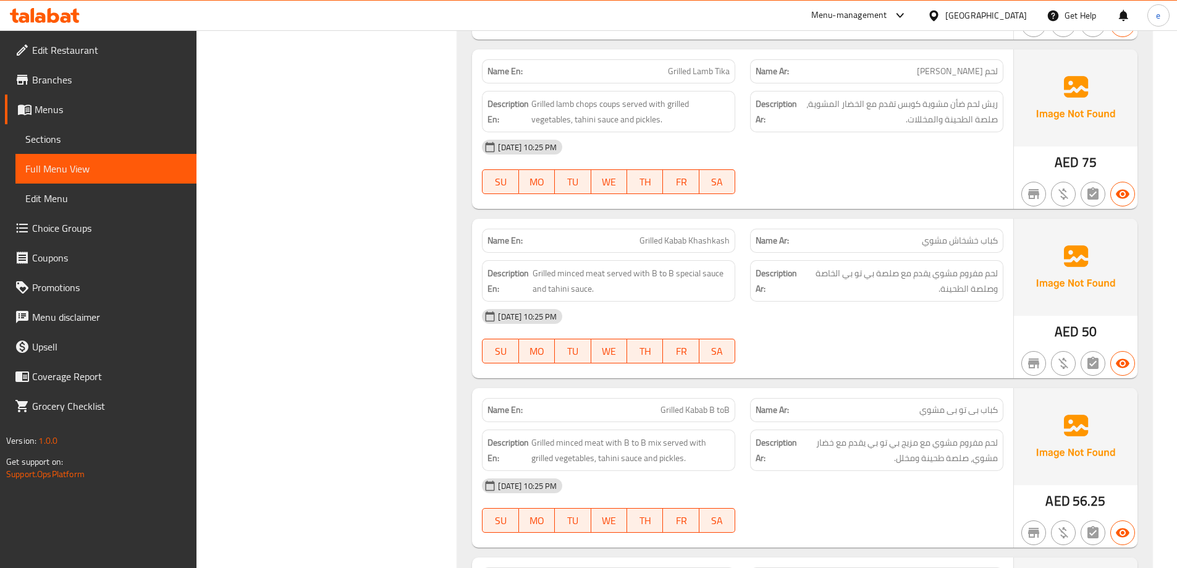
scroll to position [25528, 0]
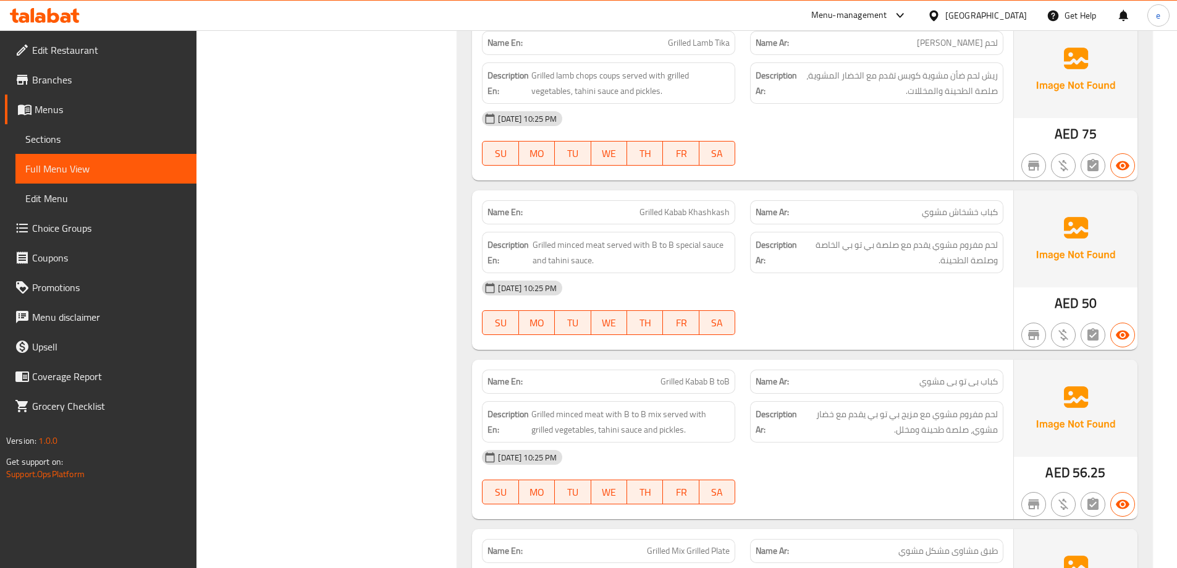
copy span "Grilled Mix Grilled Plate"
click at [54, 141] on span "Sections" at bounding box center [105, 139] width 161 height 15
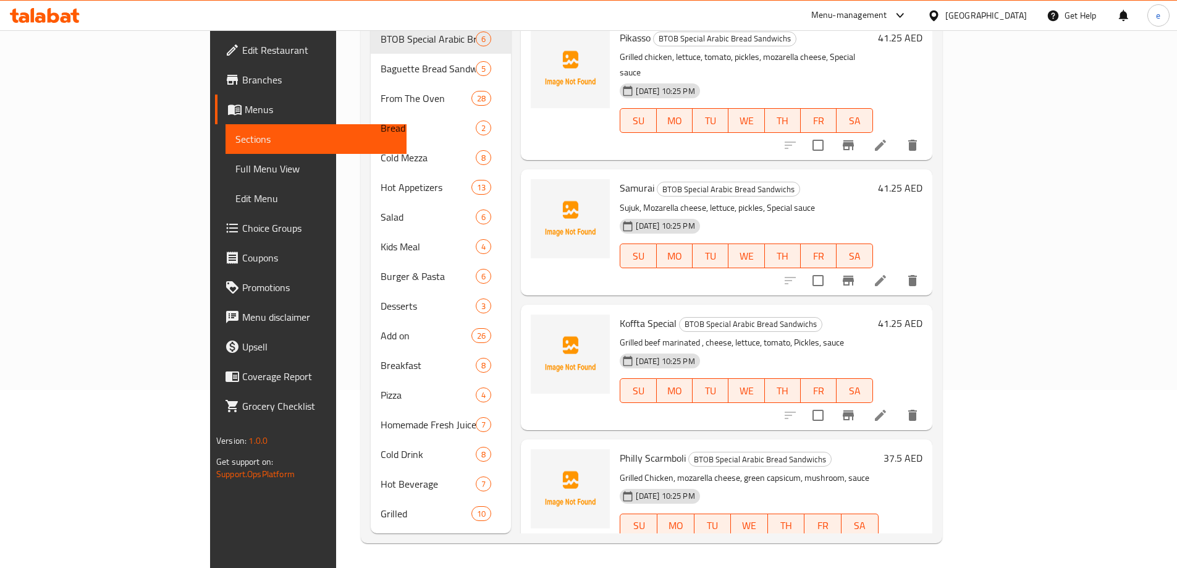
scroll to position [173, 0]
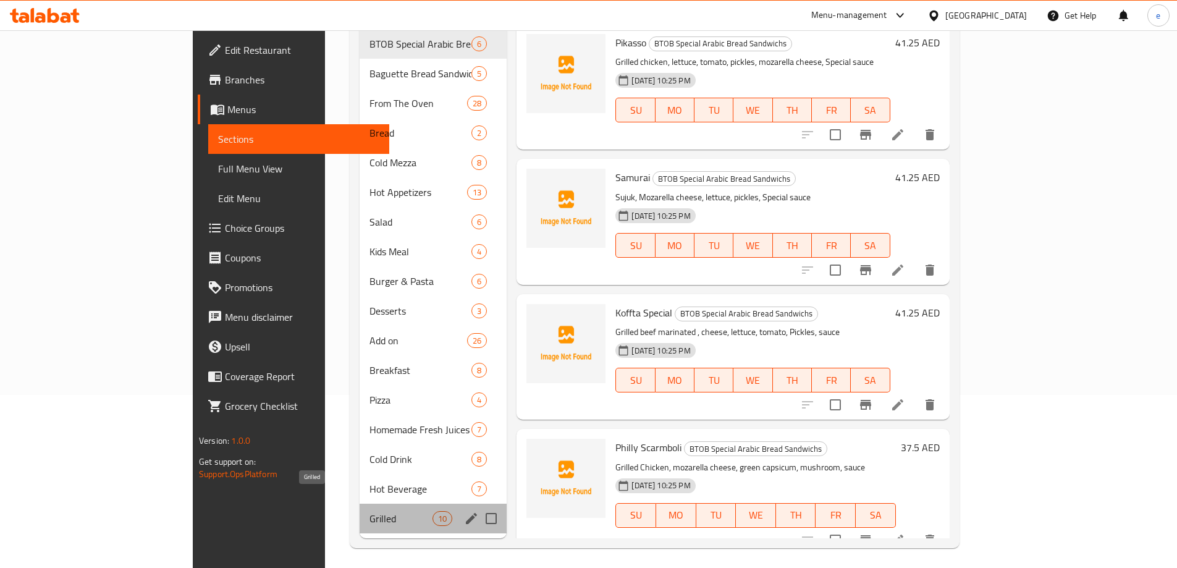
click at [369, 511] on span "Grilled" at bounding box center [400, 518] width 63 height 15
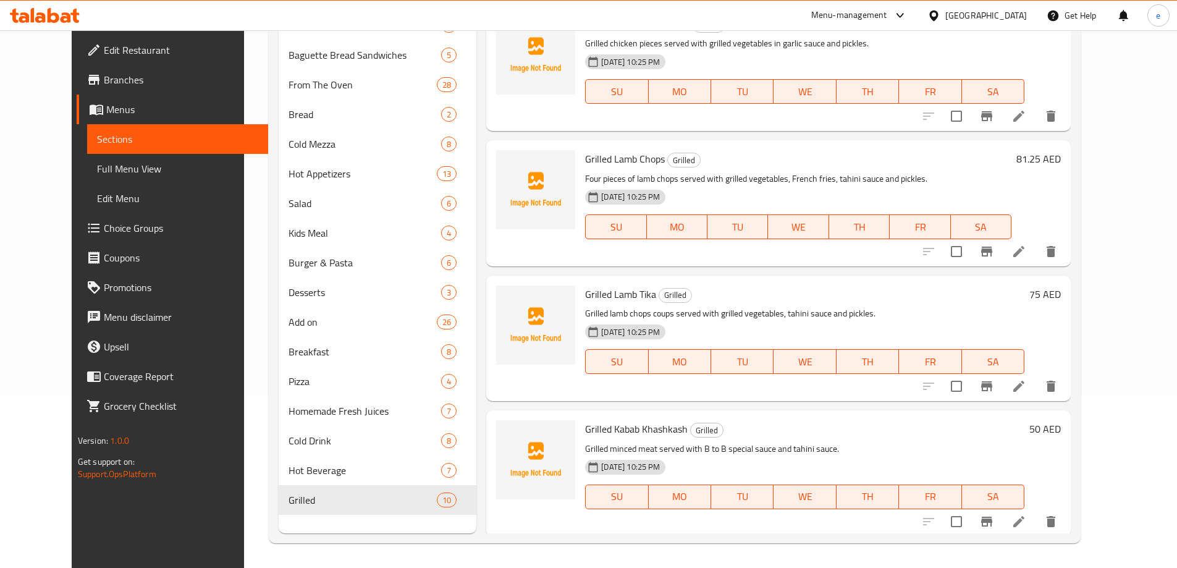
scroll to position [450, 0]
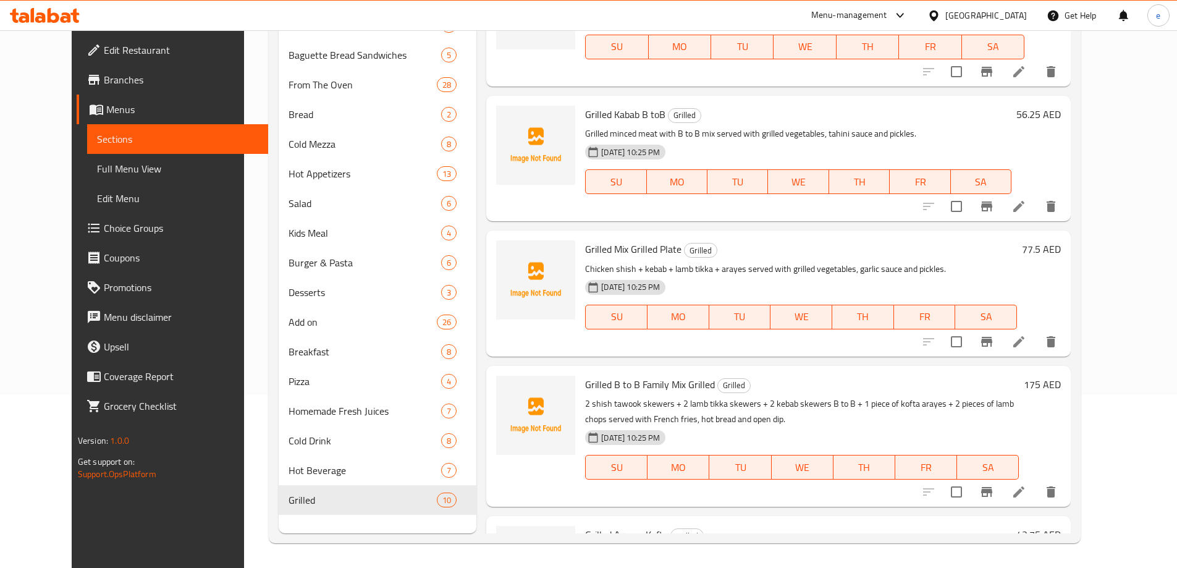
click at [1026, 338] on icon at bounding box center [1018, 341] width 15 height 15
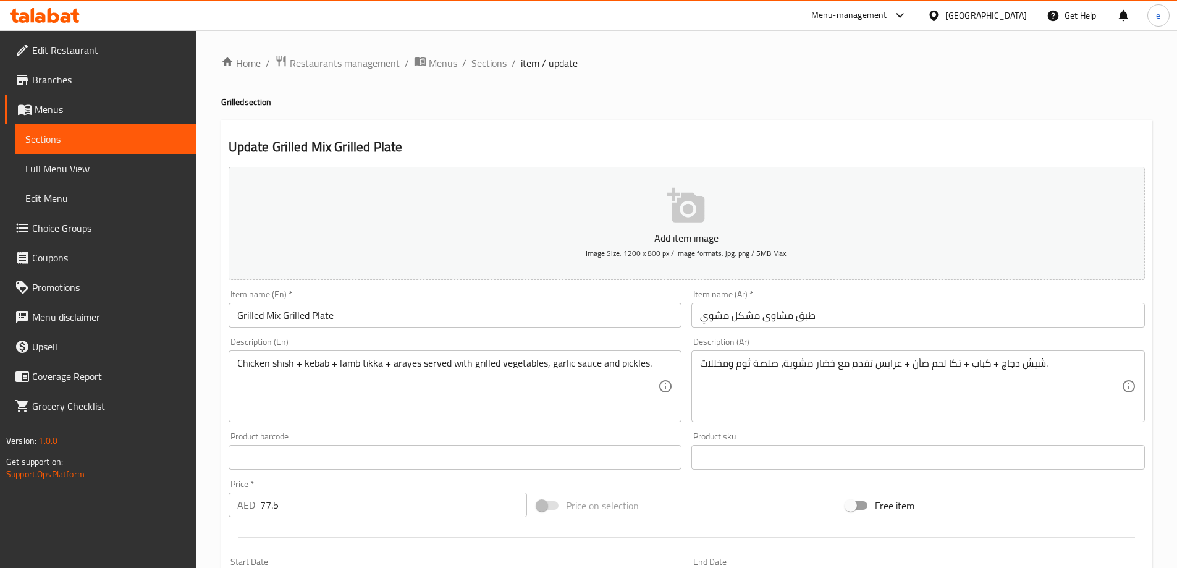
click at [251, 318] on input "Grilled Mix Grilled Plate" at bounding box center [455, 315] width 453 height 25
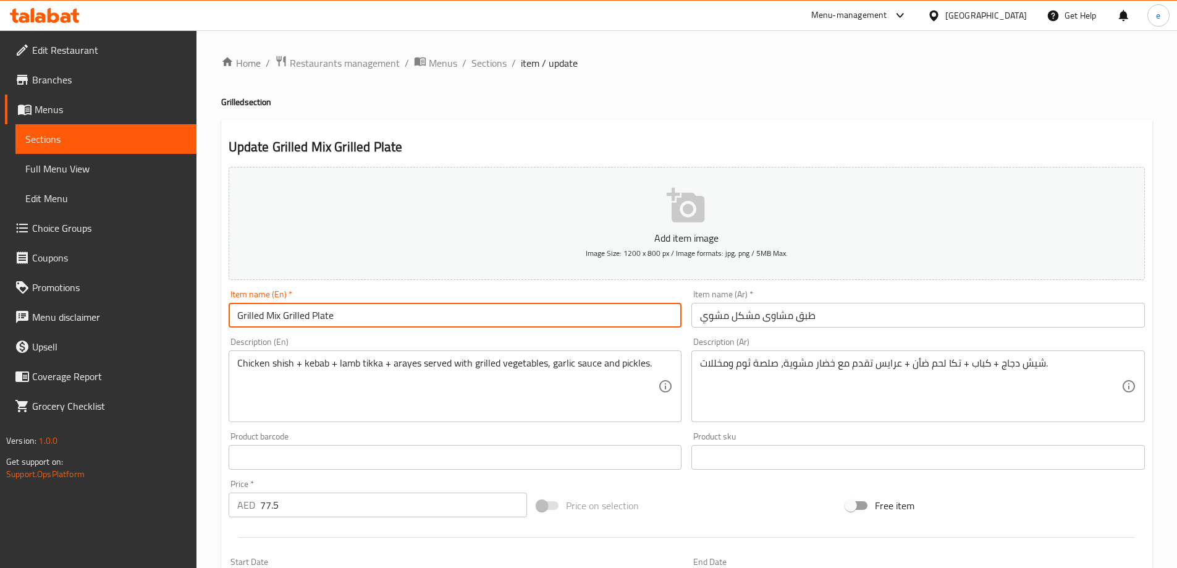
click at [251, 318] on input "Grilled Mix Grilled Plate" at bounding box center [455, 315] width 453 height 25
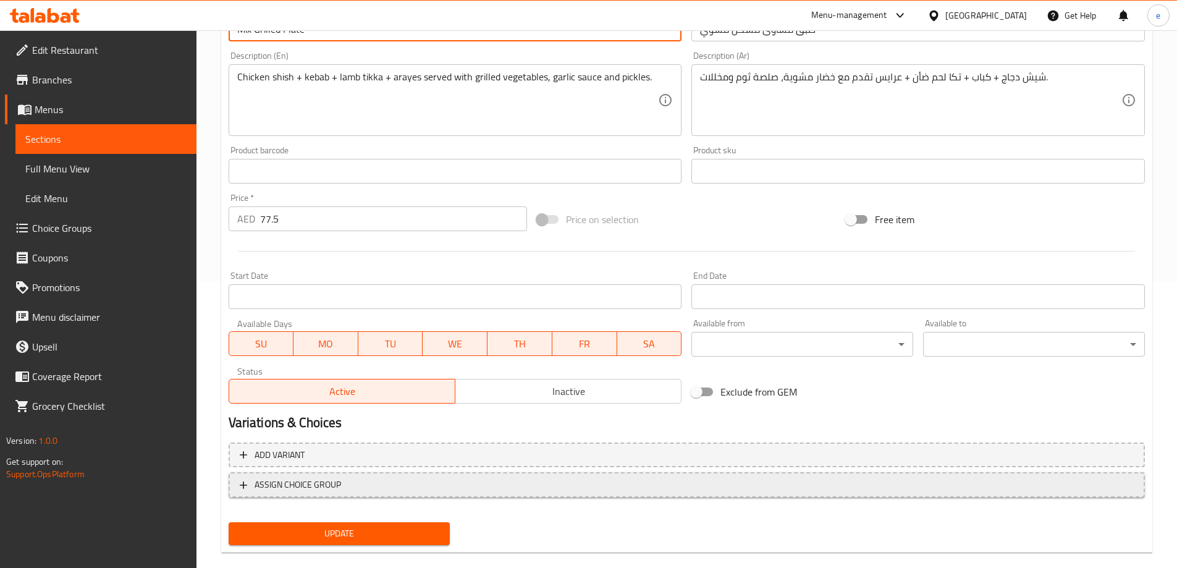
scroll to position [305, 0]
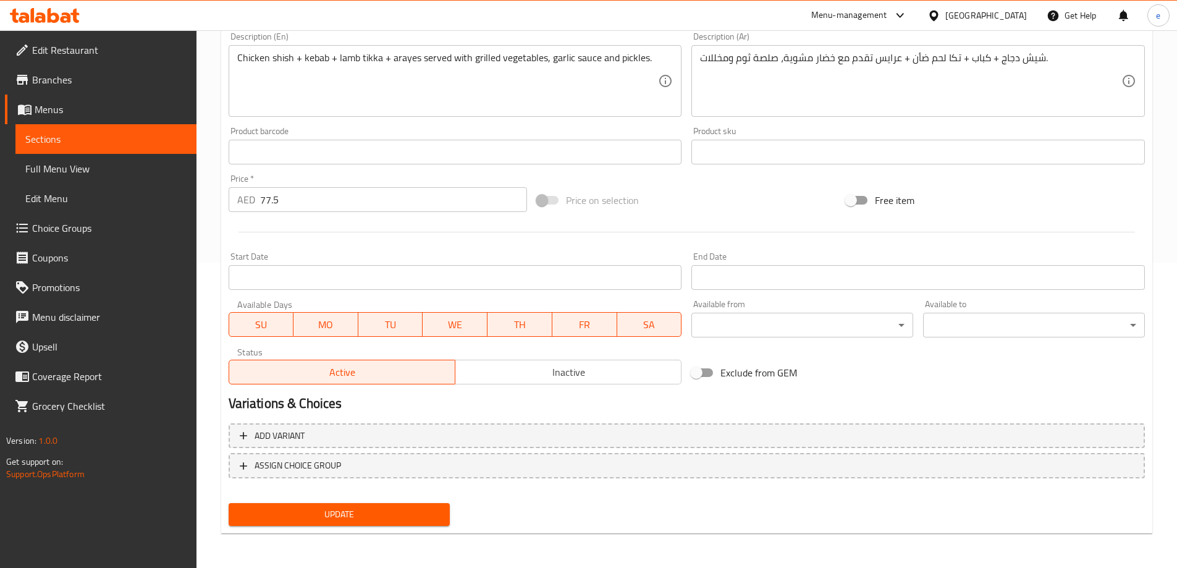
type input "Mix Grilled Plate"
click at [311, 506] on button "Update" at bounding box center [340, 514] width 222 height 23
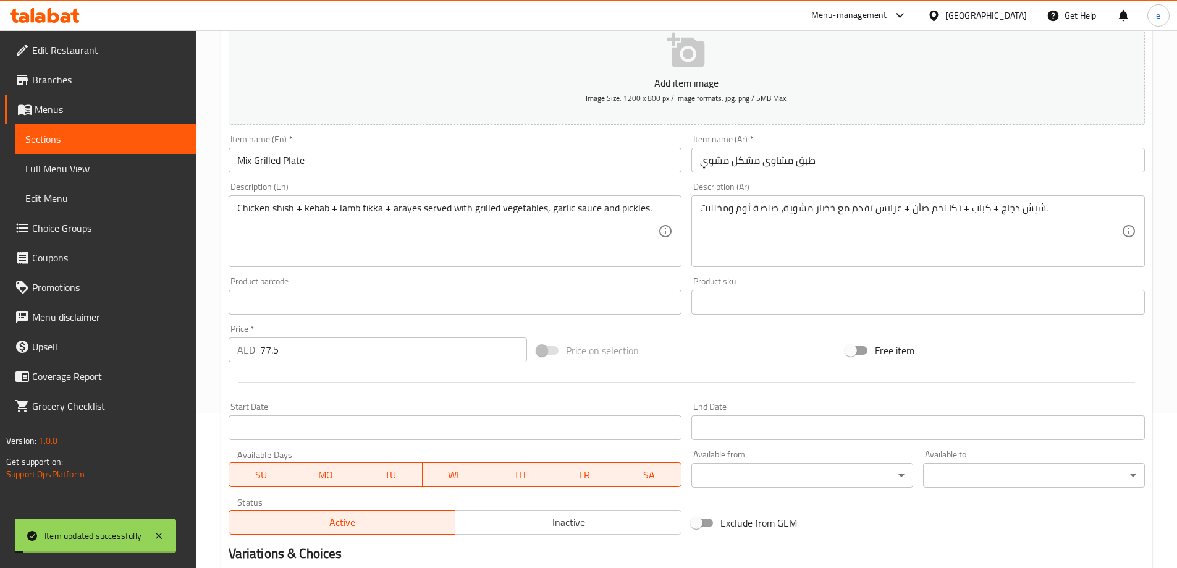
scroll to position [0, 0]
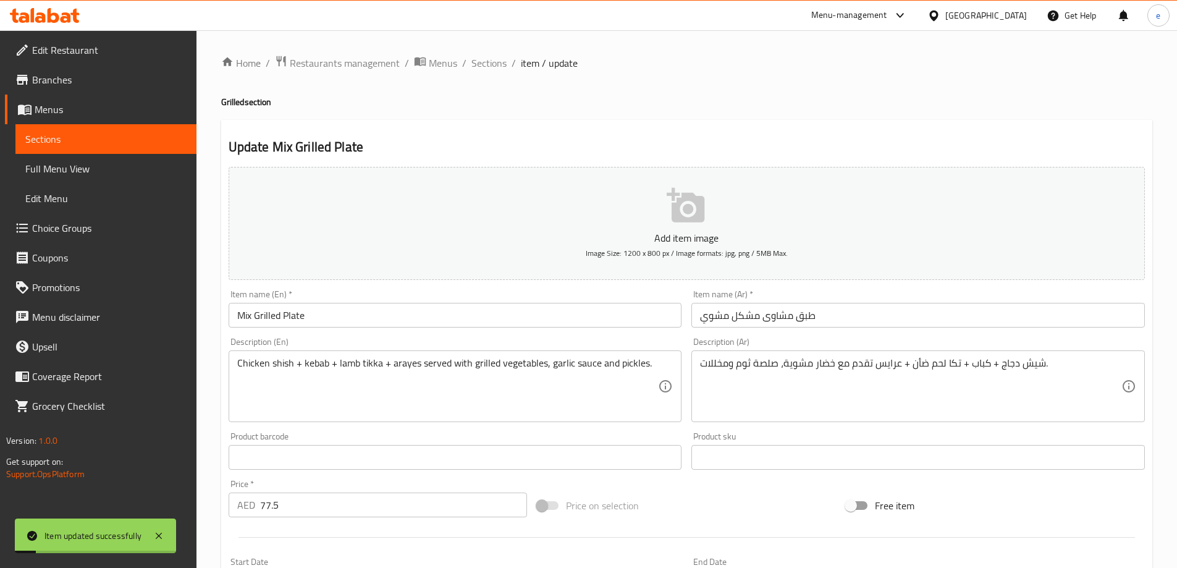
click at [329, 311] on input "Mix Grilled Plate" at bounding box center [455, 315] width 453 height 25
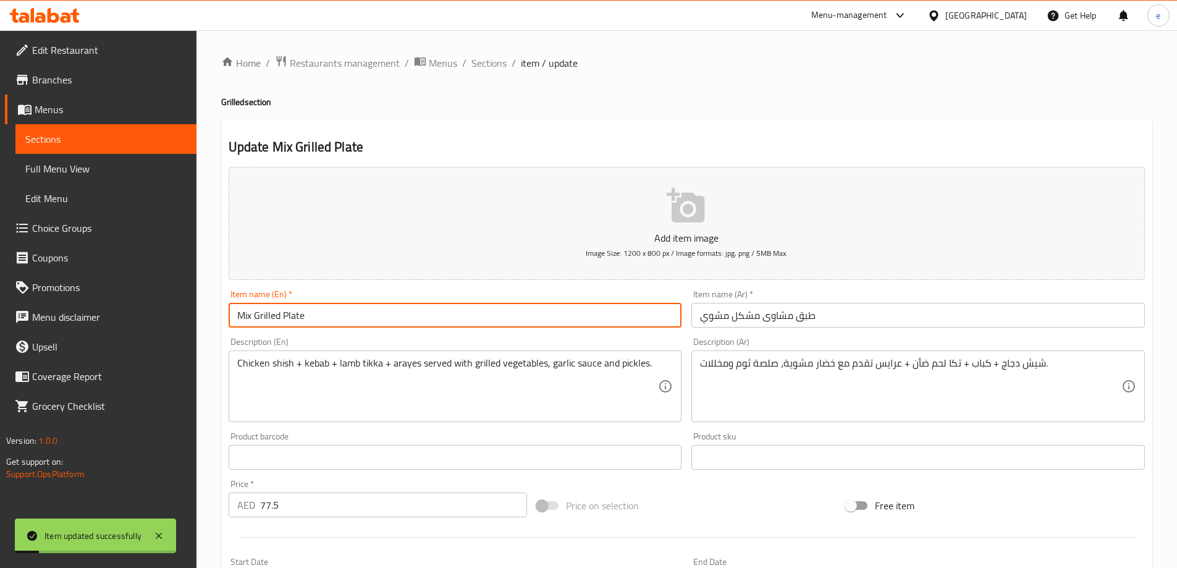
click at [329, 312] on input "Mix Grilled Plate" at bounding box center [455, 315] width 453 height 25
click at [103, 166] on span "Full Menu View" at bounding box center [105, 168] width 161 height 15
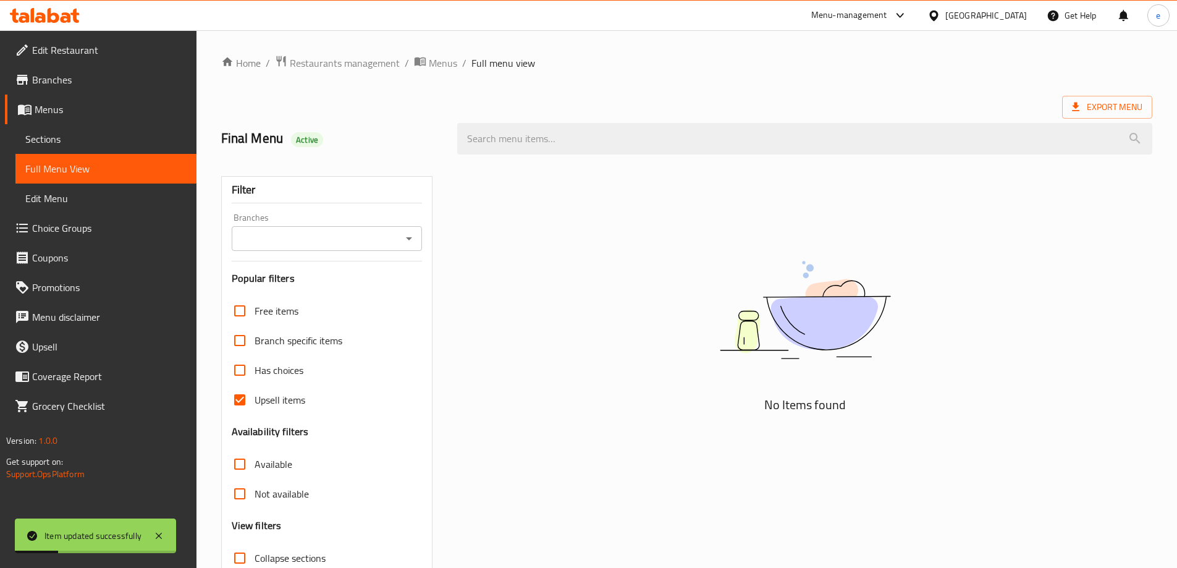
scroll to position [6, 0]
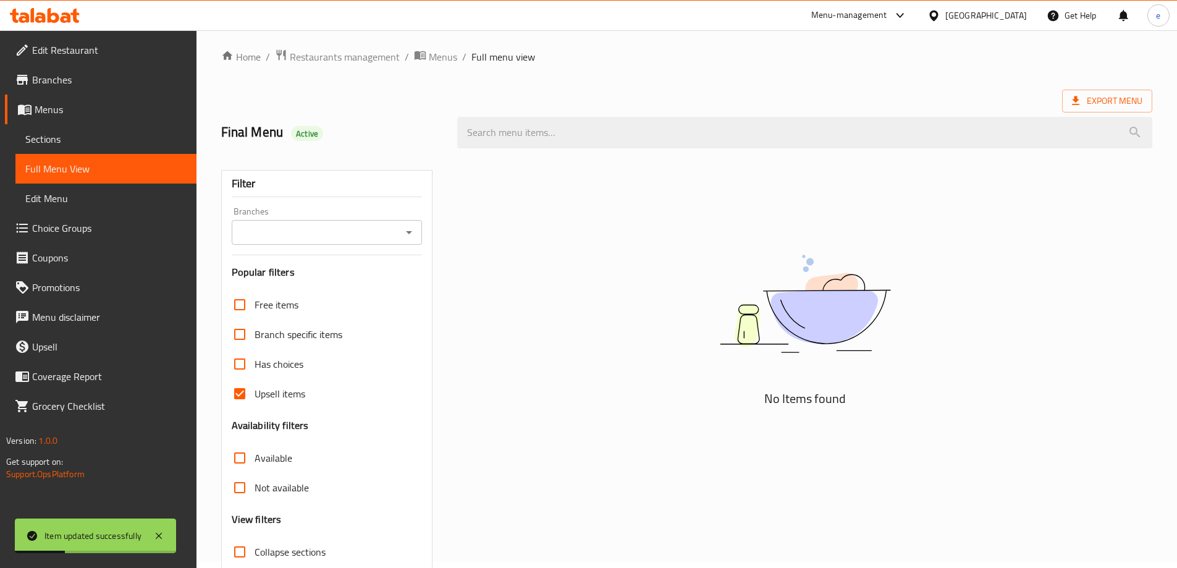
click at [256, 395] on span "Upsell items" at bounding box center [280, 393] width 51 height 15
click at [255, 395] on input "Upsell items" at bounding box center [240, 394] width 30 height 30
checkbox input "false"
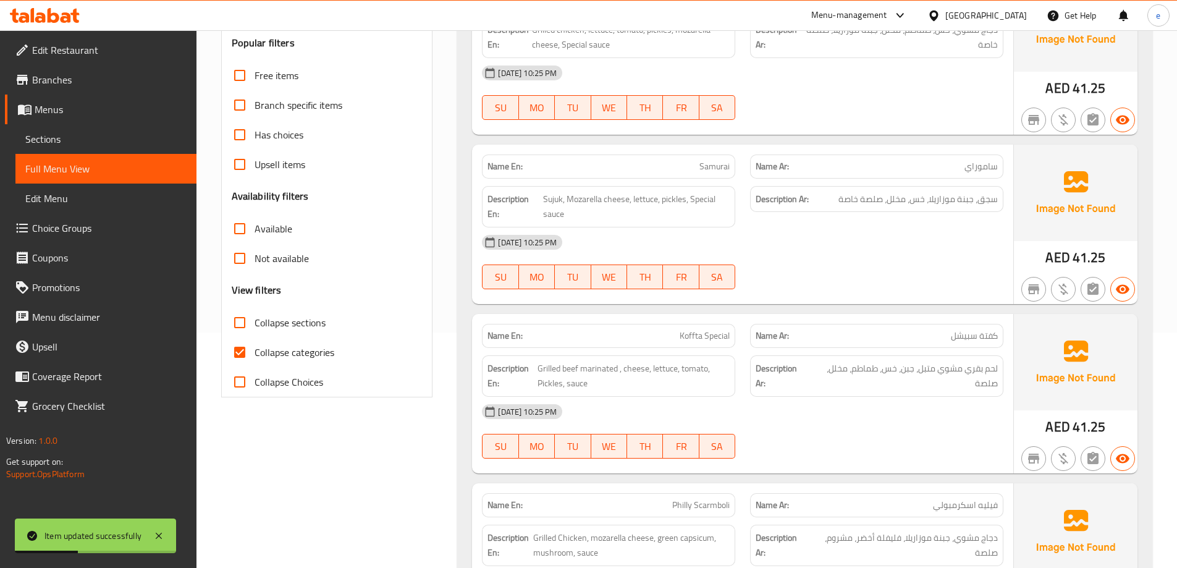
scroll to position [253, 0]
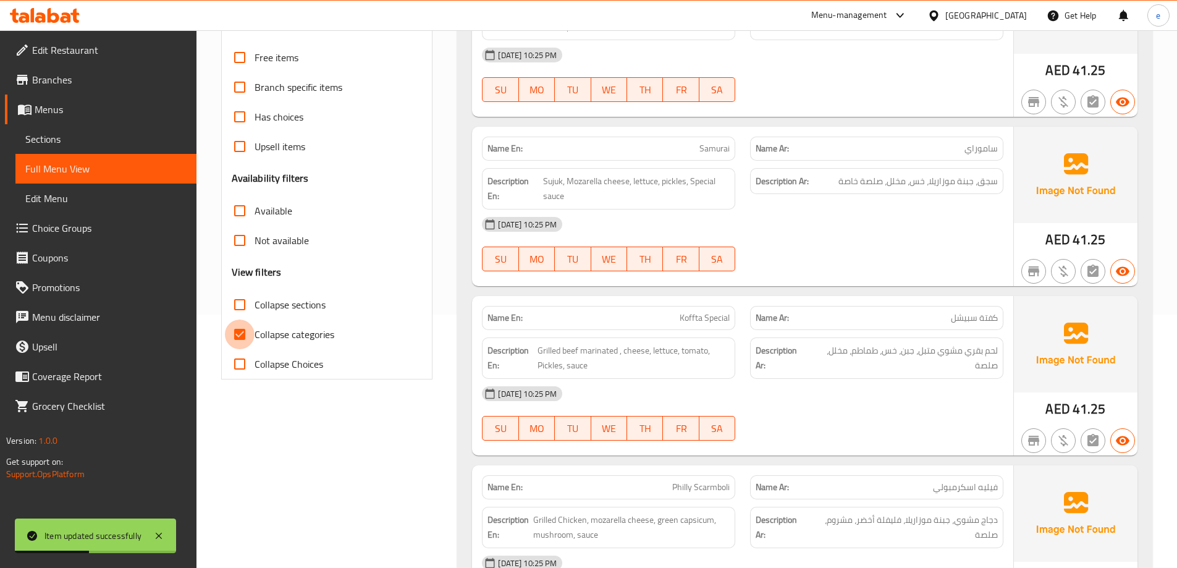
click at [241, 340] on input "Collapse categories" at bounding box center [240, 334] width 30 height 30
checkbox input "false"
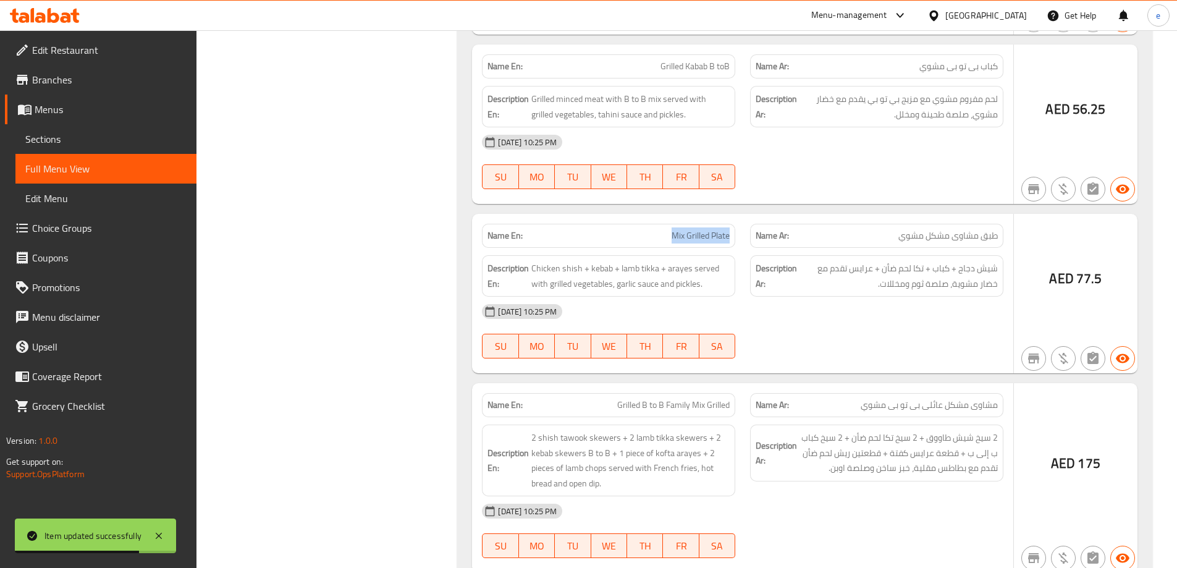
scroll to position [25873, 0]
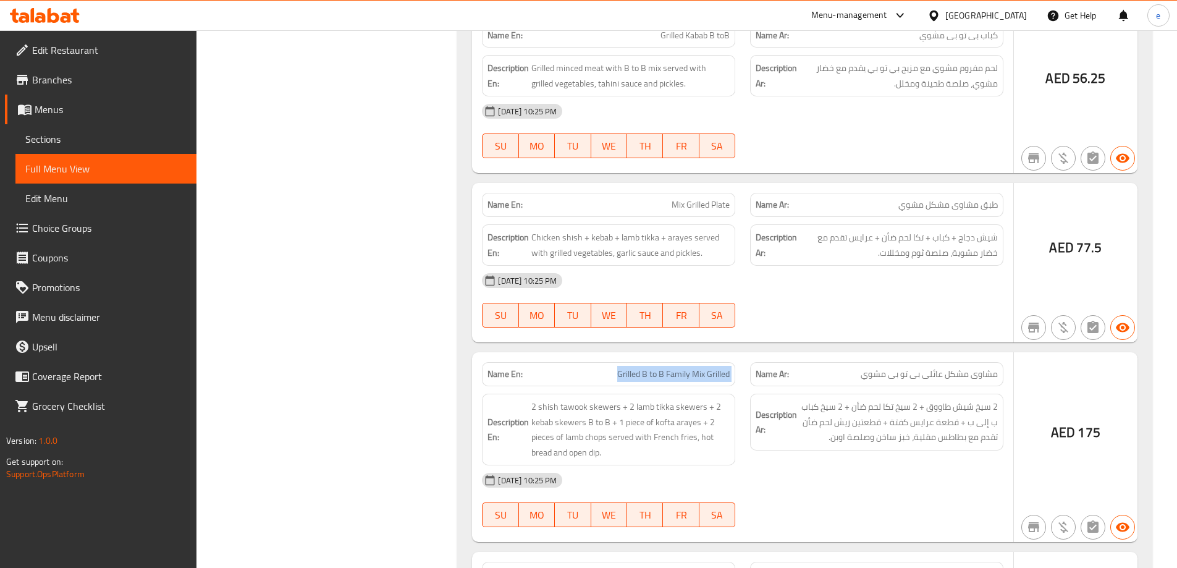
copy span "Grilled B to B Family Mix Grilled"
click at [62, 135] on span "Sections" at bounding box center [105, 139] width 161 height 15
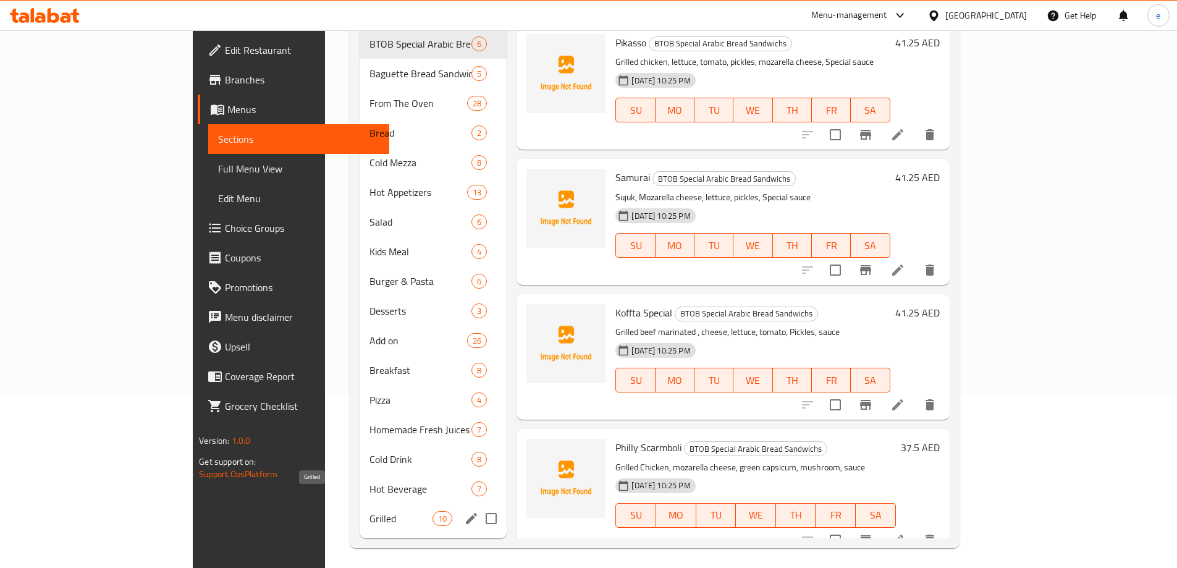
click at [369, 511] on span "Grilled" at bounding box center [400, 518] width 63 height 15
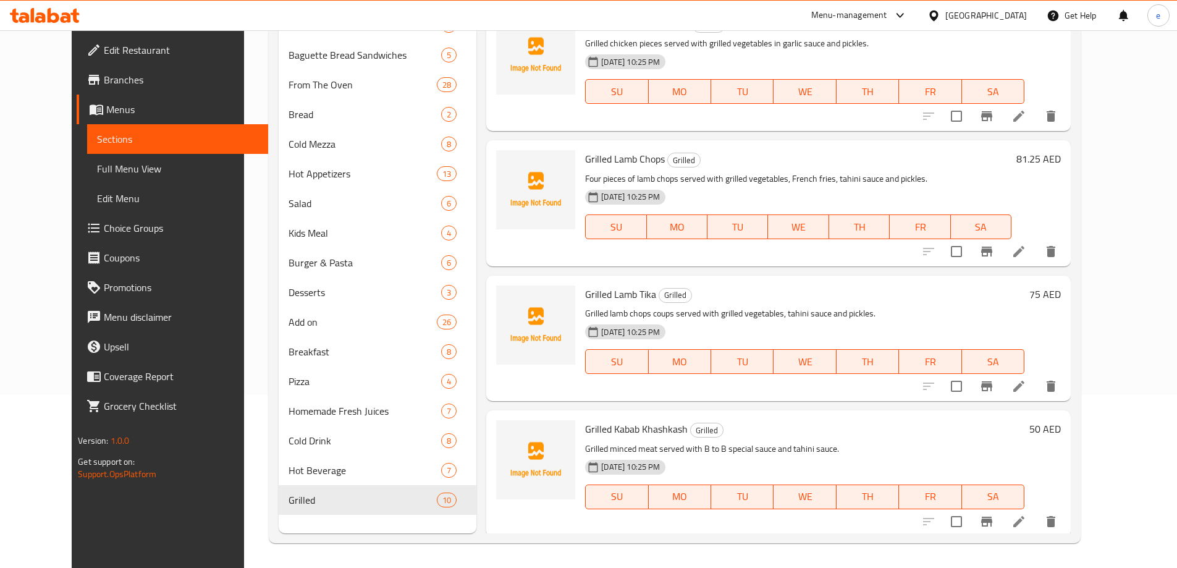
scroll to position [584, 0]
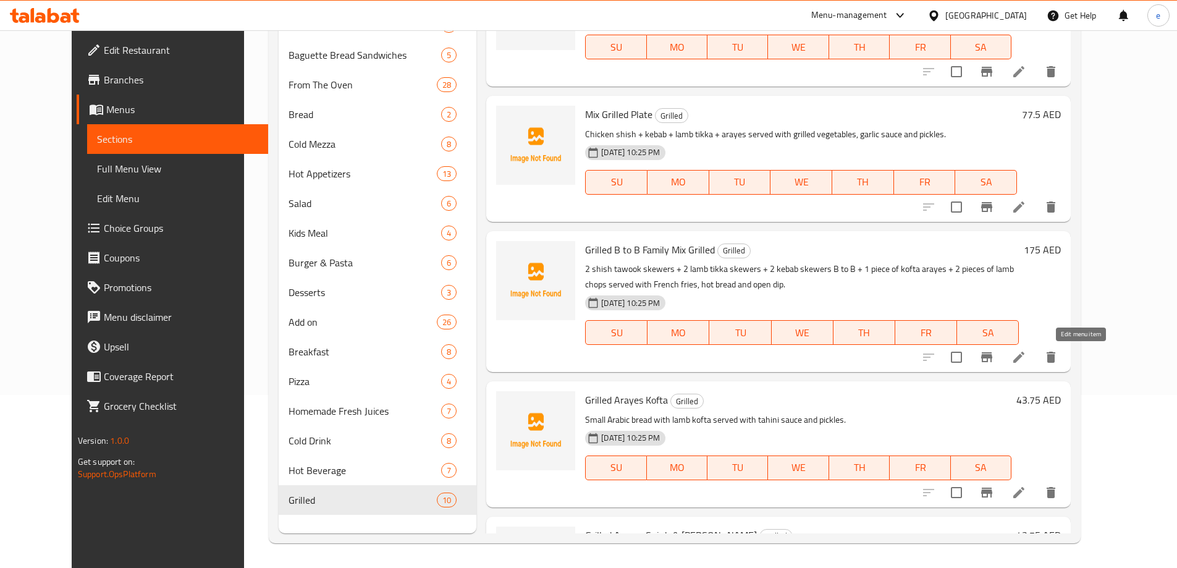
click at [1026, 364] on icon at bounding box center [1018, 357] width 15 height 15
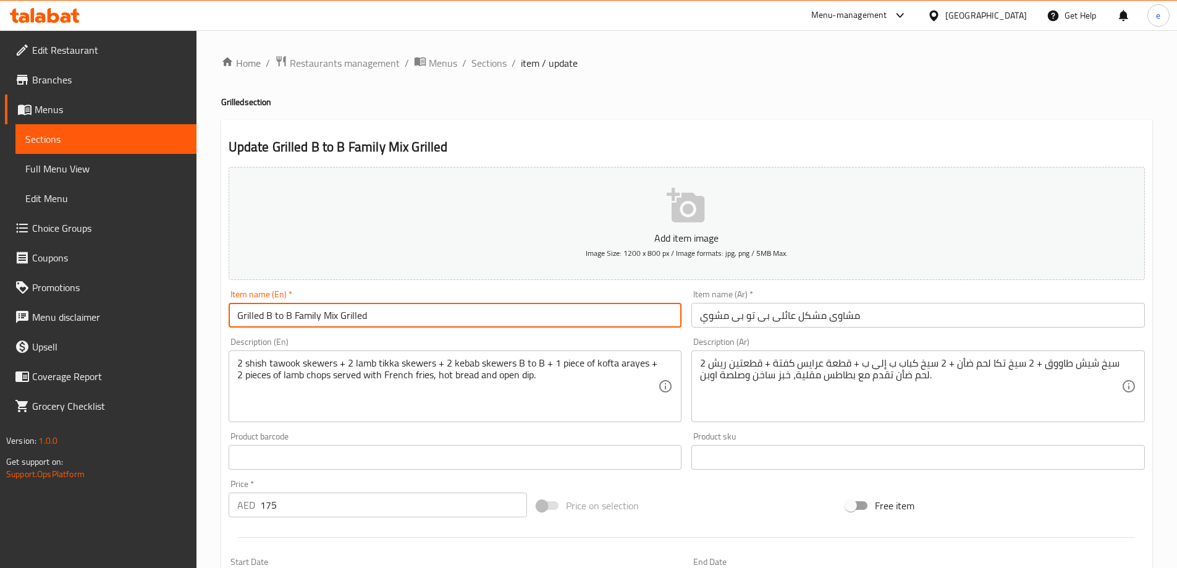
click at [255, 310] on input "Grilled B to B Family Mix Grilled" at bounding box center [455, 315] width 453 height 25
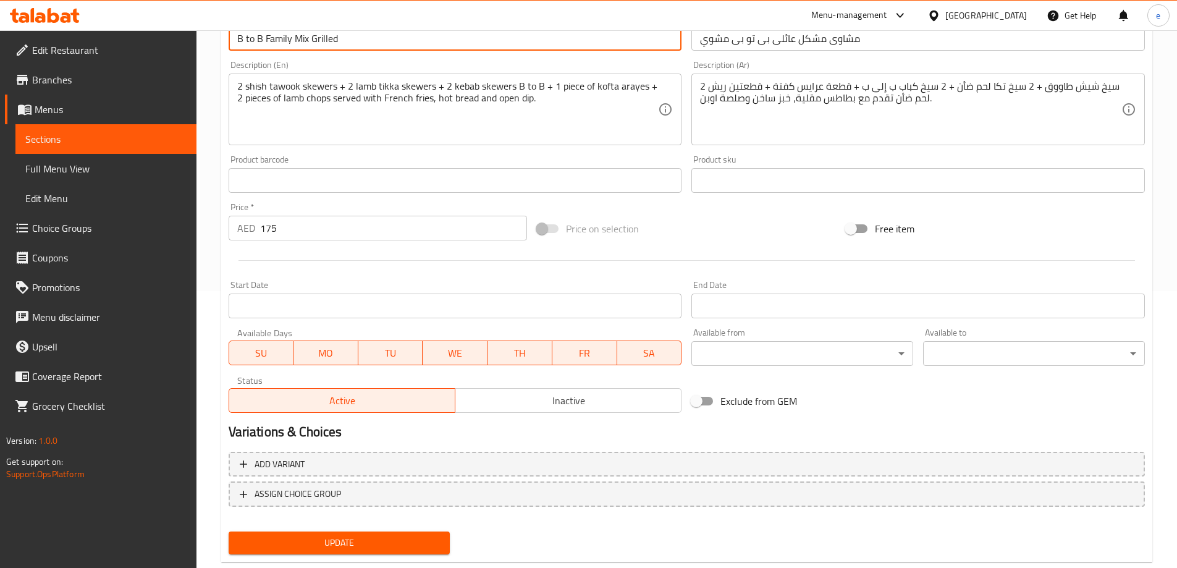
scroll to position [305, 0]
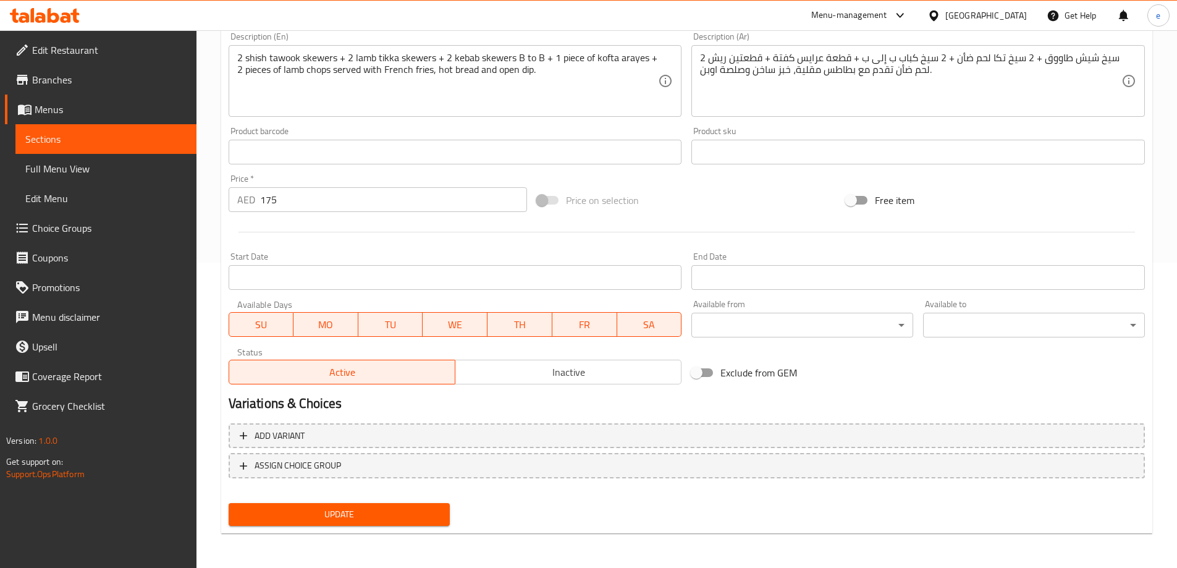
type input "B to B Family Mix Grilled"
click at [377, 519] on span "Update" at bounding box center [339, 514] width 202 height 15
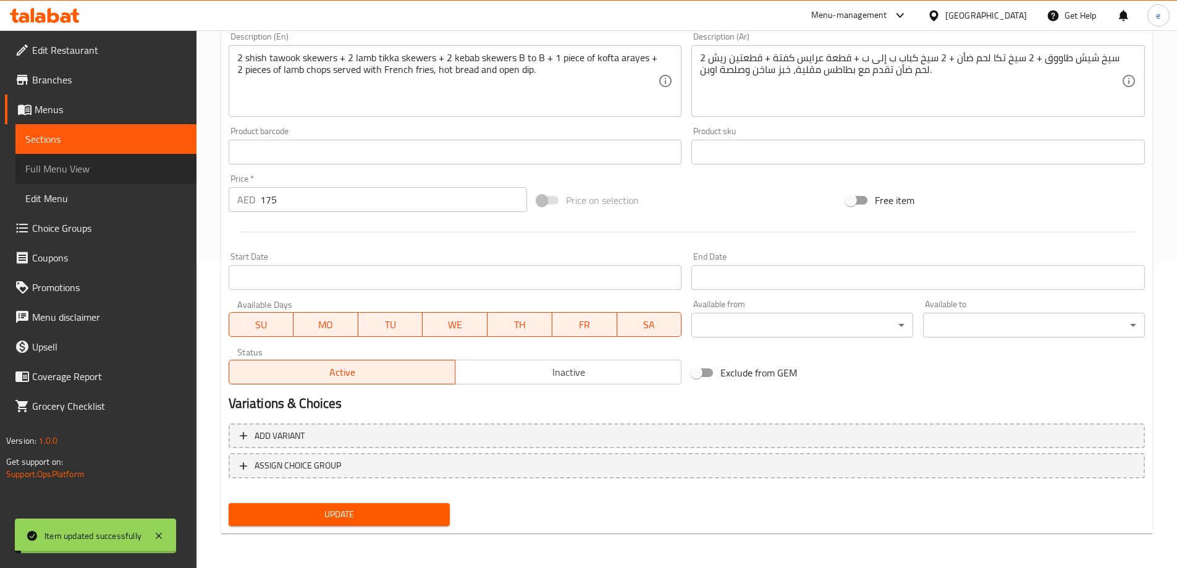
click at [95, 171] on span "Full Menu View" at bounding box center [105, 168] width 161 height 15
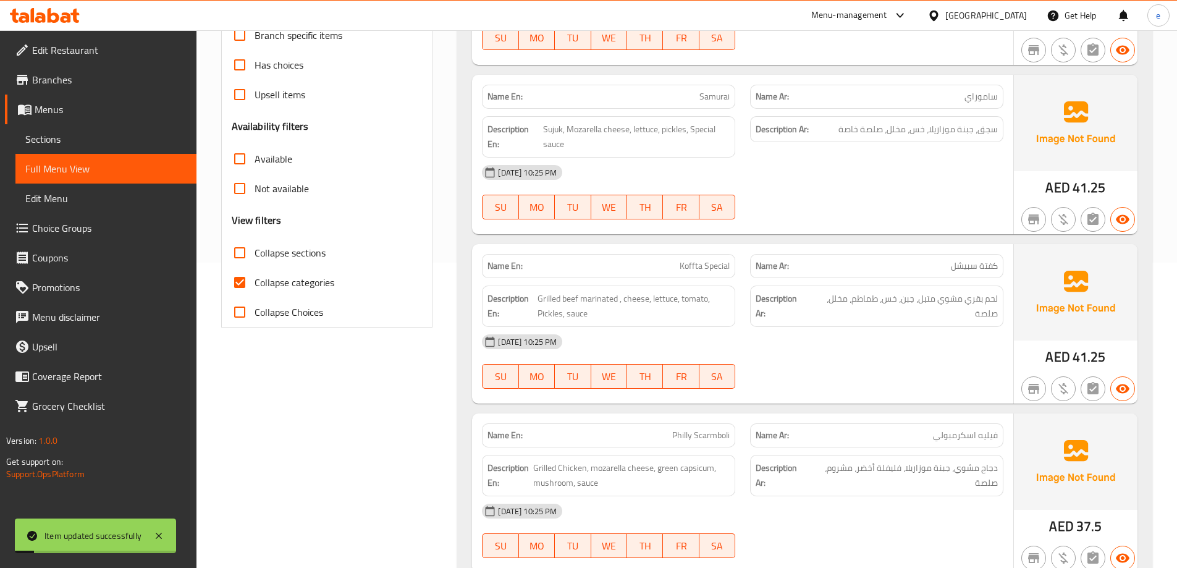
click at [242, 287] on input "Collapse categories" at bounding box center [240, 283] width 30 height 30
checkbox input "false"
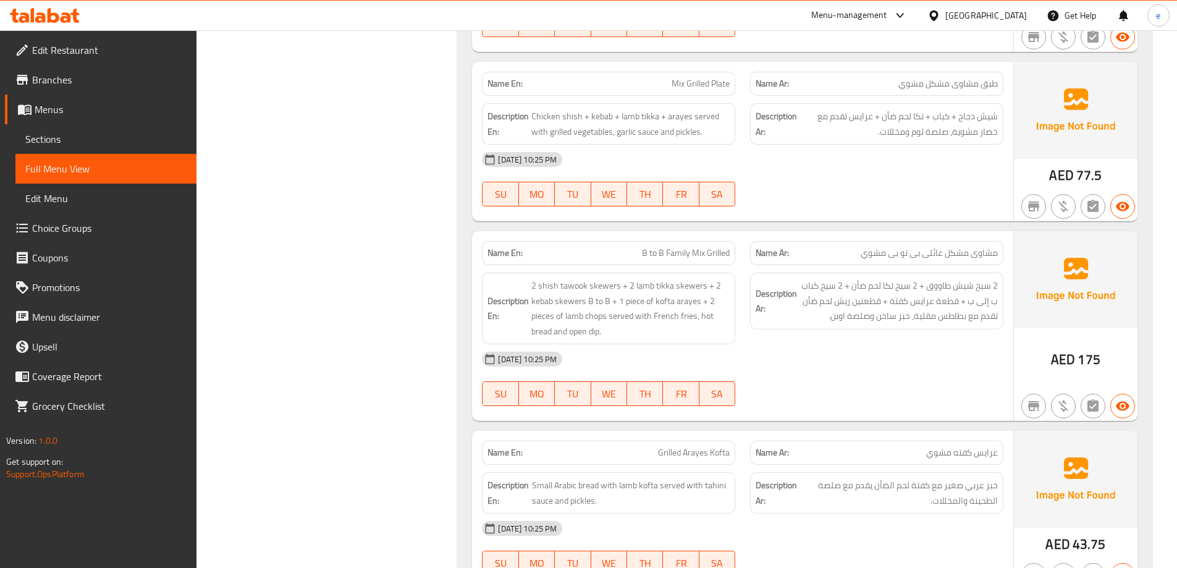
scroll to position [26042, 0]
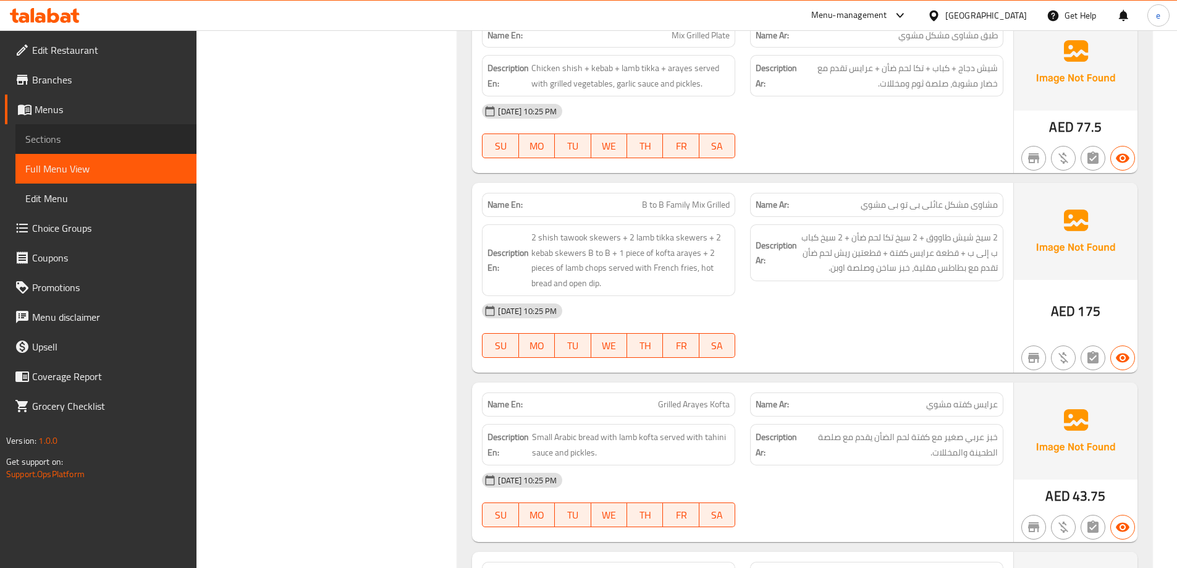
click at [143, 143] on span "Sections" at bounding box center [105, 139] width 161 height 15
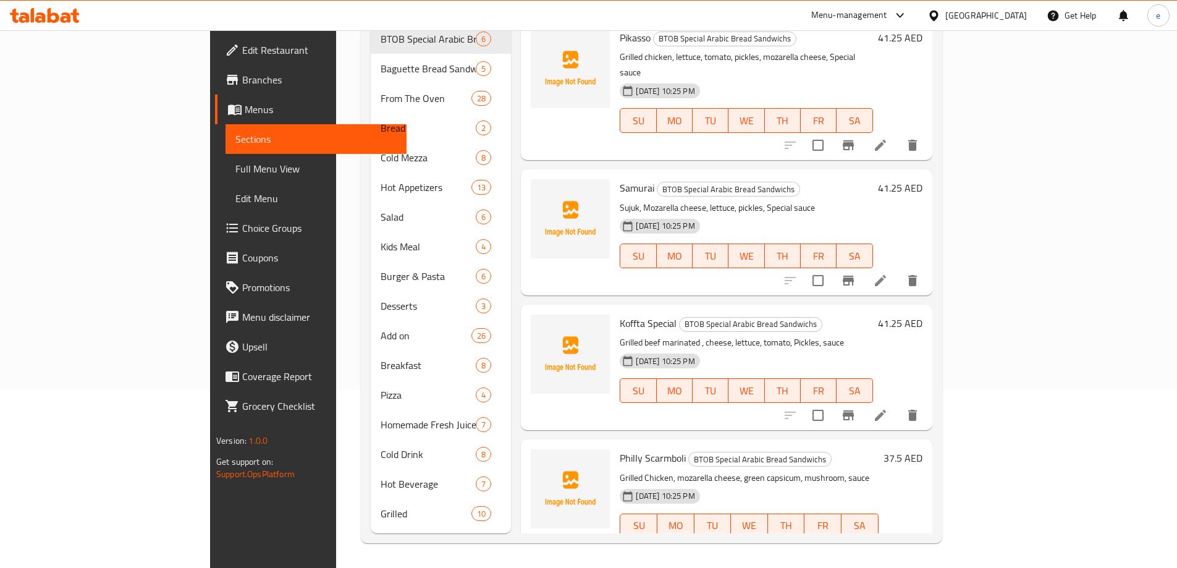
scroll to position [173, 0]
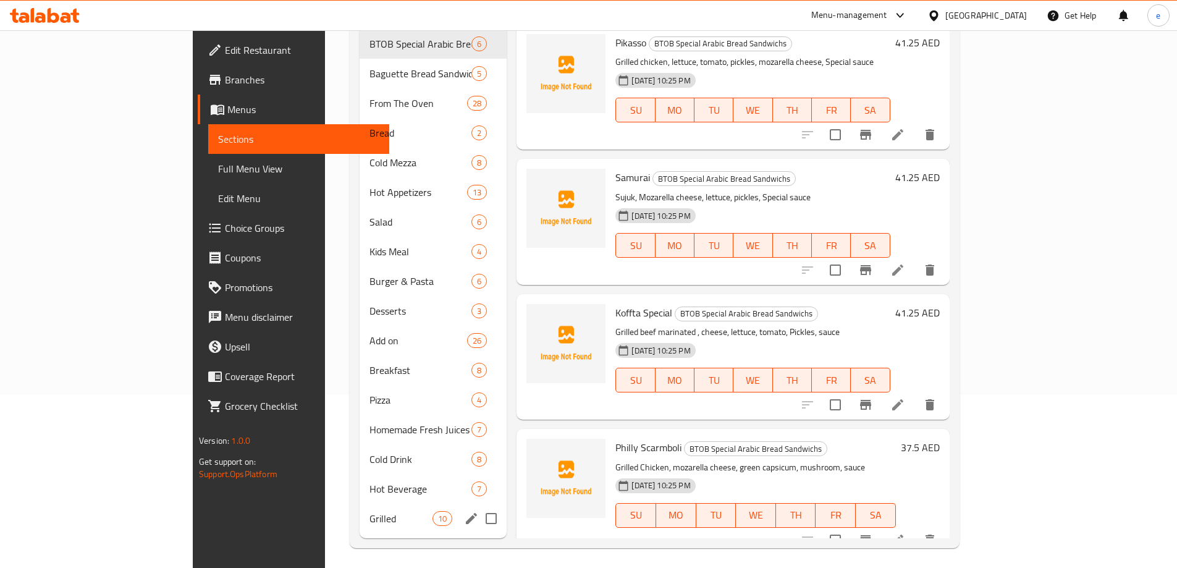
click at [369, 511] on span "Grilled" at bounding box center [400, 518] width 63 height 15
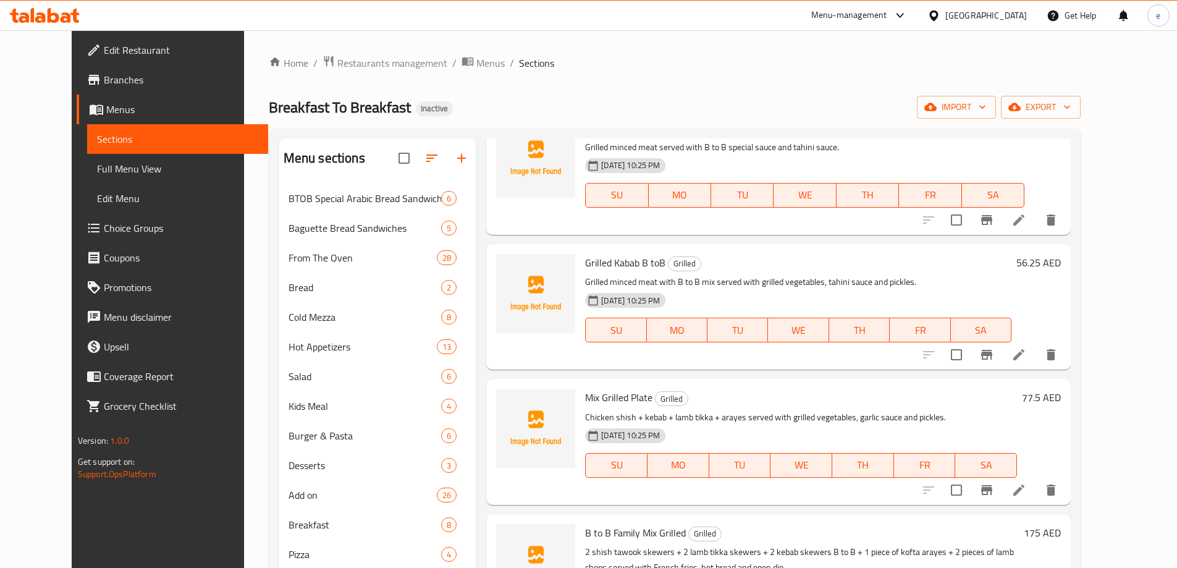
scroll to position [556, 0]
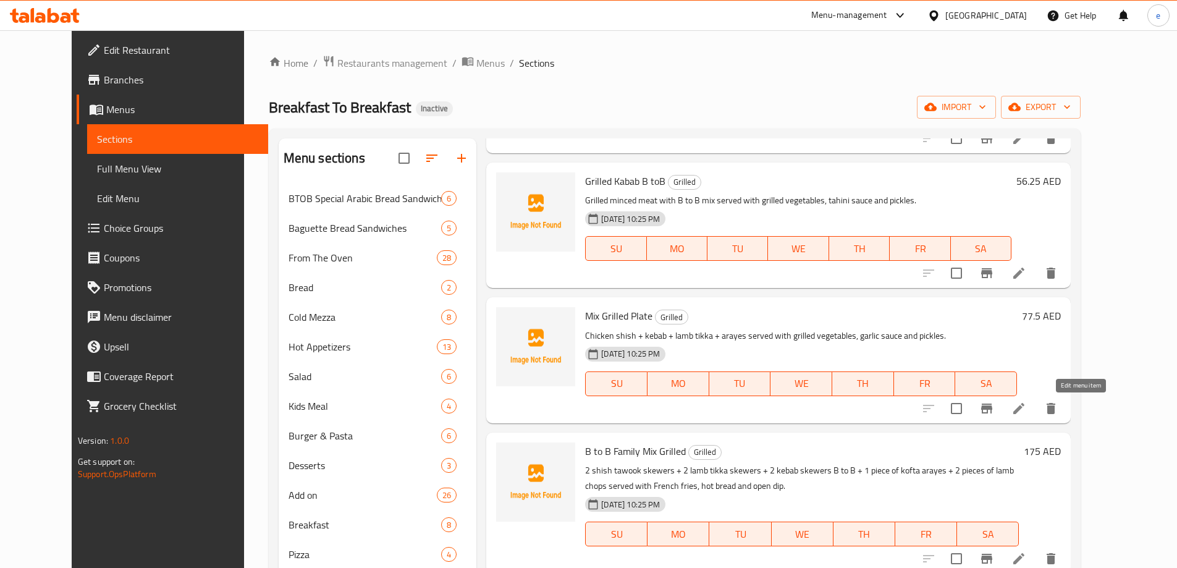
click at [1024, 412] on icon at bounding box center [1018, 408] width 11 height 11
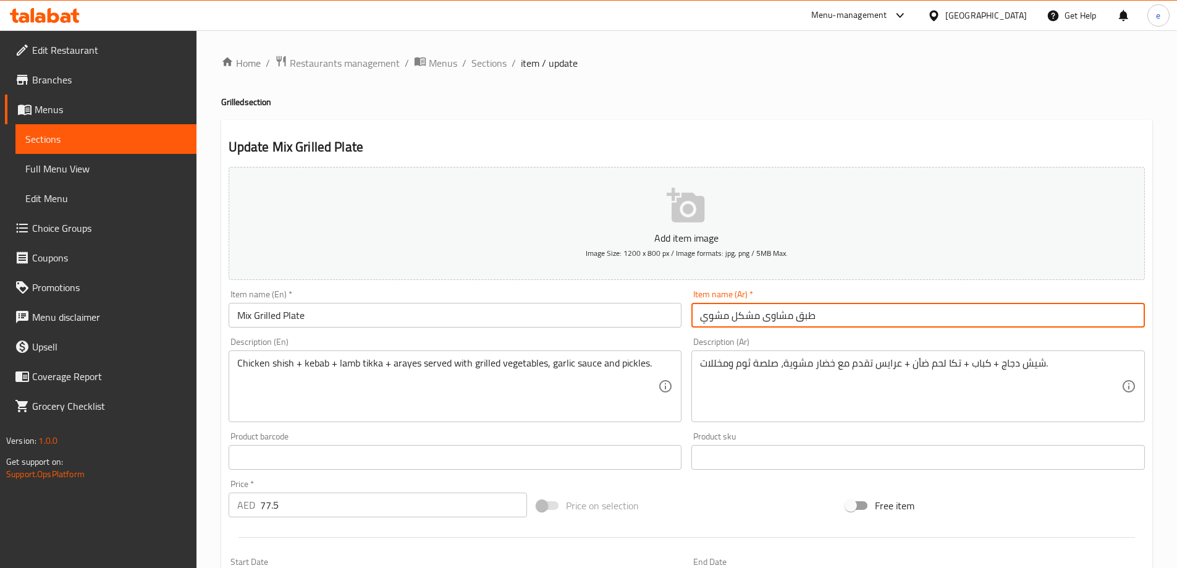
click at [714, 311] on input "طبق مشاوى مشكل مشوي" at bounding box center [917, 315] width 453 height 25
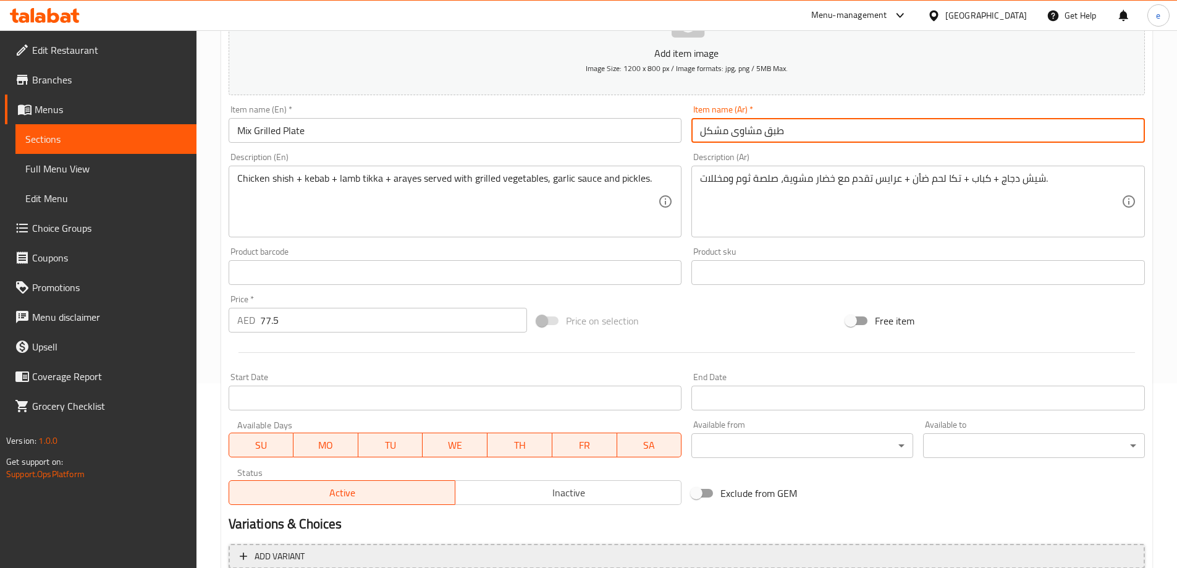
scroll to position [305, 0]
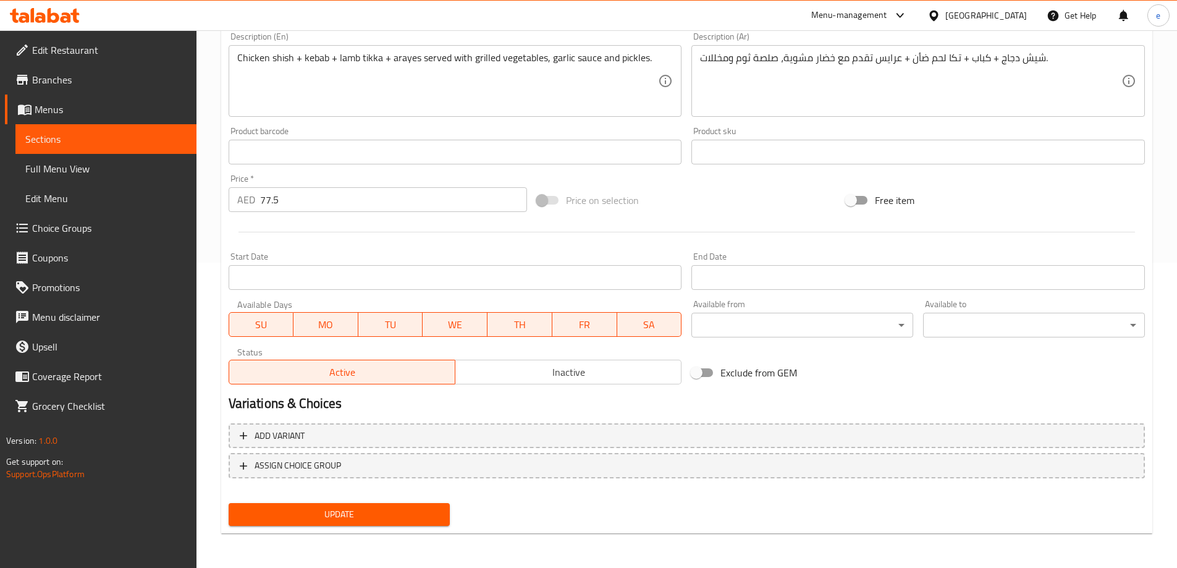
type input "طبق مشاوى مشكل"
click at [423, 518] on span "Update" at bounding box center [339, 514] width 202 height 15
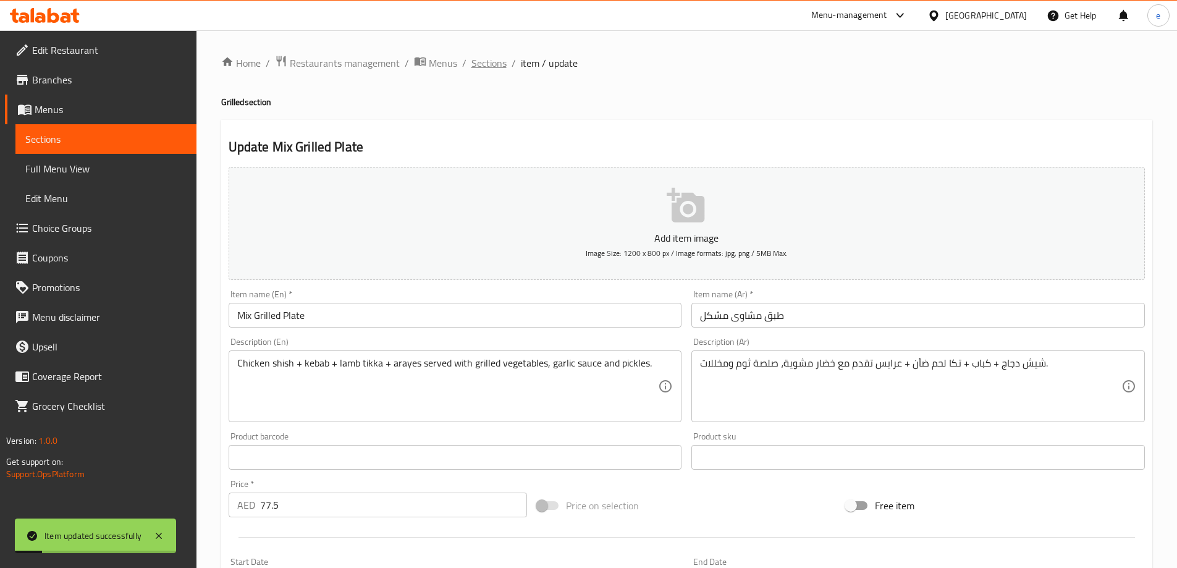
click at [483, 64] on span "Sections" at bounding box center [488, 63] width 35 height 15
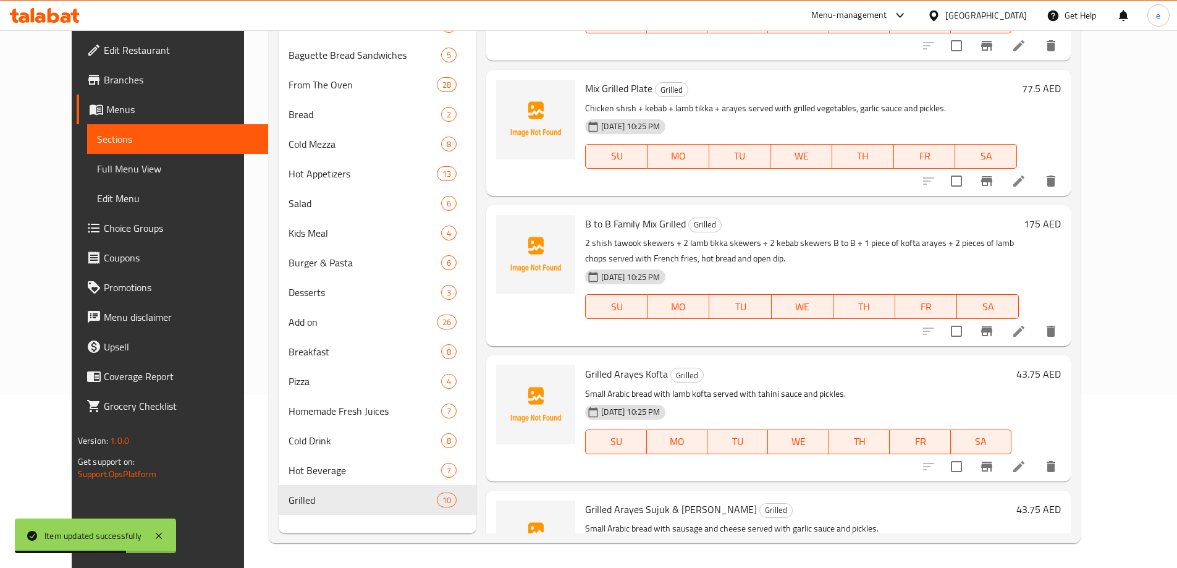
scroll to position [581, 0]
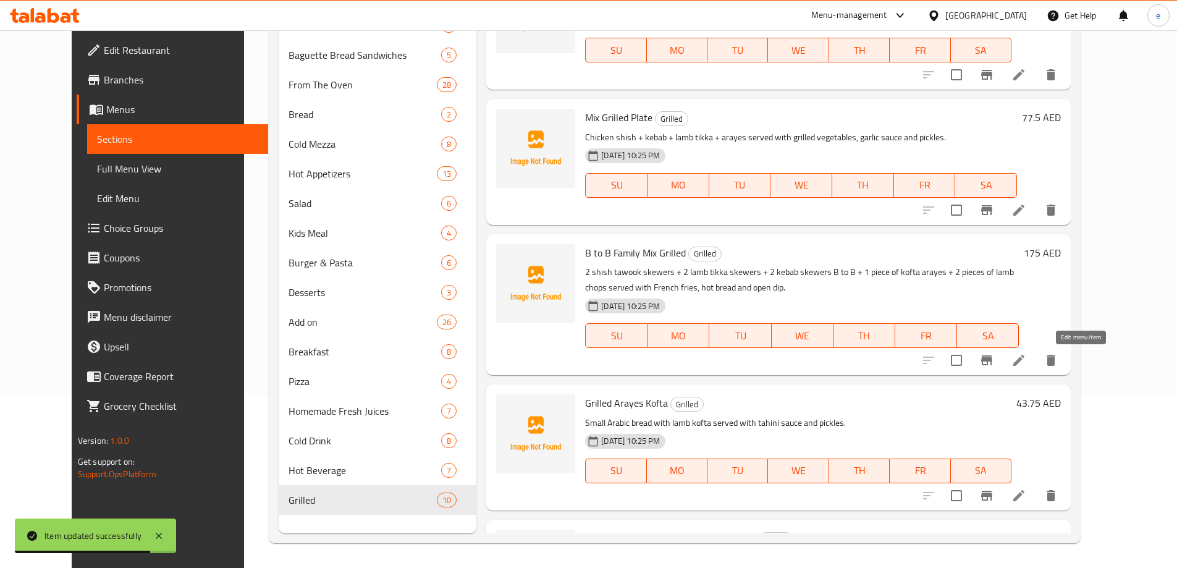
click at [1024, 363] on icon at bounding box center [1018, 360] width 11 height 11
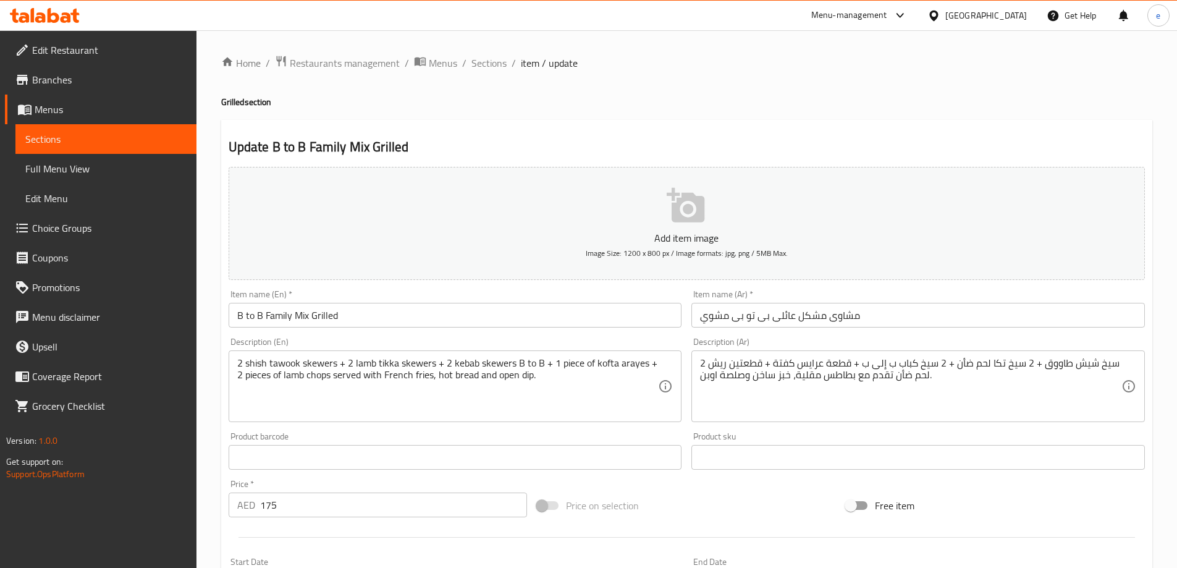
click at [719, 318] on input "مشاوى مشكل عائلى بى تو بى مشوي" at bounding box center [917, 315] width 453 height 25
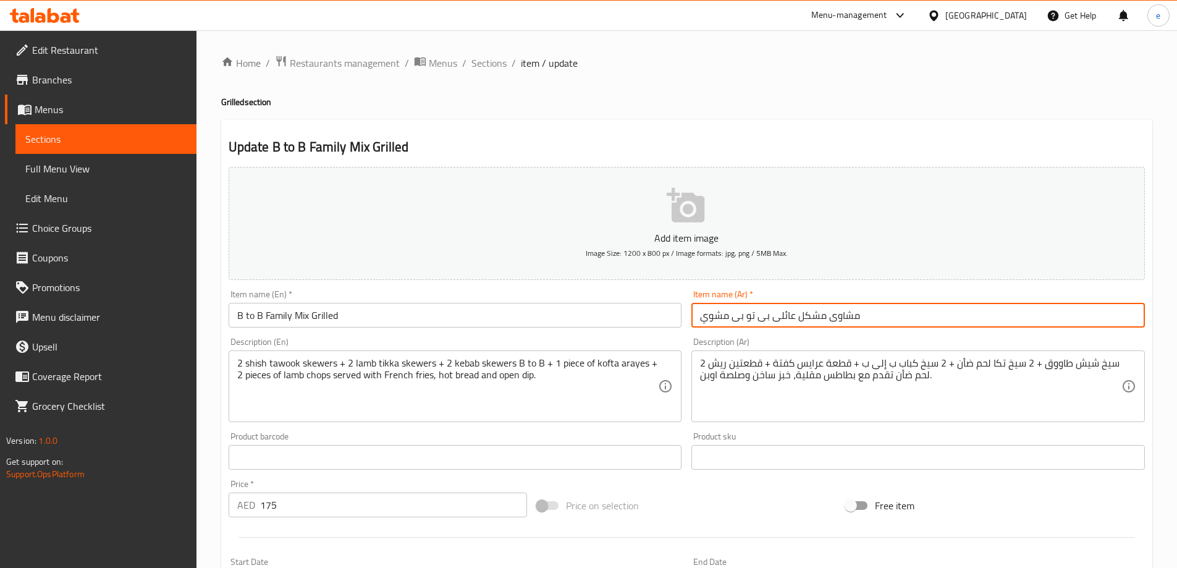
click at [719, 318] on input "مشاوى مشكل عائلى بى تو بى مشوي" at bounding box center [917, 315] width 453 height 25
type input "مشاوى مشكل عائلى بى تو بى"
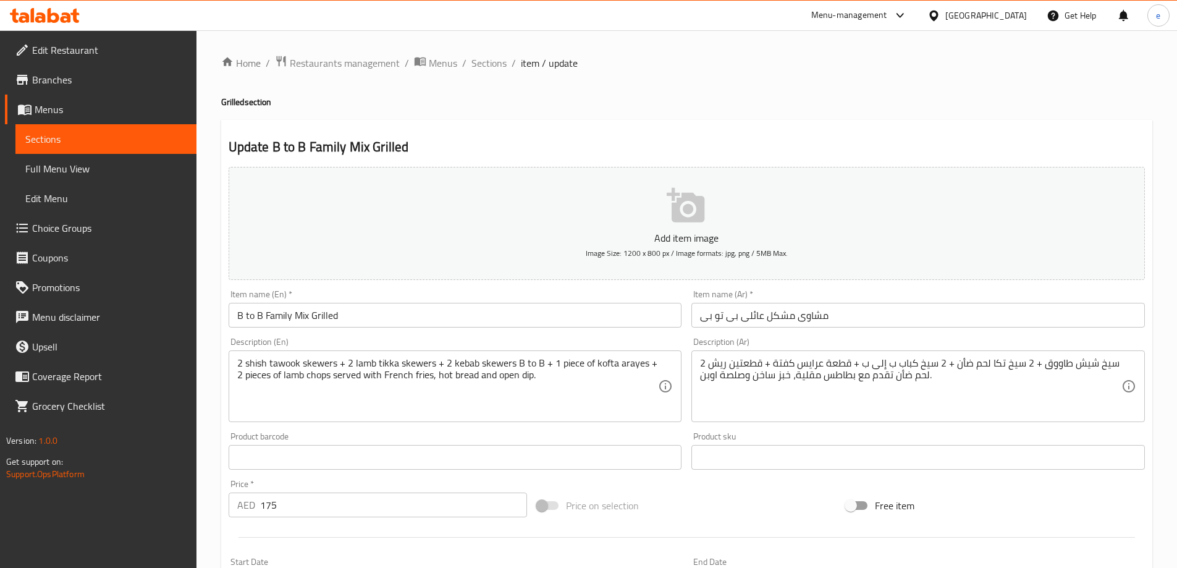
click at [762, 93] on div "Home / Restaurants management / Menus / Sections / item / update Grilled sectio…" at bounding box center [686, 451] width 931 height 793
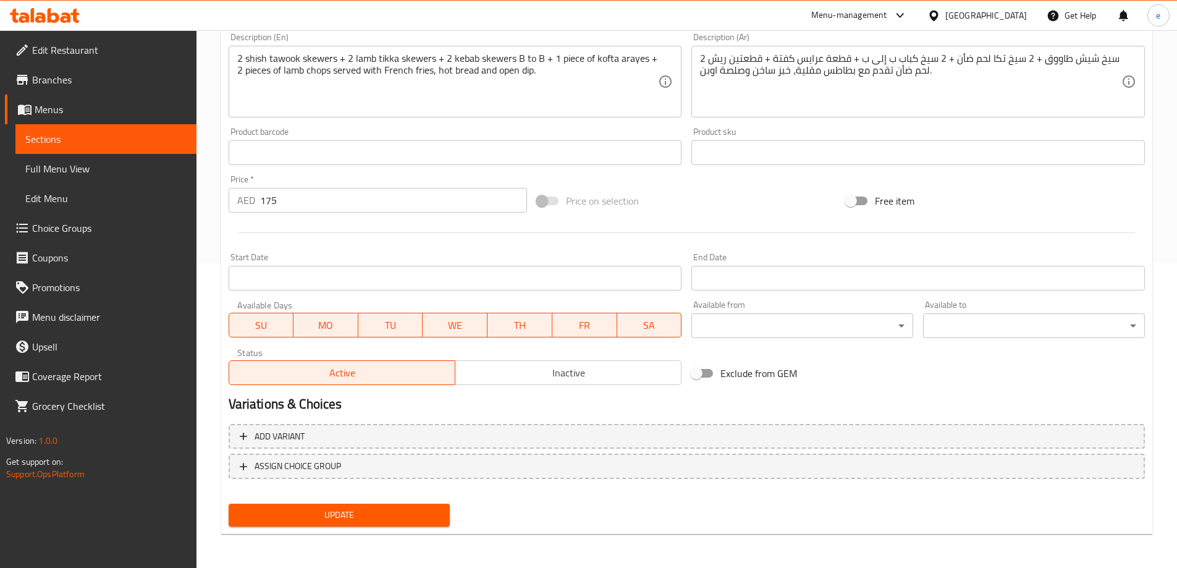
scroll to position [305, 0]
click at [385, 505] on button "Update" at bounding box center [340, 514] width 222 height 23
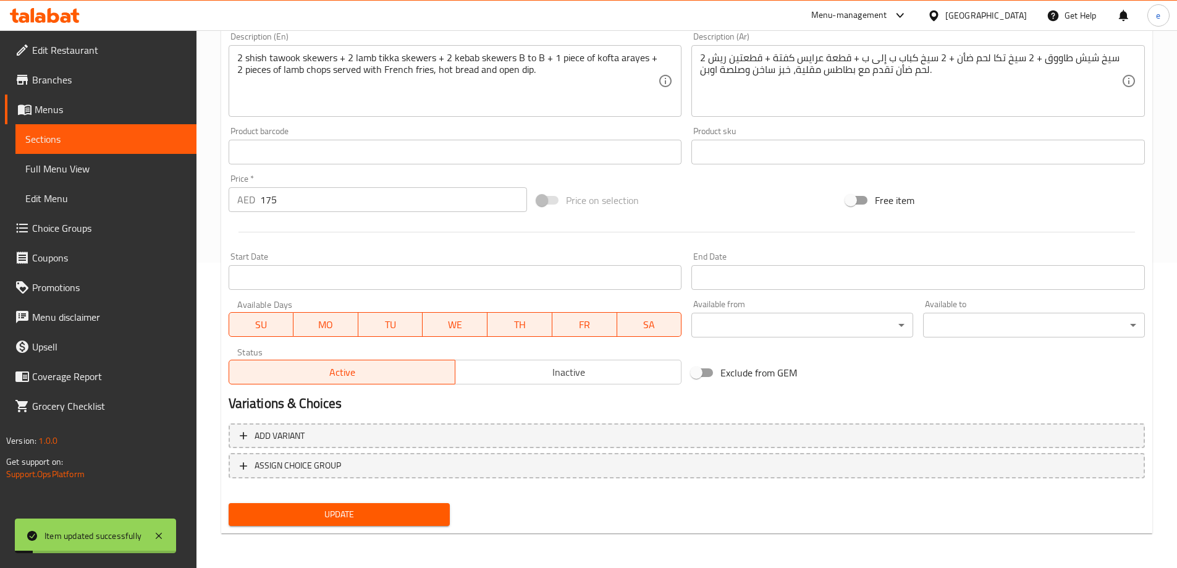
click at [72, 171] on span "Full Menu View" at bounding box center [105, 168] width 161 height 15
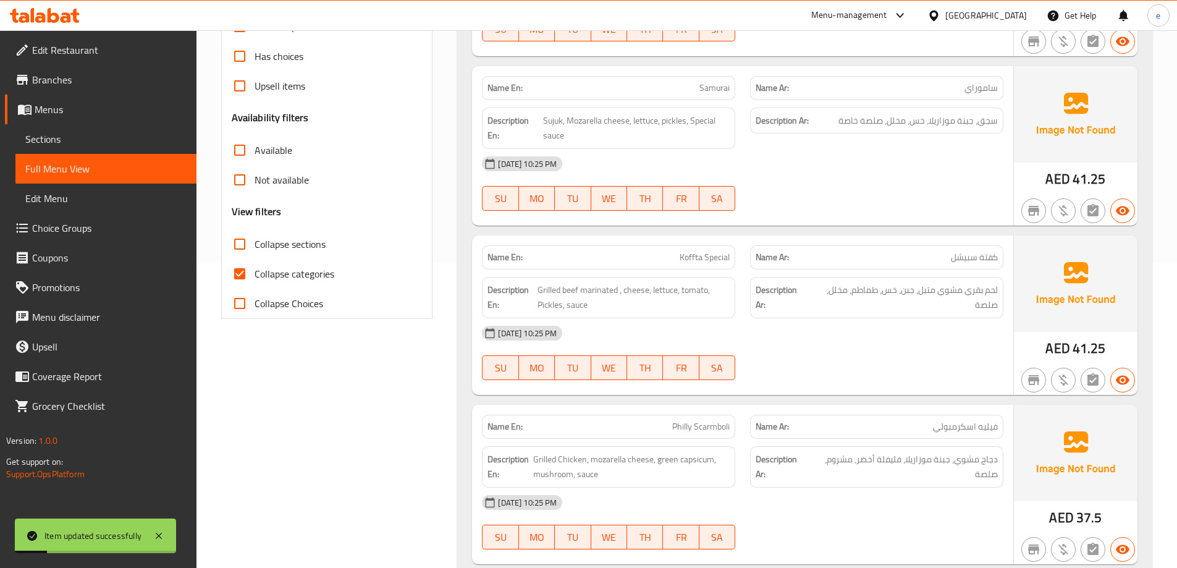
click at [255, 270] on span "Collapse categories" at bounding box center [295, 273] width 80 height 15
click at [255, 270] on input "Collapse categories" at bounding box center [240, 274] width 30 height 30
checkbox input "false"
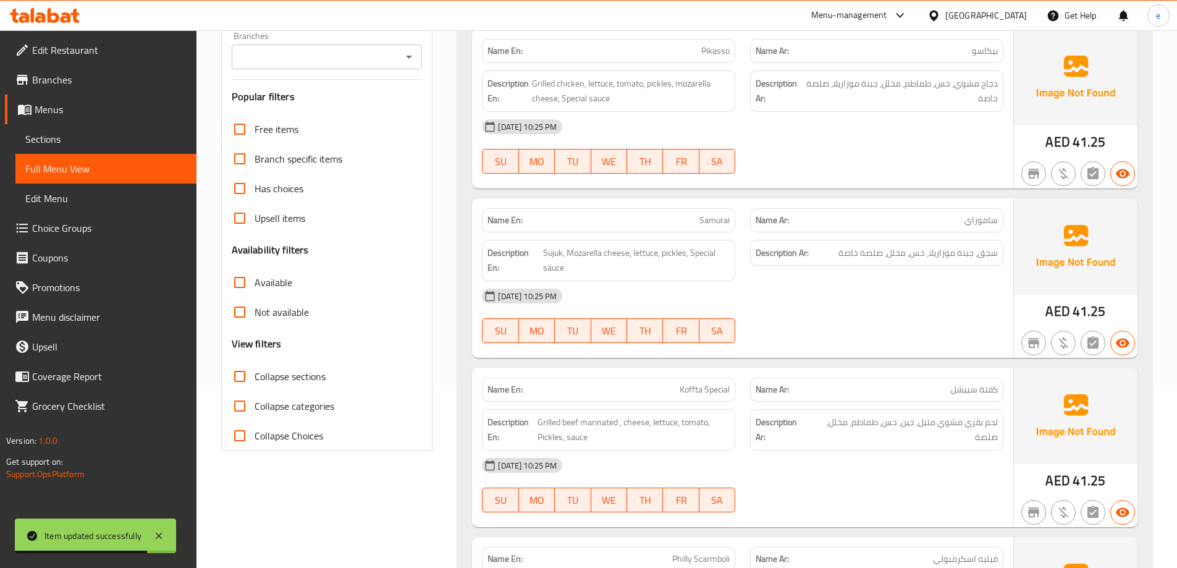
scroll to position [25857, 0]
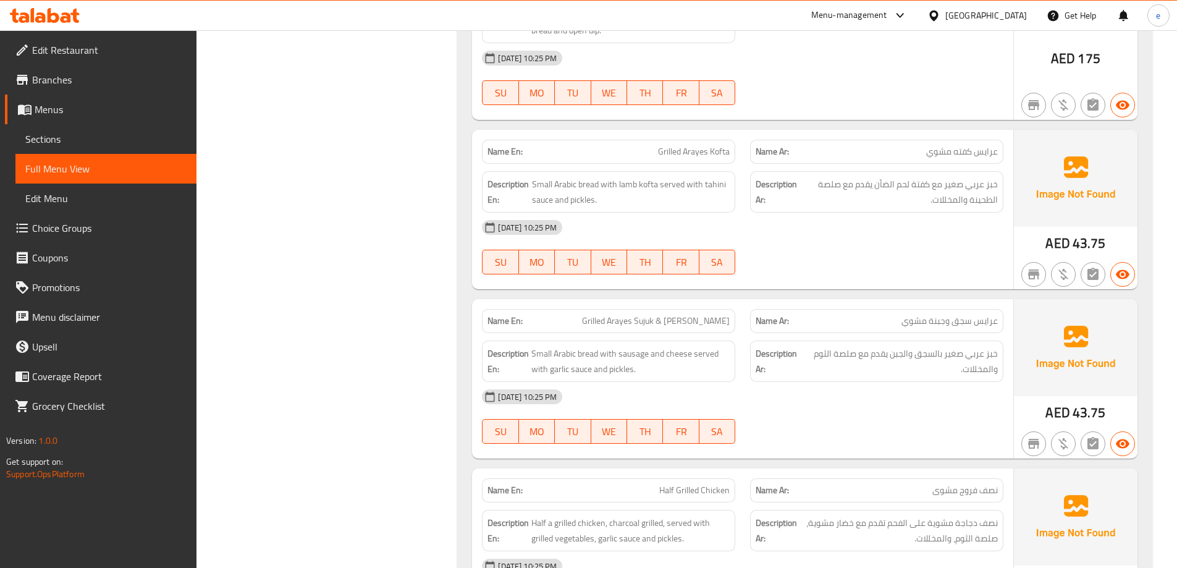
scroll to position [26299, 0]
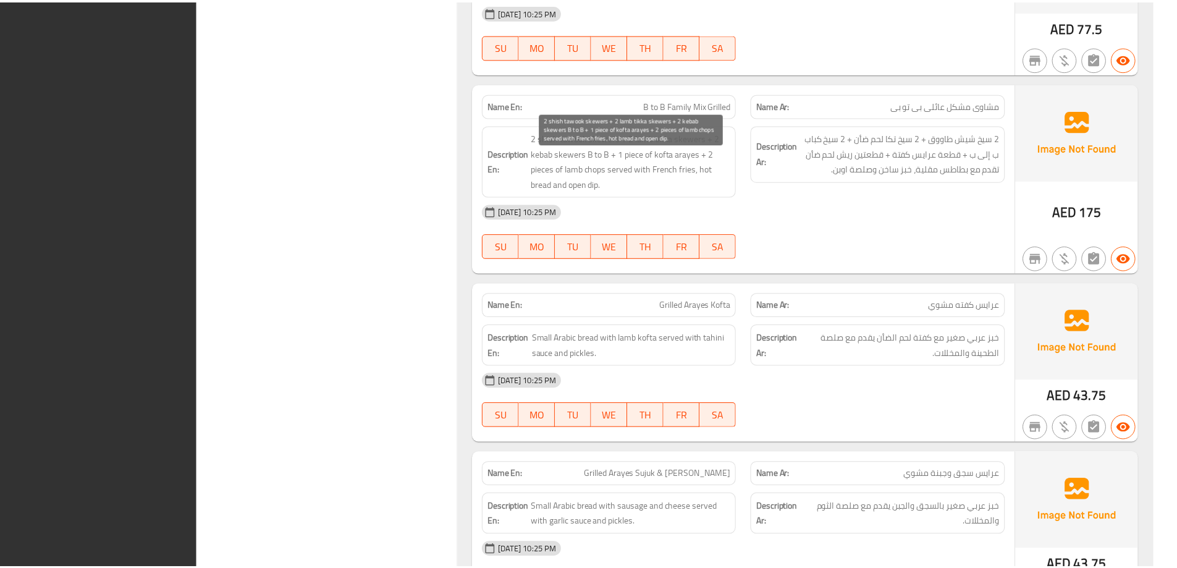
scroll to position [26319, 0]
